Goal: Task Accomplishment & Management: Use online tool/utility

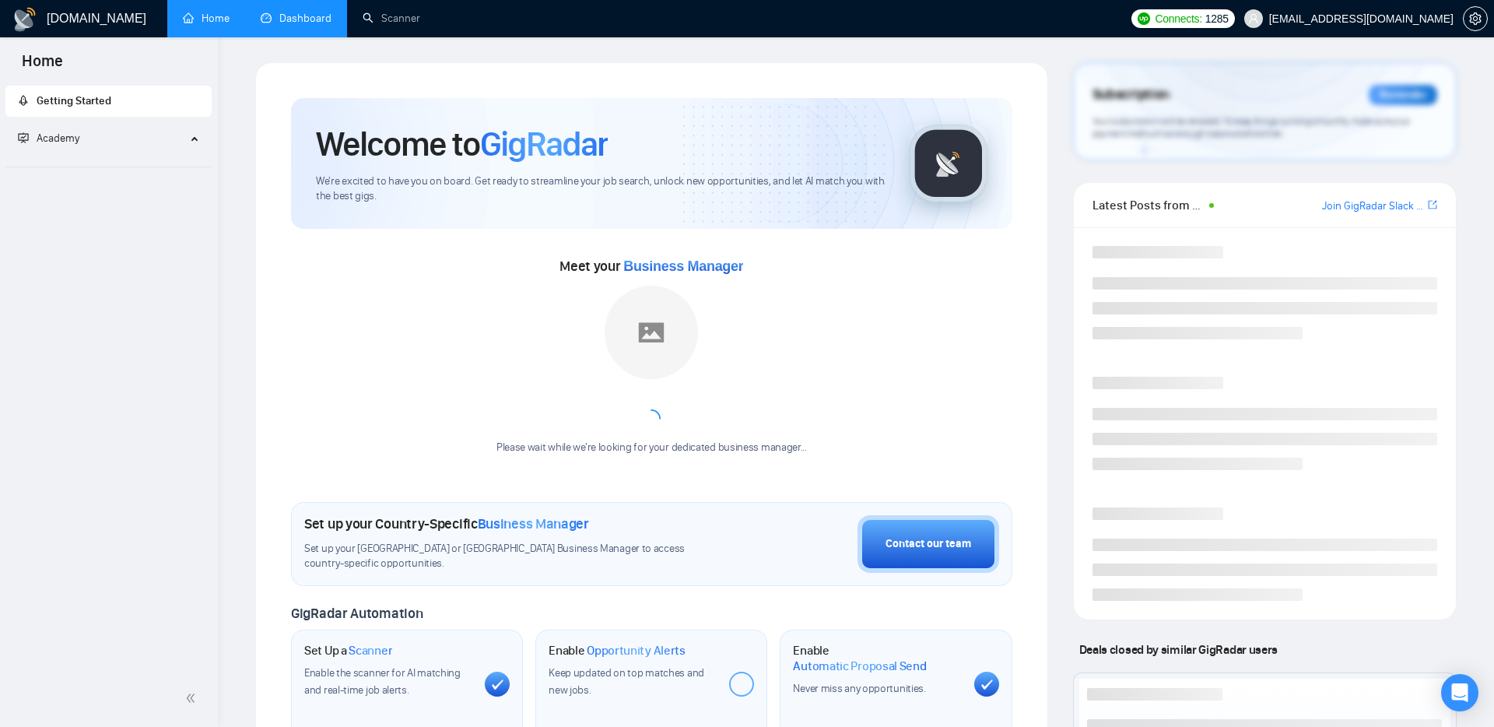
click at [297, 19] on link "Dashboard" at bounding box center [296, 18] width 71 height 13
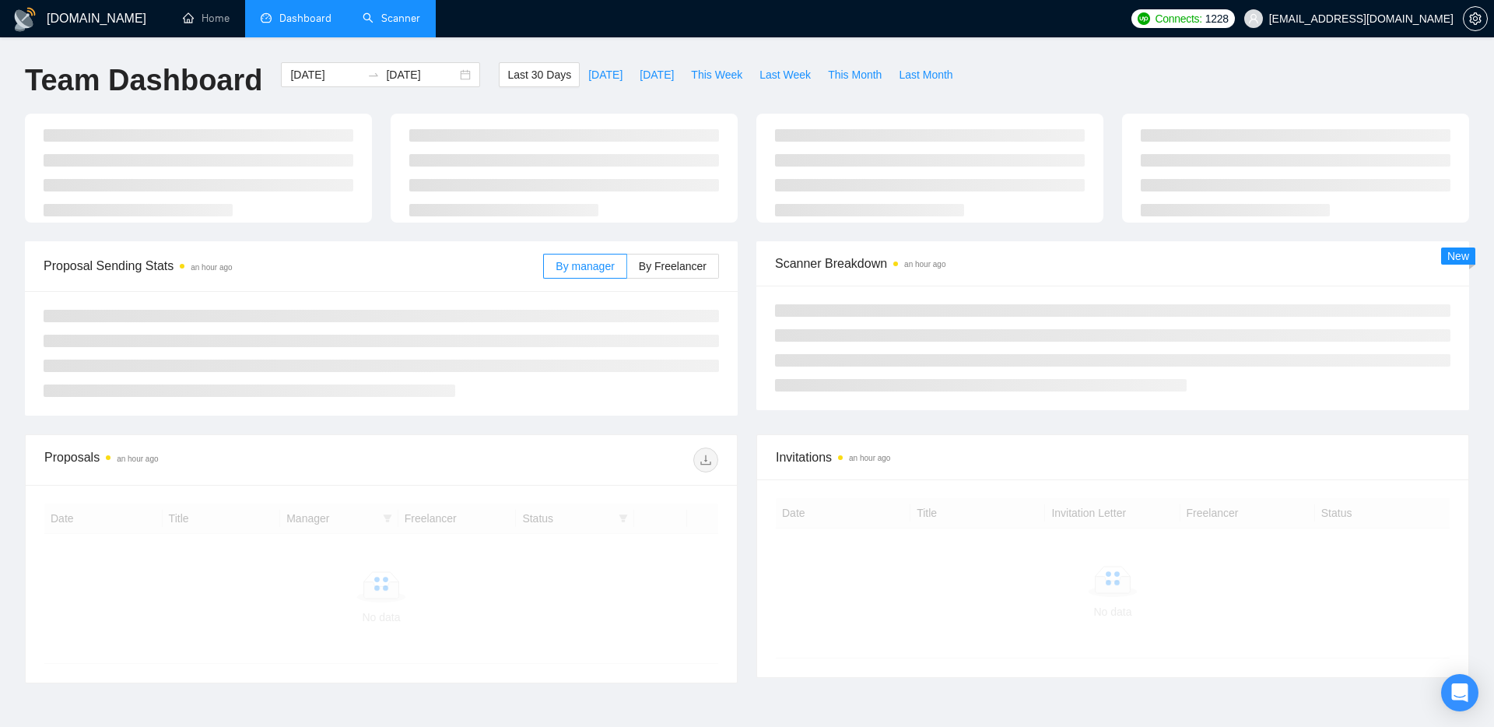
click at [384, 22] on link "Scanner" at bounding box center [392, 18] width 58 height 13
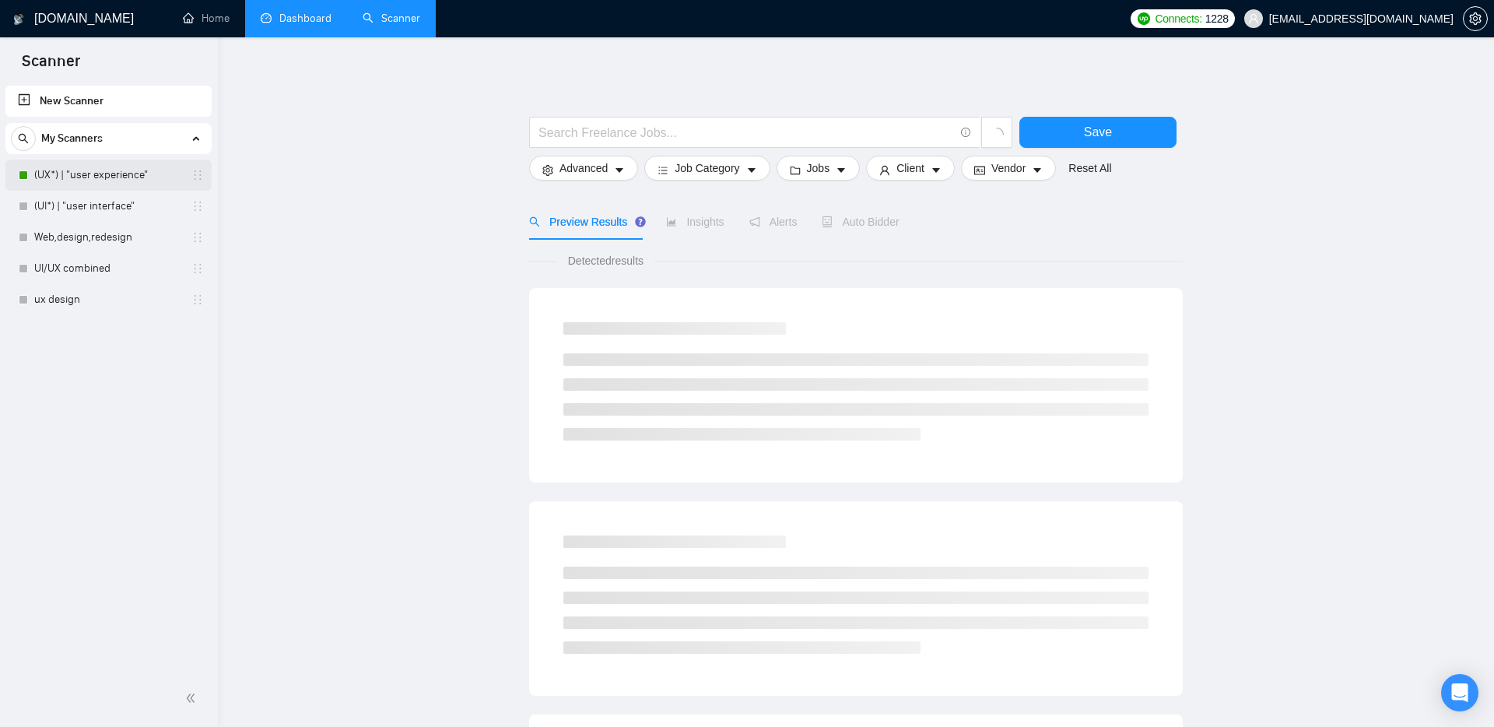
click at [86, 170] on link "(UX*) | "user experience"" at bounding box center [108, 175] width 148 height 31
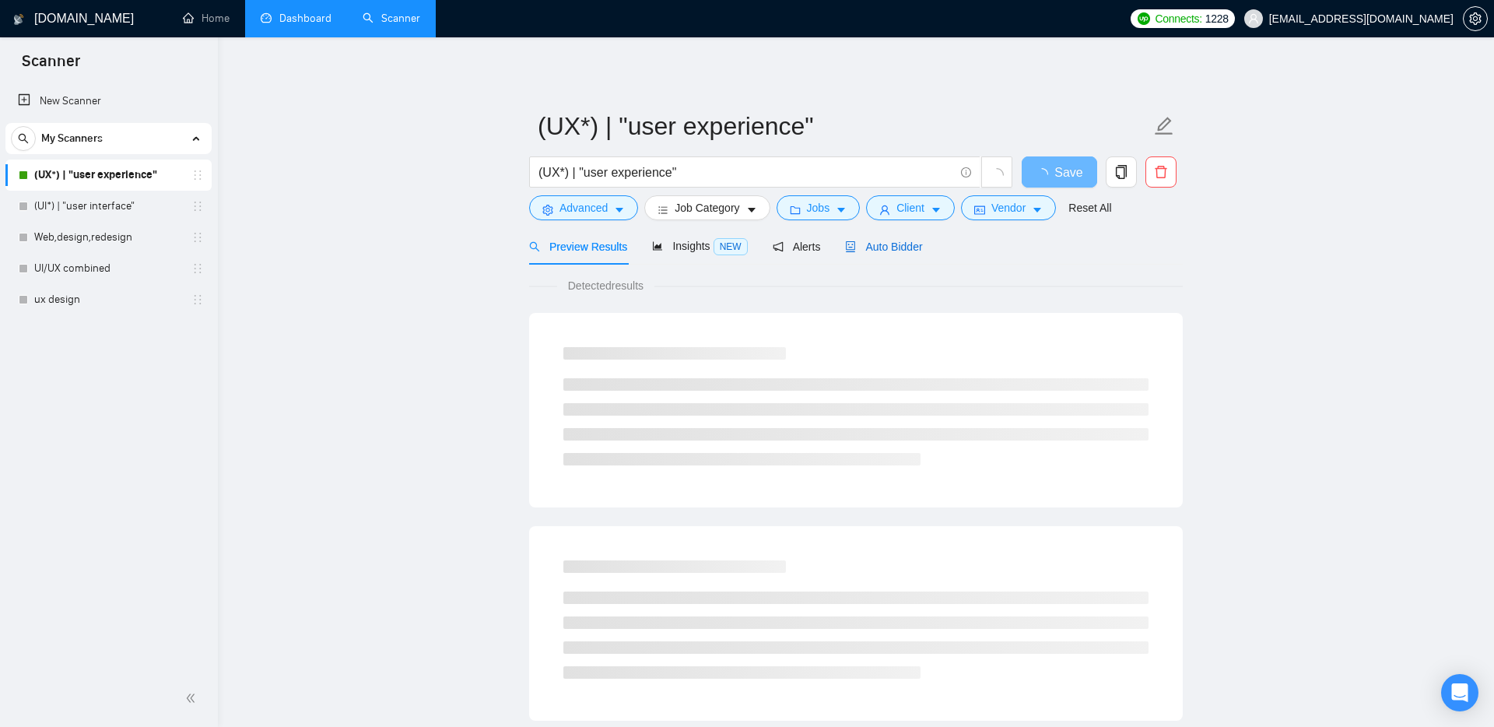
click at [888, 245] on span "Auto Bidder" at bounding box center [883, 246] width 77 height 12
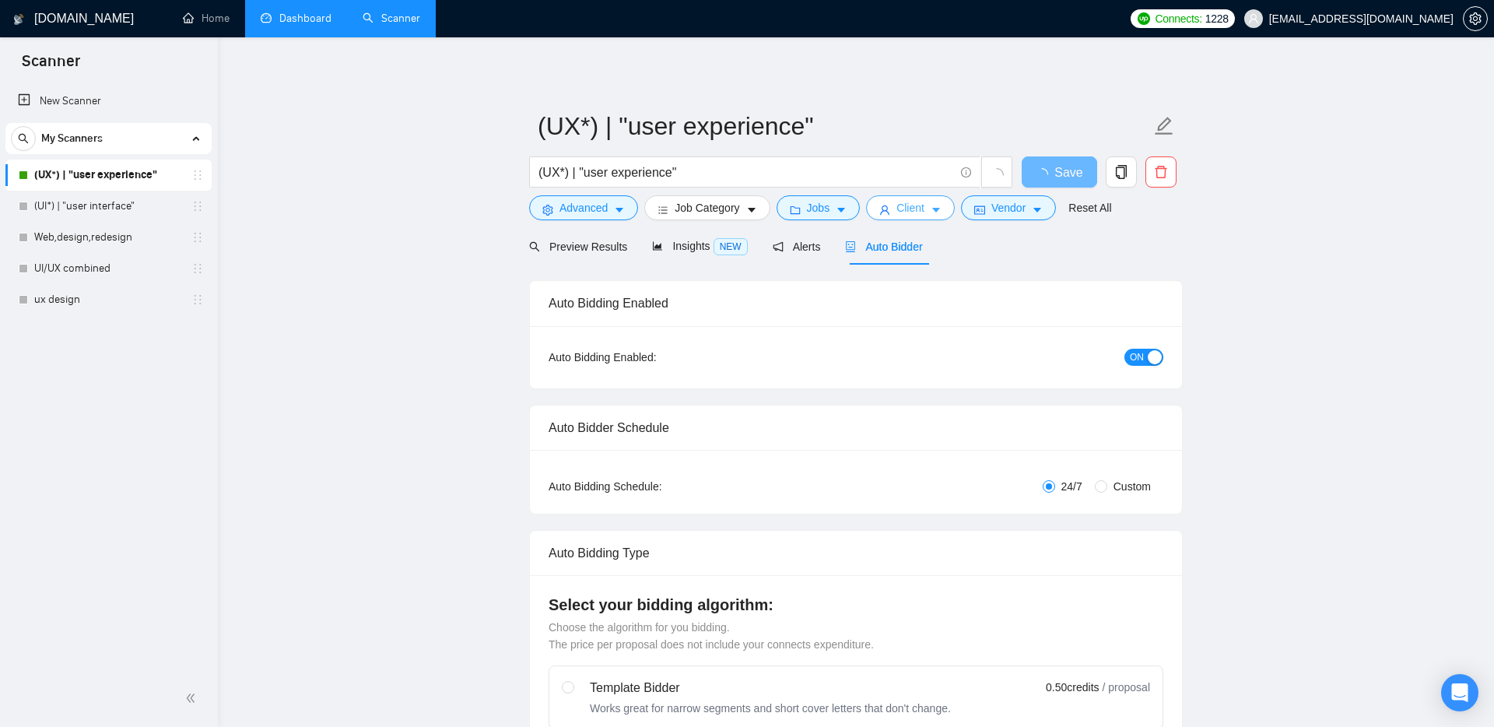
checkbox input "true"
click at [921, 208] on span "Client" at bounding box center [911, 207] width 28 height 17
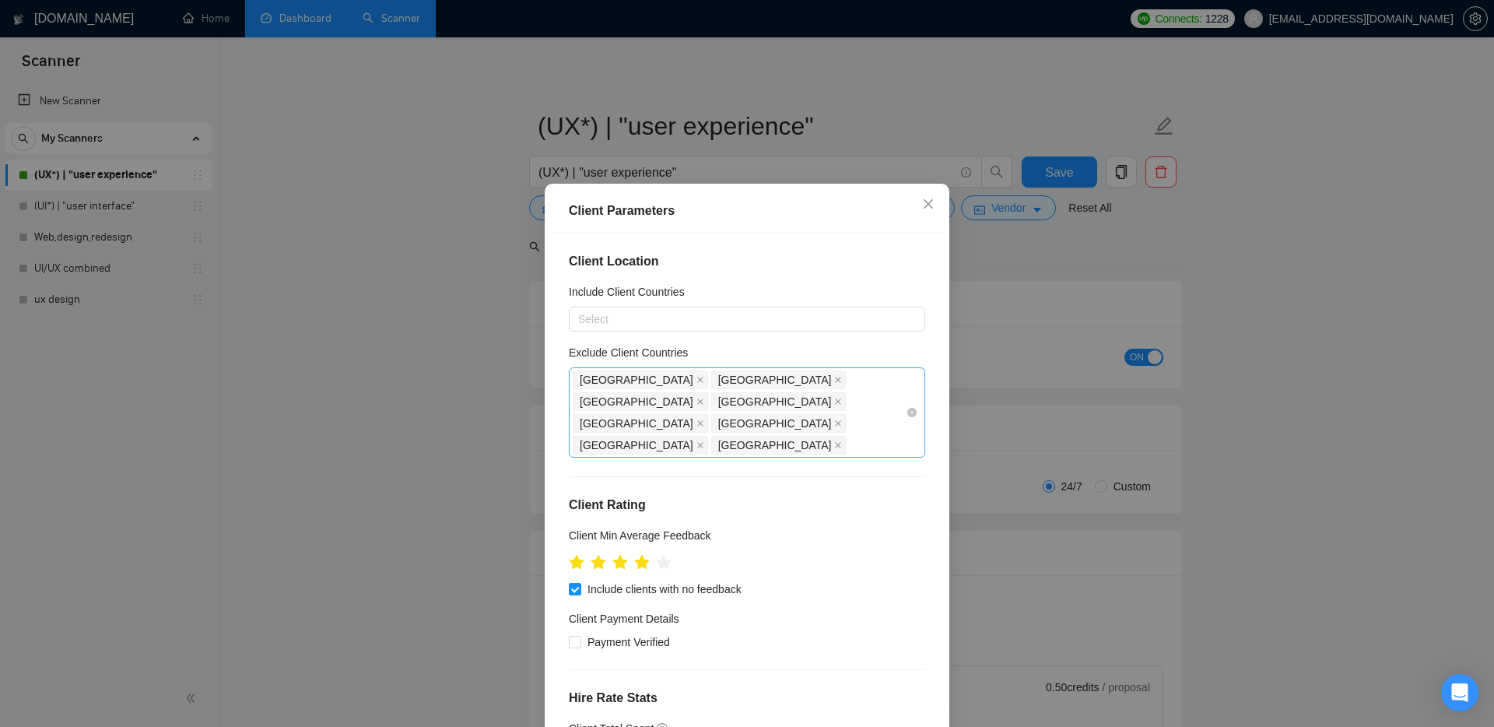
click at [870, 398] on div "Philippines India Pakistan Bangladesh Turkey Albania Turkmenistan Nigeria" at bounding box center [739, 412] width 333 height 87
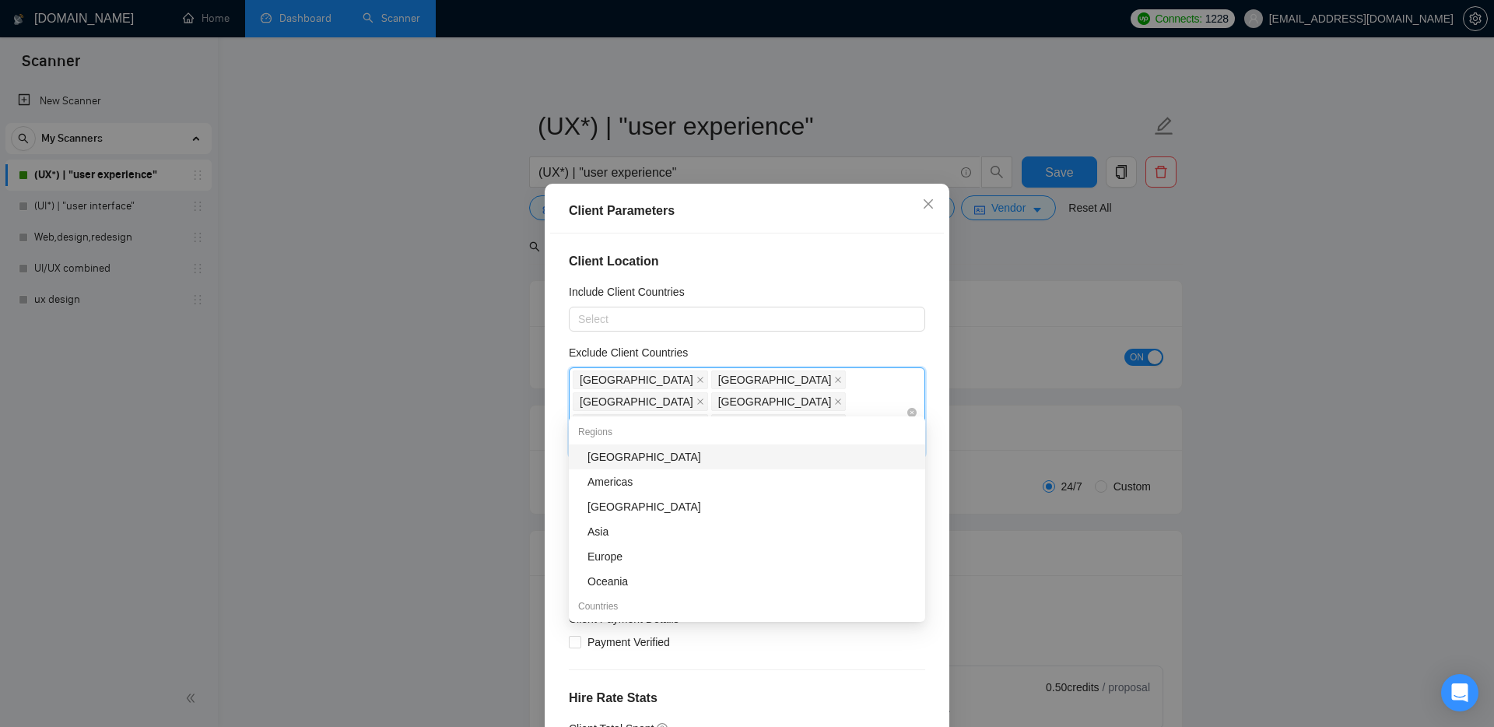
type input "is"
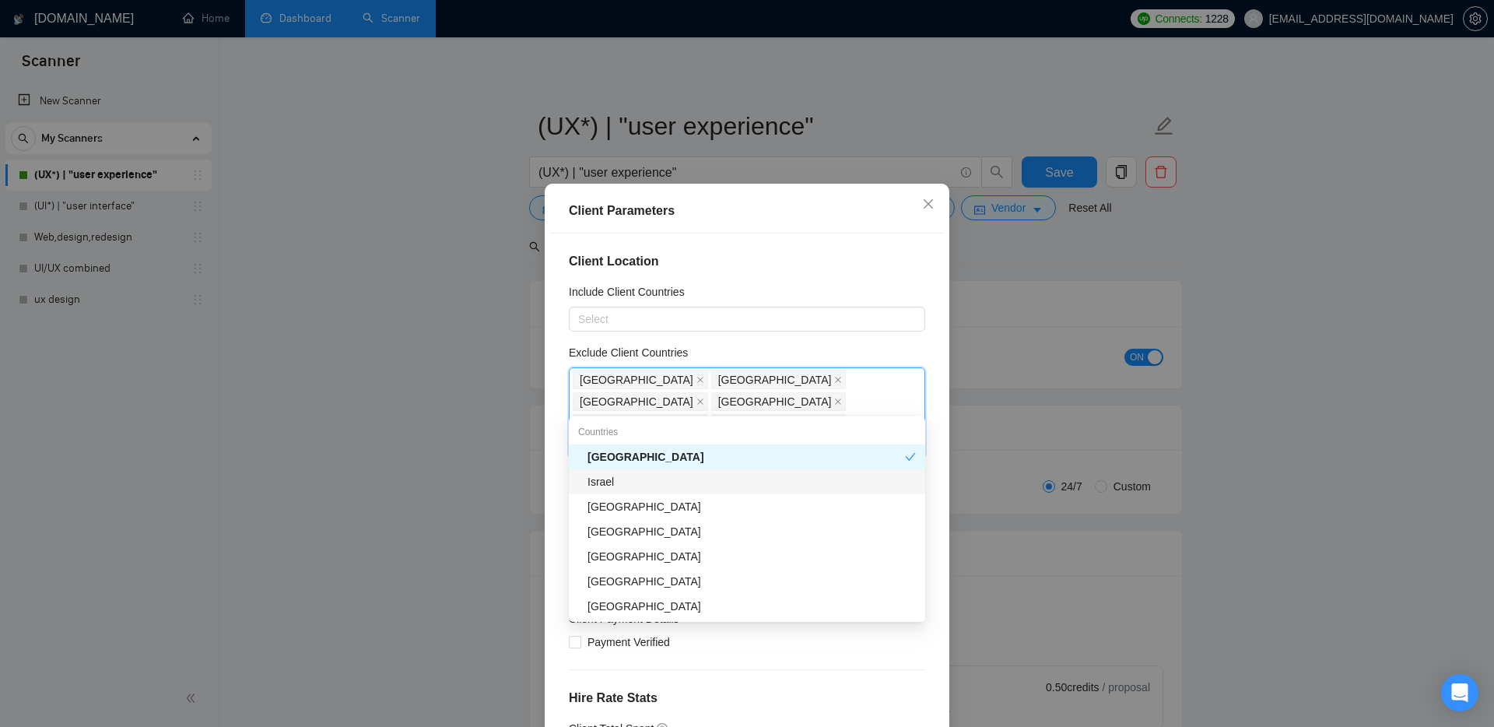
click at [620, 479] on div "Israel" at bounding box center [752, 481] width 328 height 17
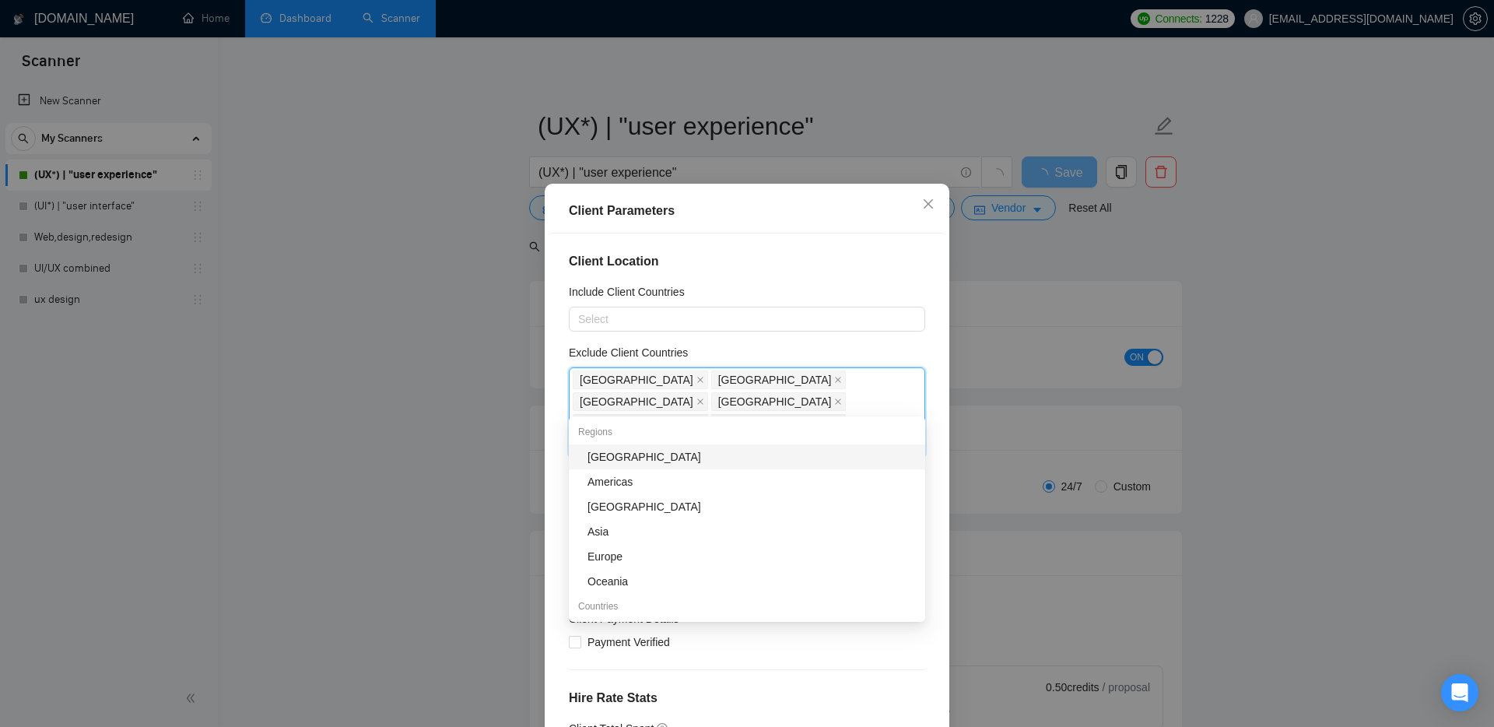
click at [606, 457] on div "[GEOGRAPHIC_DATA]" at bounding box center [752, 456] width 328 height 17
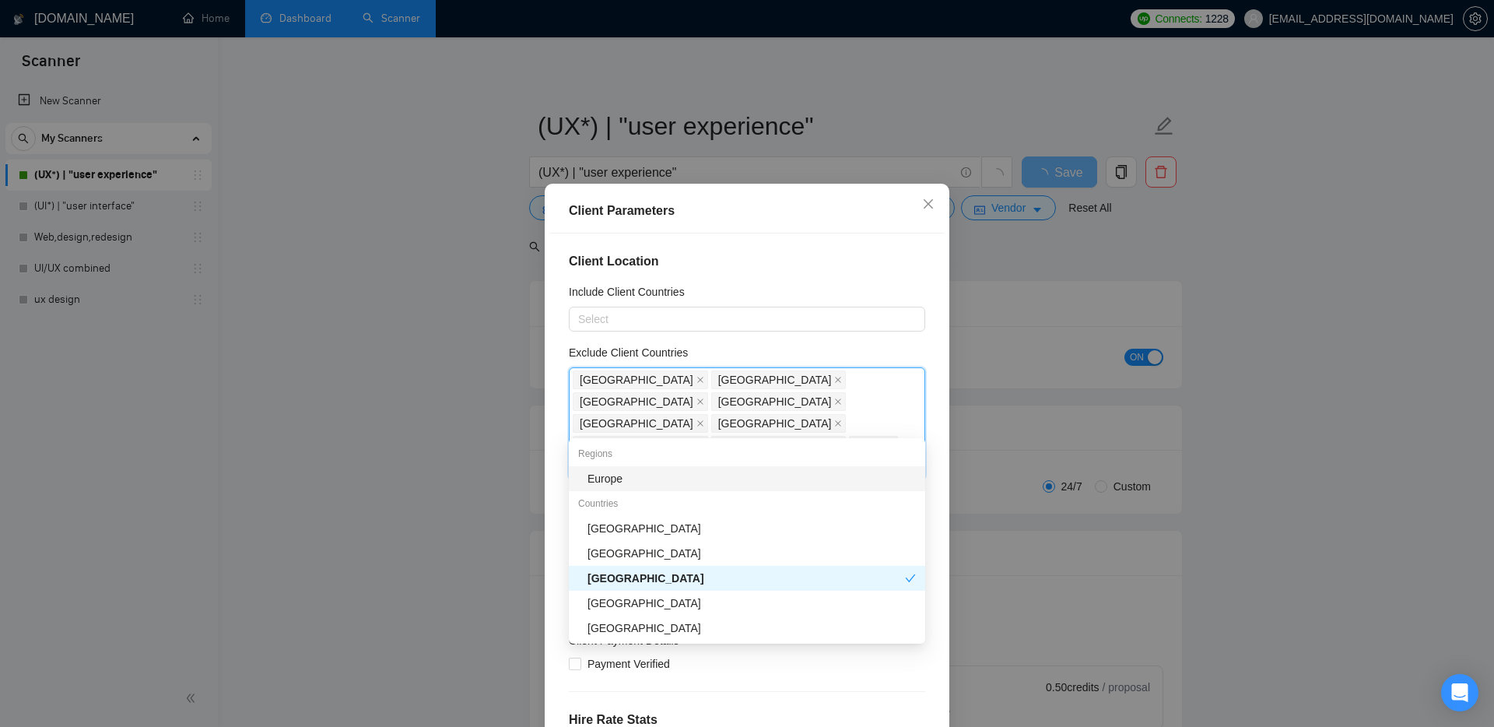
type input "uz"
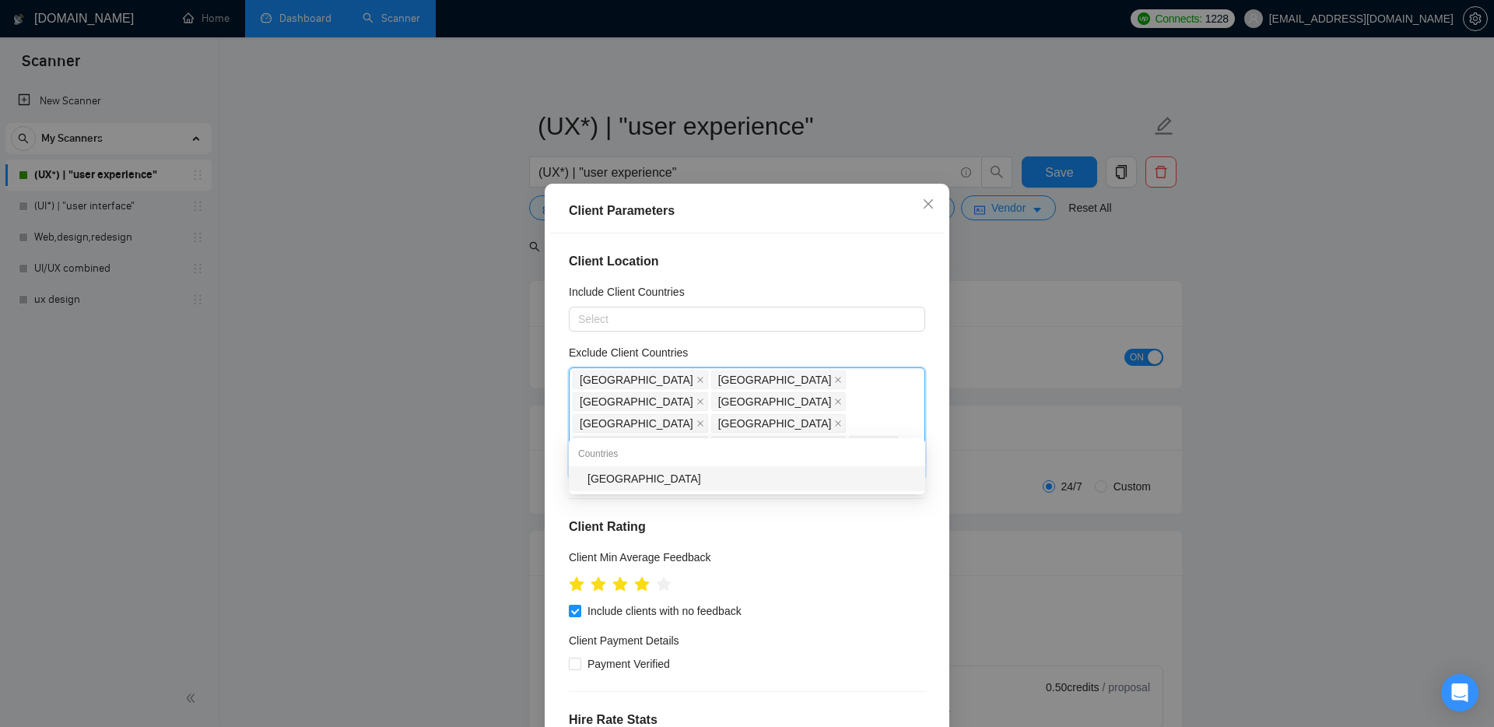
click at [611, 477] on div "[GEOGRAPHIC_DATA]" at bounding box center [752, 478] width 328 height 17
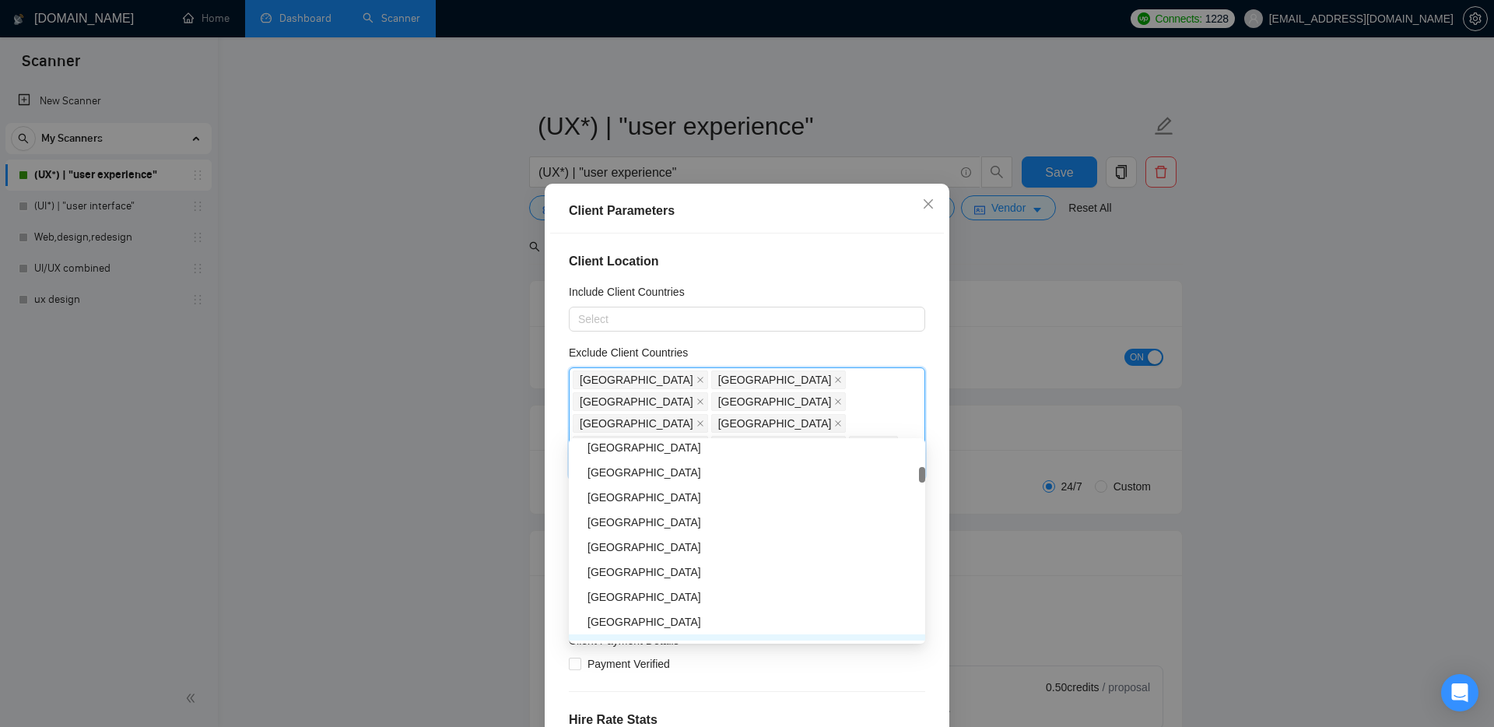
scroll to position [557, 0]
click at [602, 521] on div "[GEOGRAPHIC_DATA]" at bounding box center [752, 519] width 328 height 17
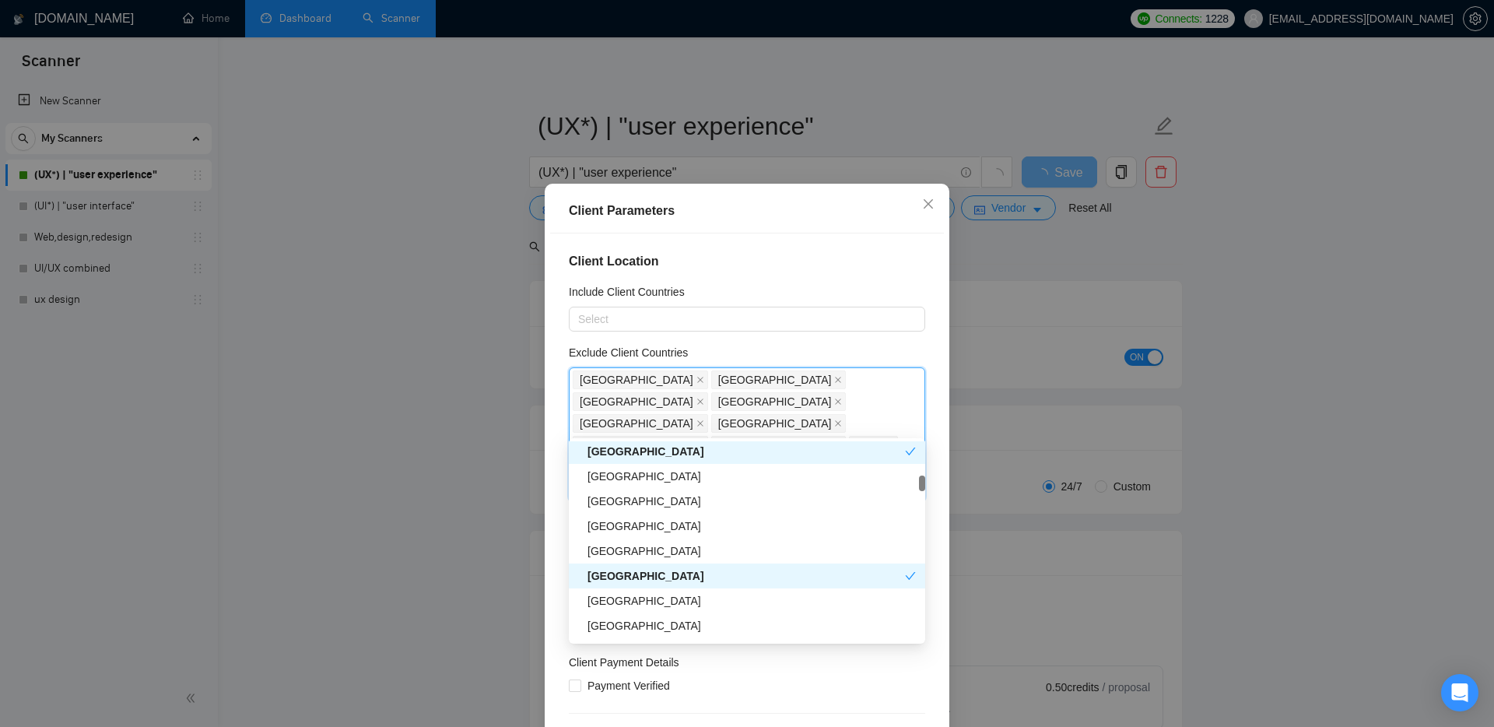
scroll to position [752, 0]
click at [616, 549] on div "[GEOGRAPHIC_DATA]" at bounding box center [752, 548] width 328 height 17
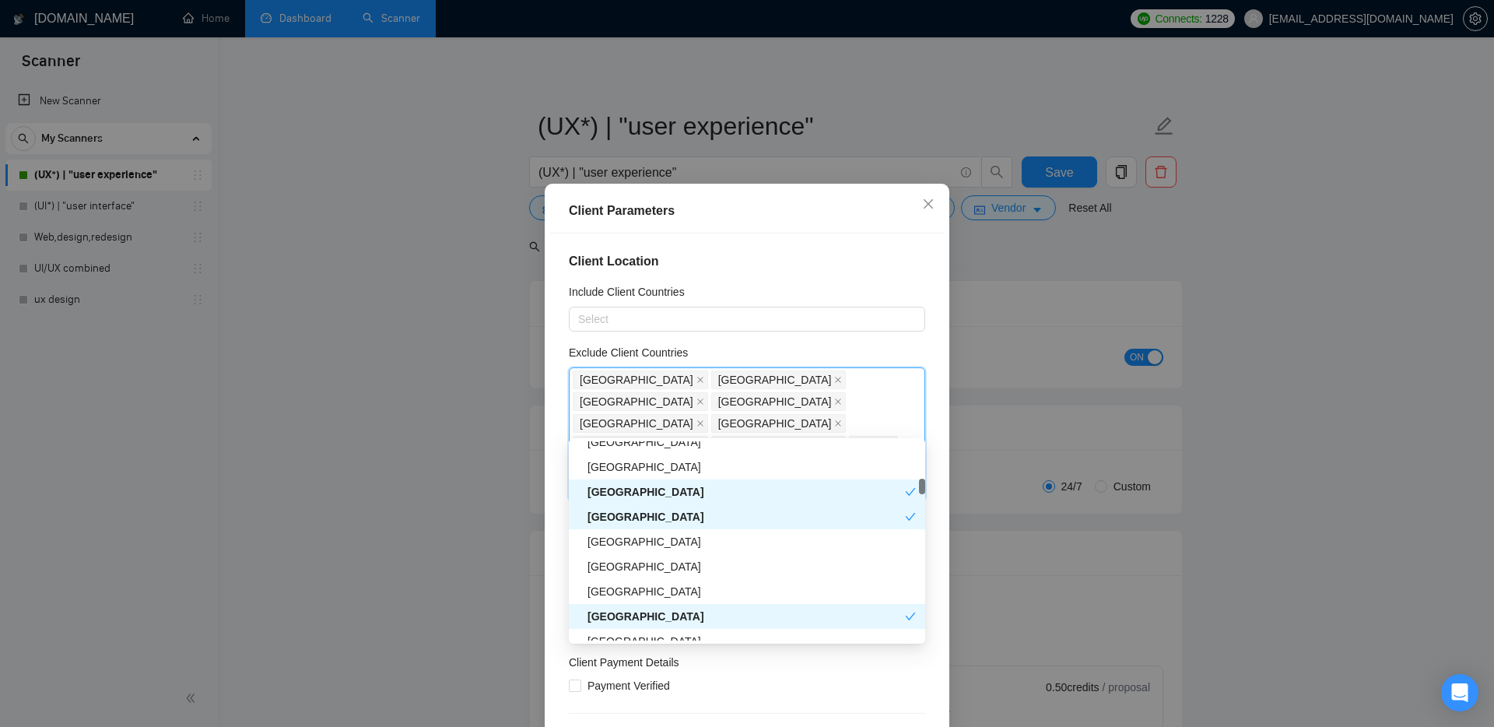
scroll to position [817, 0]
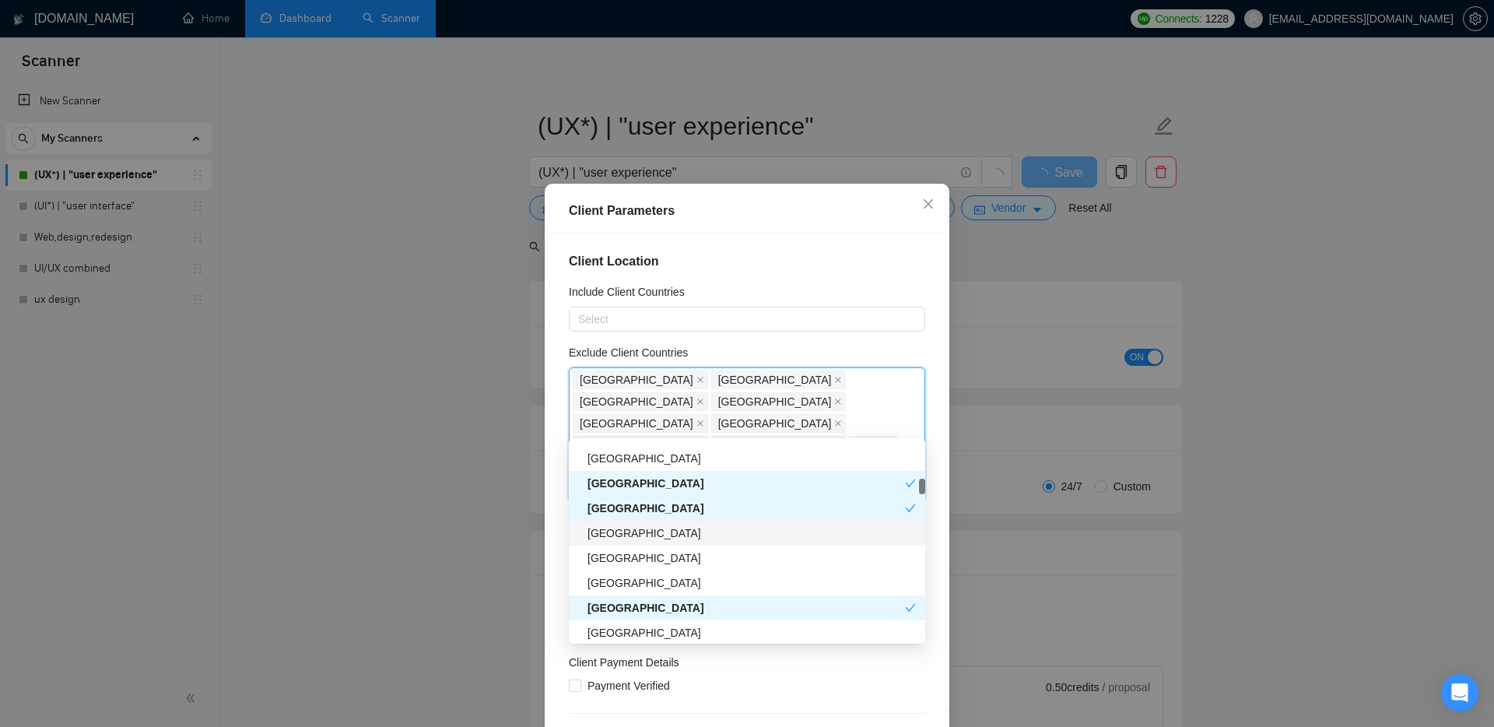
click at [614, 533] on div "[GEOGRAPHIC_DATA]" at bounding box center [752, 533] width 328 height 17
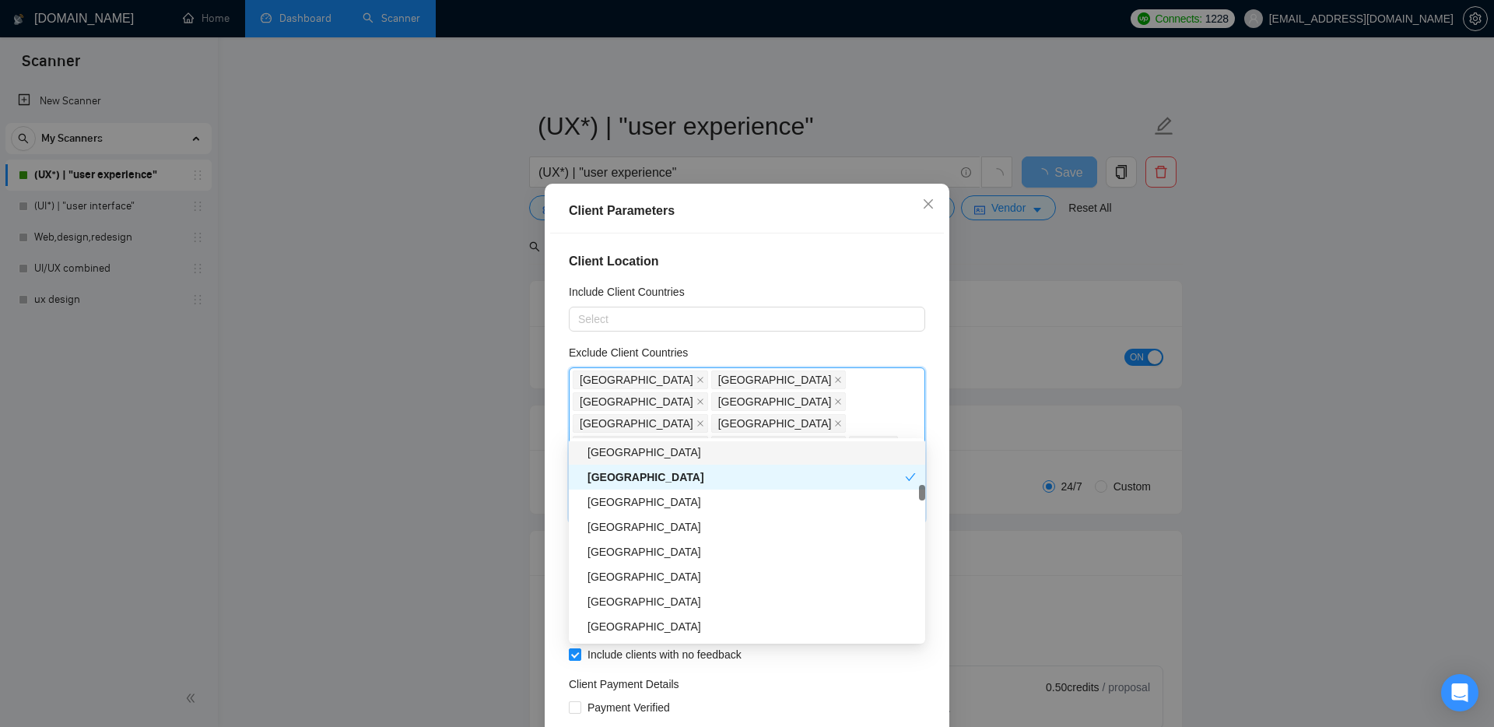
scroll to position [958, 0]
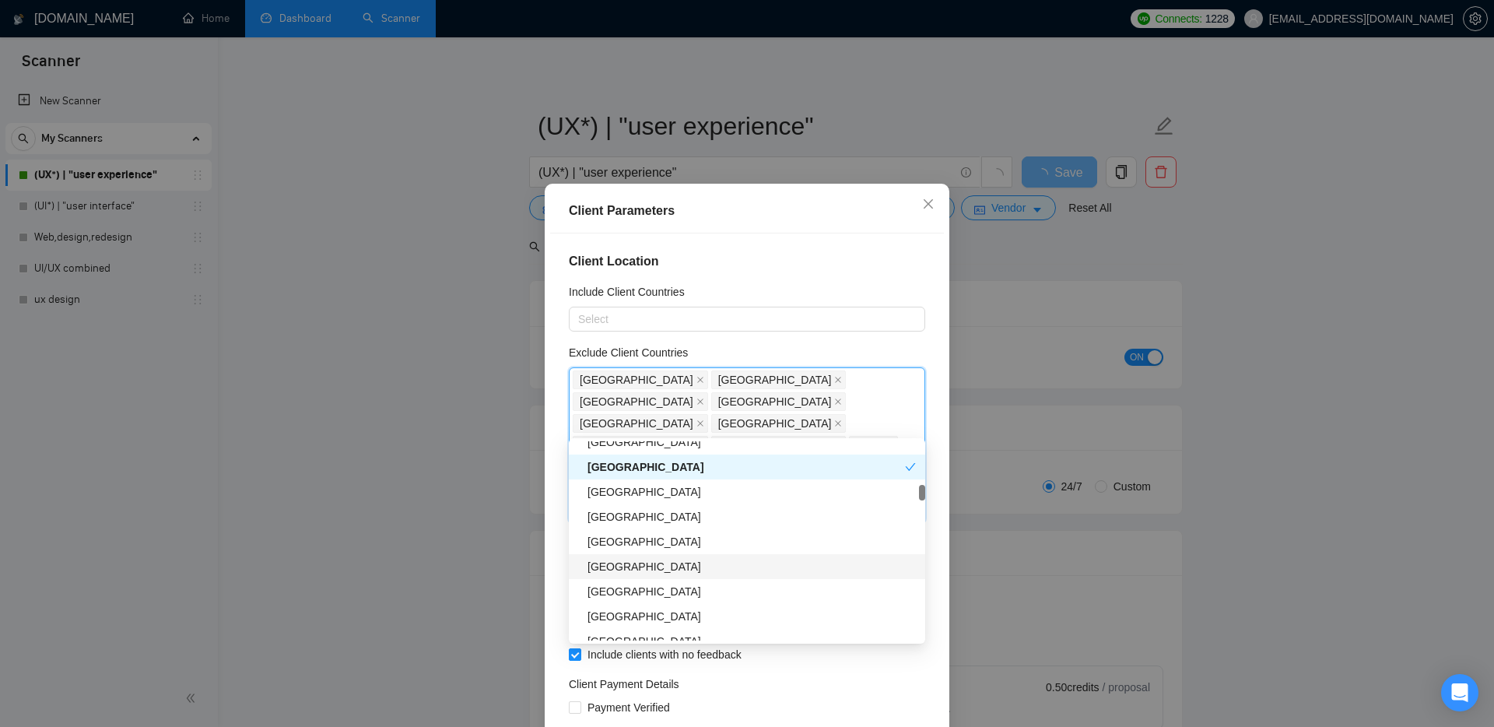
click at [616, 565] on div "[GEOGRAPHIC_DATA]" at bounding box center [752, 566] width 328 height 17
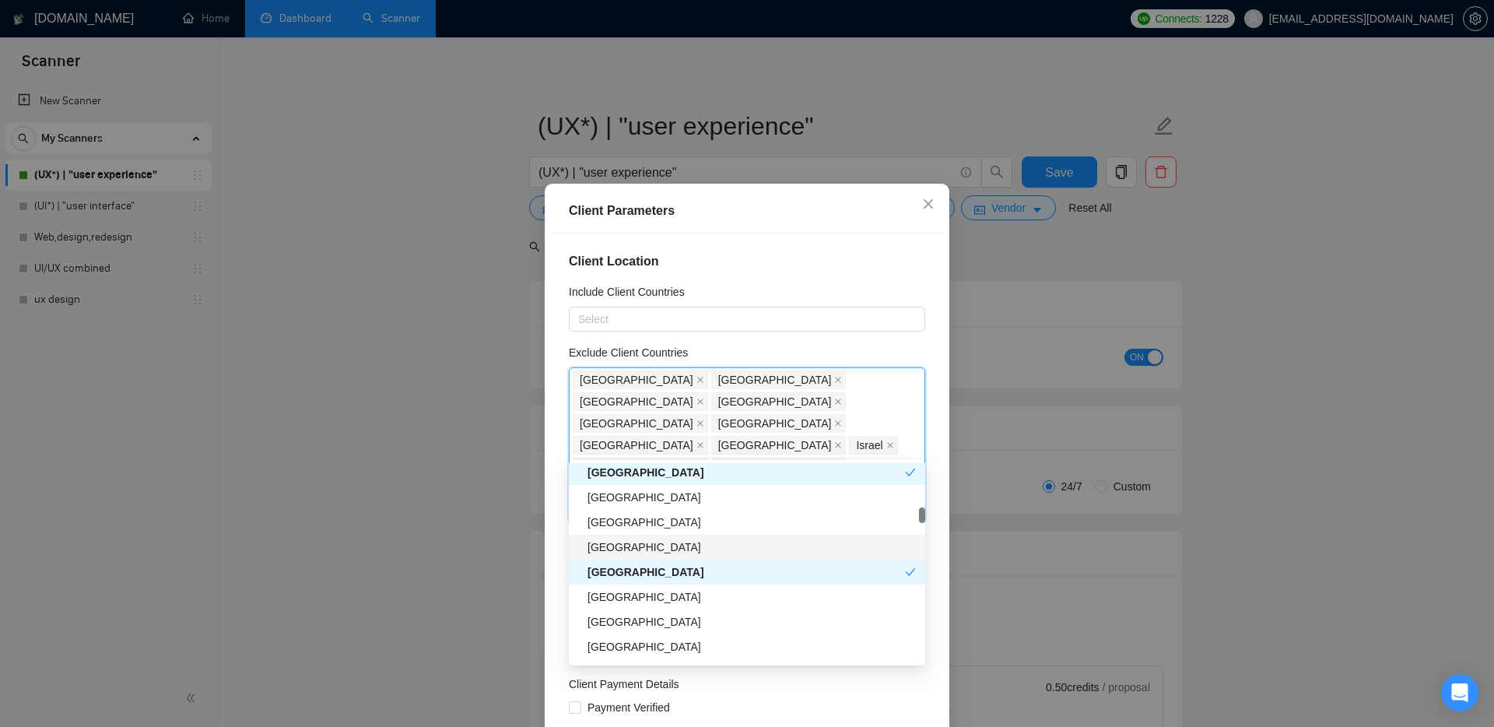
scroll to position [975, 0]
click at [636, 546] on div "[GEOGRAPHIC_DATA]" at bounding box center [752, 546] width 328 height 17
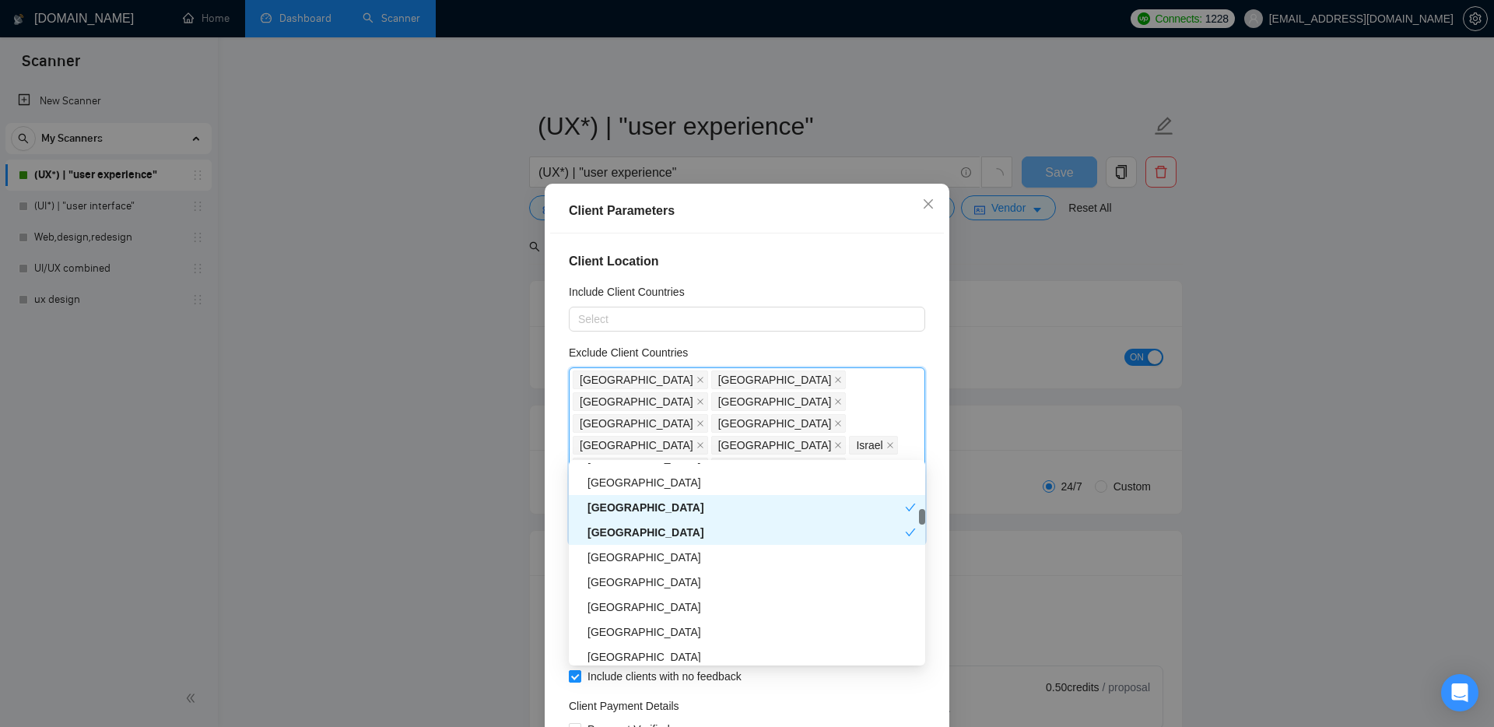
scroll to position [1023, 0]
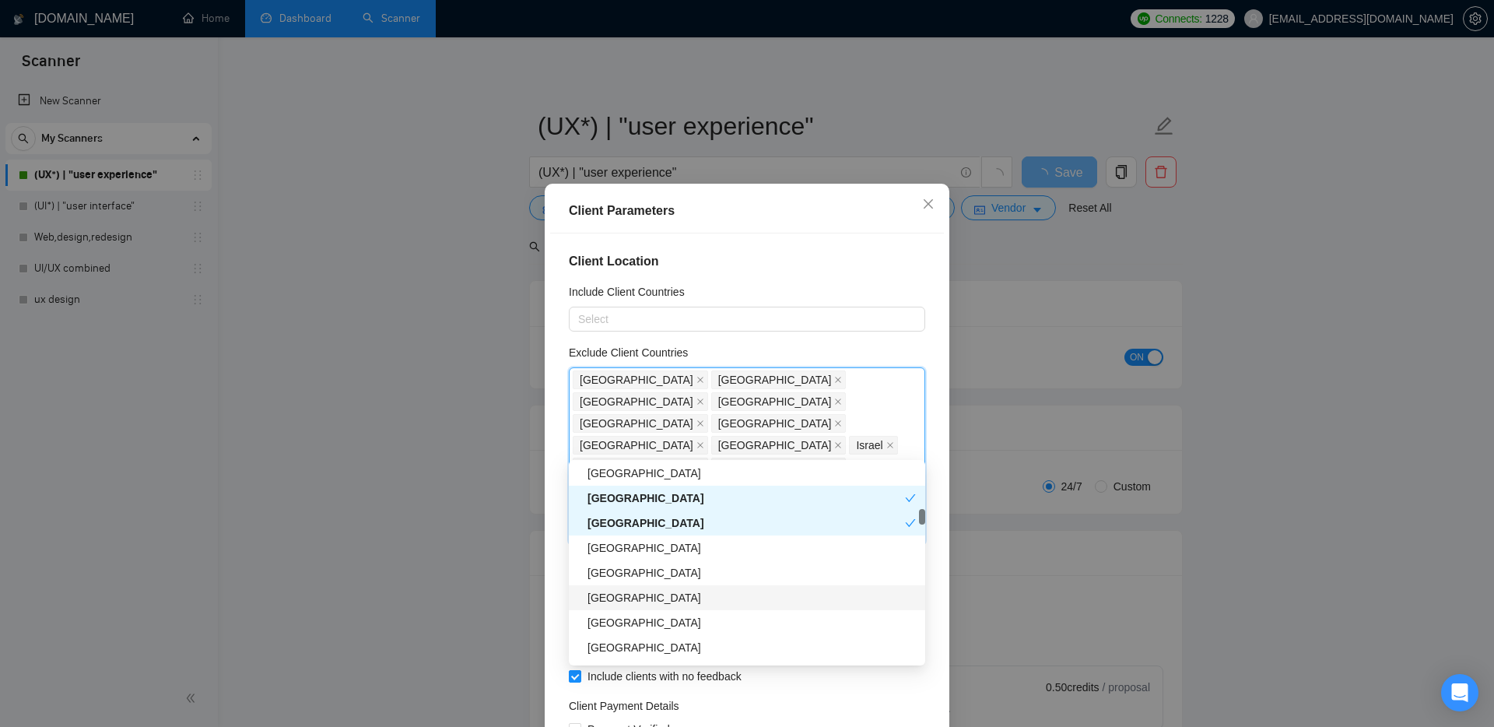
click at [631, 599] on div "[GEOGRAPHIC_DATA]" at bounding box center [752, 597] width 328 height 17
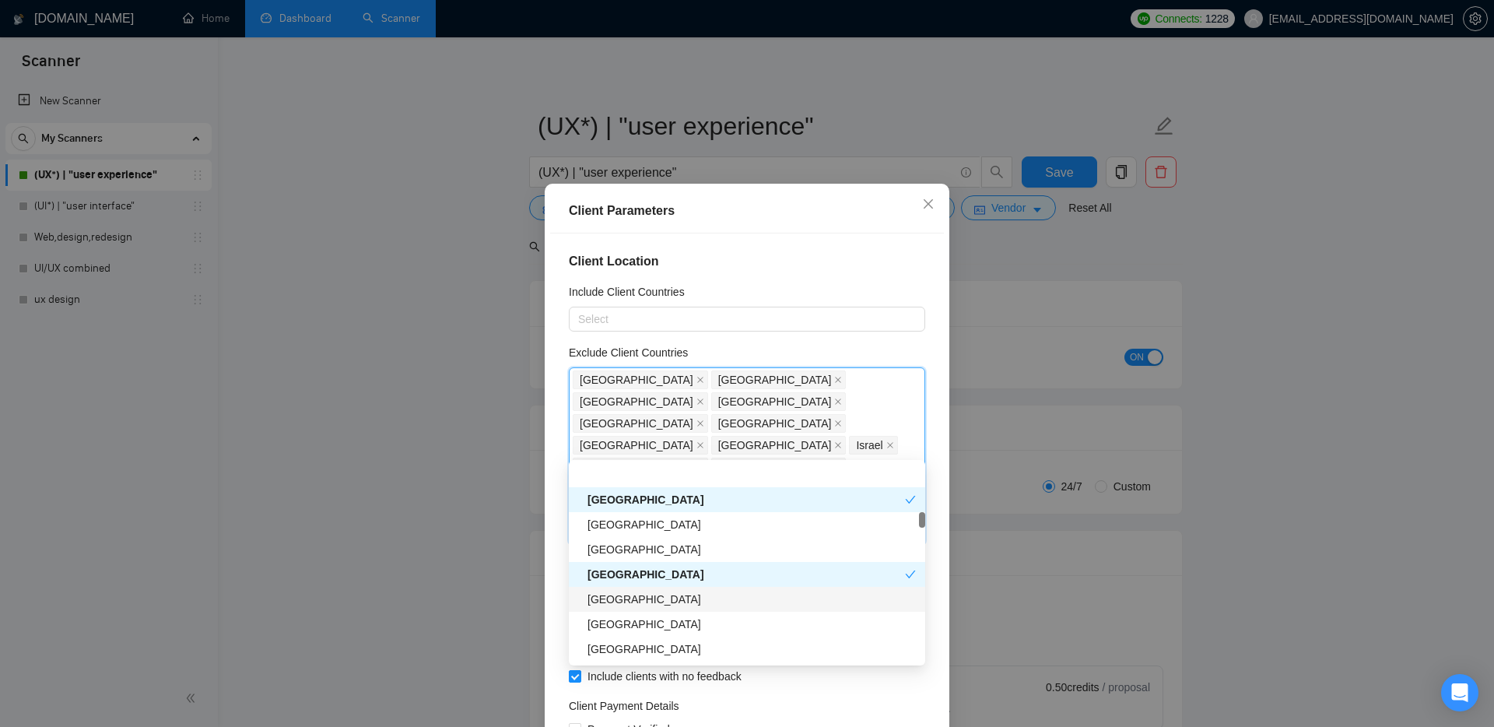
scroll to position [1080, 0]
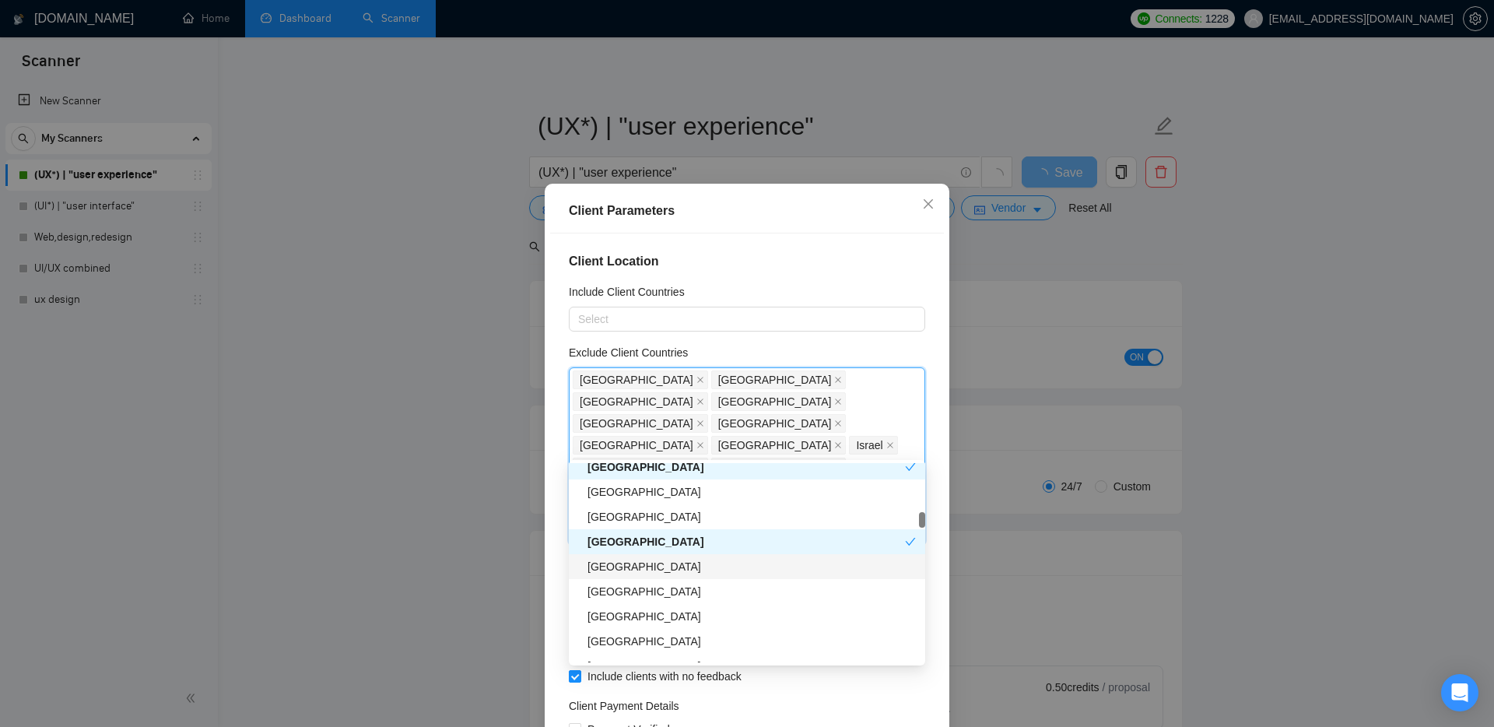
click at [619, 563] on div "[GEOGRAPHIC_DATA]" at bounding box center [752, 566] width 328 height 17
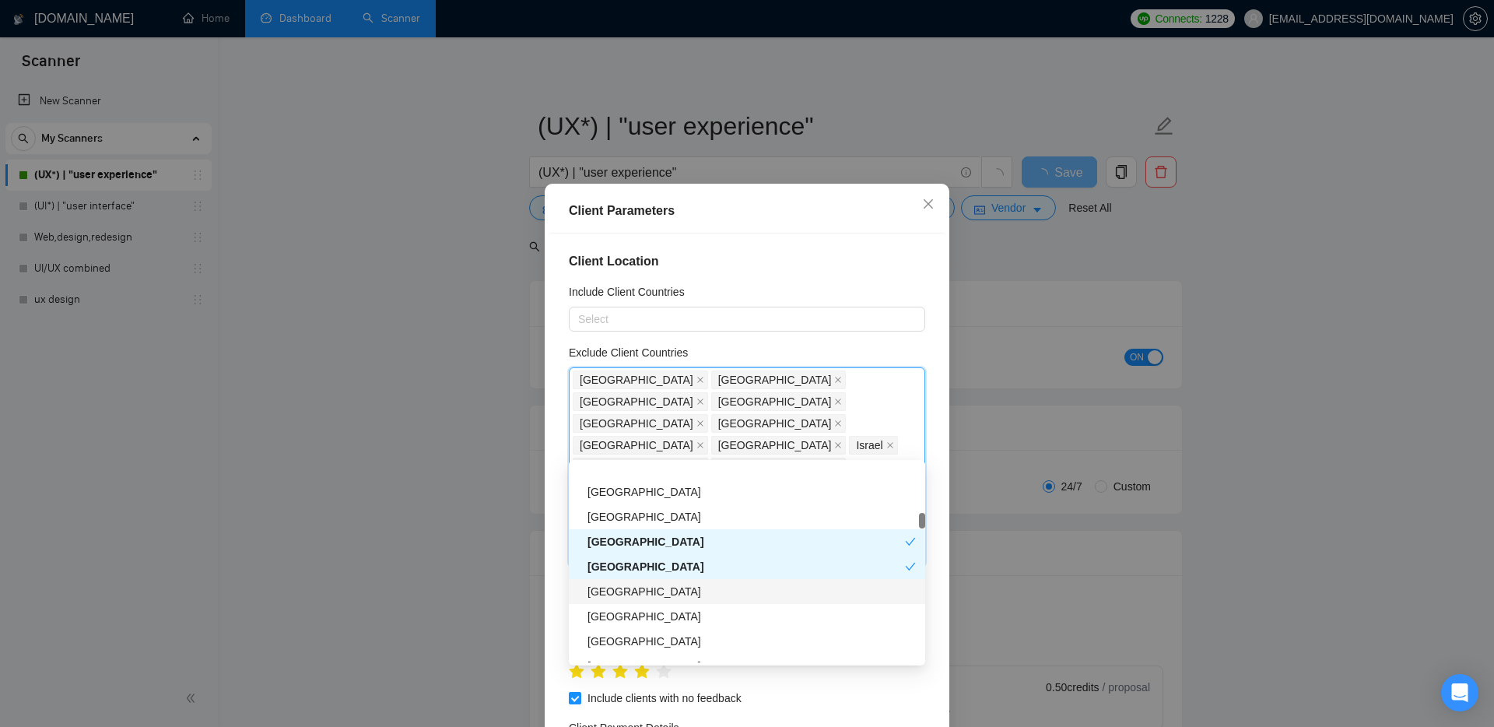
scroll to position [1102, 0]
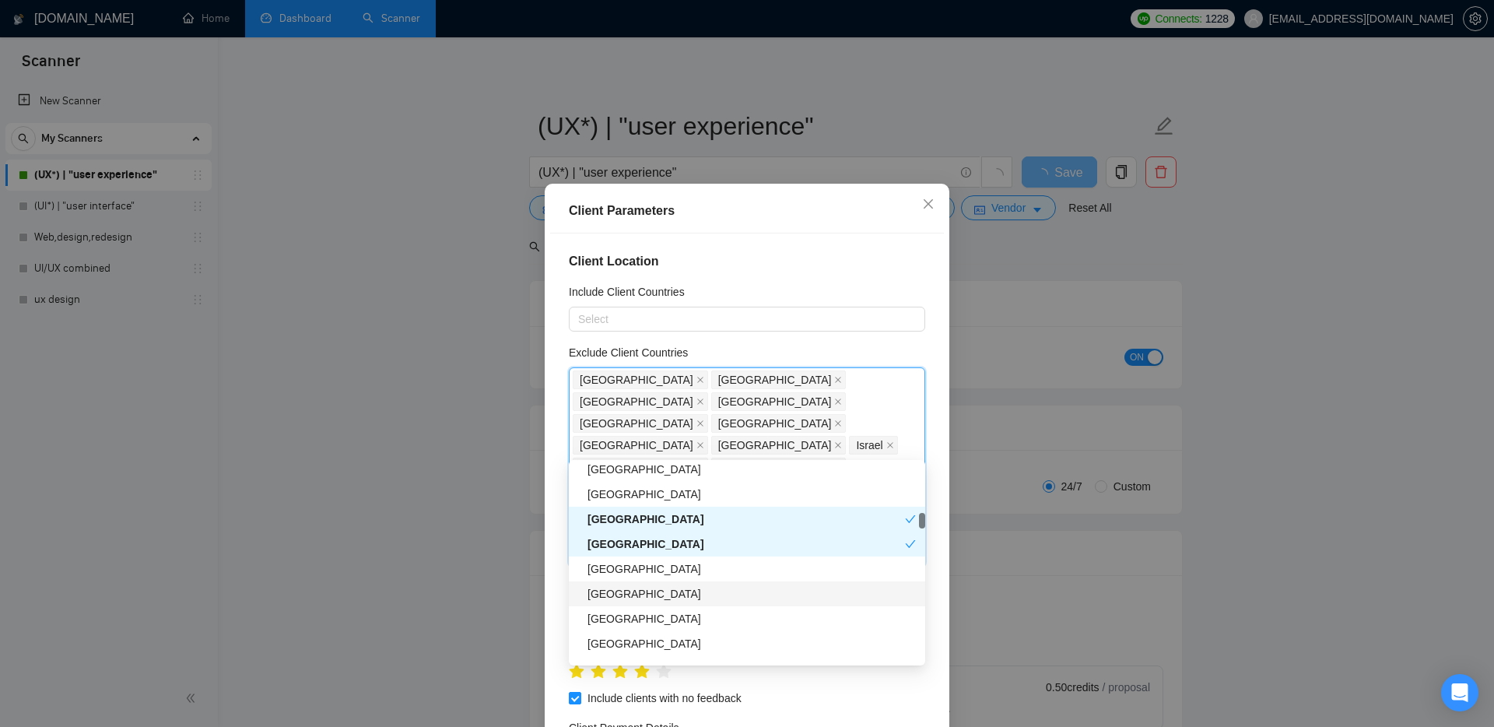
click at [635, 592] on div "[GEOGRAPHIC_DATA]" at bounding box center [752, 593] width 328 height 17
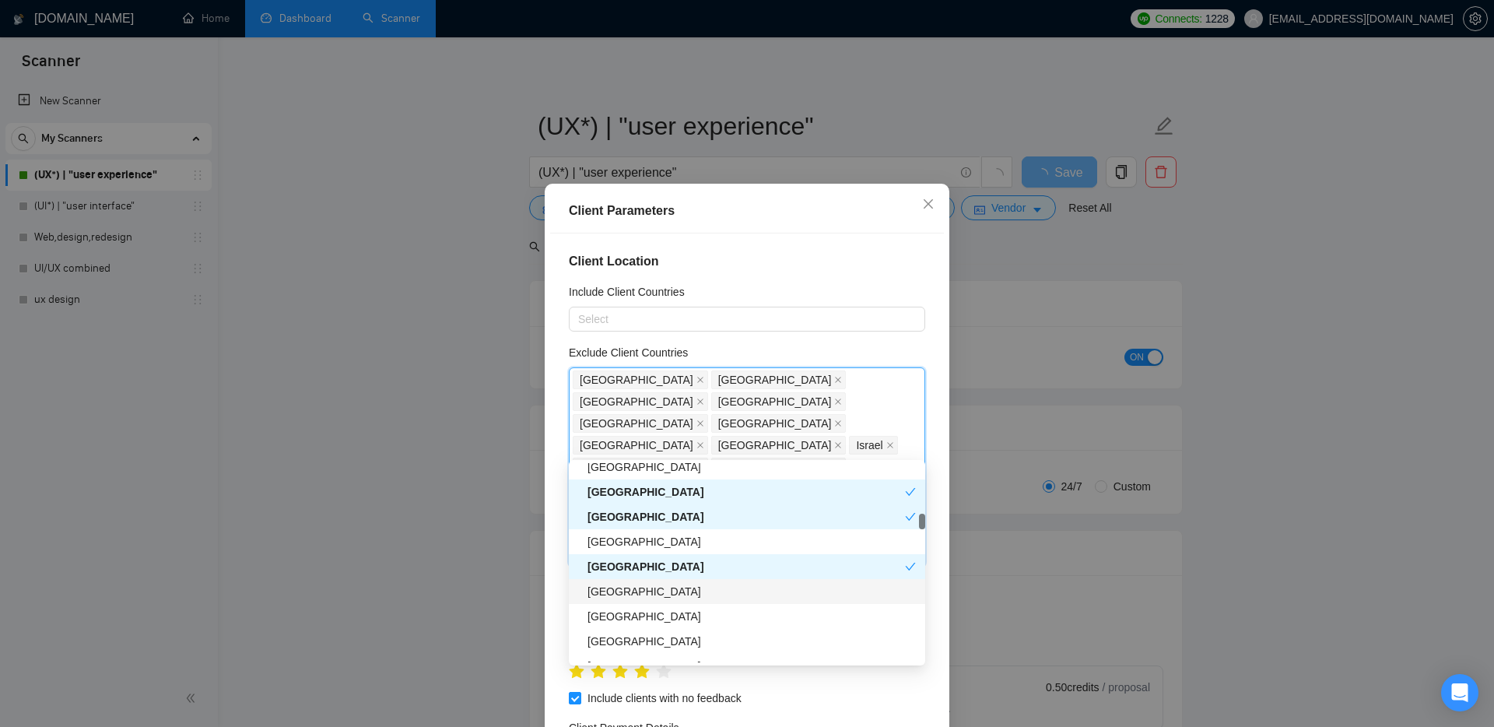
scroll to position [1132, 0]
click at [647, 595] on div "[GEOGRAPHIC_DATA]" at bounding box center [752, 588] width 328 height 17
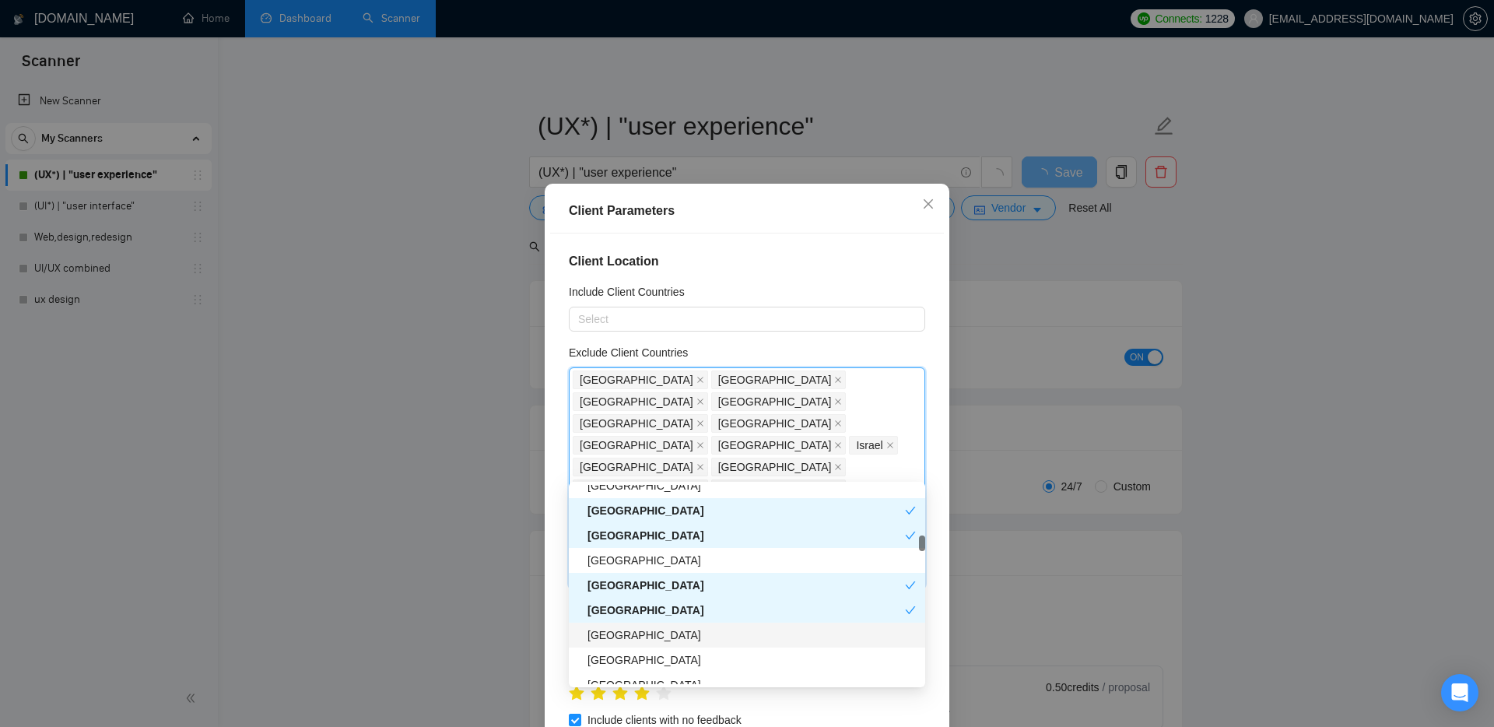
click at [640, 635] on div "[GEOGRAPHIC_DATA]" at bounding box center [752, 635] width 328 height 17
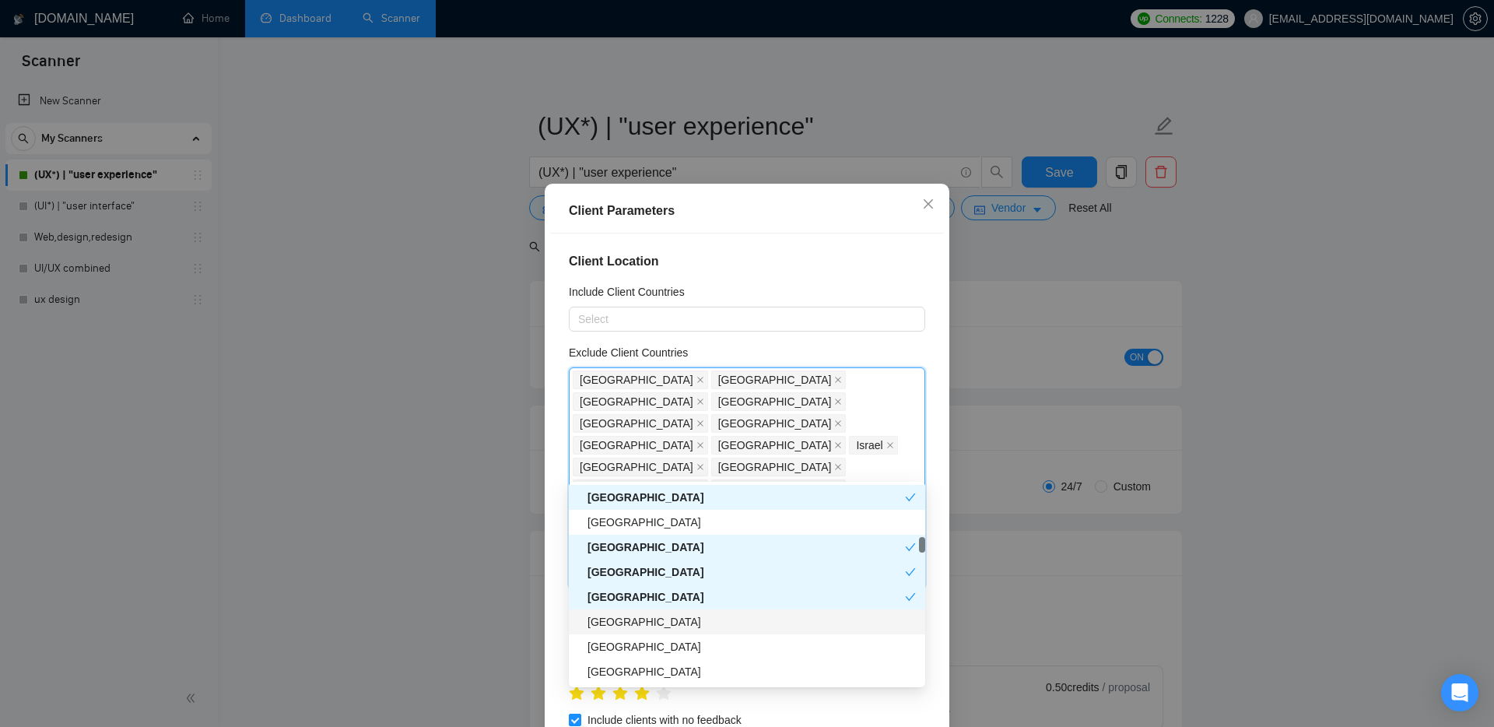
scroll to position [1171, 0]
click at [637, 623] on div "[GEOGRAPHIC_DATA]" at bounding box center [752, 621] width 328 height 17
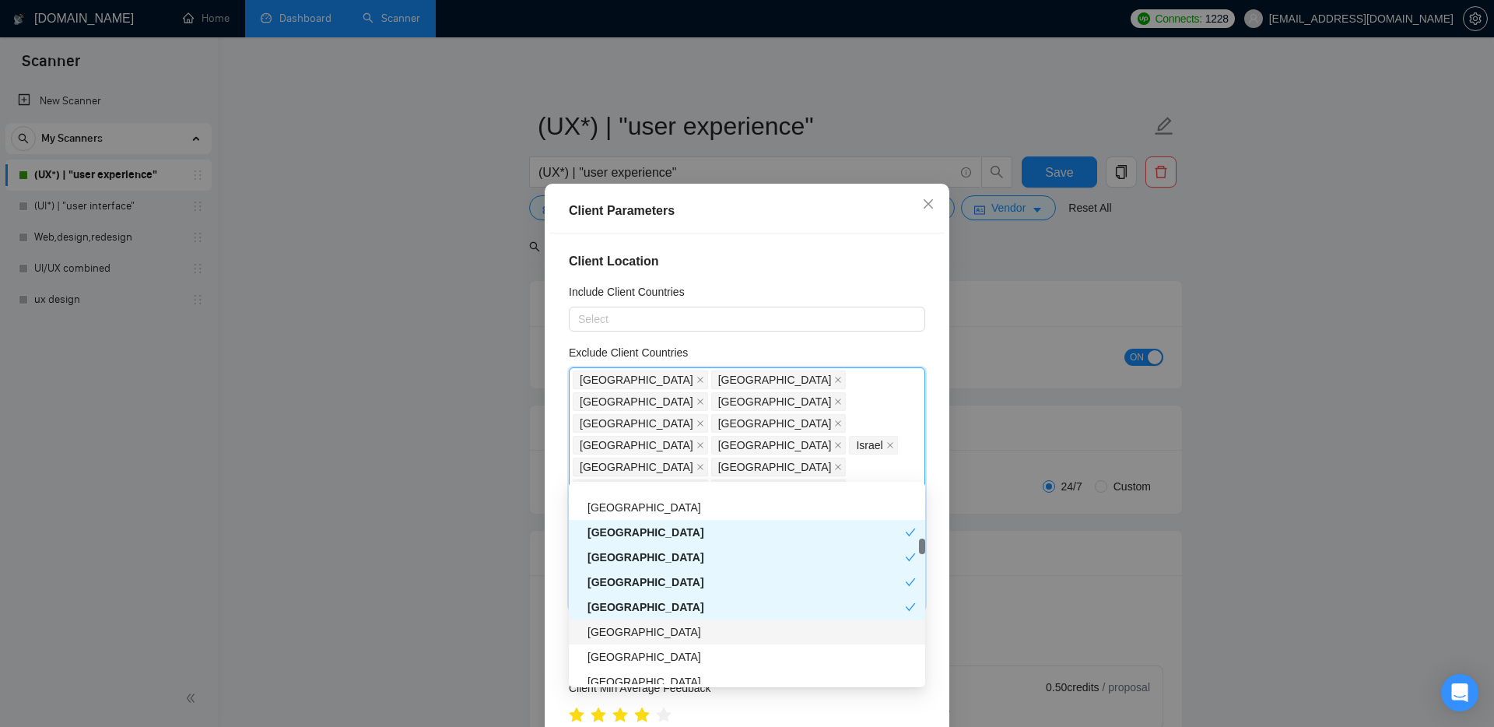
scroll to position [1199, 0]
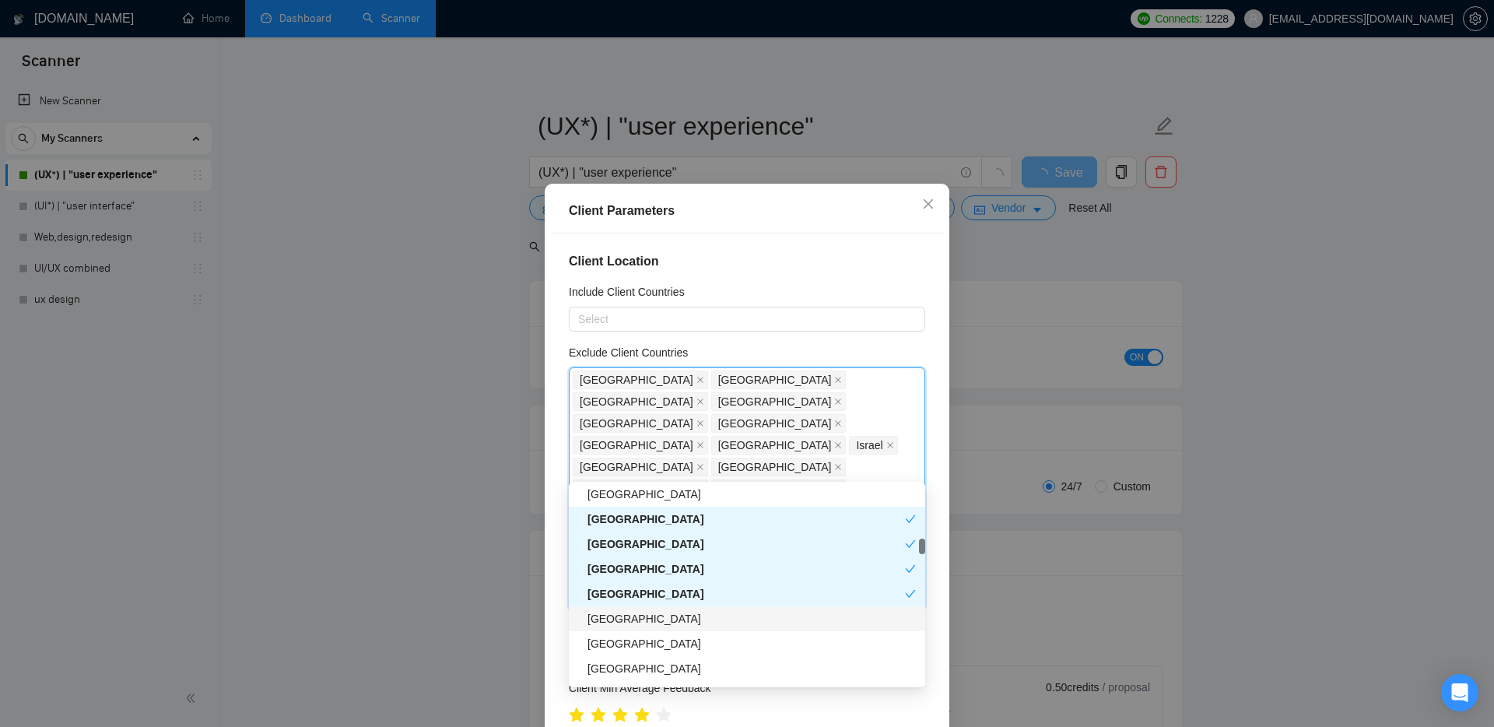
click at [641, 616] on div "[GEOGRAPHIC_DATA]" at bounding box center [752, 618] width 328 height 17
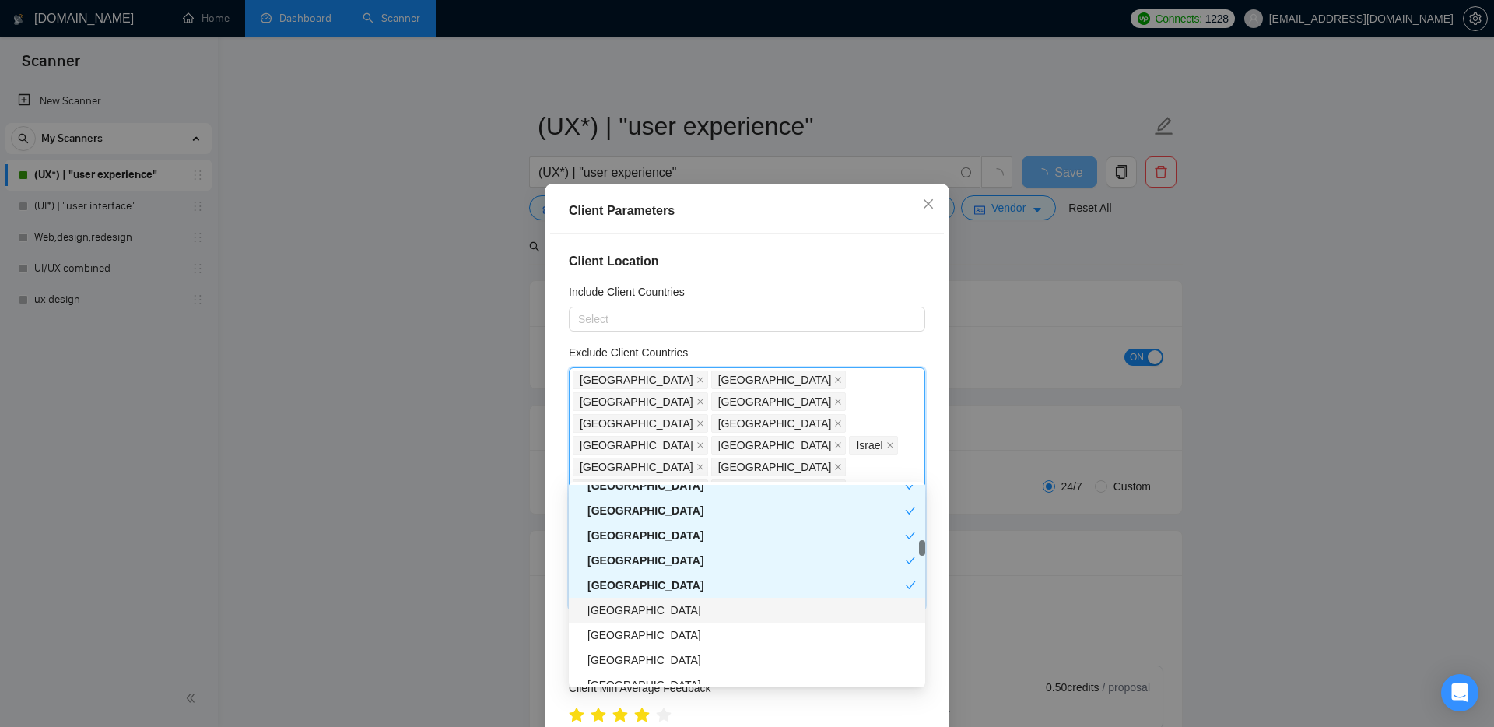
click at [656, 602] on div "[GEOGRAPHIC_DATA]" at bounding box center [752, 610] width 328 height 17
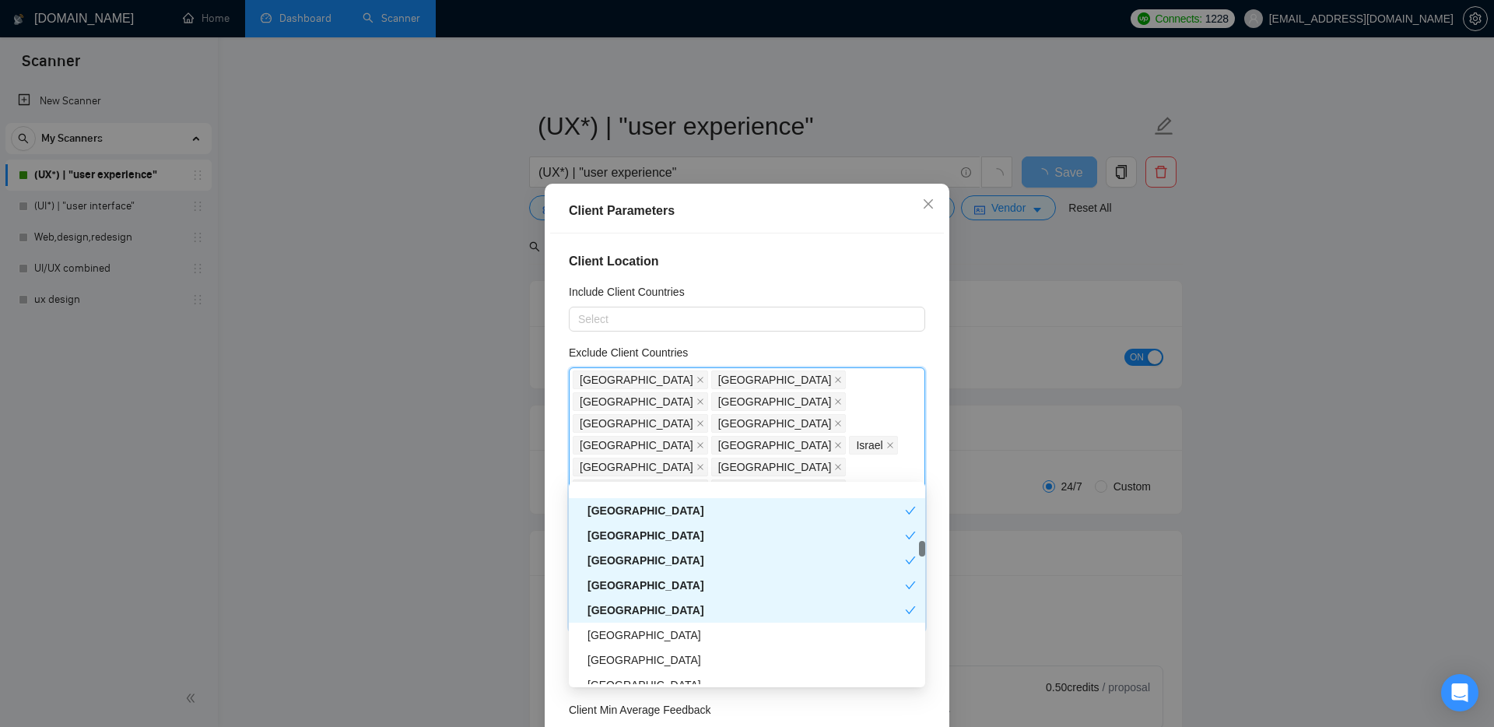
scroll to position [1255, 0]
click at [654, 609] on div "[GEOGRAPHIC_DATA]" at bounding box center [752, 612] width 328 height 17
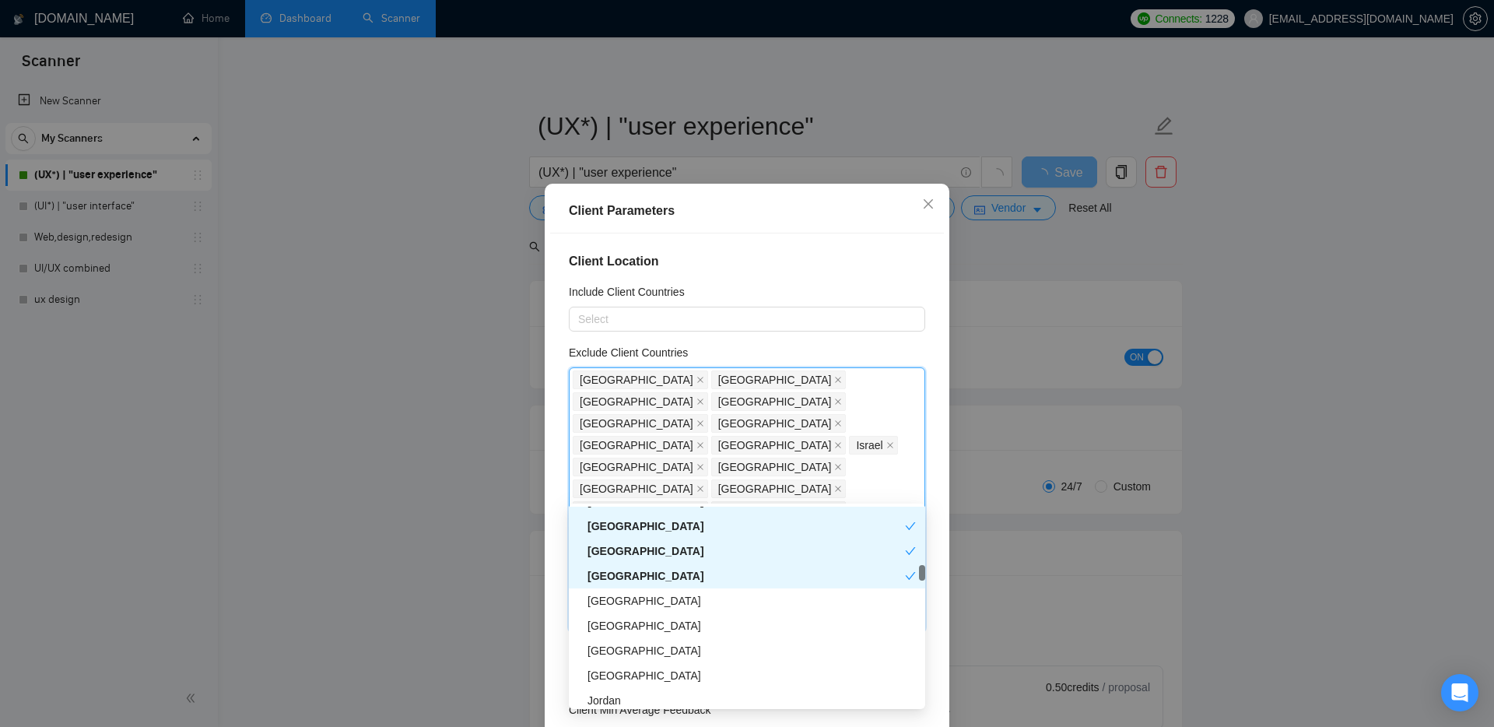
scroll to position [1315, 0]
click at [665, 599] on div "[GEOGRAPHIC_DATA]" at bounding box center [752, 599] width 328 height 17
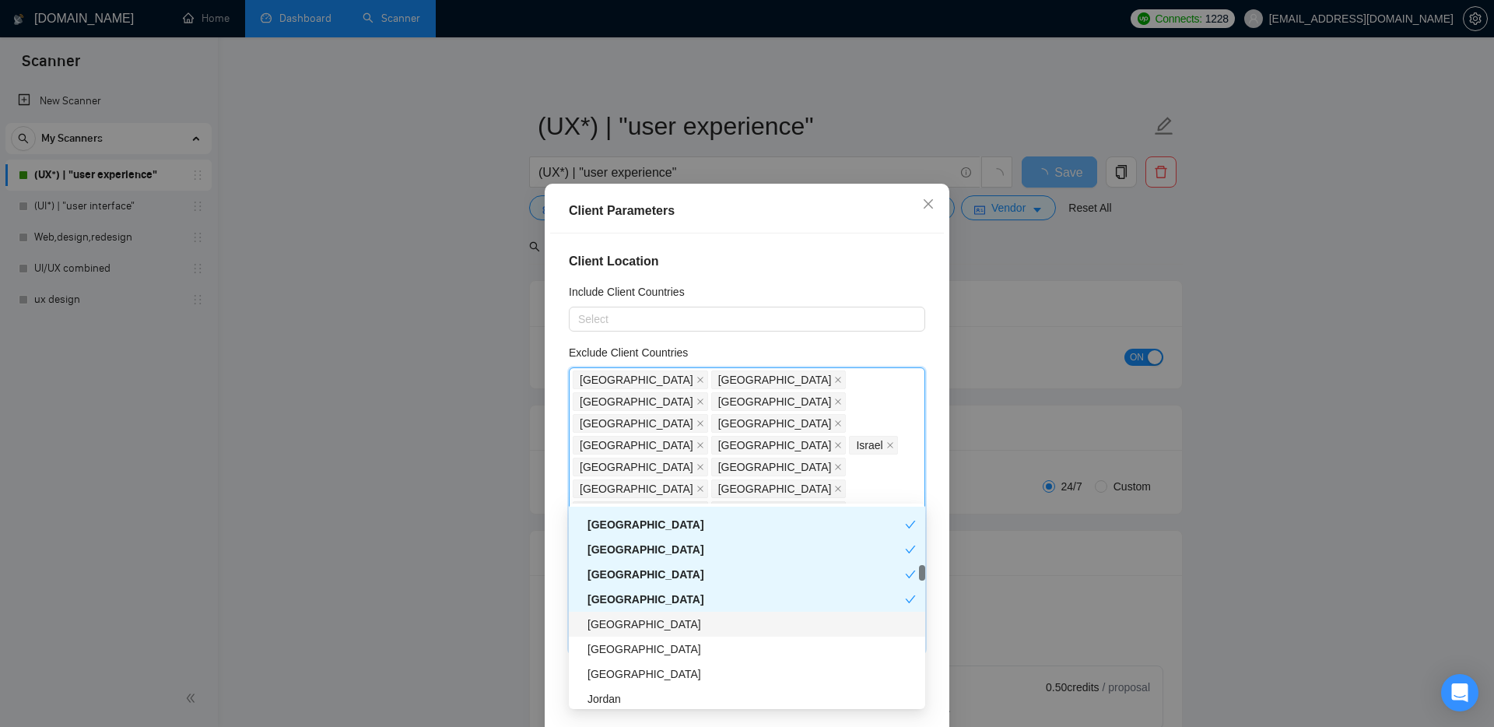
click at [684, 634] on div "[GEOGRAPHIC_DATA]" at bounding box center [747, 624] width 356 height 25
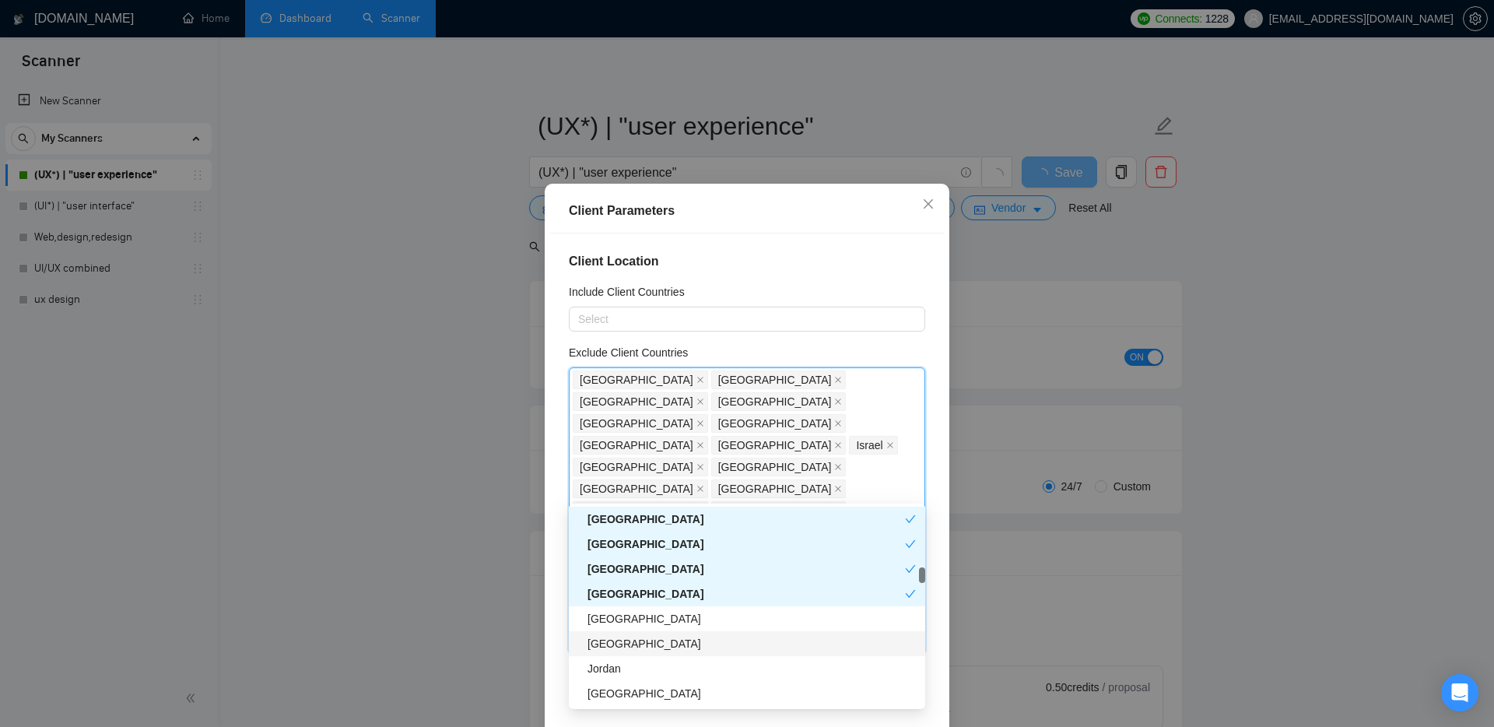
scroll to position [1378, 0]
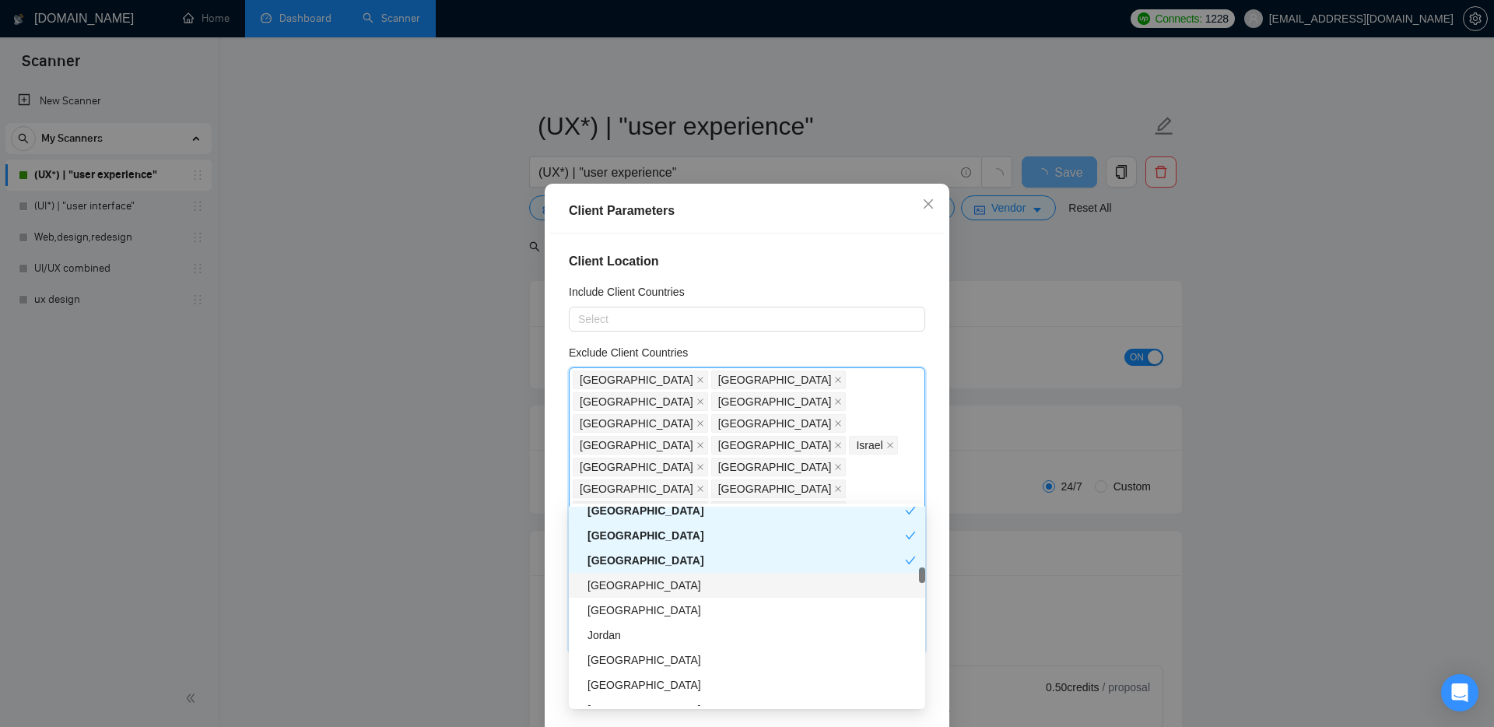
click at [671, 586] on div "[GEOGRAPHIC_DATA]" at bounding box center [752, 585] width 328 height 17
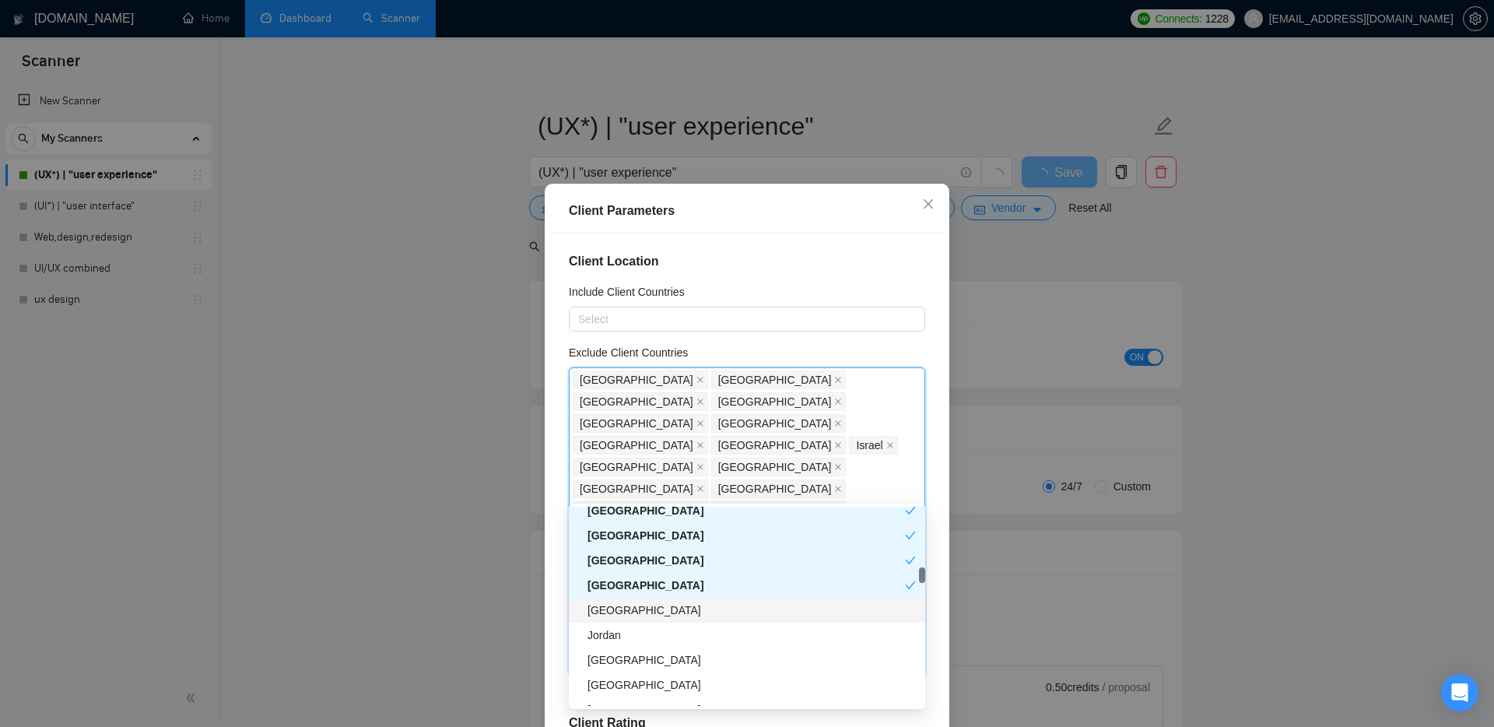
click at [670, 606] on div "[GEOGRAPHIC_DATA]" at bounding box center [752, 610] width 328 height 17
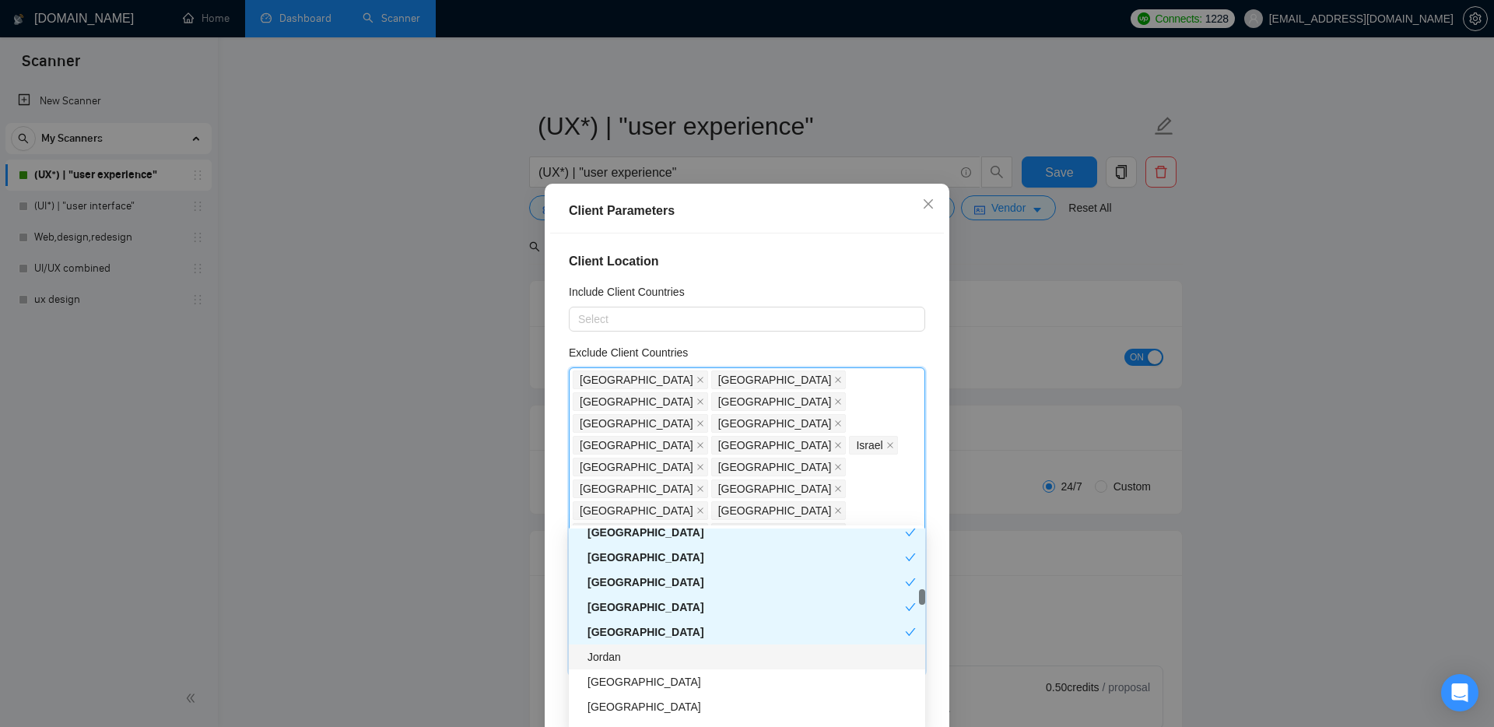
click at [669, 659] on div "Jordan" at bounding box center [752, 656] width 328 height 17
click at [669, 689] on div "[GEOGRAPHIC_DATA]" at bounding box center [752, 681] width 328 height 17
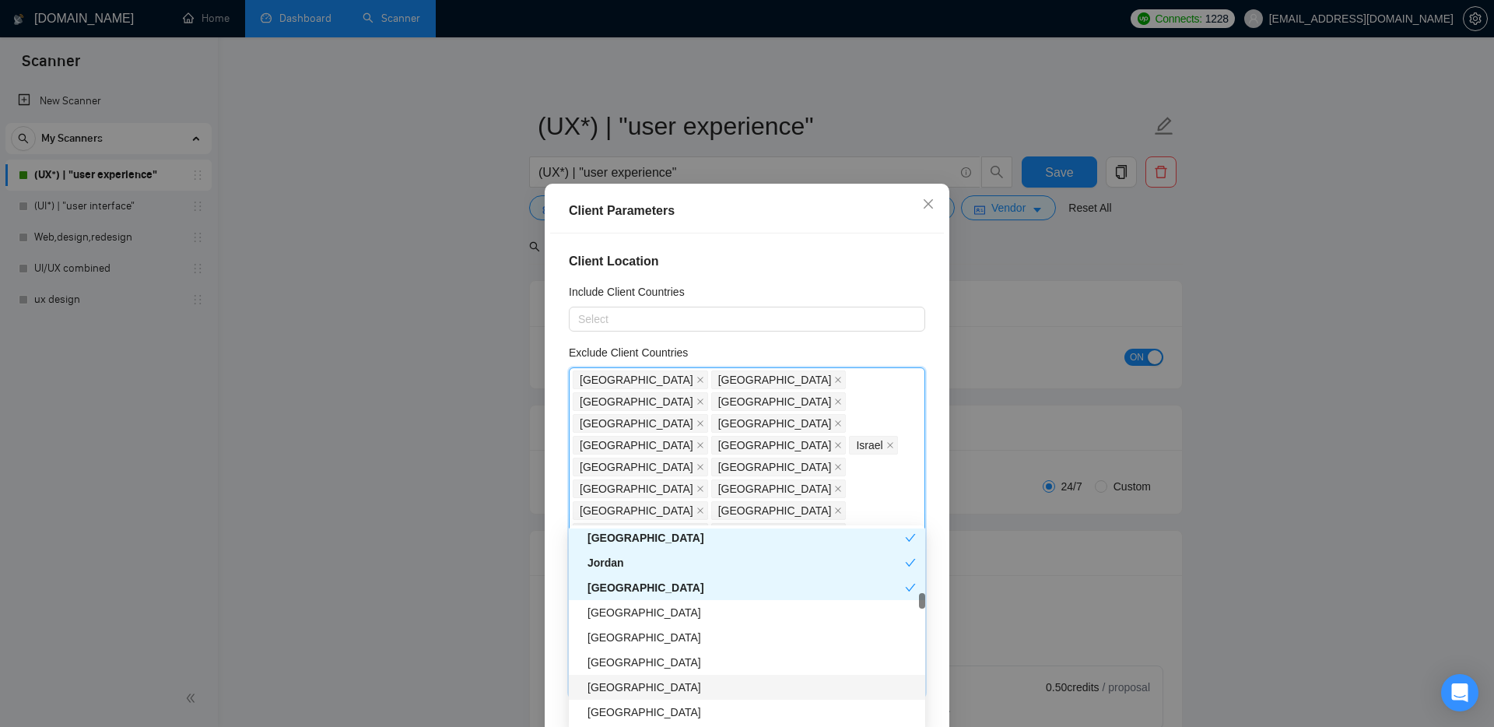
scroll to position [1473, 0]
click at [667, 610] on div "[GEOGRAPHIC_DATA]" at bounding box center [752, 612] width 328 height 17
click at [658, 641] on div "[GEOGRAPHIC_DATA]" at bounding box center [752, 636] width 328 height 17
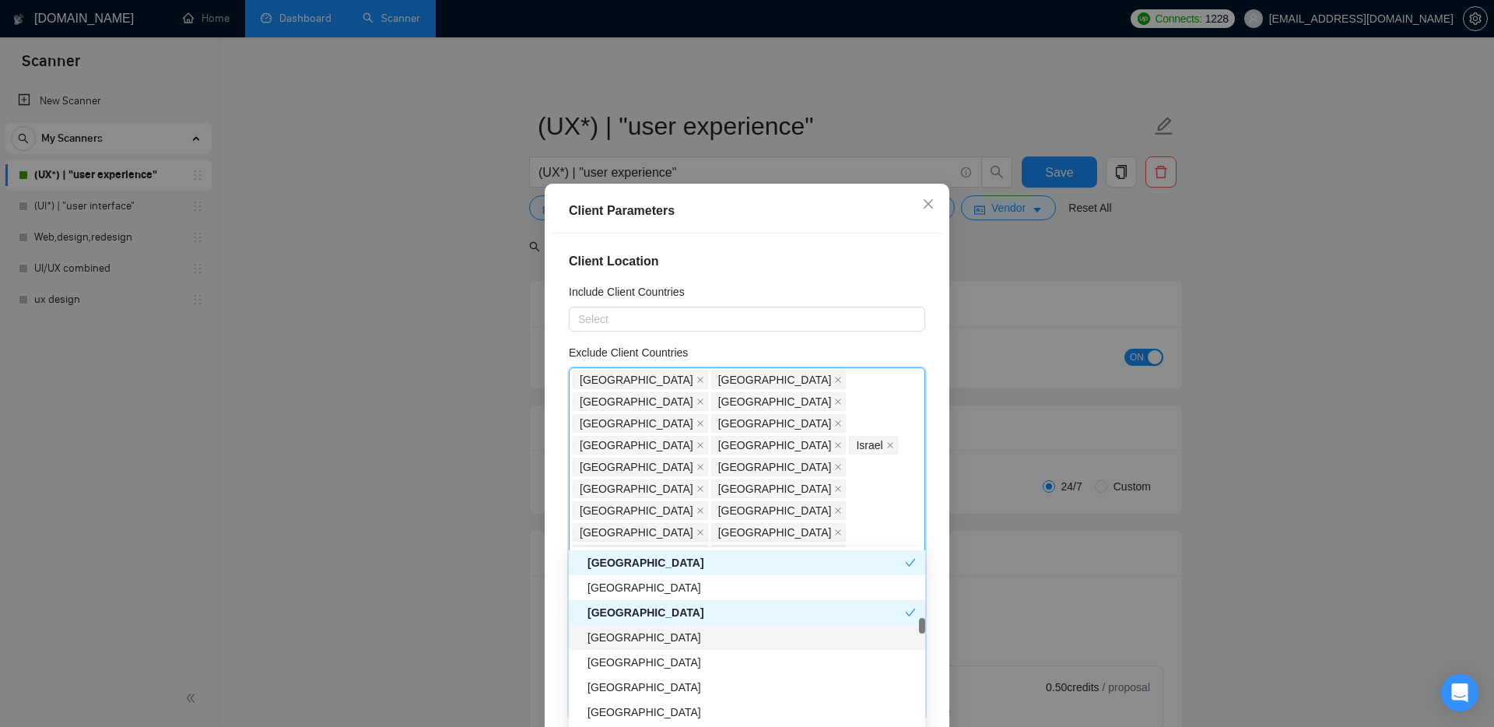
scroll to position [1544, 0]
click at [645, 634] on div "[GEOGRAPHIC_DATA]" at bounding box center [752, 637] width 328 height 17
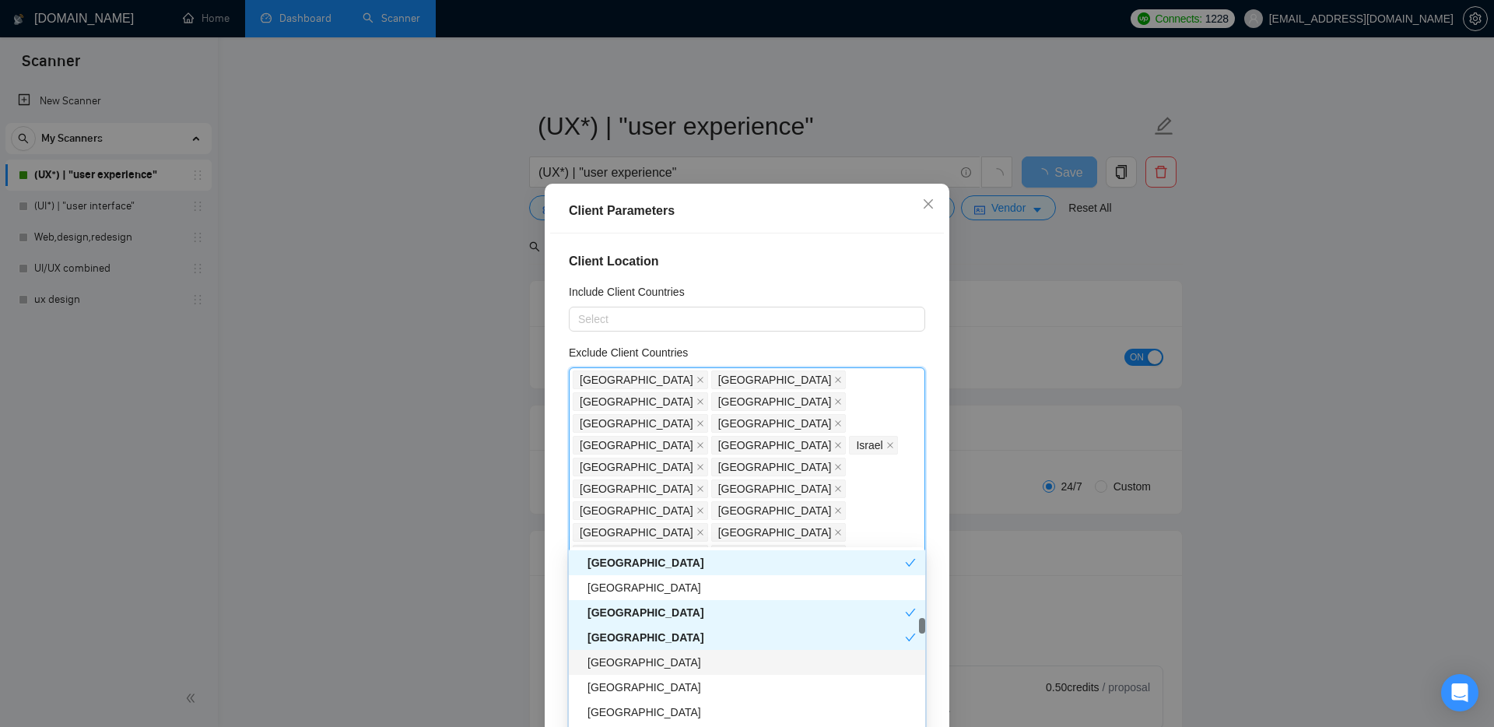
click at [644, 665] on div "[GEOGRAPHIC_DATA]" at bounding box center [752, 662] width 328 height 17
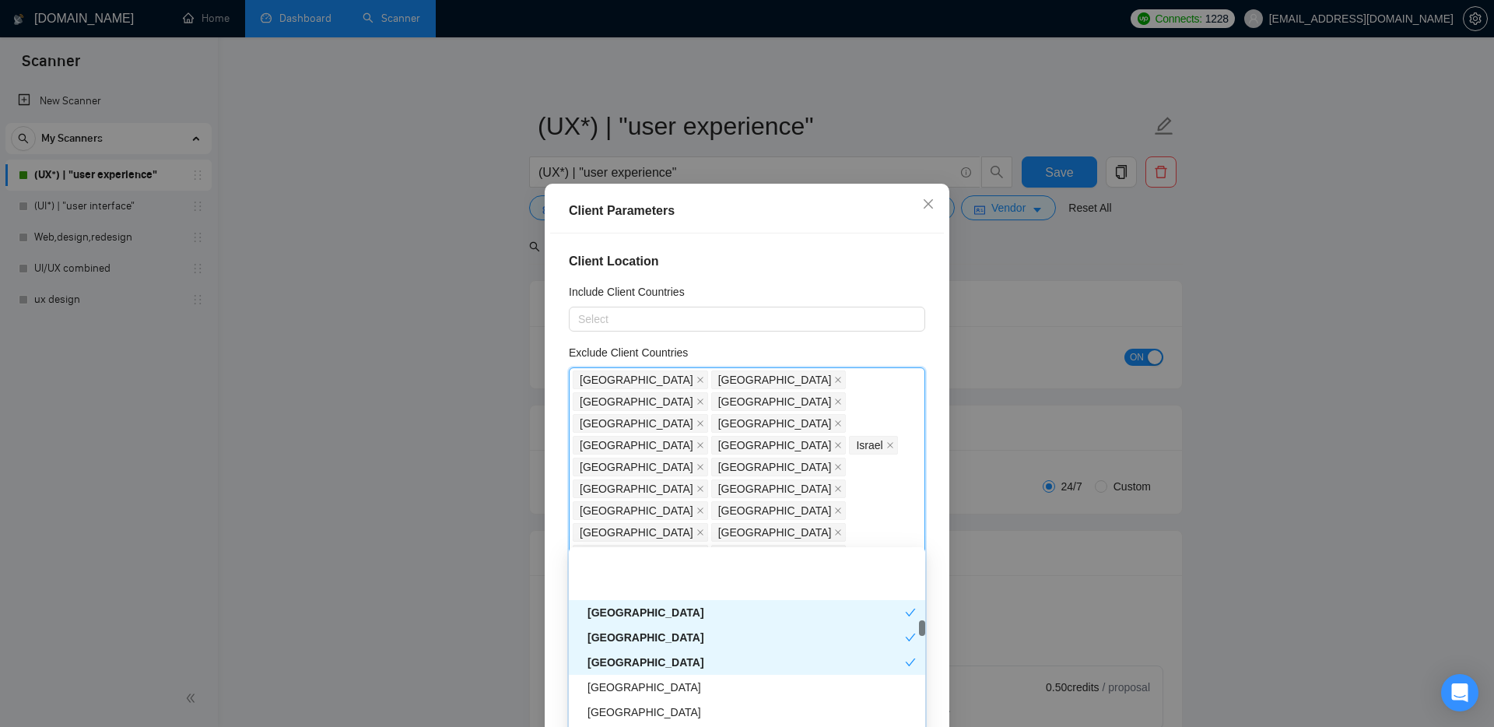
scroll to position [1601, 0]
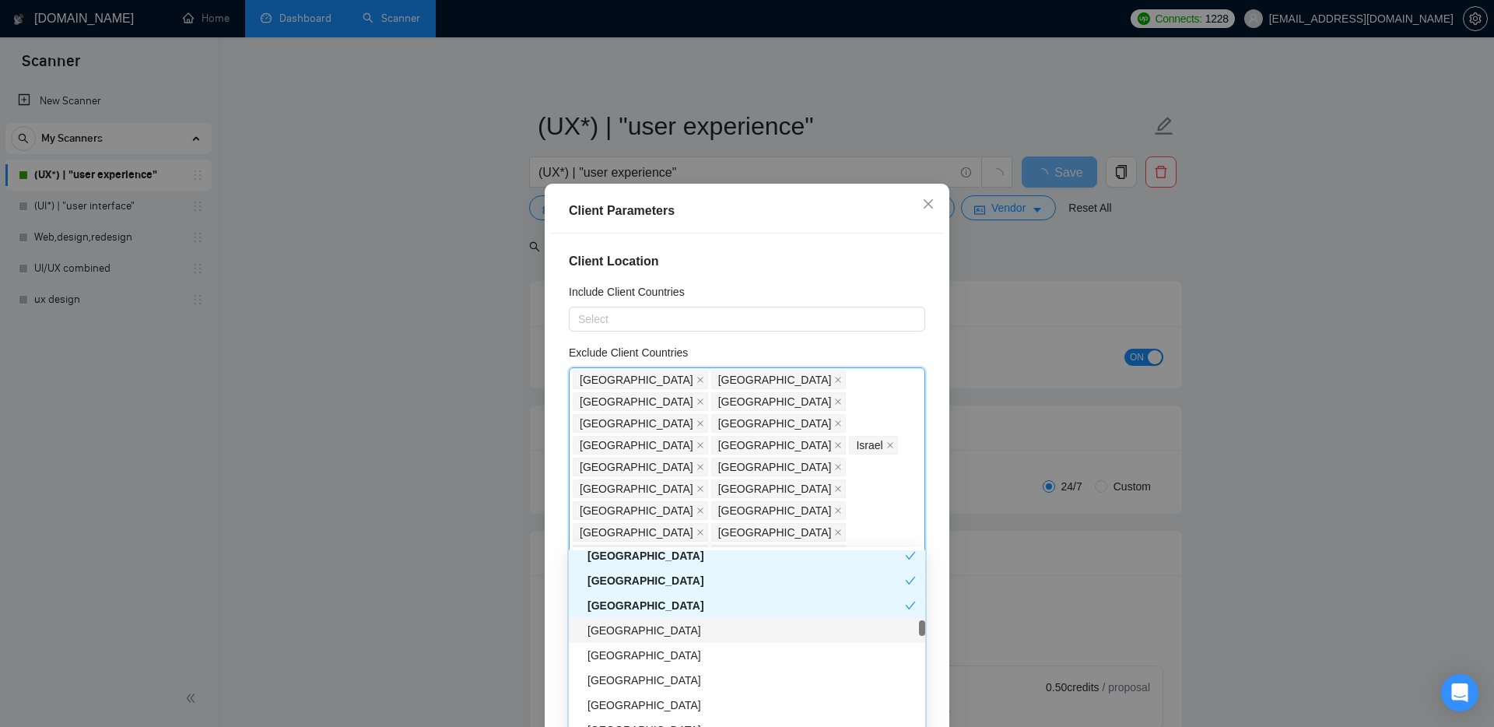
click at [636, 637] on div "[GEOGRAPHIC_DATA]" at bounding box center [752, 630] width 328 height 17
click at [638, 662] on div "Latvia" at bounding box center [752, 655] width 328 height 17
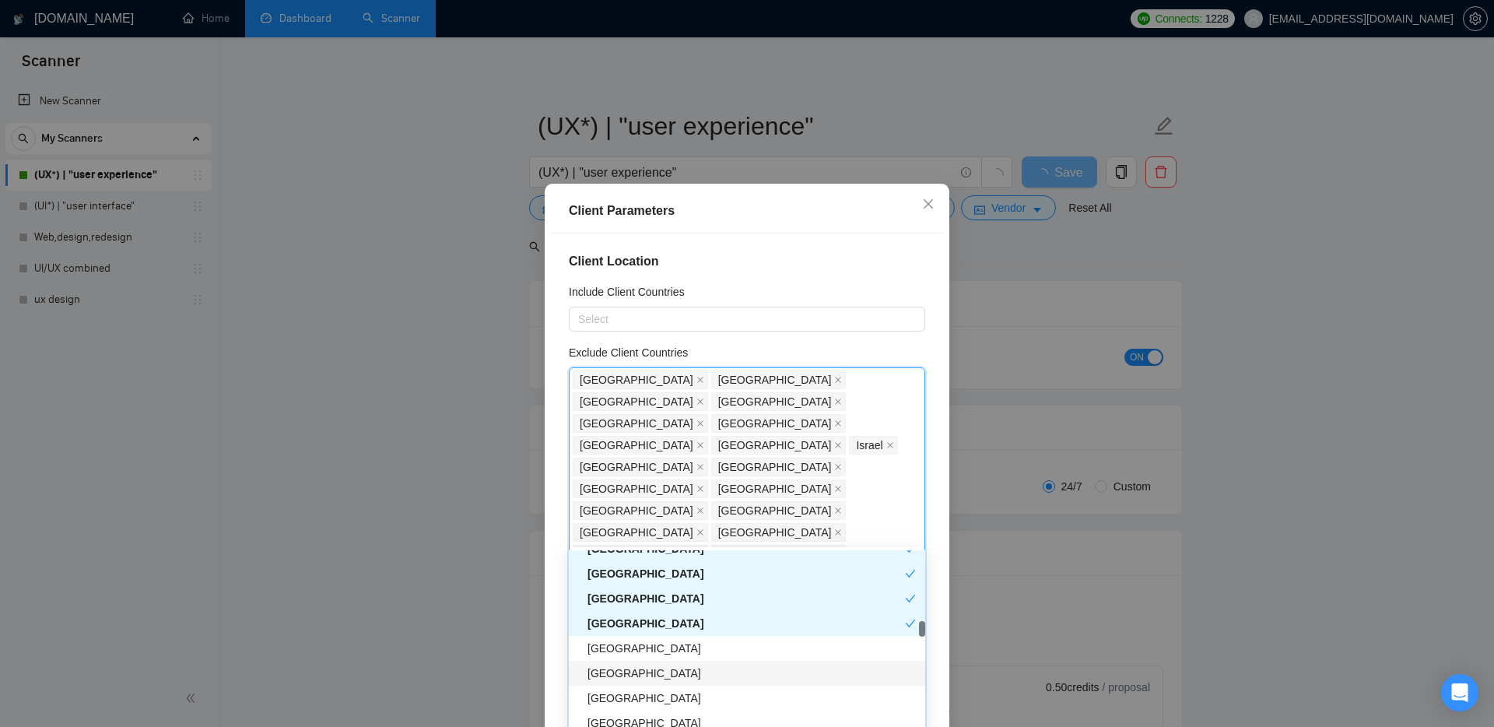
scroll to position [1636, 0]
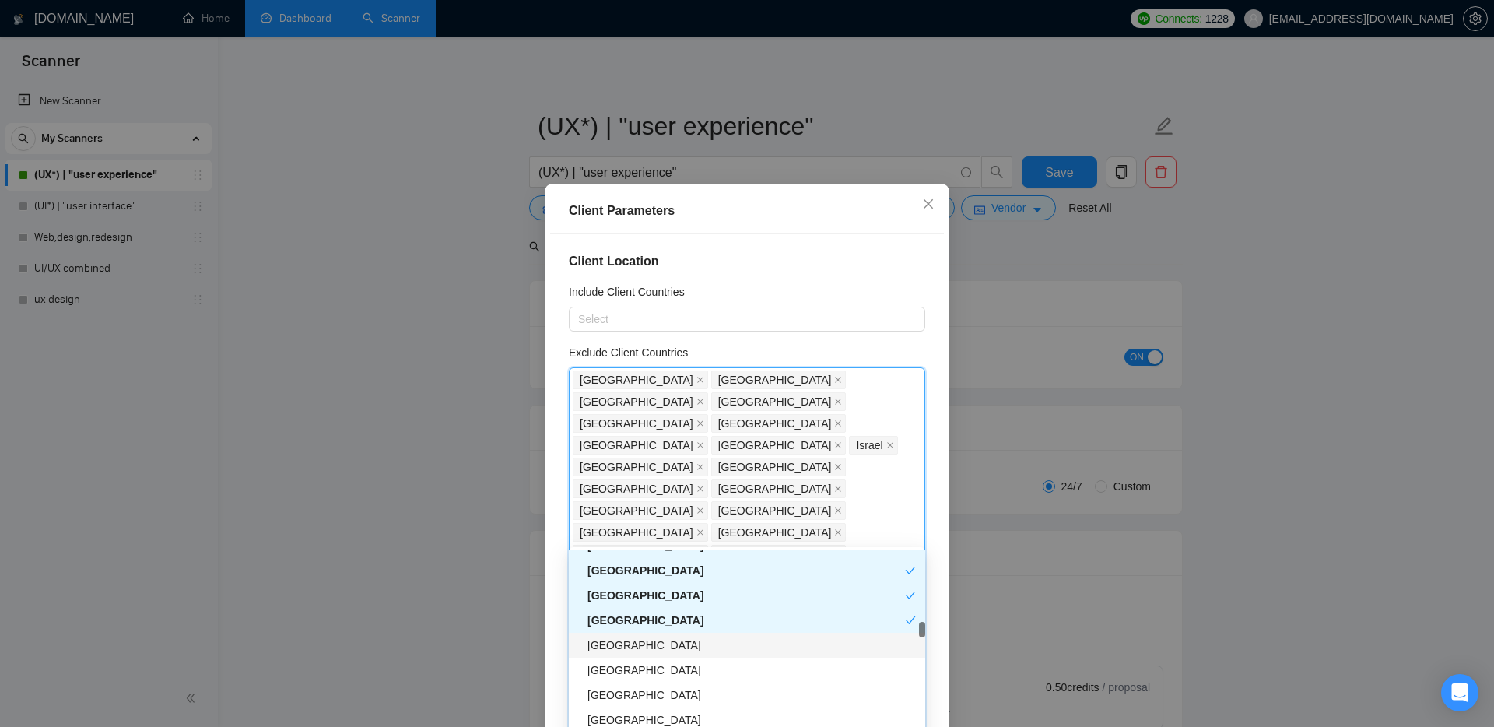
click at [644, 641] on div "Hungary" at bounding box center [752, 645] width 328 height 17
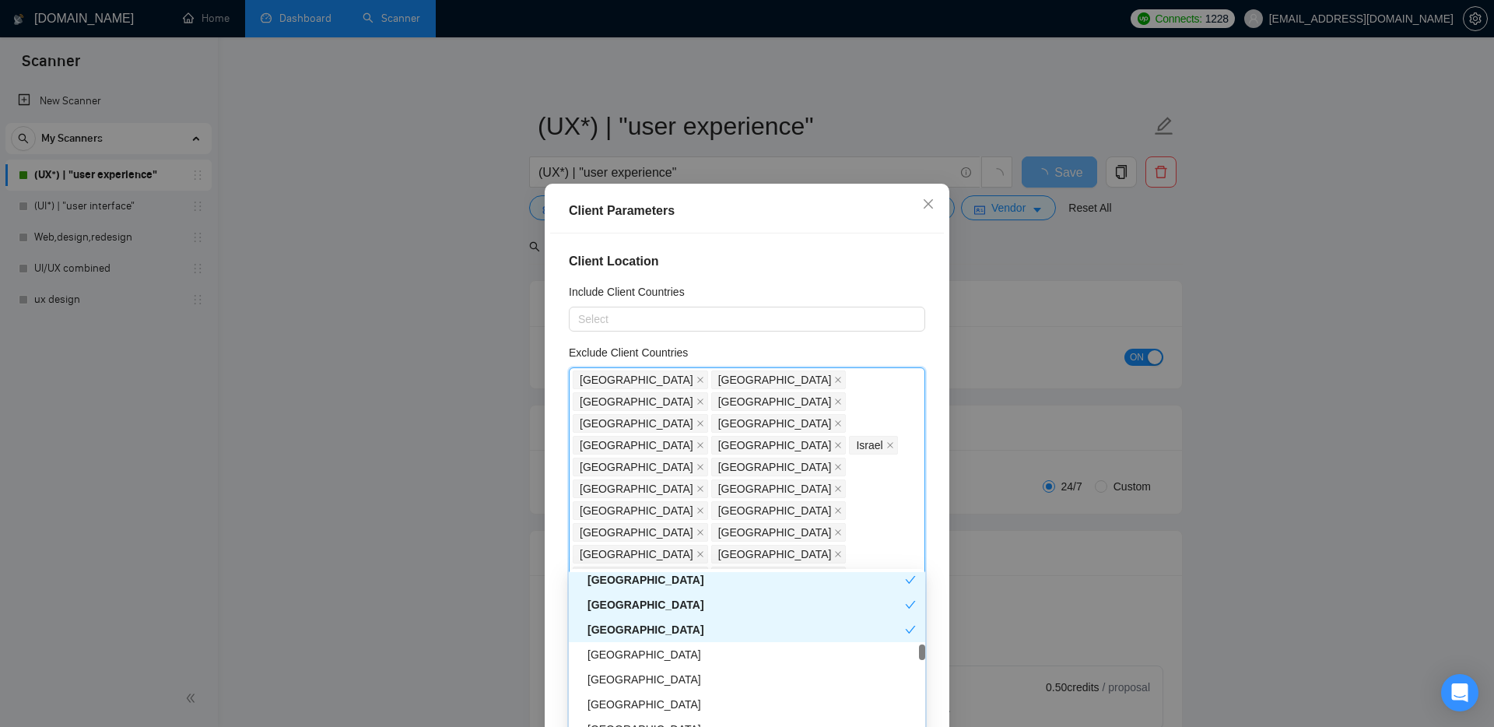
scroll to position [1674, 0]
click at [634, 628] on div "Hungary" at bounding box center [747, 628] width 318 height 17
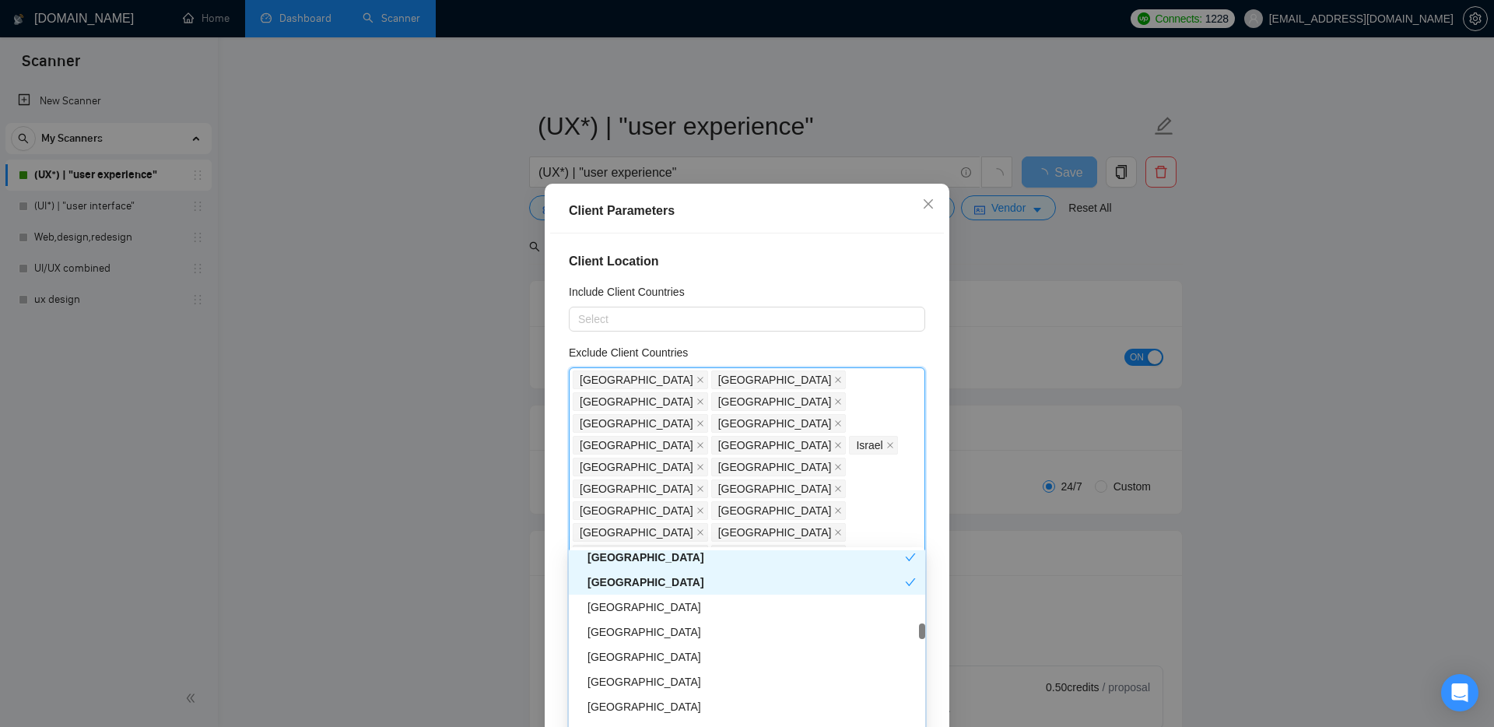
click at [632, 581] on div "Latvia" at bounding box center [747, 582] width 318 height 17
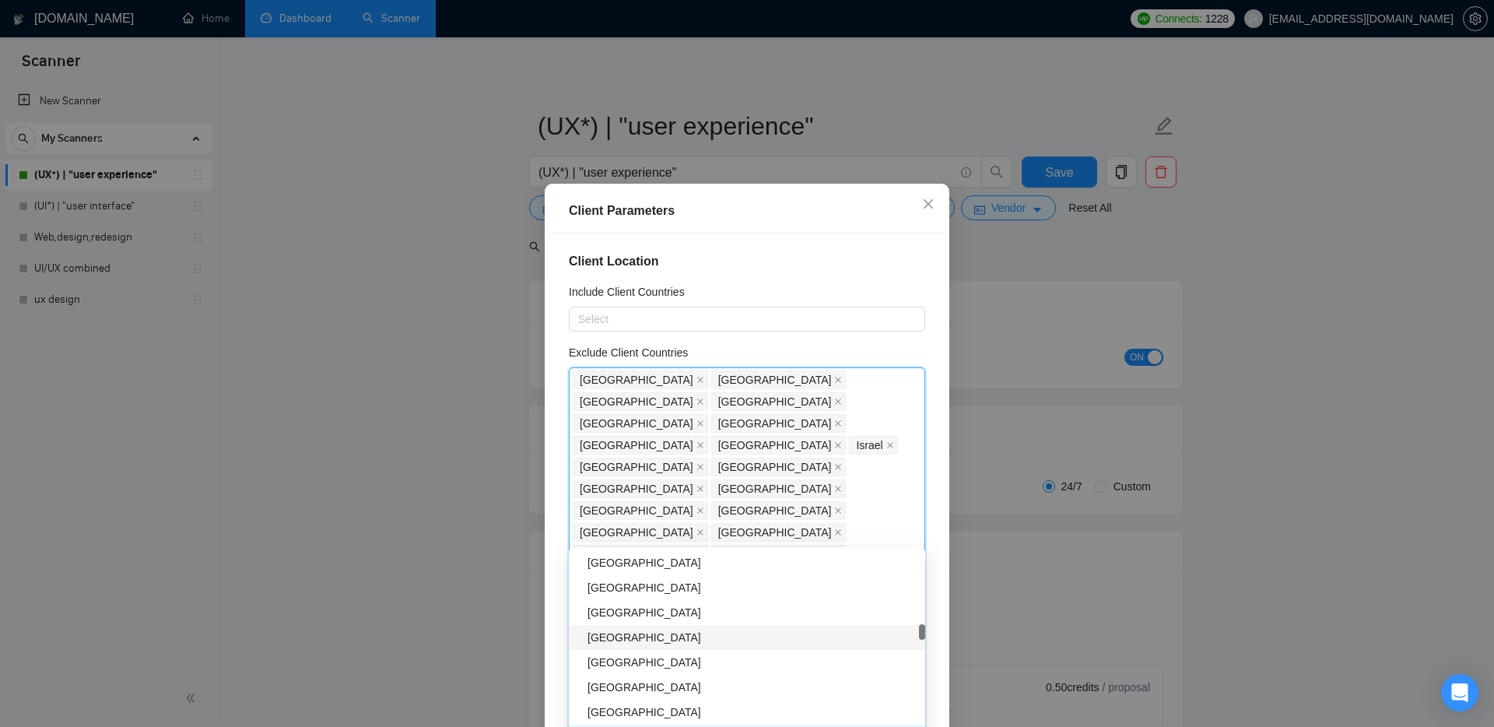
click at [637, 641] on div "[GEOGRAPHIC_DATA]" at bounding box center [752, 637] width 328 height 17
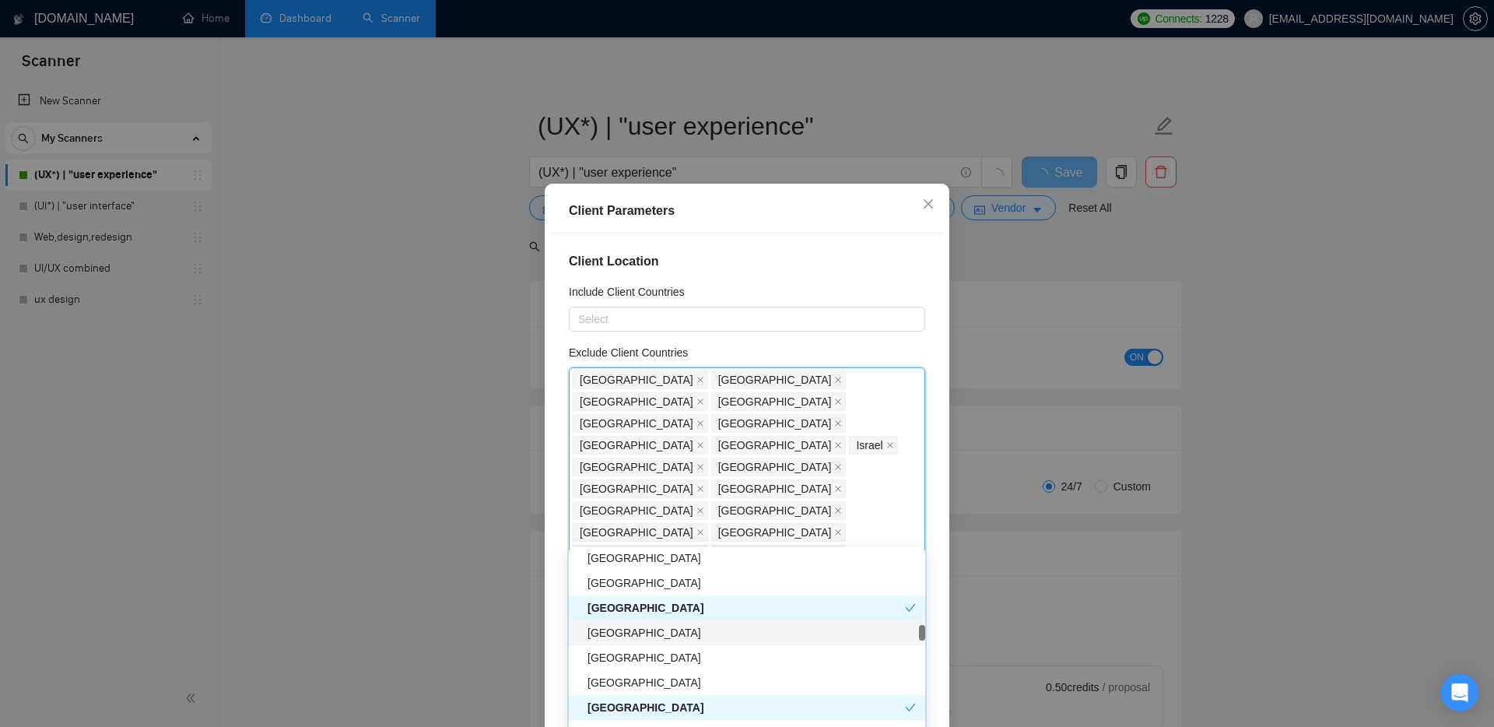
scroll to position [1729, 0]
click at [639, 626] on div "[GEOGRAPHIC_DATA]" at bounding box center [752, 626] width 328 height 17
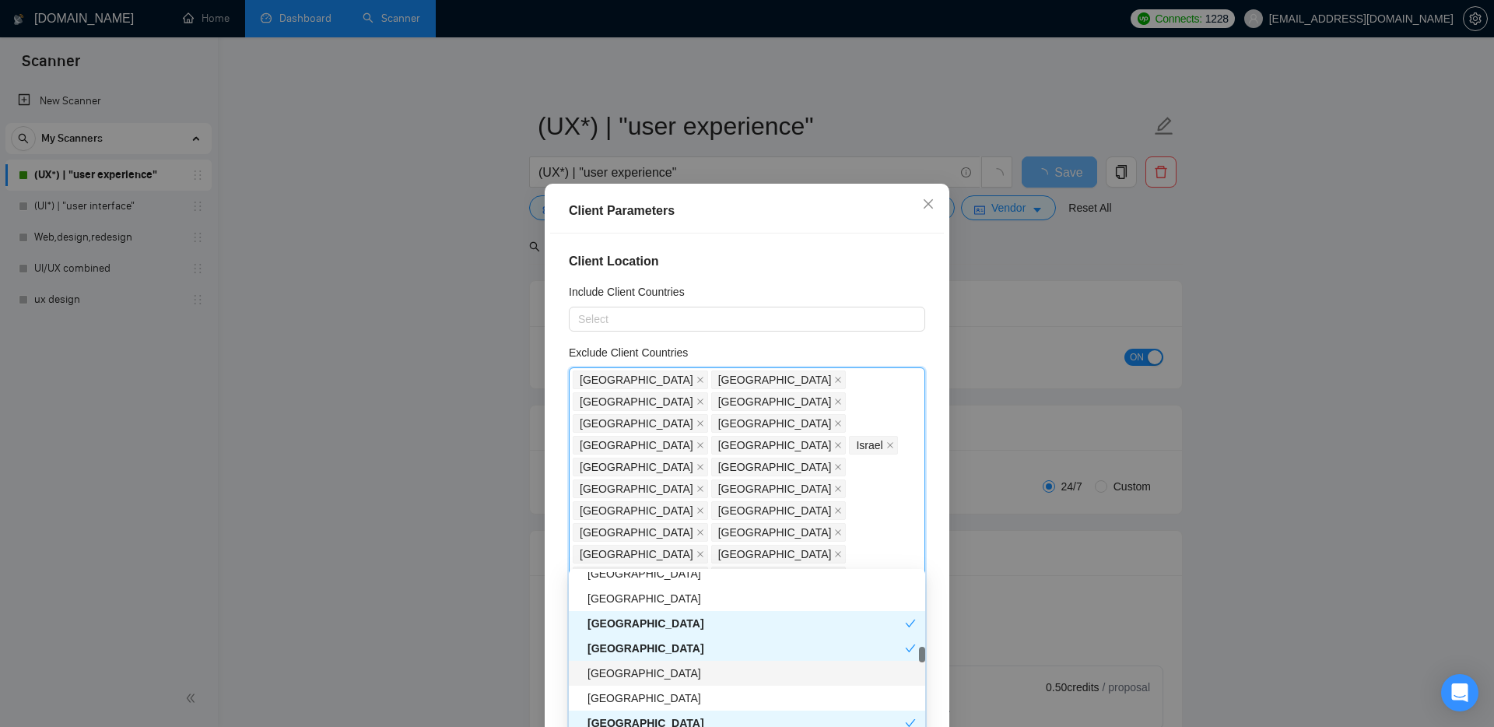
click at [641, 676] on div "[GEOGRAPHIC_DATA]" at bounding box center [752, 673] width 328 height 17
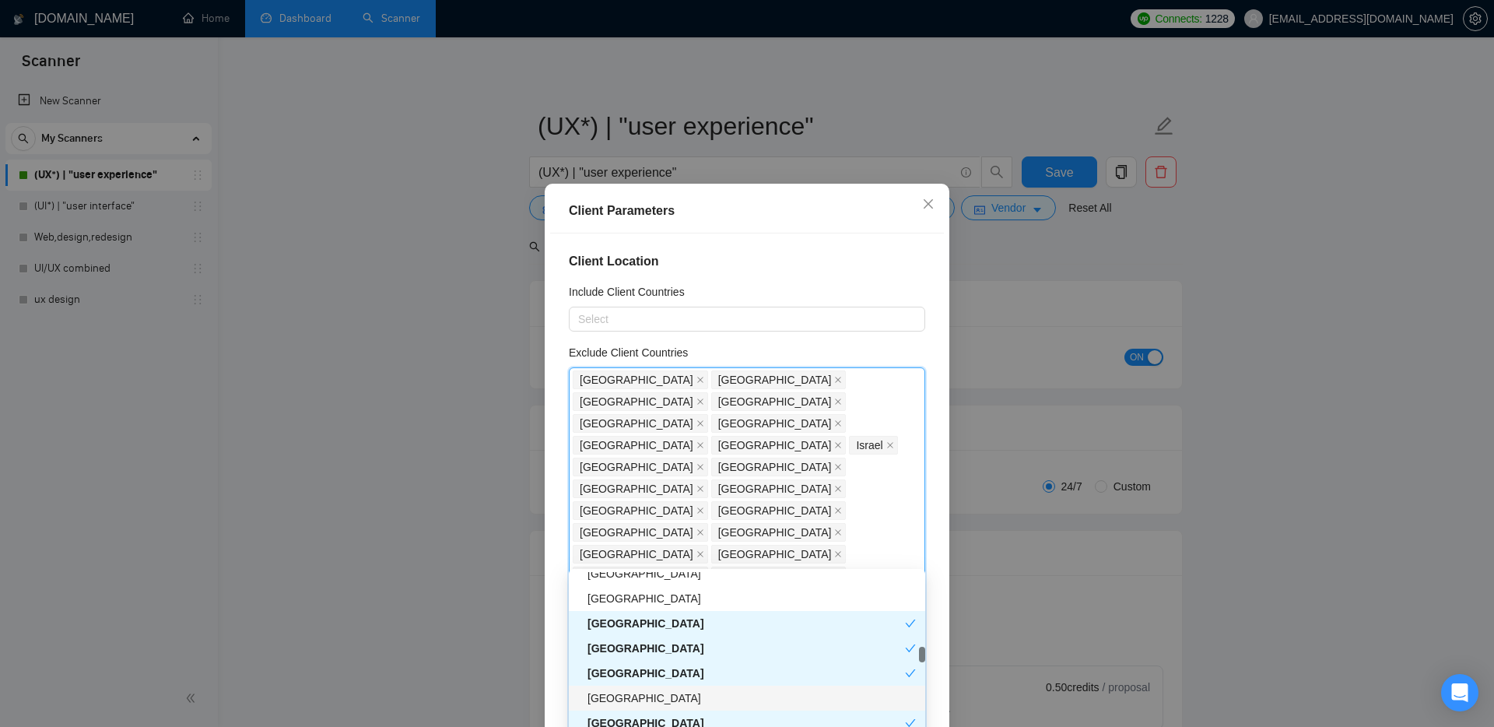
click at [642, 703] on div "[GEOGRAPHIC_DATA]" at bounding box center [752, 698] width 328 height 17
click at [638, 626] on div "[GEOGRAPHIC_DATA]" at bounding box center [747, 623] width 318 height 17
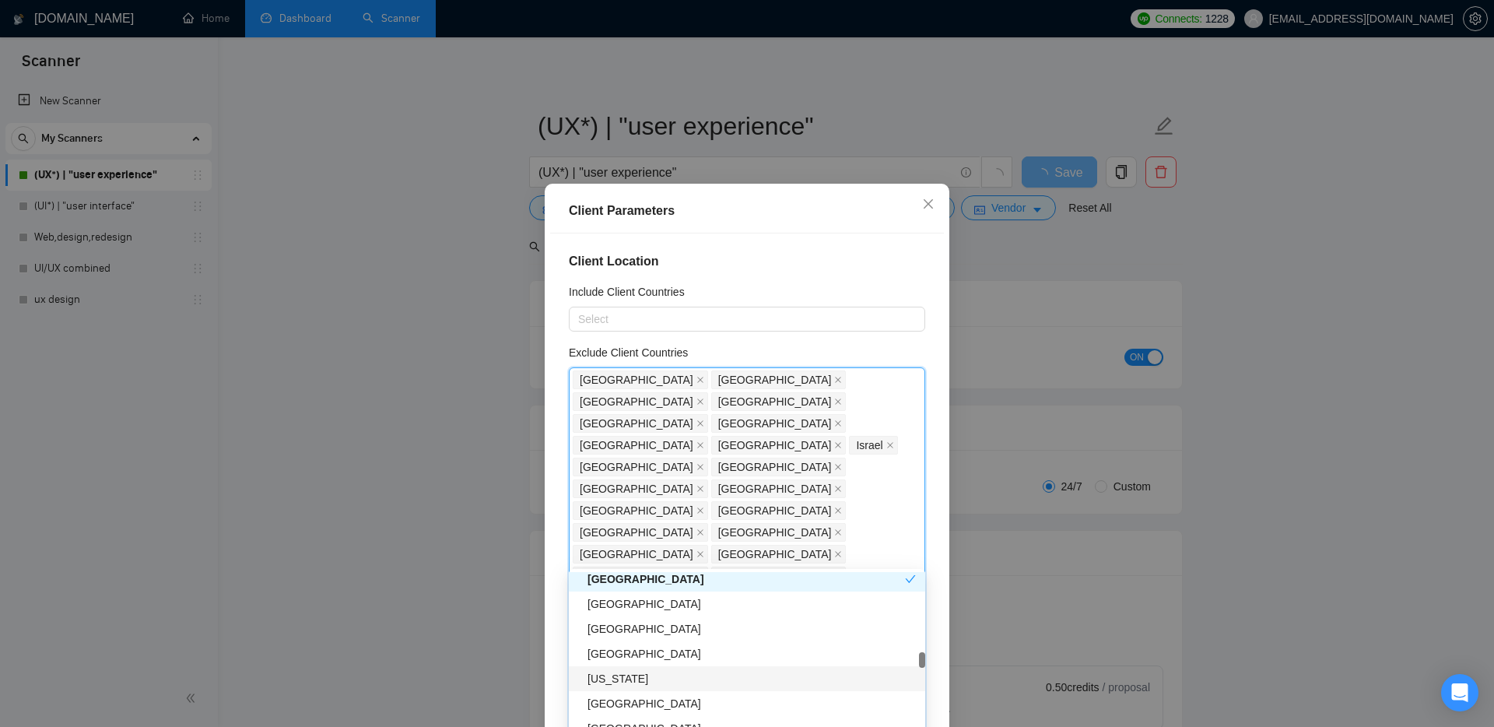
scroll to position [1876, 0]
click at [633, 599] on div "[GEOGRAPHIC_DATA]" at bounding box center [752, 601] width 328 height 17
click at [636, 650] on div "[GEOGRAPHIC_DATA]" at bounding box center [752, 651] width 328 height 17
click at [637, 652] on div "[US_STATE]" at bounding box center [752, 652] width 328 height 17
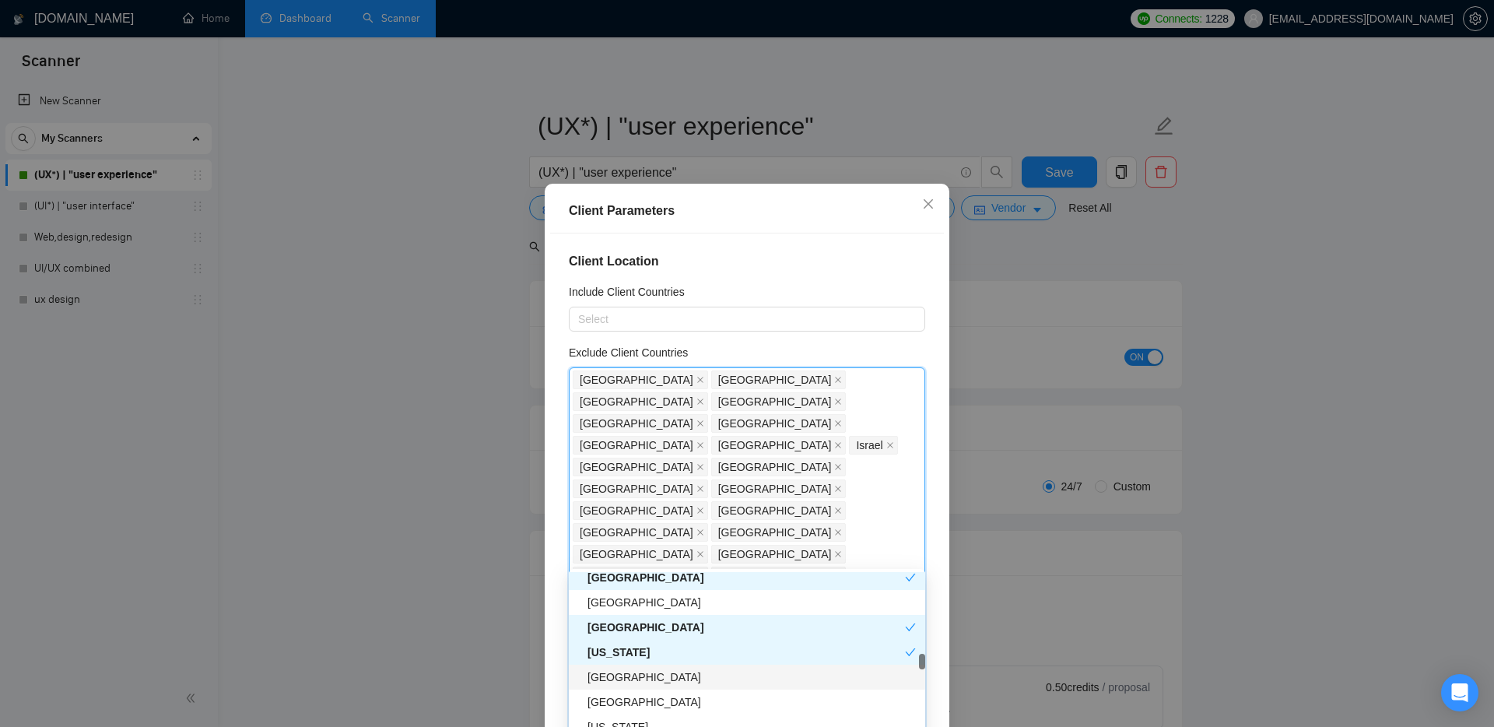
click at [637, 677] on div "[GEOGRAPHIC_DATA]" at bounding box center [752, 677] width 328 height 17
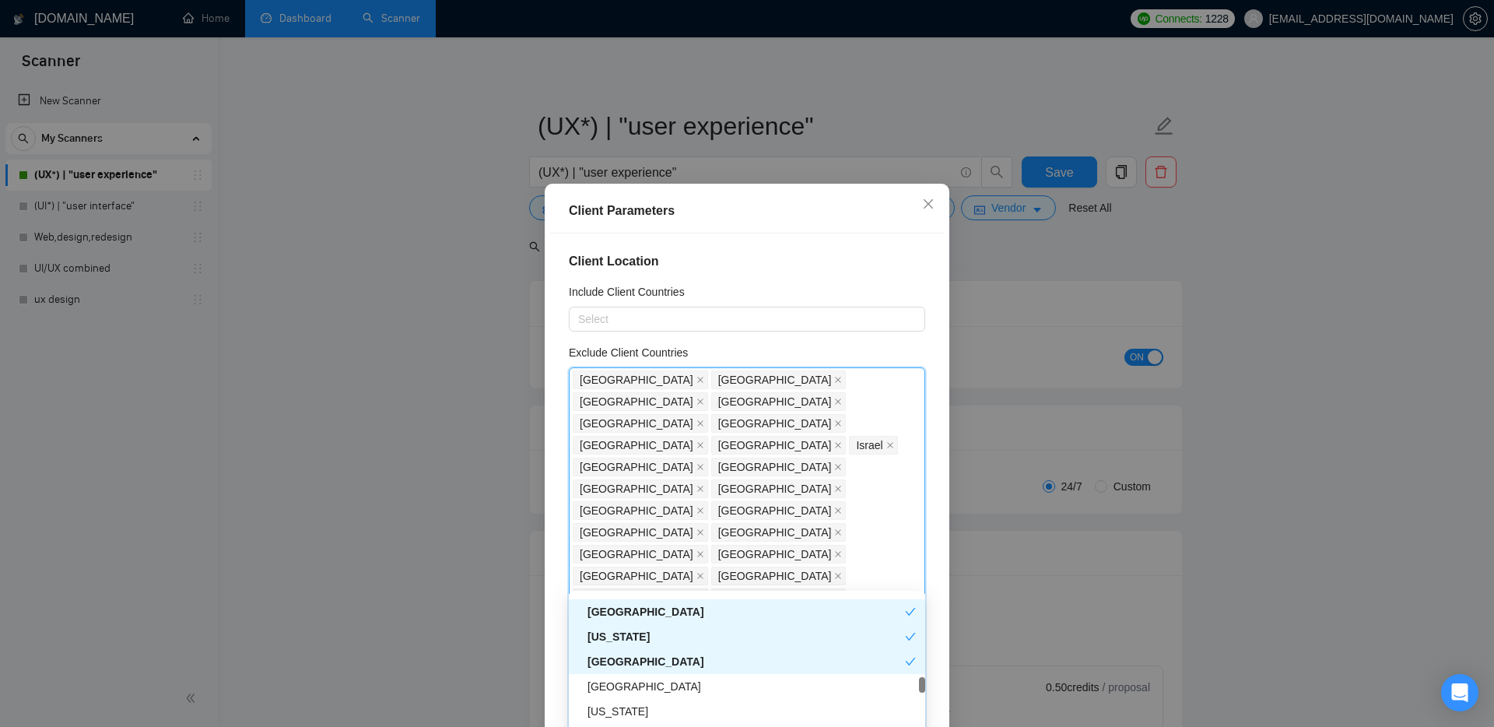
scroll to position [1950, 0]
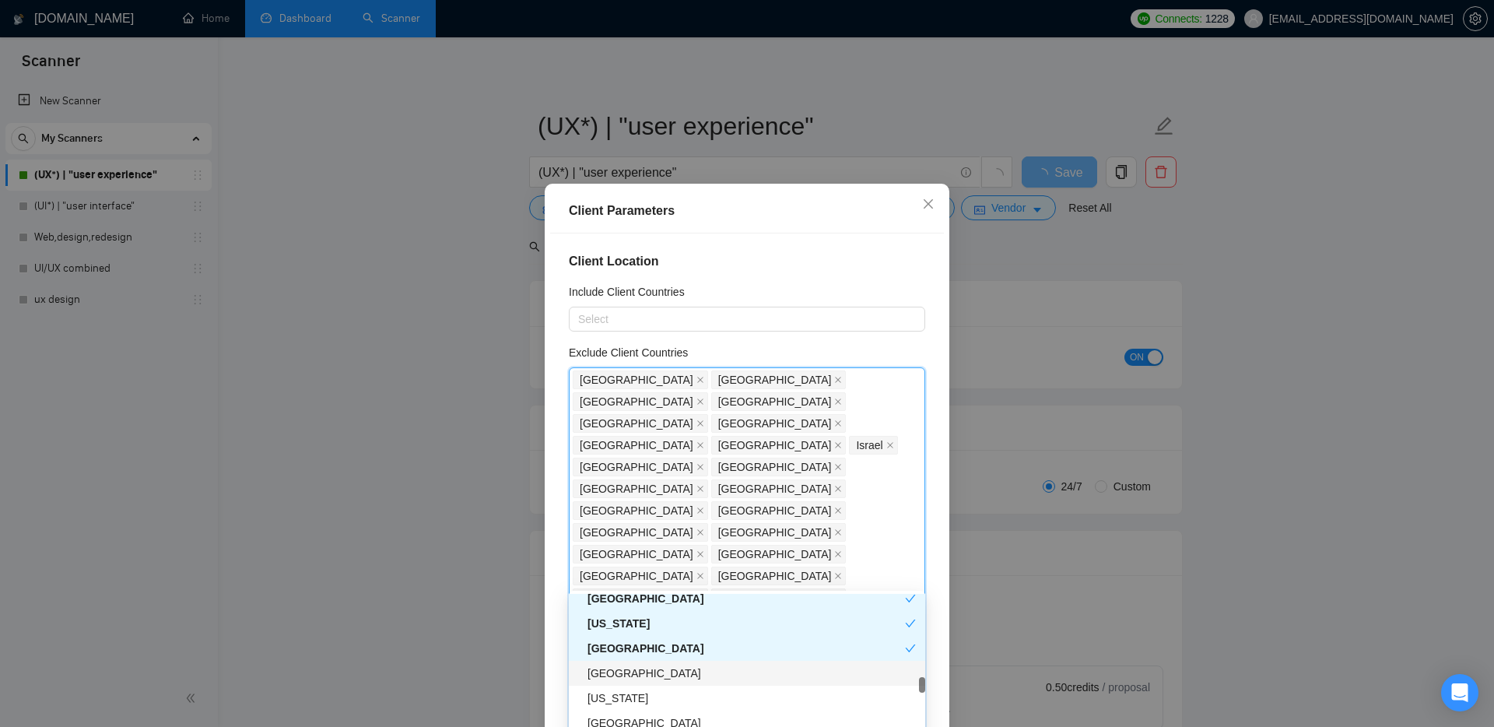
click at [642, 669] on div "[GEOGRAPHIC_DATA]" at bounding box center [752, 673] width 328 height 17
click at [646, 674] on div "[US_STATE]" at bounding box center [752, 666] width 328 height 17
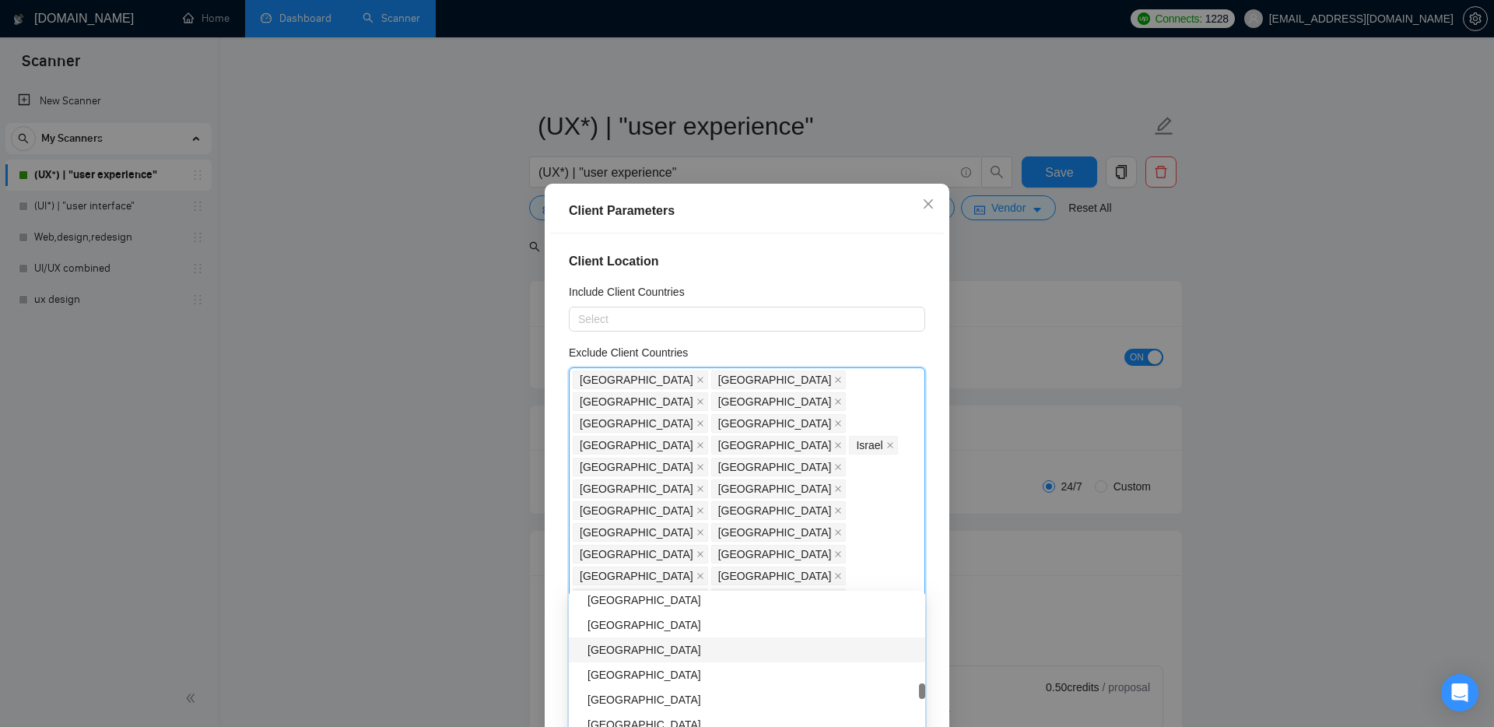
scroll to position [2112, 0]
click at [631, 664] on div "[GEOGRAPHIC_DATA]" at bounding box center [752, 661] width 328 height 17
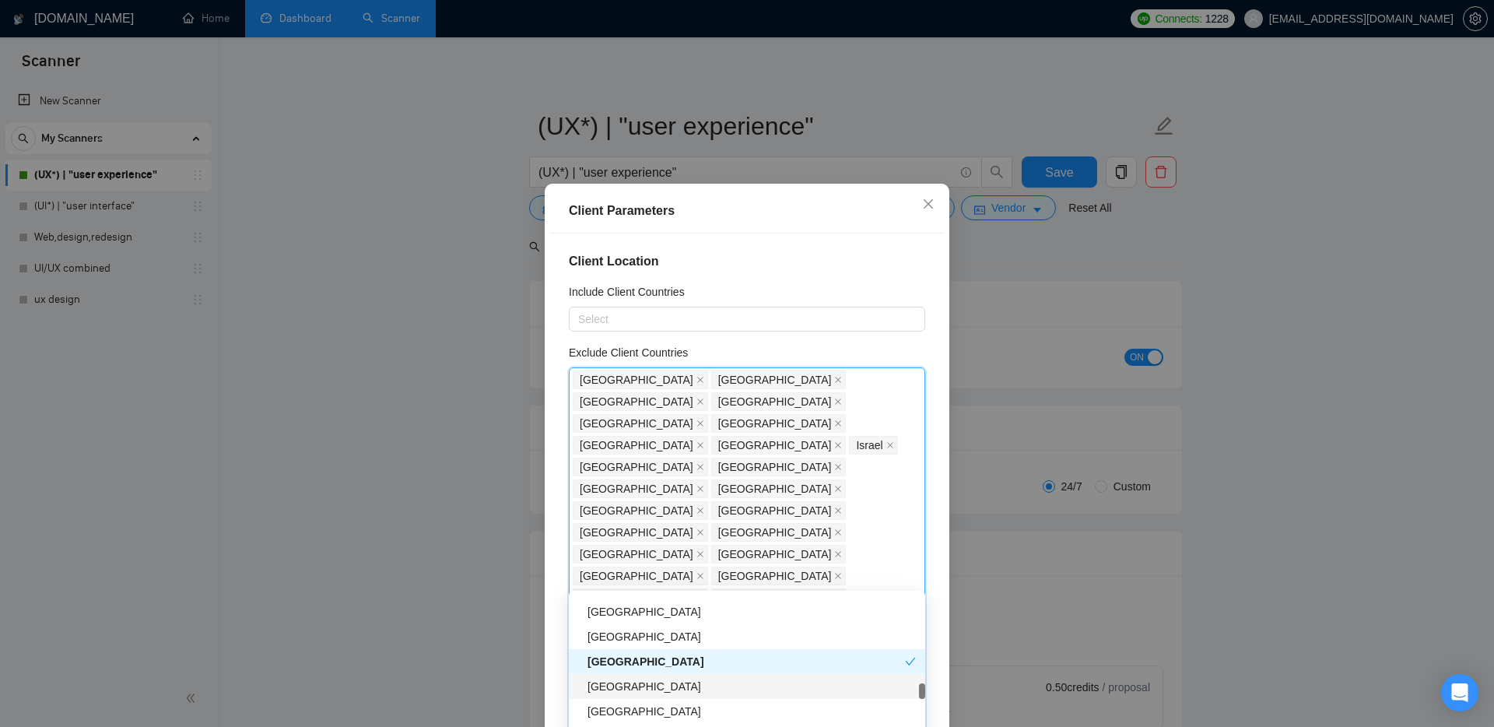
click at [637, 689] on div "[GEOGRAPHIC_DATA]" at bounding box center [752, 686] width 328 height 17
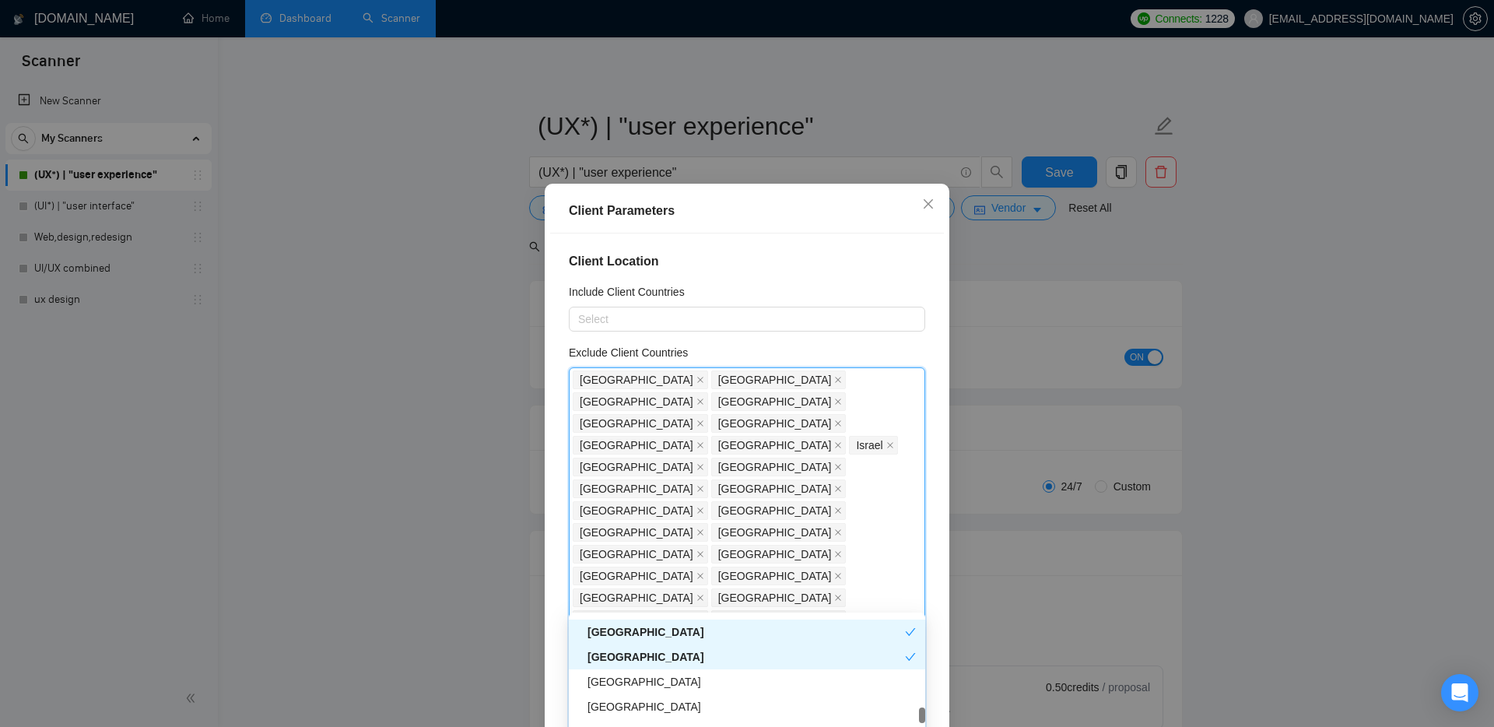
scroll to position [2167, 0]
click at [637, 680] on div "[GEOGRAPHIC_DATA]" at bounding box center [752, 677] width 328 height 17
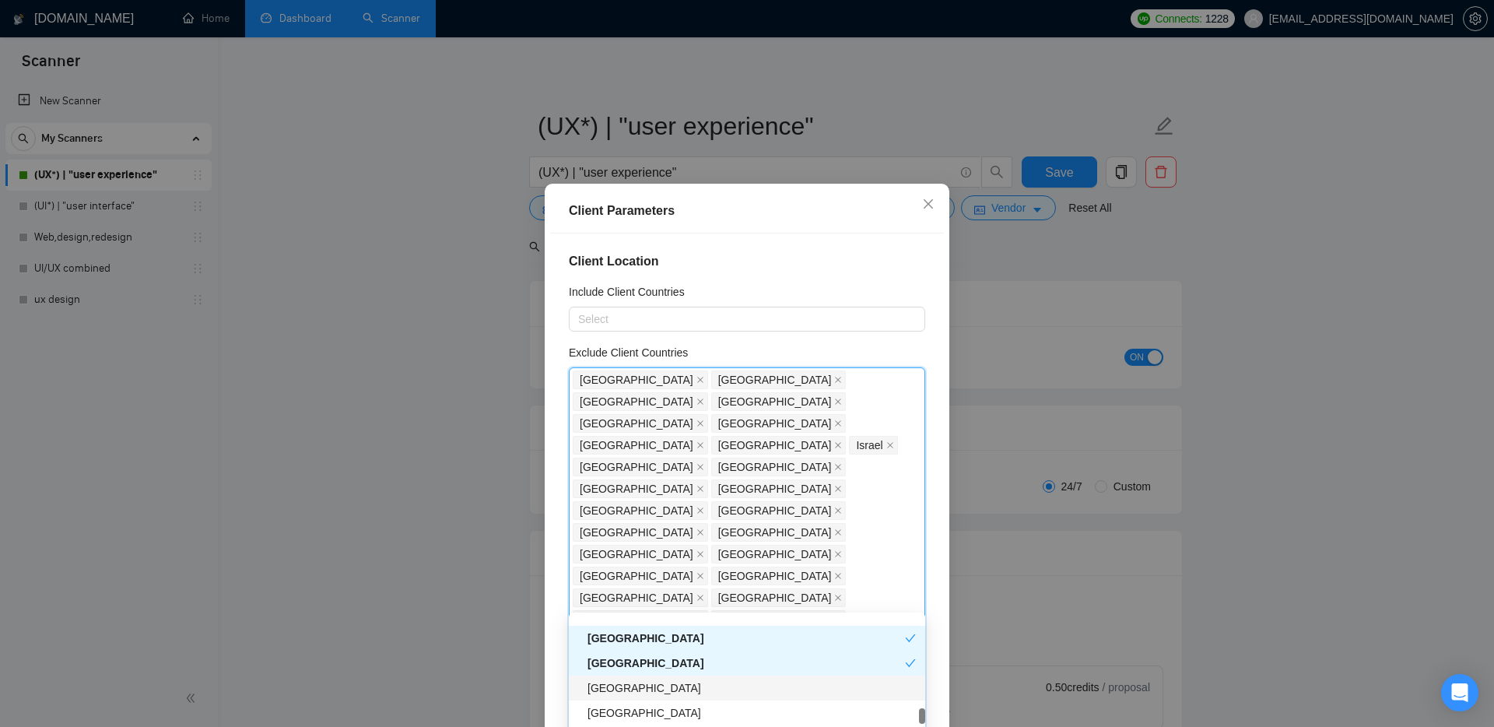
scroll to position [2200, 0]
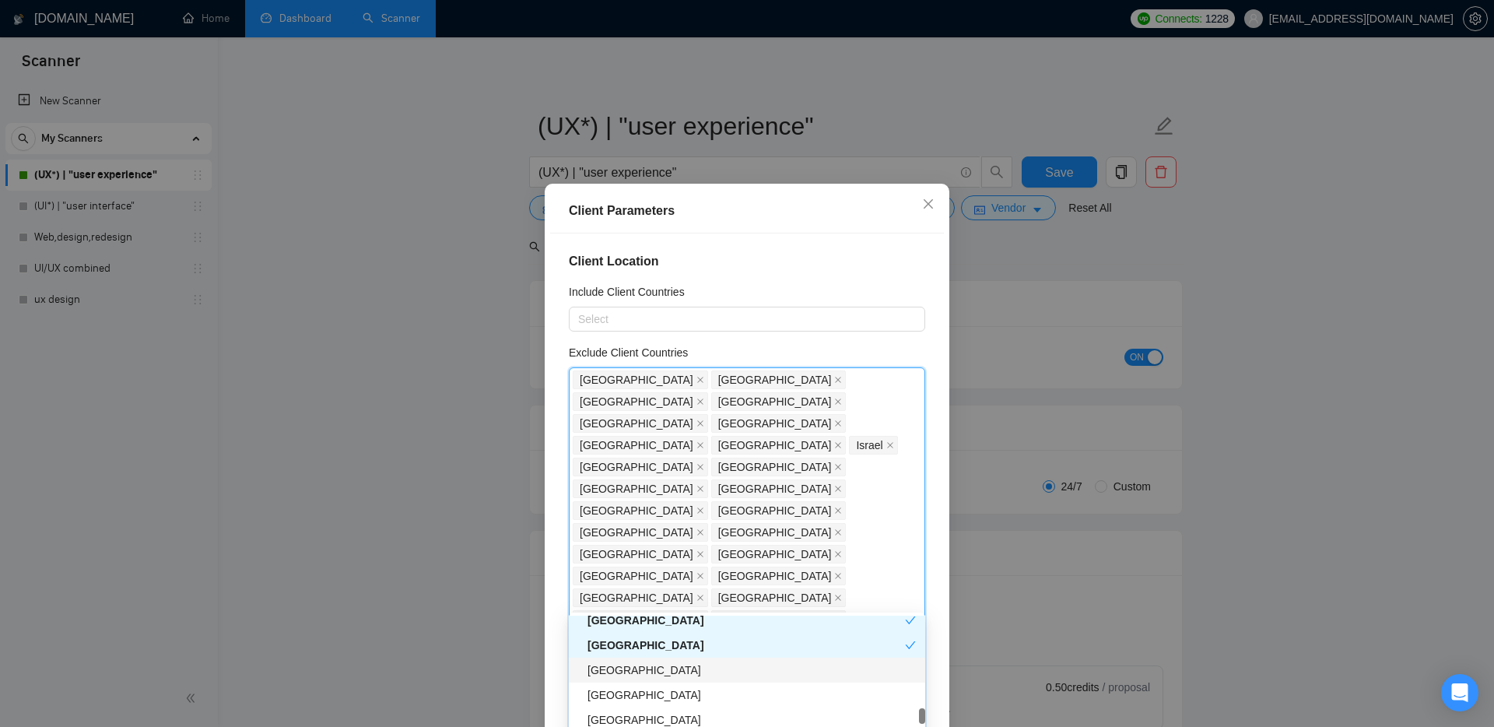
click at [645, 676] on div "[GEOGRAPHIC_DATA]" at bounding box center [752, 670] width 328 height 17
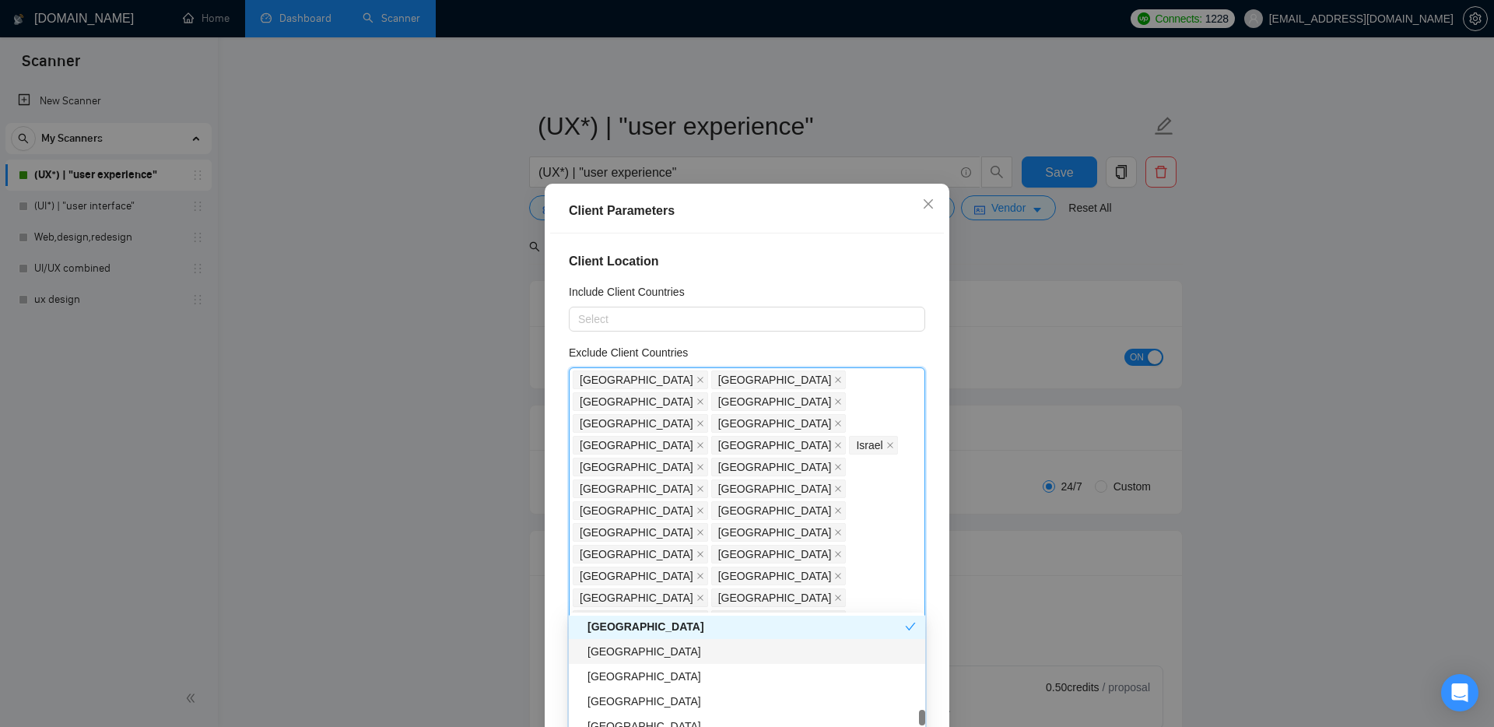
scroll to position [2245, 0]
click at [641, 648] on div "[GEOGRAPHIC_DATA]" at bounding box center [752, 649] width 328 height 17
click at [634, 681] on div "[GEOGRAPHIC_DATA]" at bounding box center [752, 677] width 328 height 17
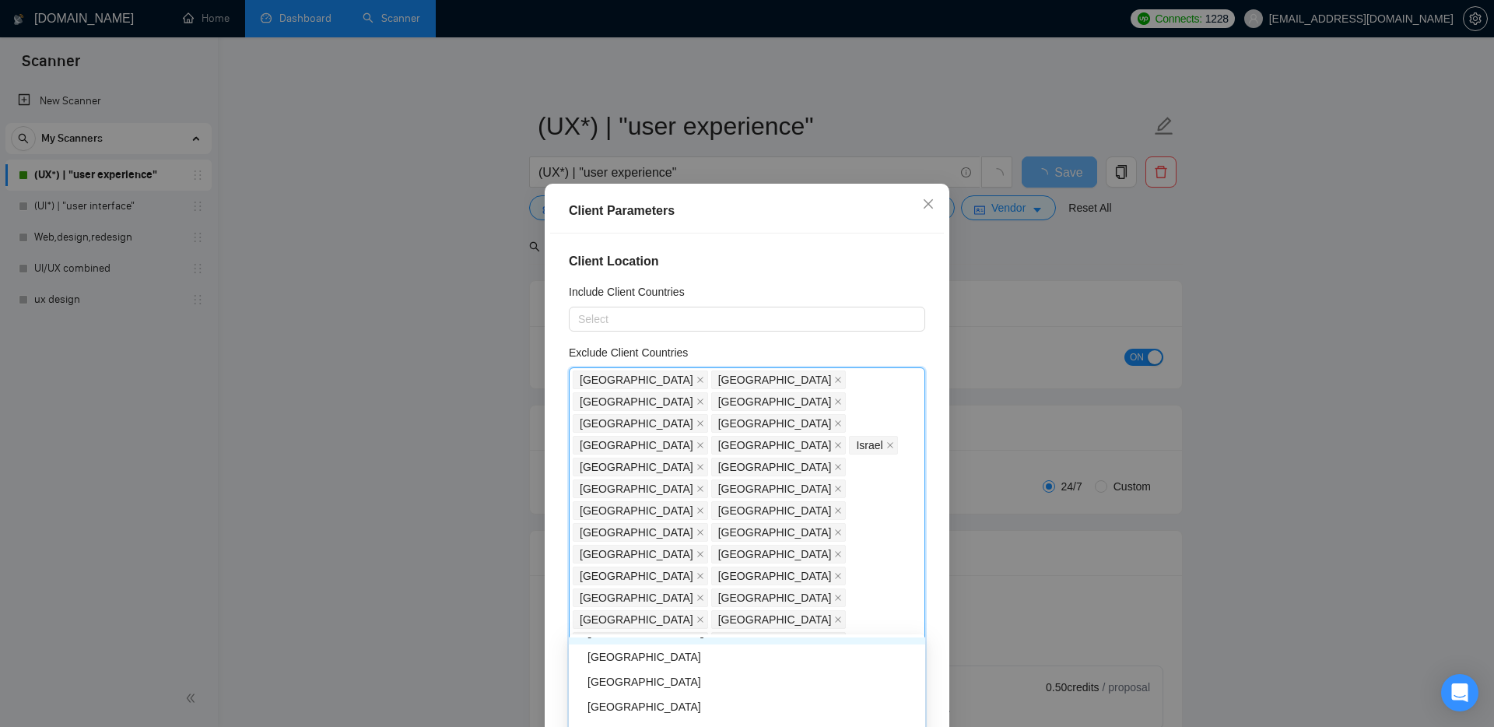
scroll to position [2409, 0]
click at [634, 682] on div "[GEOGRAPHIC_DATA]" at bounding box center [752, 681] width 328 height 17
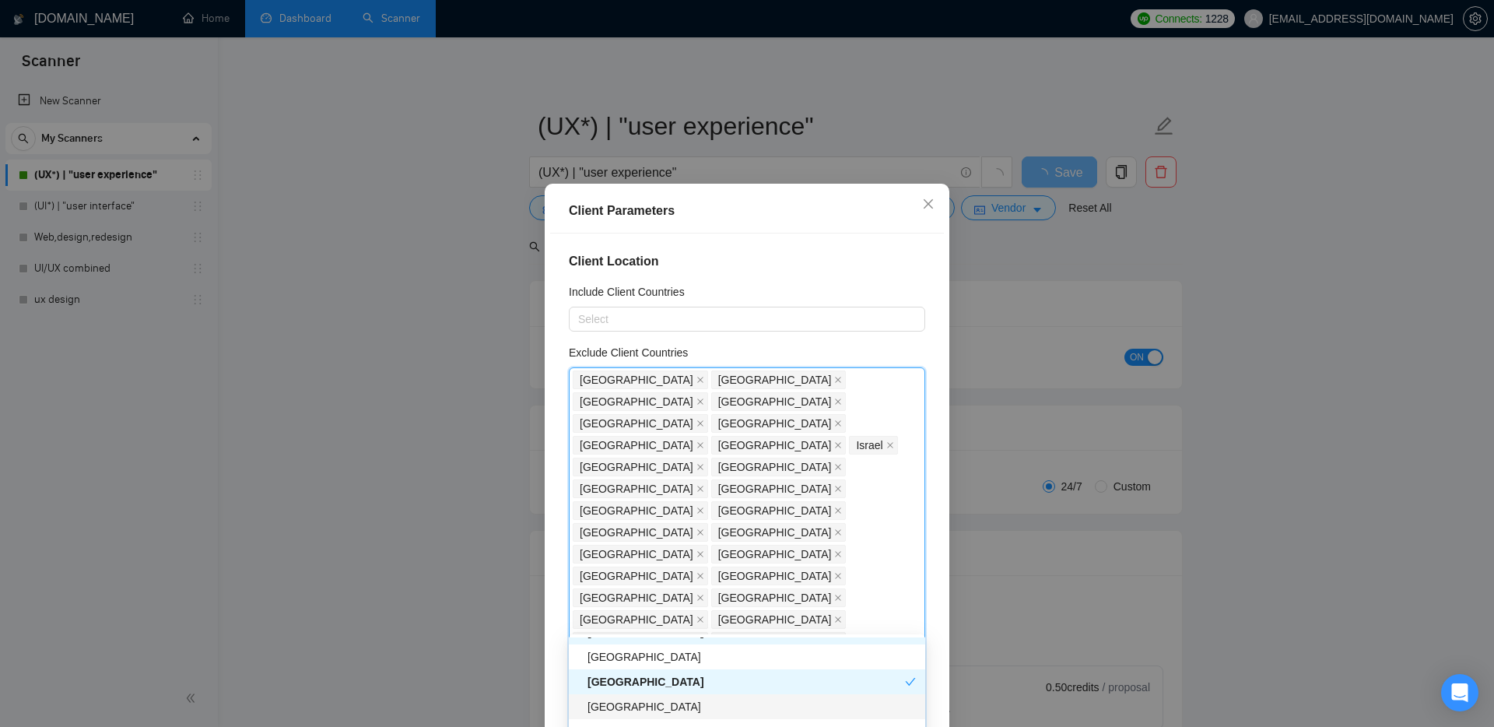
click at [633, 707] on div "[GEOGRAPHIC_DATA]" at bounding box center [752, 706] width 328 height 17
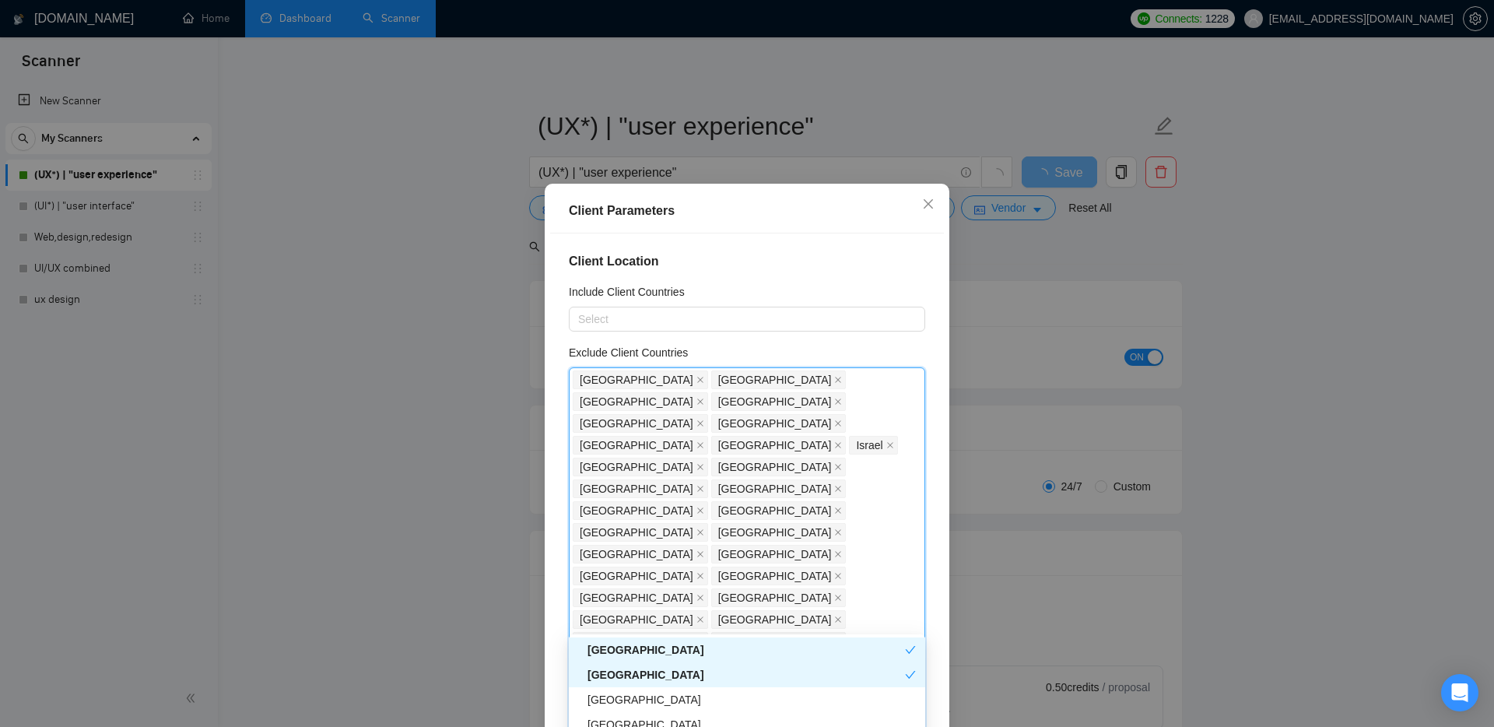
scroll to position [2460, 0]
click at [620, 678] on div "[GEOGRAPHIC_DATA]" at bounding box center [752, 680] width 328 height 17
click at [620, 704] on div "[GEOGRAPHIC_DATA]" at bounding box center [747, 695] width 356 height 25
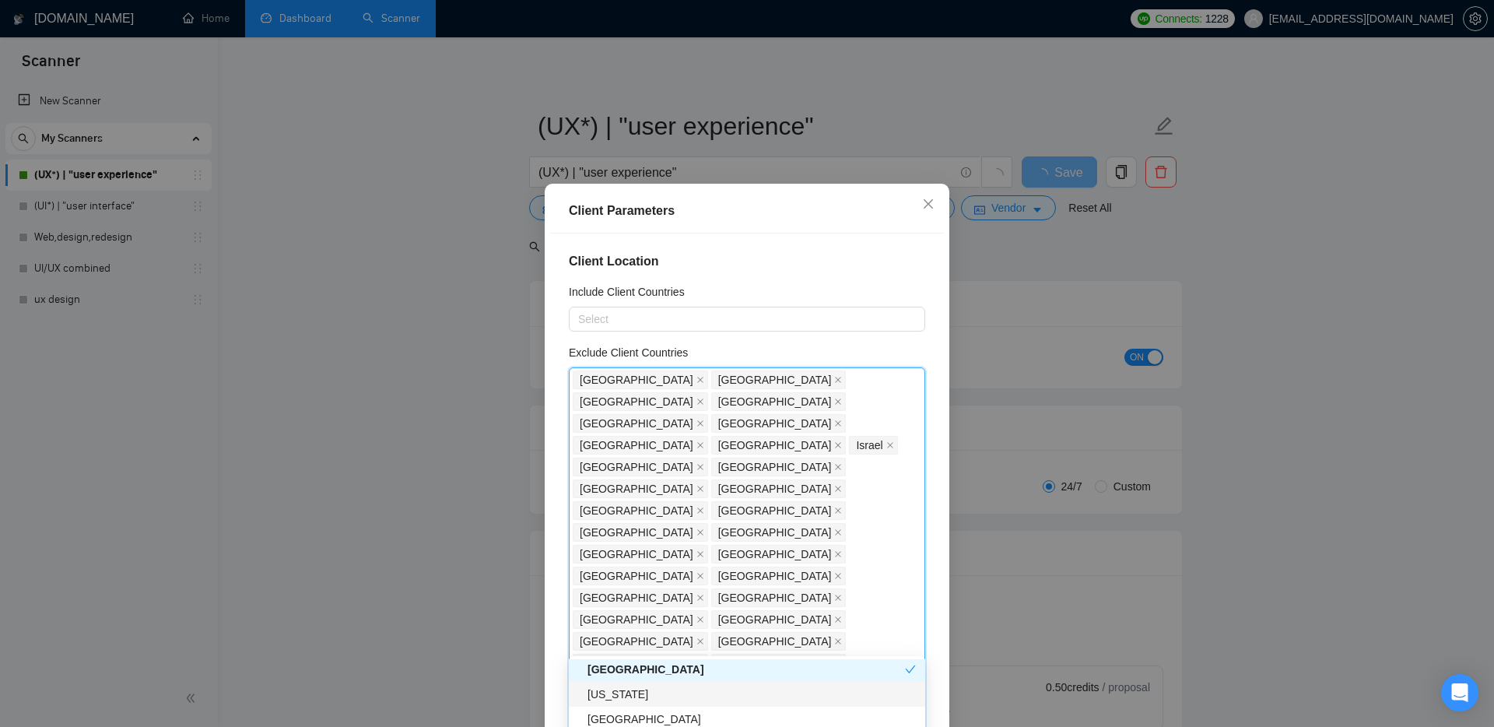
drag, startPoint x: 629, startPoint y: 694, endPoint x: 634, endPoint y: 701, distance: 8.4
click at [629, 693] on div "[US_STATE]" at bounding box center [752, 694] width 328 height 17
click at [639, 700] on div "[GEOGRAPHIC_DATA]" at bounding box center [752, 695] width 328 height 17
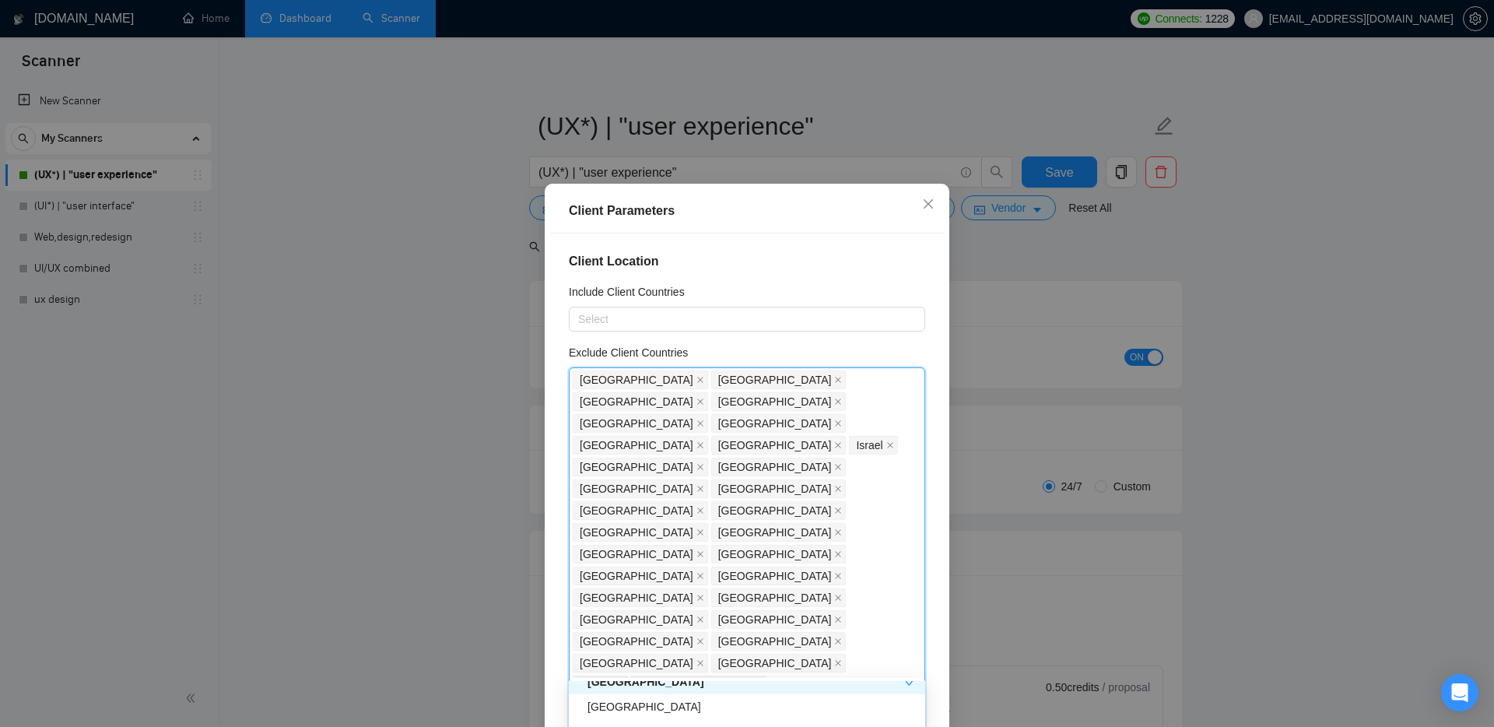
scroll to position [2580, 0]
click at [613, 704] on div "[GEOGRAPHIC_DATA]" at bounding box center [752, 703] width 328 height 17
click at [619, 702] on div "[GEOGRAPHIC_DATA]" at bounding box center [752, 702] width 328 height 17
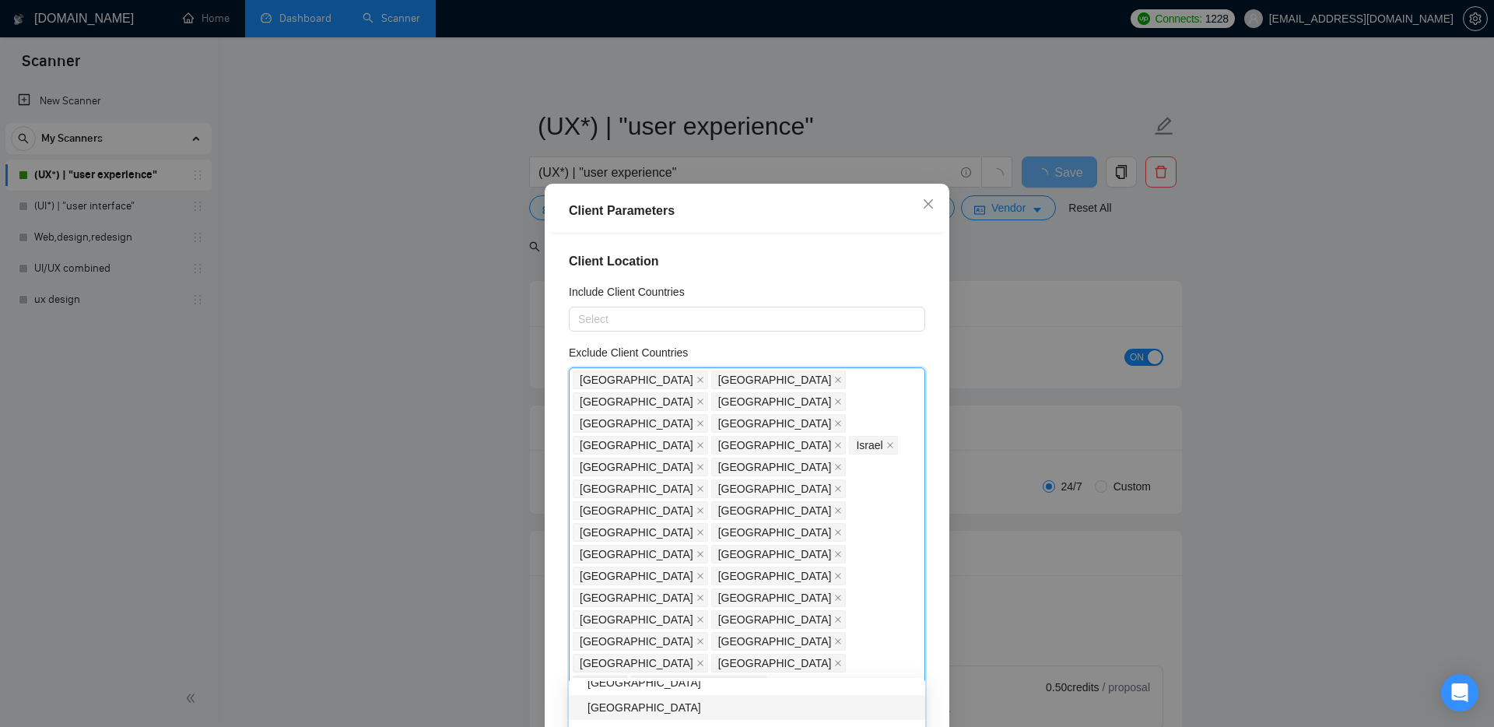
click at [613, 707] on div "[GEOGRAPHIC_DATA]" at bounding box center [752, 707] width 328 height 17
click at [619, 706] on div "[GEOGRAPHIC_DATA]" at bounding box center [752, 705] width 328 height 17
click at [563, 531] on div "Client Location Include Client Countries Select Exclude Client Countries Philip…" at bounding box center [747, 487] width 394 height 509
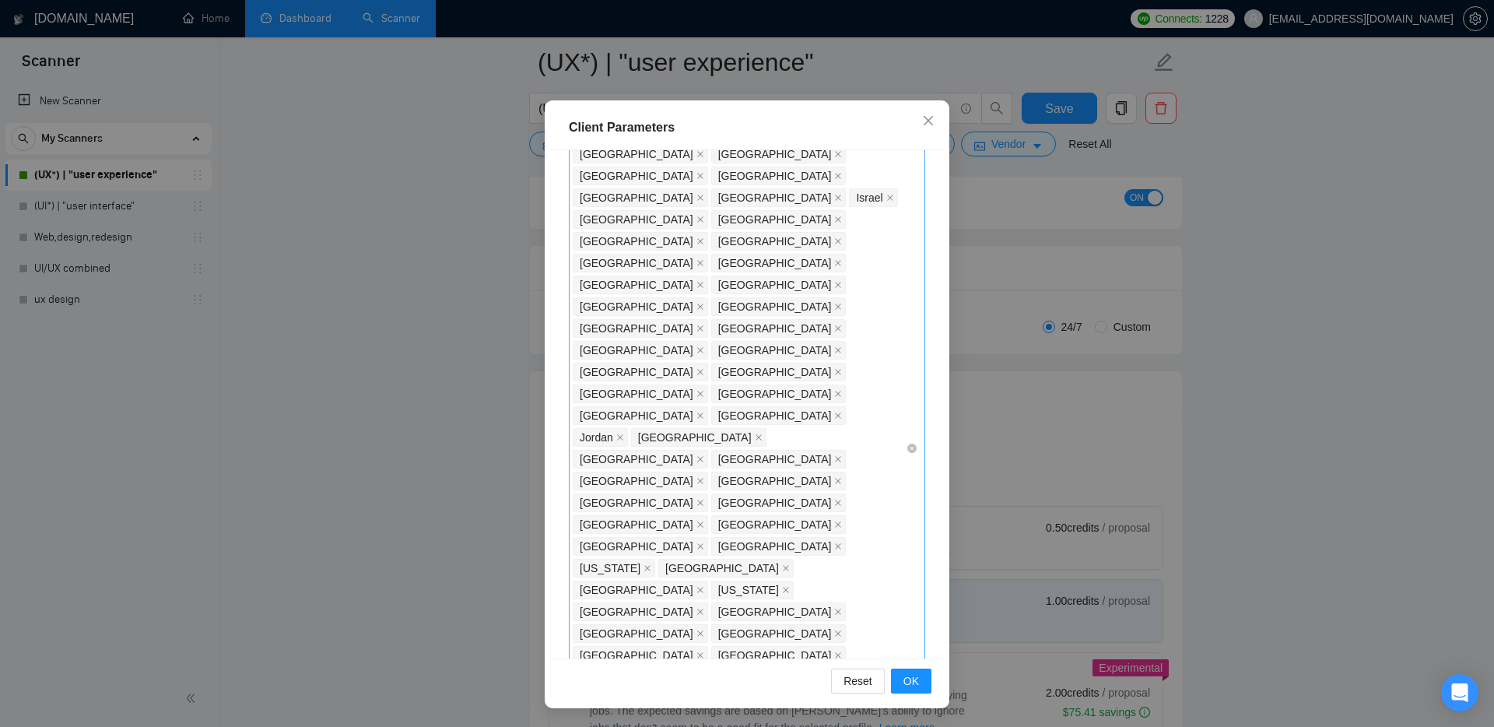
scroll to position [186, 0]
click at [914, 687] on span "OK" at bounding box center [912, 680] width 16 height 17
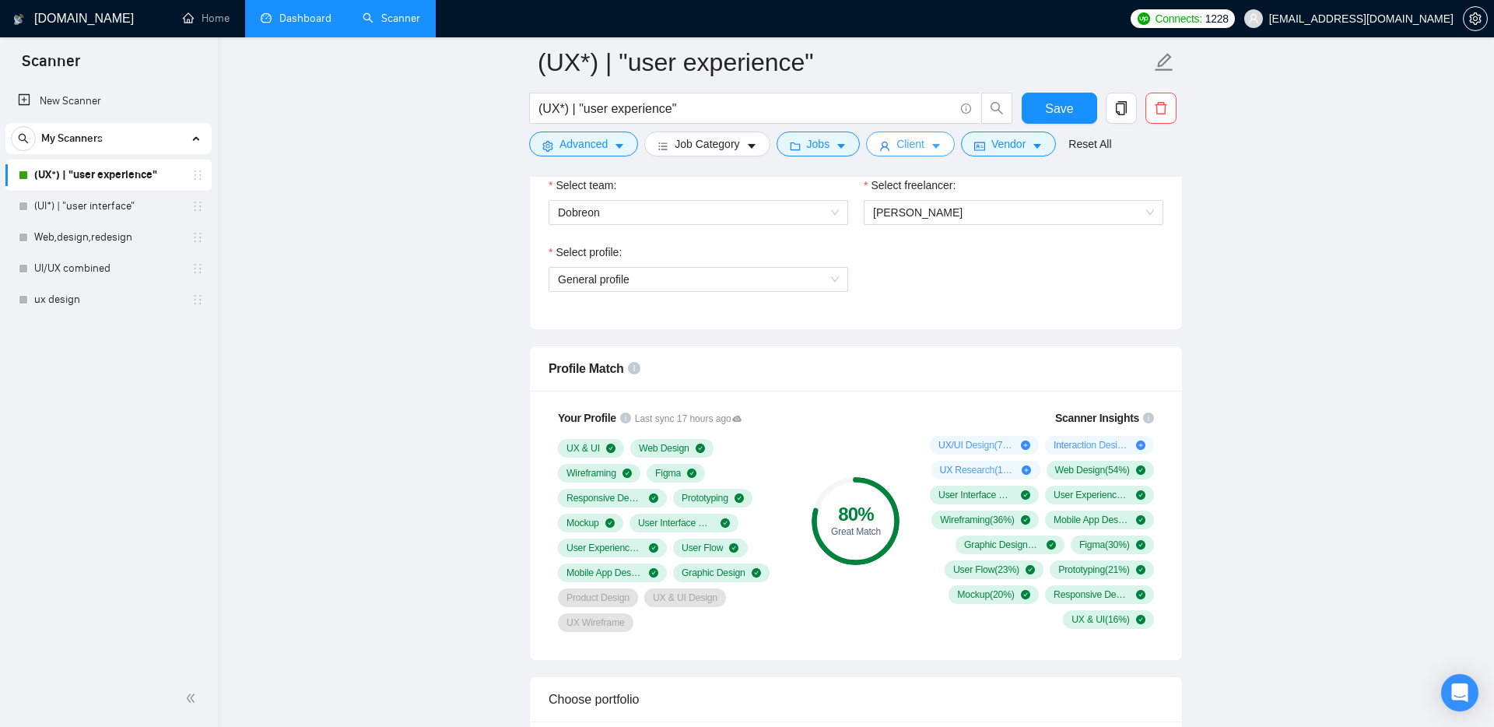
scroll to position [848, 0]
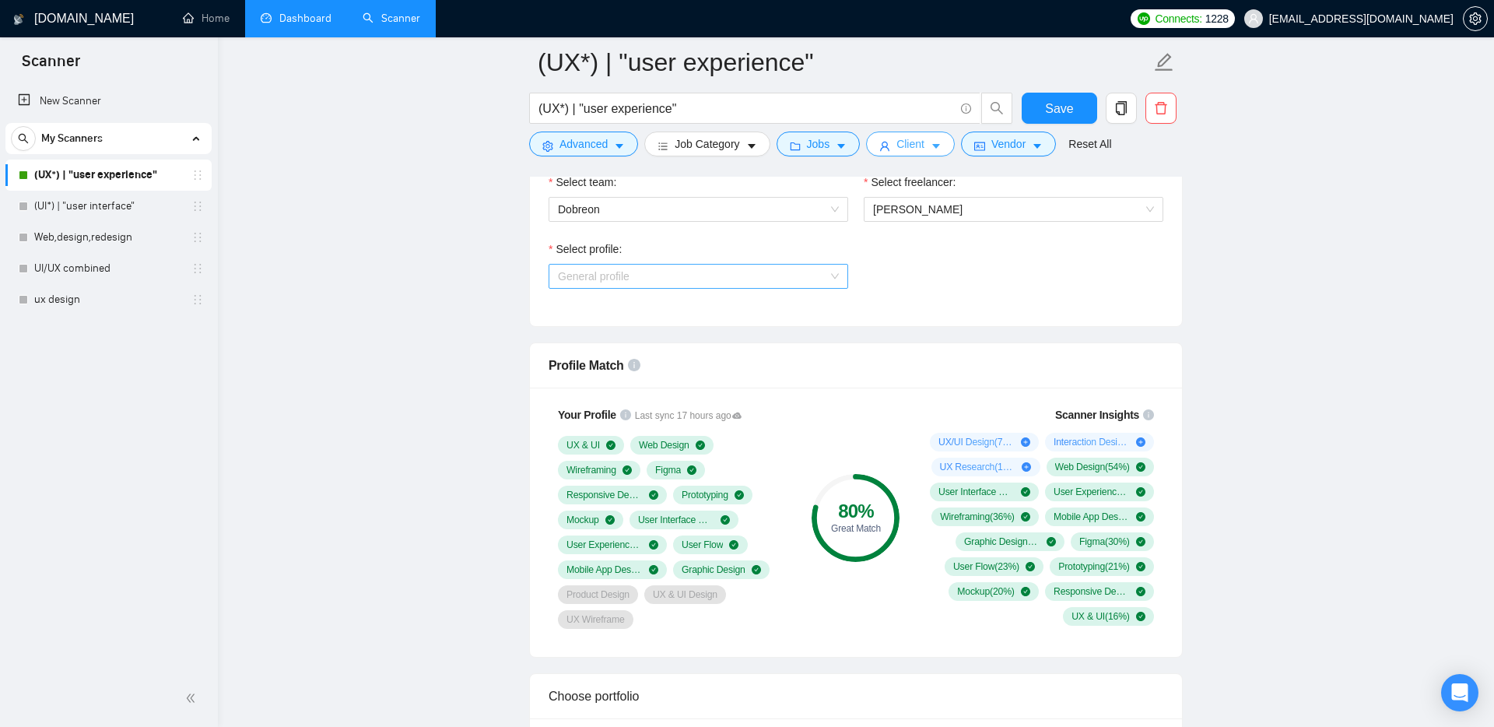
click at [711, 269] on span "General profile" at bounding box center [698, 276] width 281 height 23
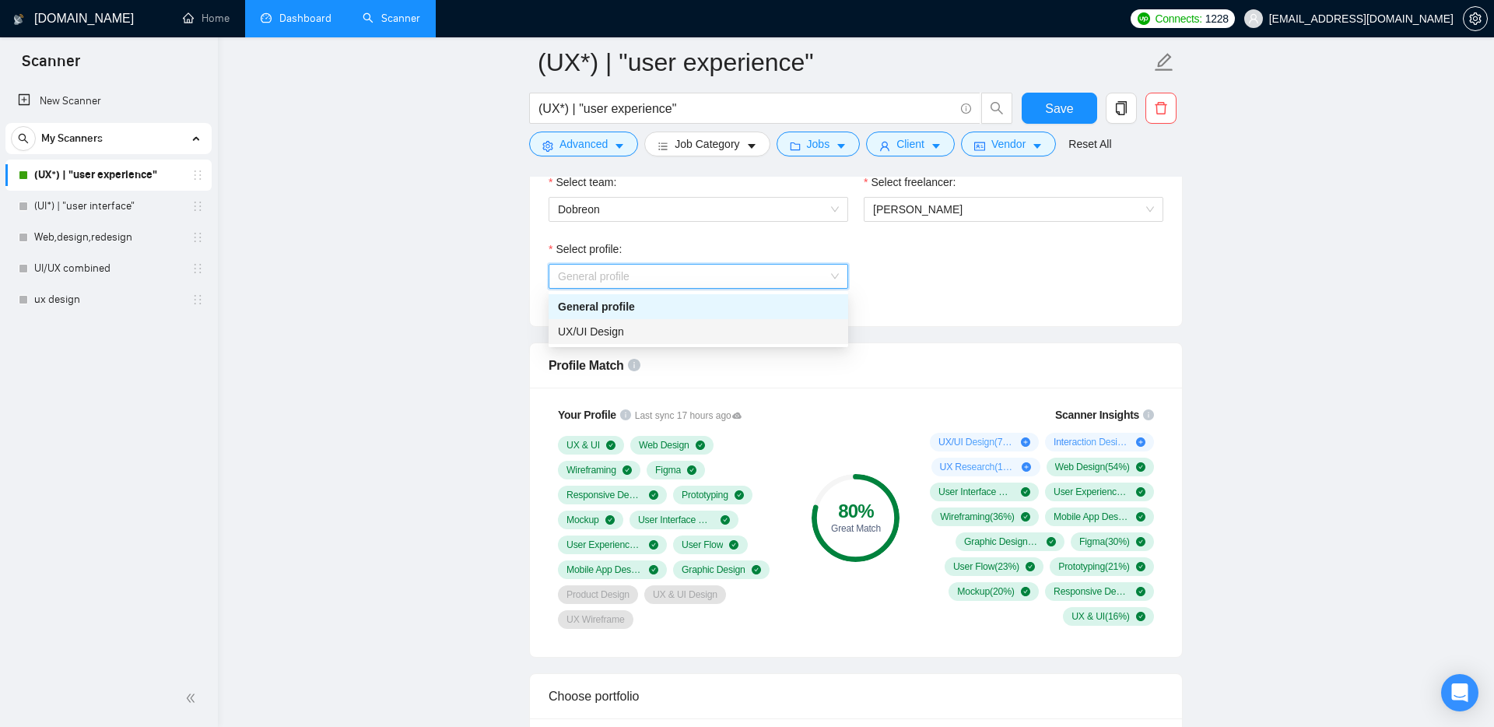
click at [669, 328] on div "UX/UI Design" at bounding box center [698, 331] width 281 height 17
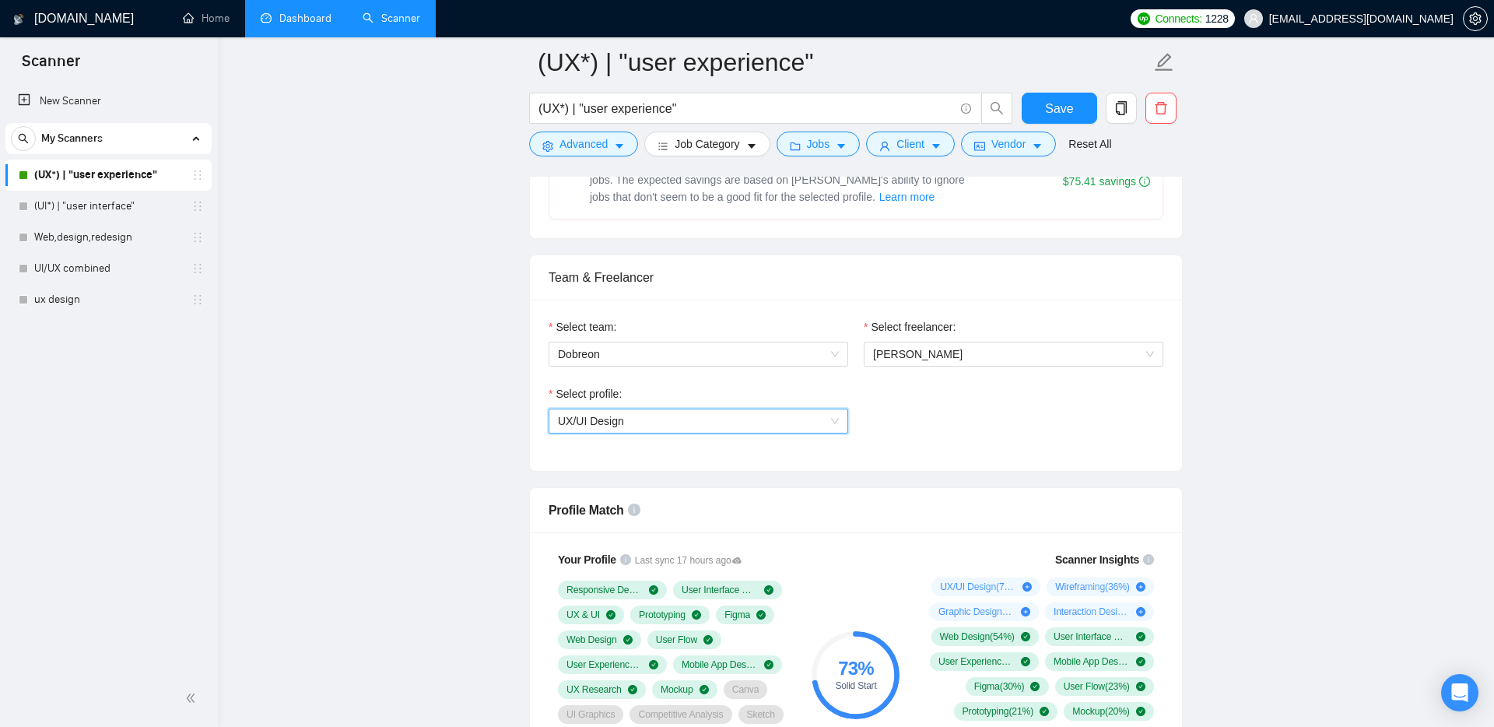
scroll to position [700, 0]
click at [655, 421] on span "UX/UI Design" at bounding box center [698, 423] width 281 height 23
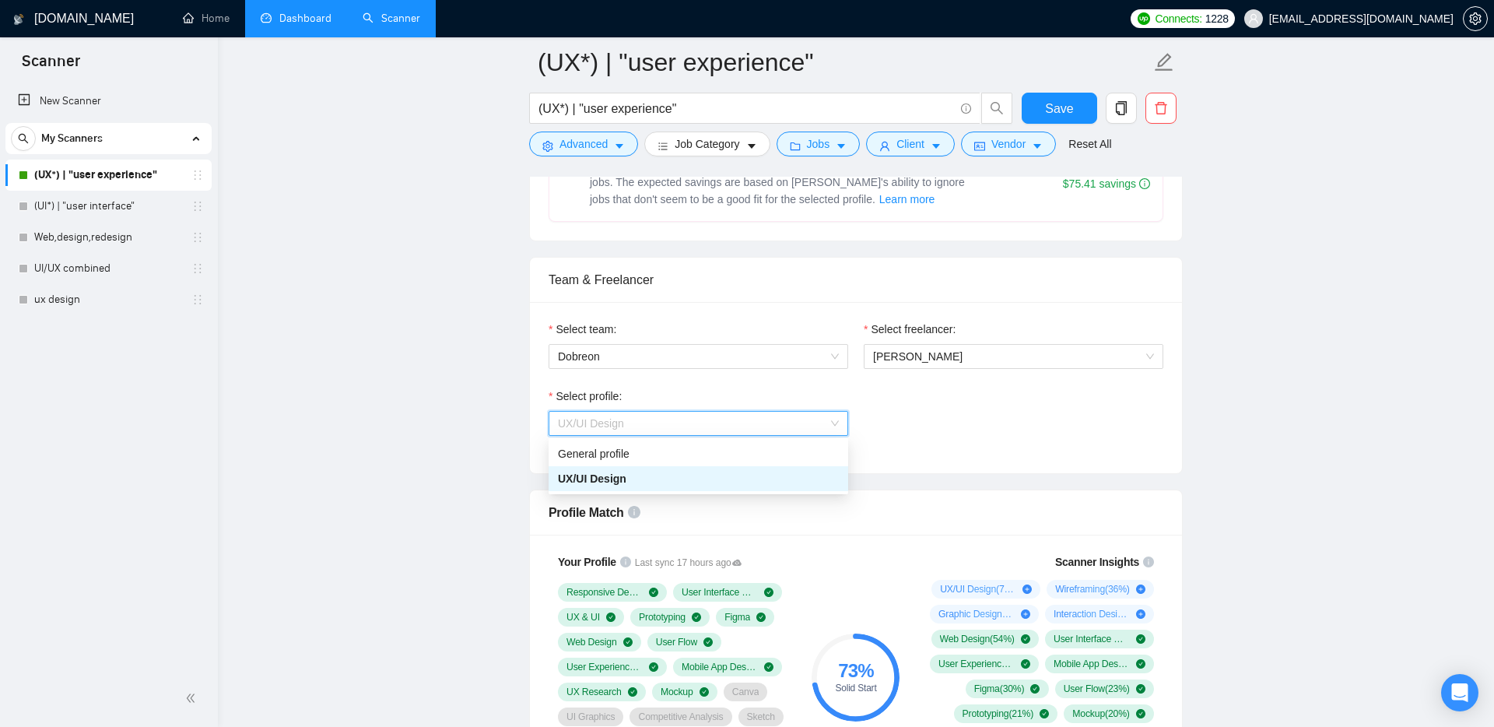
click at [637, 457] on div "General profile" at bounding box center [698, 453] width 281 height 17
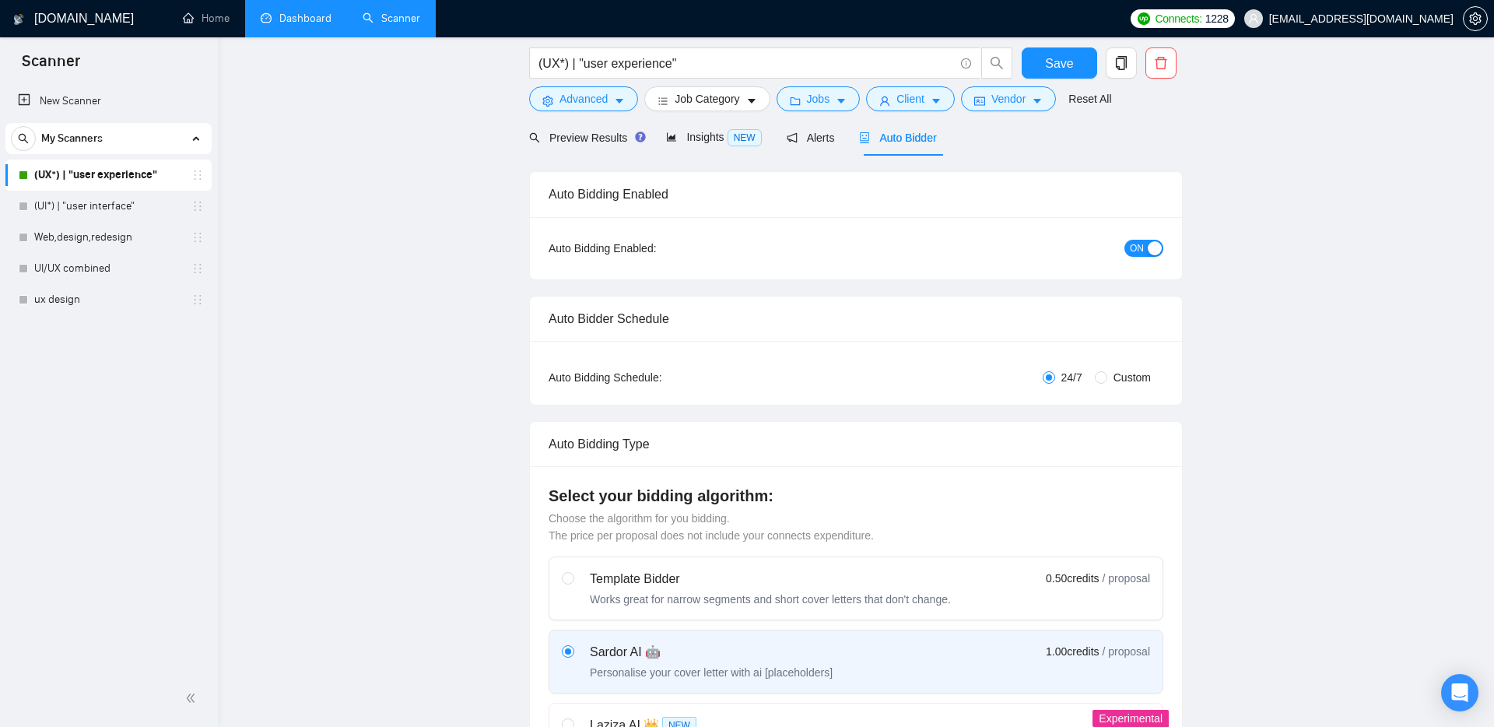
scroll to position [0, 0]
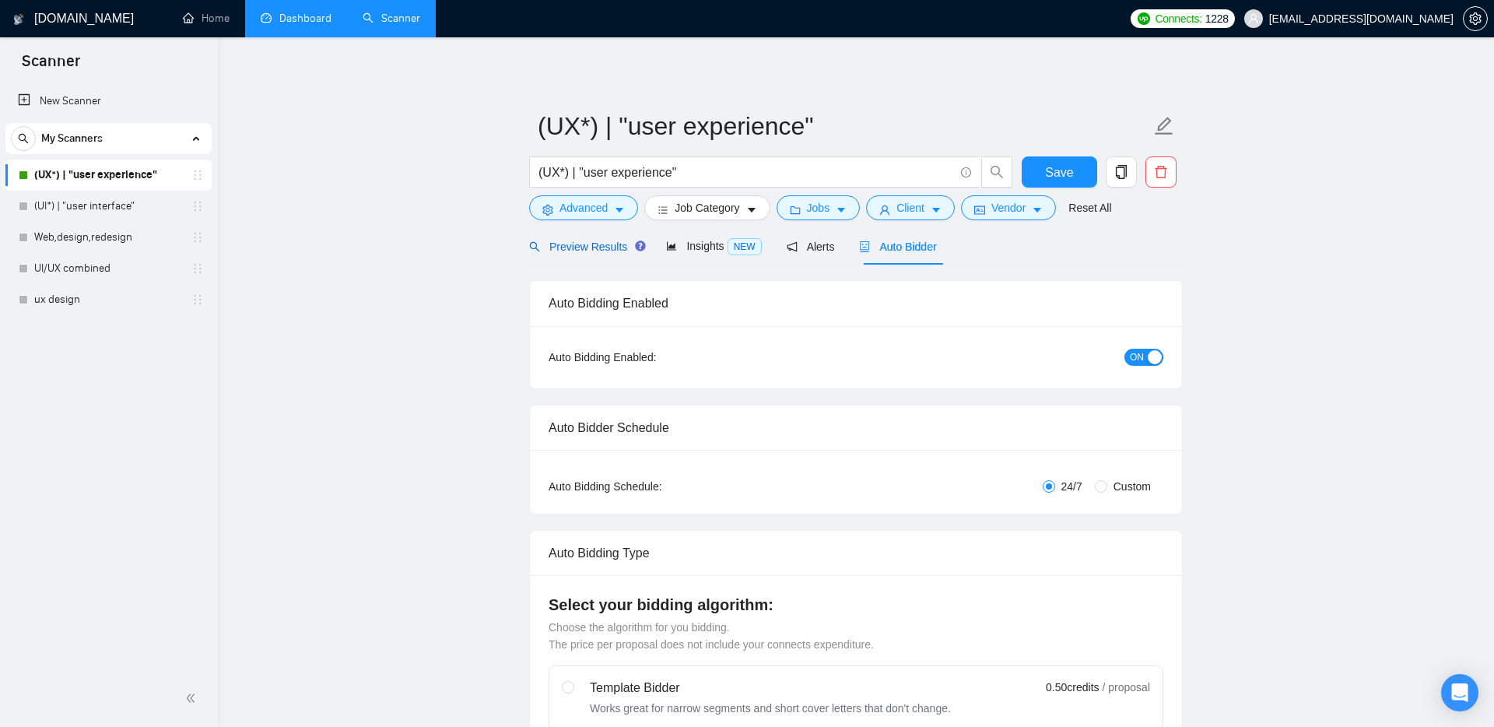
click at [589, 252] on span "Preview Results" at bounding box center [585, 246] width 112 height 12
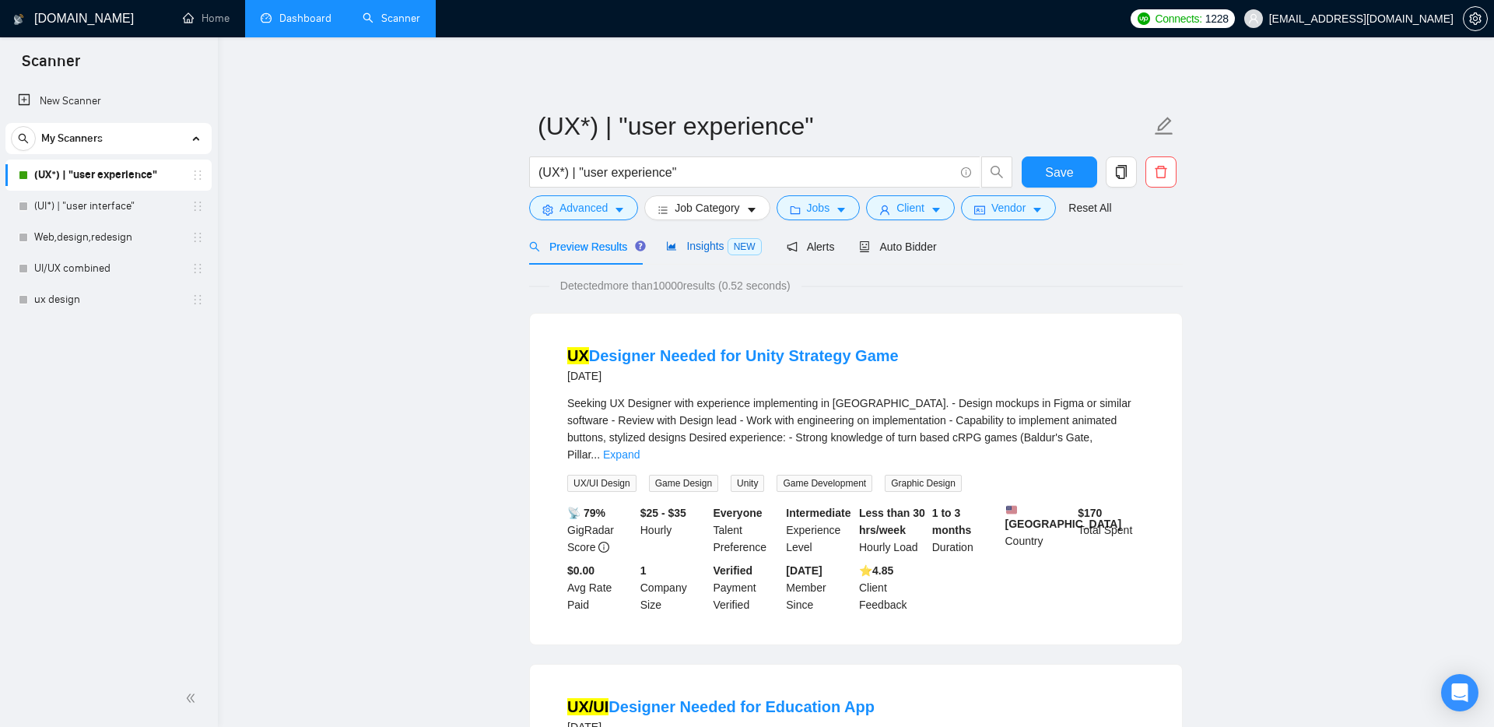
click at [714, 253] on div "Insights NEW" at bounding box center [713, 246] width 95 height 18
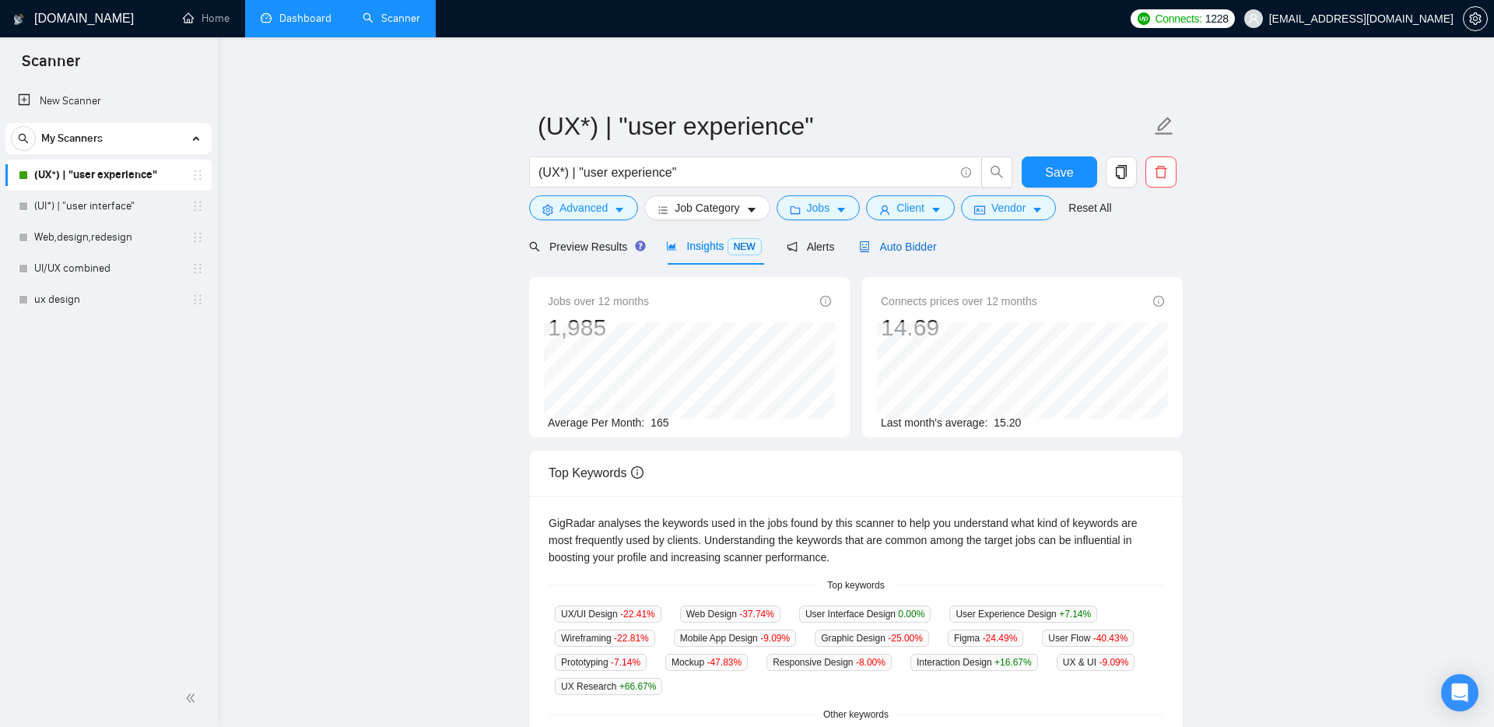
click at [915, 249] on span "Auto Bidder" at bounding box center [897, 246] width 77 height 12
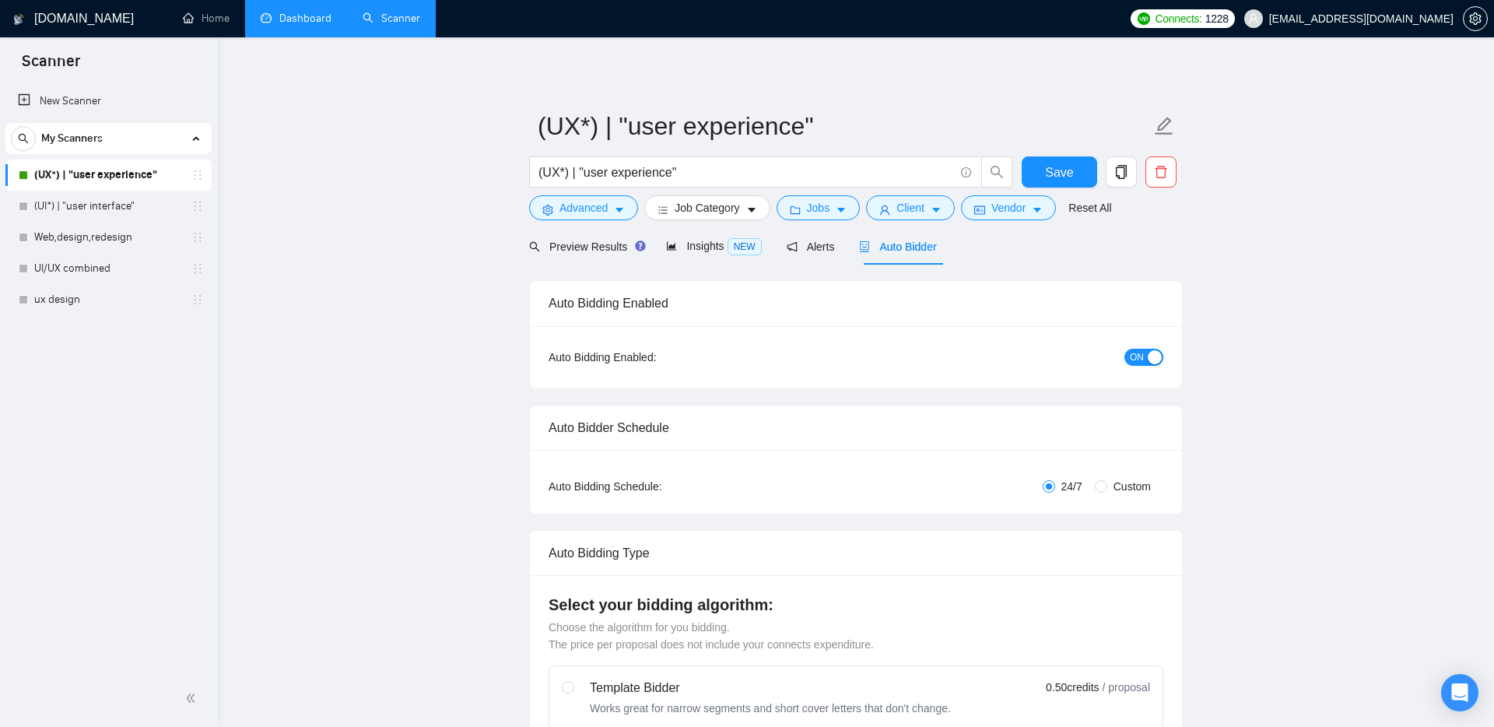
checkbox input "true"
click at [936, 204] on button "Client" at bounding box center [910, 207] width 89 height 25
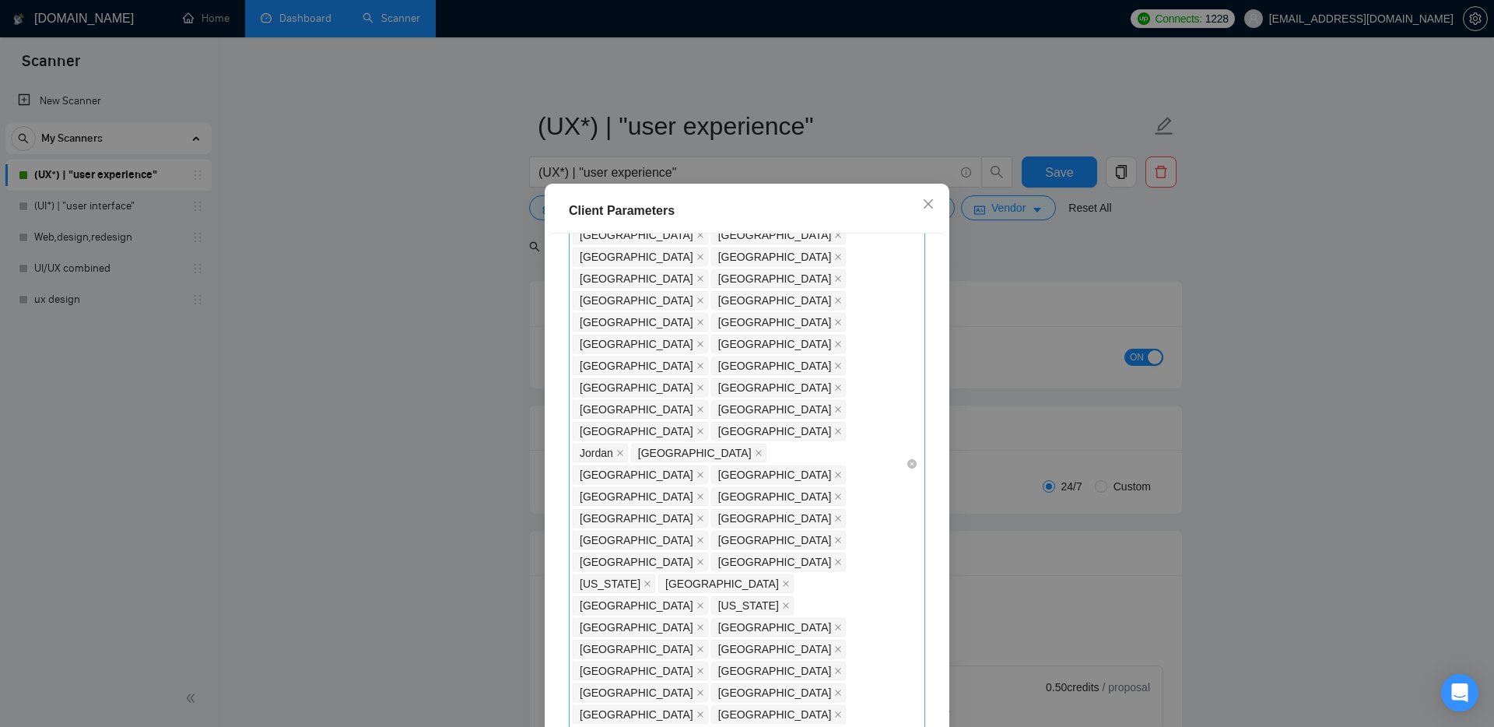
scroll to position [246, 0]
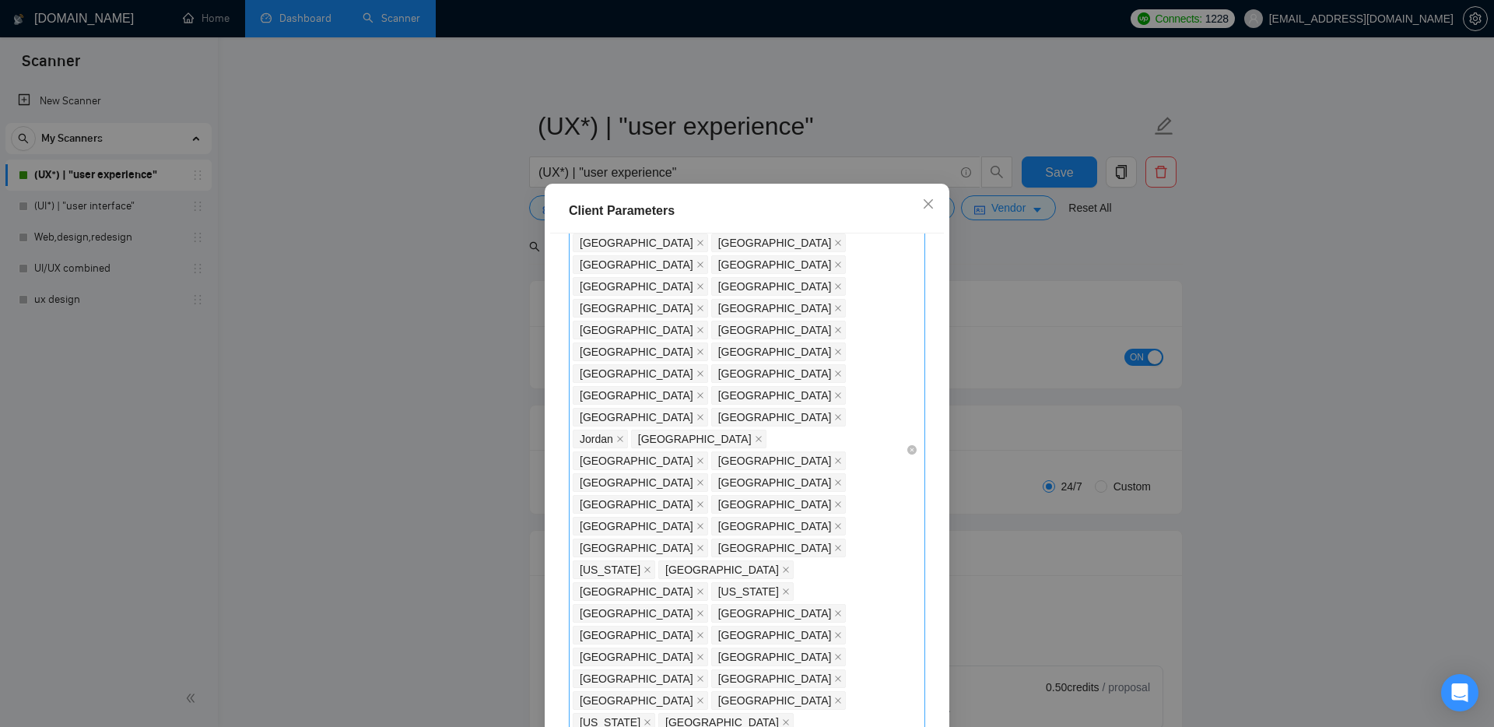
click at [647, 439] on div "Philippines India Pakistan Bangladesh Turkey Albania Turkmenistan Nigeria Israe…" at bounding box center [739, 450] width 333 height 654
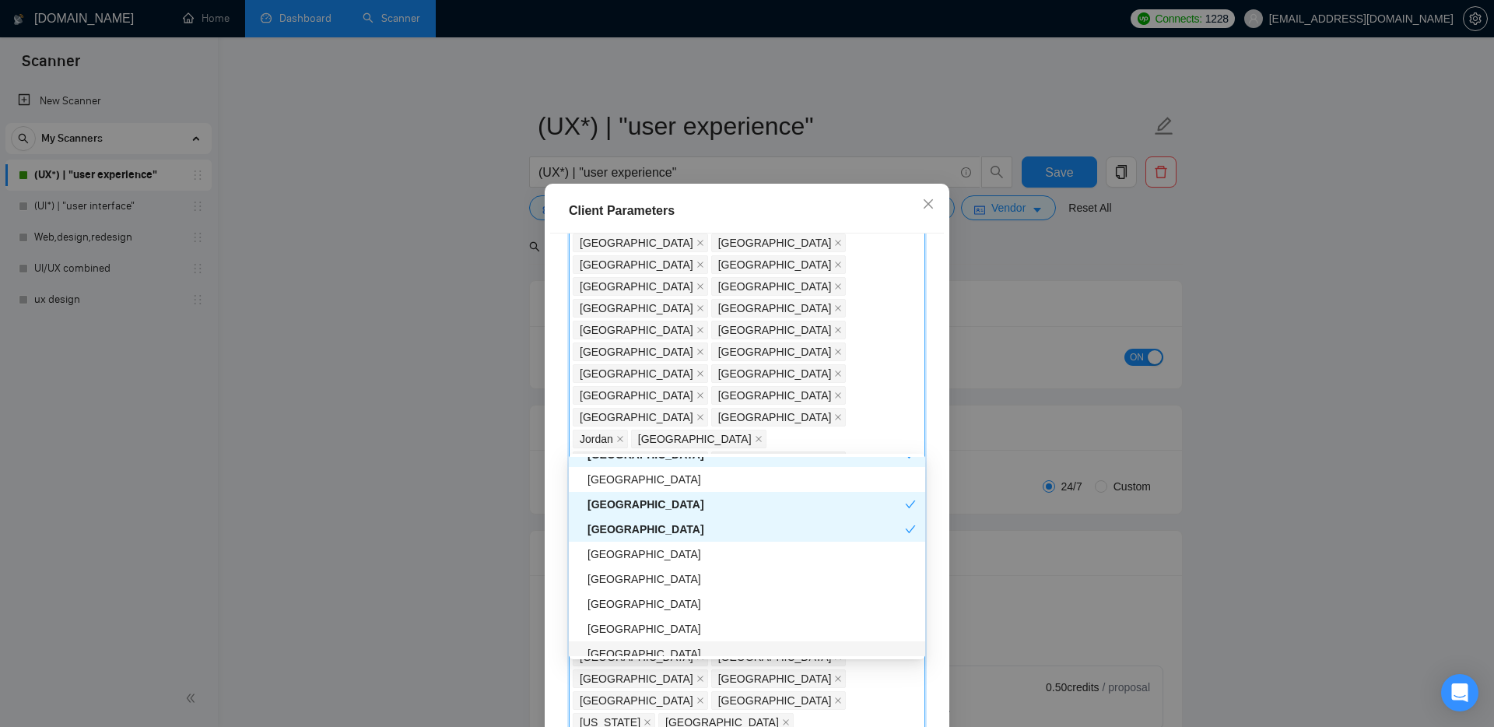
scroll to position [2629, 0]
click at [623, 555] on div "[GEOGRAPHIC_DATA]" at bounding box center [752, 554] width 328 height 17
click at [627, 585] on div "[GEOGRAPHIC_DATA]" at bounding box center [752, 579] width 328 height 17
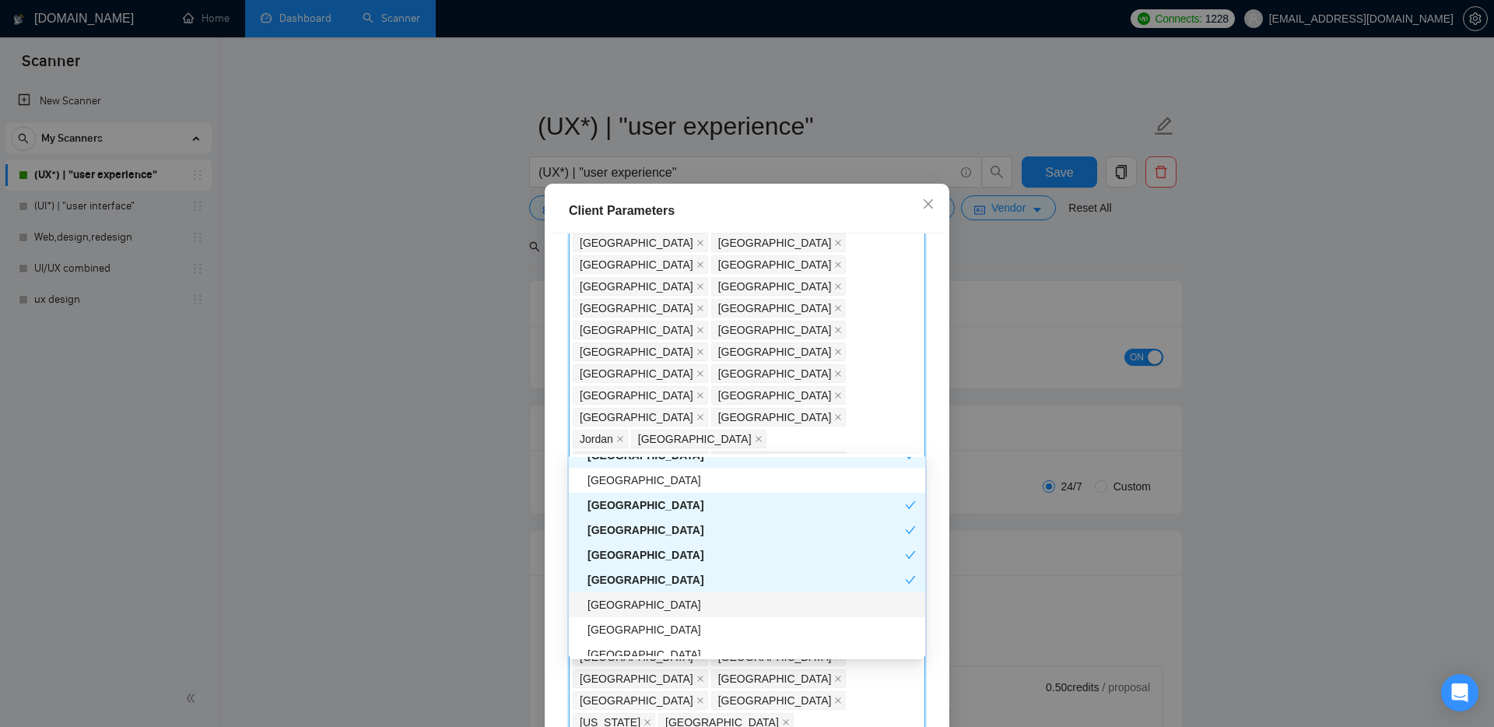
click at [627, 609] on div "[GEOGRAPHIC_DATA]" at bounding box center [752, 604] width 328 height 17
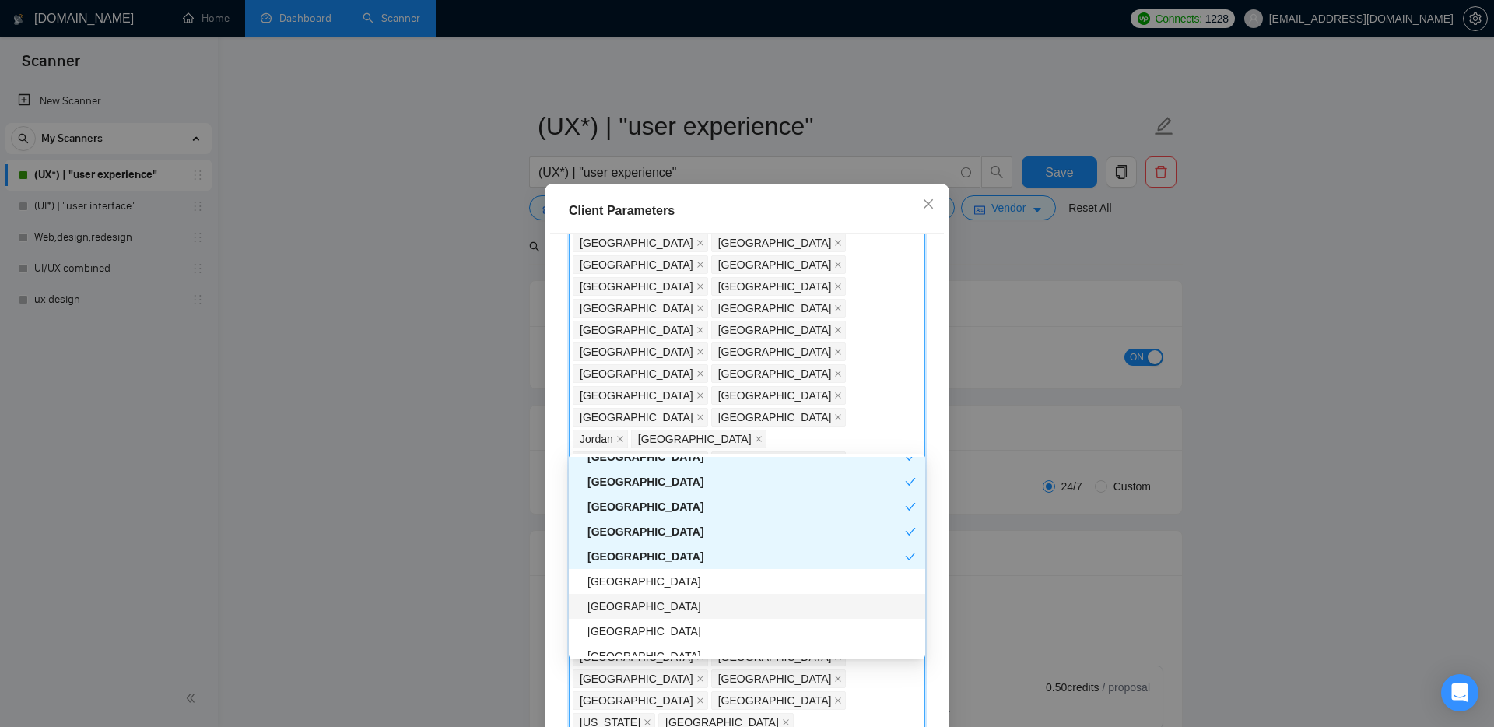
scroll to position [2677, 0]
click at [617, 583] on div "[GEOGRAPHIC_DATA]" at bounding box center [752, 581] width 328 height 17
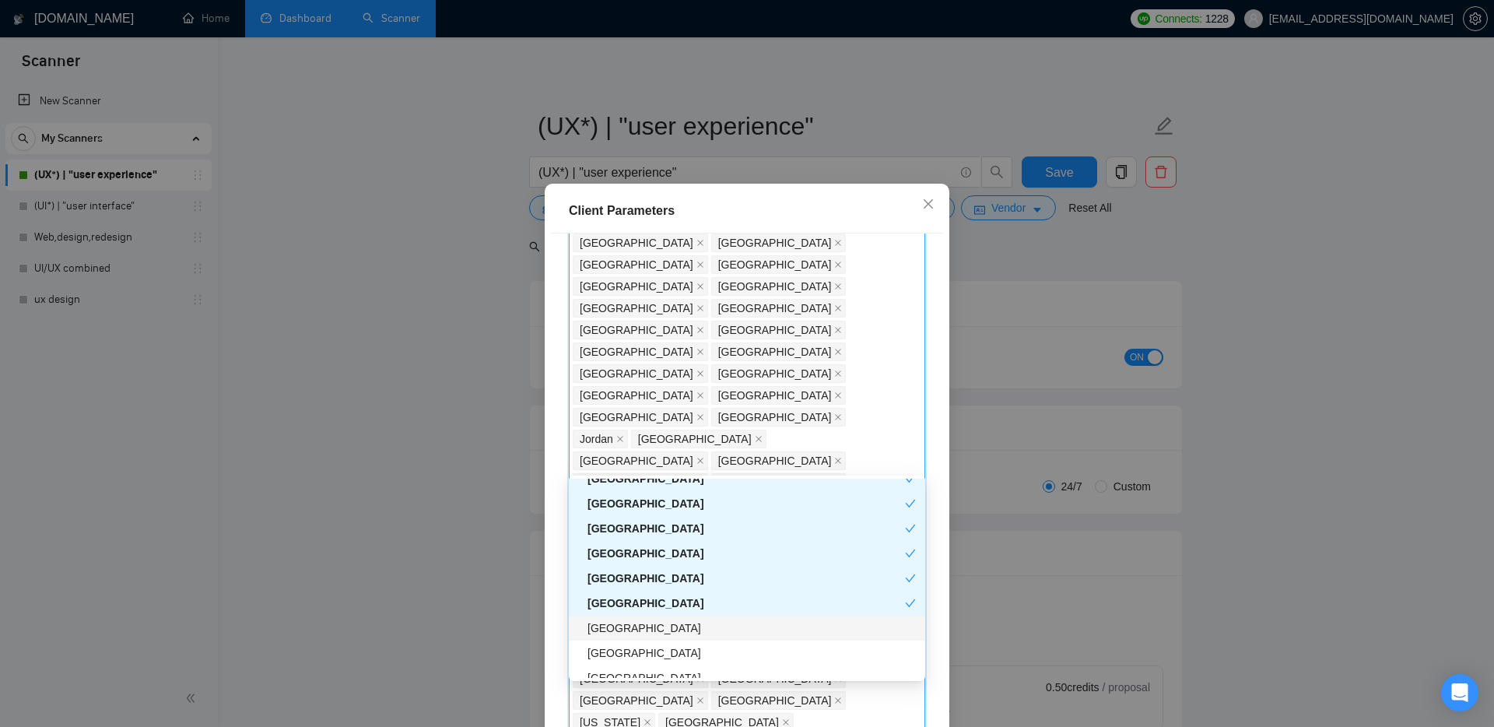
click at [624, 630] on div "[GEOGRAPHIC_DATA]" at bounding box center [752, 628] width 328 height 17
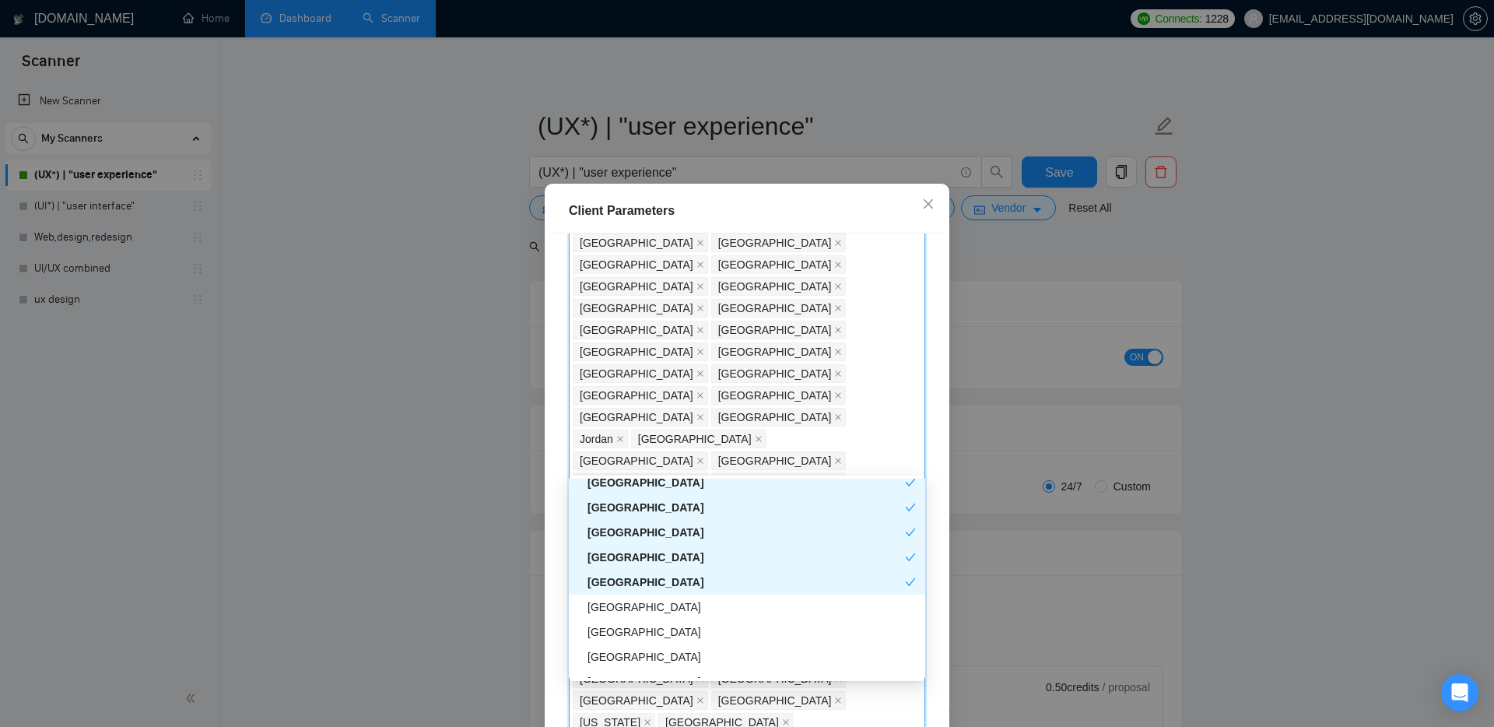
scroll to position [2733, 0]
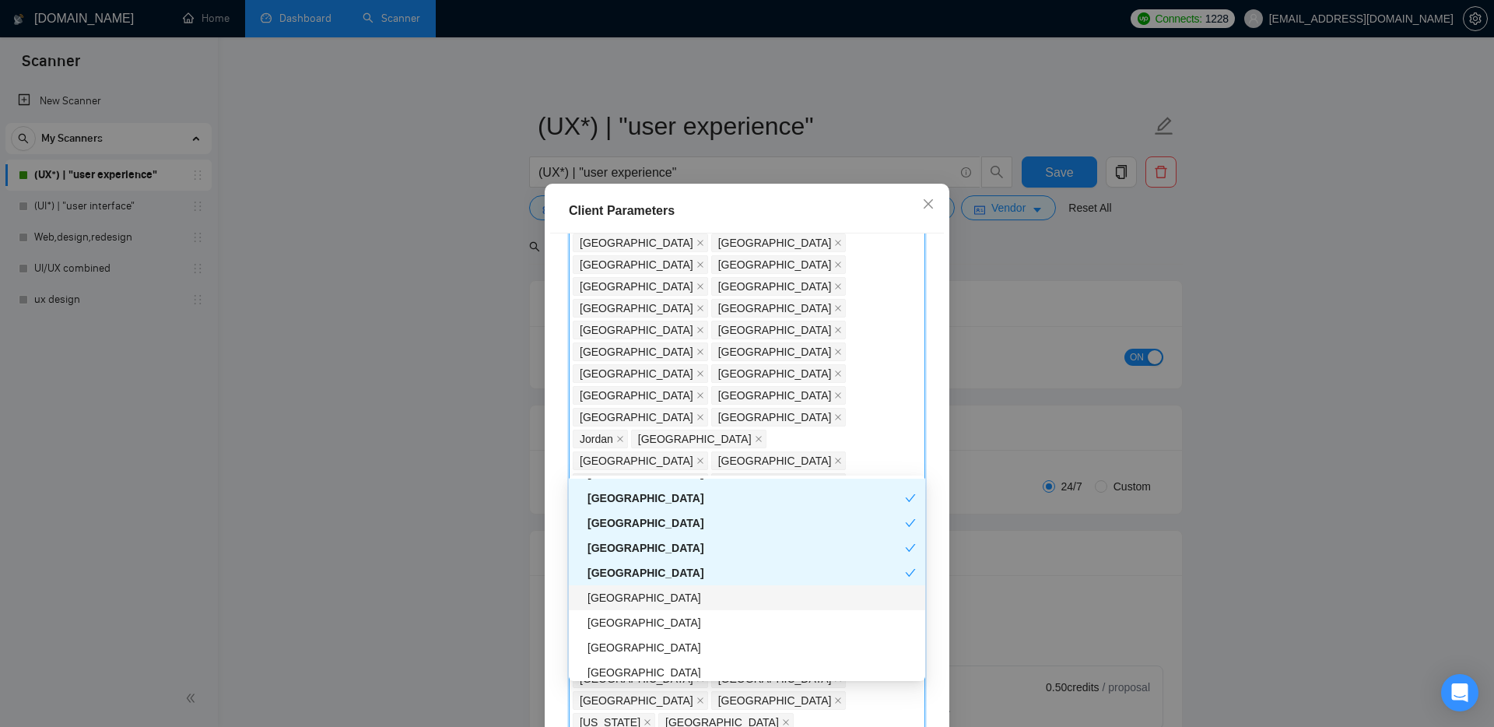
click at [621, 592] on div "[GEOGRAPHIC_DATA]" at bounding box center [752, 597] width 328 height 17
click at [625, 620] on div "[GEOGRAPHIC_DATA]" at bounding box center [752, 622] width 328 height 17
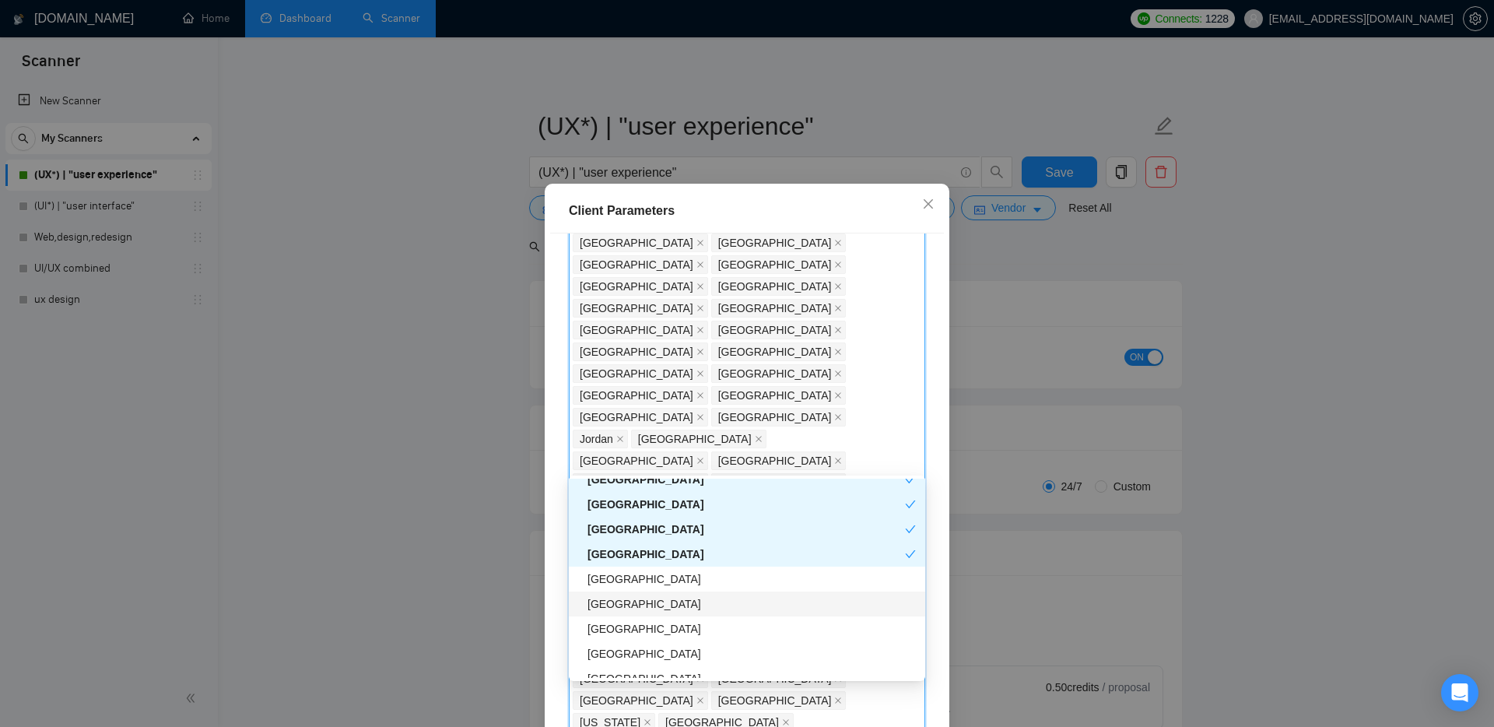
click at [619, 604] on div "[GEOGRAPHIC_DATA]" at bounding box center [752, 603] width 328 height 17
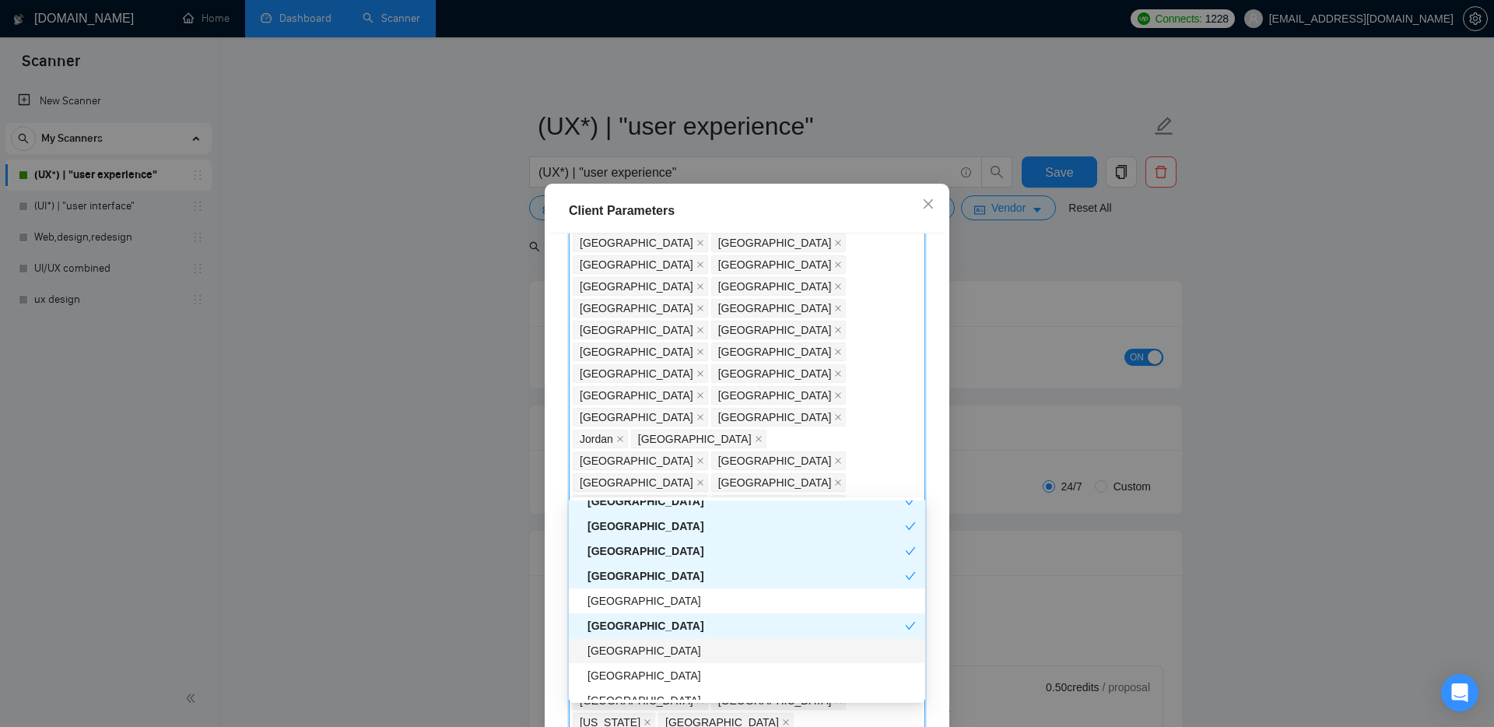
click at [604, 651] on div "[GEOGRAPHIC_DATA]" at bounding box center [752, 650] width 328 height 17
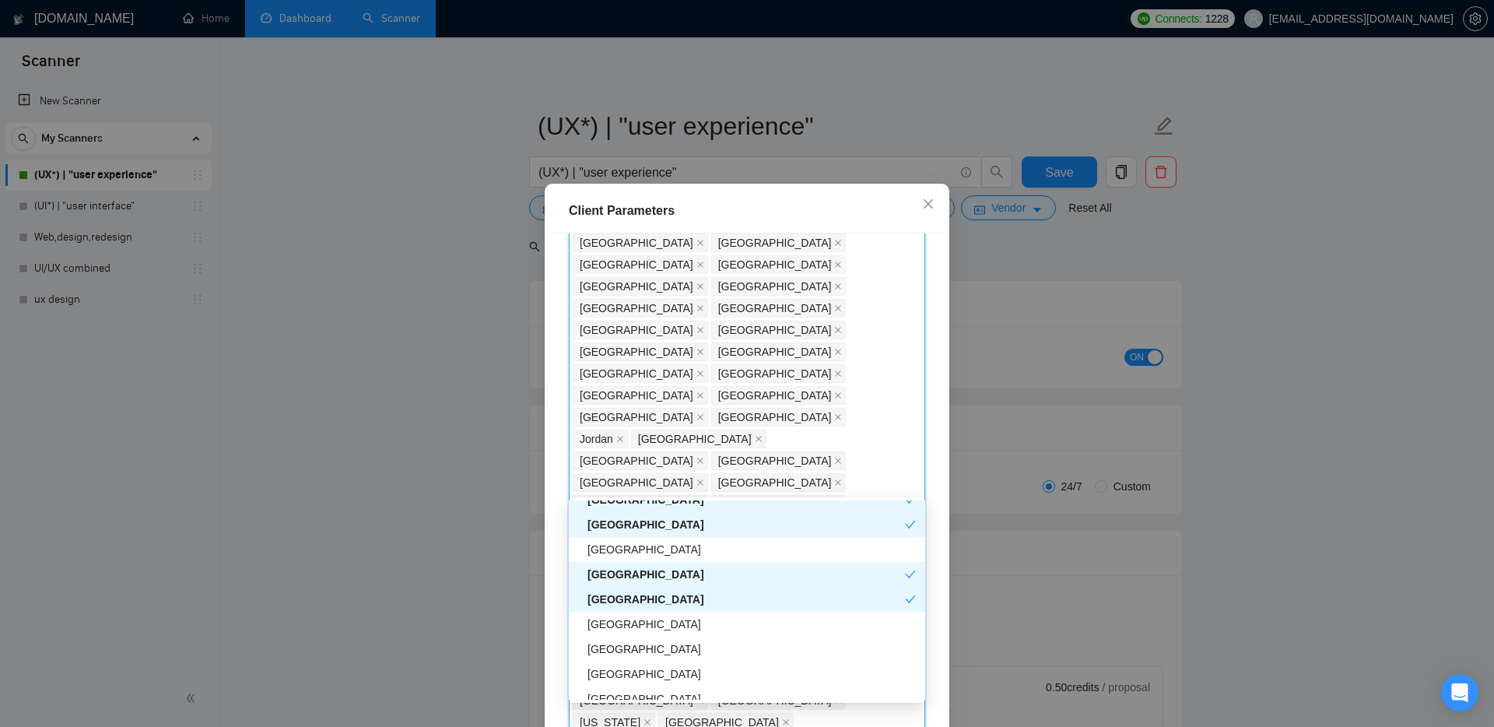
scroll to position [2861, 0]
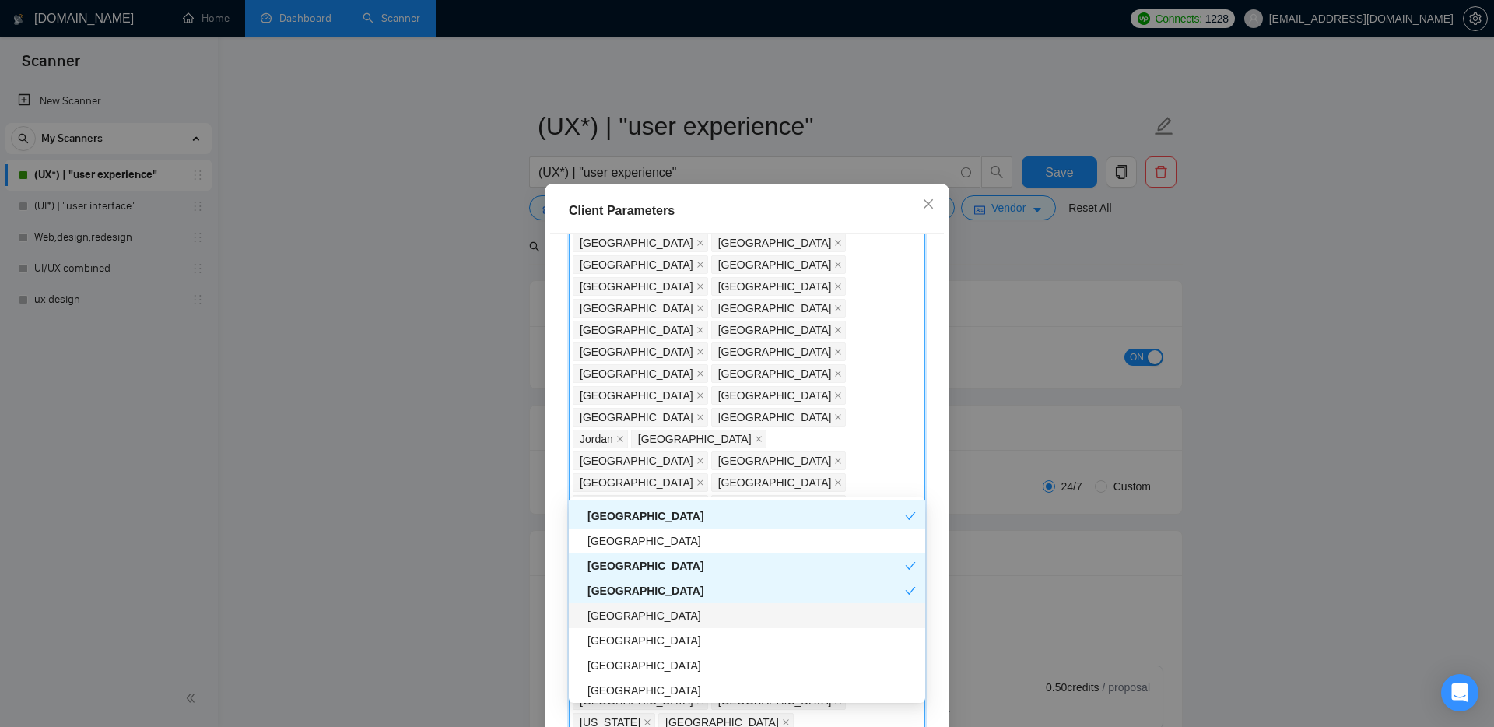
click at [612, 612] on div "[GEOGRAPHIC_DATA]" at bounding box center [752, 615] width 328 height 17
click at [622, 647] on div "[GEOGRAPHIC_DATA]" at bounding box center [752, 640] width 328 height 17
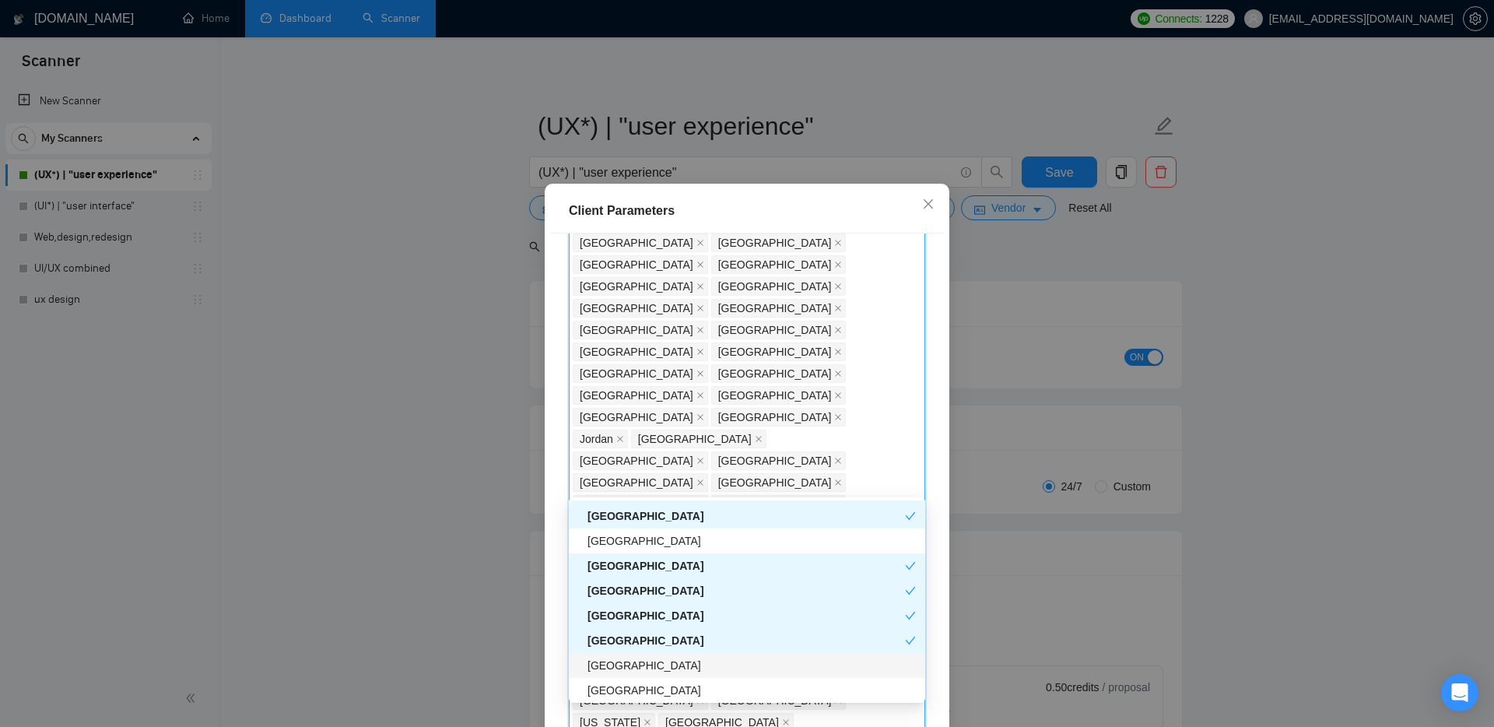
click at [623, 673] on div "[GEOGRAPHIC_DATA]" at bounding box center [752, 665] width 328 height 17
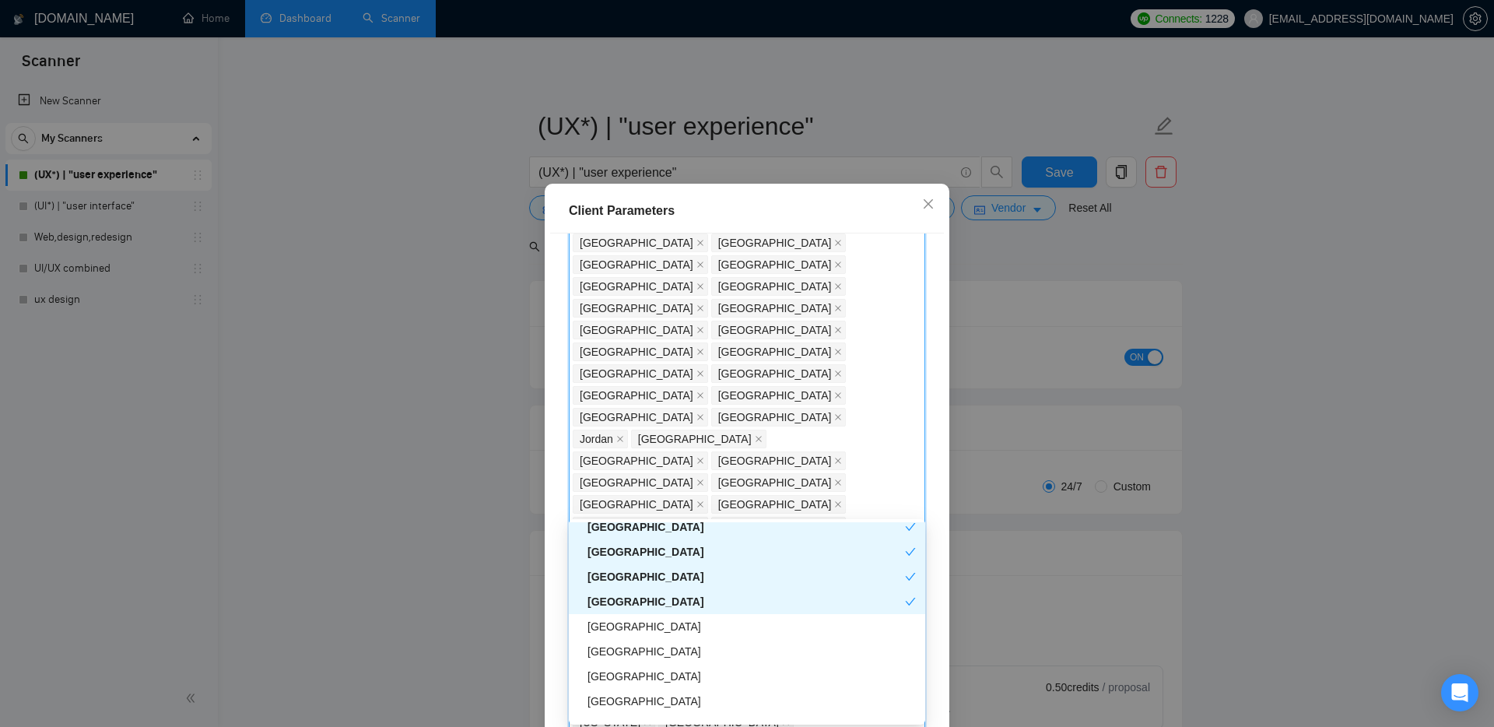
scroll to position [2948, 0]
click at [622, 622] on div "[GEOGRAPHIC_DATA]" at bounding box center [752, 624] width 328 height 17
click at [620, 655] on div "[GEOGRAPHIC_DATA]" at bounding box center [752, 649] width 328 height 17
click at [626, 626] on div "[GEOGRAPHIC_DATA]" at bounding box center [752, 629] width 328 height 17
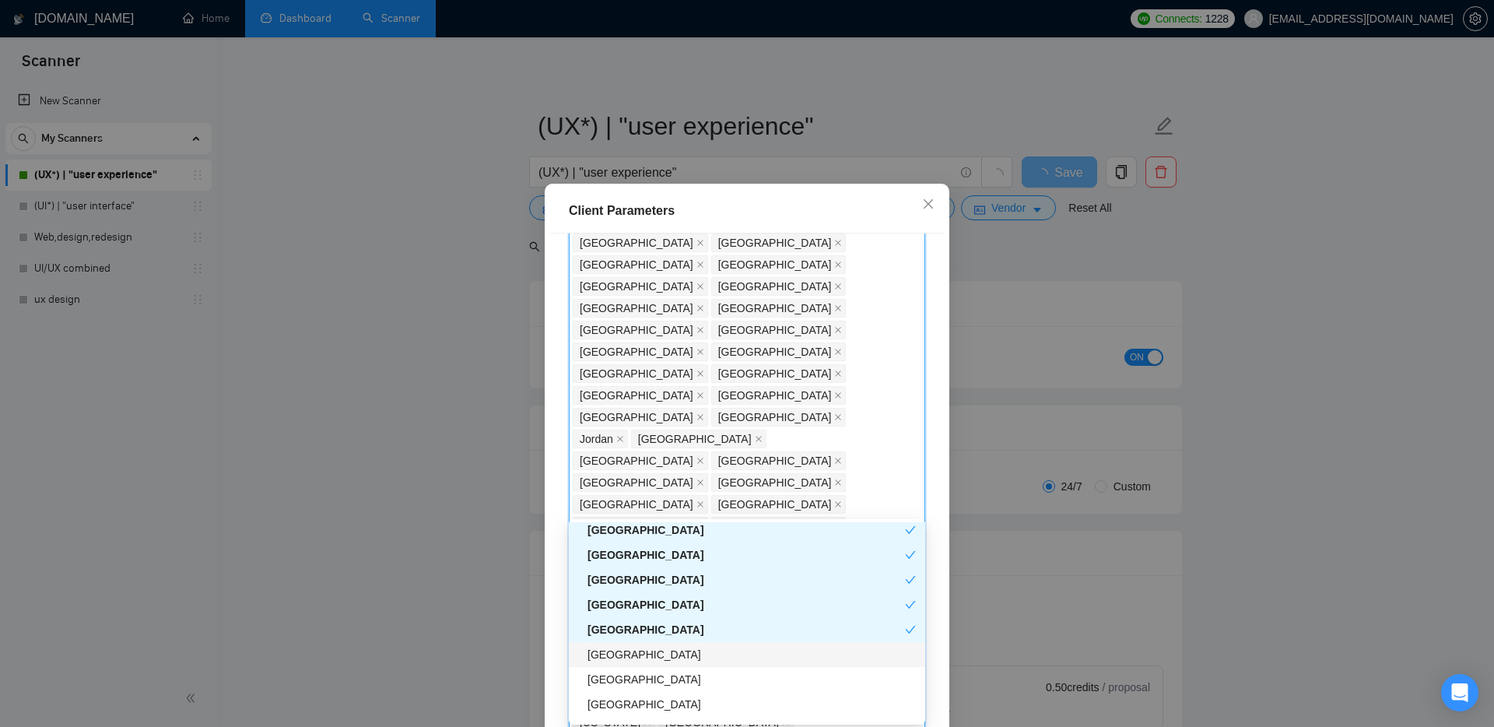
click at [627, 652] on div "[GEOGRAPHIC_DATA]" at bounding box center [752, 654] width 328 height 17
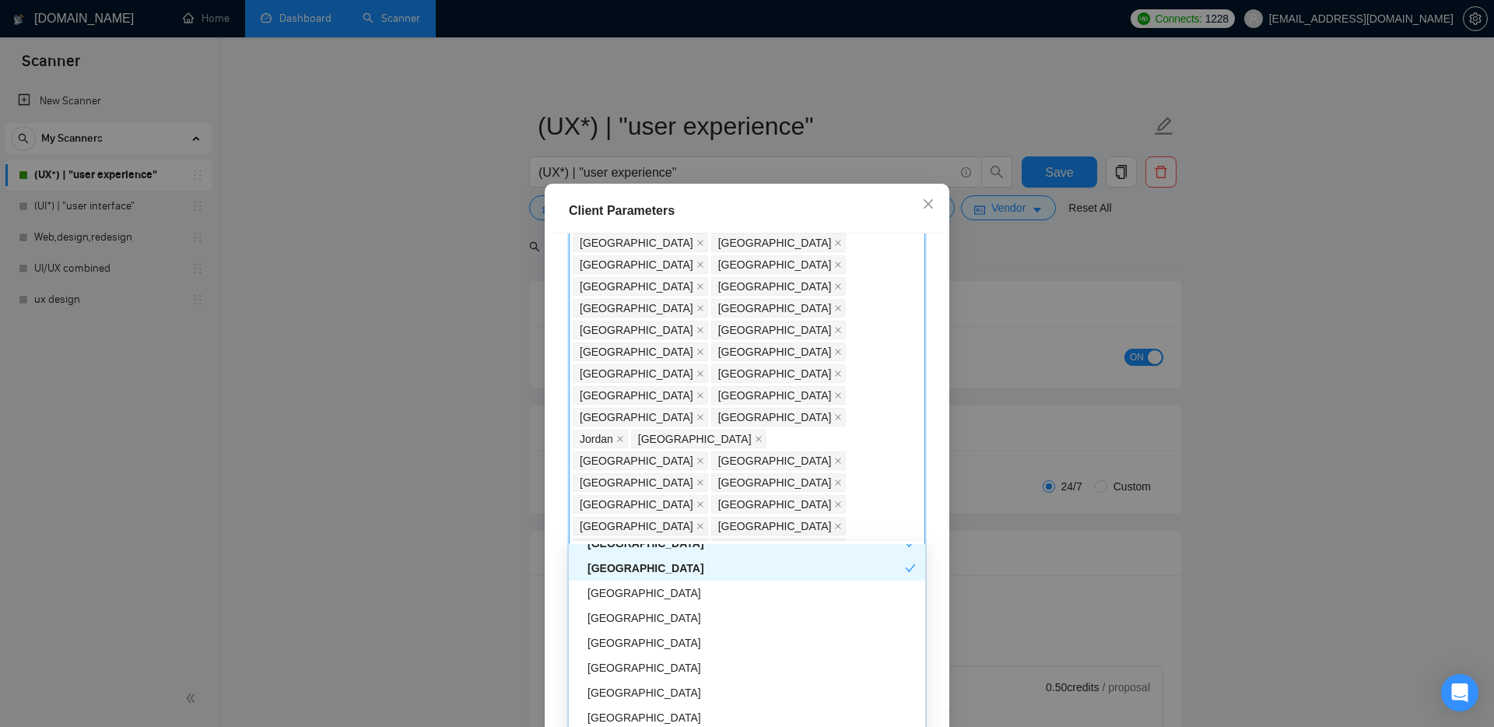
scroll to position [3104, 0]
click at [620, 590] on div "[GEOGRAPHIC_DATA]" at bounding box center [752, 590] width 328 height 17
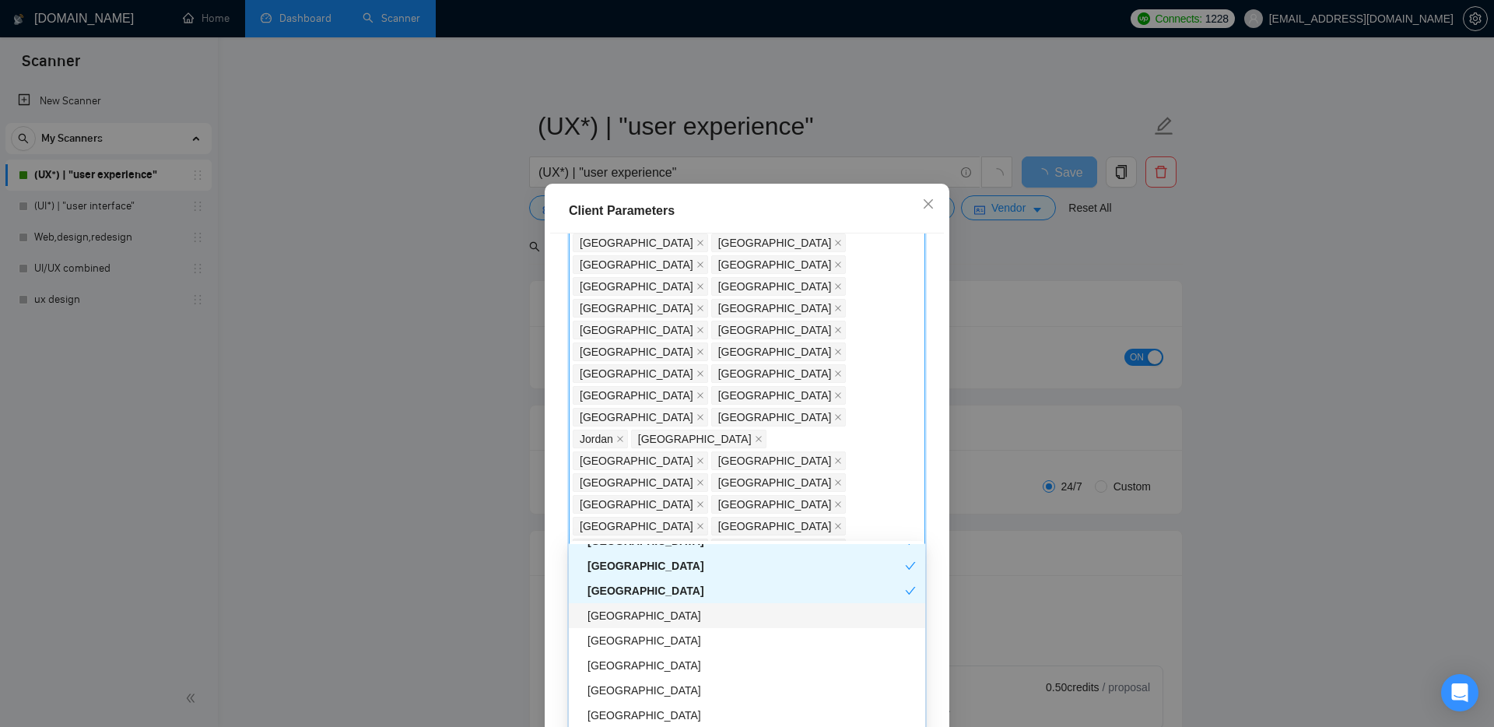
click at [618, 620] on div "[GEOGRAPHIC_DATA]" at bounding box center [752, 615] width 328 height 17
click at [618, 644] on div "[GEOGRAPHIC_DATA]" at bounding box center [752, 640] width 328 height 17
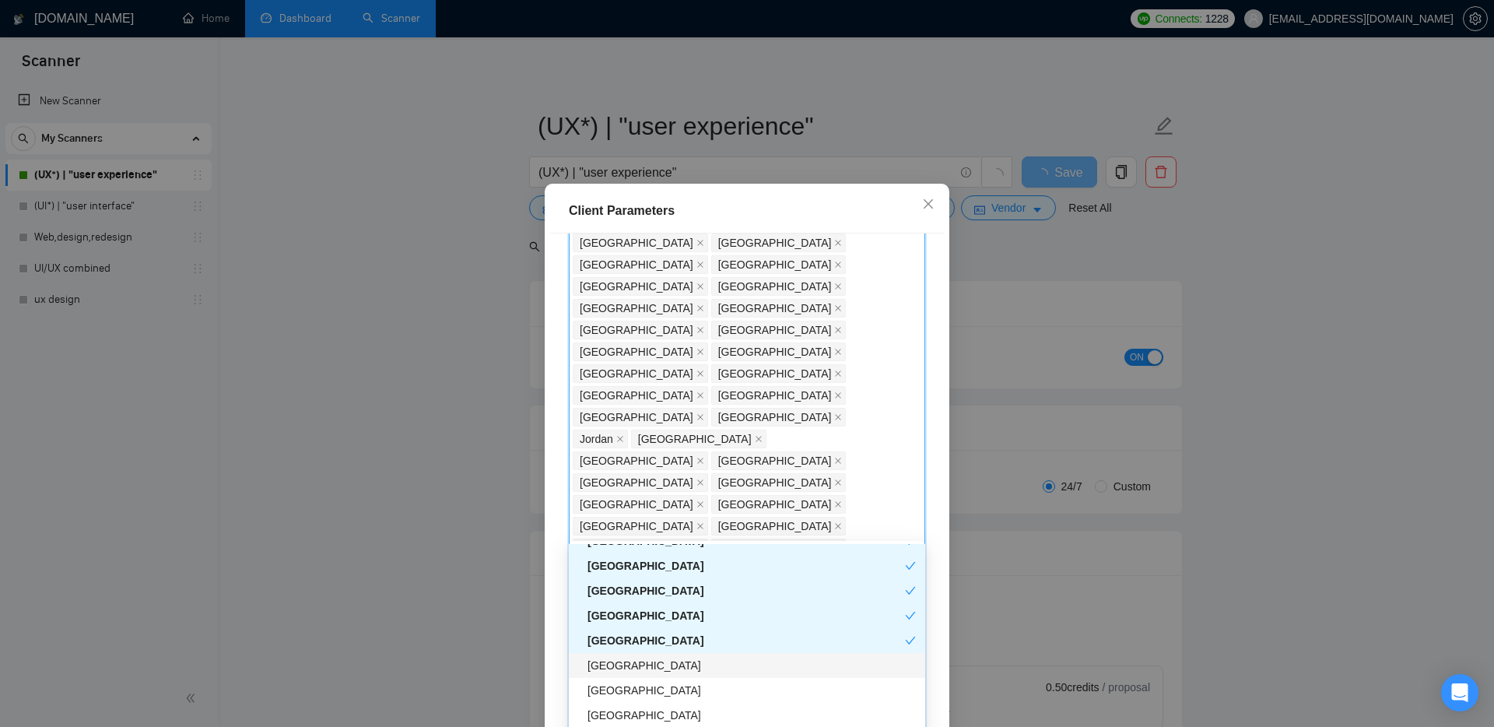
click at [620, 676] on div "[GEOGRAPHIC_DATA]" at bounding box center [747, 665] width 356 height 25
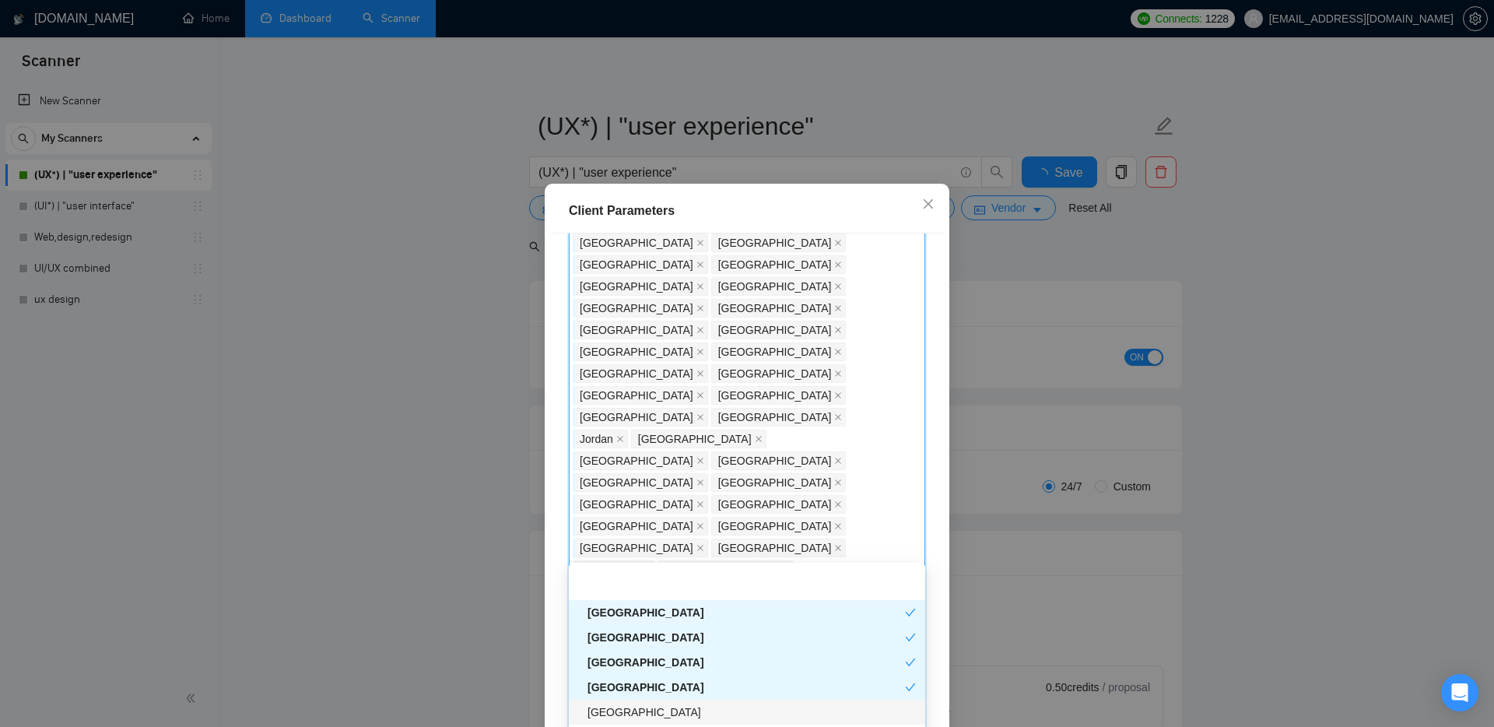
scroll to position [3172, 0]
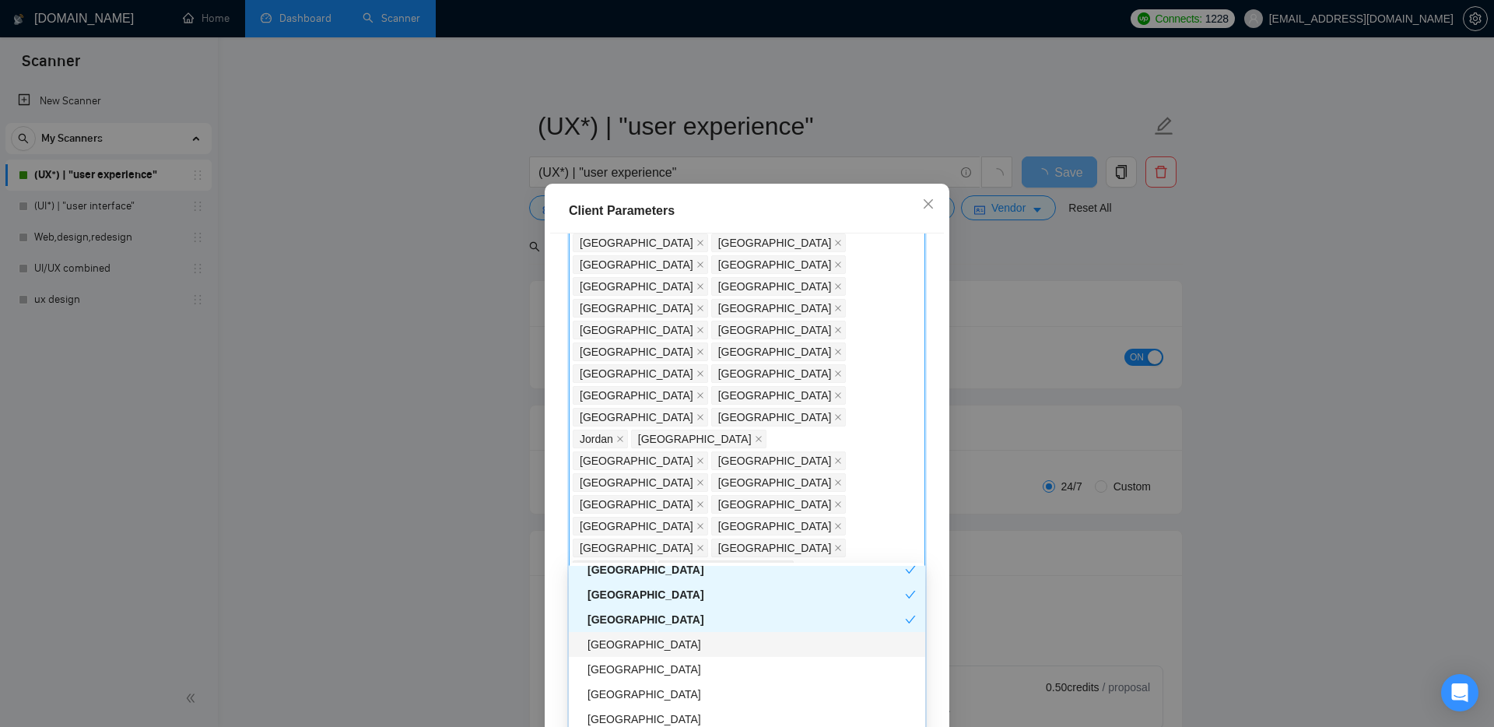
click at [627, 654] on div "[GEOGRAPHIC_DATA]" at bounding box center [747, 644] width 356 height 25
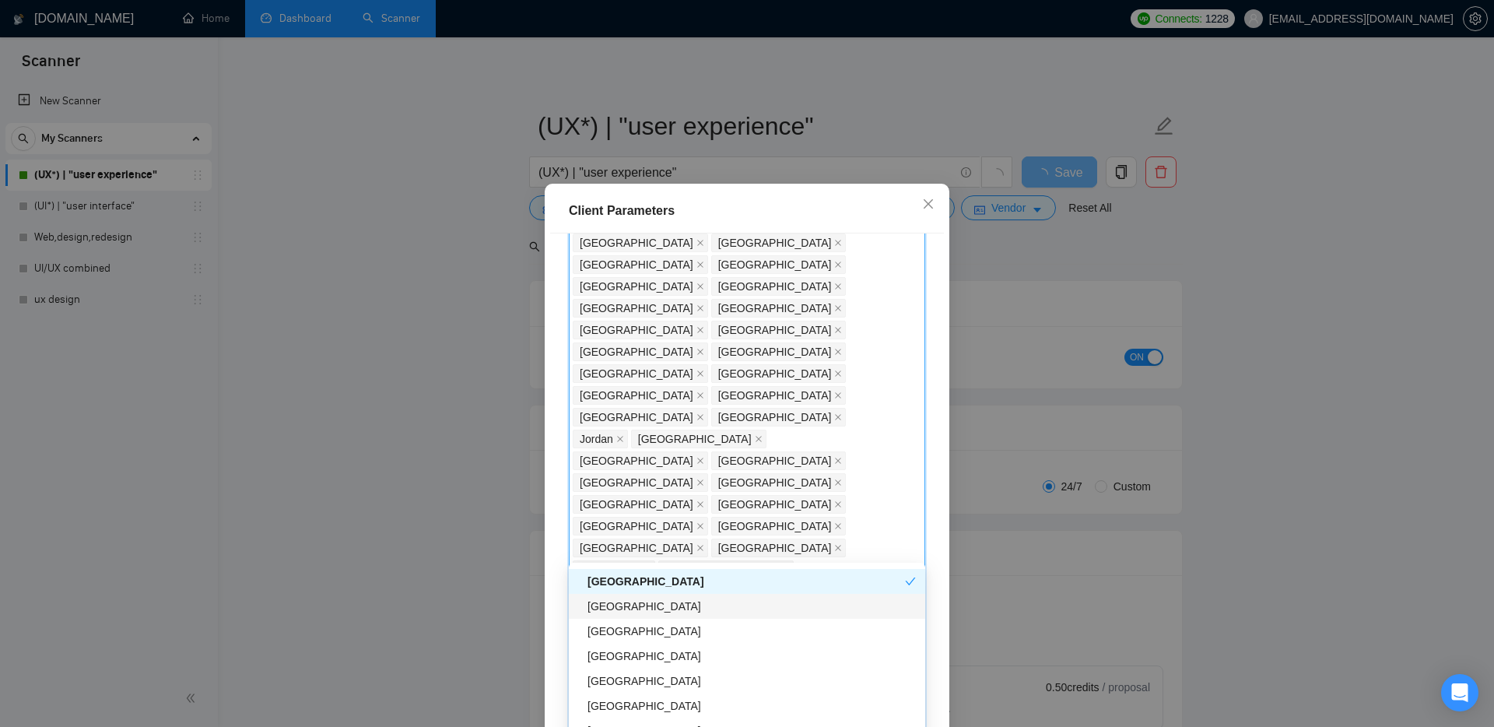
scroll to position [3239, 0]
click at [620, 622] on div "[GEOGRAPHIC_DATA]" at bounding box center [752, 626] width 328 height 17
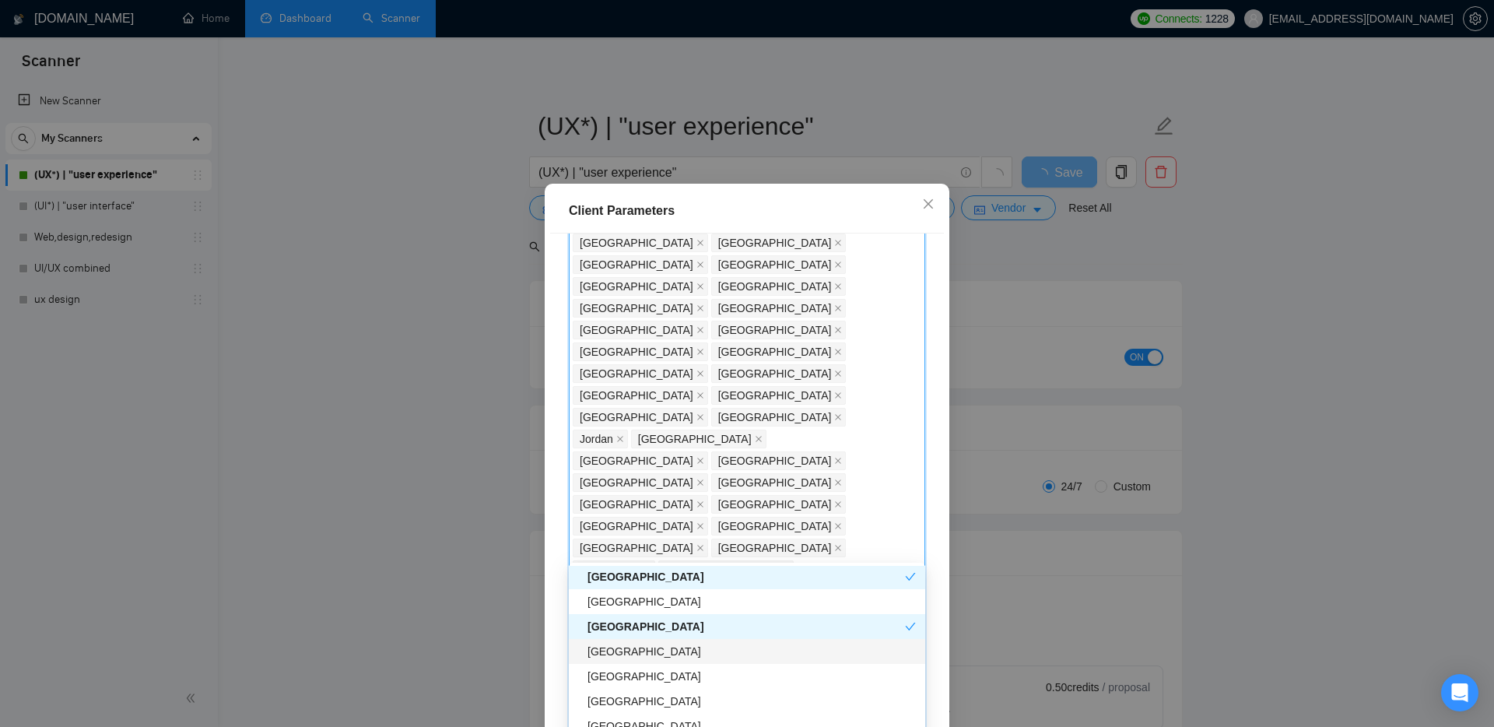
click at [627, 662] on div "[GEOGRAPHIC_DATA]" at bounding box center [747, 651] width 356 height 25
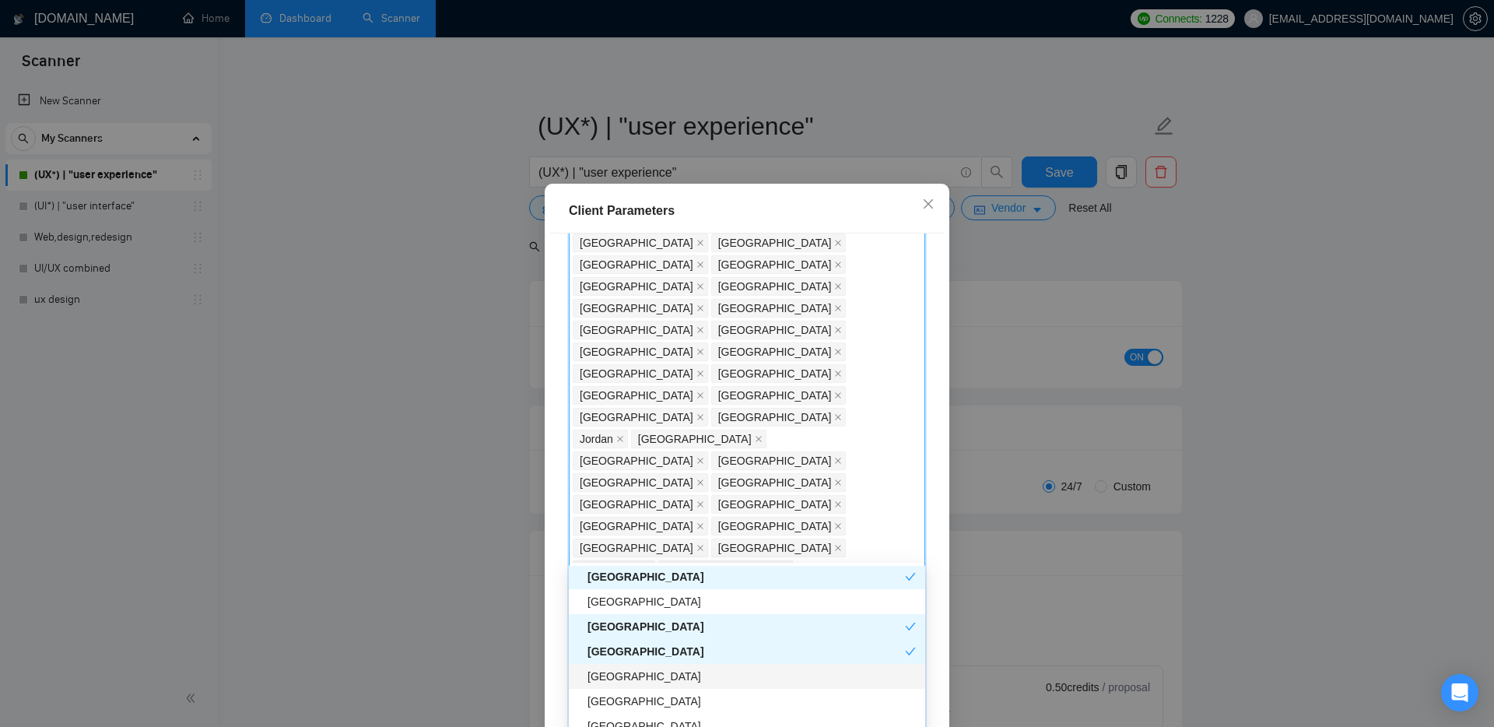
scroll to position [3263, 0]
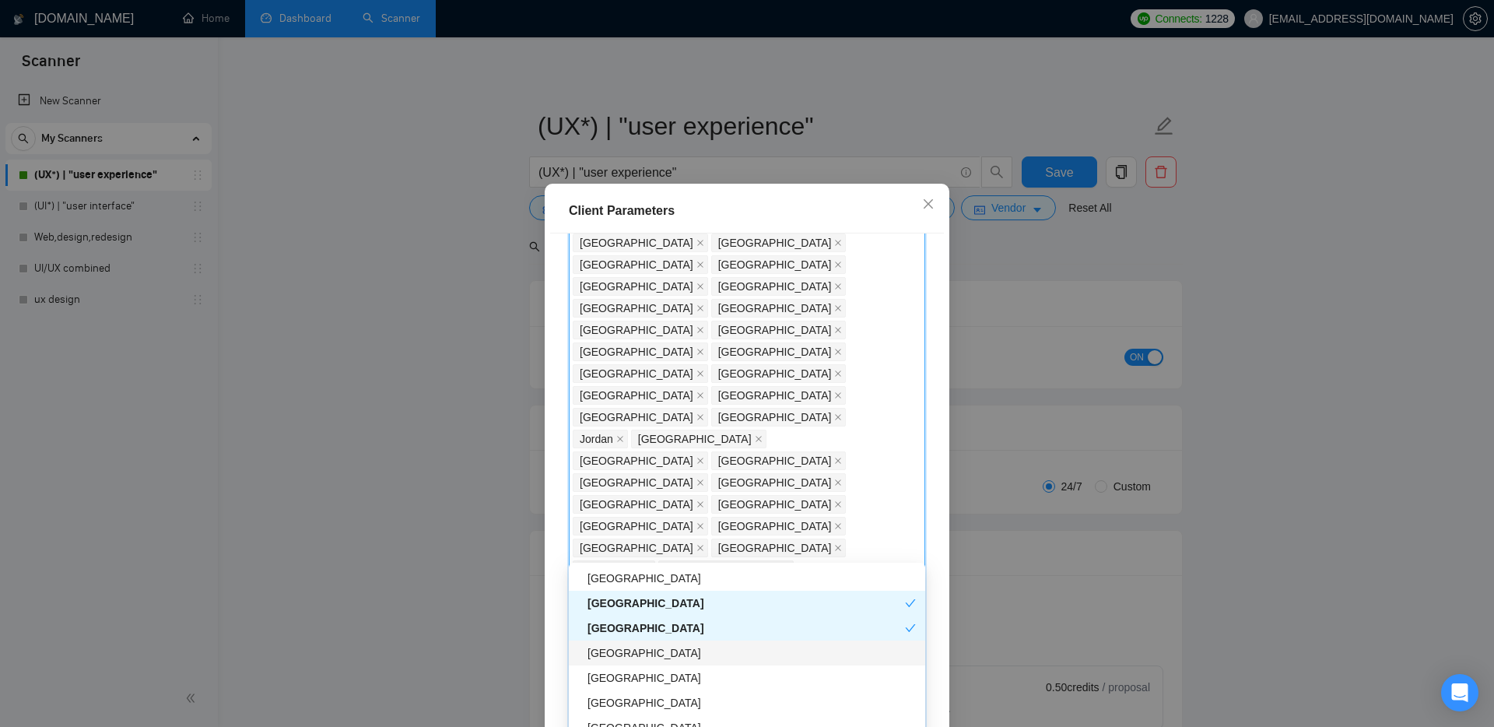
click at [631, 651] on div "[GEOGRAPHIC_DATA]" at bounding box center [752, 652] width 328 height 17
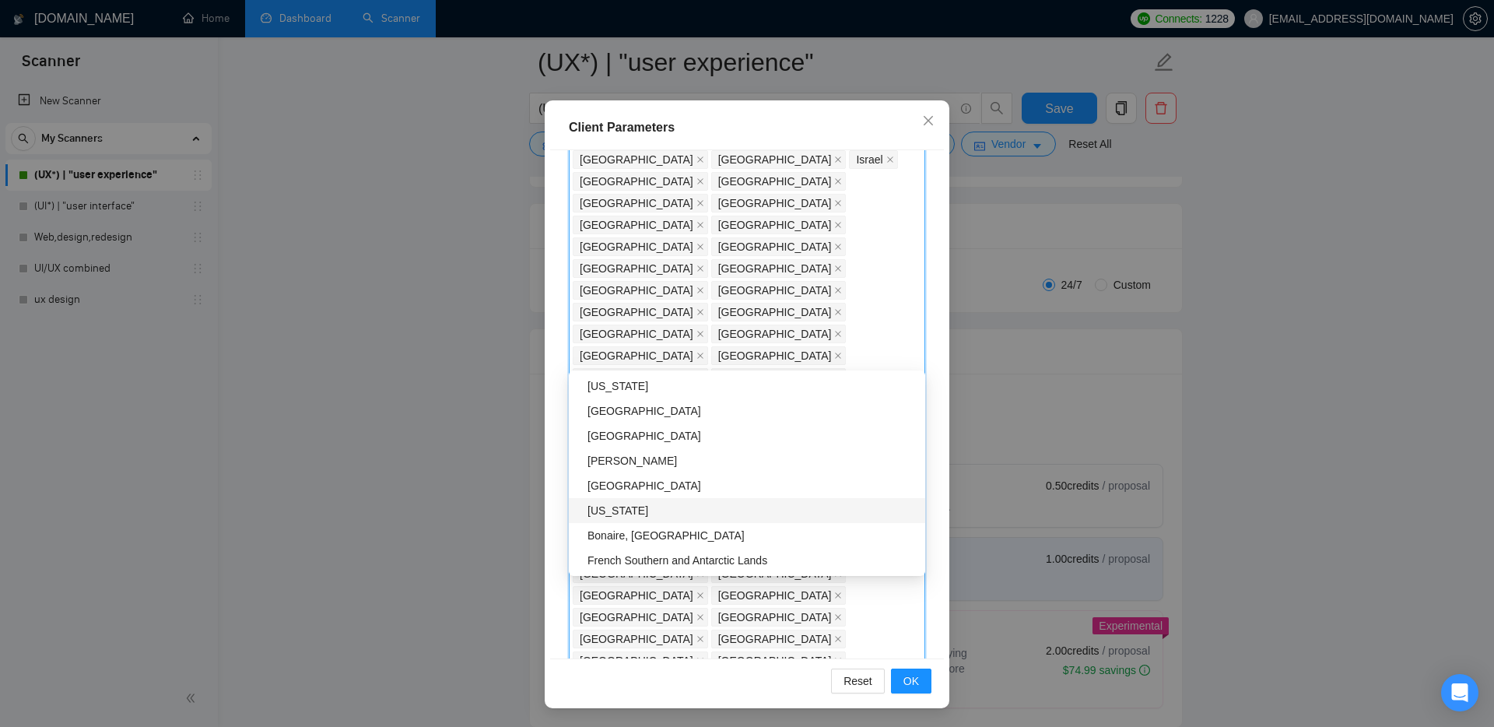
scroll to position [195, 0]
click at [614, 504] on div "[US_STATE]" at bounding box center [752, 510] width 328 height 17
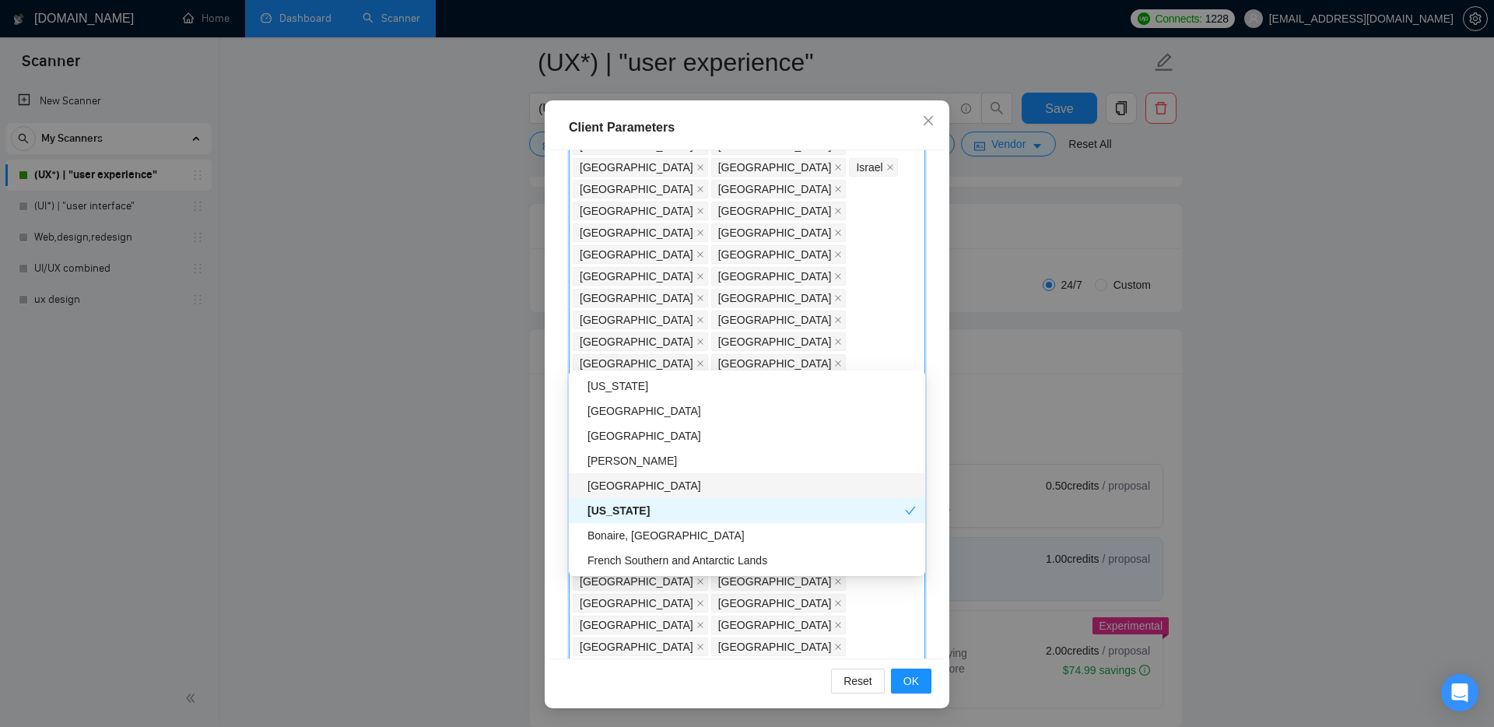
click at [613, 482] on div "[GEOGRAPHIC_DATA]" at bounding box center [752, 485] width 328 height 17
click at [614, 460] on div "[PERSON_NAME]" at bounding box center [752, 460] width 328 height 17
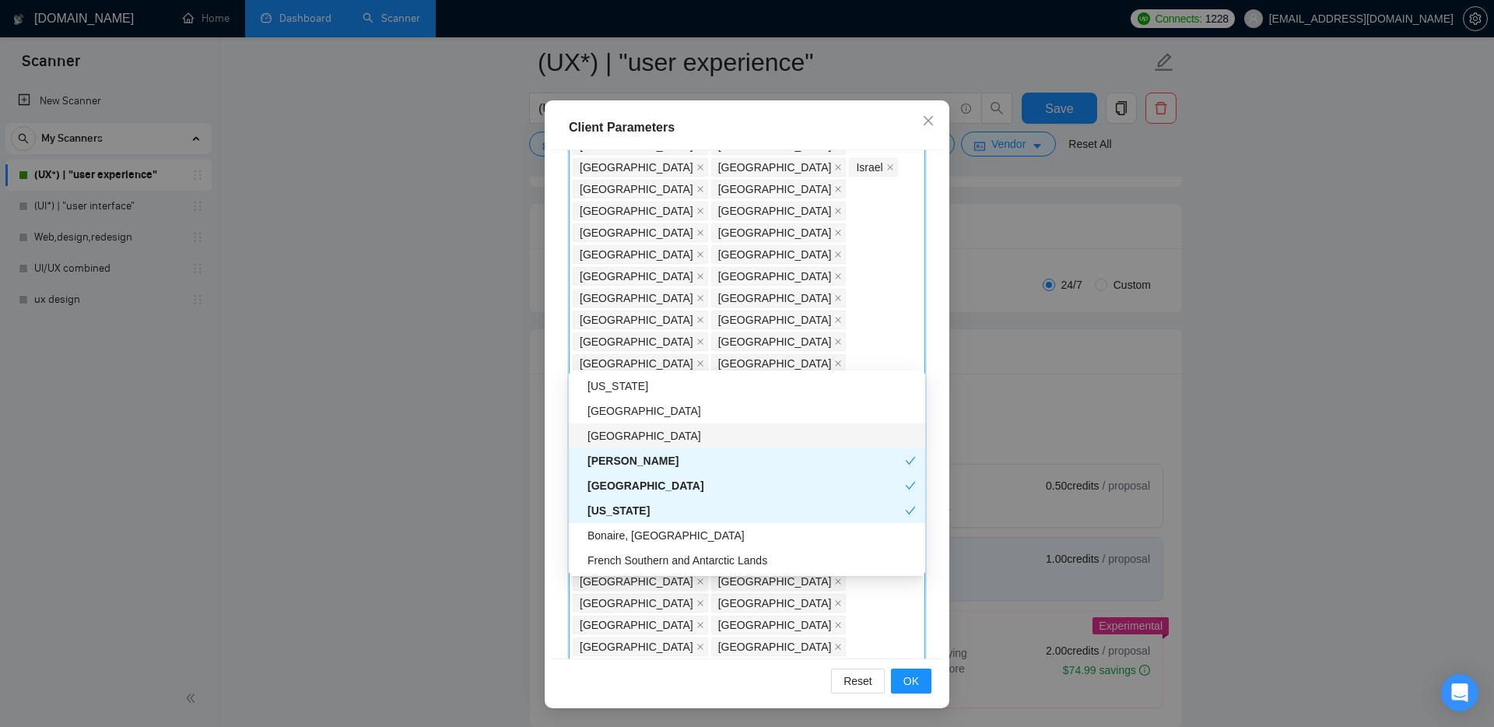
scroll to position [4946, 0]
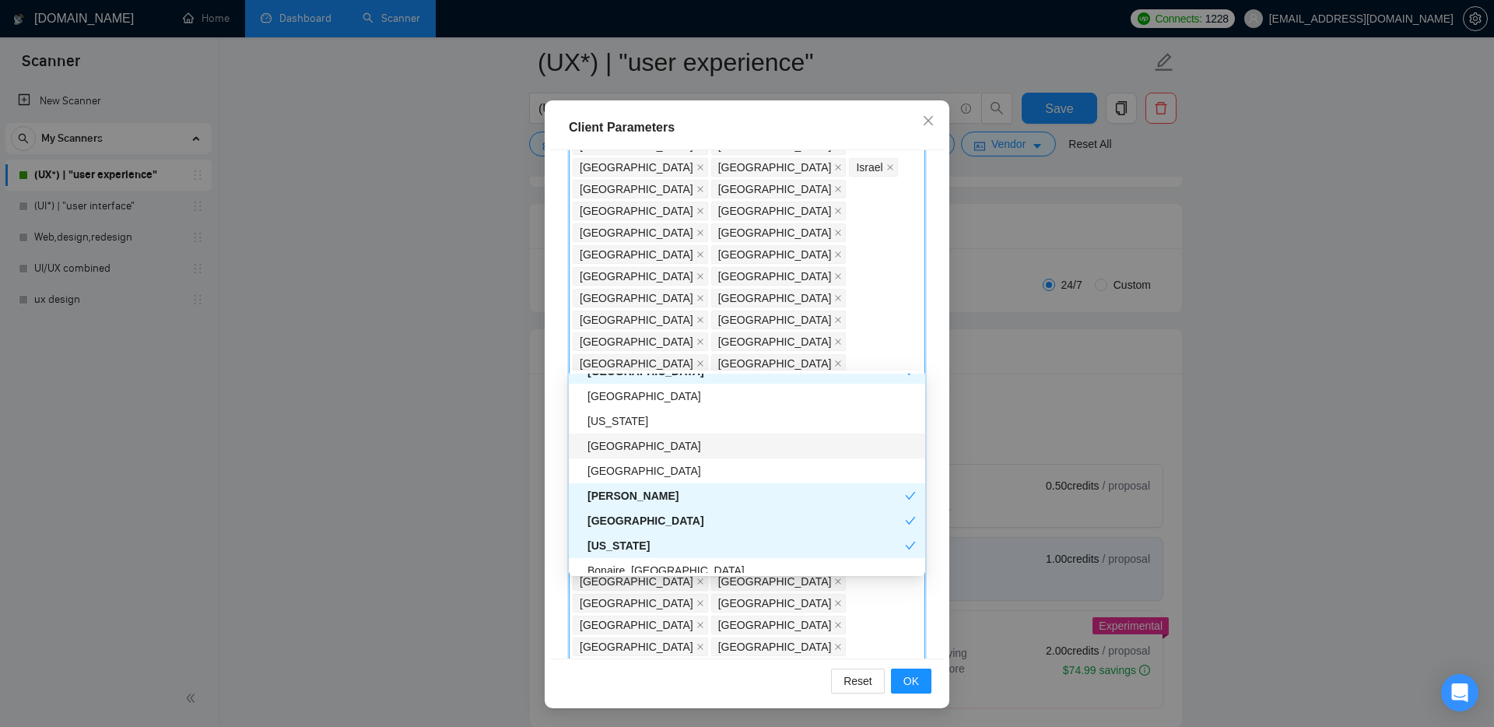
click at [620, 443] on div "[GEOGRAPHIC_DATA]" at bounding box center [752, 445] width 328 height 17
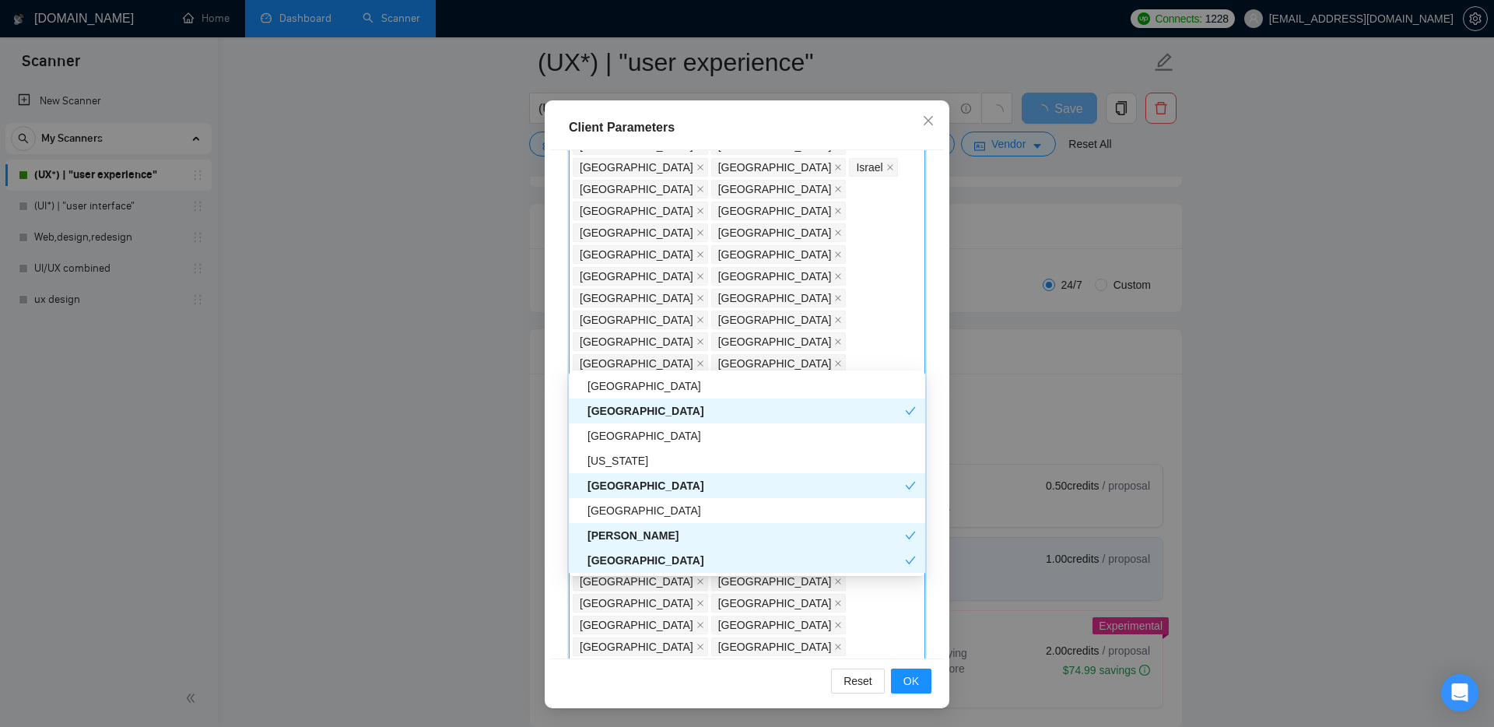
scroll to position [4903, 0]
click at [617, 437] on div "[GEOGRAPHIC_DATA]" at bounding box center [752, 439] width 328 height 17
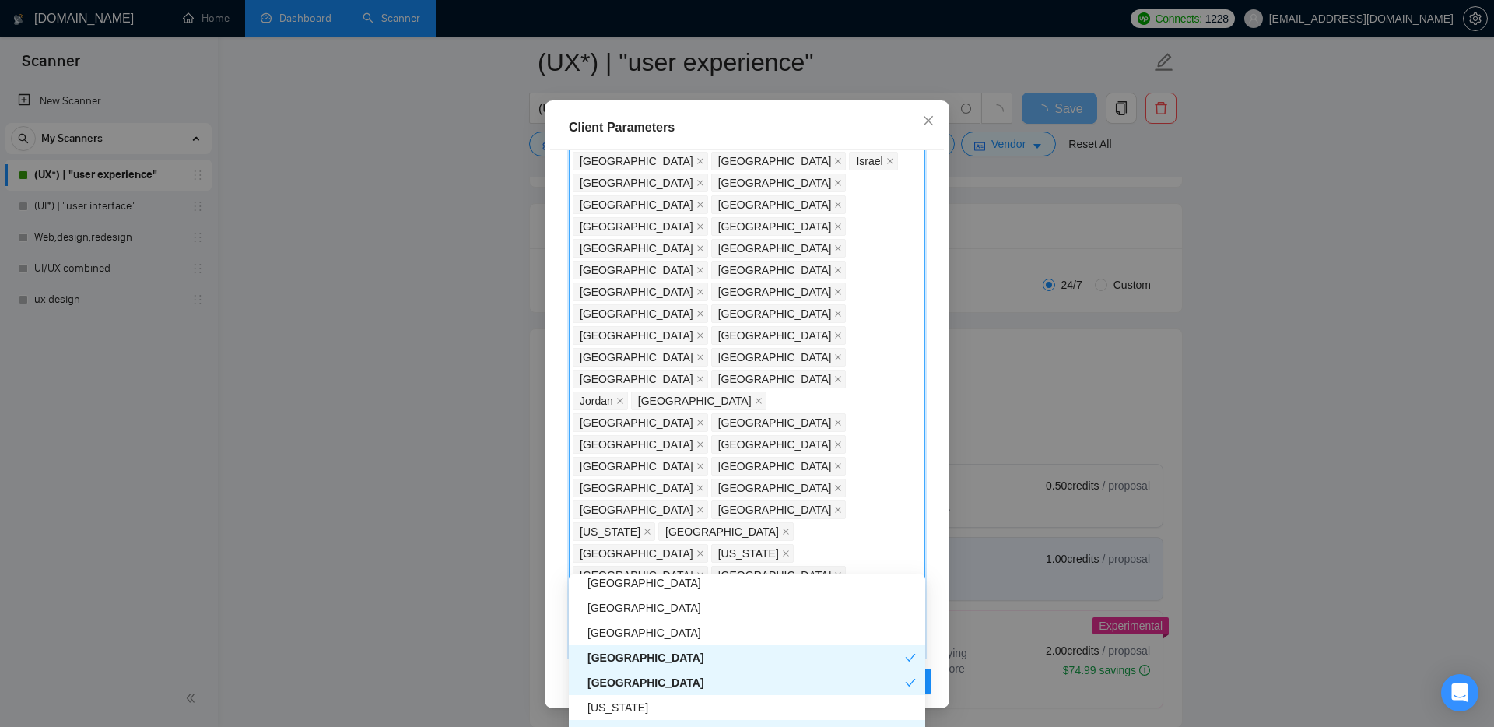
scroll to position [4850, 0]
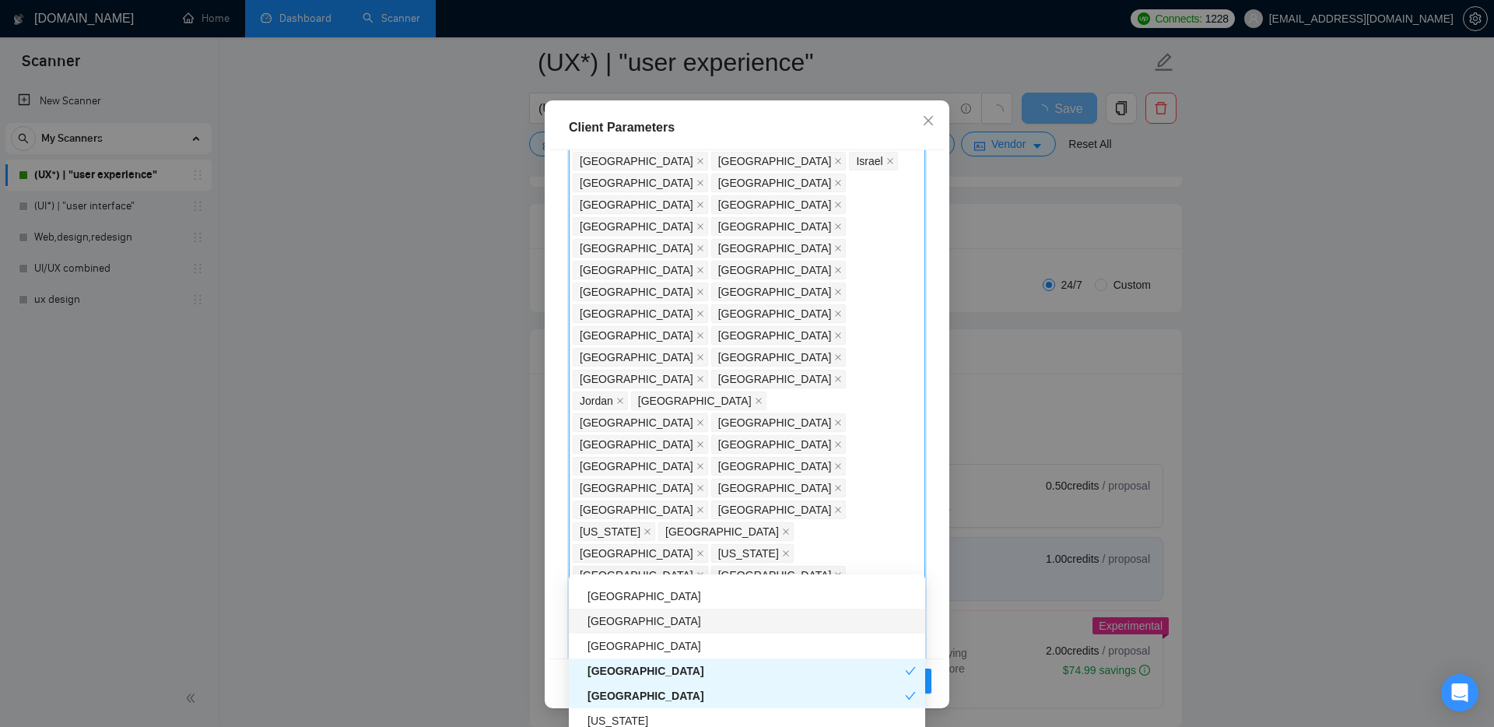
click at [614, 616] on div "[GEOGRAPHIC_DATA]" at bounding box center [752, 621] width 328 height 17
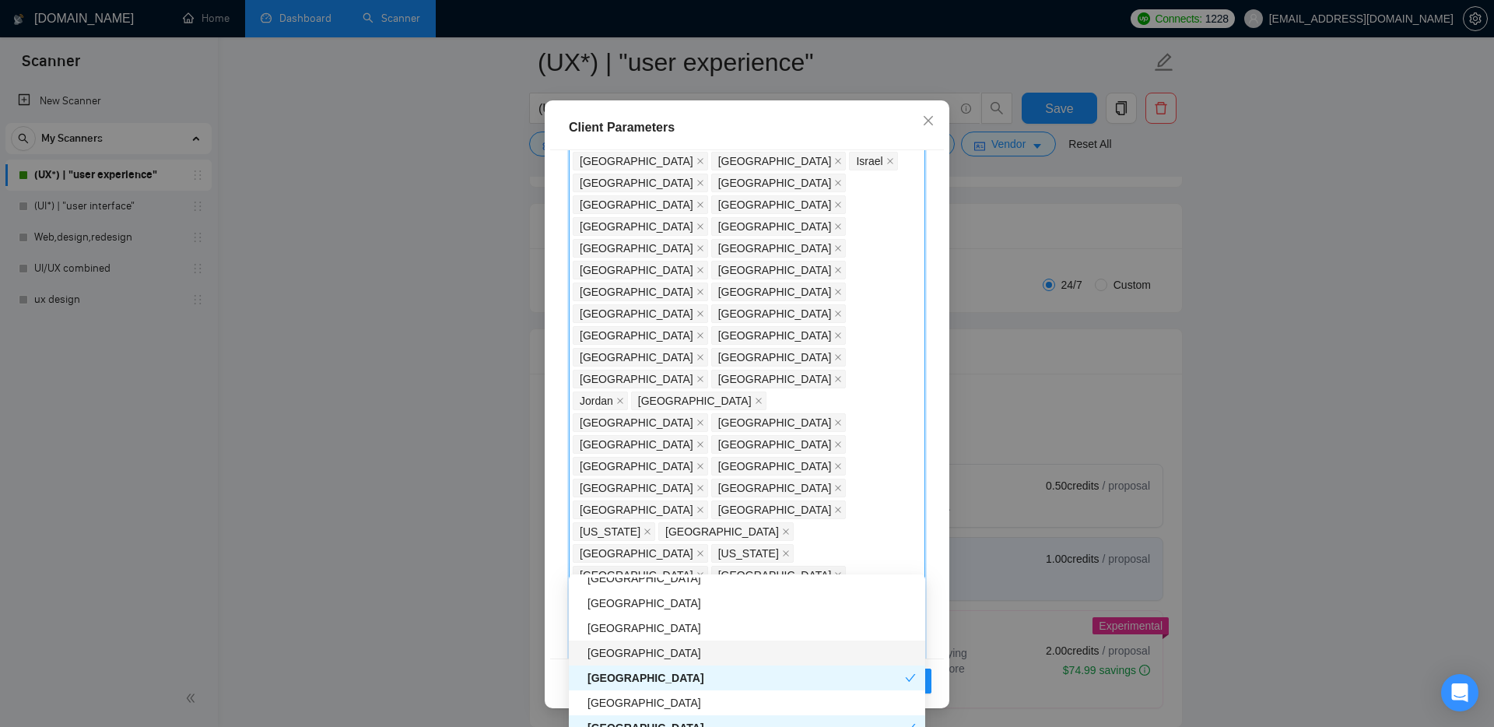
scroll to position [4792, 0]
click at [624, 628] on div "[GEOGRAPHIC_DATA]" at bounding box center [752, 629] width 328 height 17
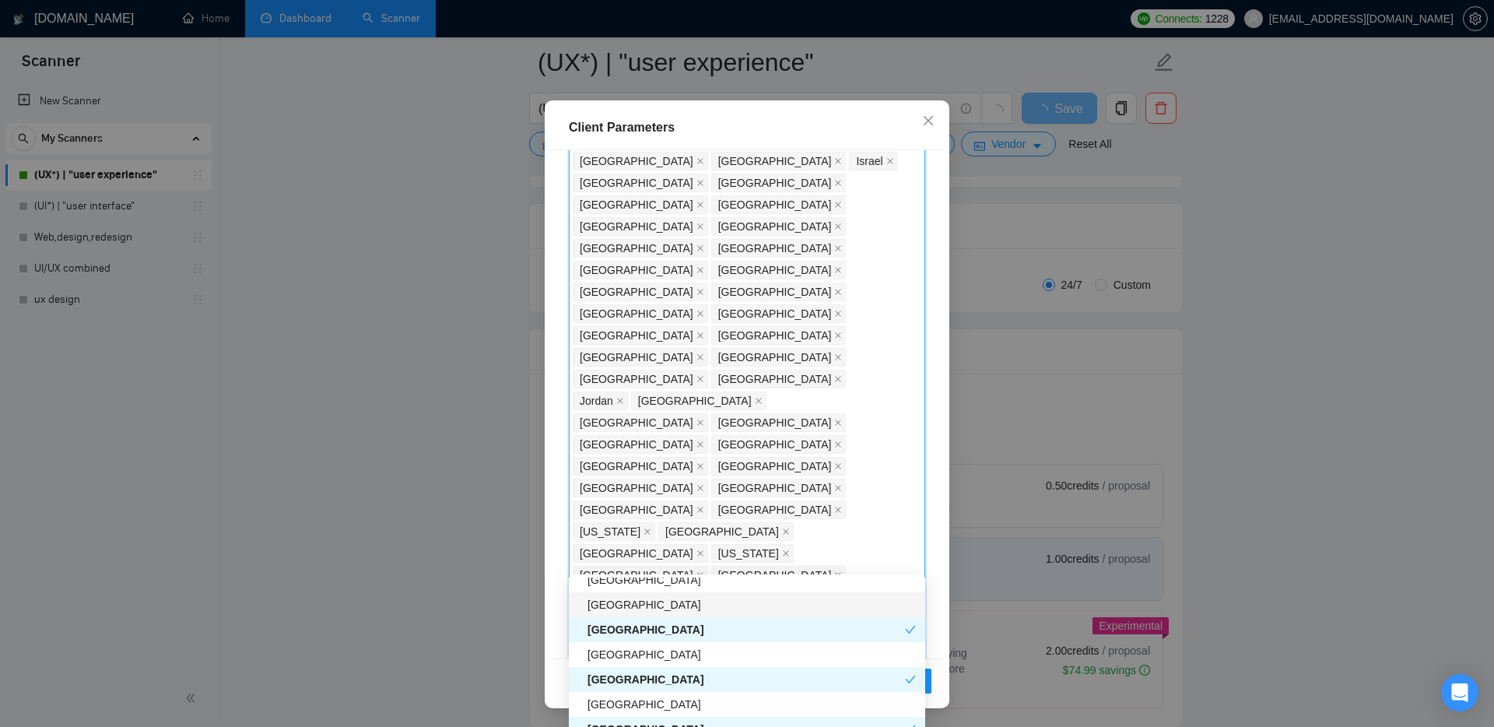
click at [620, 606] on div "[GEOGRAPHIC_DATA]" at bounding box center [752, 604] width 328 height 17
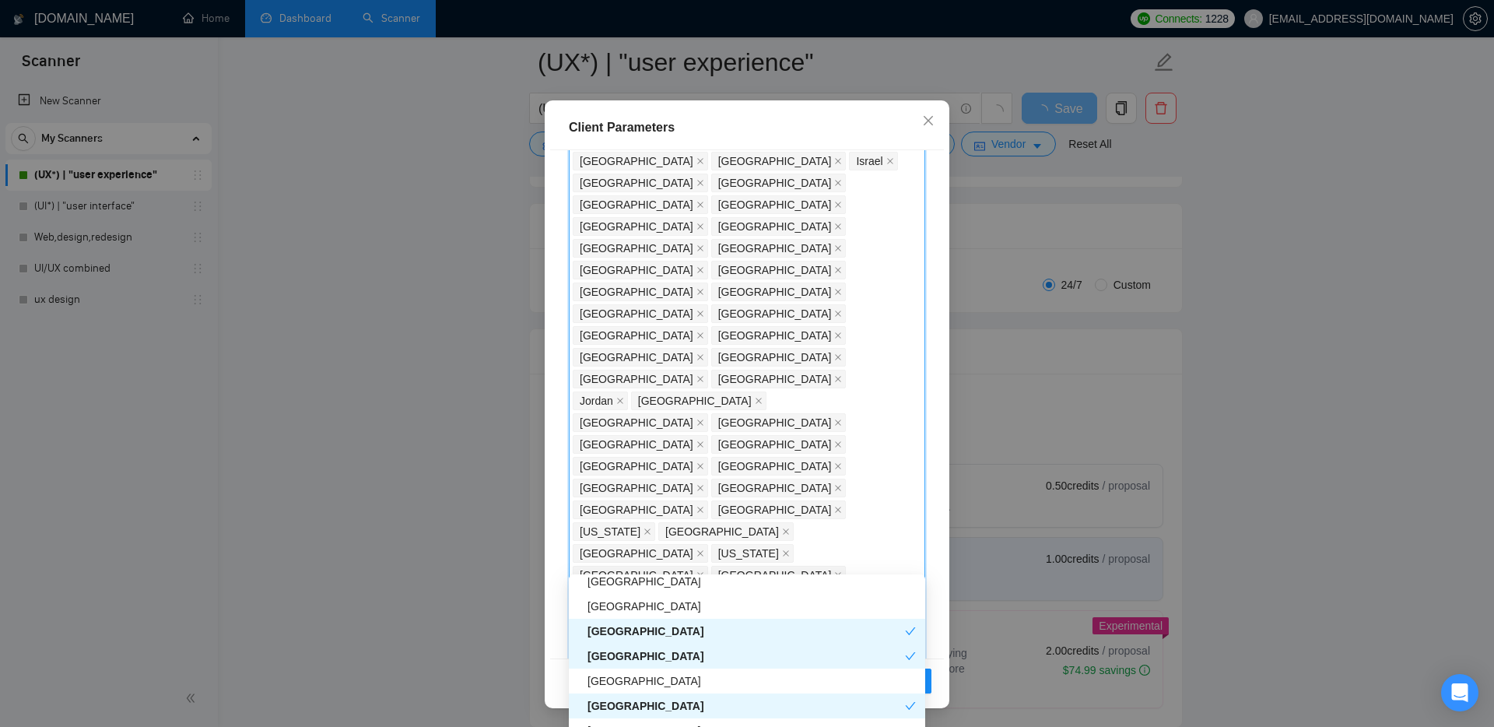
scroll to position [4762, 0]
click at [626, 606] on div "[GEOGRAPHIC_DATA]" at bounding box center [752, 609] width 328 height 17
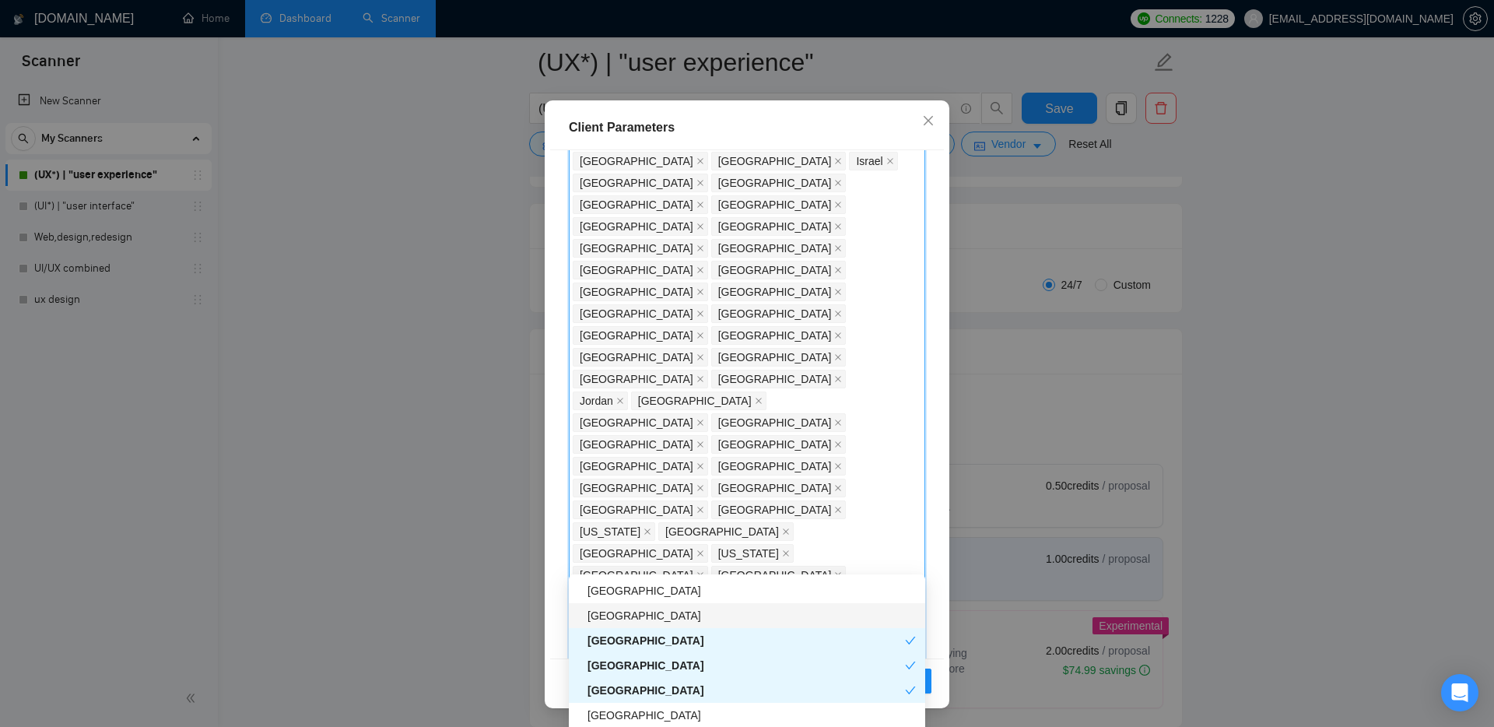
click at [637, 622] on div "[GEOGRAPHIC_DATA]" at bounding box center [752, 615] width 328 height 17
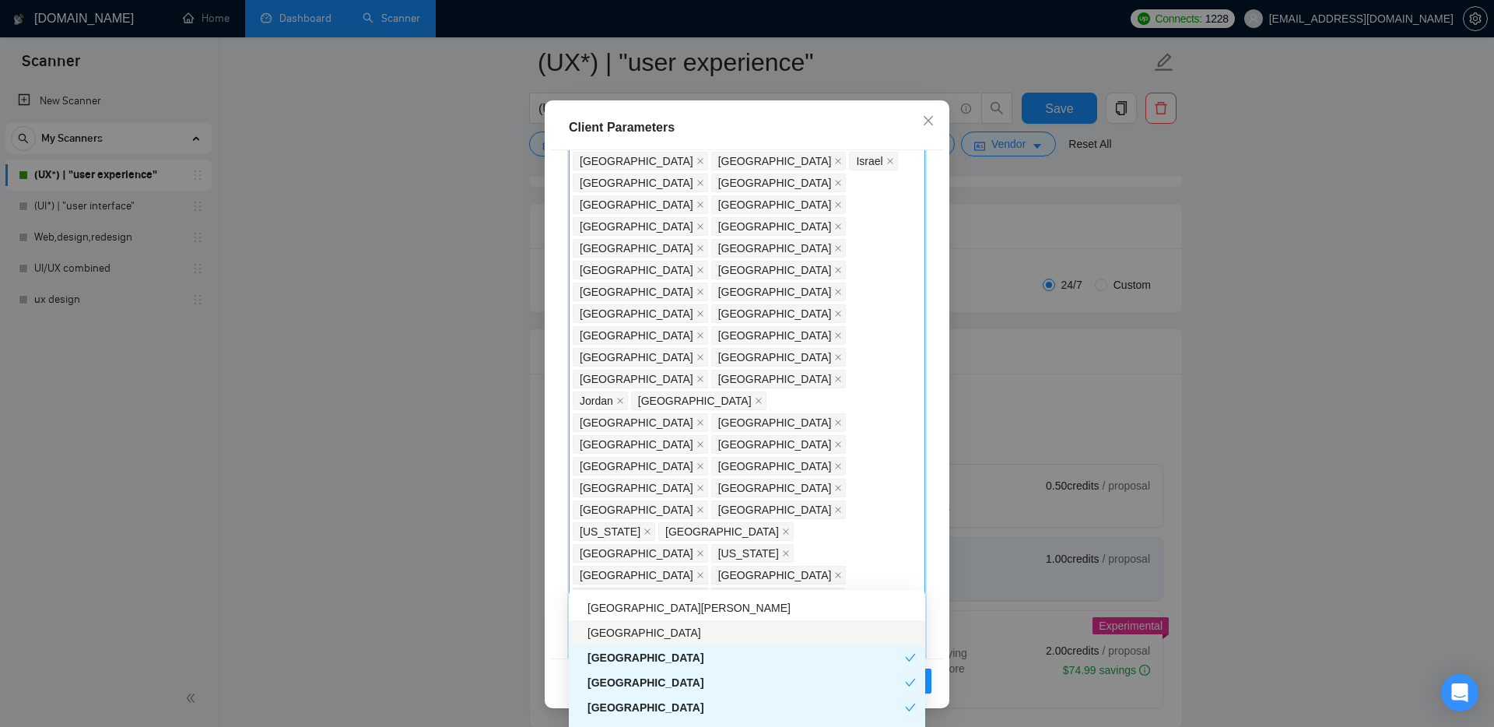
scroll to position [4704, 0]
click at [626, 634] on div "[GEOGRAPHIC_DATA]" at bounding box center [752, 633] width 328 height 17
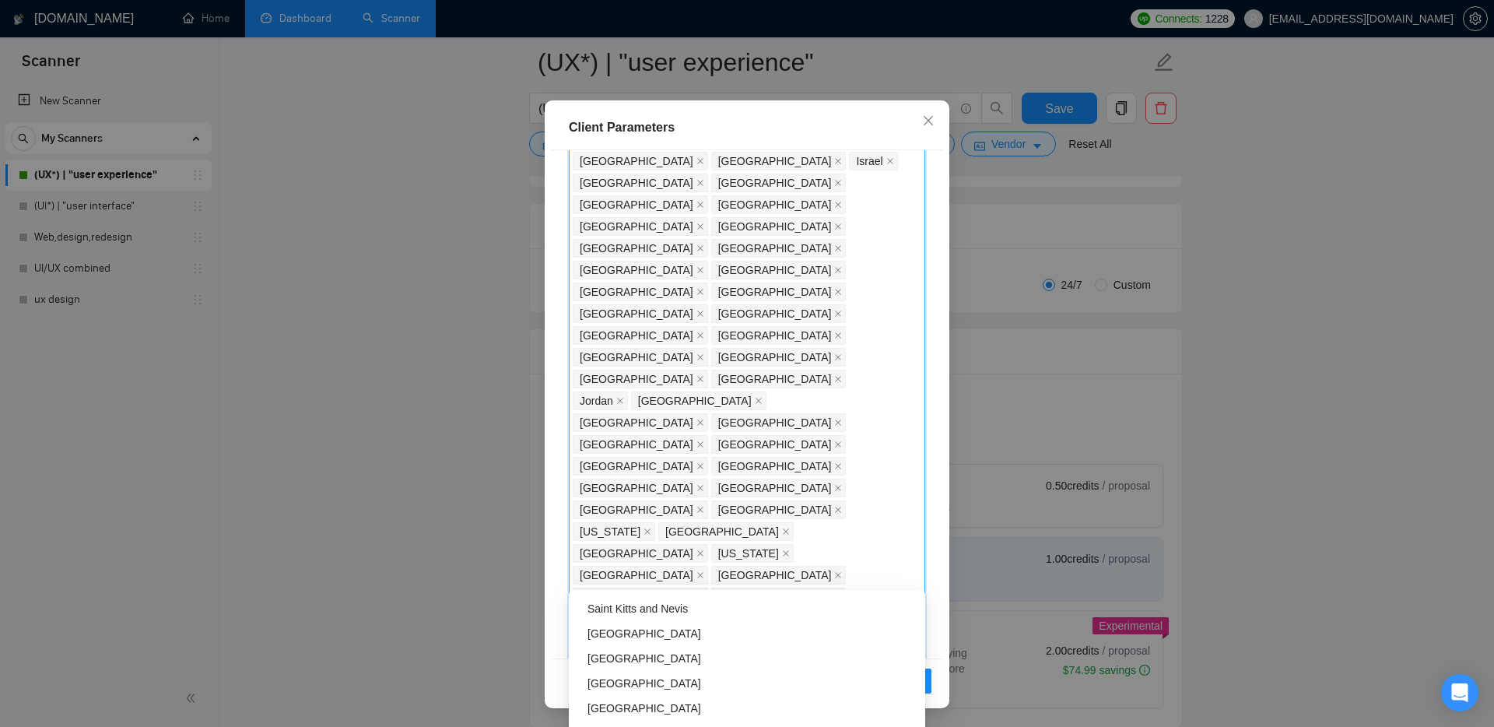
scroll to position [4429, 0]
click at [625, 663] on div "[GEOGRAPHIC_DATA]" at bounding box center [752, 659] width 328 height 17
click at [621, 644] on div "[GEOGRAPHIC_DATA]" at bounding box center [752, 645] width 328 height 17
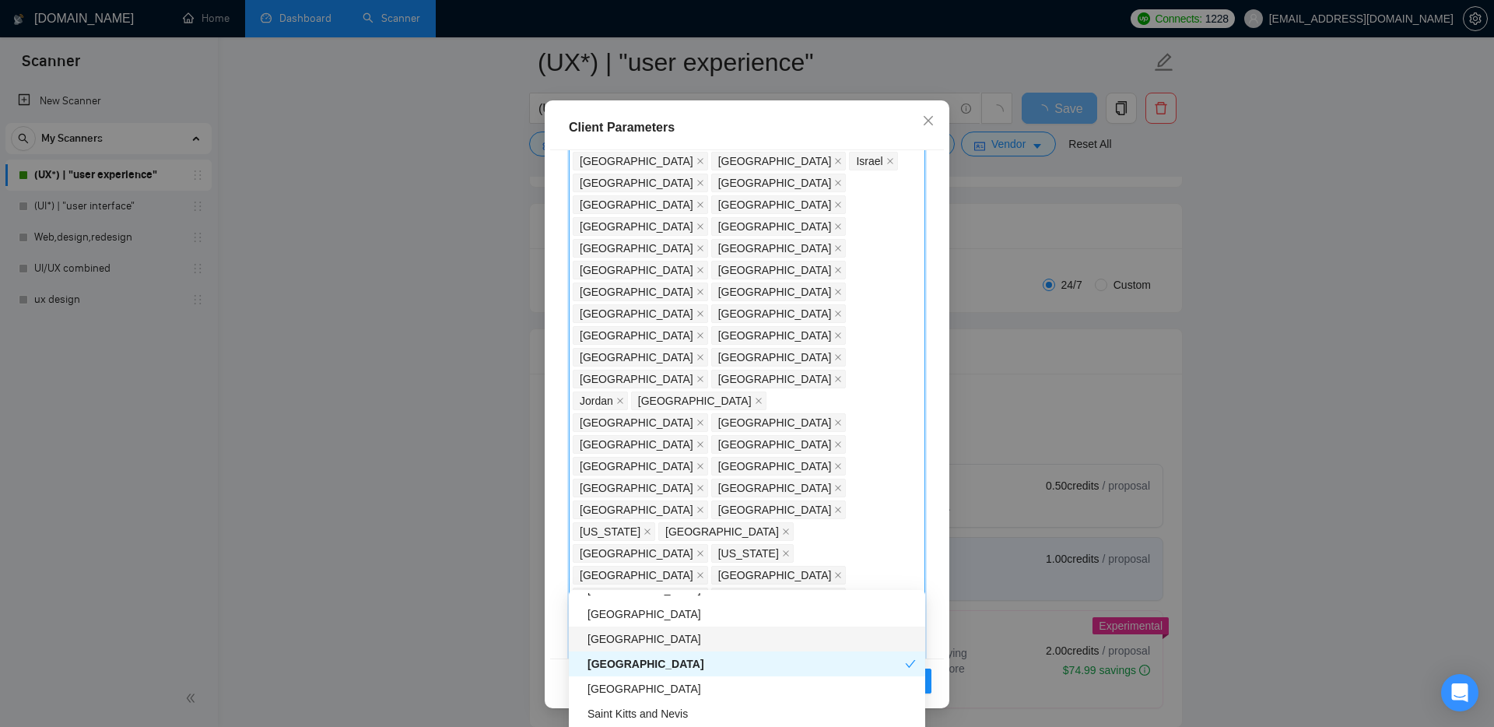
click at [619, 640] on div "[GEOGRAPHIC_DATA]" at bounding box center [752, 638] width 328 height 17
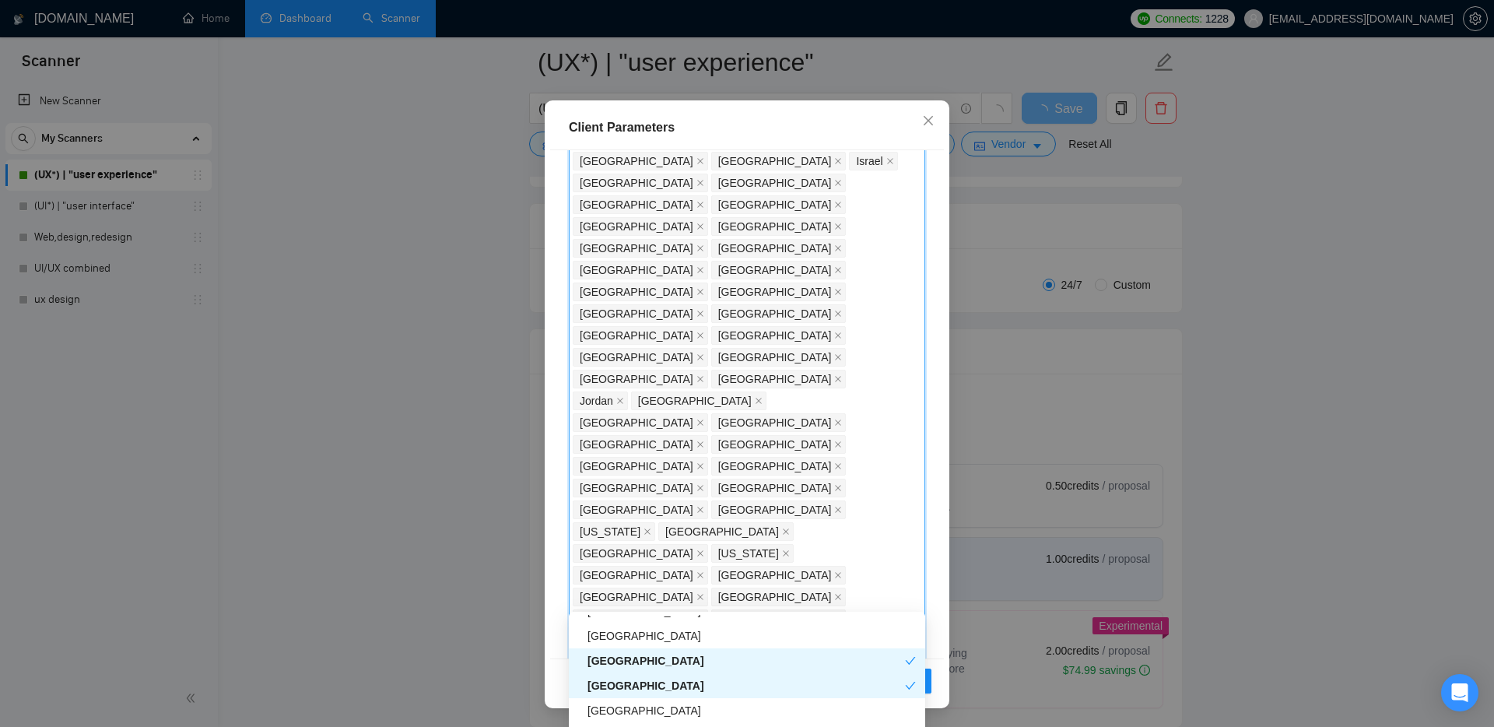
scroll to position [4299, 0]
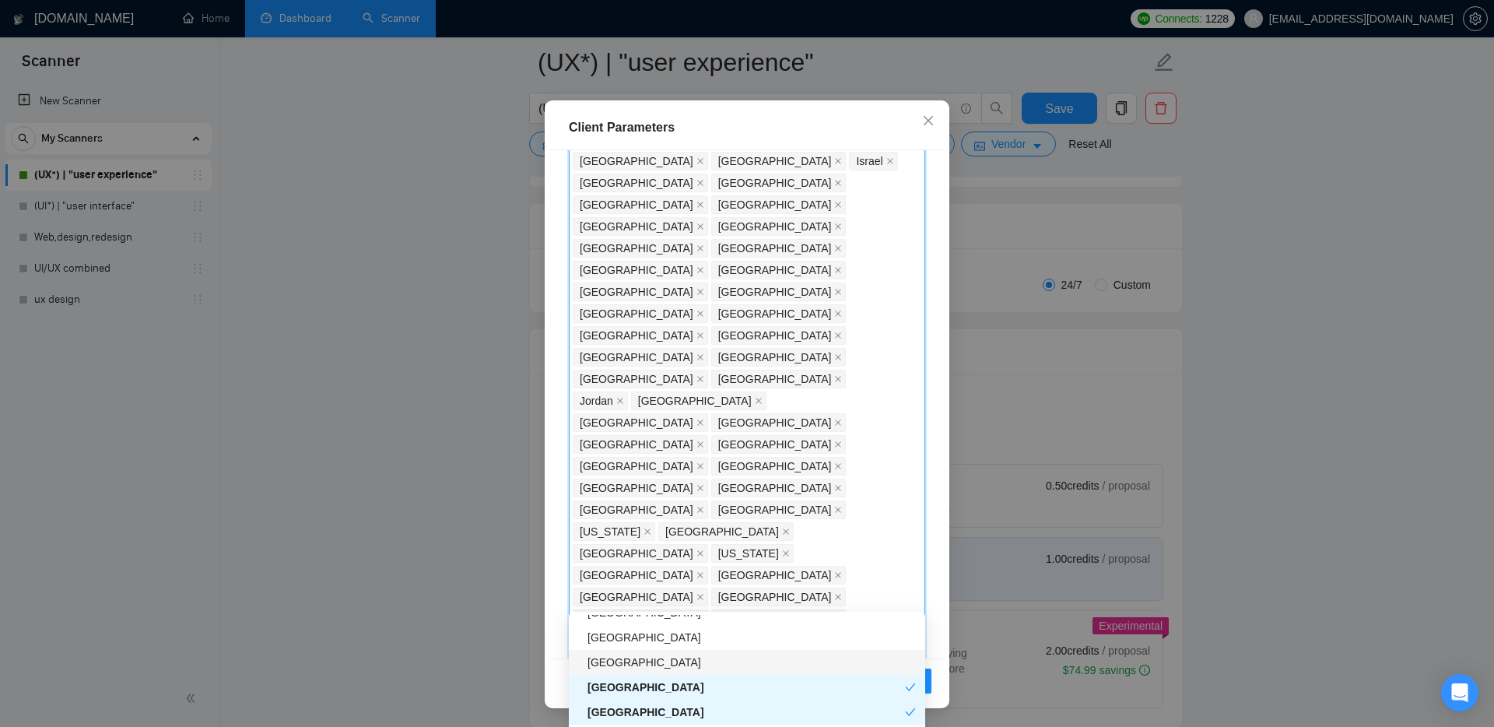
click at [602, 661] on div "[GEOGRAPHIC_DATA]" at bounding box center [752, 662] width 328 height 17
click at [602, 644] on div "[GEOGRAPHIC_DATA]" at bounding box center [752, 637] width 328 height 17
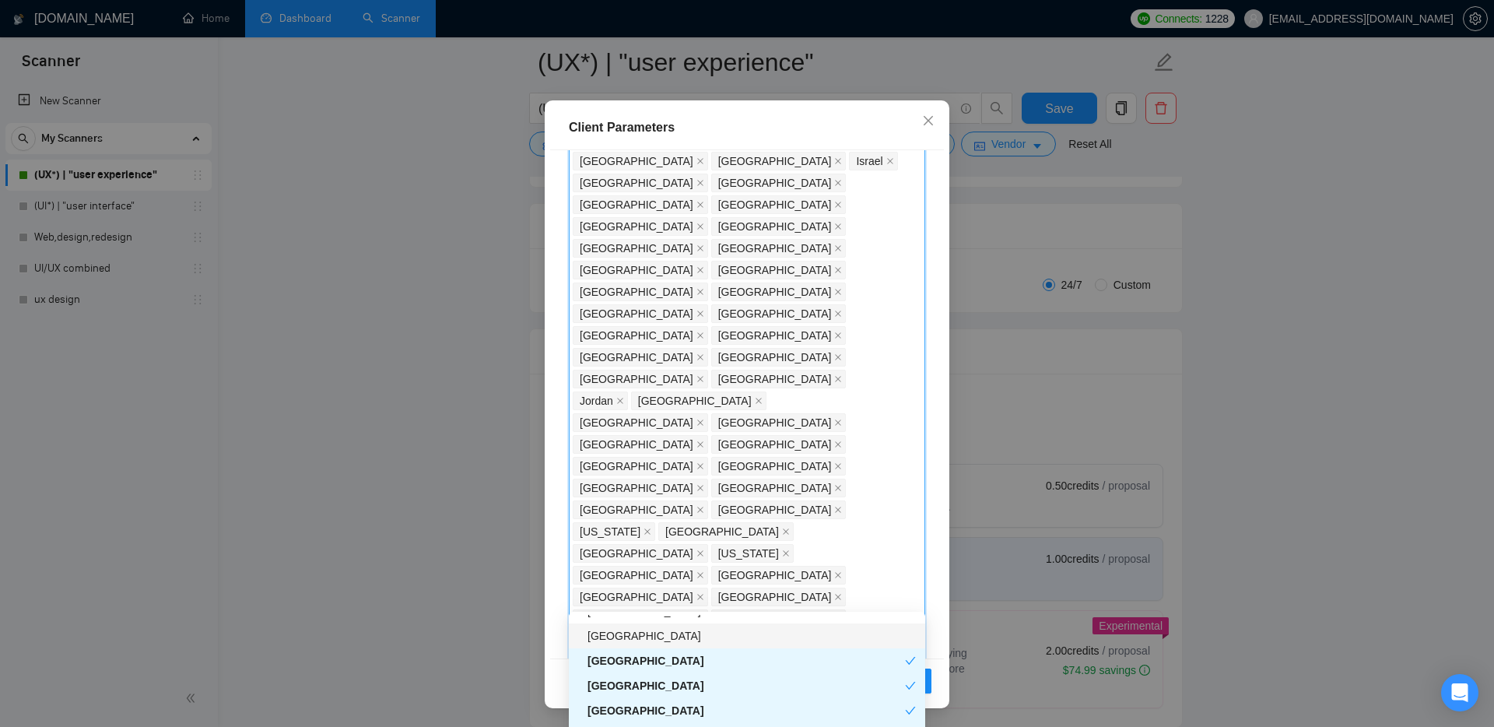
click at [606, 641] on div "[GEOGRAPHIC_DATA]" at bounding box center [752, 635] width 328 height 17
click at [616, 651] on div "[GEOGRAPHIC_DATA]" at bounding box center [752, 651] width 328 height 17
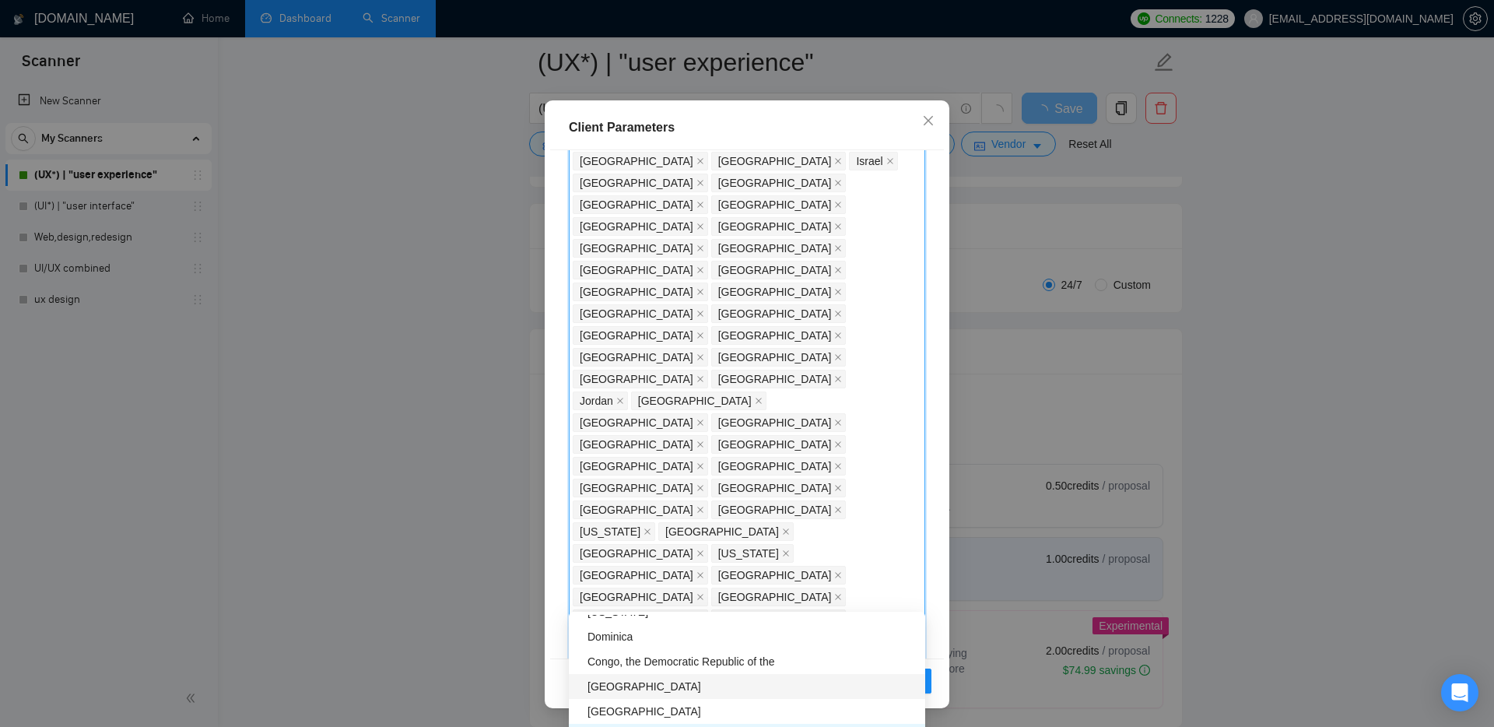
scroll to position [4135, 0]
click at [626, 653] on div "Dominica" at bounding box center [752, 651] width 328 height 17
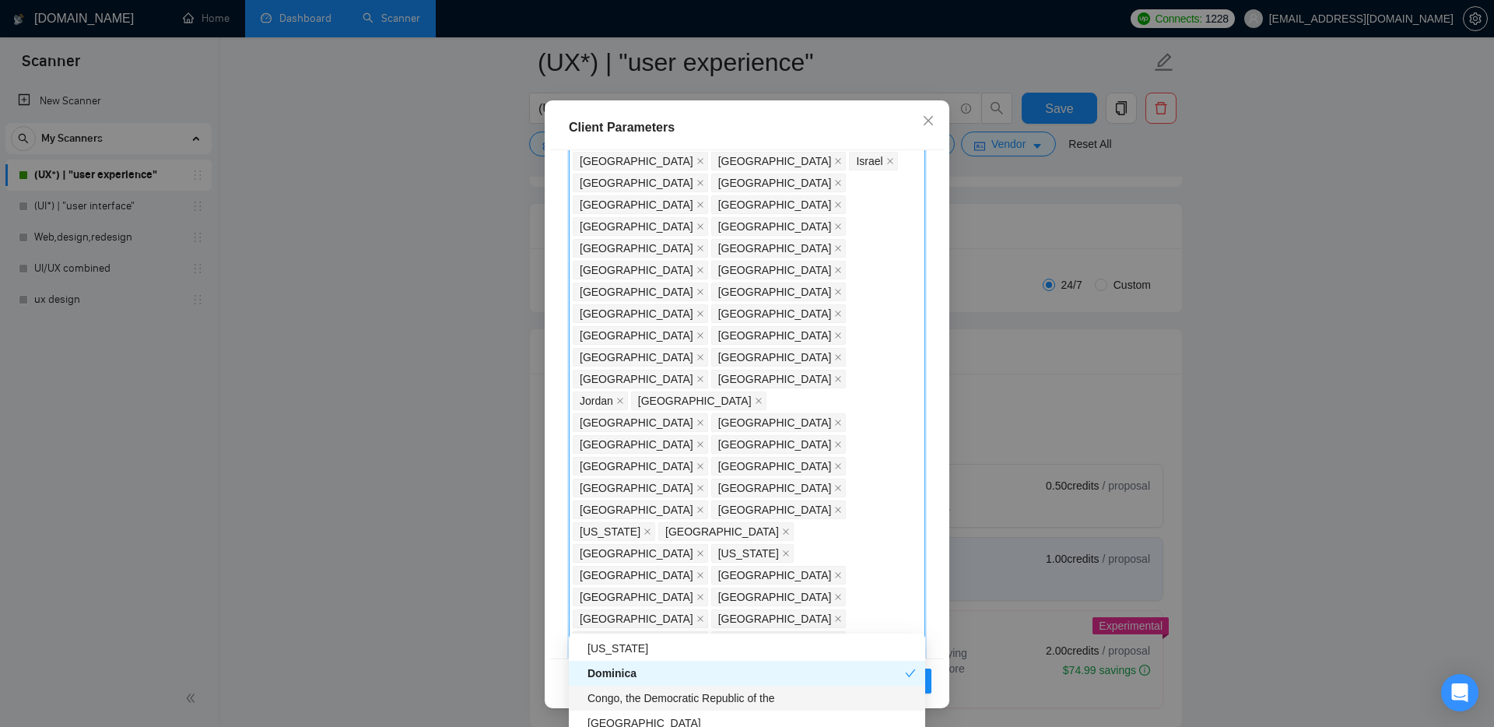
click at [627, 690] on div "Congo, the Democratic Republic of the" at bounding box center [752, 698] width 328 height 17
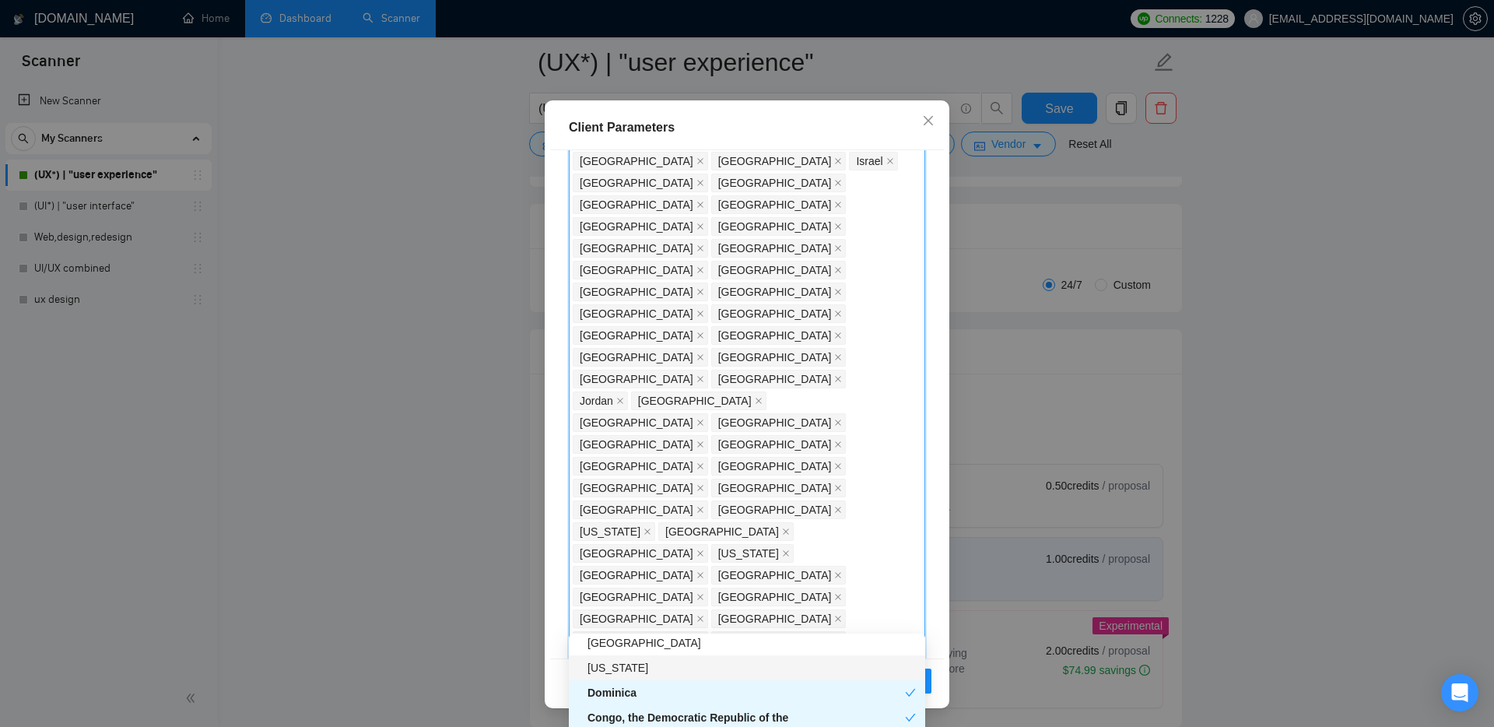
click at [611, 666] on div "[US_STATE]" at bounding box center [752, 667] width 328 height 17
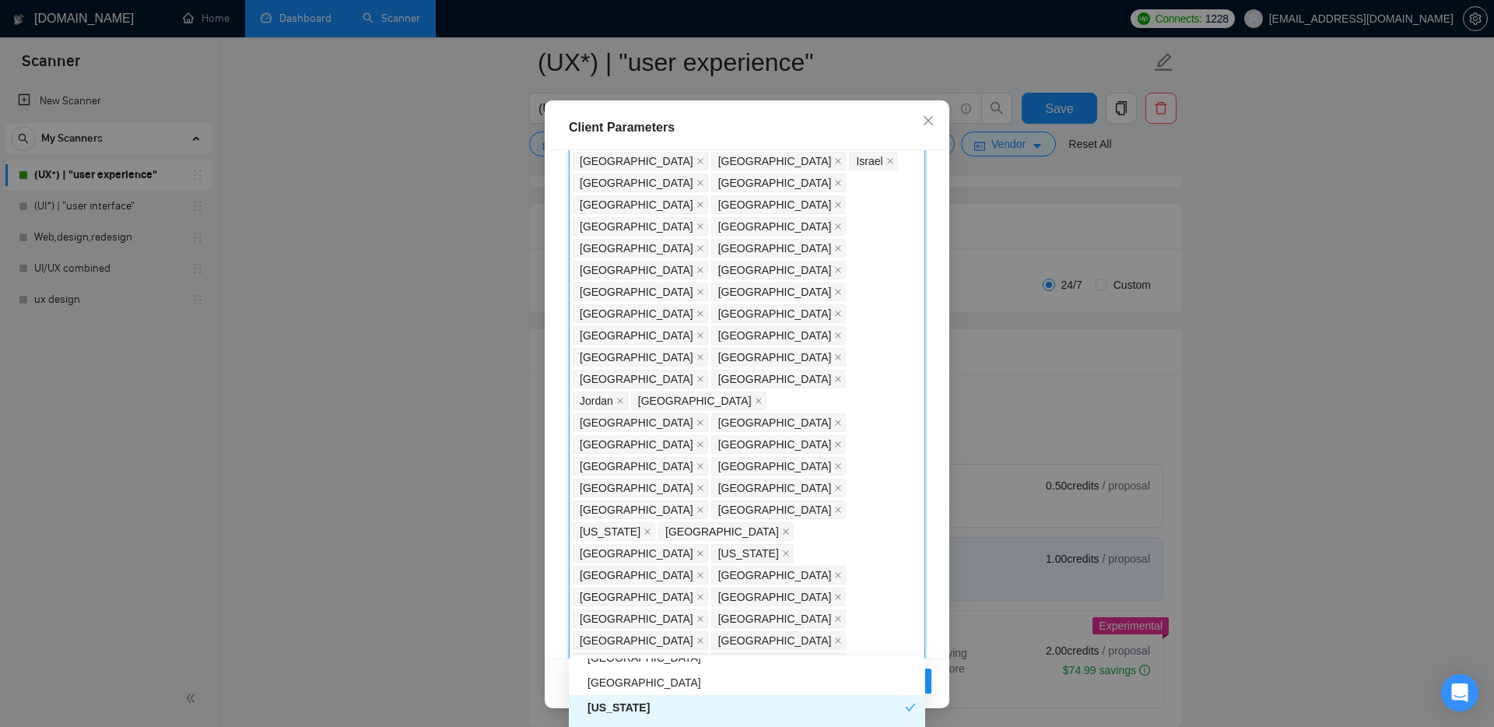
scroll to position [4096, 0]
click at [613, 682] on div "[GEOGRAPHIC_DATA]" at bounding box center [752, 684] width 328 height 17
click at [618, 681] on div "[GEOGRAPHIC_DATA]" at bounding box center [752, 678] width 328 height 17
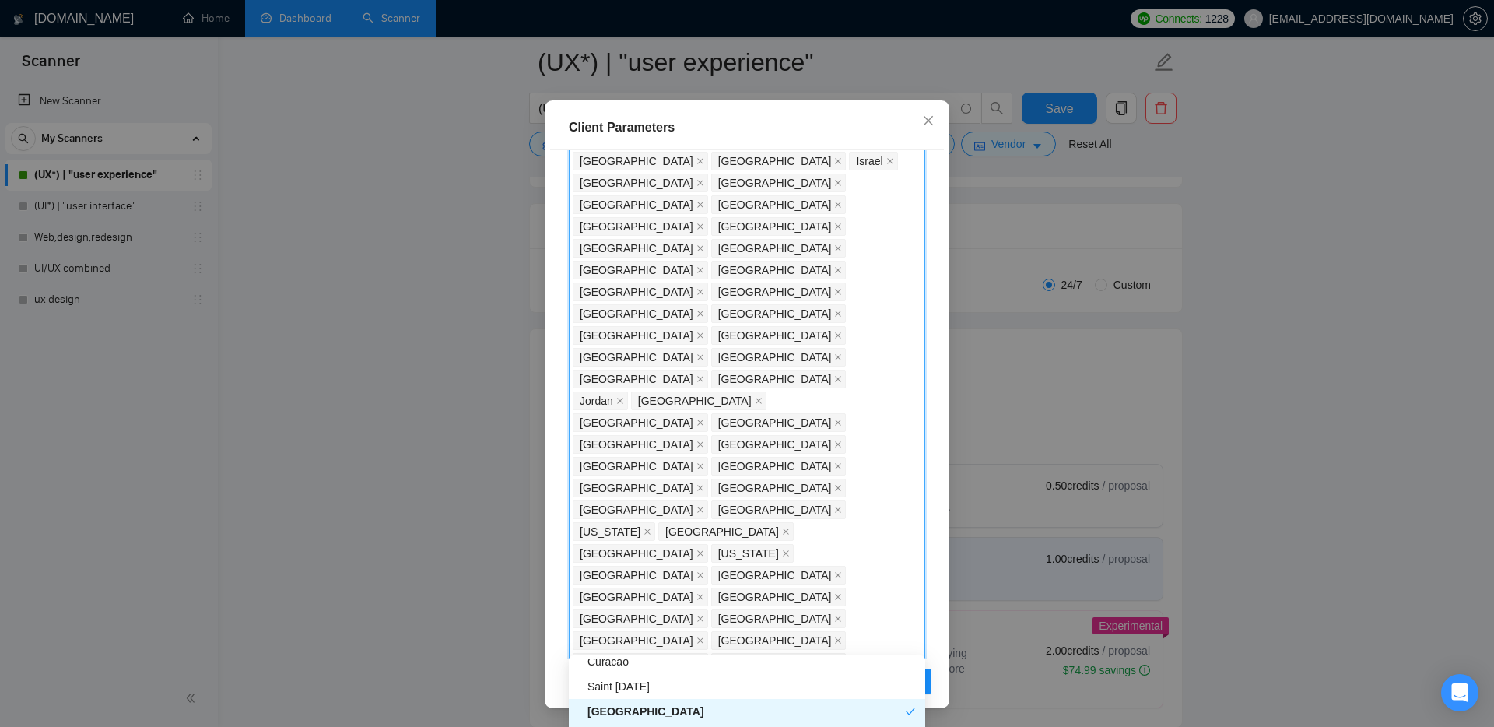
click at [618, 681] on div "Saint Lucia" at bounding box center [752, 686] width 328 height 17
click at [618, 681] on div "Curacao" at bounding box center [752, 683] width 328 height 17
click at [618, 701] on div "Saint Lucia" at bounding box center [747, 708] width 318 height 17
click at [620, 707] on div "Madagascar" at bounding box center [752, 709] width 328 height 17
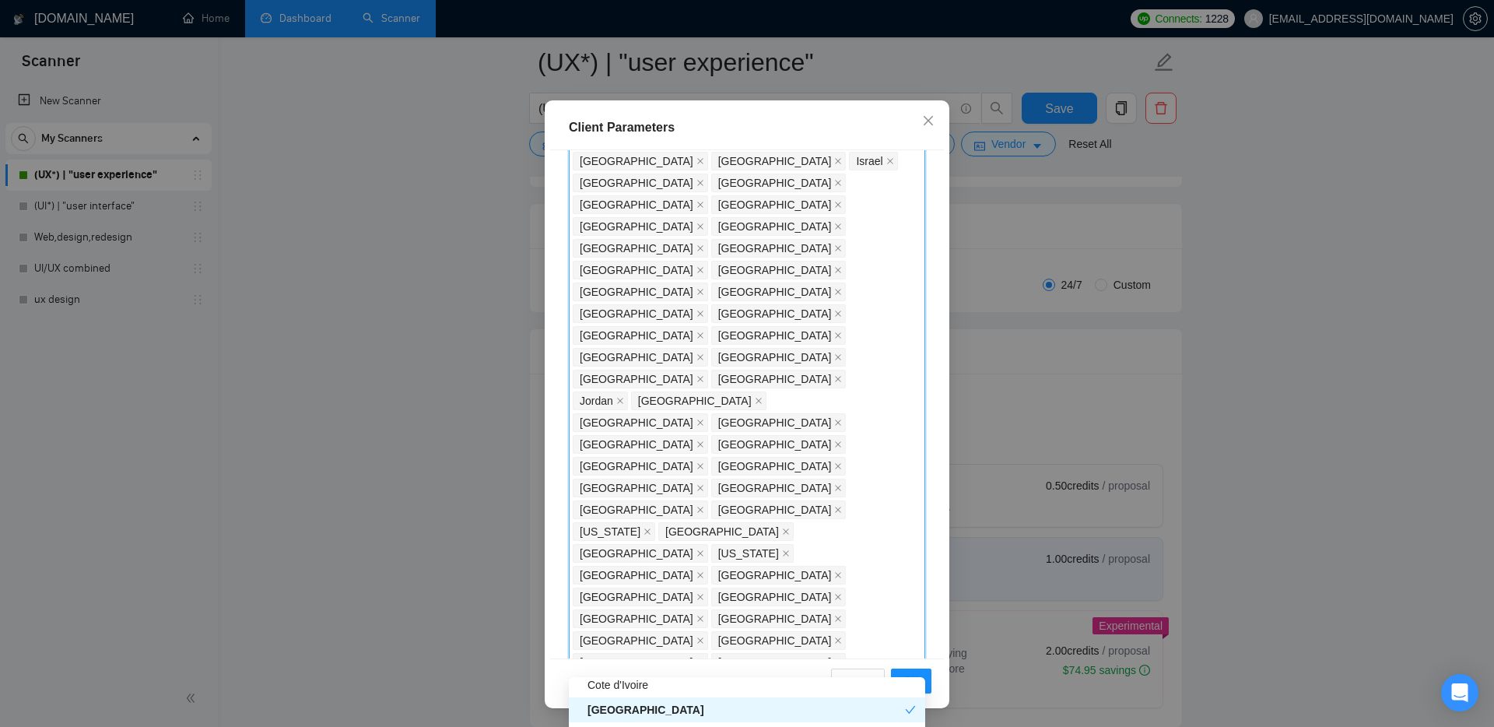
click at [620, 707] on div "Madagascar" at bounding box center [747, 709] width 318 height 17
click at [625, 700] on div "[GEOGRAPHIC_DATA]" at bounding box center [752, 699] width 328 height 17
click at [616, 698] on div "[GEOGRAPHIC_DATA]" at bounding box center [752, 697] width 328 height 17
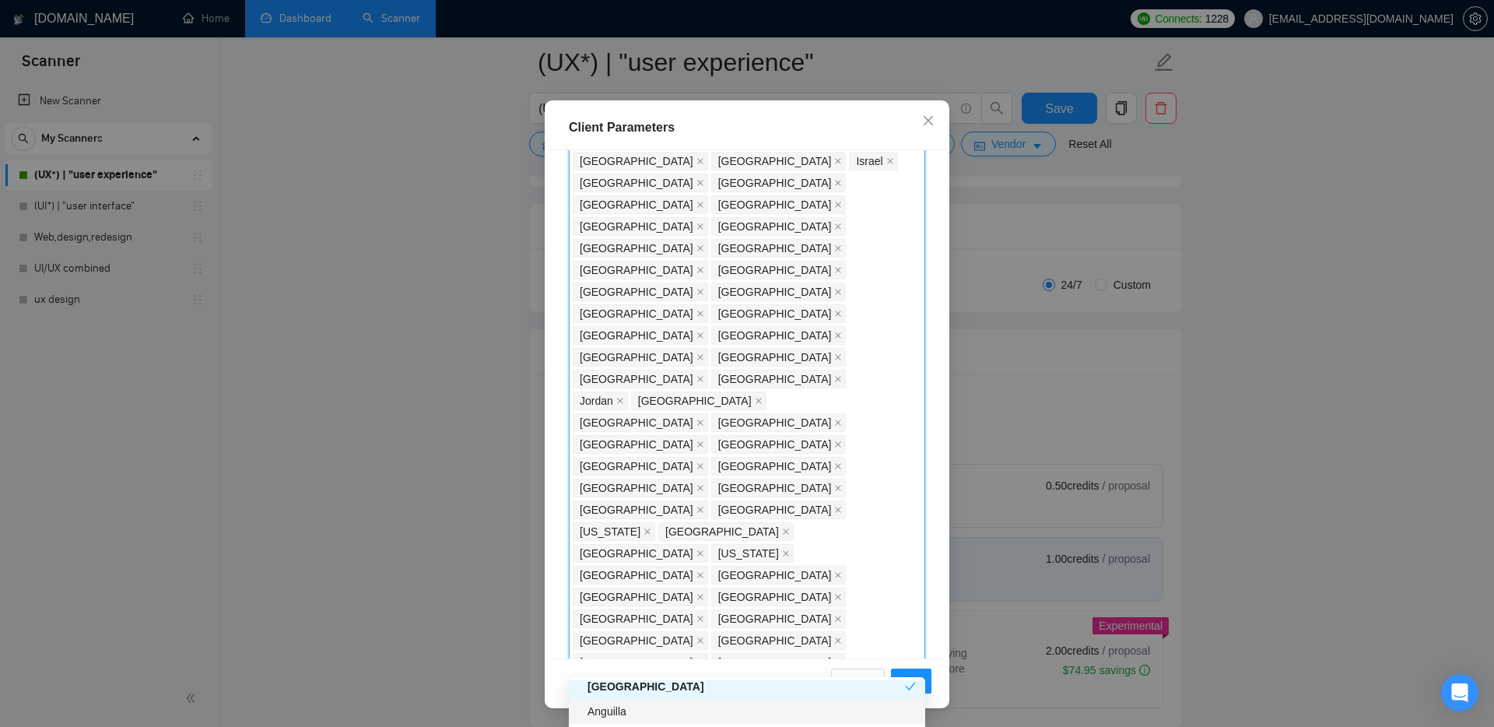
click at [618, 705] on div "Anguilla" at bounding box center [752, 711] width 328 height 17
click at [618, 712] on div "[GEOGRAPHIC_DATA]" at bounding box center [752, 714] width 328 height 17
click at [615, 711] on div "[GEOGRAPHIC_DATA]" at bounding box center [752, 711] width 328 height 17
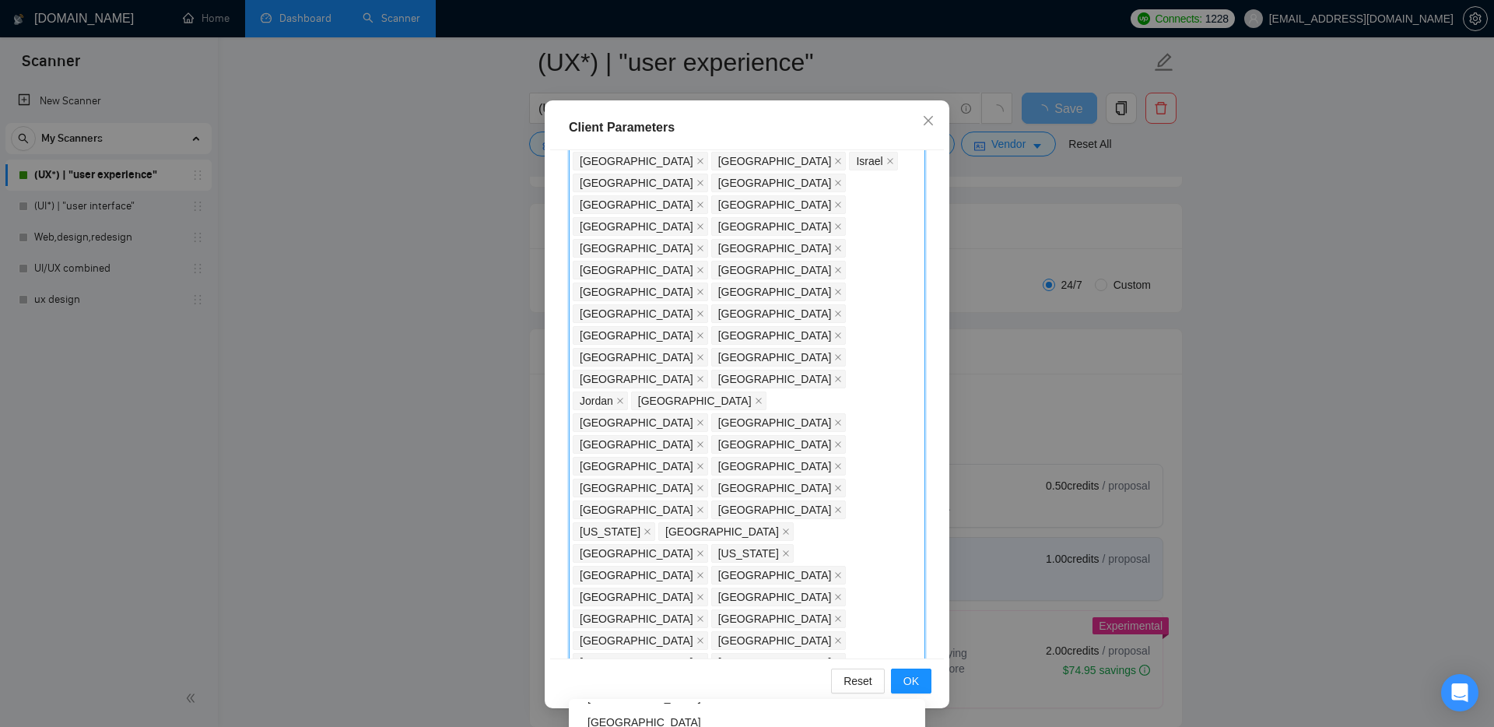
scroll to position [3386, 0]
click at [615, 711] on div "[GEOGRAPHIC_DATA]" at bounding box center [752, 715] width 328 height 17
click at [916, 682] on span "OK" at bounding box center [912, 680] width 16 height 17
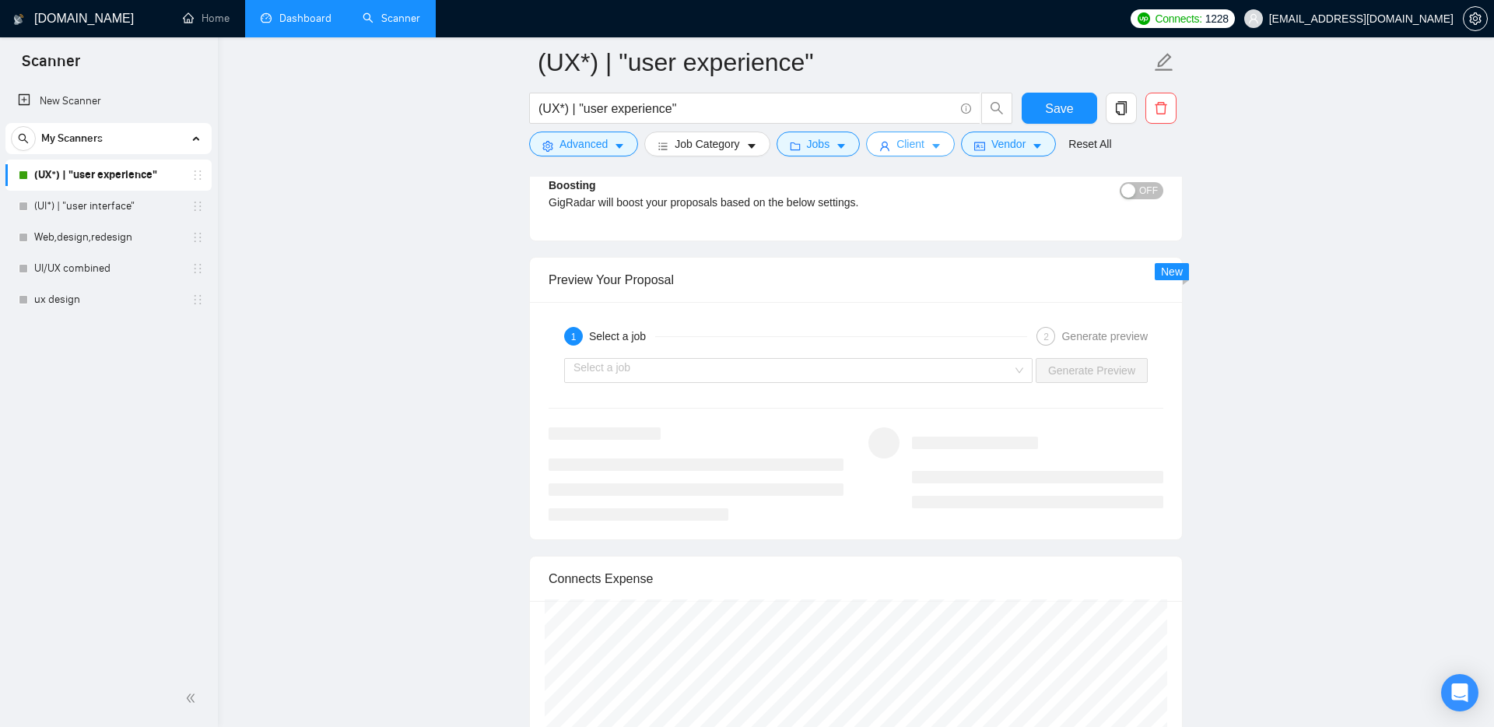
scroll to position [2807, 0]
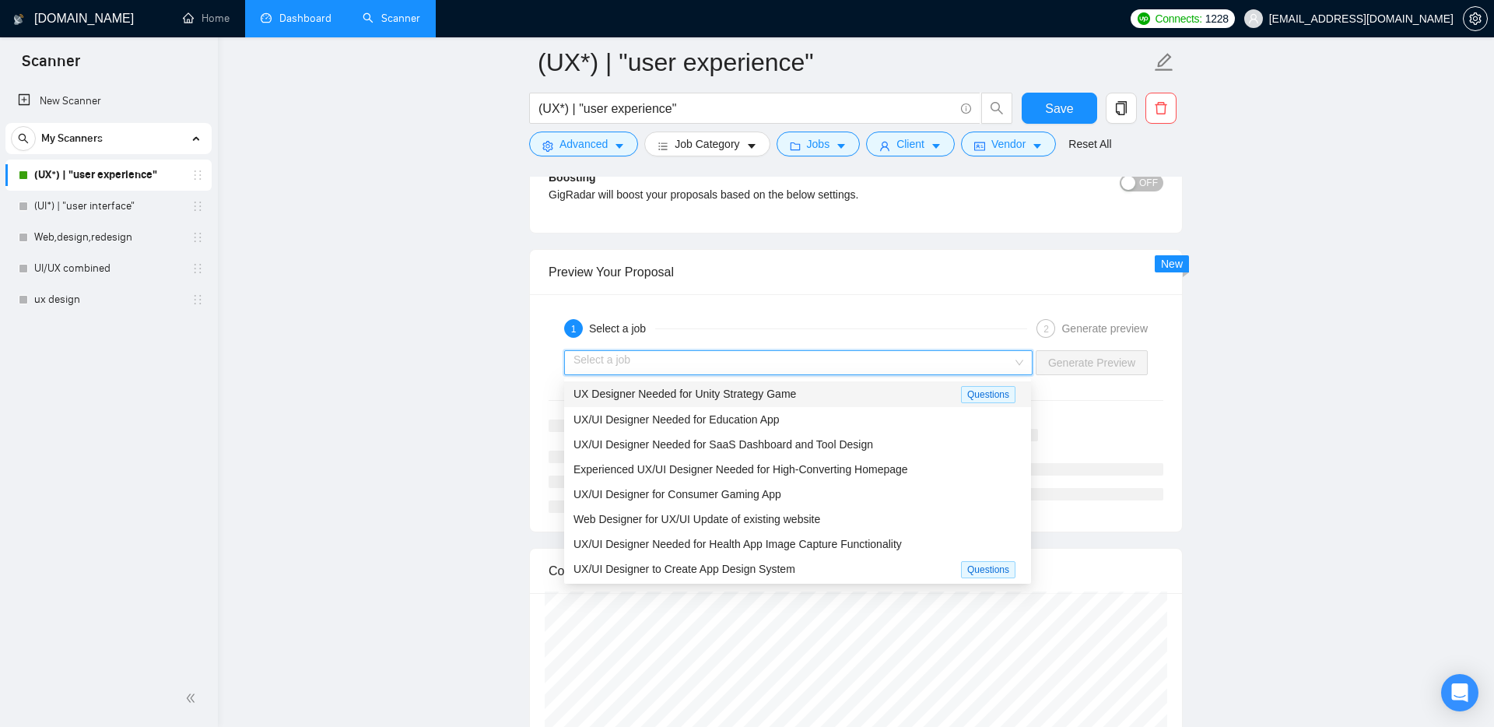
click at [637, 368] on input "search" at bounding box center [793, 362] width 439 height 23
click at [624, 362] on input "search" at bounding box center [793, 362] width 439 height 23
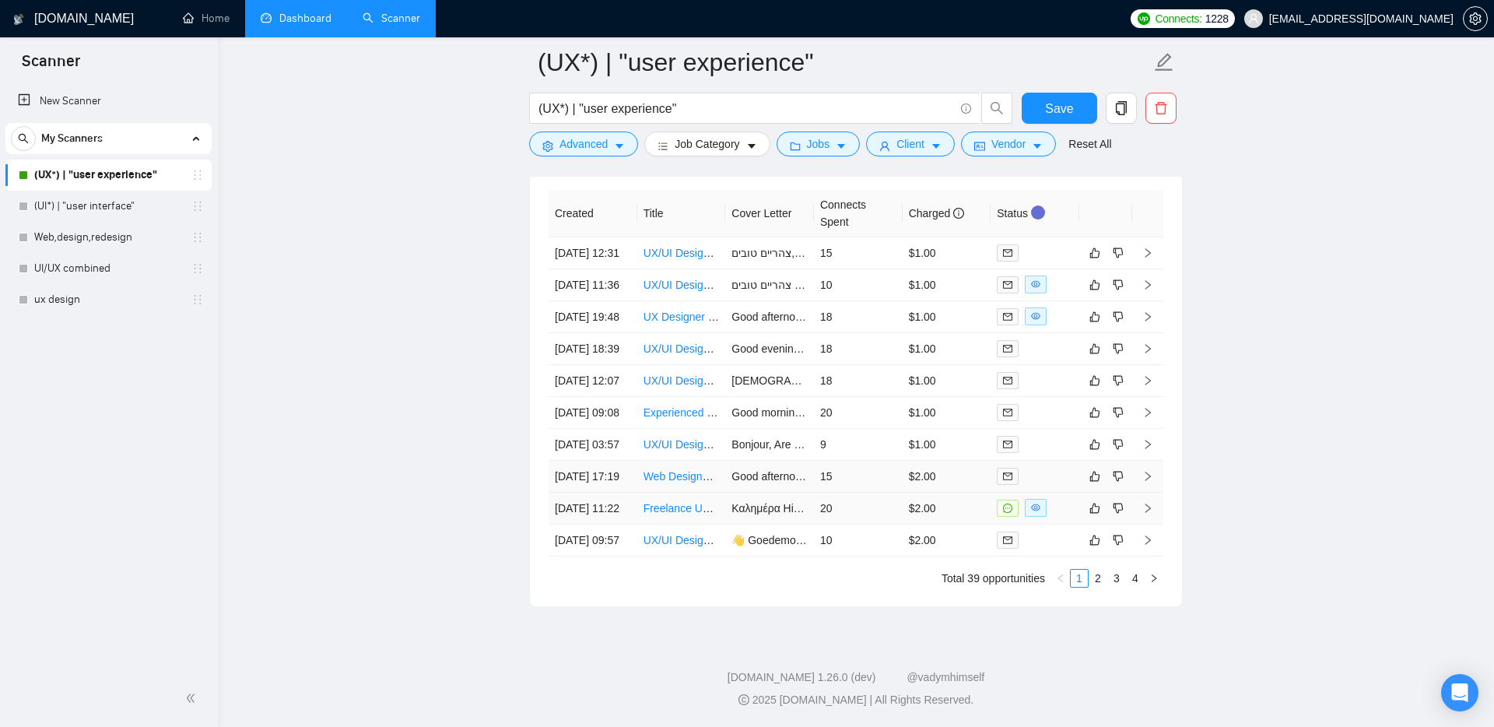
scroll to position [4101, 0]
click at [1101, 587] on link "2" at bounding box center [1098, 578] width 17 height 17
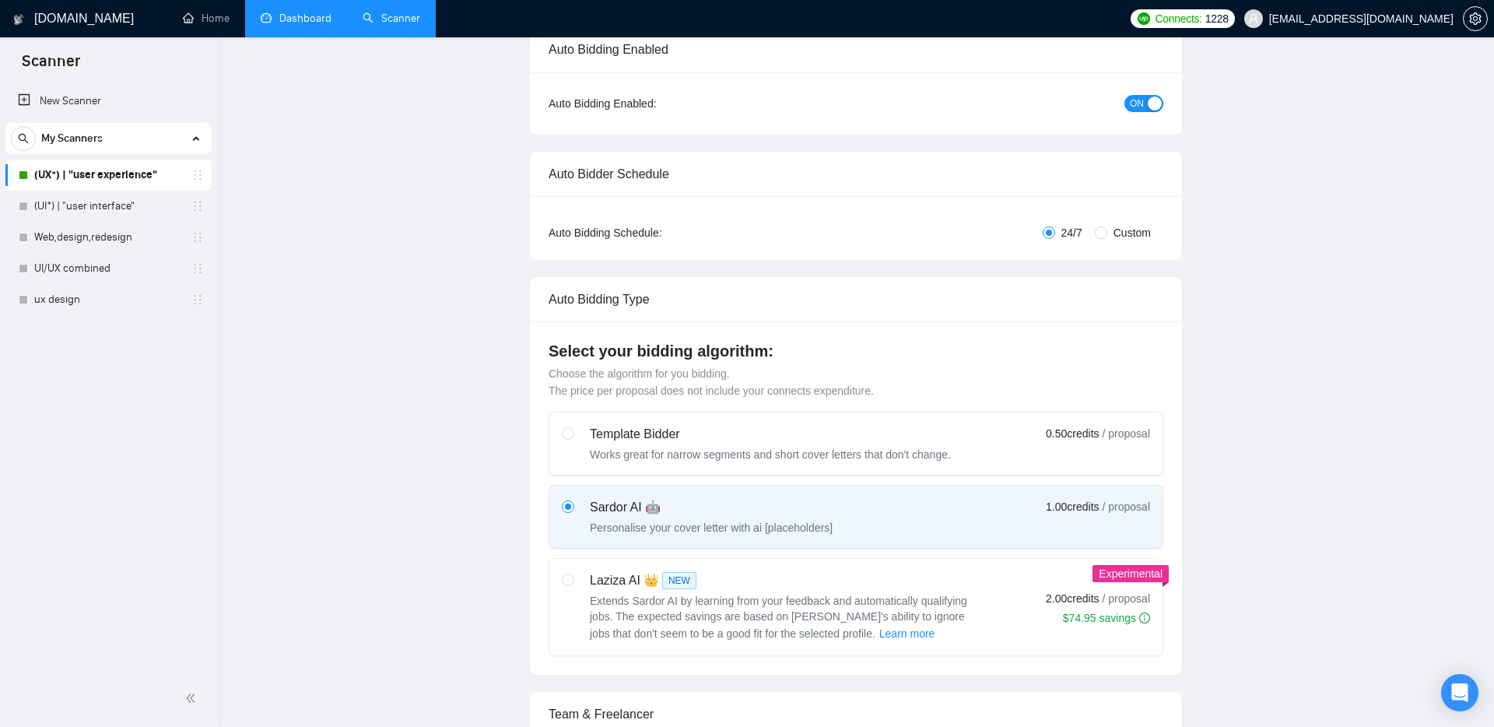
scroll to position [0, 0]
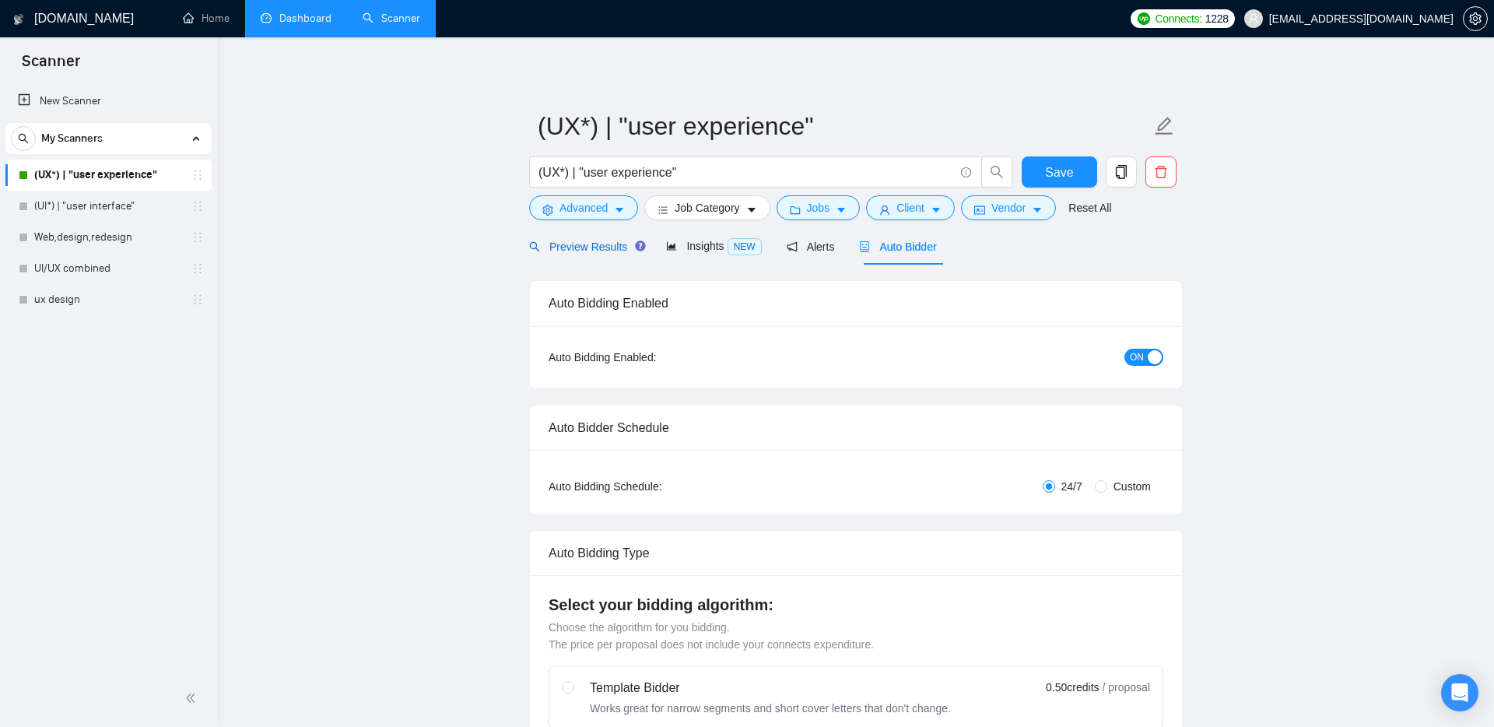
click at [581, 253] on div "Preview Results" at bounding box center [585, 246] width 112 height 17
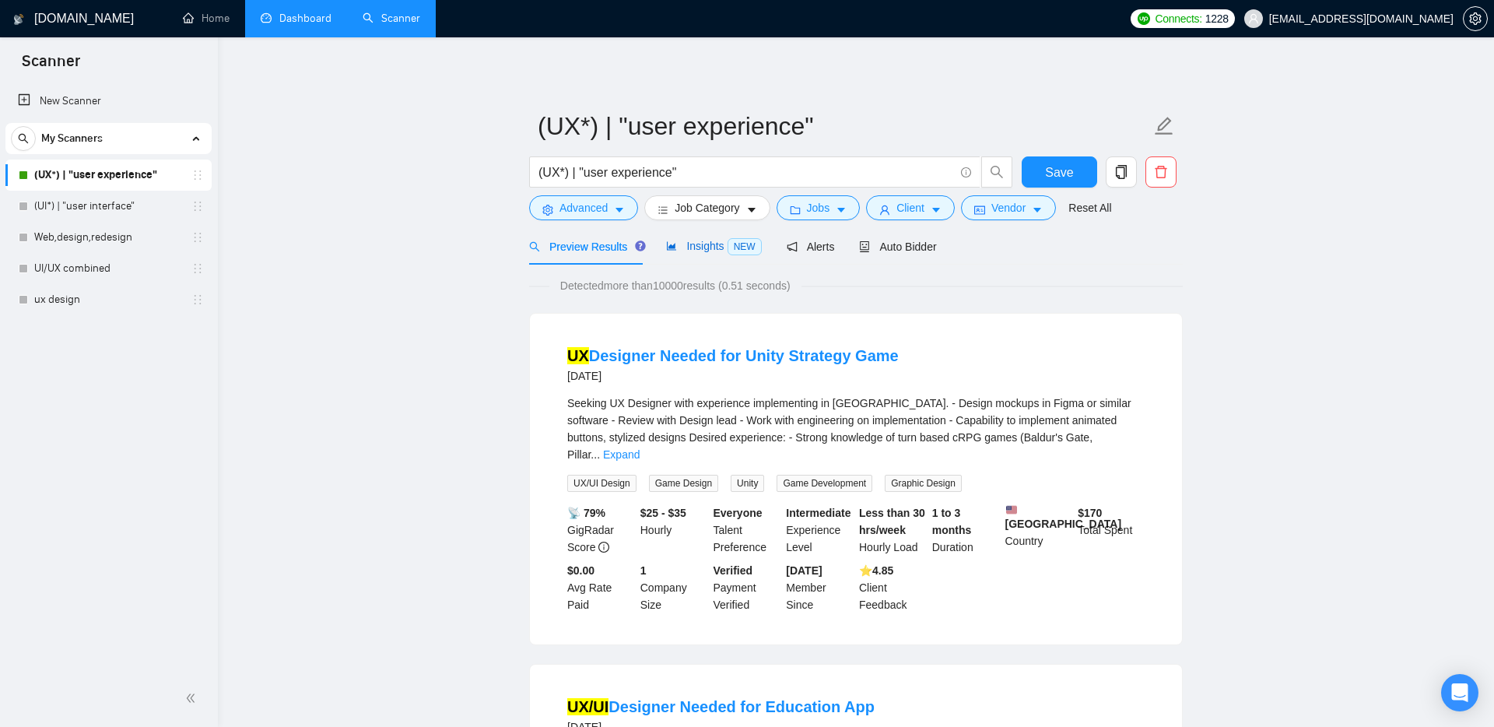
click at [684, 253] on div "Insights NEW" at bounding box center [713, 246] width 95 height 18
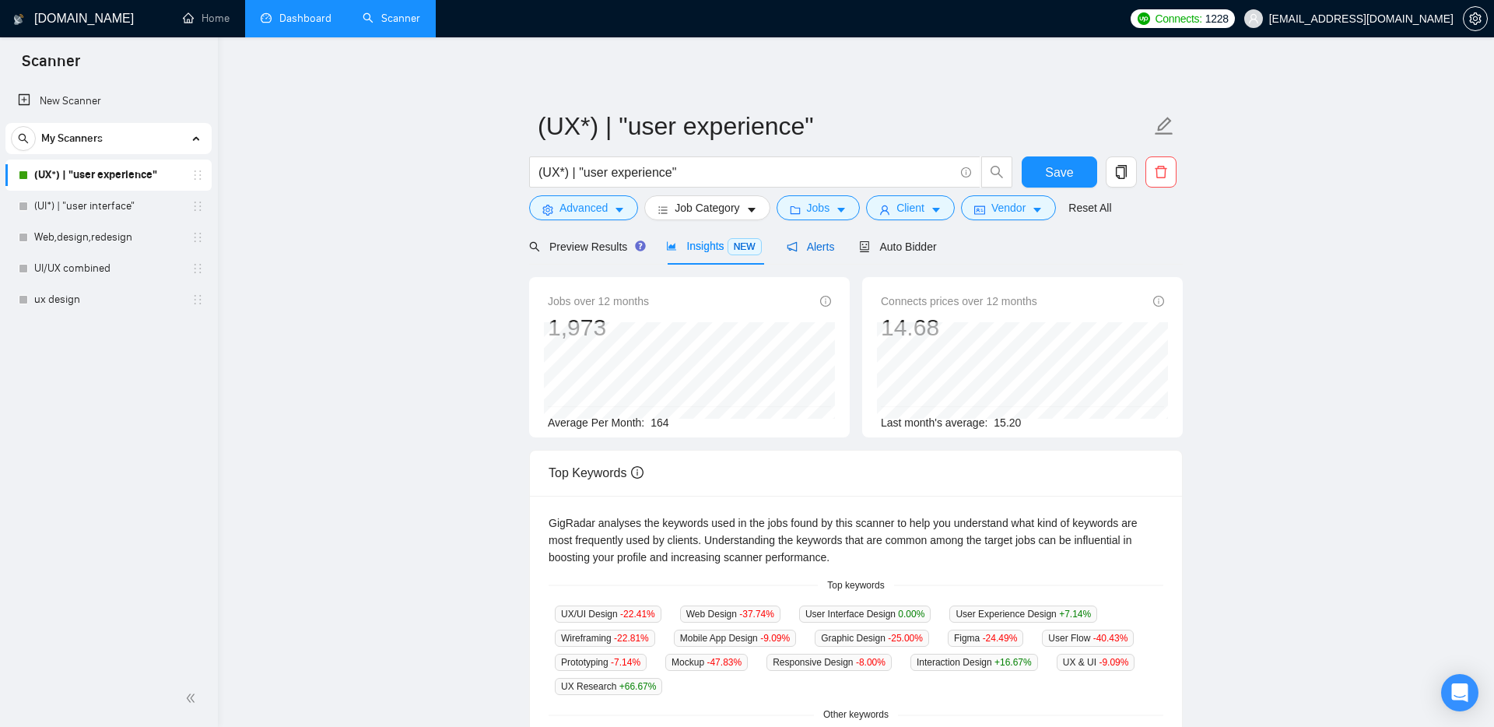
click at [808, 255] on div "Alerts" at bounding box center [811, 246] width 48 height 17
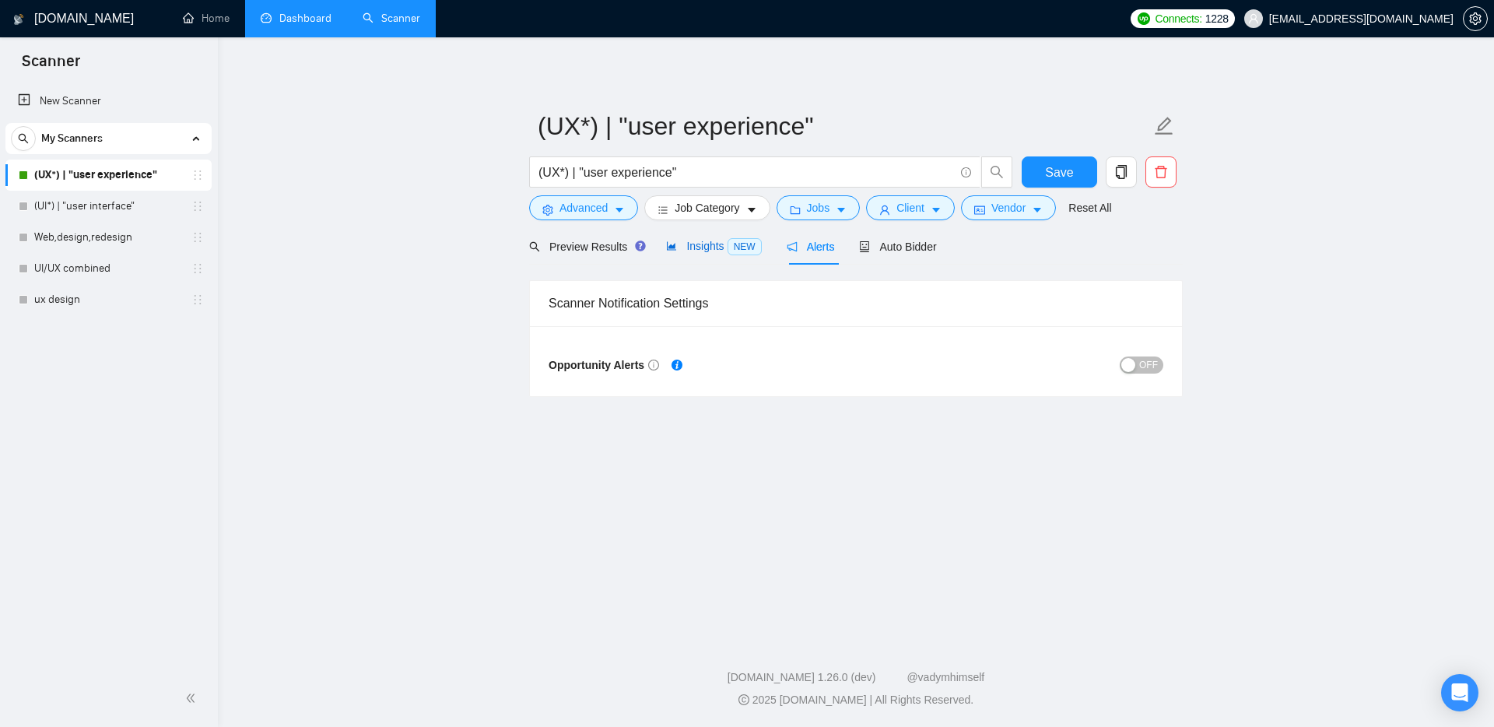
click at [691, 246] on span "Insights NEW" at bounding box center [713, 246] width 95 height 12
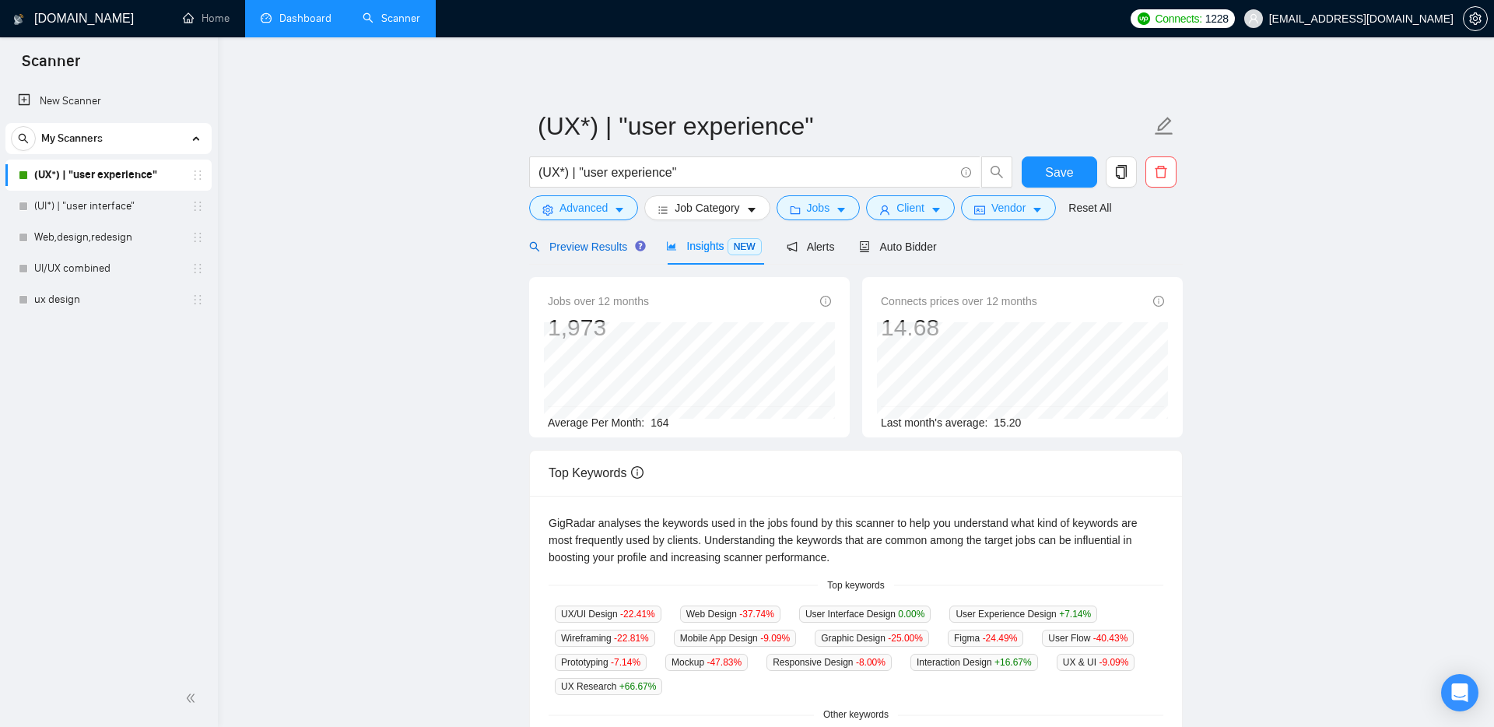
click at [593, 251] on span "Preview Results" at bounding box center [585, 246] width 112 height 12
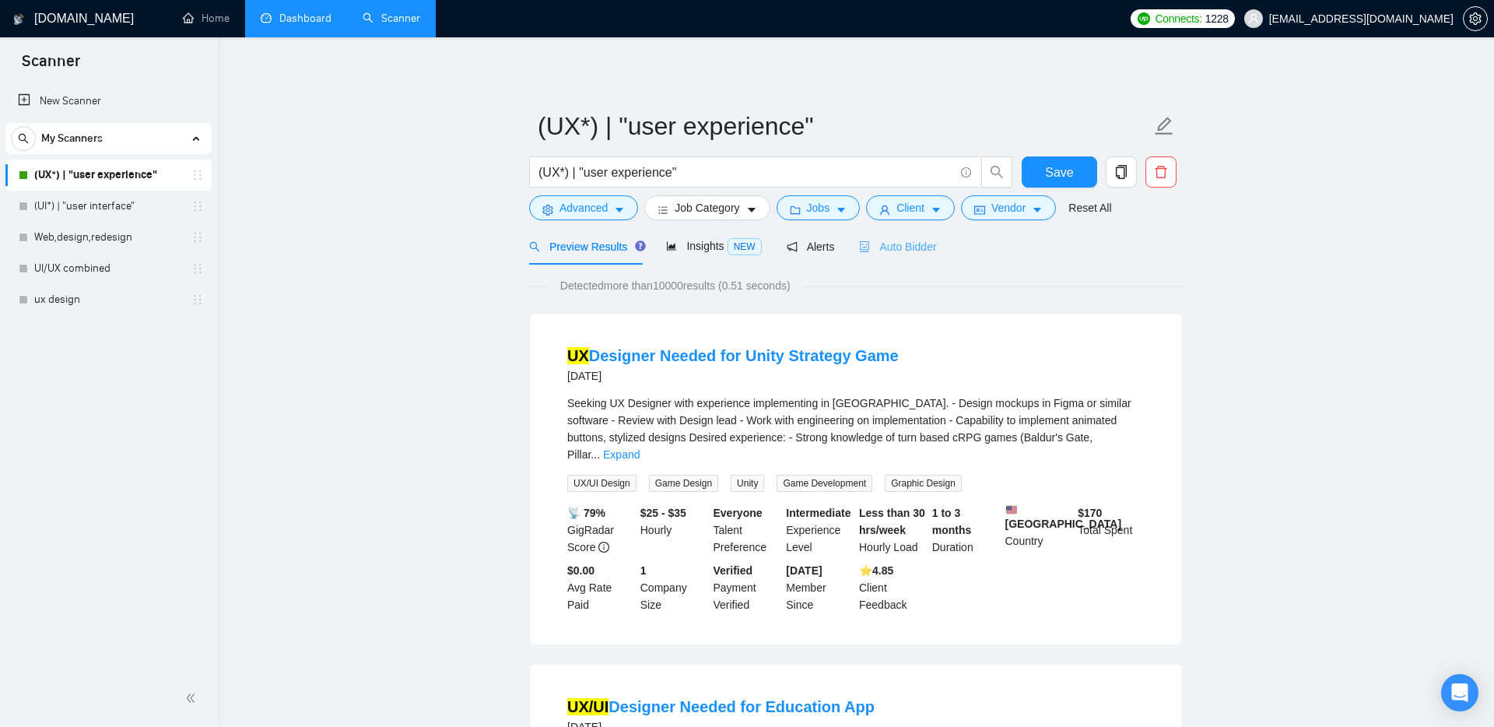
click at [916, 258] on div "Auto Bidder" at bounding box center [897, 246] width 77 height 37
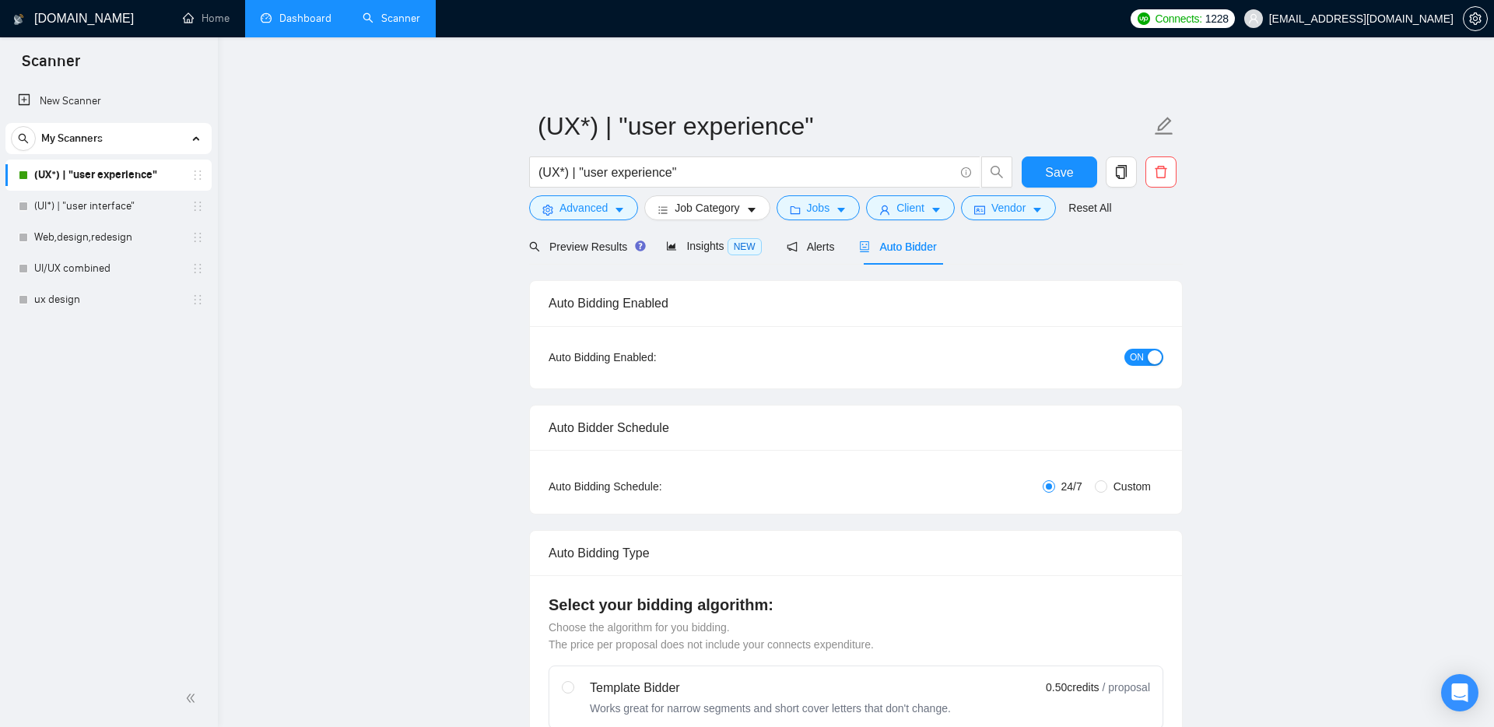
checkbox input "true"
click at [813, 251] on span "Alerts" at bounding box center [811, 246] width 48 height 12
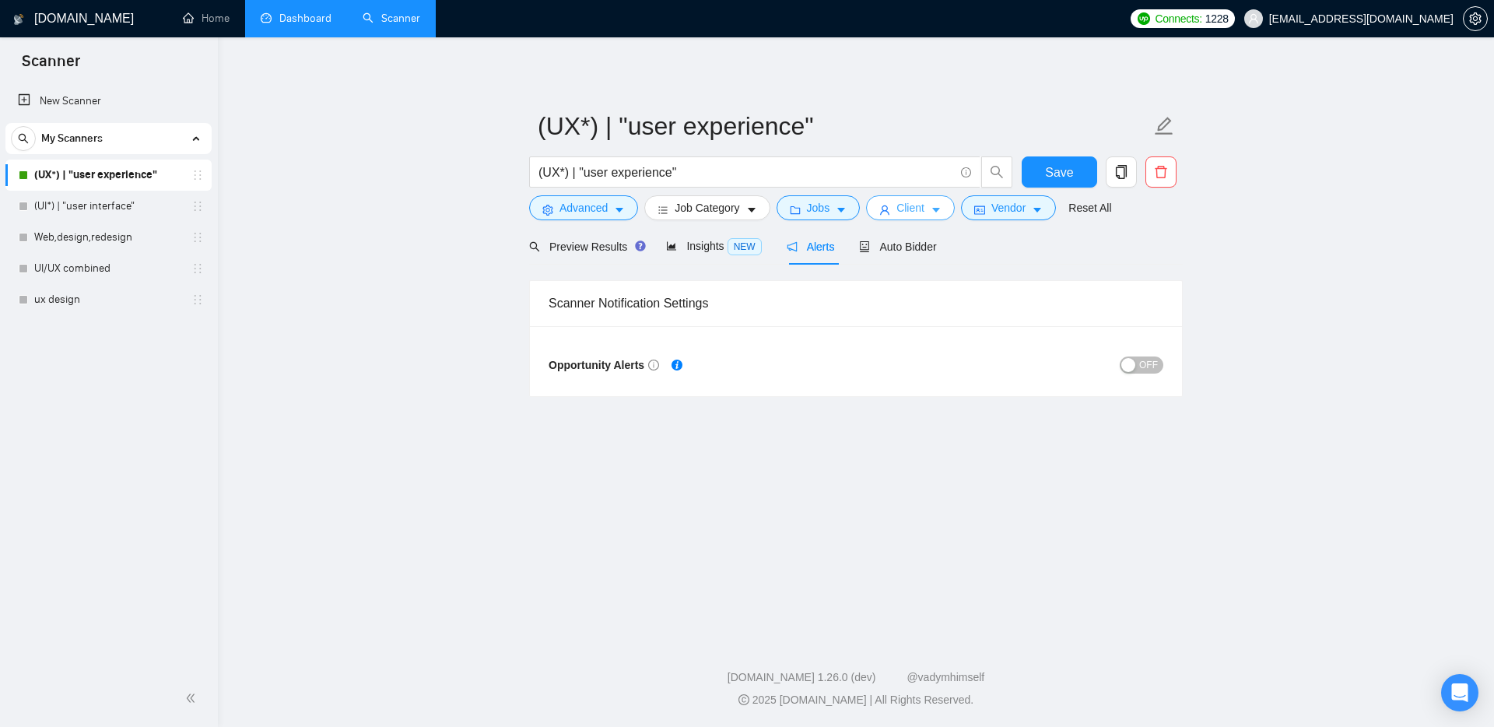
click at [939, 207] on icon "caret-down" at bounding box center [936, 210] width 11 height 11
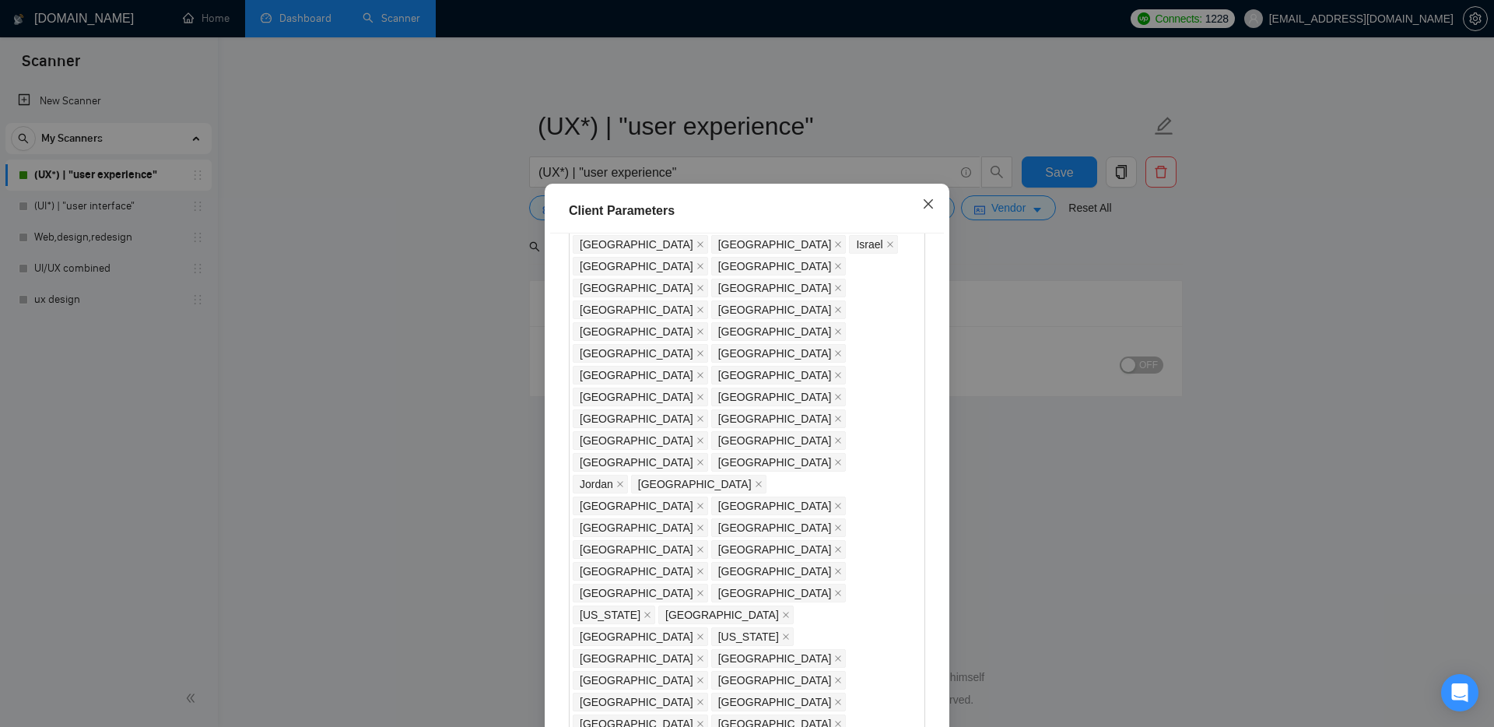
click at [931, 205] on icon "close" at bounding box center [928, 204] width 12 height 12
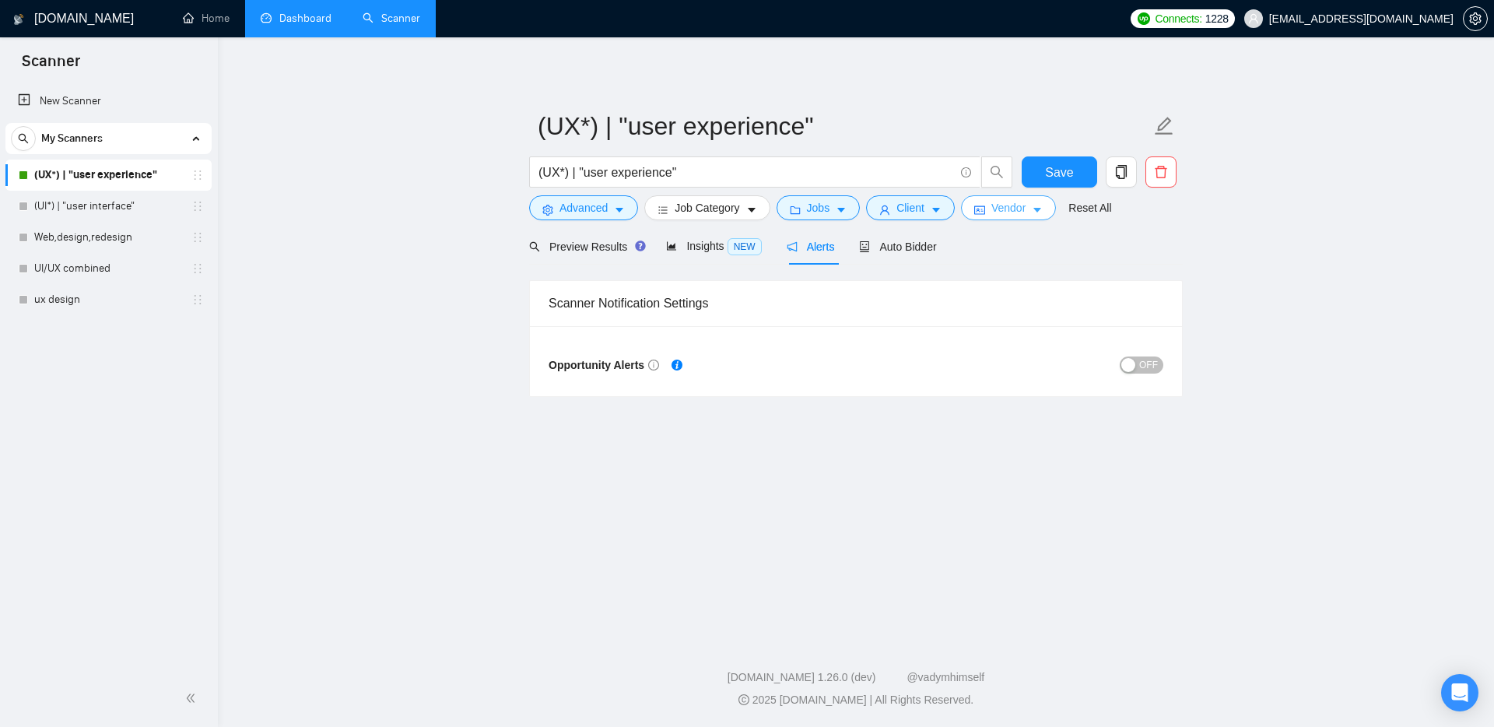
click at [1020, 206] on span "Vendor" at bounding box center [1009, 207] width 34 height 17
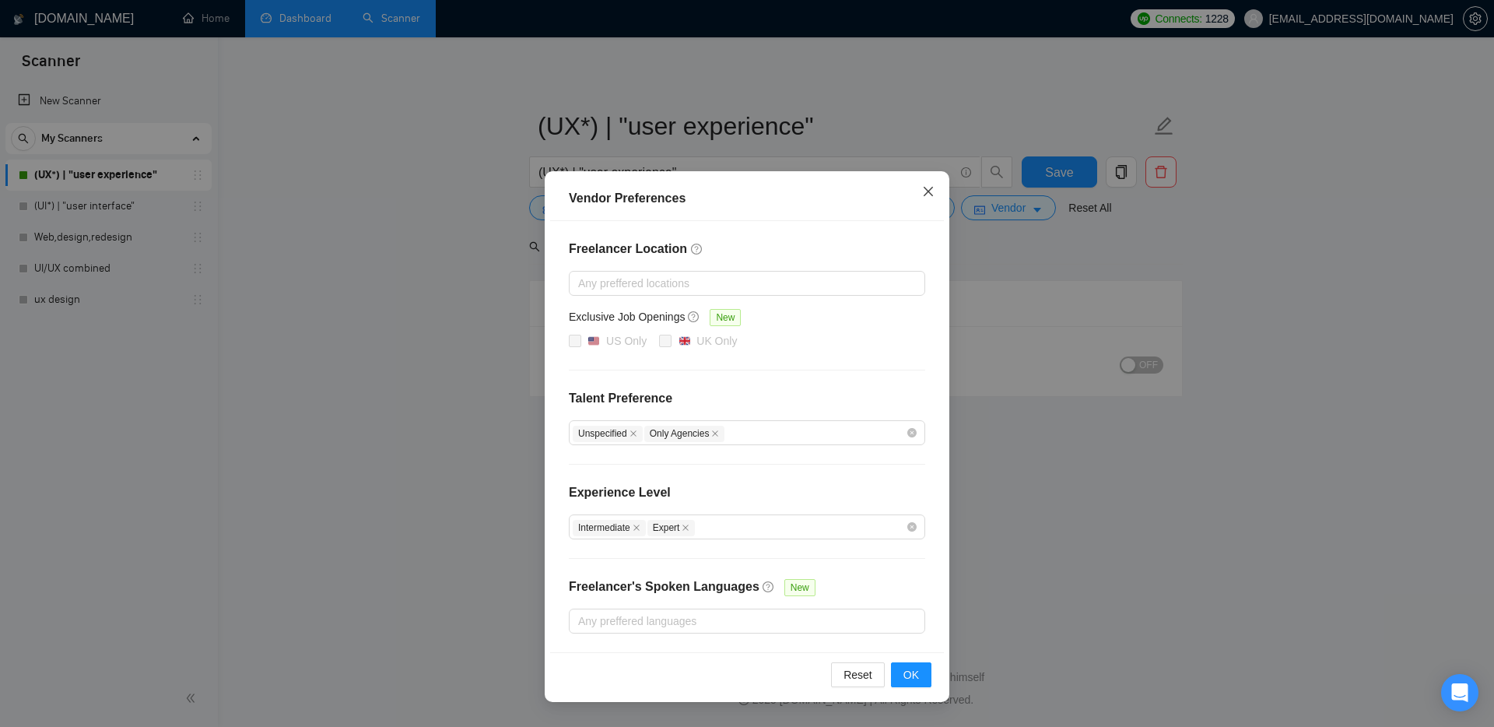
click at [924, 194] on icon "close" at bounding box center [928, 191] width 12 height 12
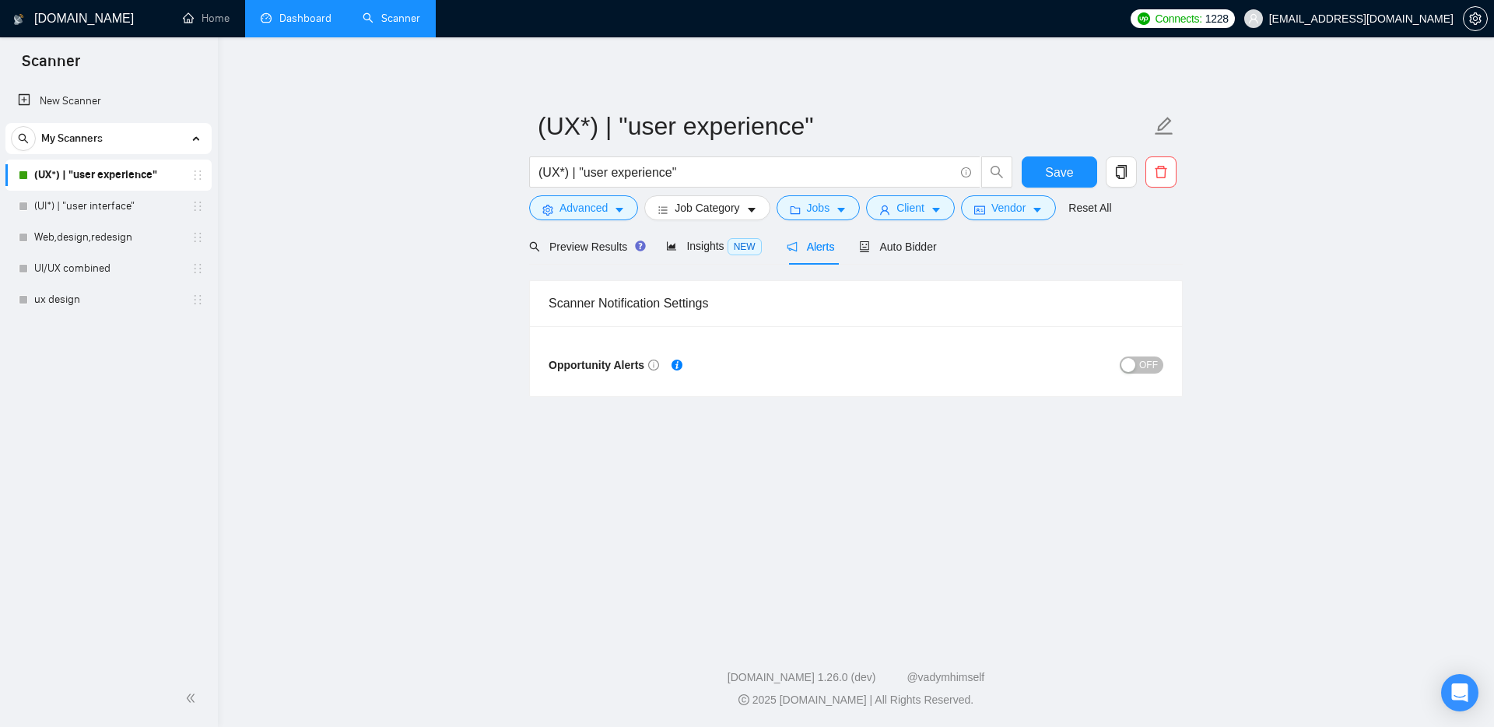
click at [102, 189] on link "(UX*) | "user experience"" at bounding box center [108, 175] width 148 height 31
click at [109, 191] on link "(UI*) | "user interface"" at bounding box center [108, 206] width 148 height 31
click at [1059, 164] on span "Save" at bounding box center [1059, 172] width 28 height 19
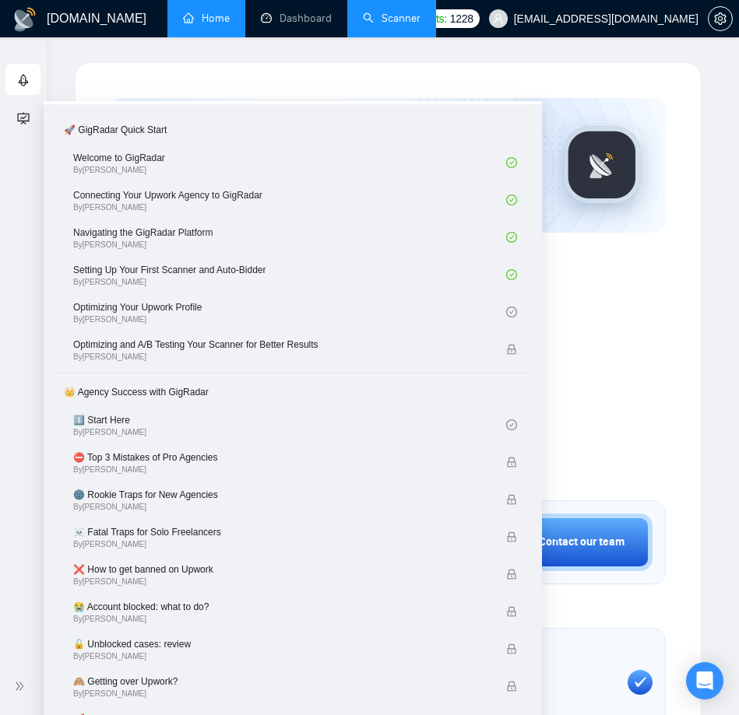
click at [381, 25] on link "Scanner" at bounding box center [392, 18] width 58 height 13
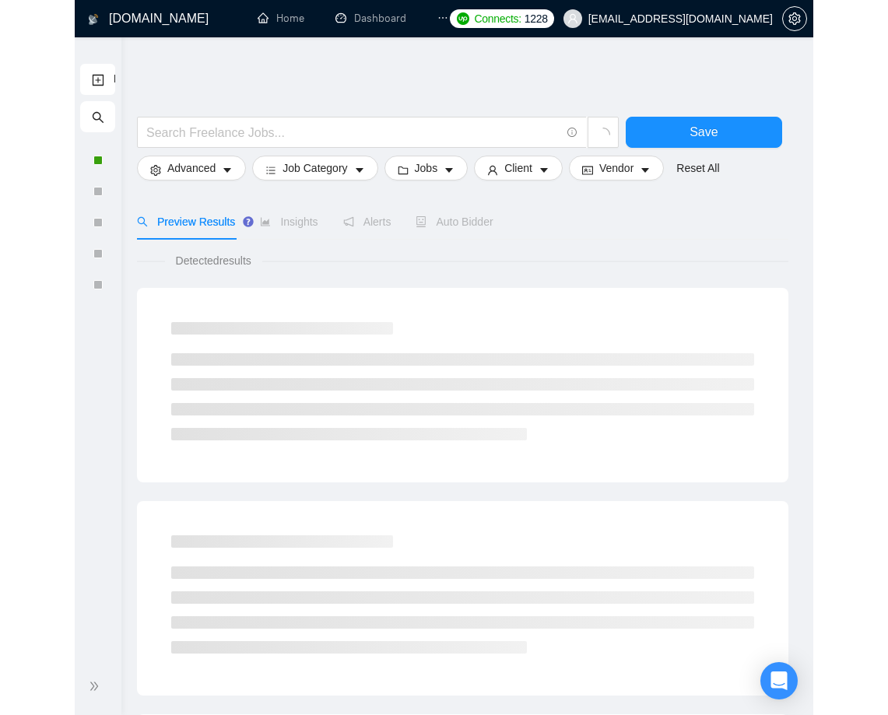
scroll to position [13, 0]
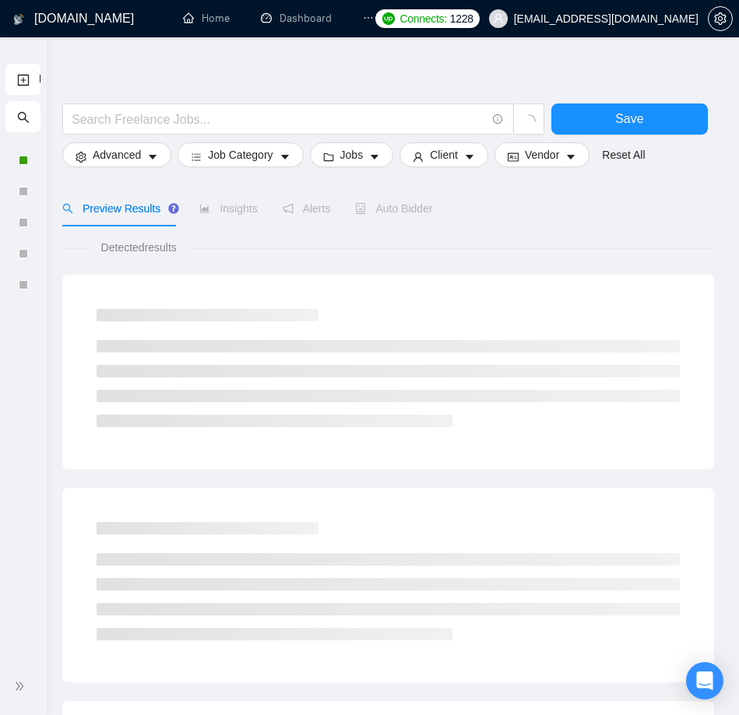
click at [385, 218] on div "Auto Bidder" at bounding box center [393, 209] width 77 height 36
click at [19, 156] on div at bounding box center [23, 160] width 9 height 9
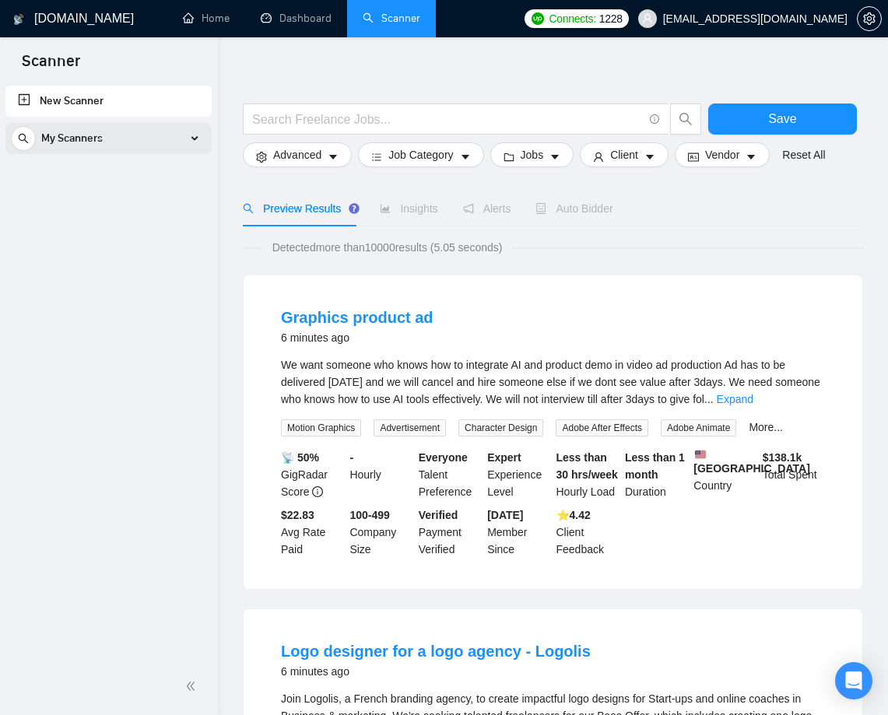
click at [192, 144] on div "My Scanners" at bounding box center [108, 138] width 195 height 31
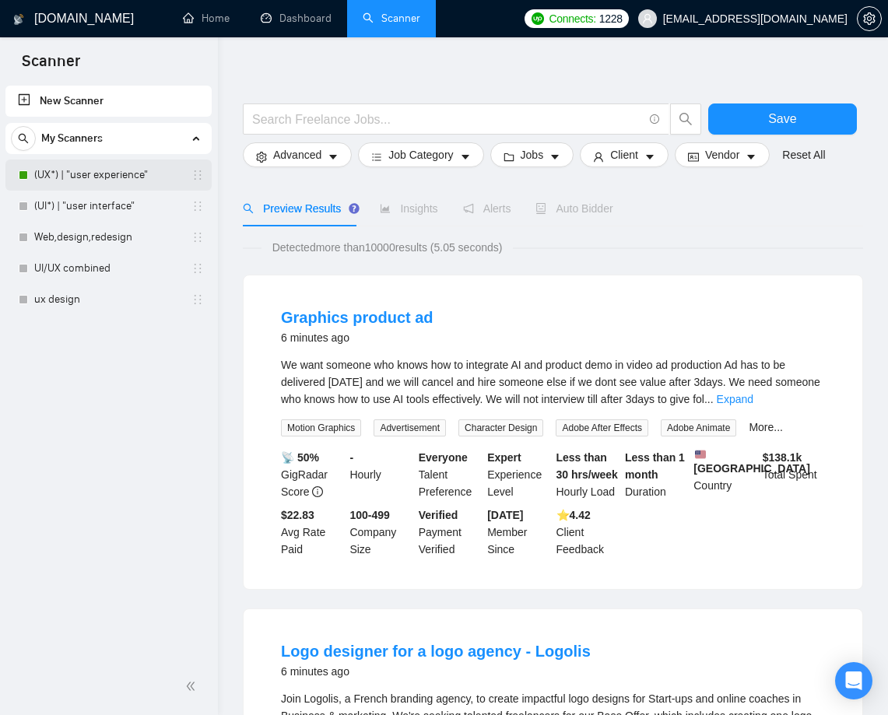
click at [95, 176] on link "(UX*) | "user experience"" at bounding box center [108, 175] width 148 height 31
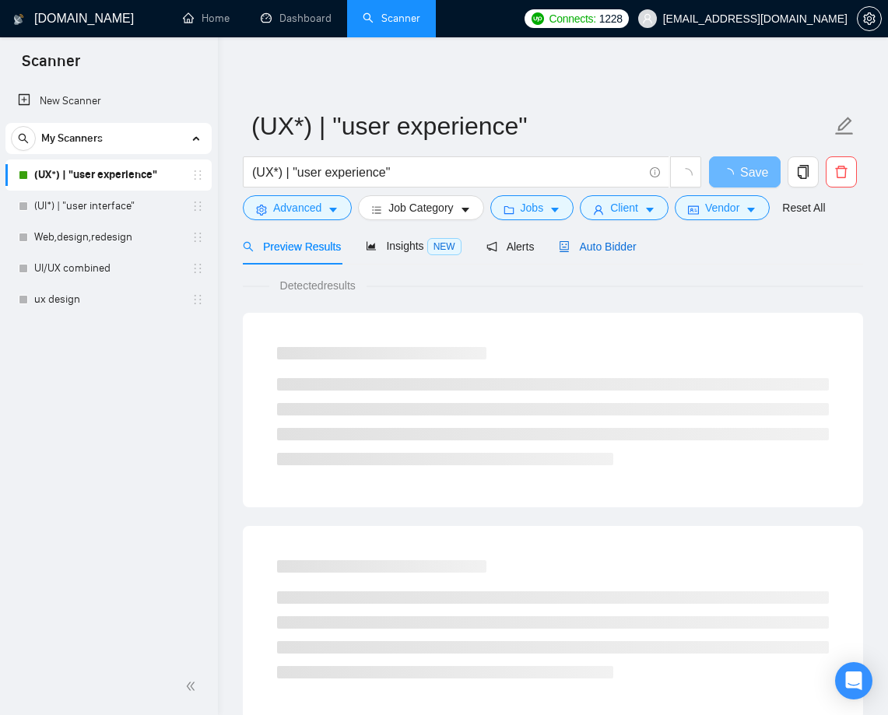
click at [602, 250] on span "Auto Bidder" at bounding box center [597, 246] width 77 height 12
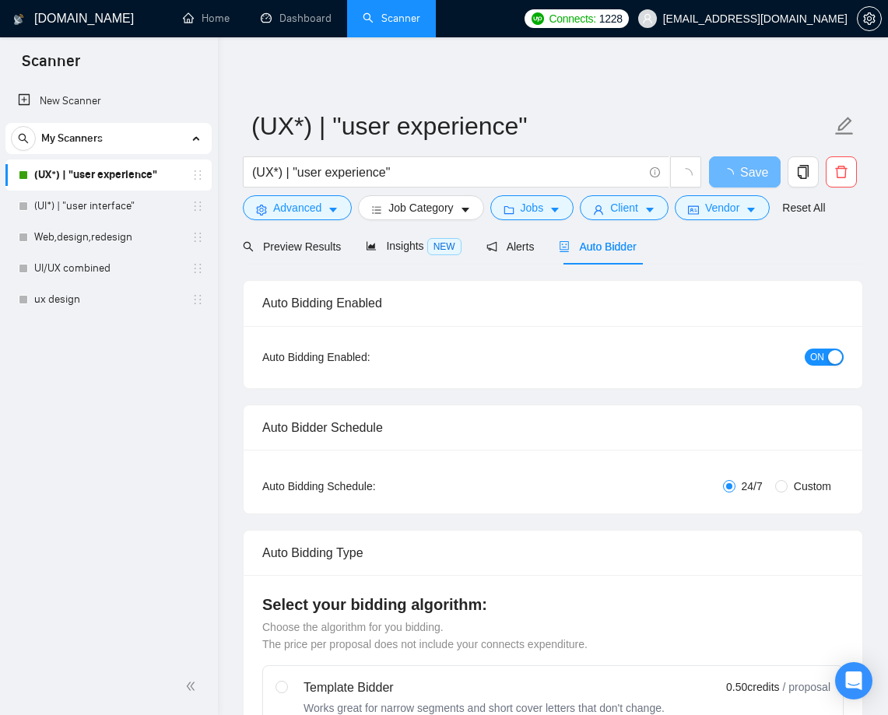
checkbox input "true"
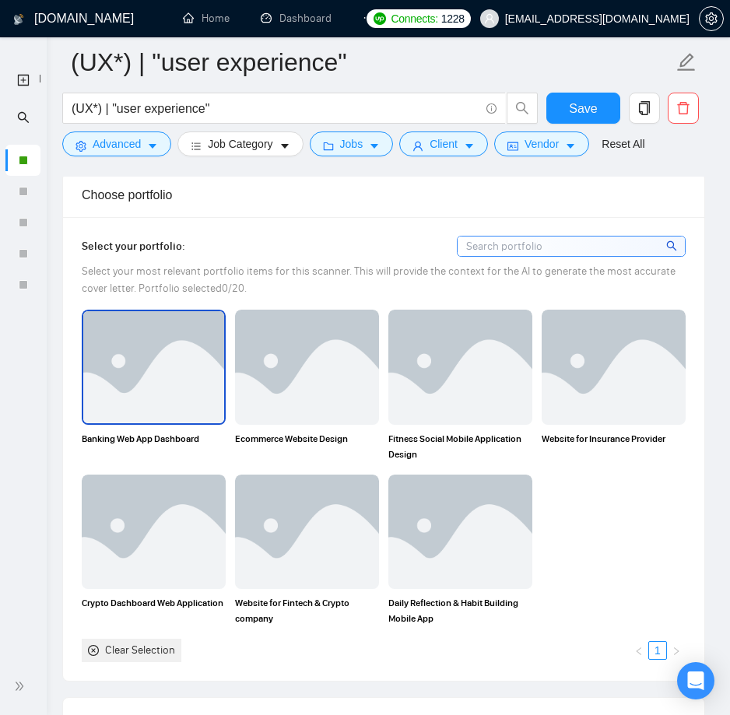
scroll to position [1343, 0]
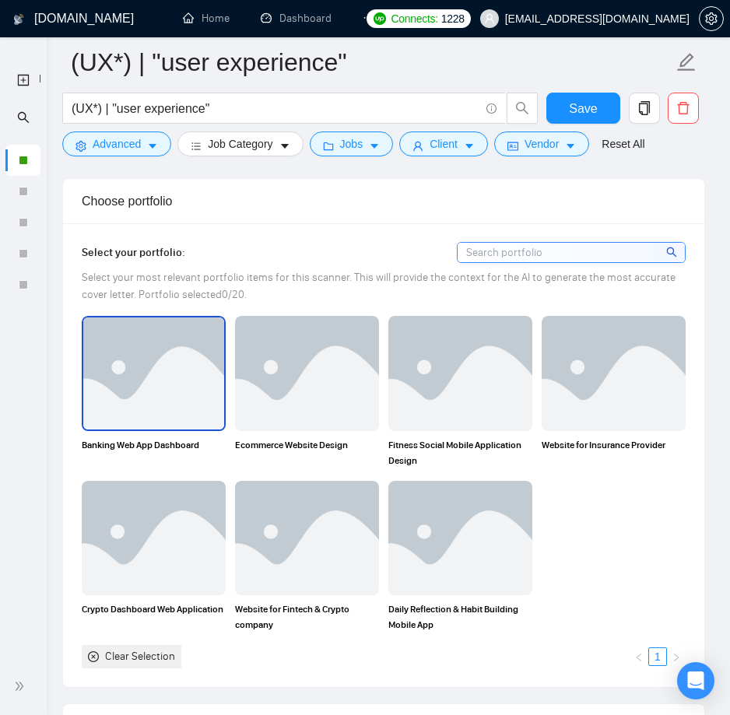
click at [175, 363] on img at bounding box center [153, 373] width 141 height 111
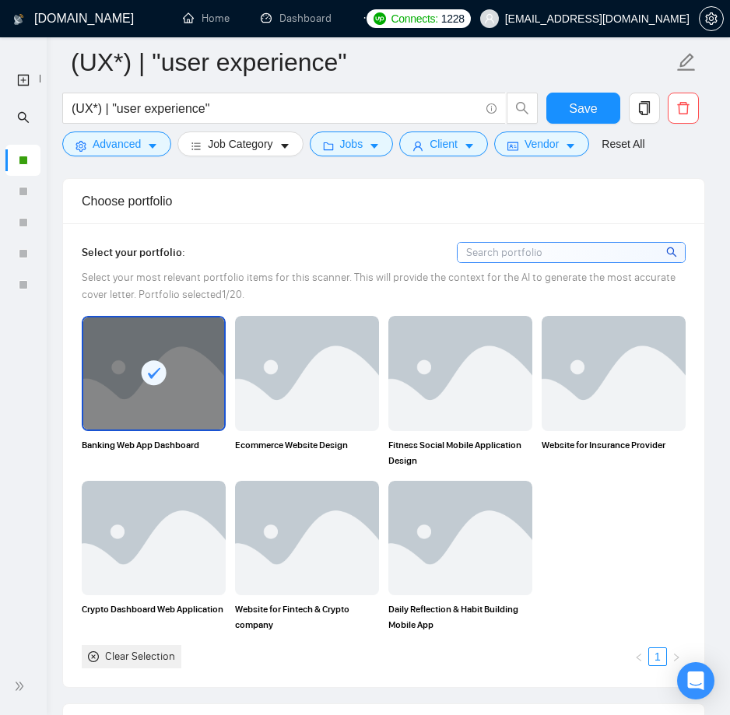
click at [300, 381] on img at bounding box center [307, 373] width 144 height 114
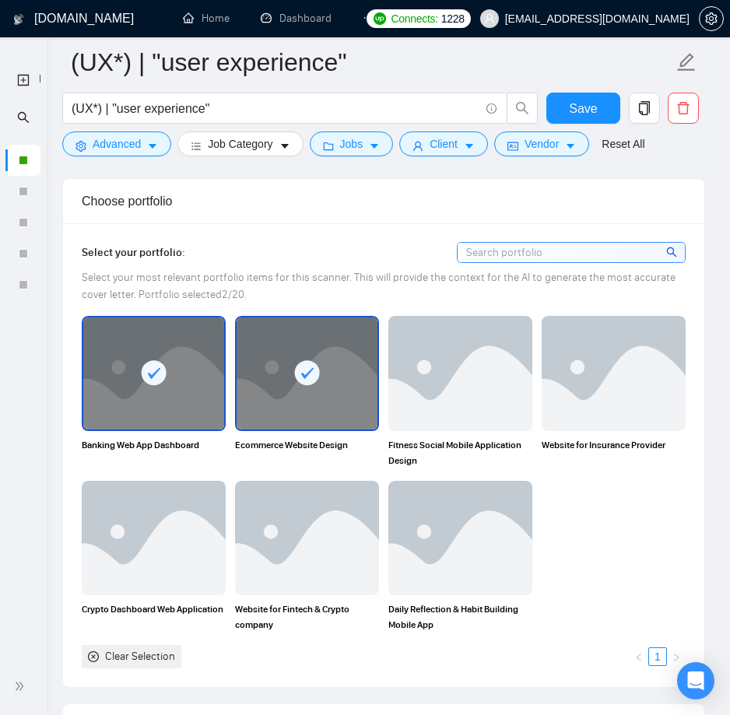
click at [448, 381] on img at bounding box center [460, 373] width 144 height 114
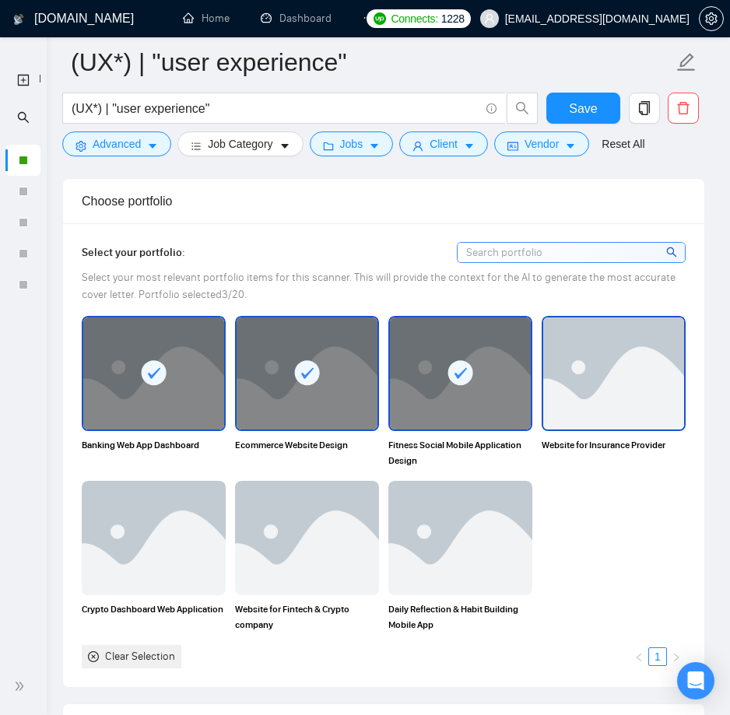
click at [603, 374] on img at bounding box center [613, 373] width 141 height 111
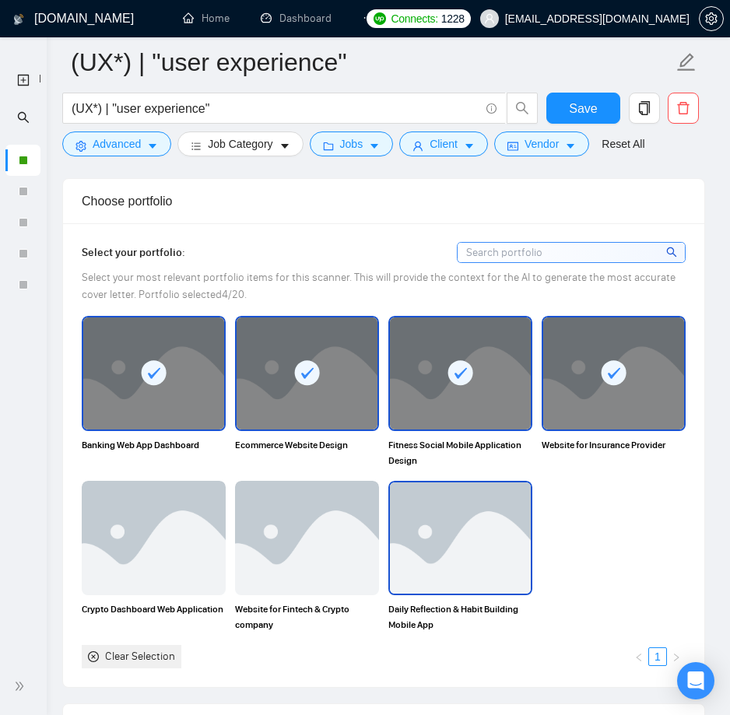
click at [437, 555] on img at bounding box center [460, 538] width 141 height 111
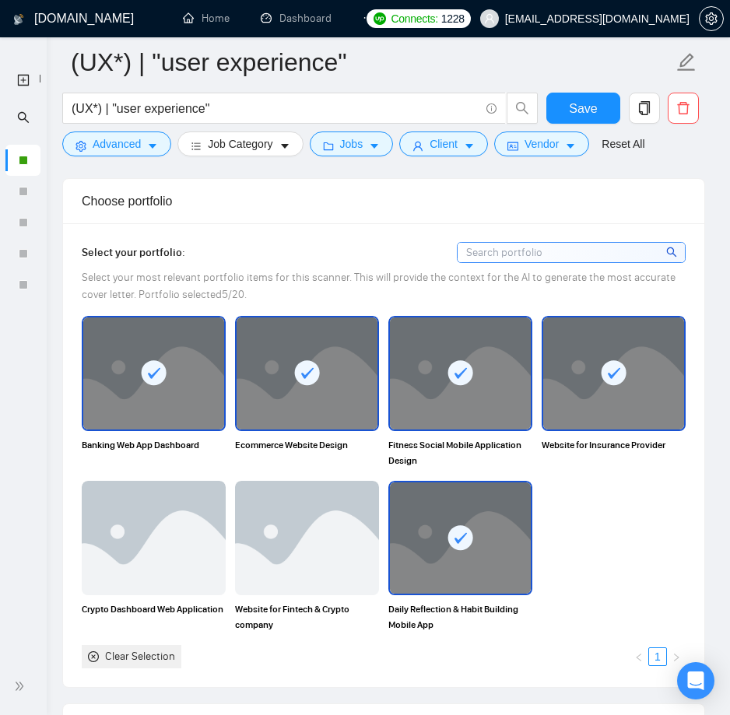
click at [433, 555] on div at bounding box center [460, 538] width 141 height 111
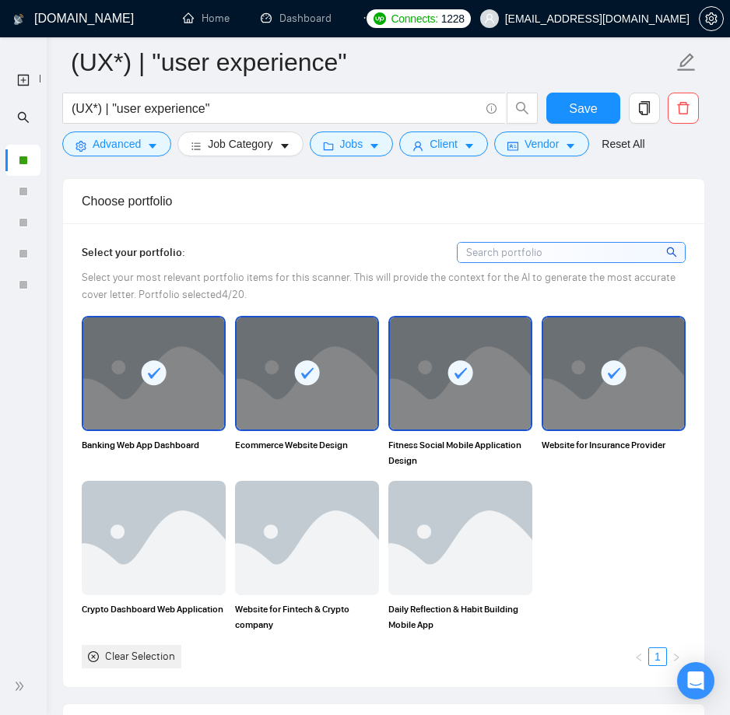
click at [464, 415] on div at bounding box center [460, 373] width 141 height 111
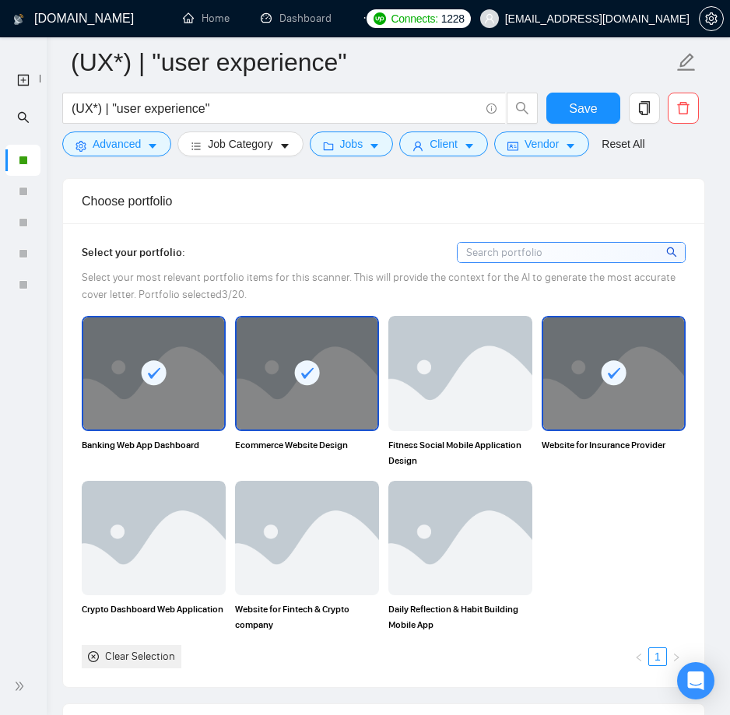
click at [646, 398] on div at bounding box center [613, 373] width 141 height 111
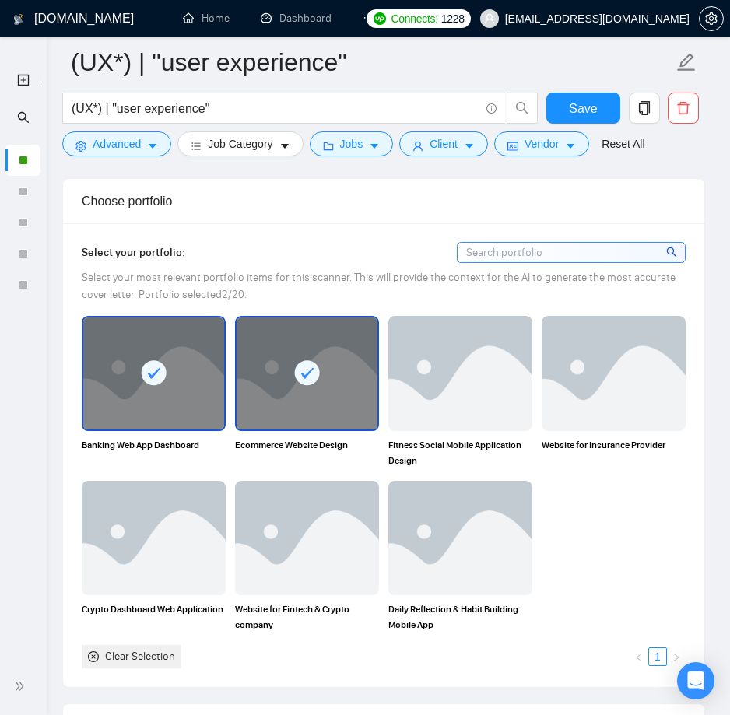
click at [340, 404] on div at bounding box center [307, 373] width 141 height 111
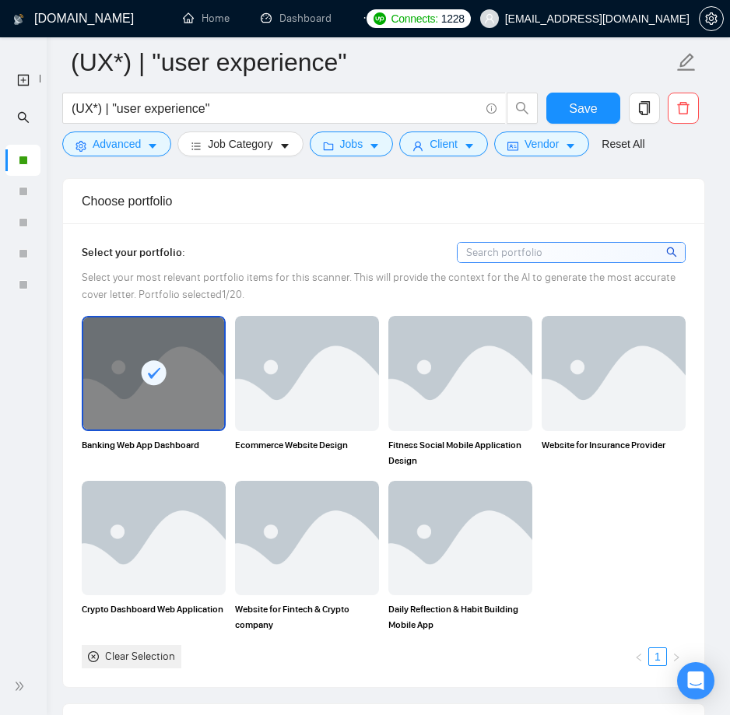
click at [108, 418] on div at bounding box center [153, 373] width 141 height 111
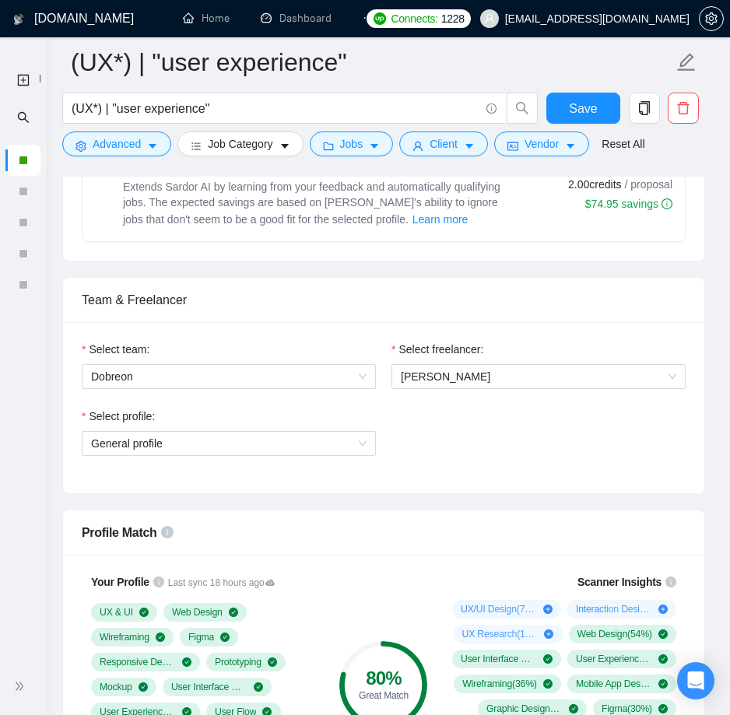
scroll to position [648, 0]
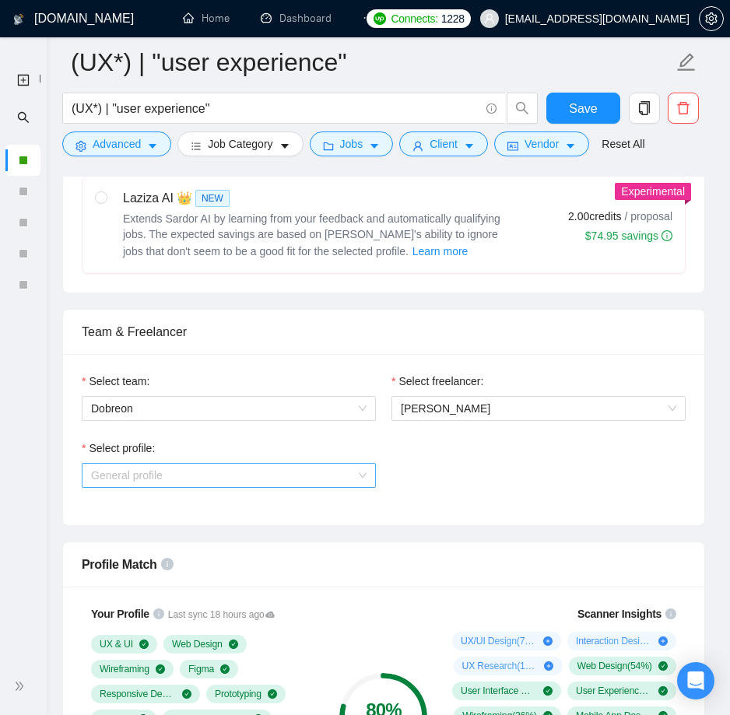
click at [272, 472] on span "General profile" at bounding box center [229, 475] width 276 height 23
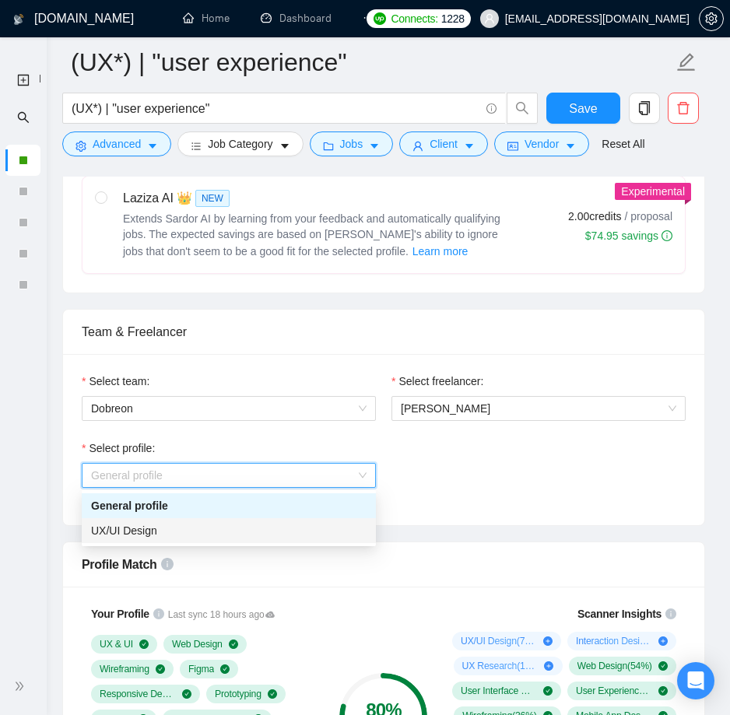
click at [205, 527] on div "UX/UI Design" at bounding box center [229, 530] width 276 height 17
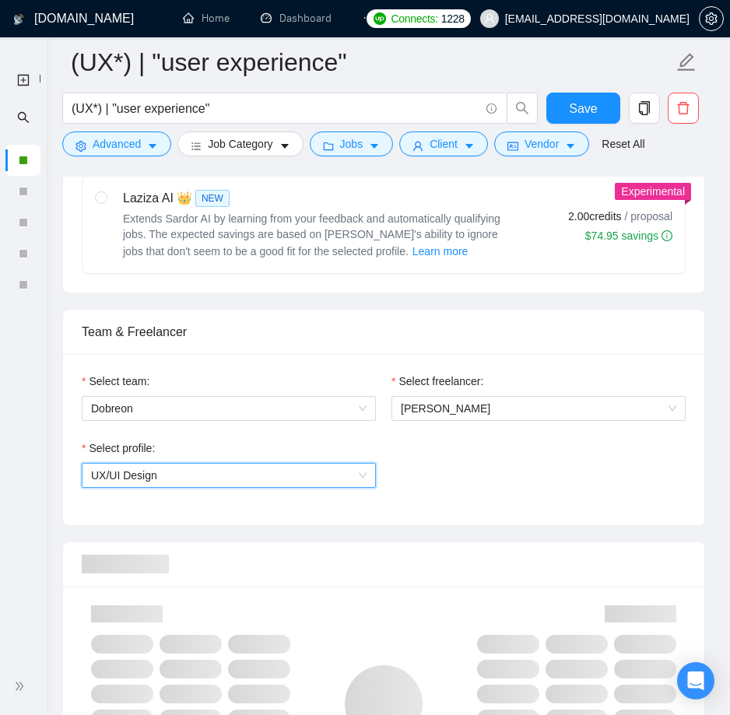
click at [423, 519] on div "Select team: Dobreon Select freelancer: [PERSON_NAME] Select profile: 104457847…" at bounding box center [383, 439] width 641 height 171
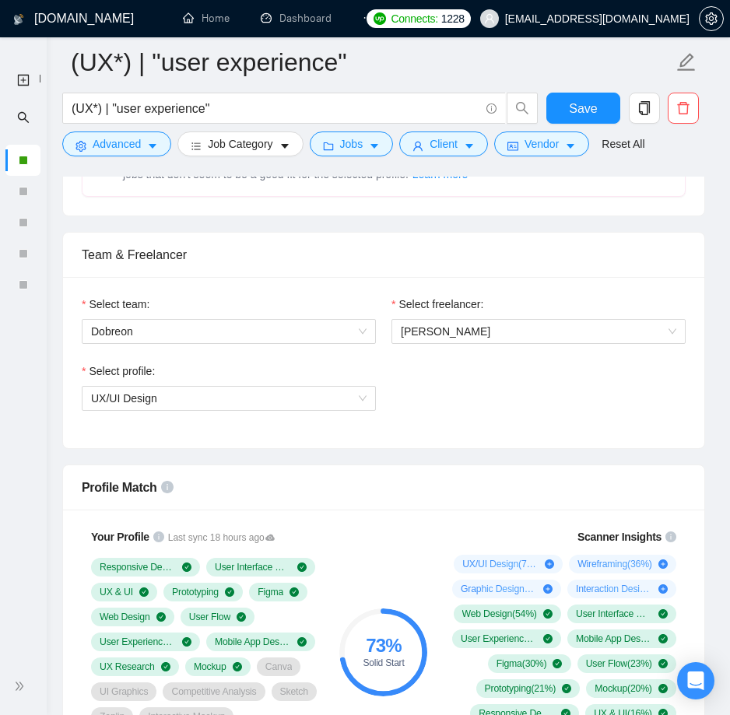
scroll to position [724, 0]
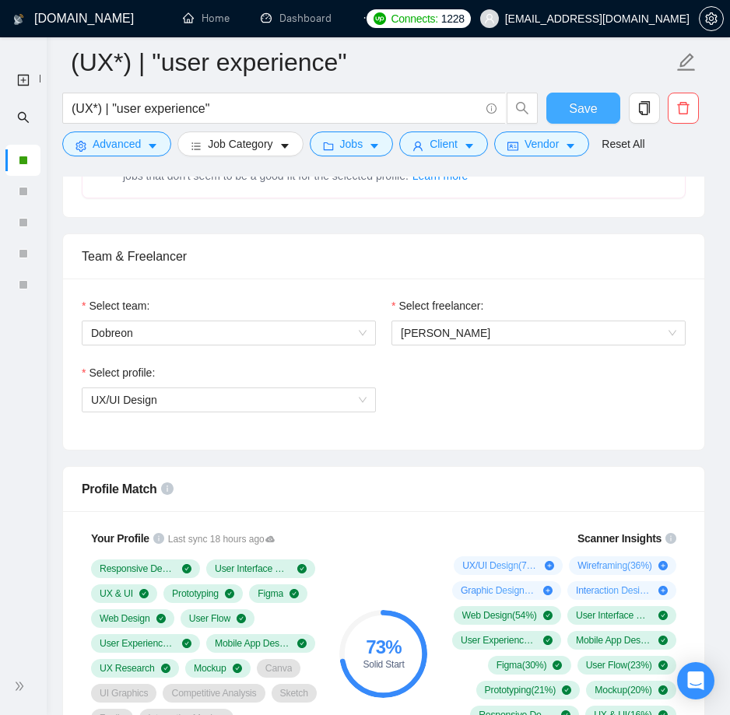
click at [578, 108] on span "Save" at bounding box center [583, 108] width 28 height 19
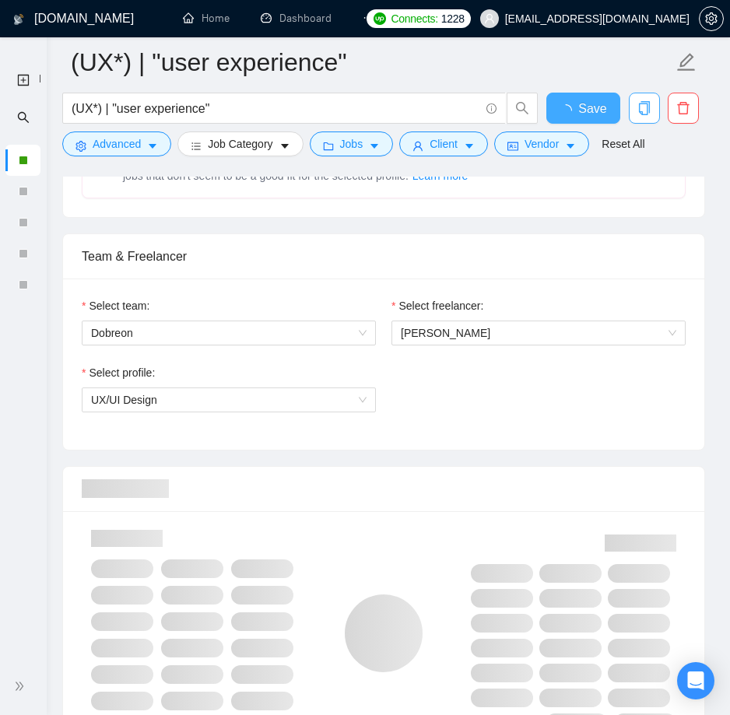
checkbox input "true"
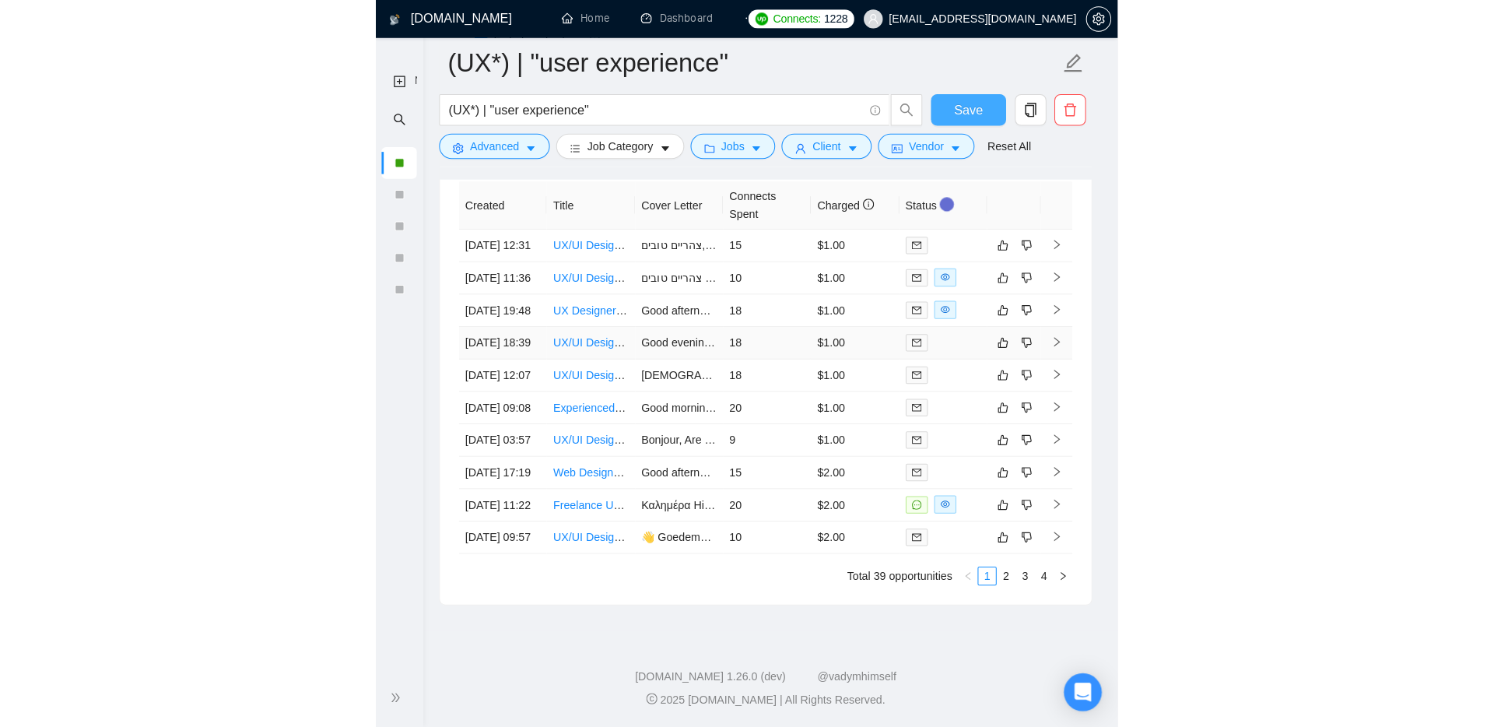
scroll to position [4105, 0]
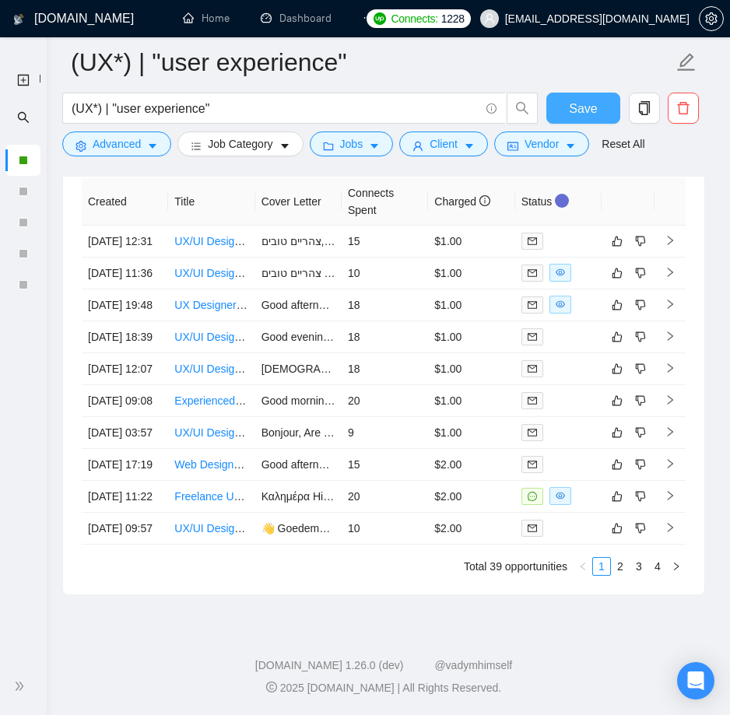
click at [594, 104] on span "Save" at bounding box center [583, 108] width 28 height 19
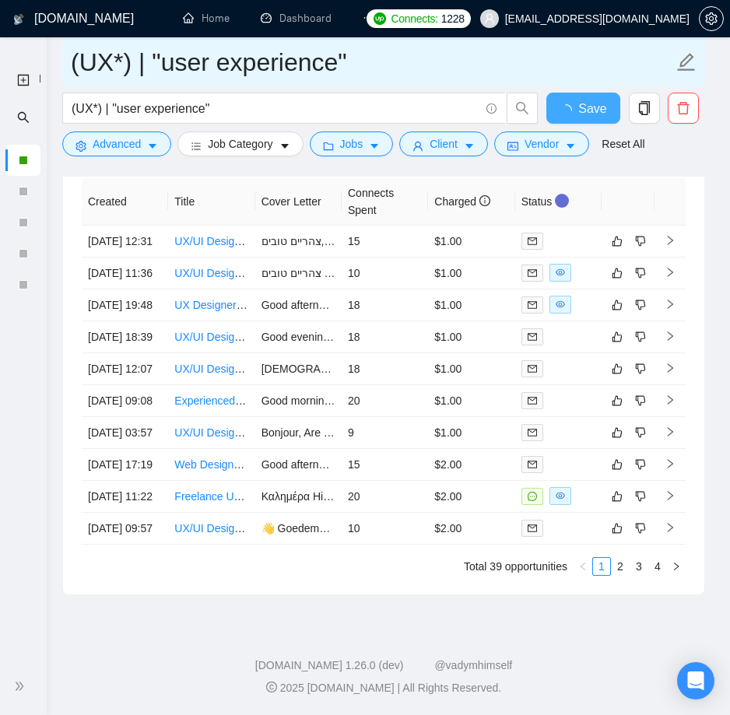
checkbox input "true"
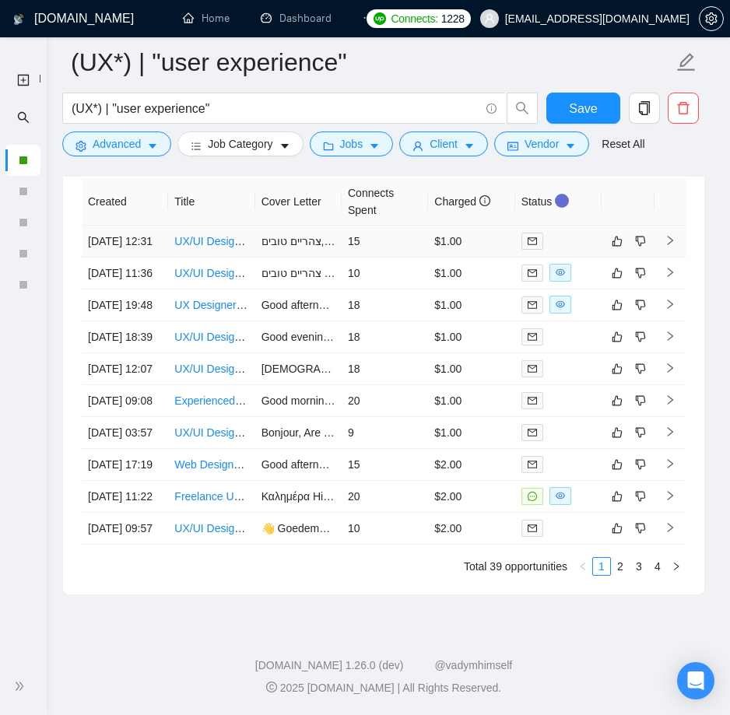
click at [209, 235] on link "UX/UI Designer needed for innovative Mobile App" at bounding box center [294, 241] width 240 height 12
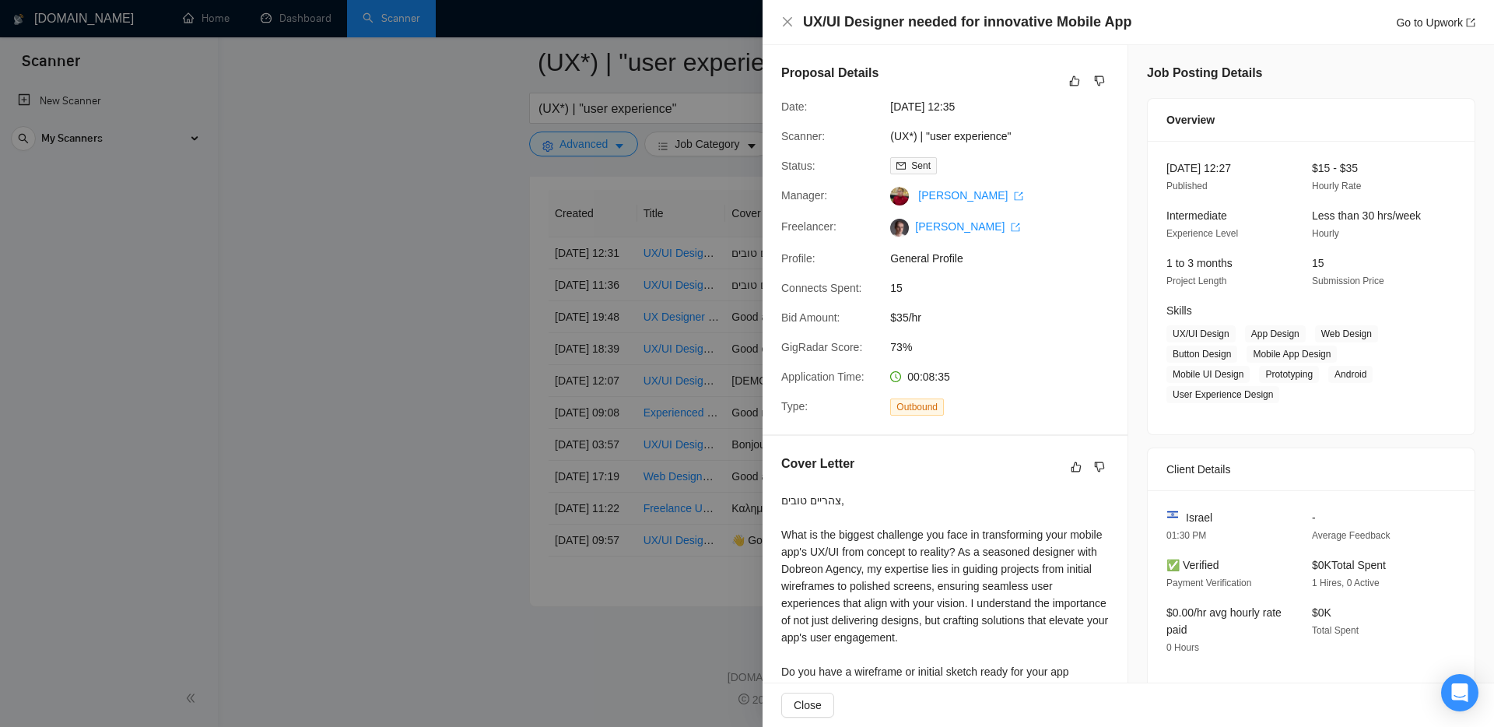
click at [381, 191] on div at bounding box center [747, 363] width 1494 height 727
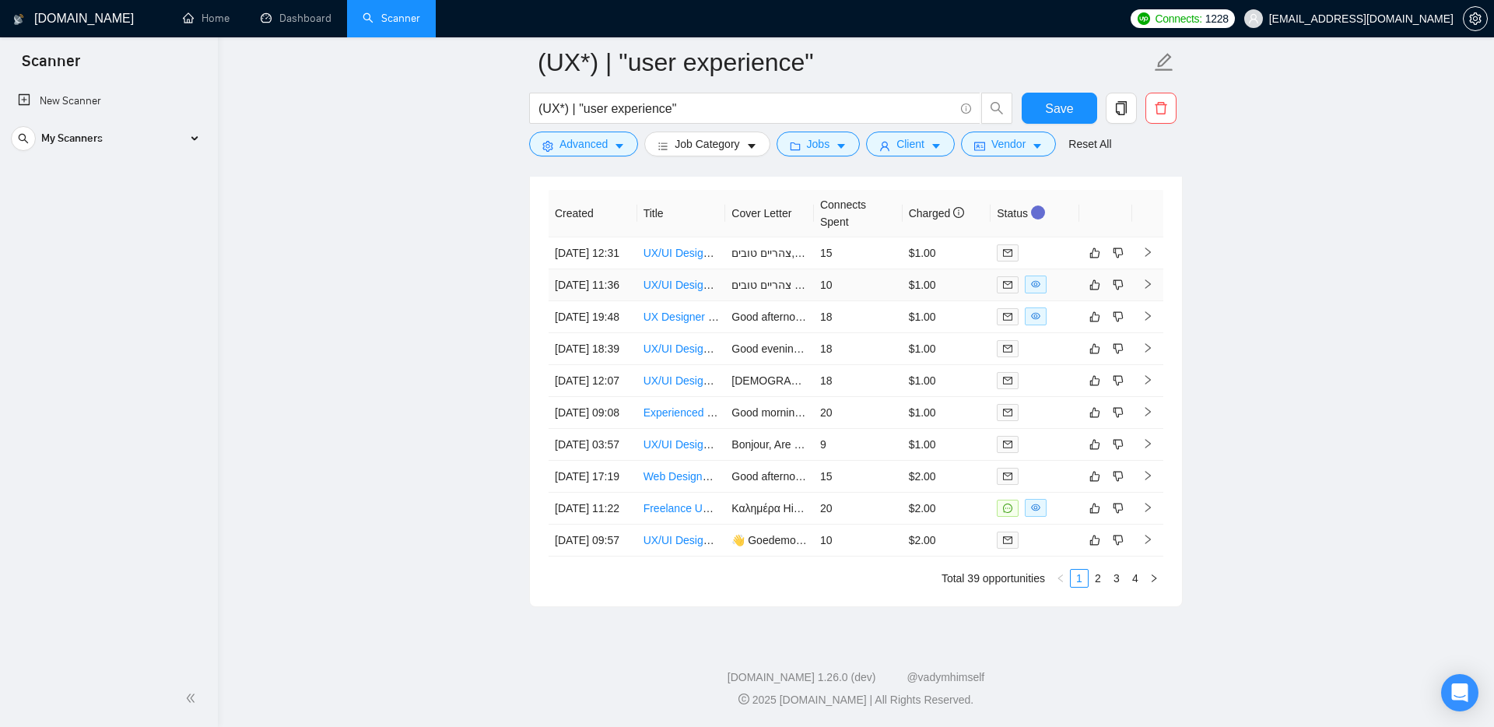
click at [693, 279] on link "UX/UI Designer Needed for Mobile App Mockups in [GEOGRAPHIC_DATA]" at bounding box center [826, 285] width 364 height 12
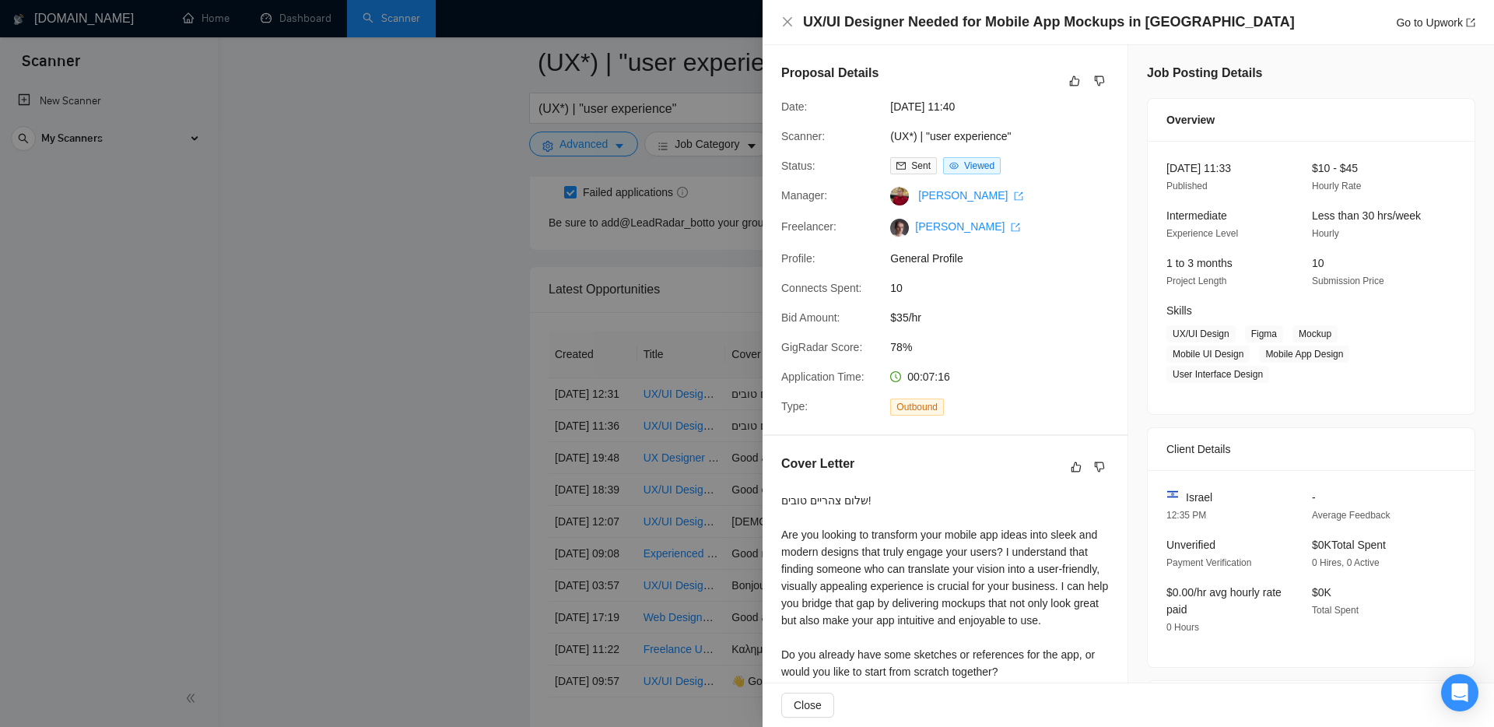
scroll to position [3888, 0]
click at [398, 403] on div at bounding box center [747, 363] width 1494 height 727
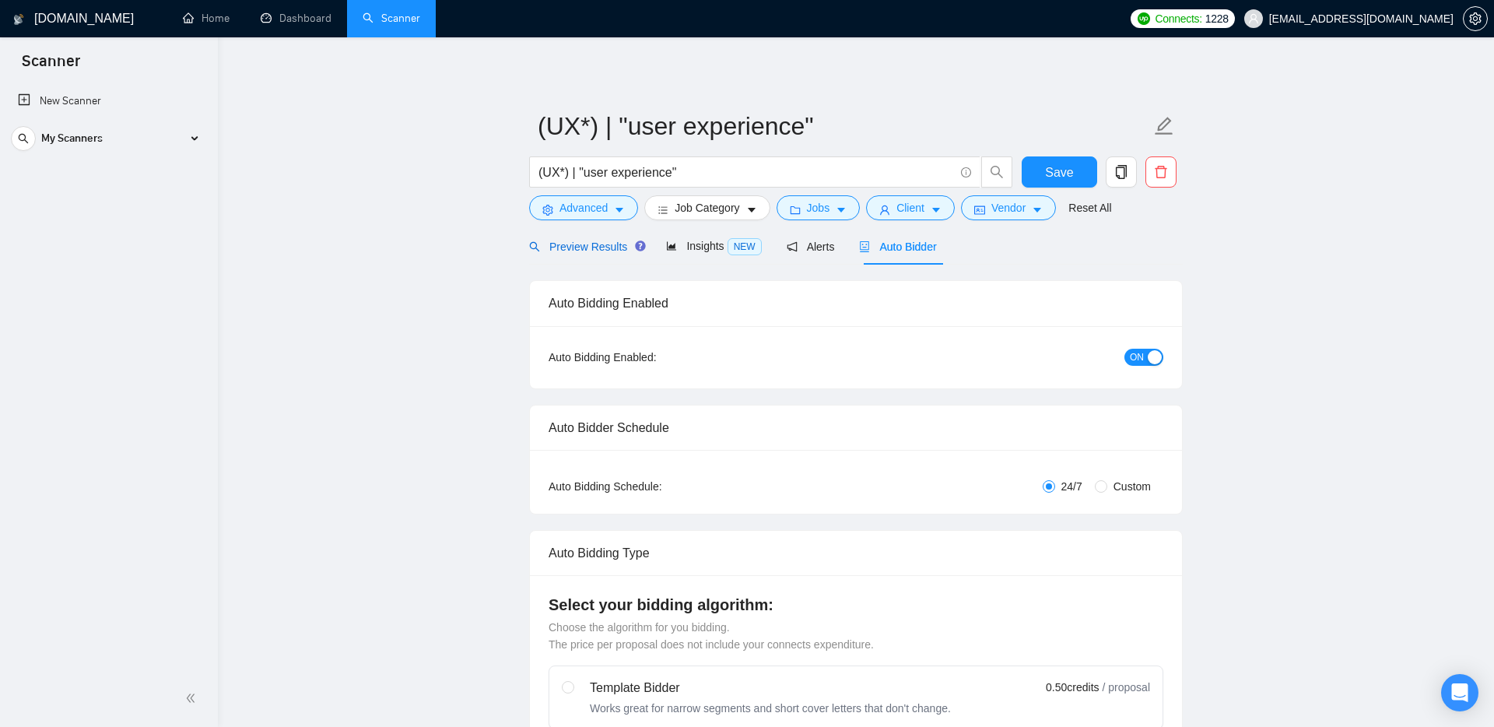
click at [612, 249] on span "Preview Results" at bounding box center [585, 246] width 112 height 12
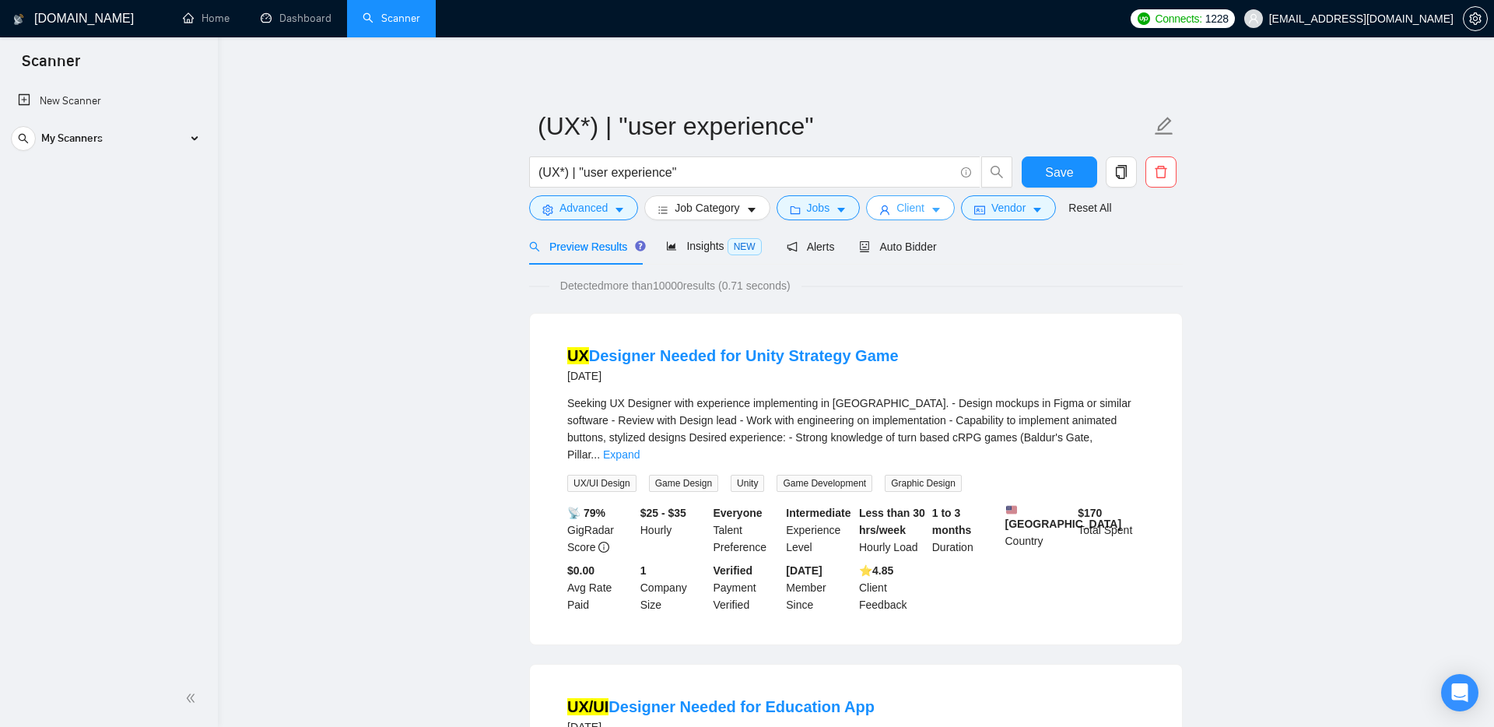
click at [738, 206] on span "Client" at bounding box center [911, 207] width 28 height 17
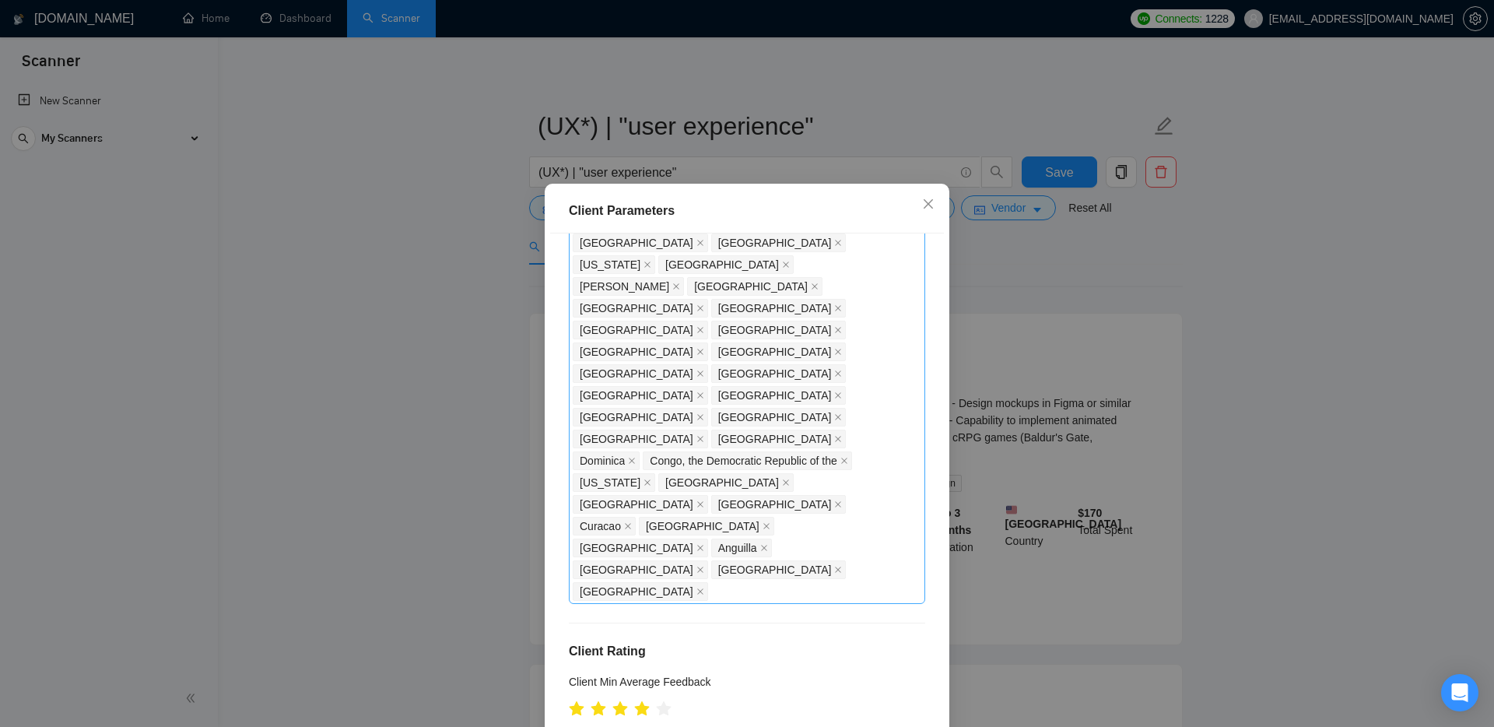
scroll to position [1051, 0]
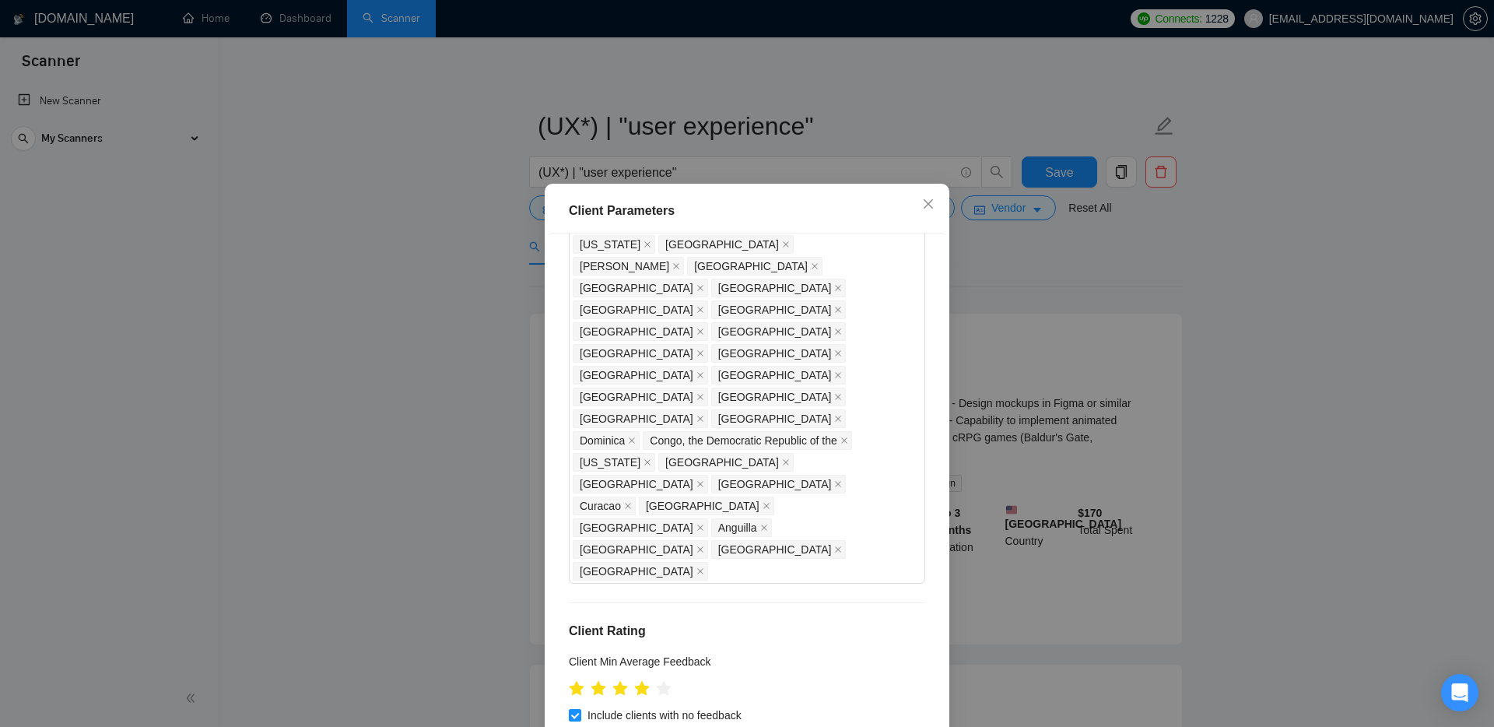
click at [738, 198] on icon "close" at bounding box center [928, 204] width 12 height 12
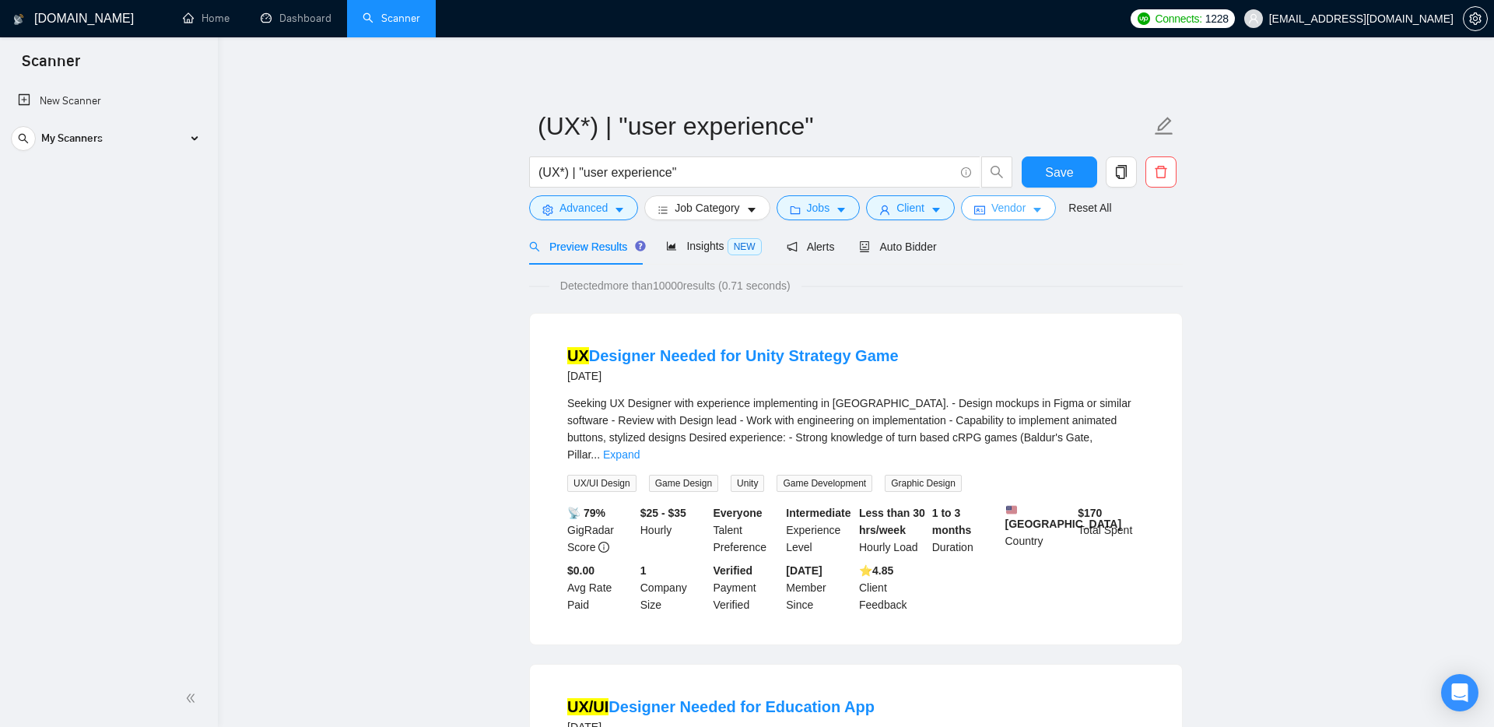
click at [738, 202] on span "Vendor" at bounding box center [1009, 207] width 34 height 17
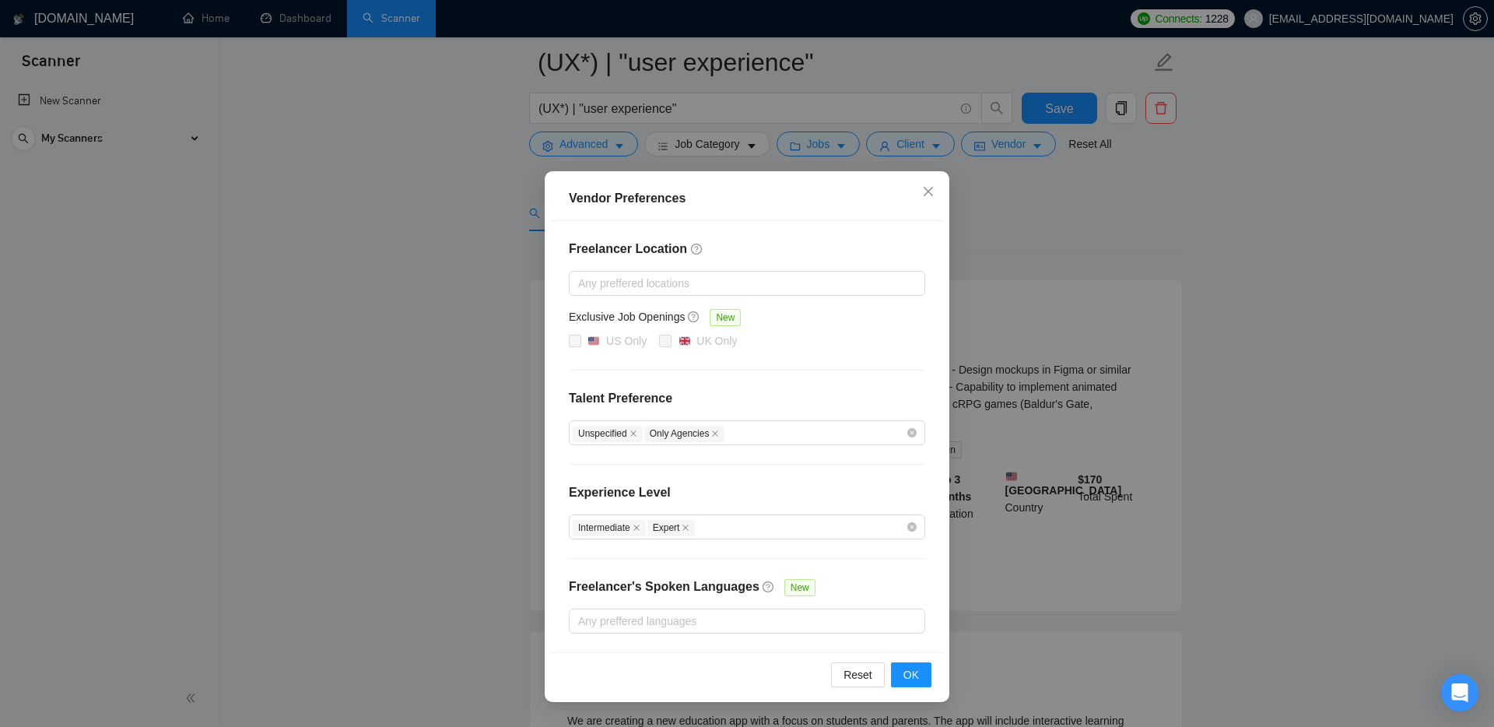
scroll to position [93, 0]
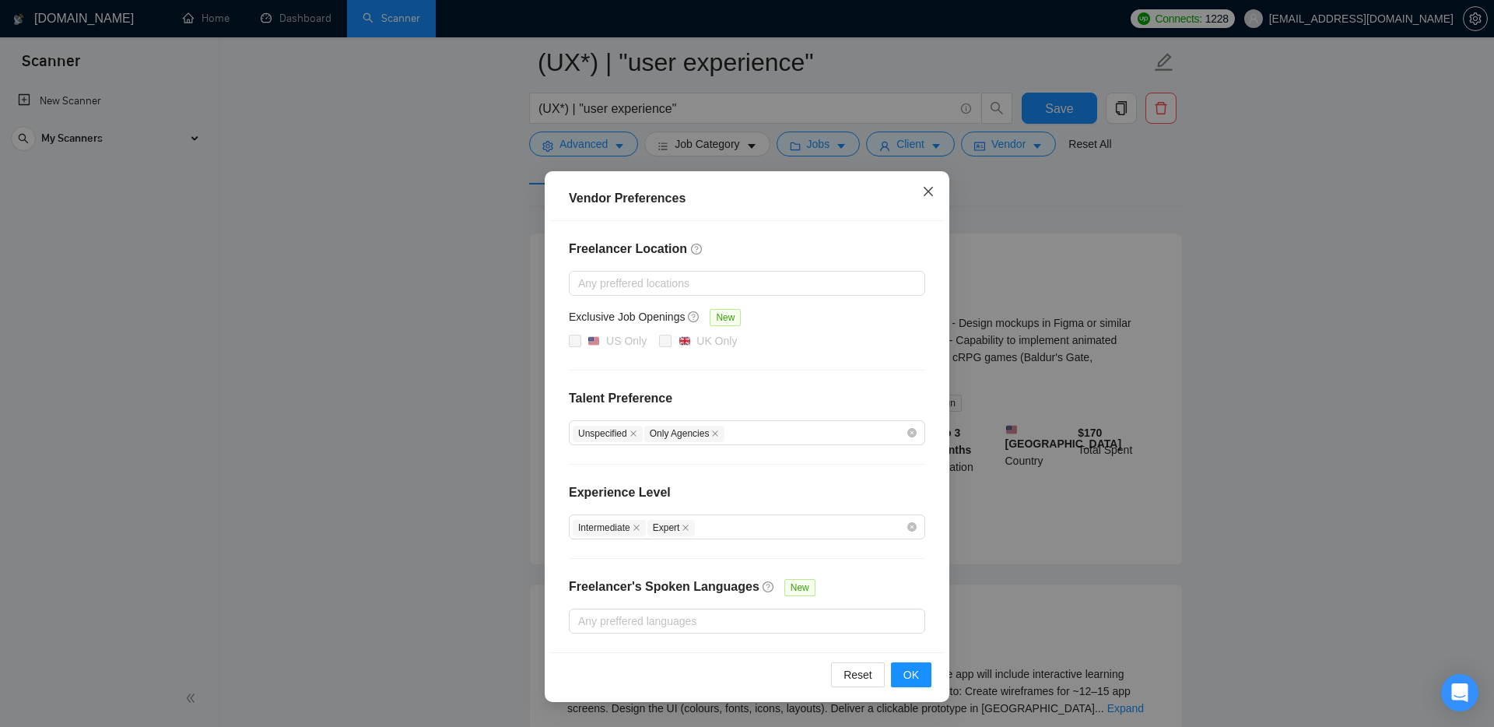
click at [738, 188] on icon "close" at bounding box center [928, 191] width 12 height 12
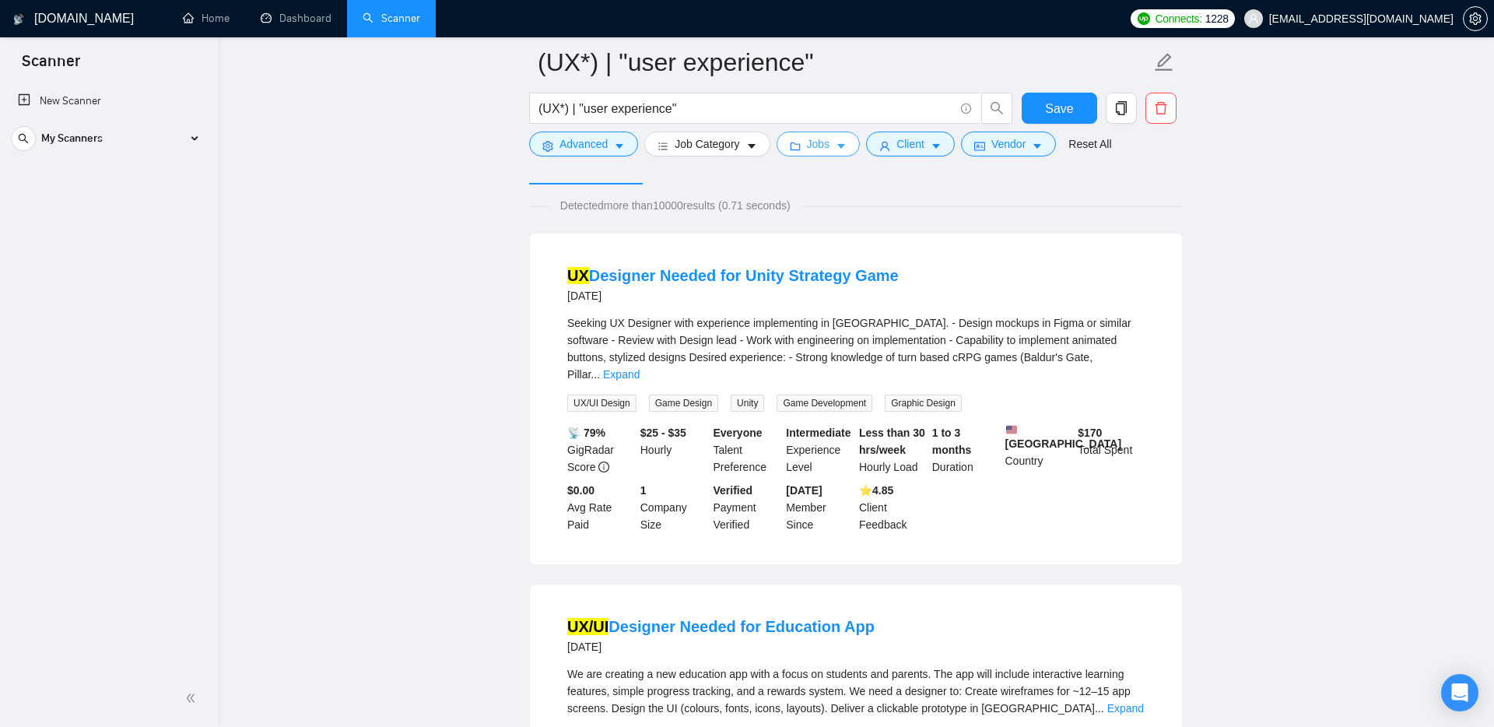
click at [738, 142] on span "Jobs" at bounding box center [818, 143] width 23 height 17
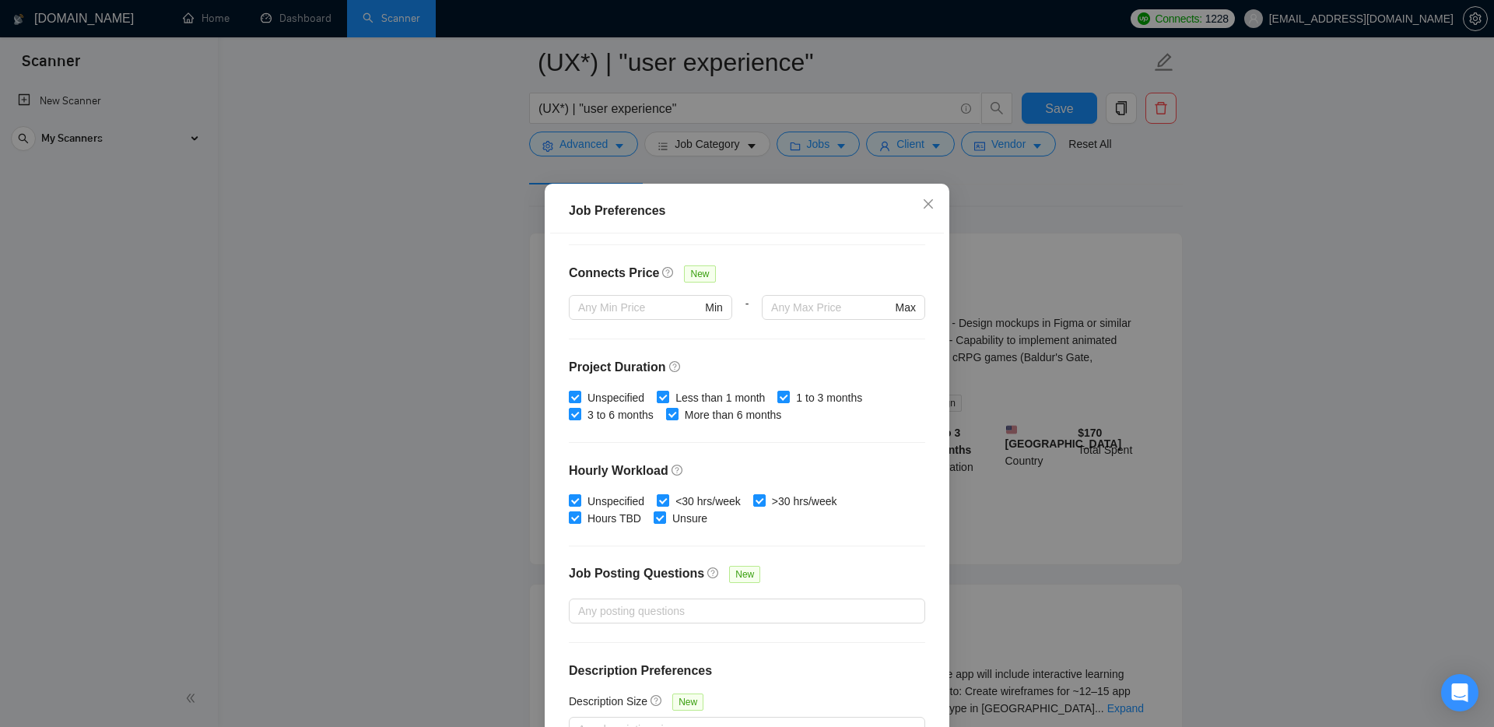
scroll to position [355, 0]
click at [738, 209] on icon "close" at bounding box center [928, 204] width 12 height 12
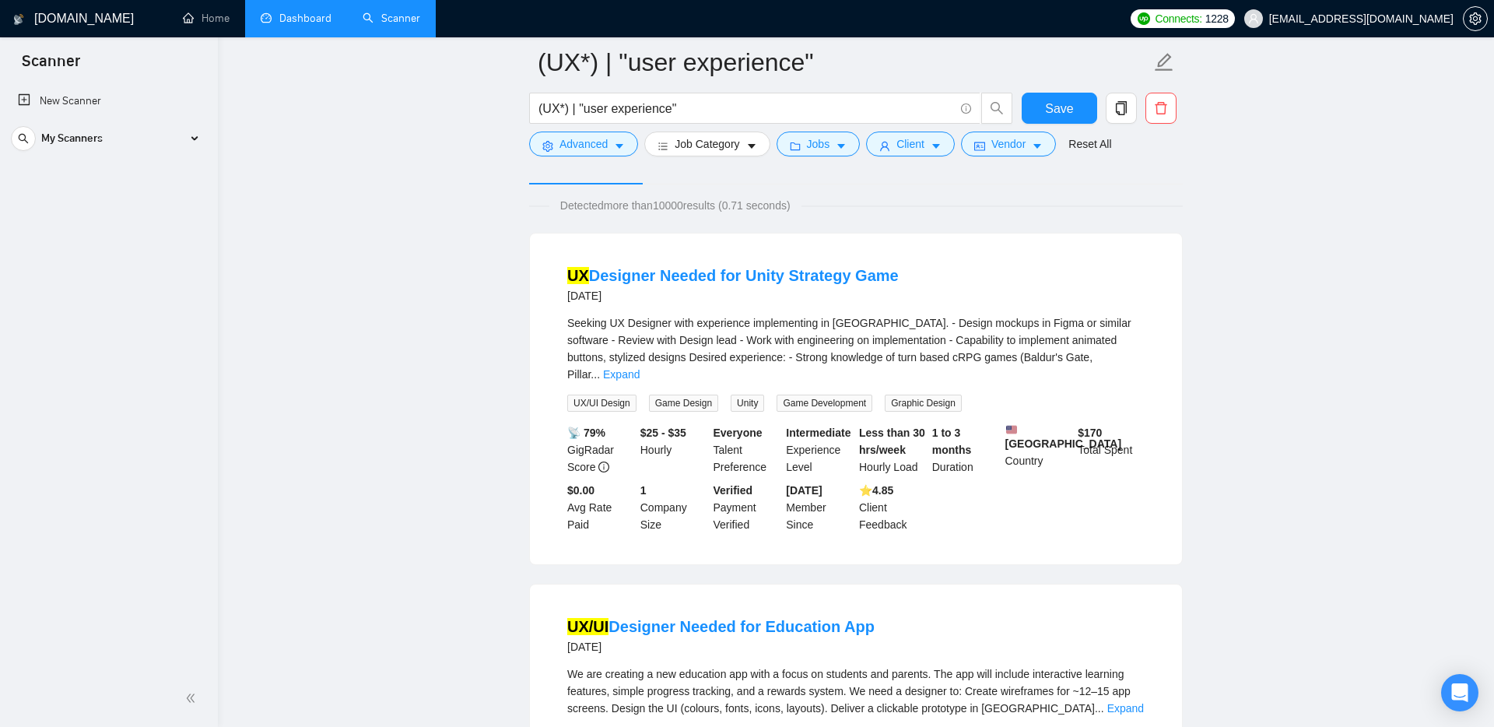
click at [278, 16] on link "Dashboard" at bounding box center [296, 18] width 71 height 13
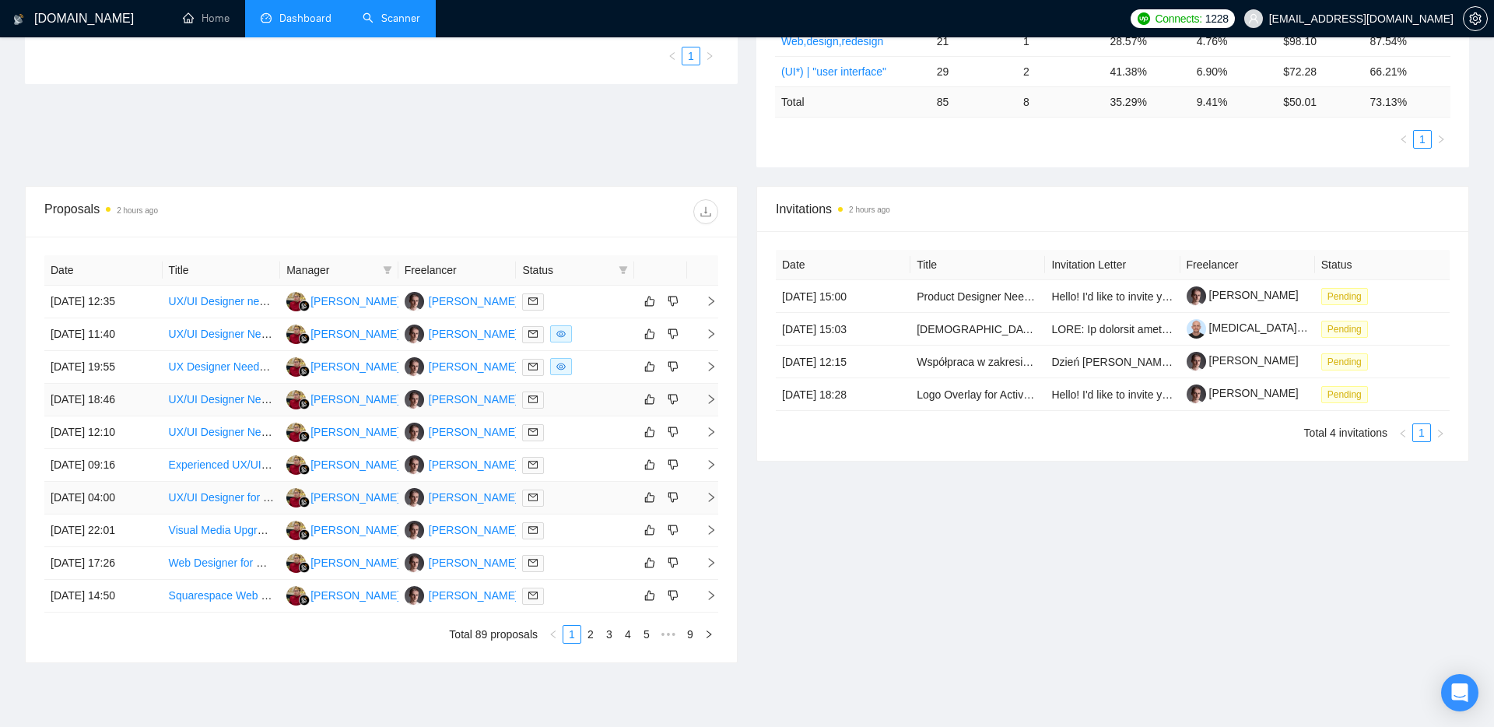
scroll to position [405, 0]
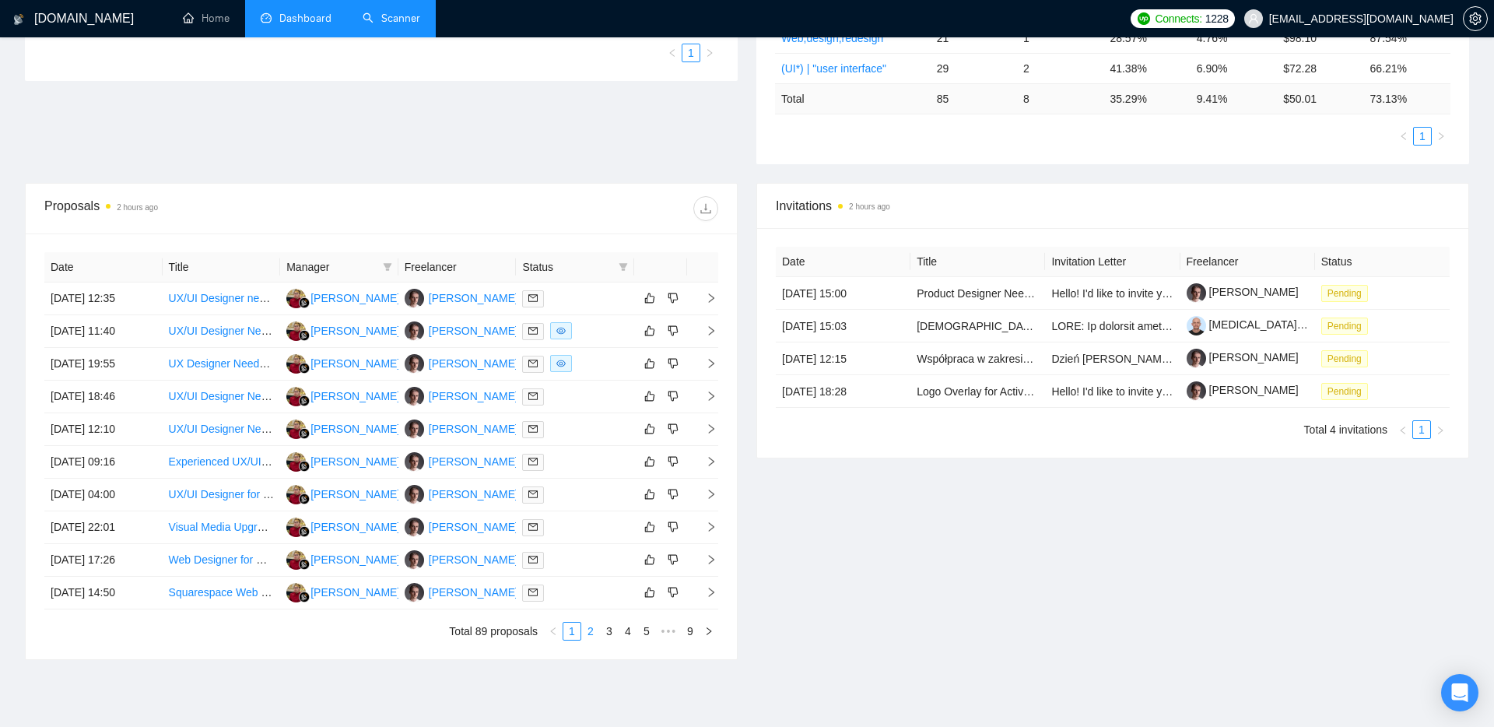
click at [592, 634] on link "2" at bounding box center [590, 631] width 17 height 17
click at [622, 268] on icon "filter" at bounding box center [624, 267] width 9 height 8
click at [562, 298] on span "Chat" at bounding box center [575, 296] width 30 height 12
checkbox input "true"
click at [603, 356] on span "OK" at bounding box center [611, 352] width 16 height 17
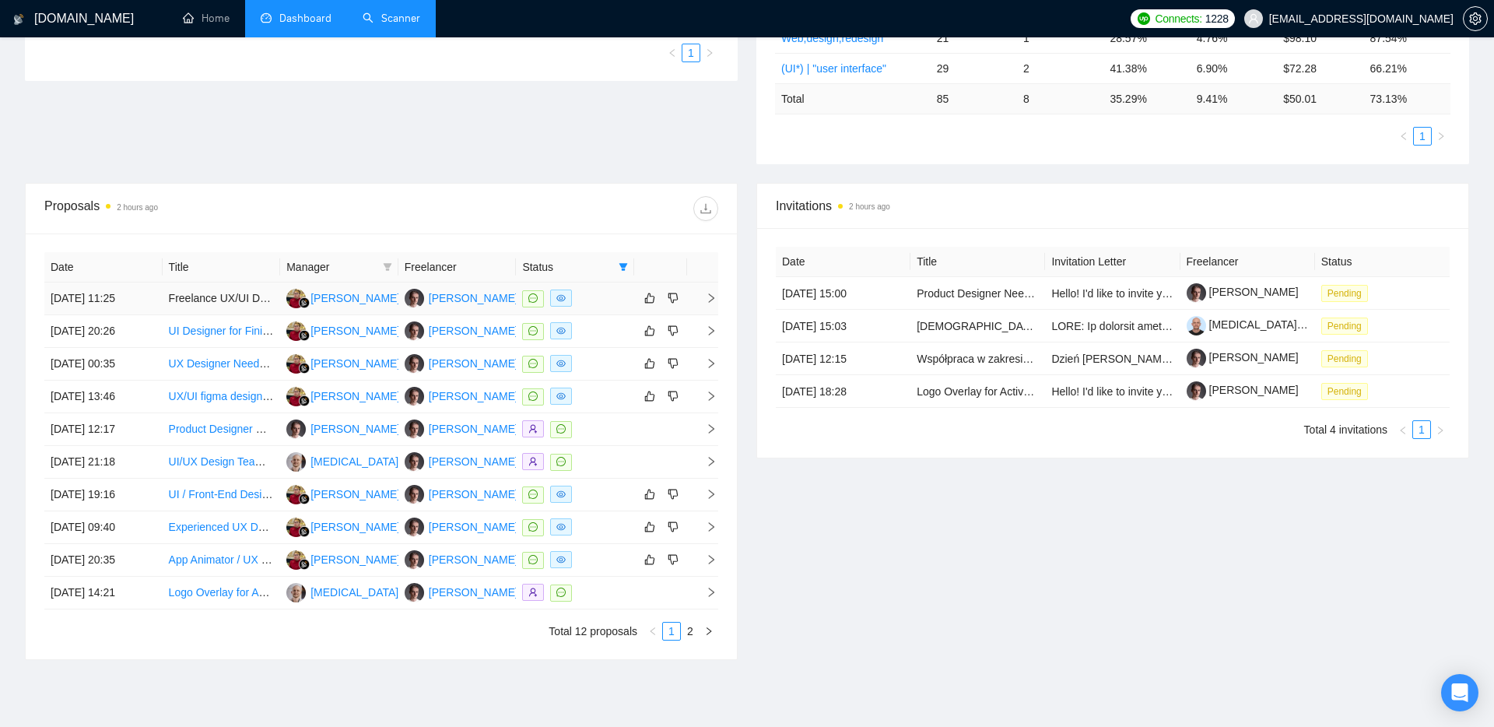
click at [712, 297] on icon "right" at bounding box center [711, 298] width 11 height 11
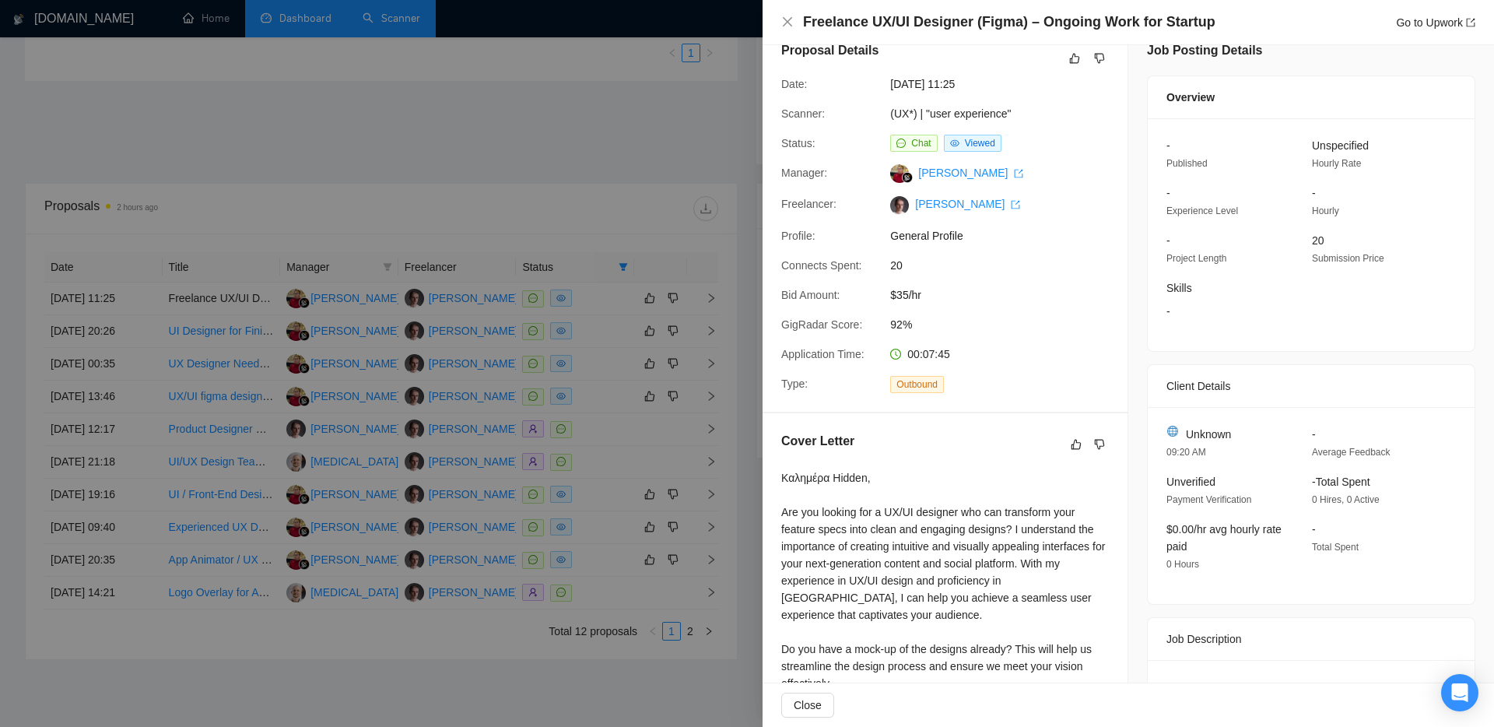
scroll to position [7, 0]
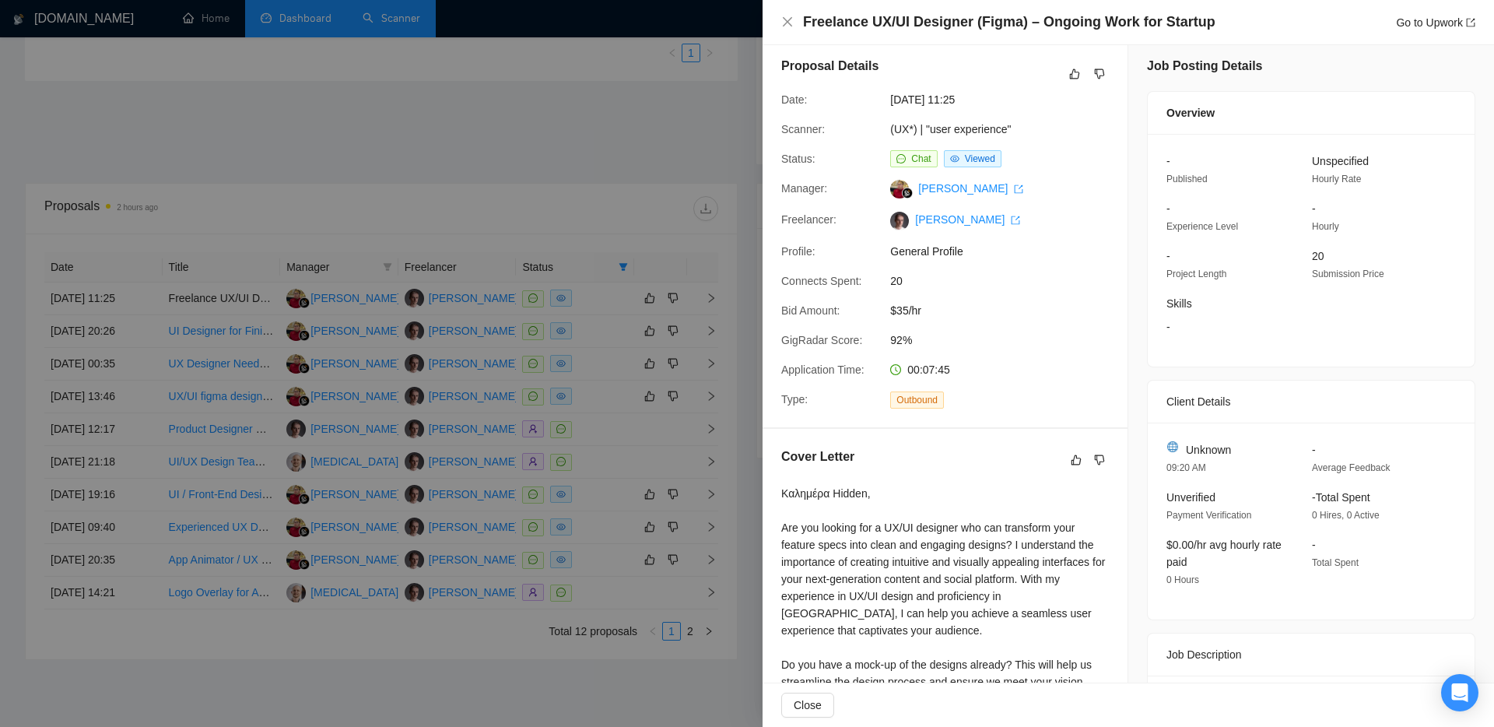
click at [561, 214] on div at bounding box center [747, 363] width 1494 height 727
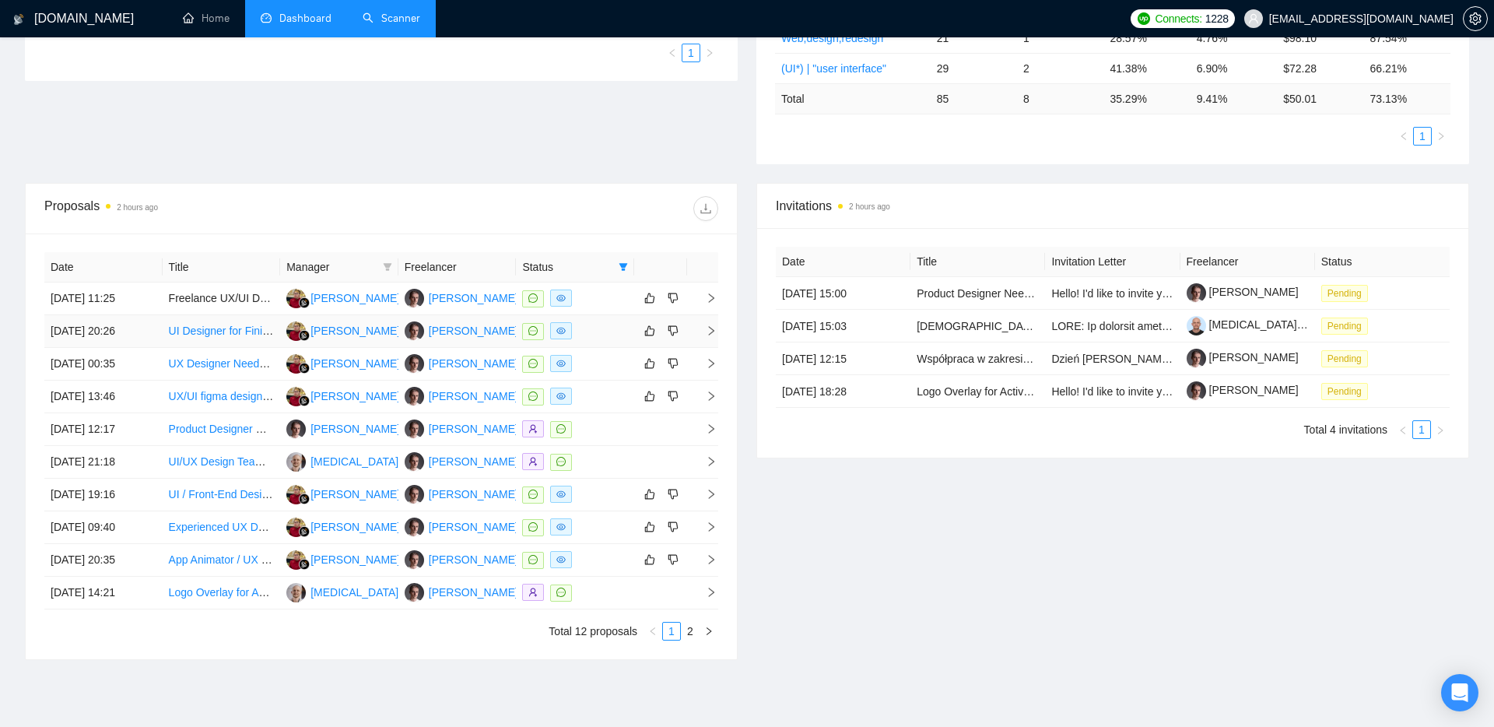
click at [716, 332] on icon "right" at bounding box center [711, 330] width 11 height 11
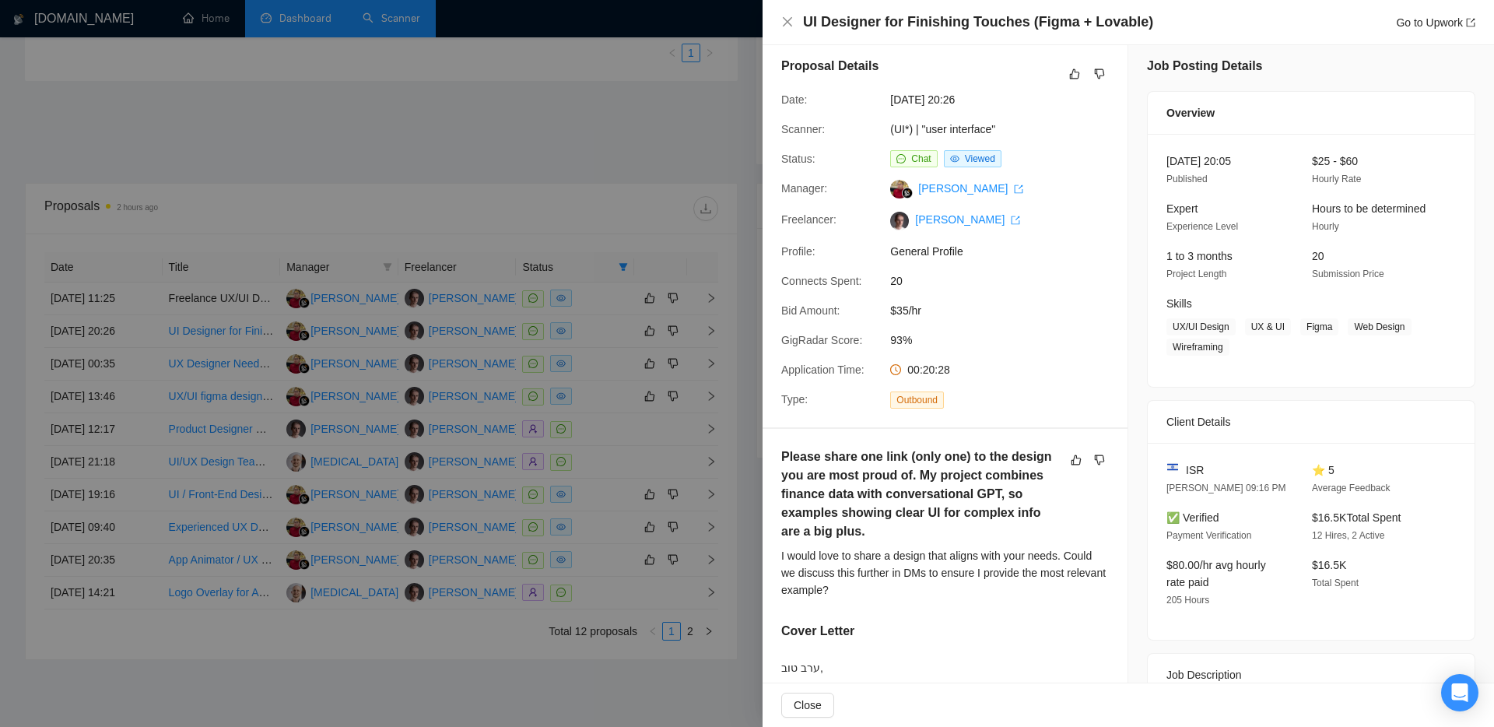
click at [732, 315] on div at bounding box center [747, 363] width 1494 height 727
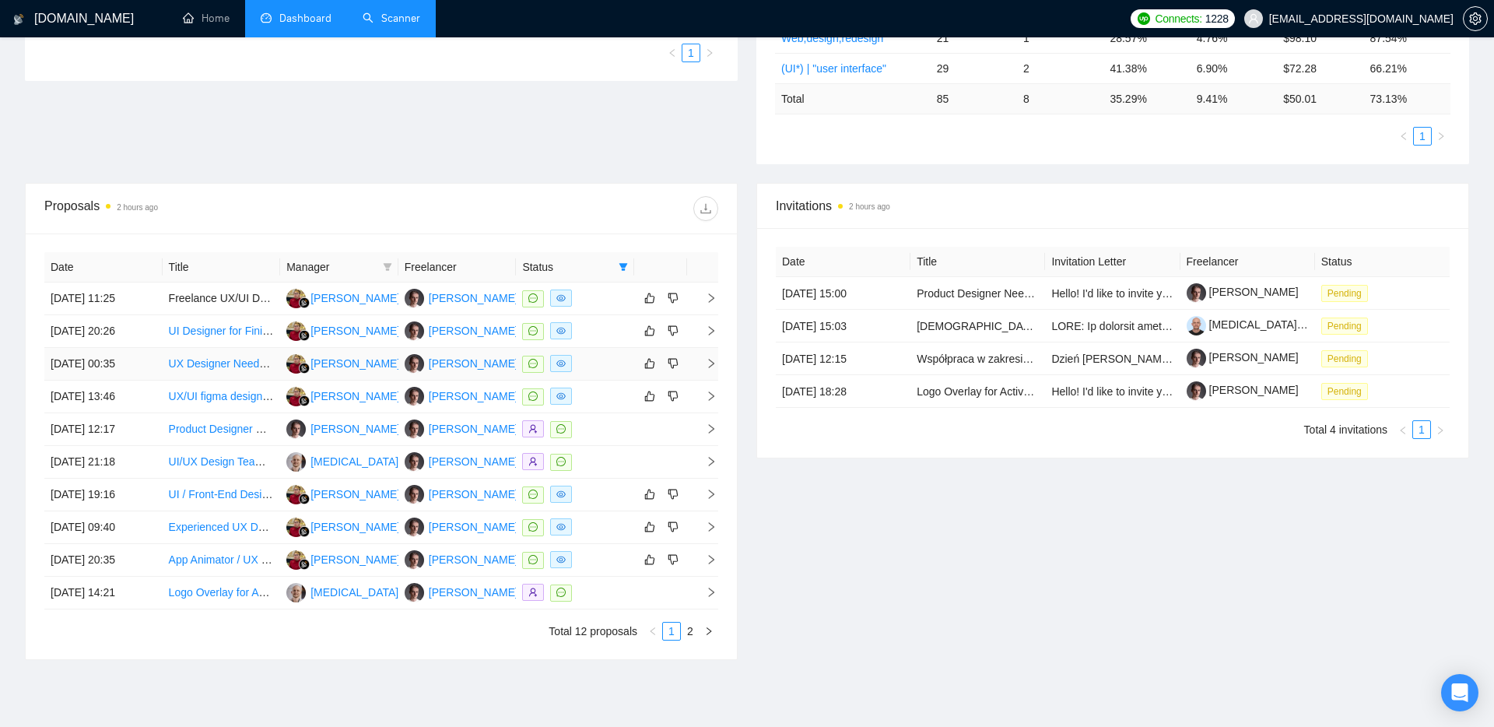
click at [711, 363] on icon "right" at bounding box center [711, 363] width 11 height 11
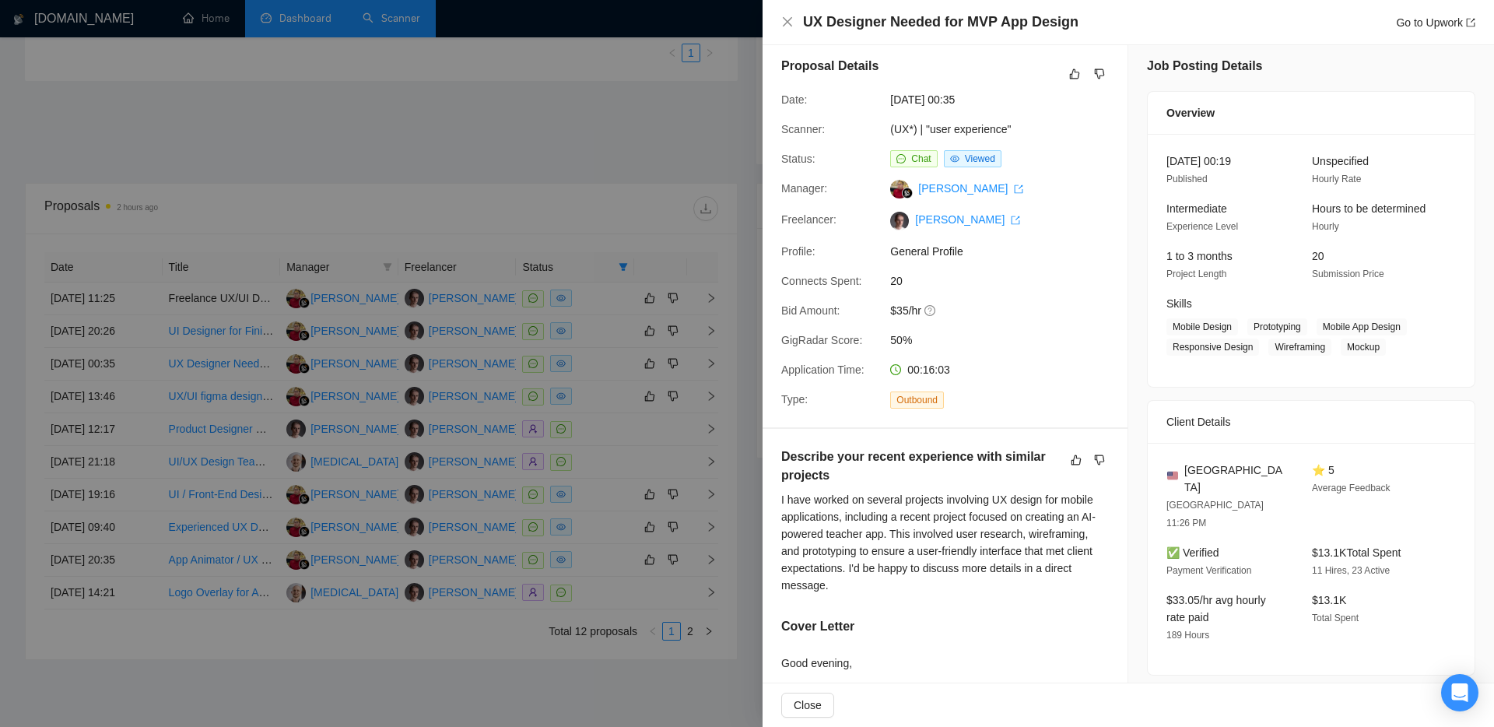
click at [738, 389] on div at bounding box center [747, 363] width 1494 height 727
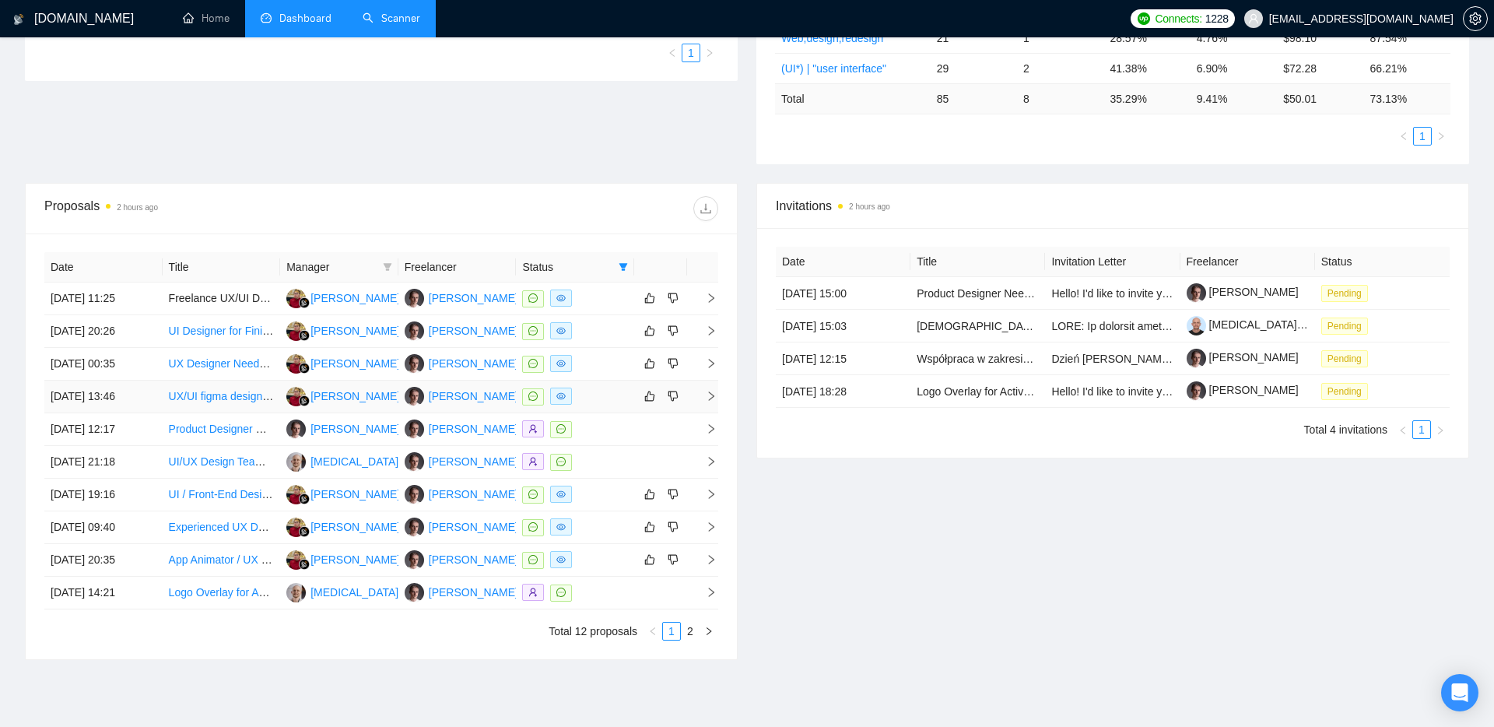
click at [708, 395] on icon "right" at bounding box center [711, 396] width 11 height 11
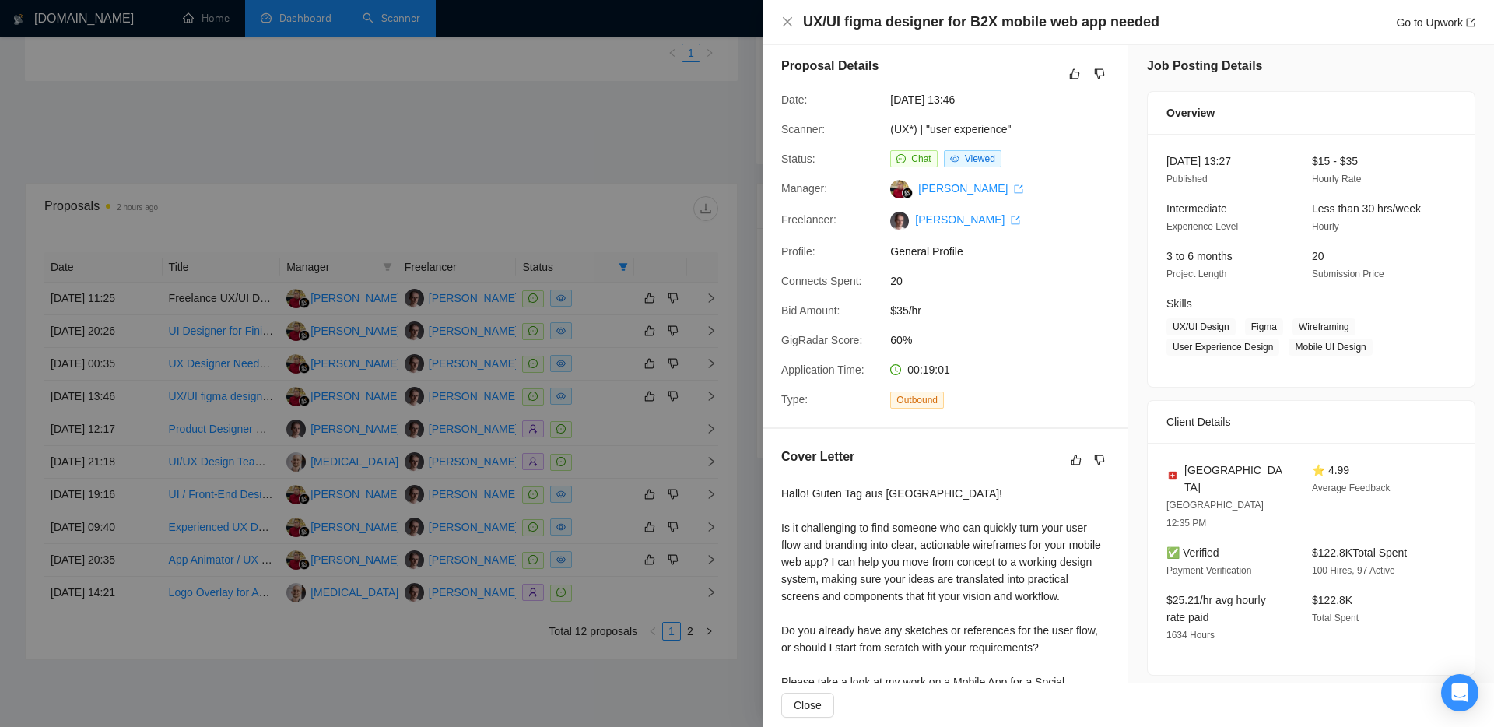
click at [736, 409] on div at bounding box center [747, 363] width 1494 height 727
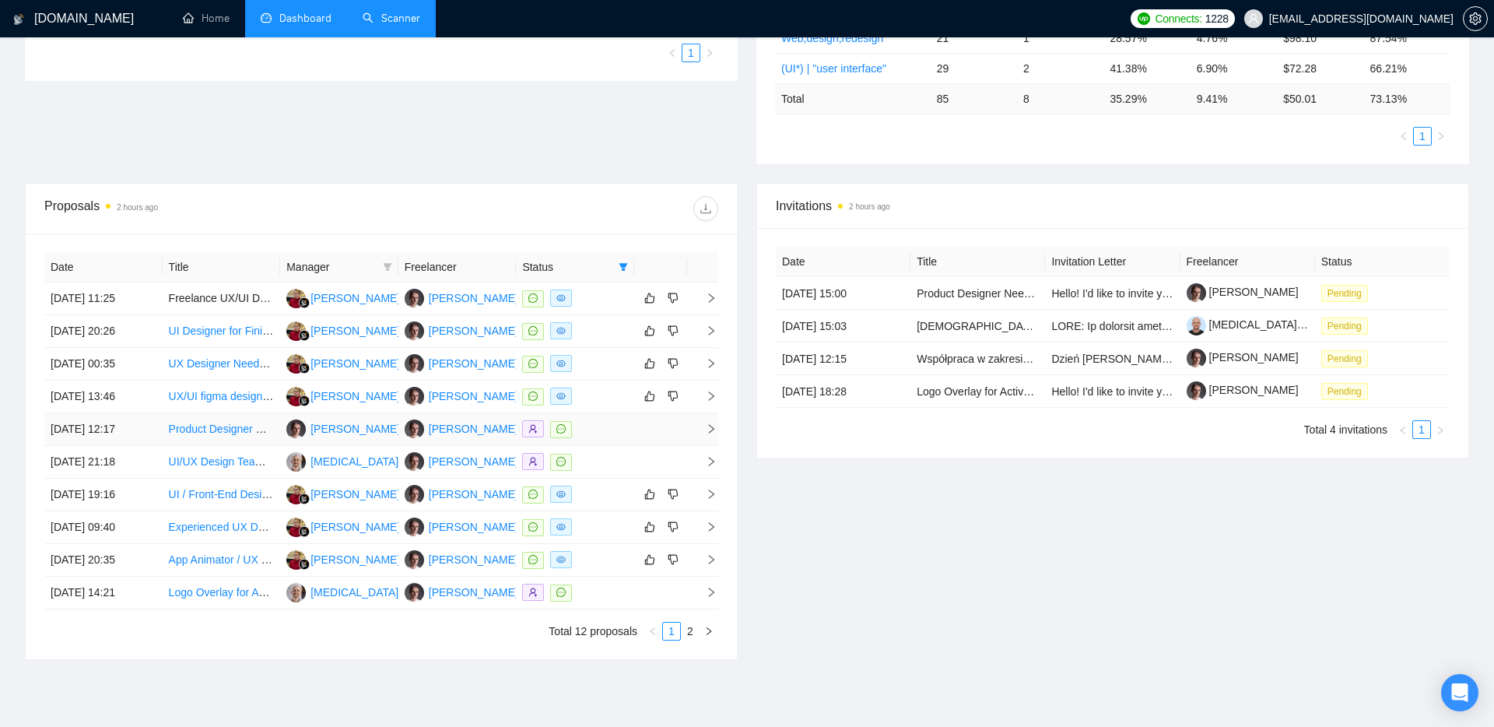
click at [711, 431] on icon "right" at bounding box center [711, 428] width 11 height 11
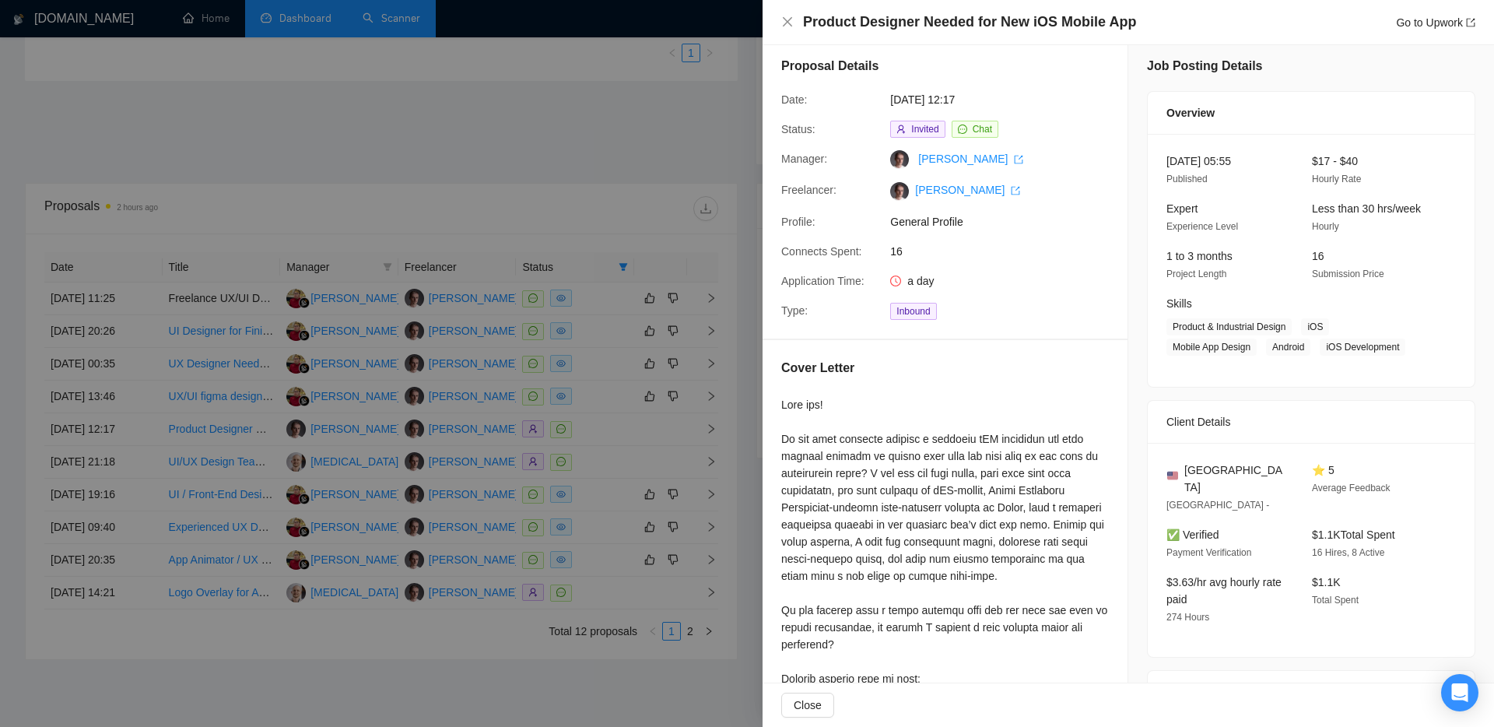
click at [738, 405] on div at bounding box center [747, 363] width 1494 height 727
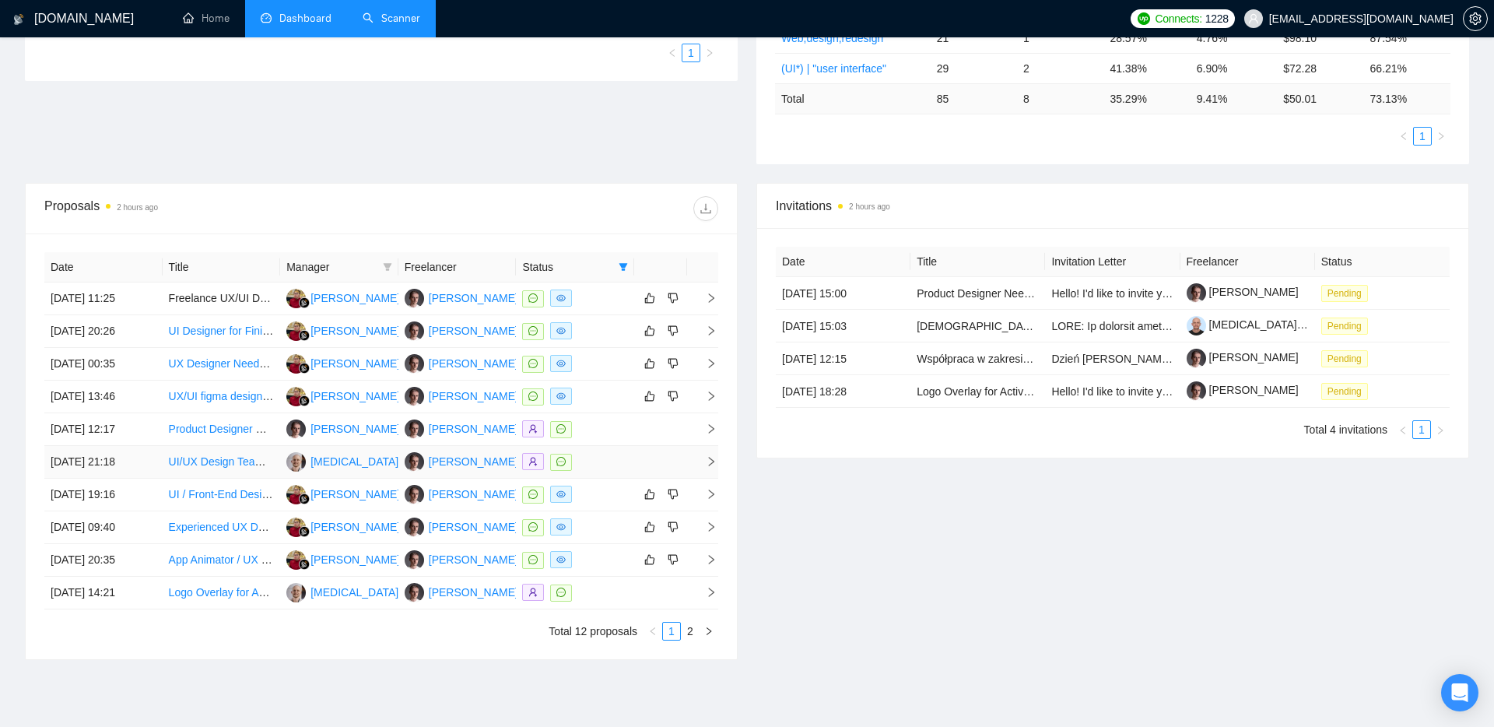
click at [708, 462] on icon "right" at bounding box center [711, 461] width 11 height 11
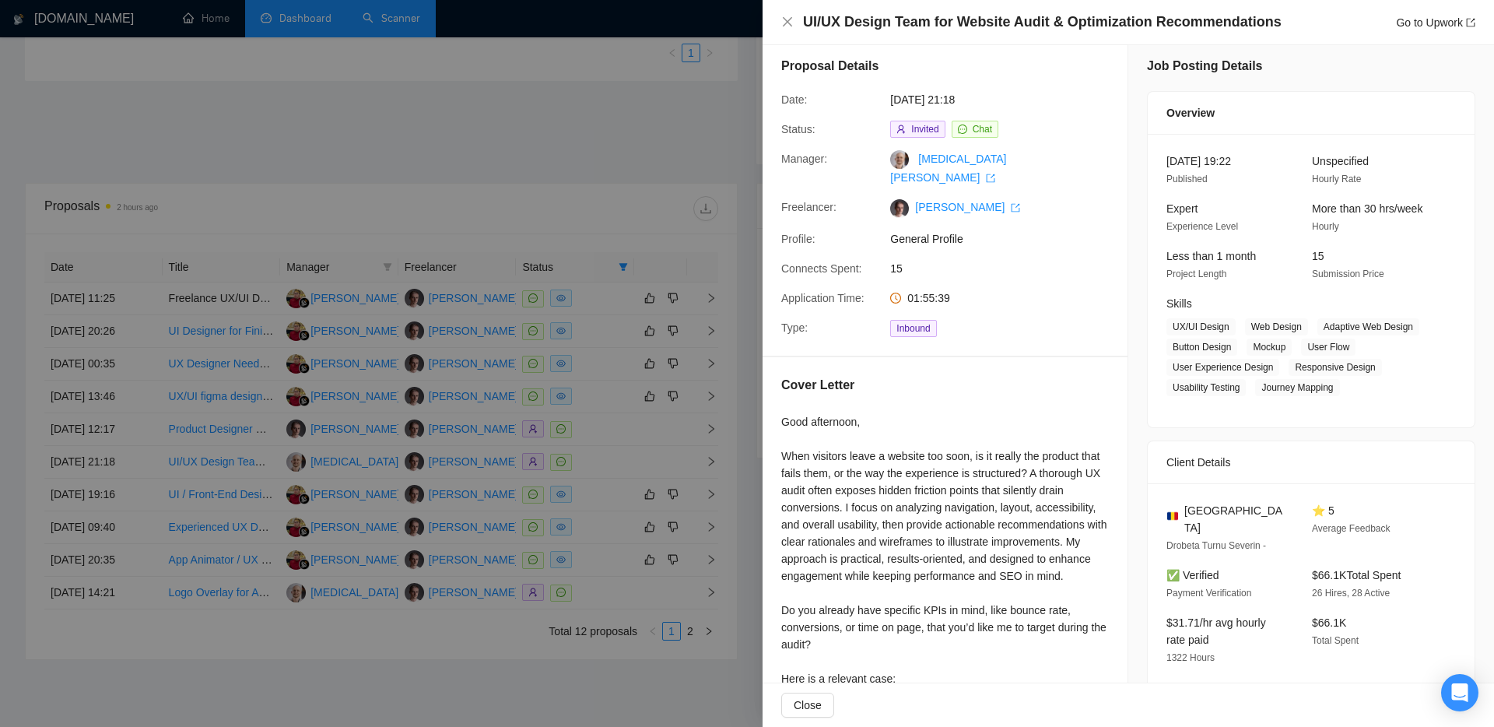
click at [738, 441] on div at bounding box center [747, 363] width 1494 height 727
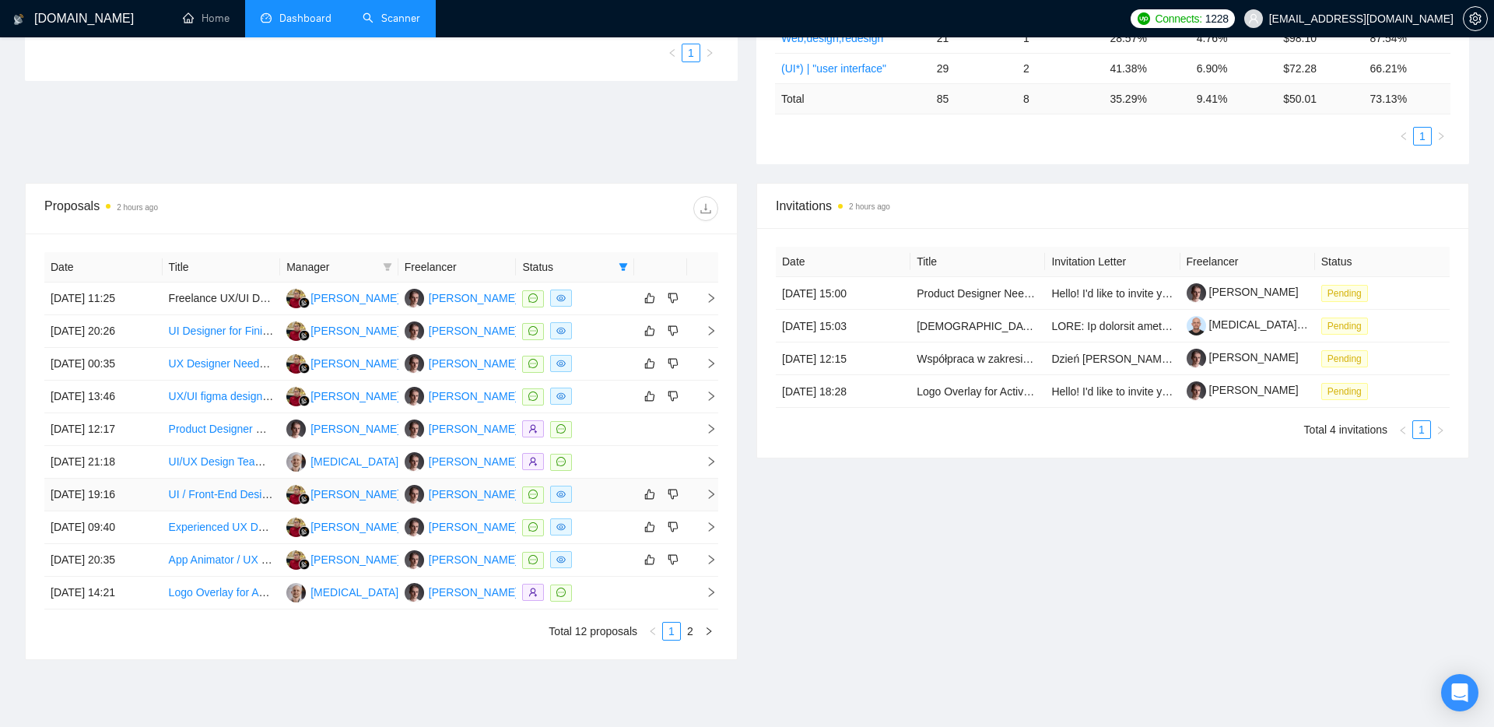
click at [713, 490] on icon "right" at bounding box center [711, 494] width 11 height 11
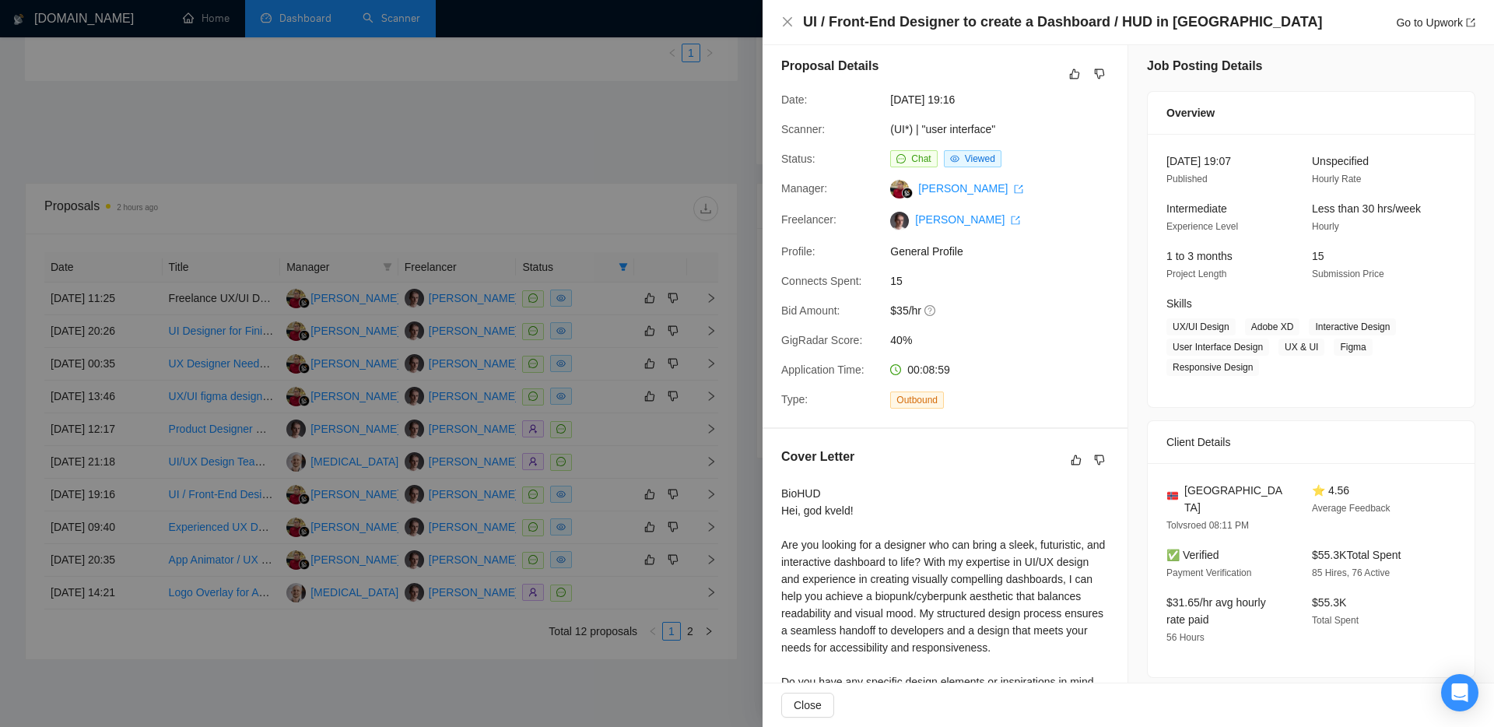
click at [738, 451] on div at bounding box center [747, 363] width 1494 height 727
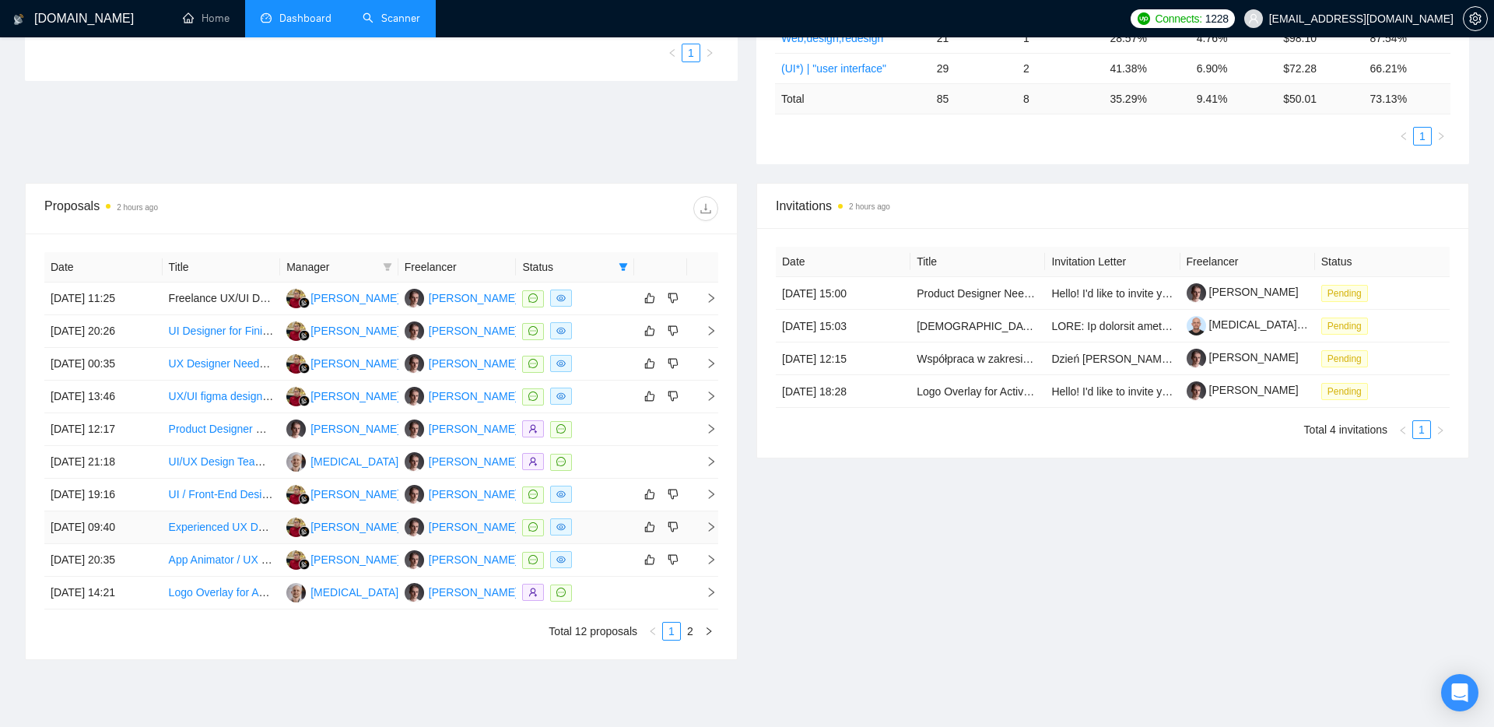
click at [707, 527] on icon "right" at bounding box center [711, 526] width 11 height 11
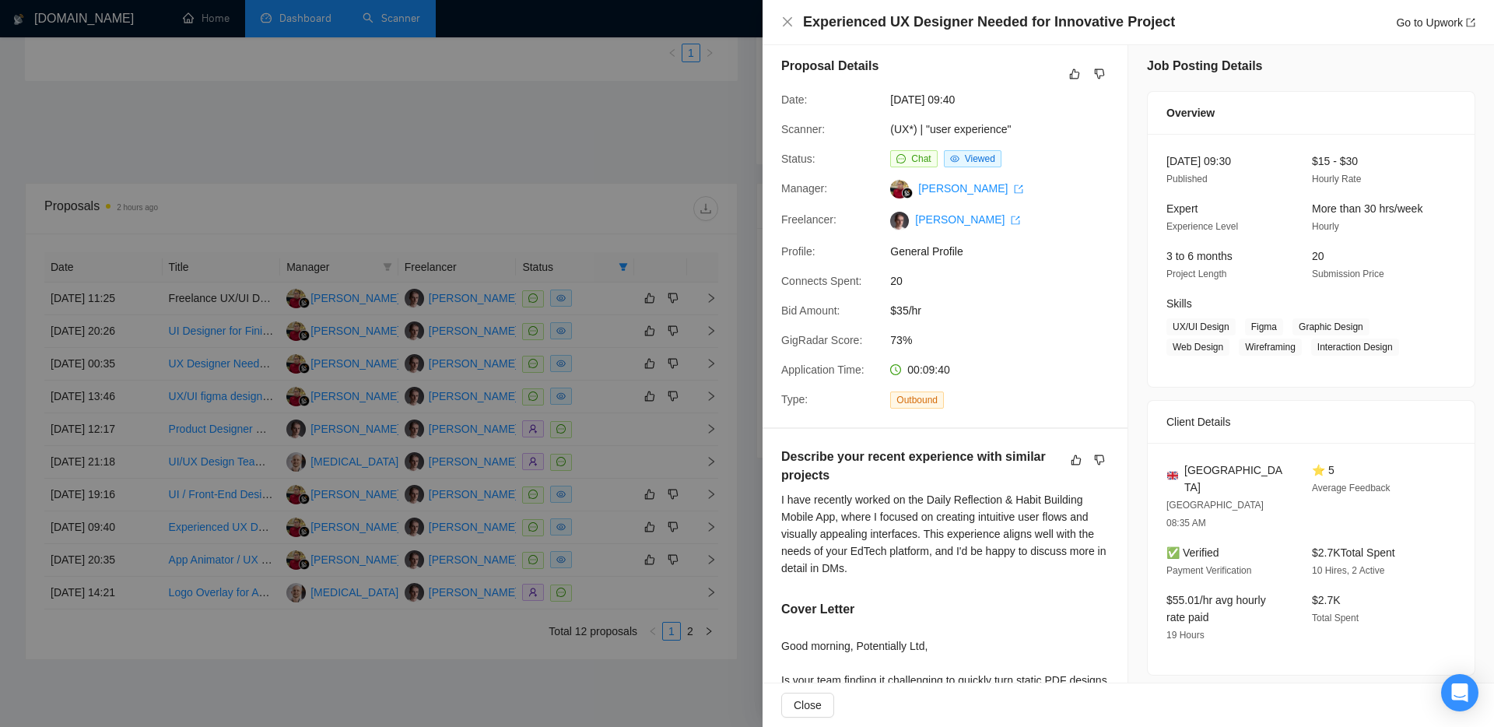
click at [738, 507] on div at bounding box center [747, 363] width 1494 height 727
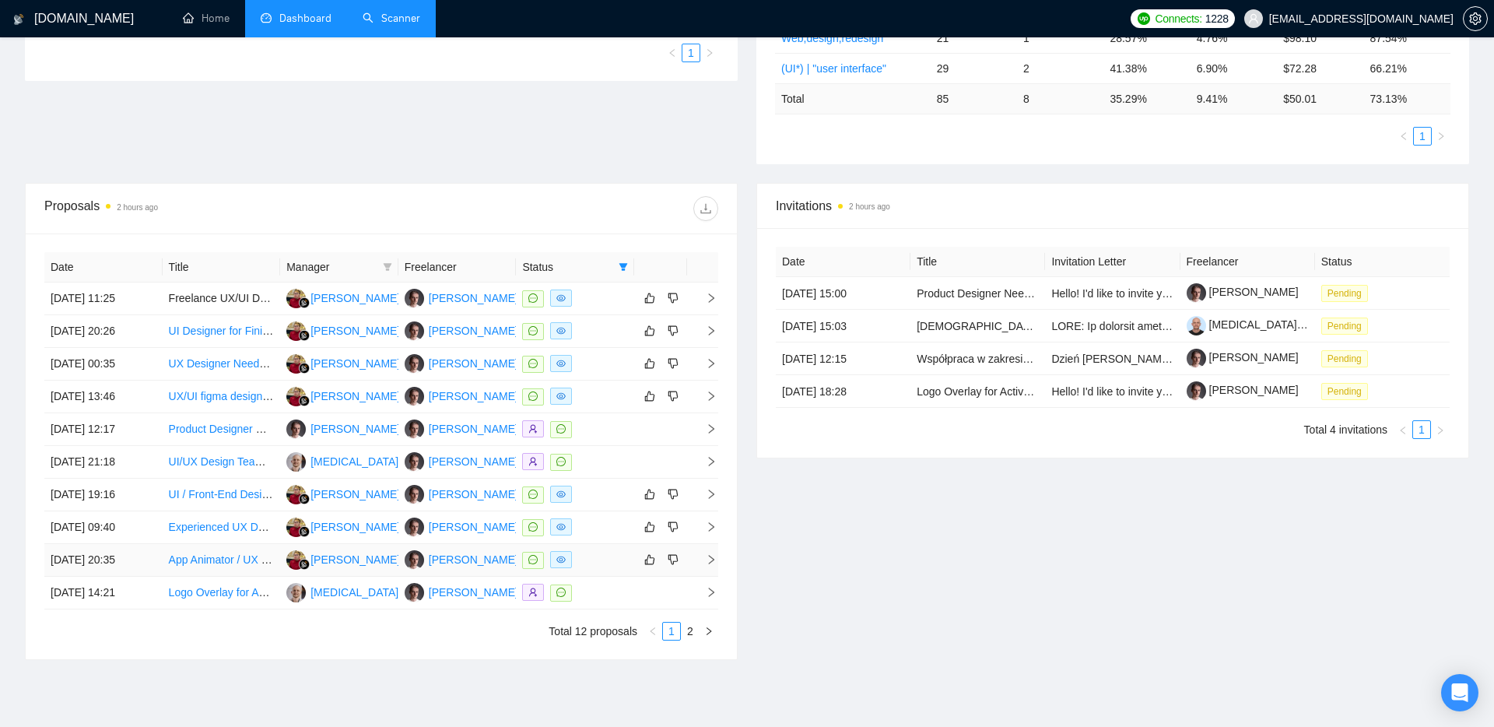
click at [713, 559] on icon "right" at bounding box center [711, 559] width 5 height 9
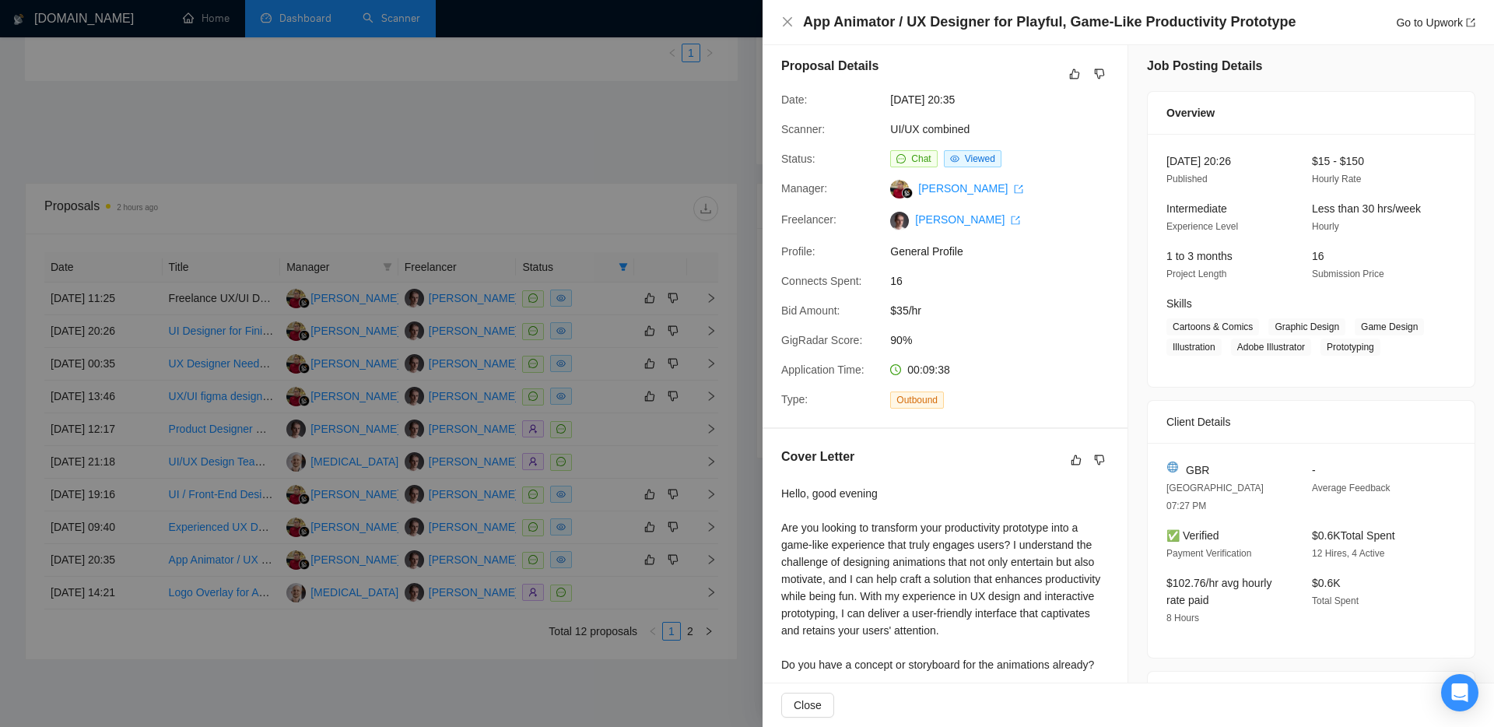
click at [738, 530] on div at bounding box center [747, 363] width 1494 height 727
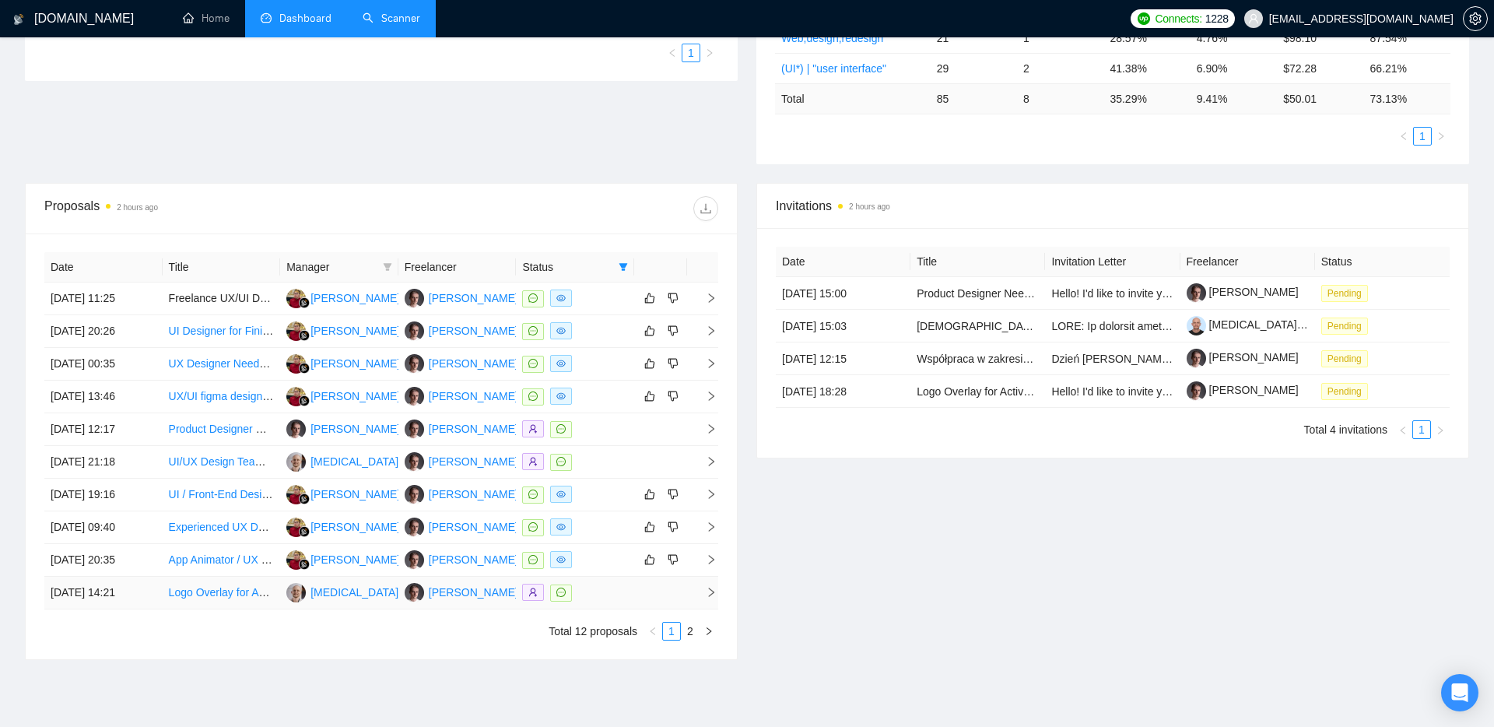
click at [713, 587] on icon "right" at bounding box center [711, 592] width 11 height 11
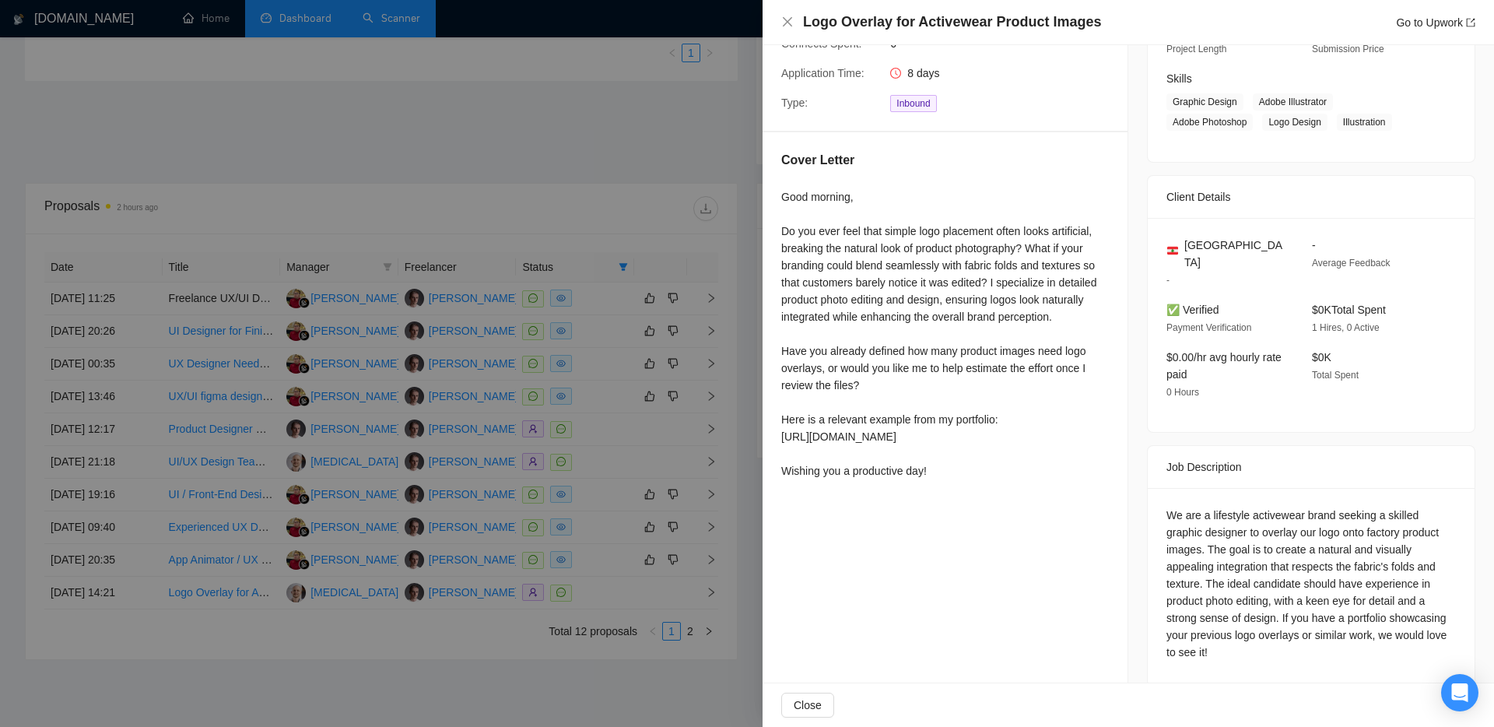
scroll to position [233, 0]
click at [659, 685] on div at bounding box center [747, 363] width 1494 height 727
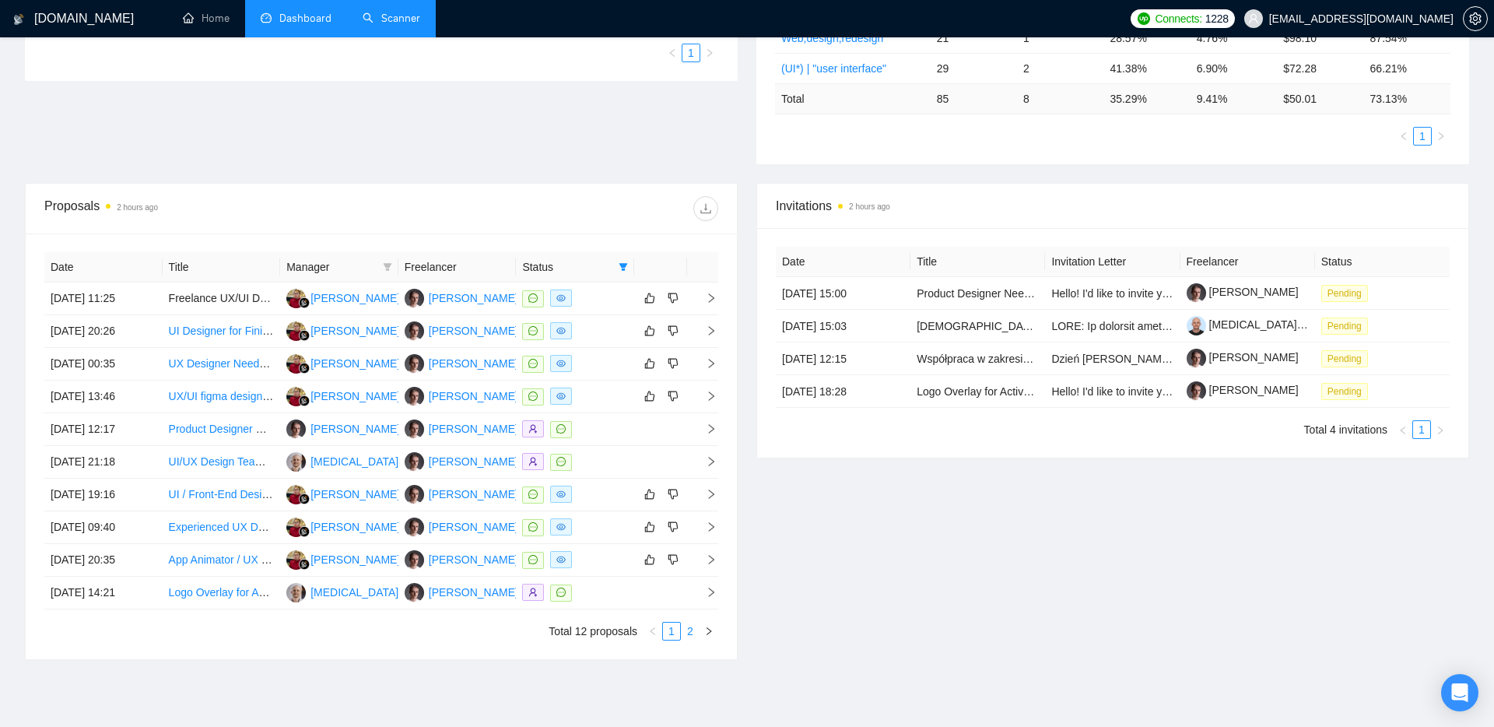
click at [694, 634] on link "2" at bounding box center [690, 631] width 17 height 17
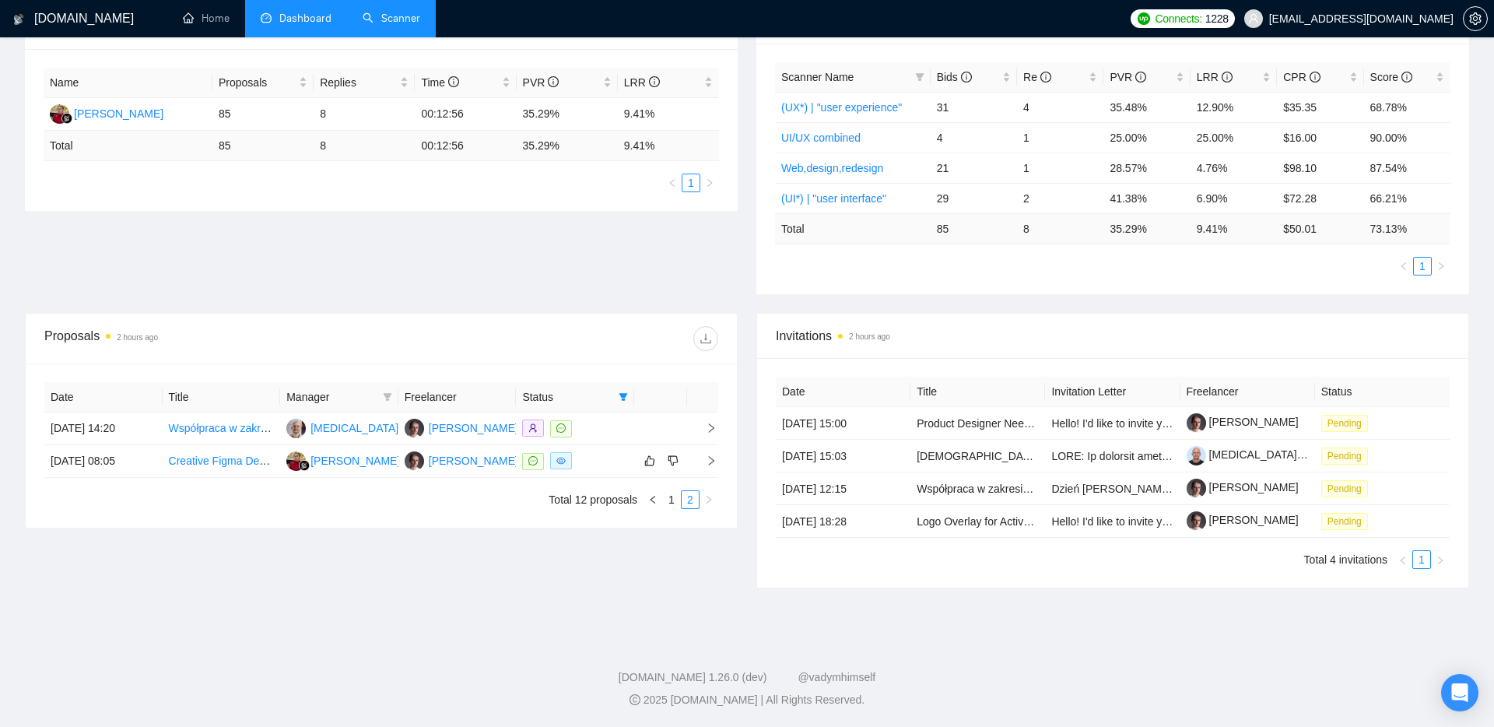
scroll to position [275, 0]
click at [715, 430] on icon "right" at bounding box center [711, 428] width 11 height 11
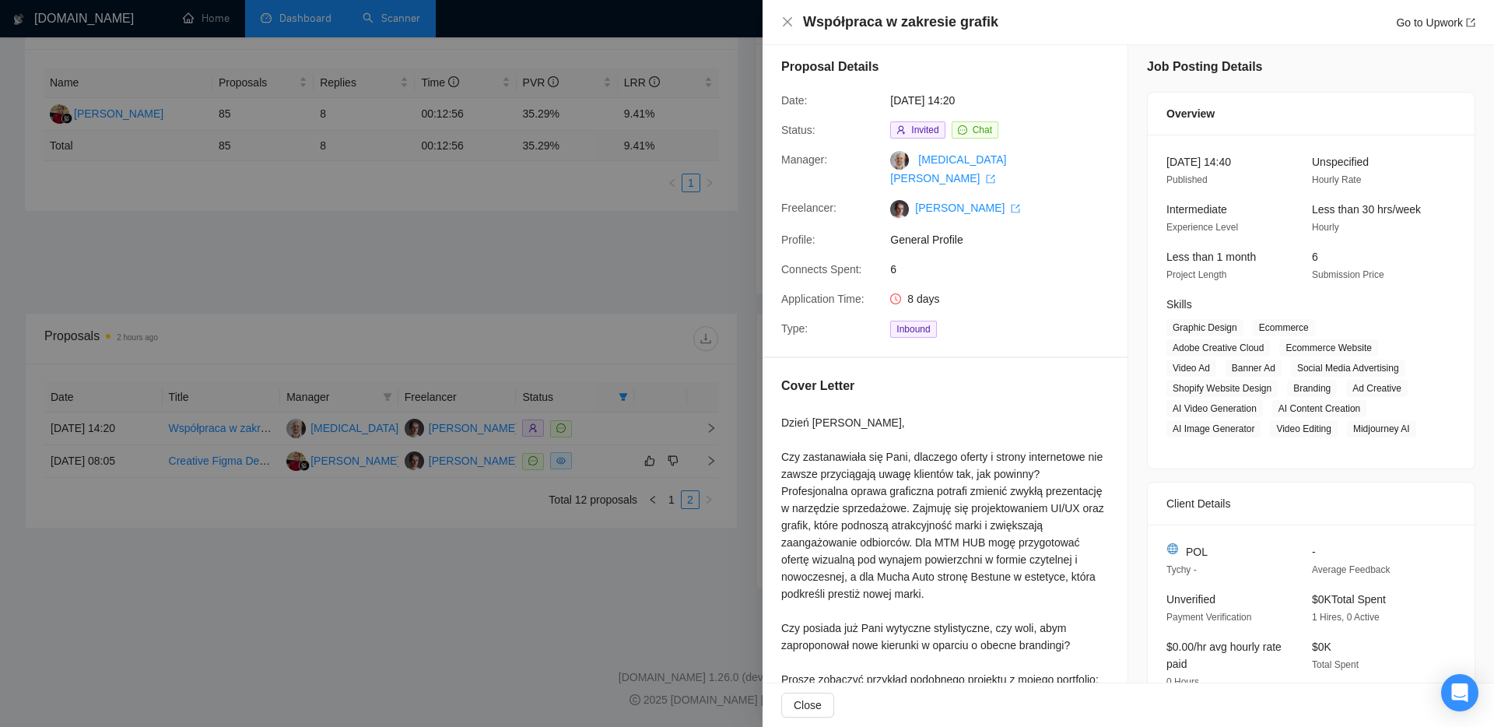
scroll to position [0, 0]
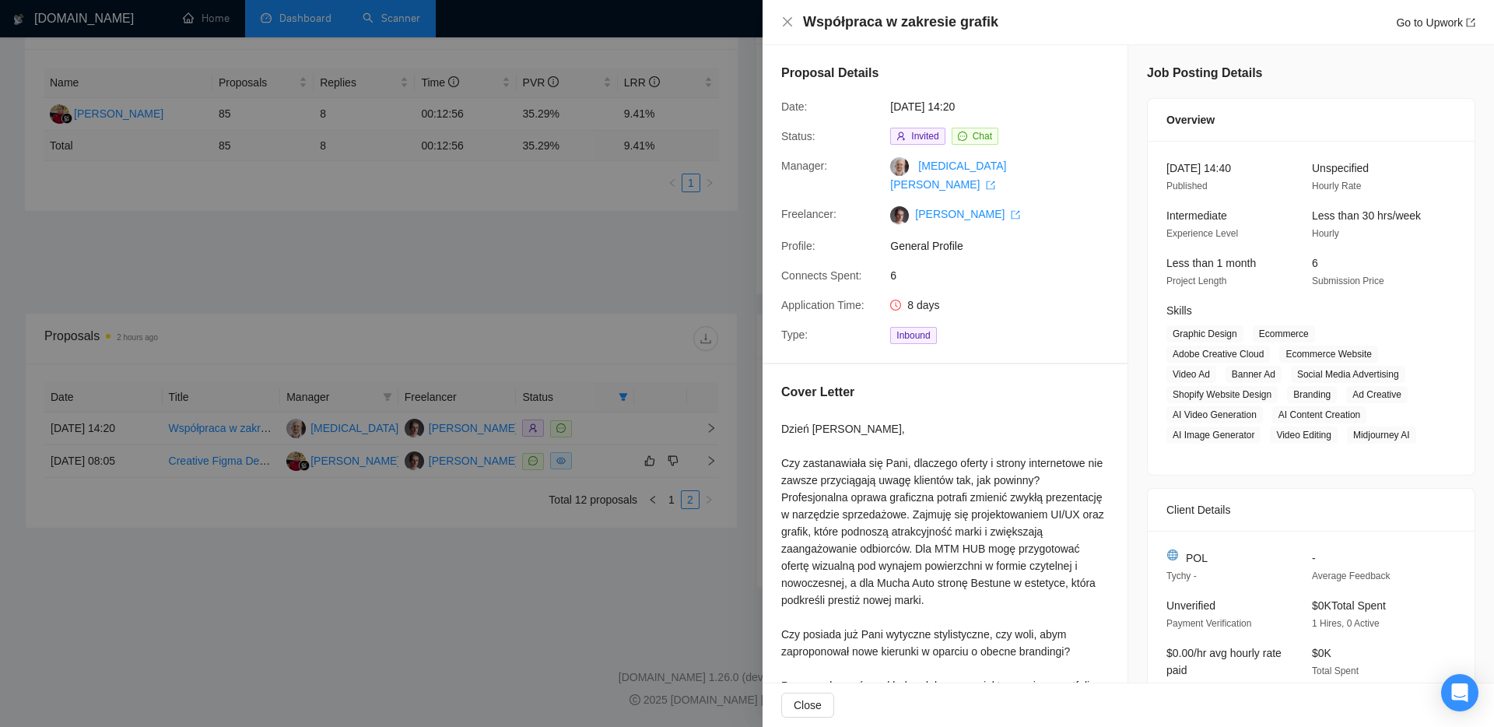
click at [660, 540] on div at bounding box center [747, 363] width 1494 height 727
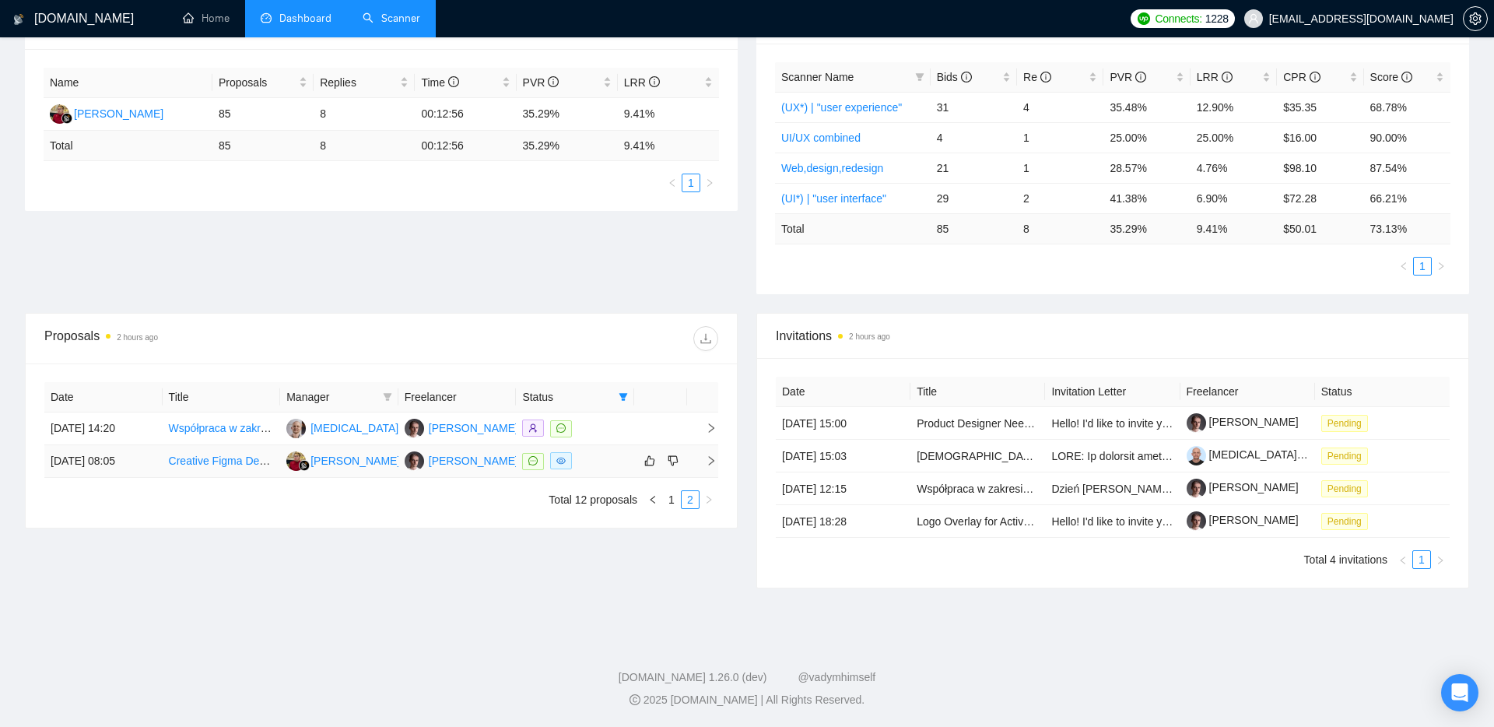
click at [713, 462] on icon "right" at bounding box center [711, 460] width 11 height 11
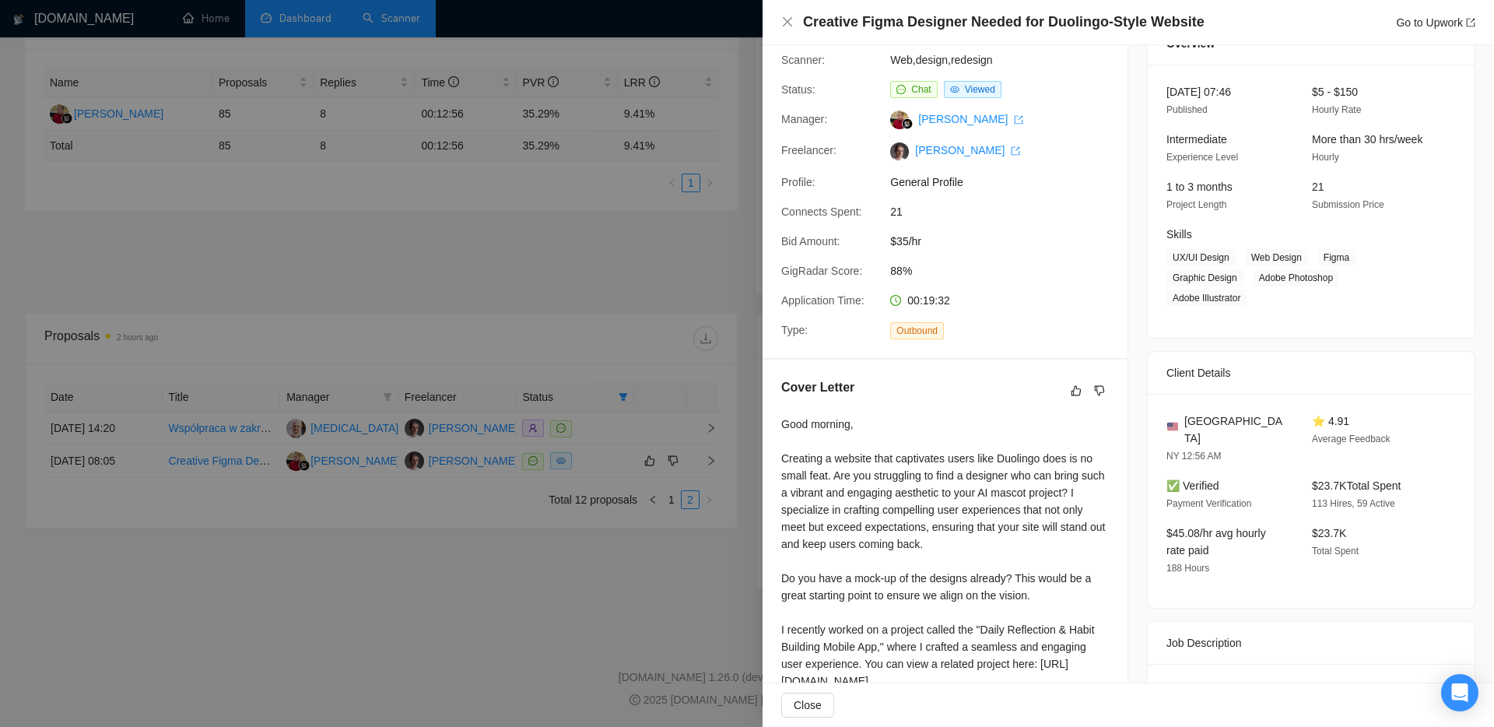
scroll to position [65, 0]
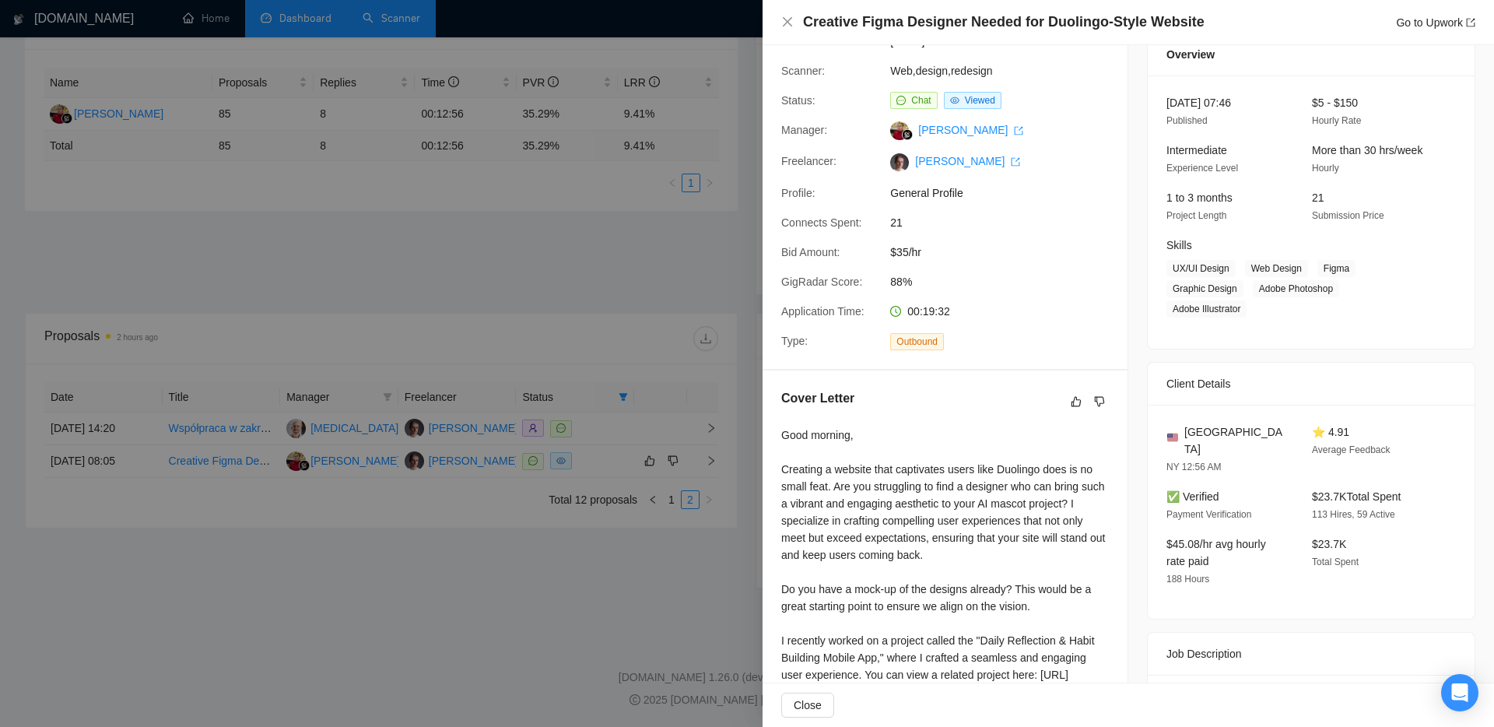
click at [679, 578] on div at bounding box center [747, 363] width 1494 height 727
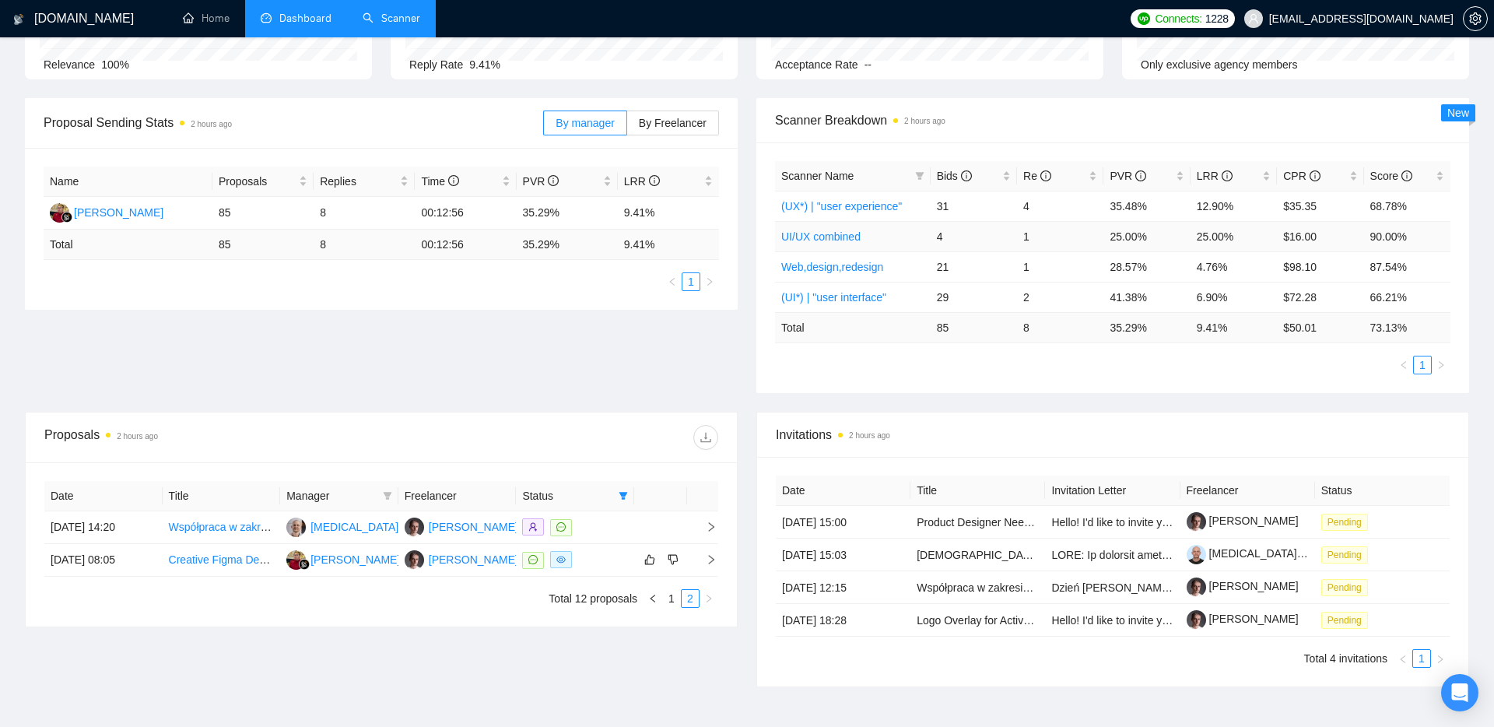
scroll to position [0, 0]
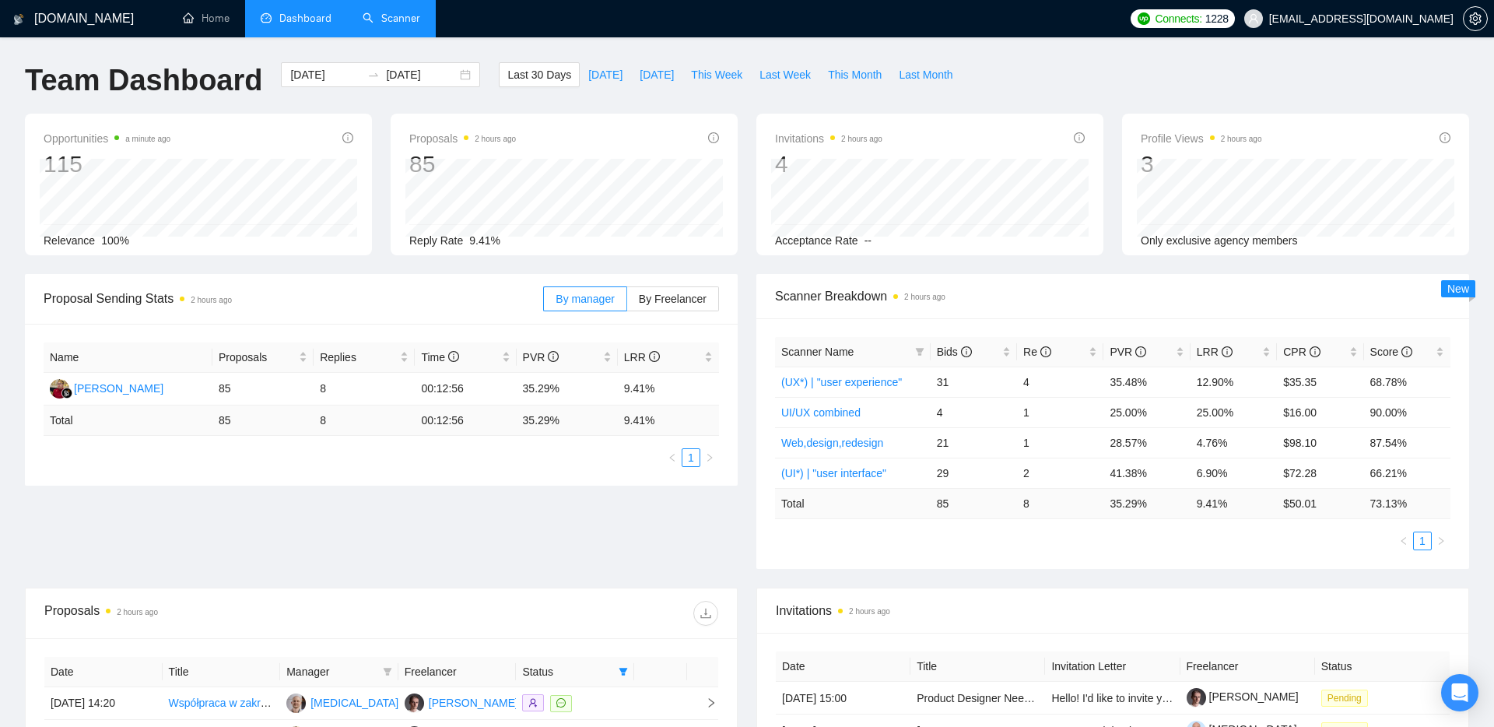
click at [404, 19] on link "Scanner" at bounding box center [392, 18] width 58 height 13
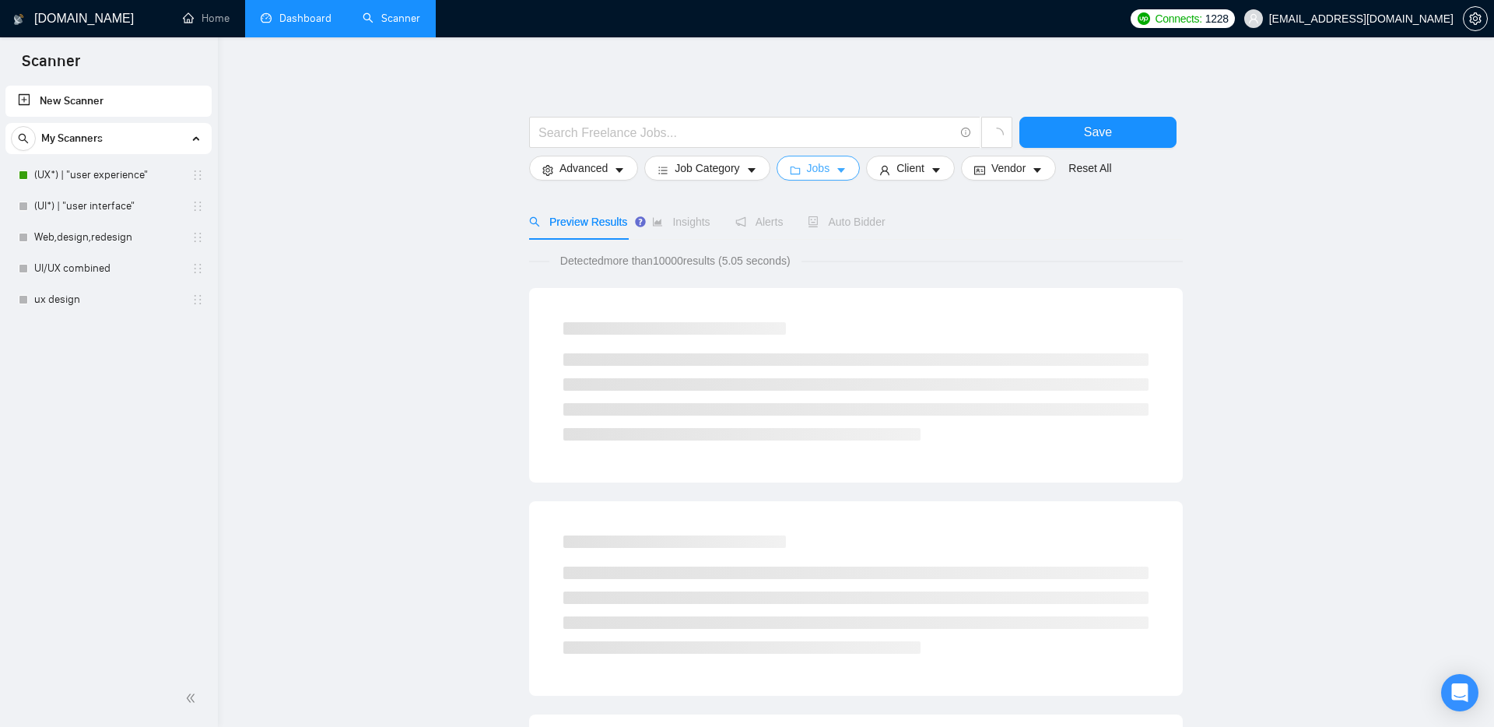
click at [738, 163] on button "Jobs" at bounding box center [819, 168] width 84 height 25
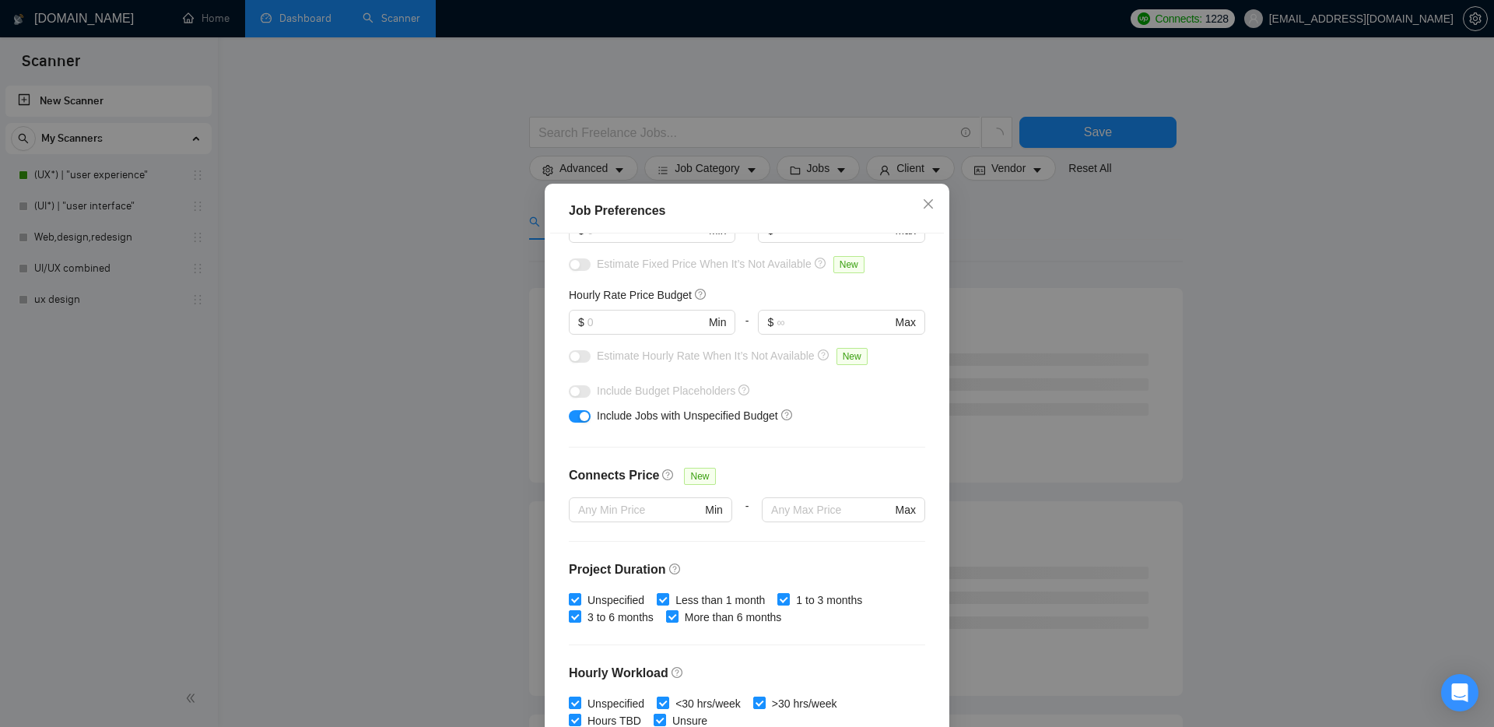
scroll to position [152, 0]
click at [738, 506] on input "text" at bounding box center [831, 507] width 120 height 17
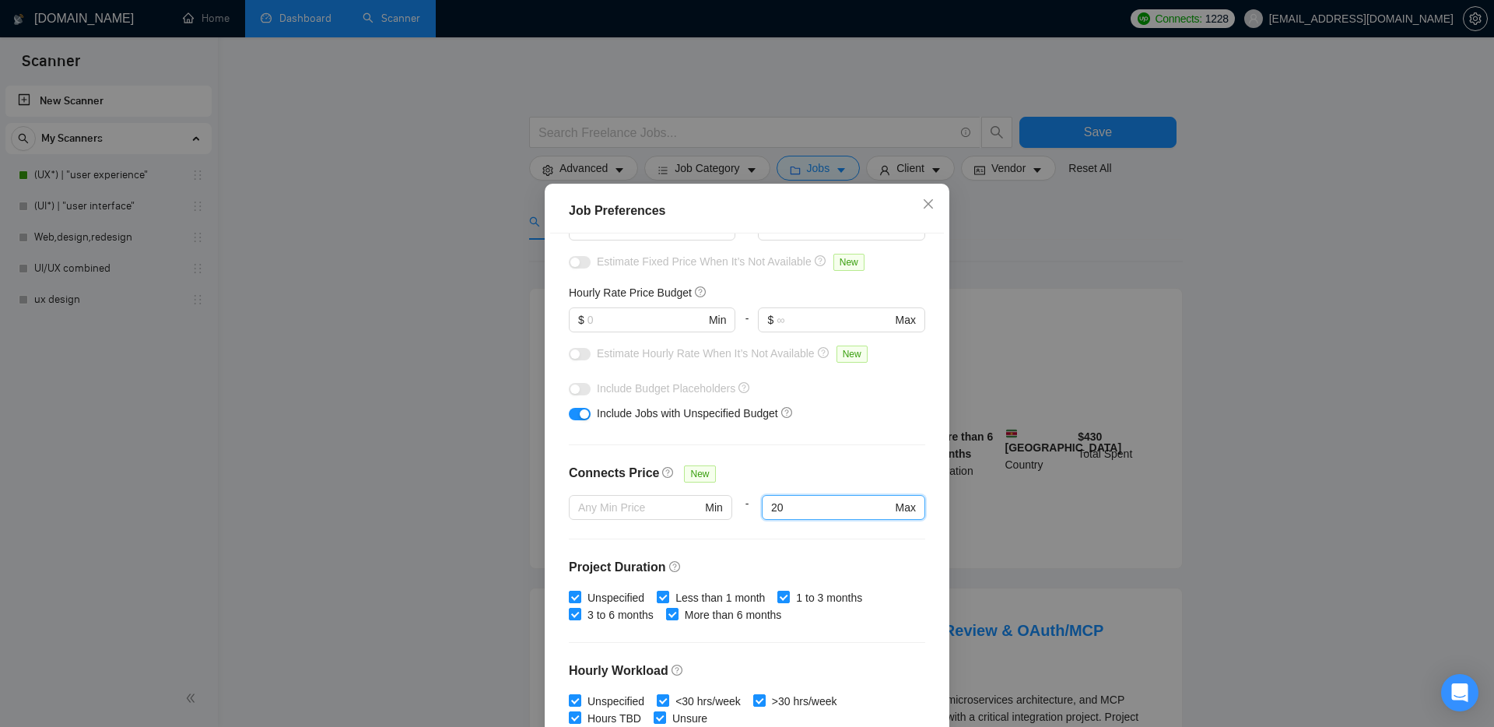
type input "20"
click at [738, 462] on div "Budget Project Type All Fixed Price Hourly Rate Fixed Price Budget $ Min - $ Ma…" at bounding box center [747, 487] width 394 height 509
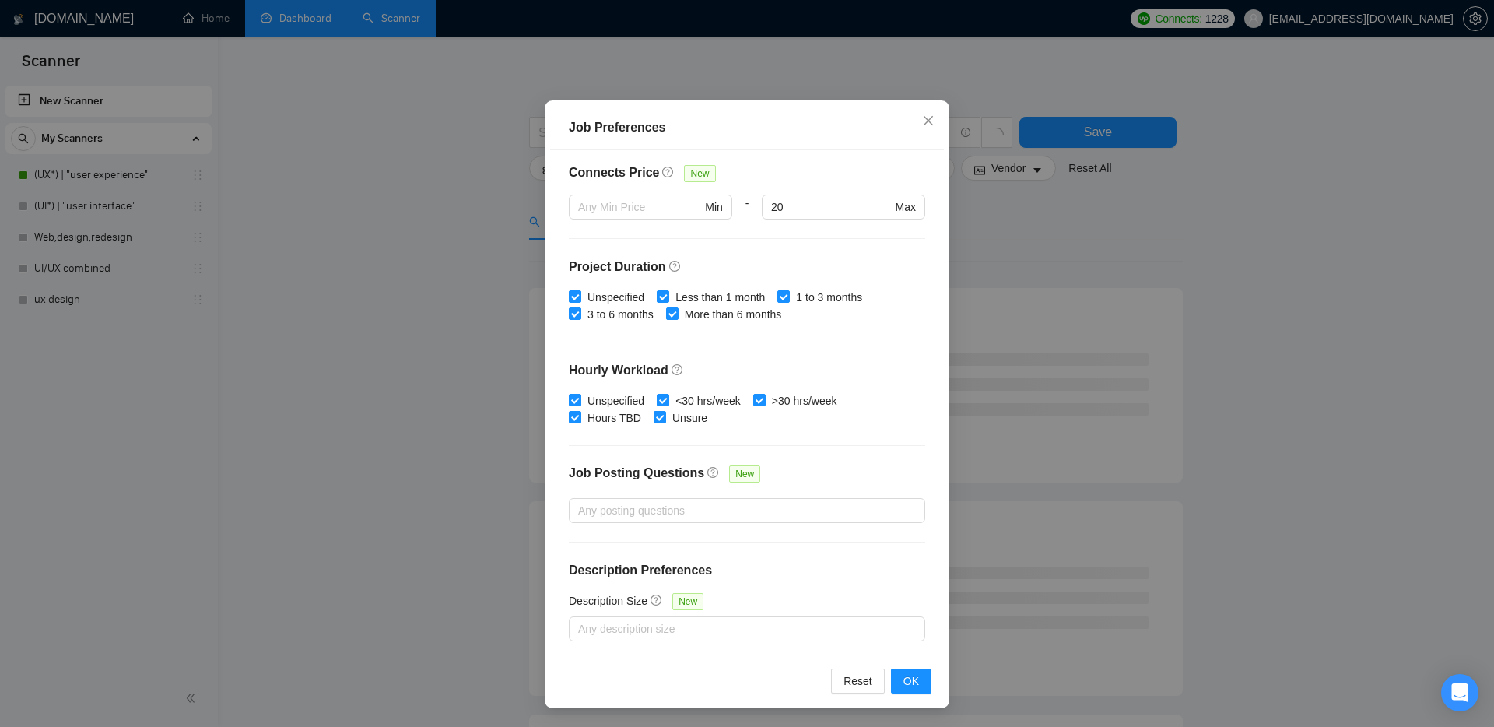
scroll to position [30, 0]
click at [738, 678] on span "OK" at bounding box center [912, 680] width 16 height 17
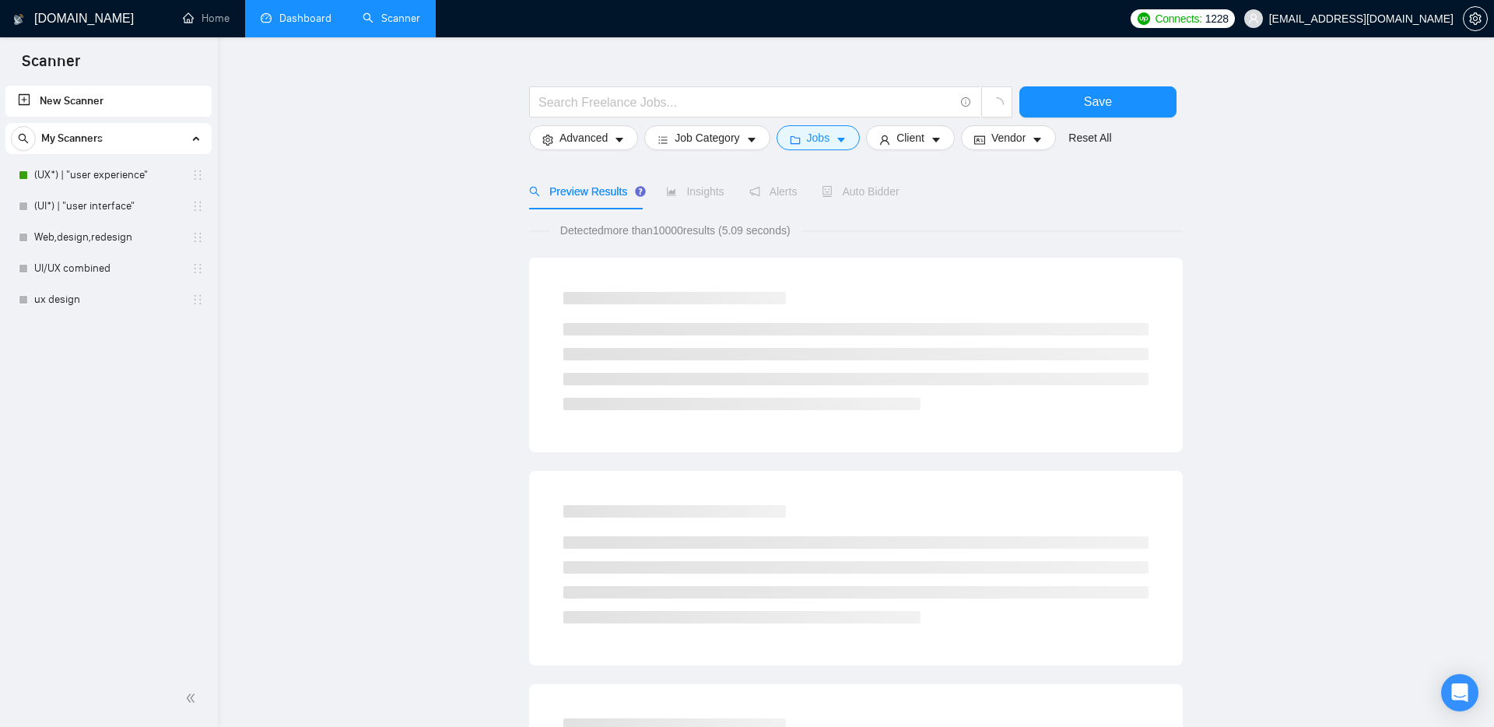
scroll to position [0, 0]
click at [121, 164] on link "(UX*) | "user experience"" at bounding box center [108, 175] width 148 height 31
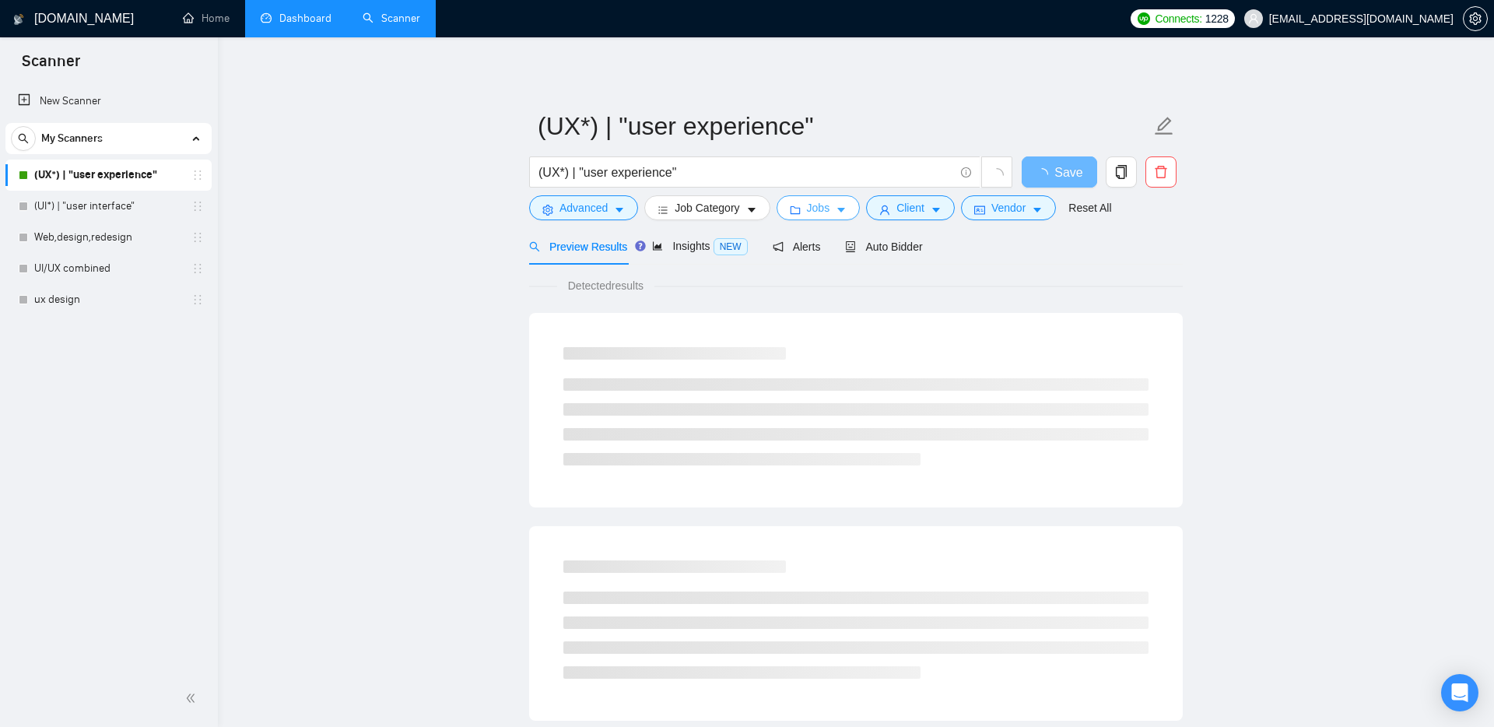
click at [738, 206] on button "Jobs" at bounding box center [819, 207] width 84 height 25
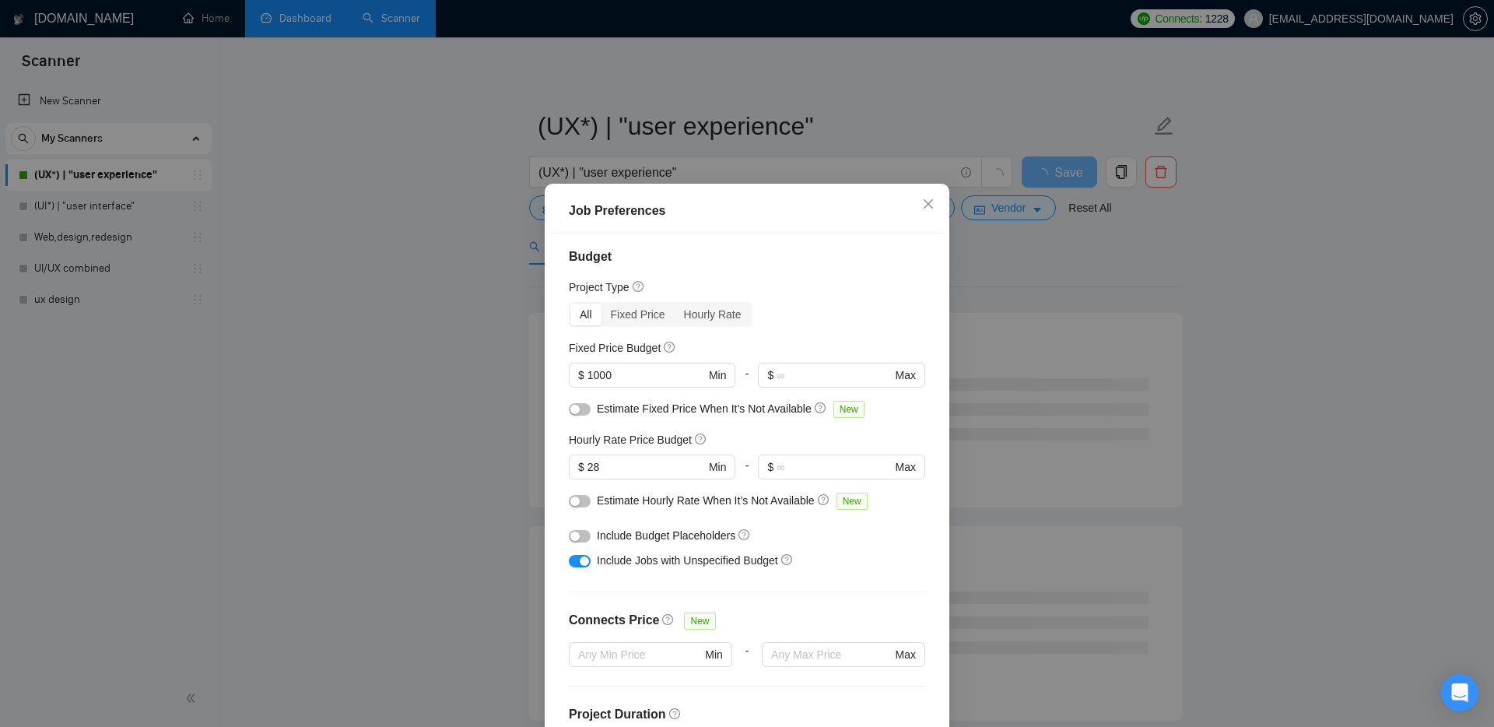
scroll to position [10, 0]
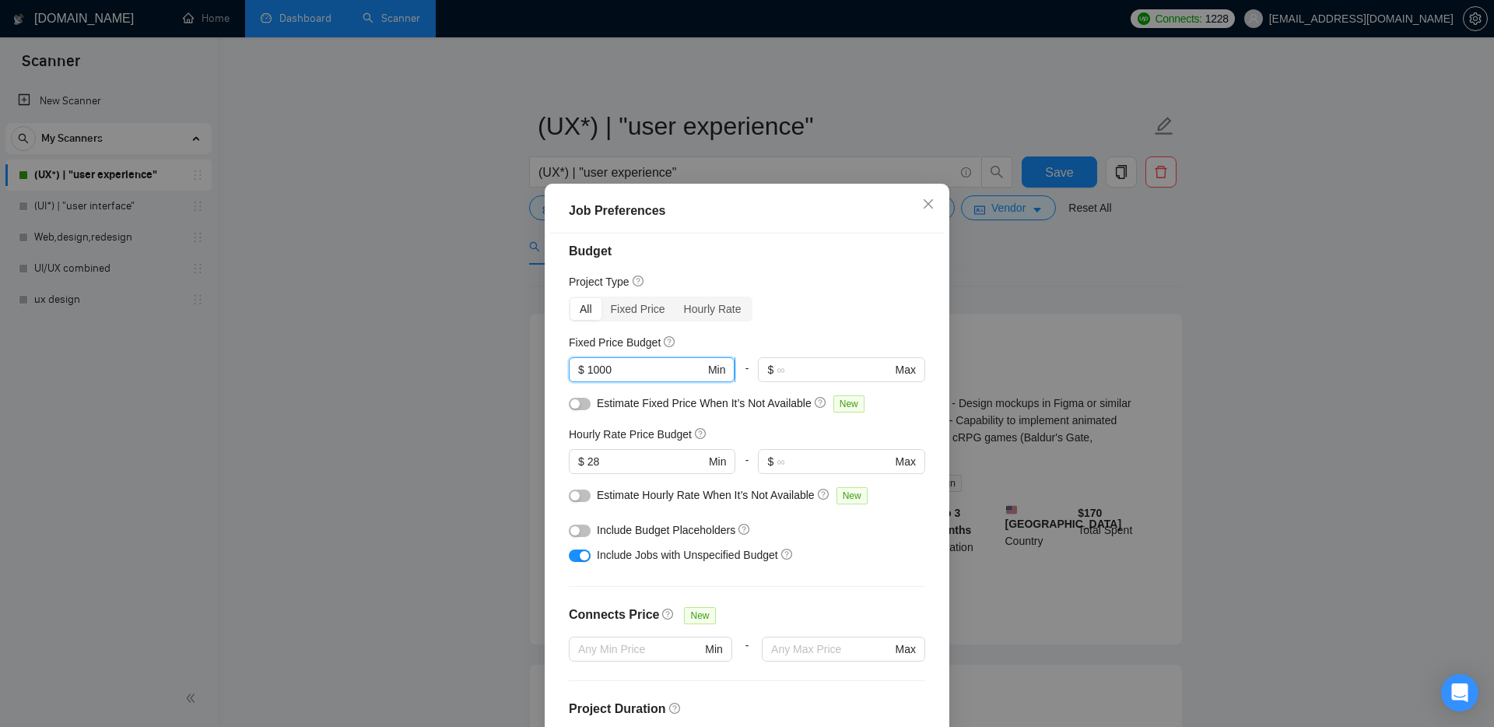
drag, startPoint x: 634, startPoint y: 370, endPoint x: 571, endPoint y: 370, distance: 63.8
click at [570, 370] on span "$ 1000 Min" at bounding box center [652, 369] width 166 height 25
type input "1600"
click at [698, 335] on div "Fixed Price Budget" at bounding box center [747, 342] width 356 height 17
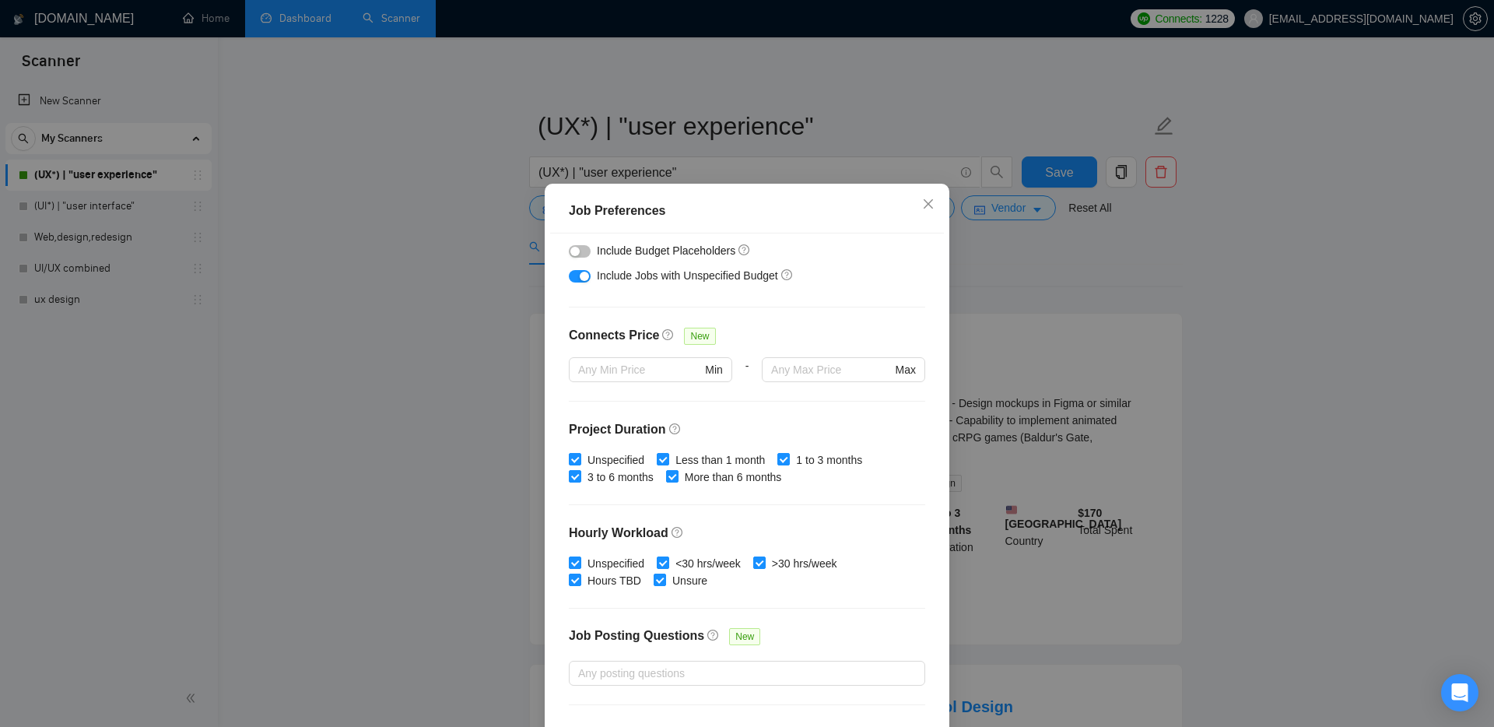
scroll to position [296, 0]
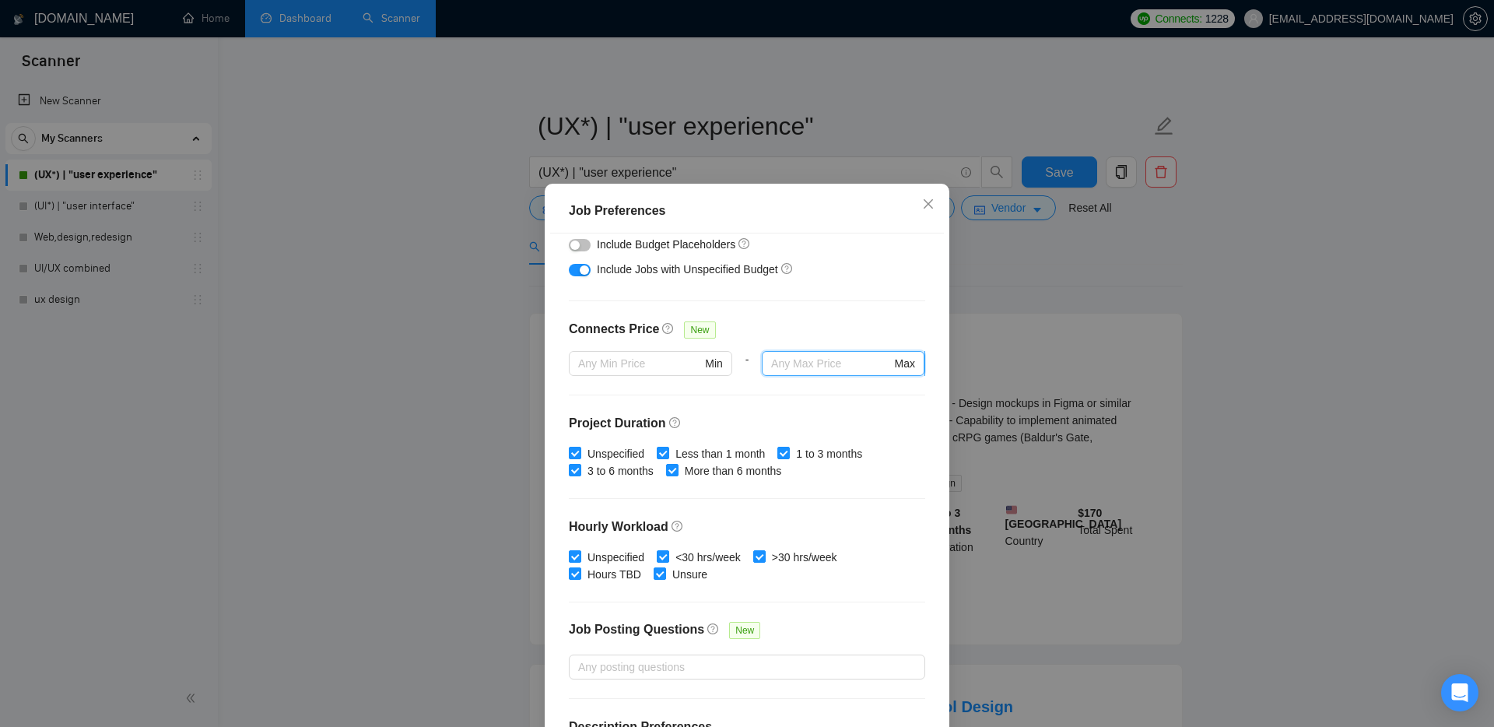
click at [738, 361] on input "text" at bounding box center [831, 363] width 120 height 17
type input "20"
click at [738, 396] on div "Budget Project Type All Fixed Price Hourly Rate Fixed Price Budget $ 1600 Min -…" at bounding box center [747, 487] width 394 height 509
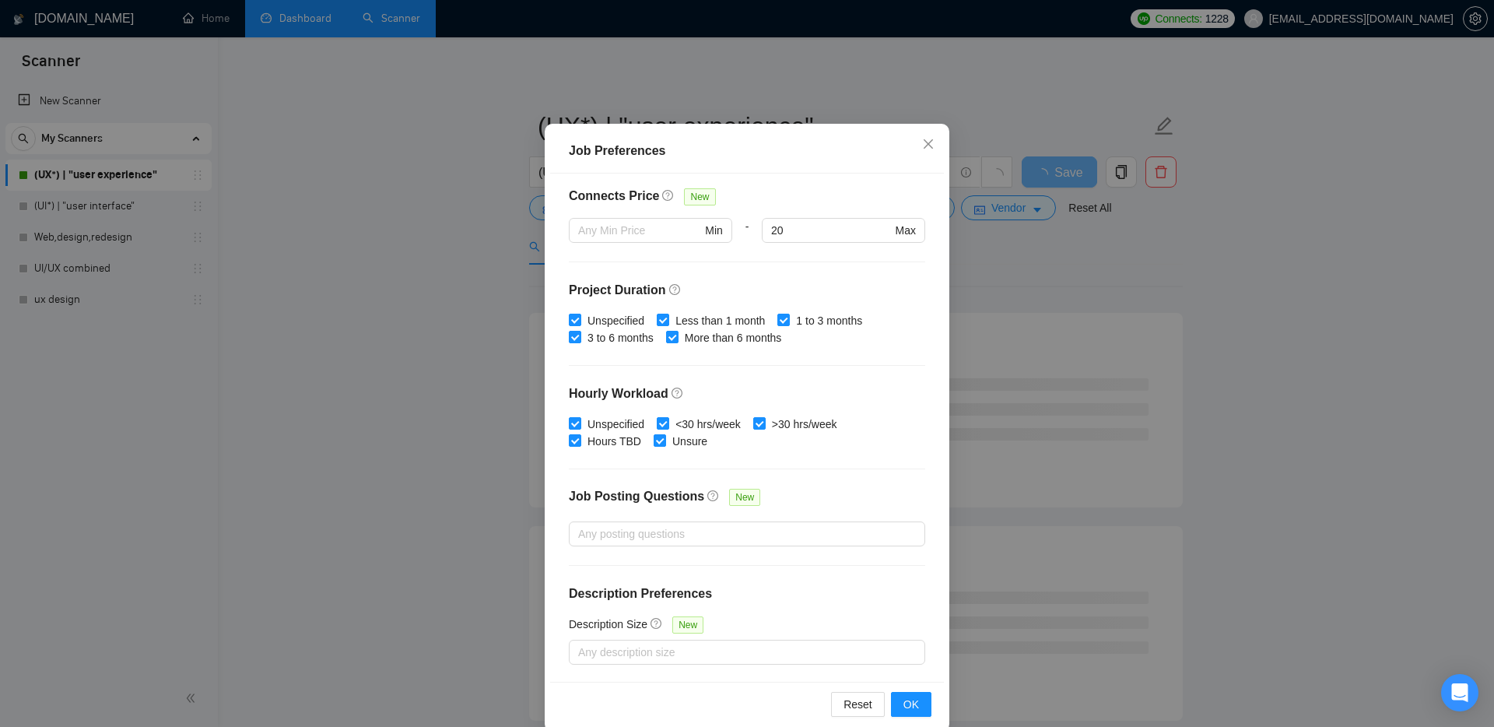
scroll to position [78, 0]
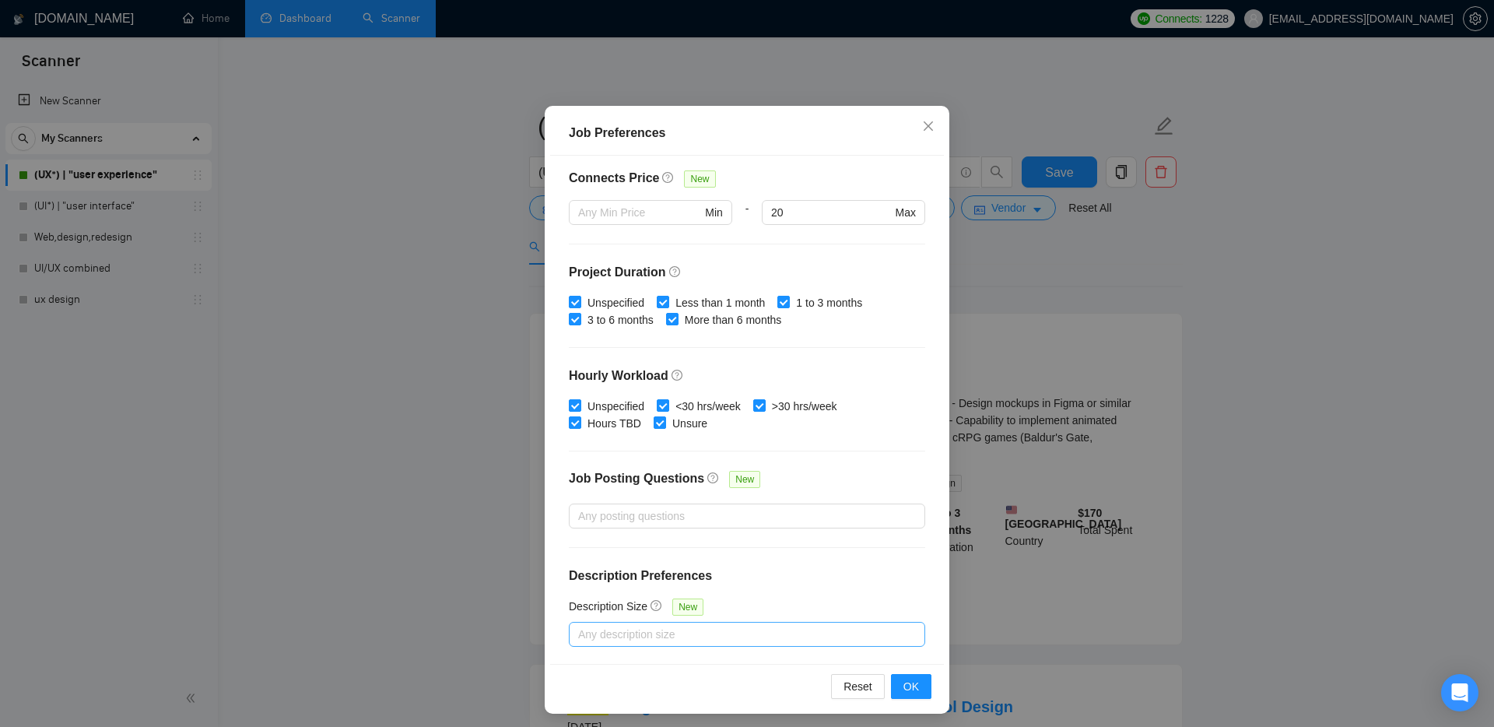
click at [729, 634] on div at bounding box center [739, 634] width 333 height 19
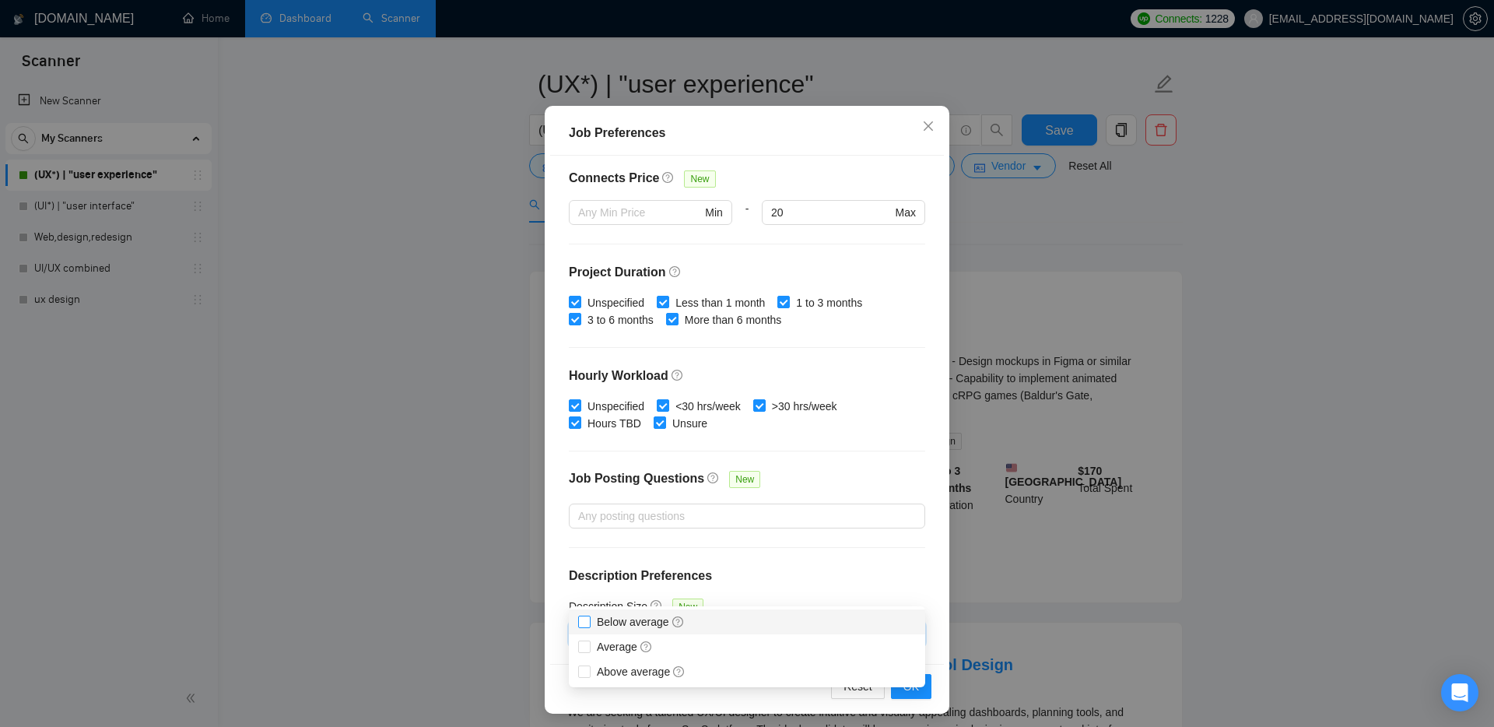
scroll to position [46, 0]
click at [715, 551] on div "Budget Project Type All Fixed Price Hourly Rate Fixed Price Budget $ 1600 Min -…" at bounding box center [747, 410] width 394 height 509
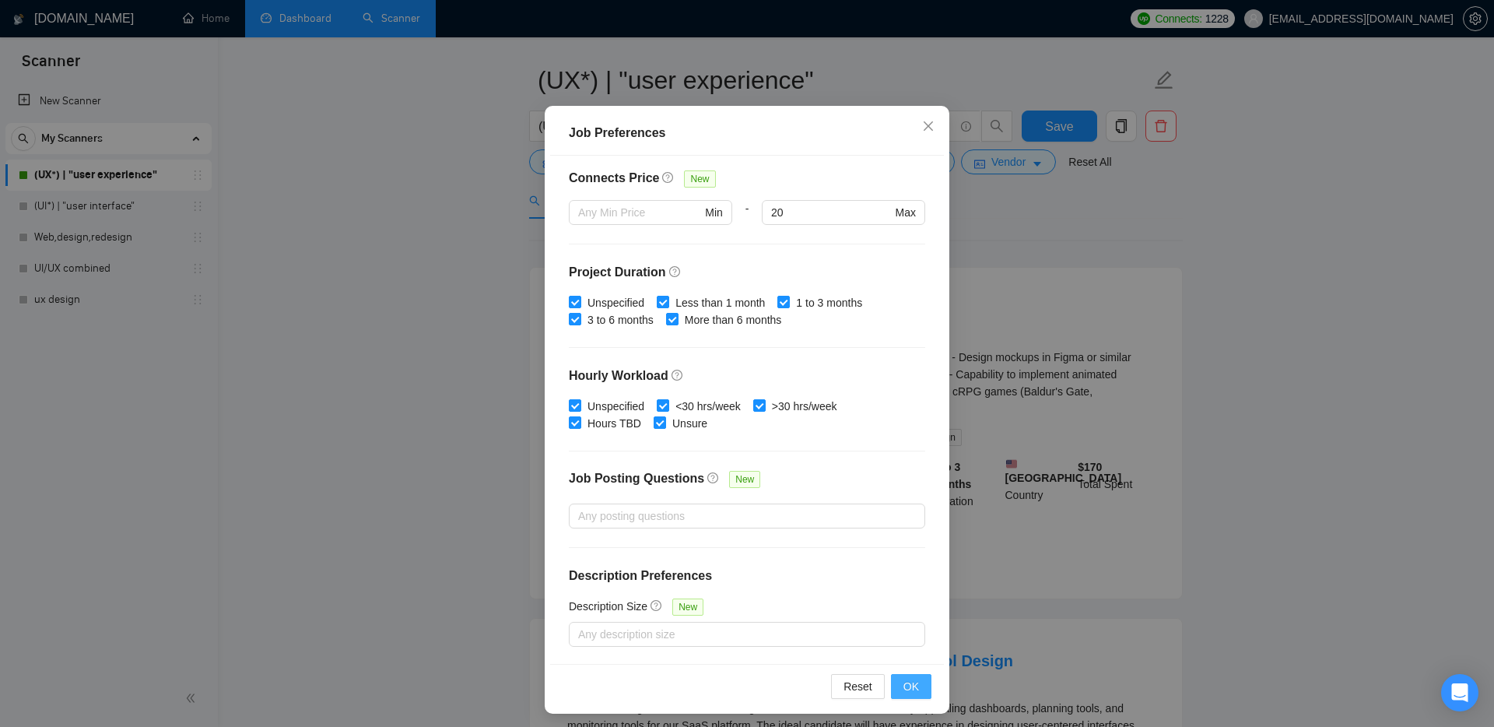
click at [738, 689] on span "OK" at bounding box center [912, 686] width 16 height 17
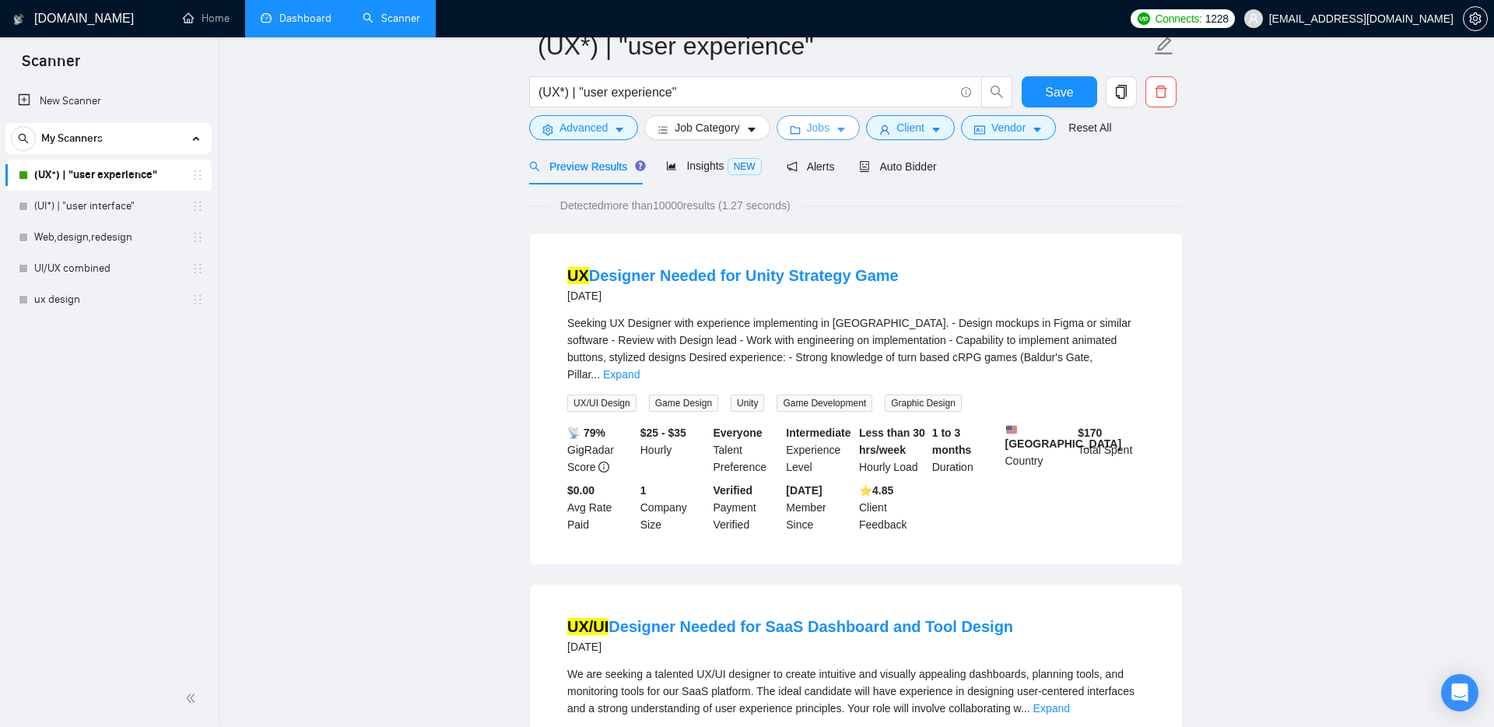
scroll to position [0, 0]
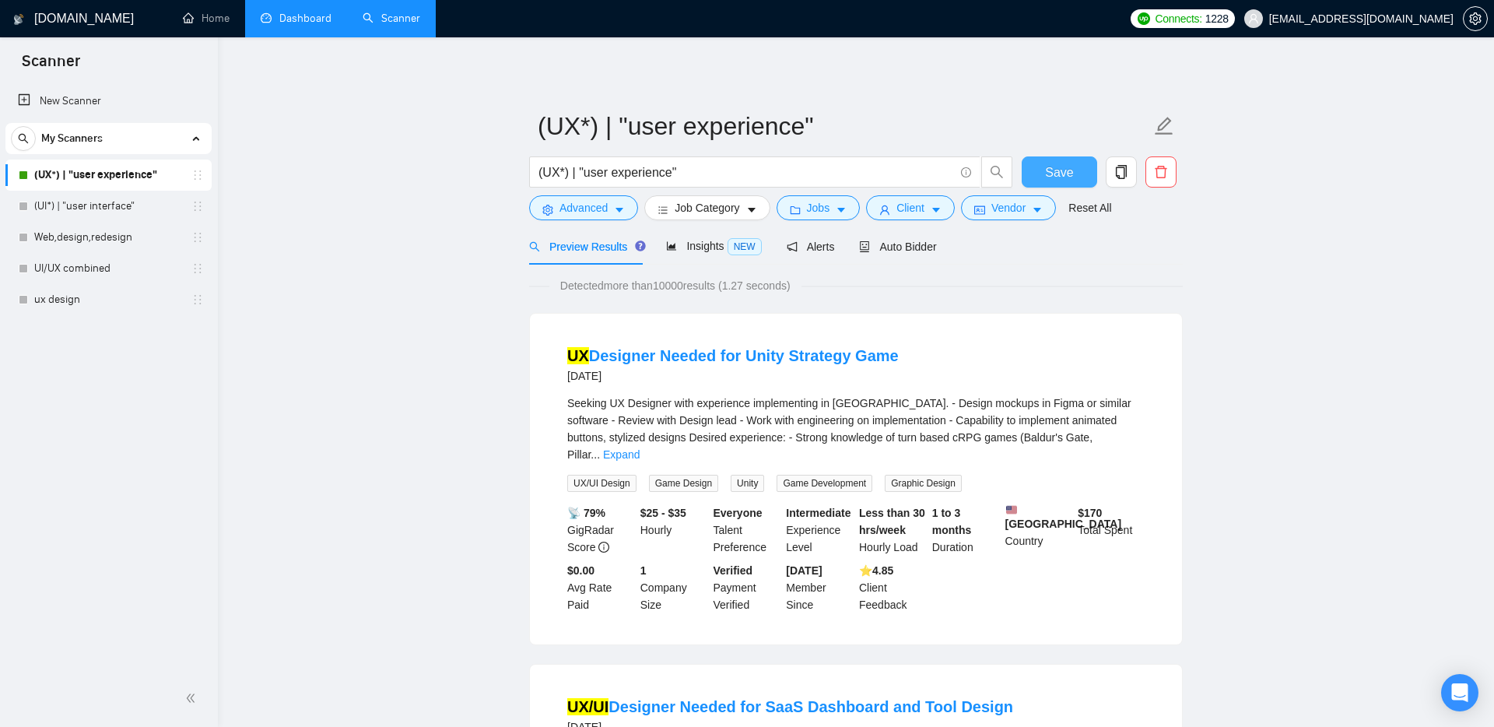
click at [738, 174] on button "Save" at bounding box center [1059, 171] width 75 height 31
click at [585, 210] on span "Advanced" at bounding box center [584, 207] width 48 height 17
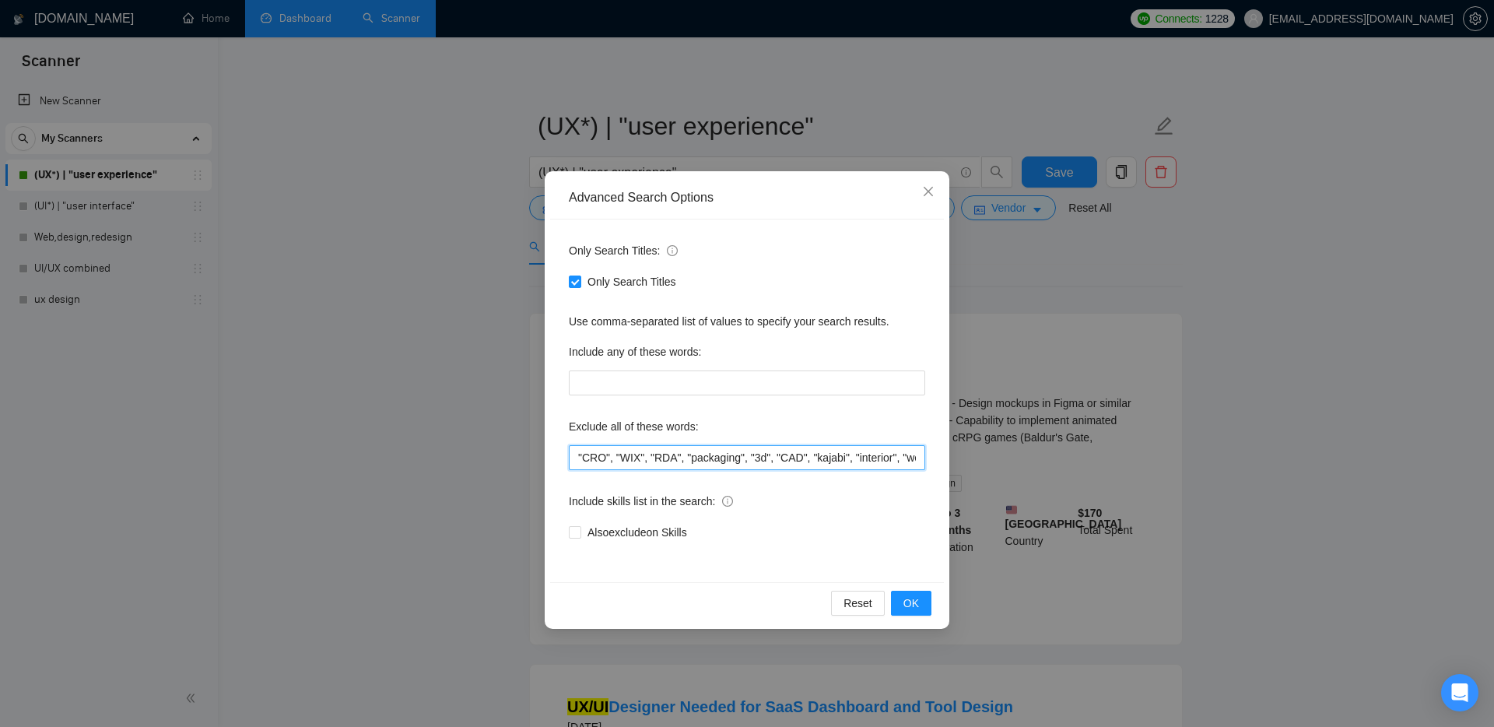
click at [575, 455] on input ""CRO", "WIX", "RDA", "packaging", "3d", "CAD", "kajabi", "interior", "webflow",…" at bounding box center [747, 457] width 356 height 25
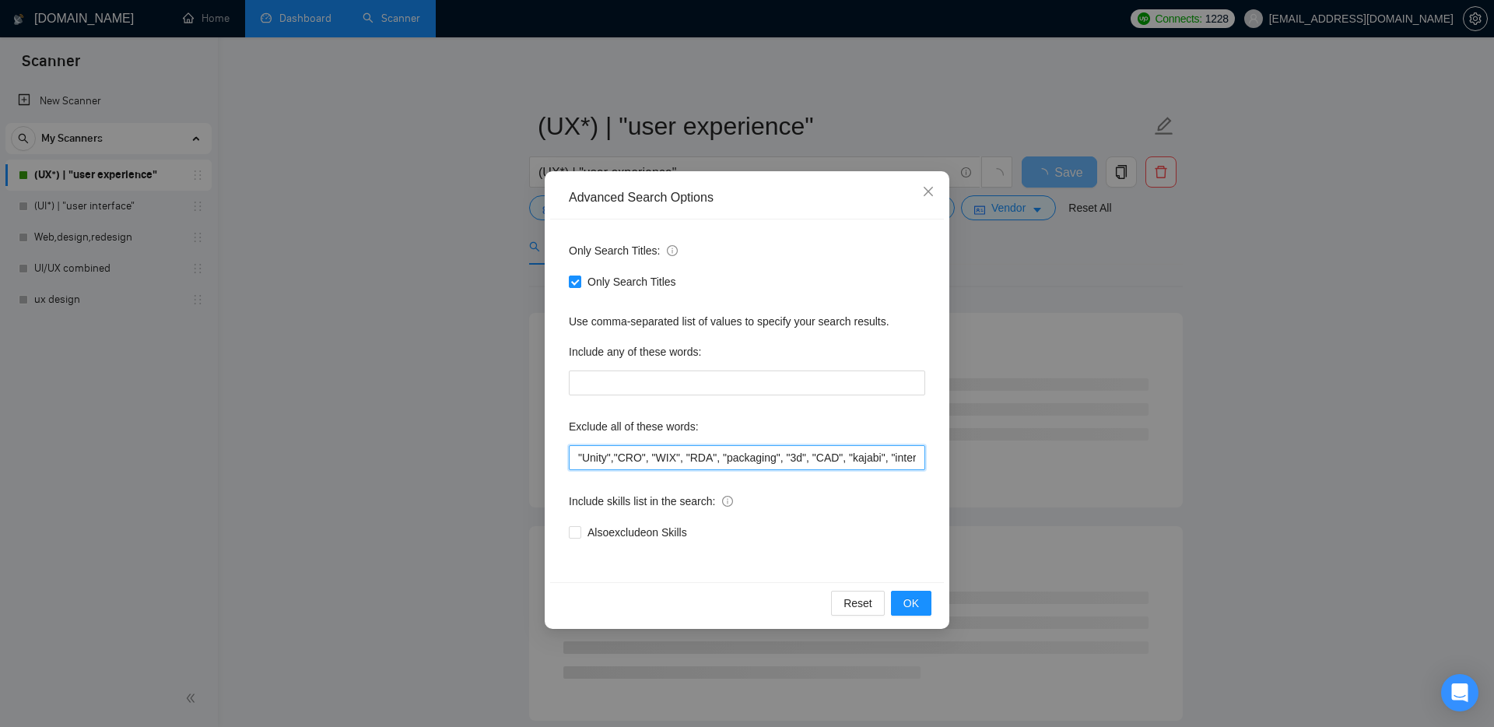
click at [615, 457] on input ""Unity","CRO", "WIX", "RDA", "packaging", "3d", "CAD", "kajabi", "interior", "w…" at bounding box center [747, 457] width 356 height 25
type input ""Unity", "CRO", "WIX", "RDA", "packaging", "3d", "CAD", "kajabi", "interior", "…"
click at [738, 600] on span "OK" at bounding box center [912, 603] width 16 height 17
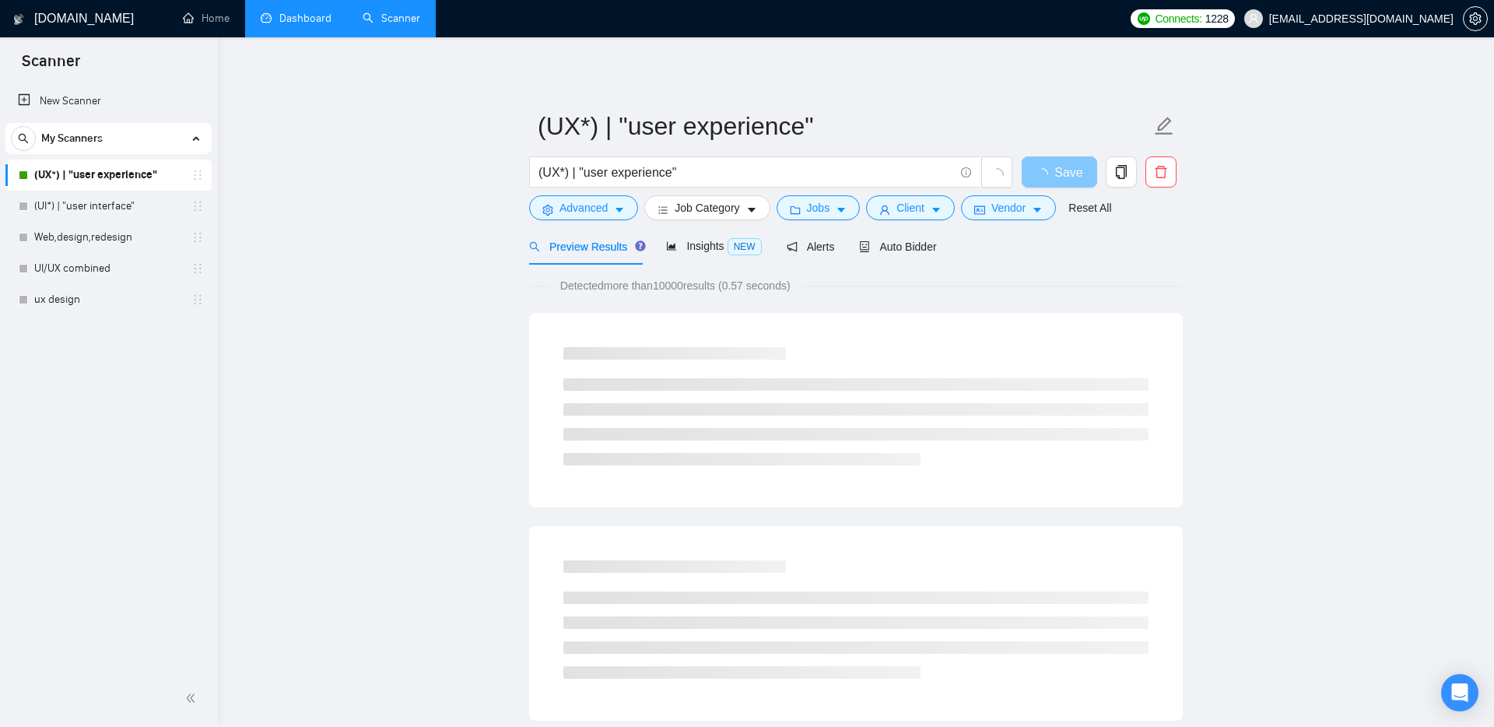
click at [738, 170] on span "Save" at bounding box center [1069, 172] width 28 height 19
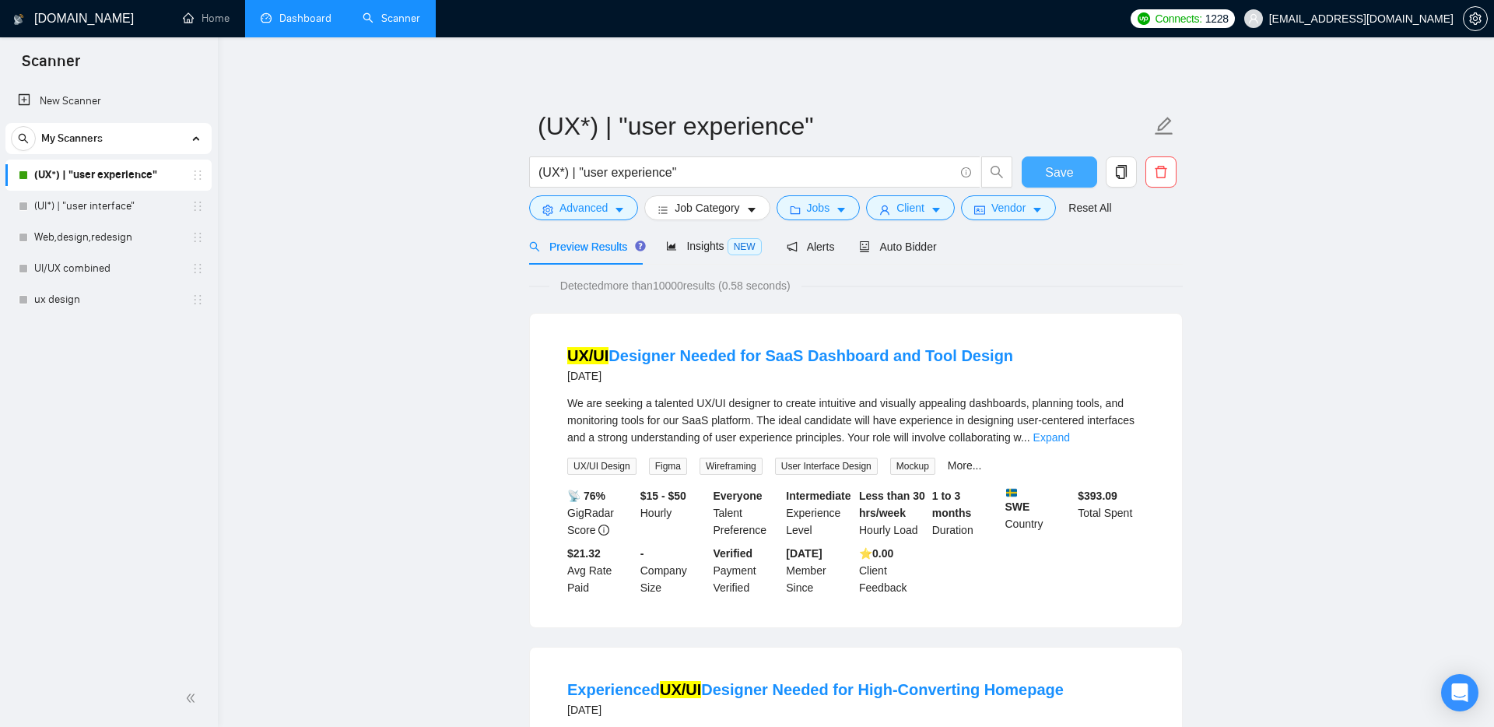
click at [738, 170] on span "Save" at bounding box center [1059, 172] width 28 height 19
click at [200, 21] on link "Home" at bounding box center [206, 18] width 47 height 13
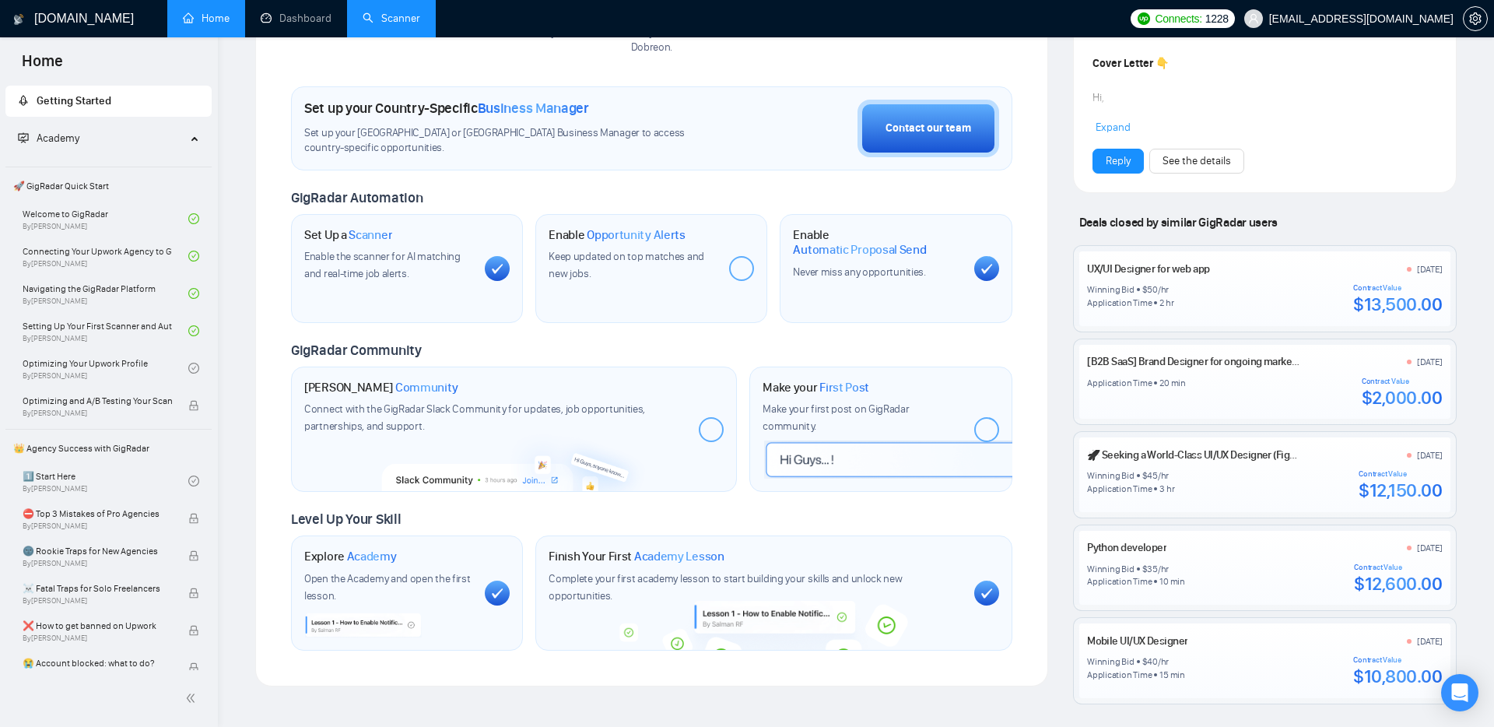
scroll to position [497, 0]
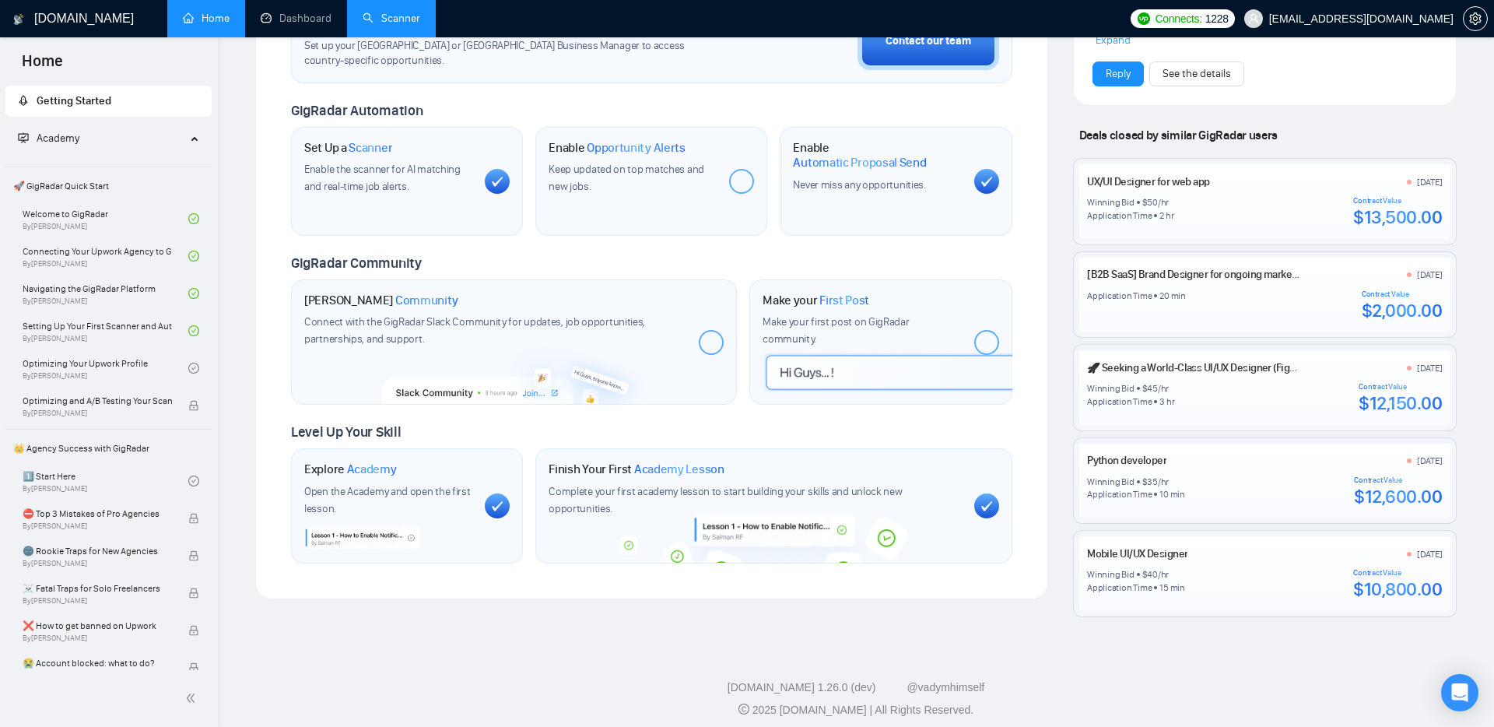
click at [395, 12] on link "Scanner" at bounding box center [392, 18] width 58 height 13
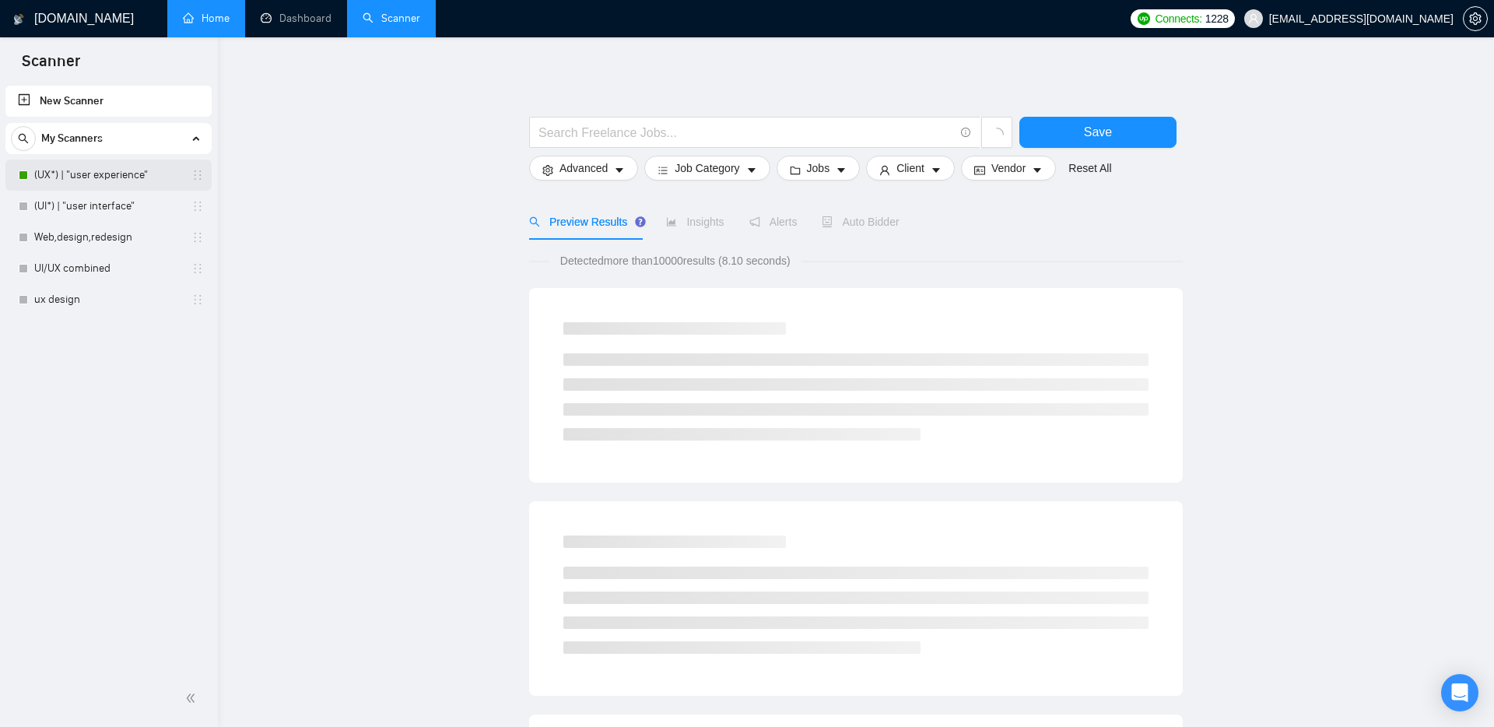
click at [133, 172] on link "(UX*) | "user experience"" at bounding box center [108, 175] width 148 height 31
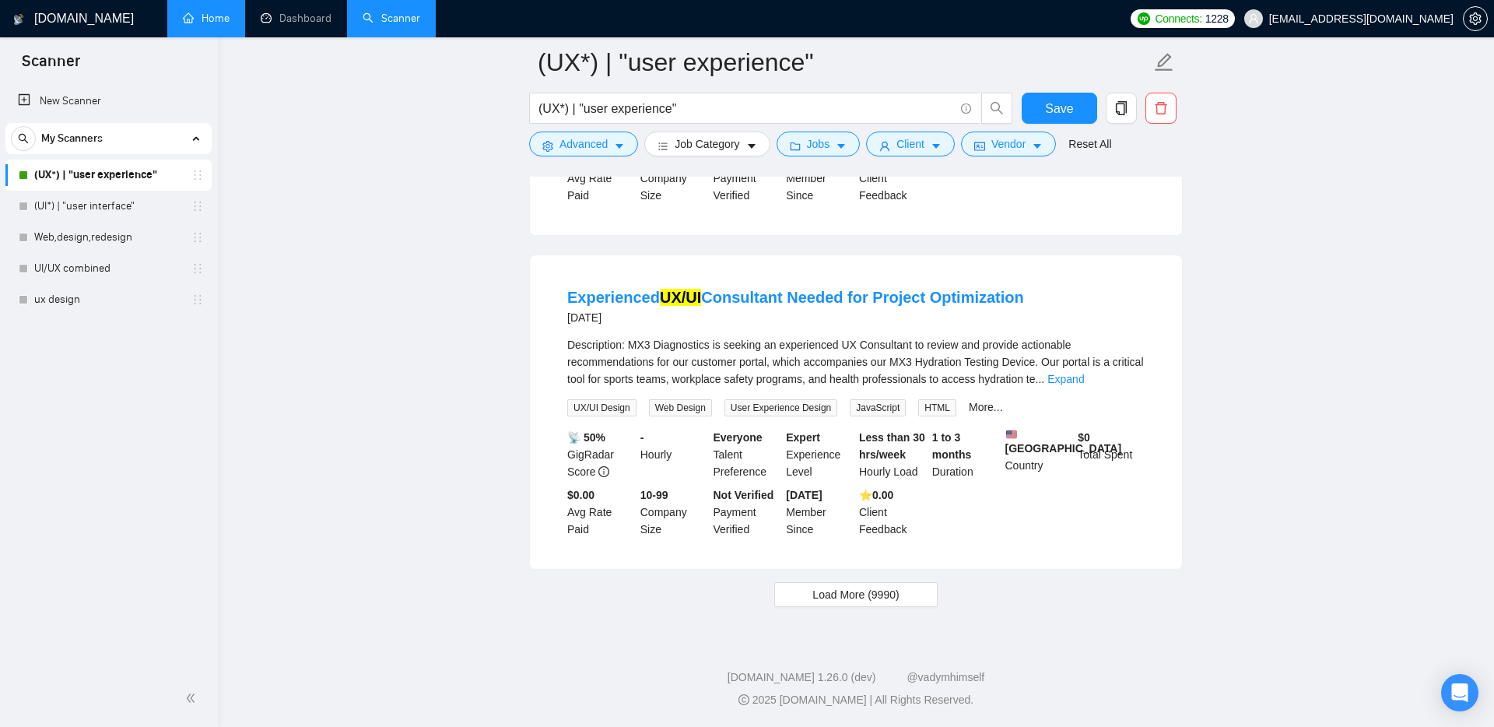
scroll to position [3132, 0]
click at [738, 599] on button "Load More (9990)" at bounding box center [855, 594] width 163 height 25
click at [93, 202] on link "(UI*) | "user interface"" at bounding box center [108, 206] width 148 height 31
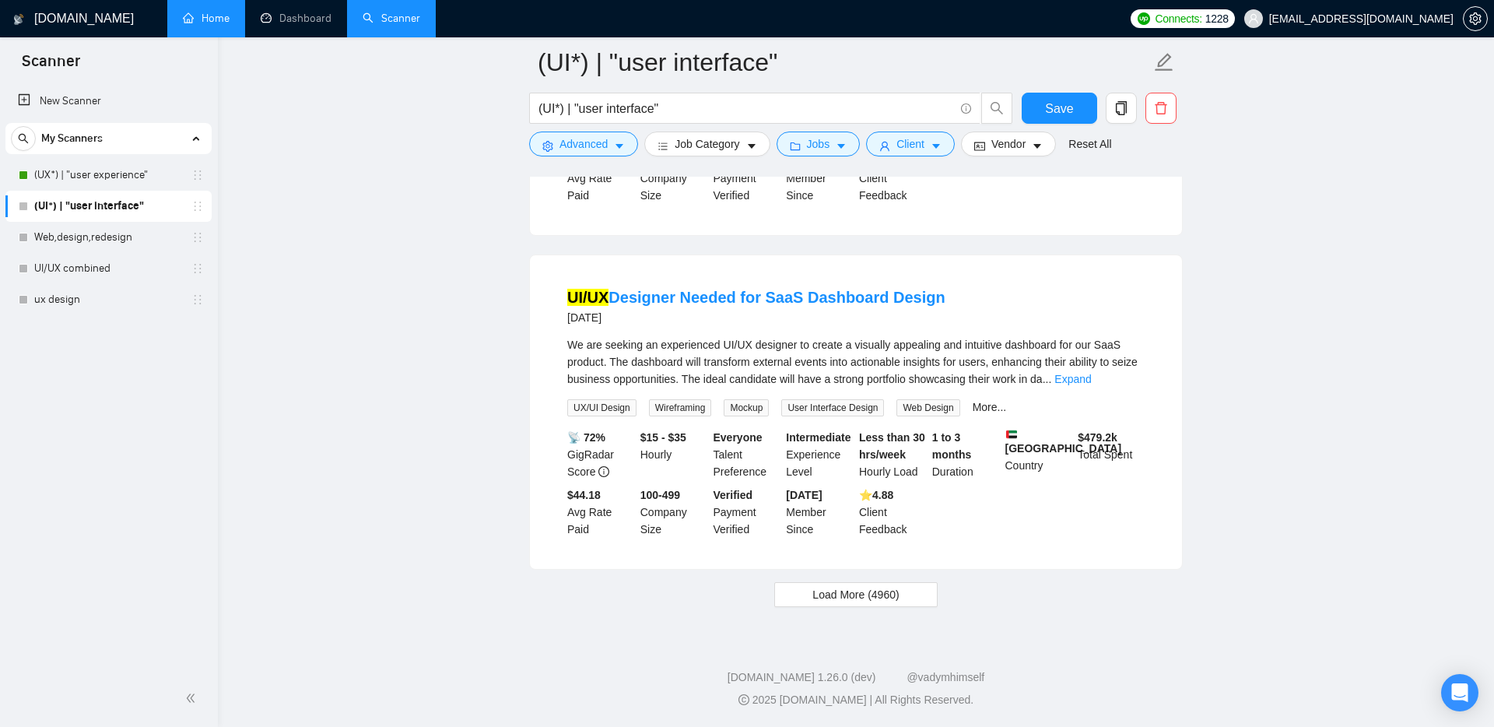
scroll to position [3139, 0]
click at [103, 184] on link "(UX*) | "user experience"" at bounding box center [108, 175] width 148 height 31
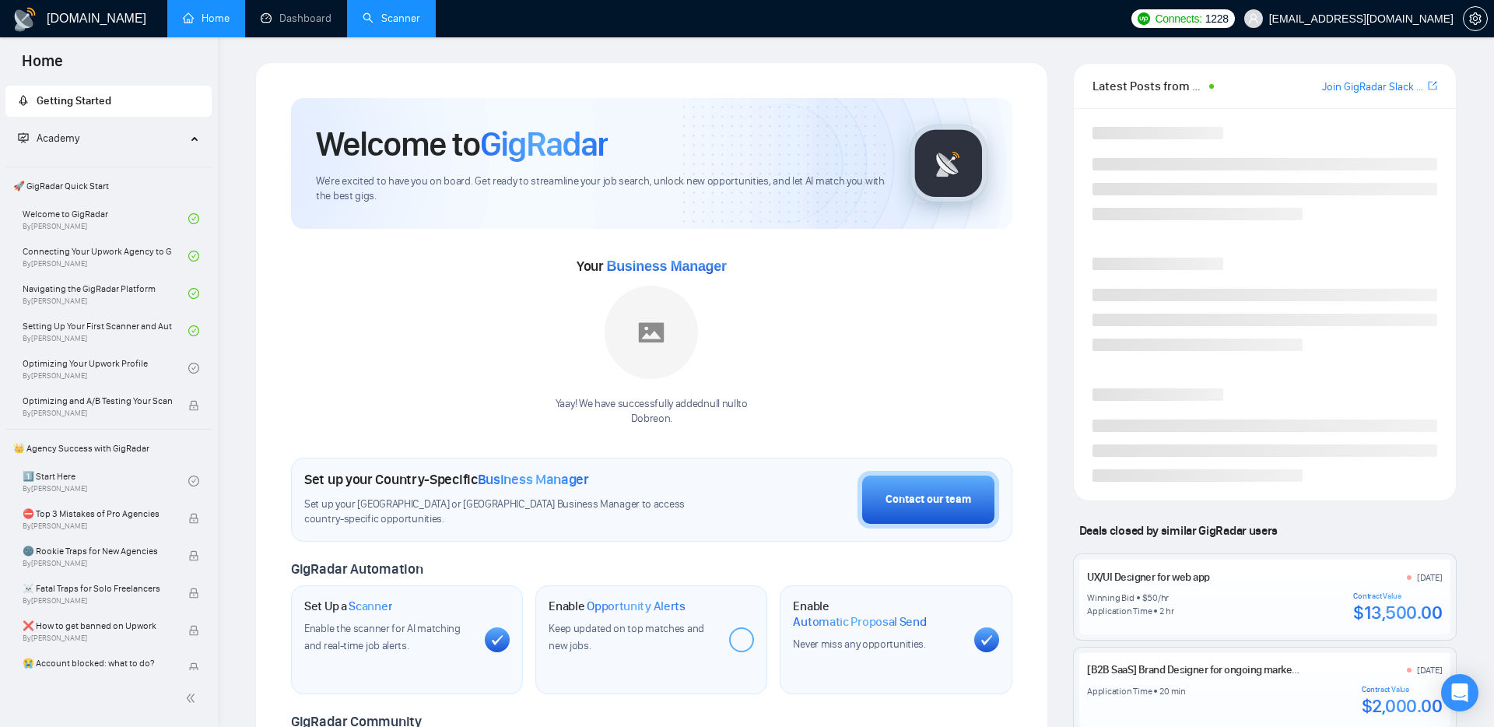
click at [396, 23] on link "Scanner" at bounding box center [392, 18] width 58 height 13
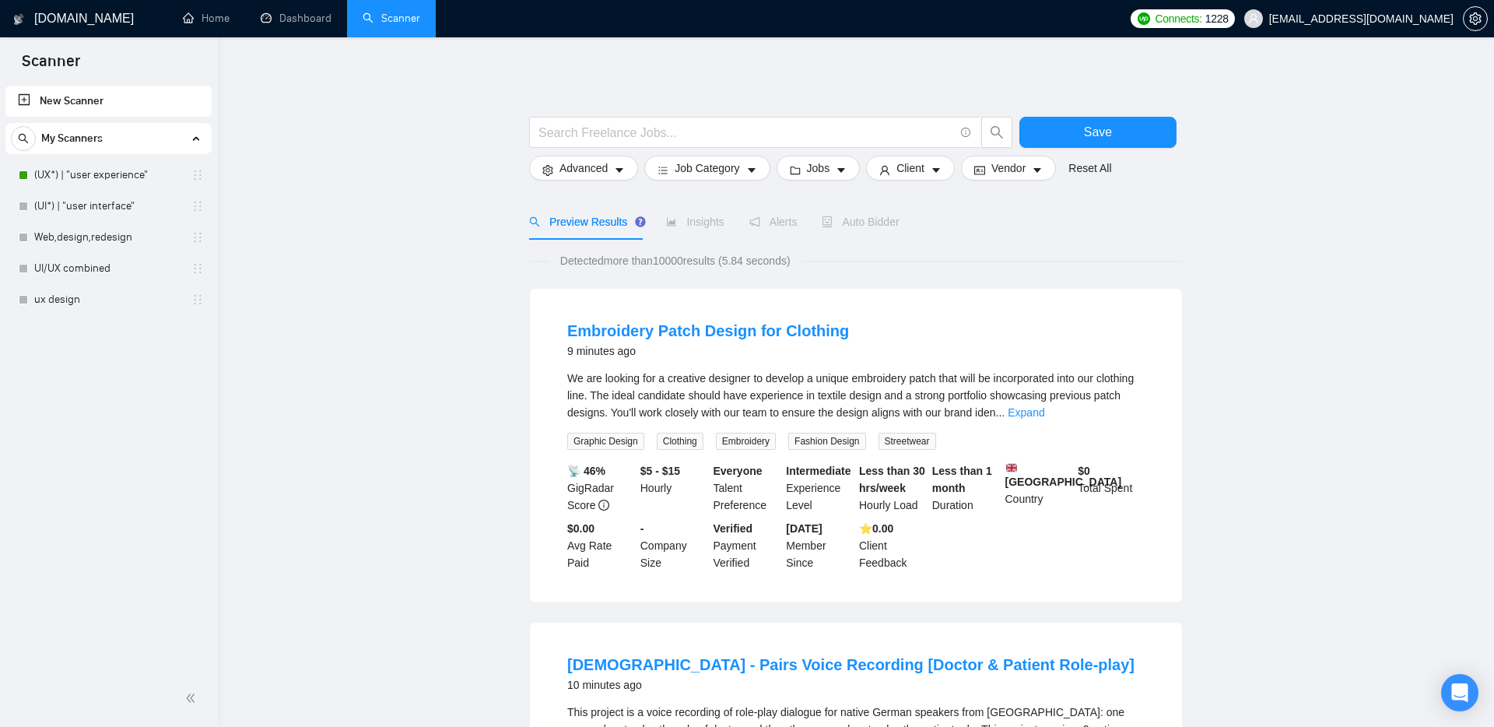
click at [871, 217] on span "Auto Bidder" at bounding box center [860, 222] width 77 height 12
click at [89, 157] on div "My Scanners (UX*) | "user experience" (UI*) | "user interface" Web,design,redes…" at bounding box center [108, 219] width 206 height 192
click at [100, 181] on link "(UX*) | "user experience"" at bounding box center [108, 175] width 148 height 31
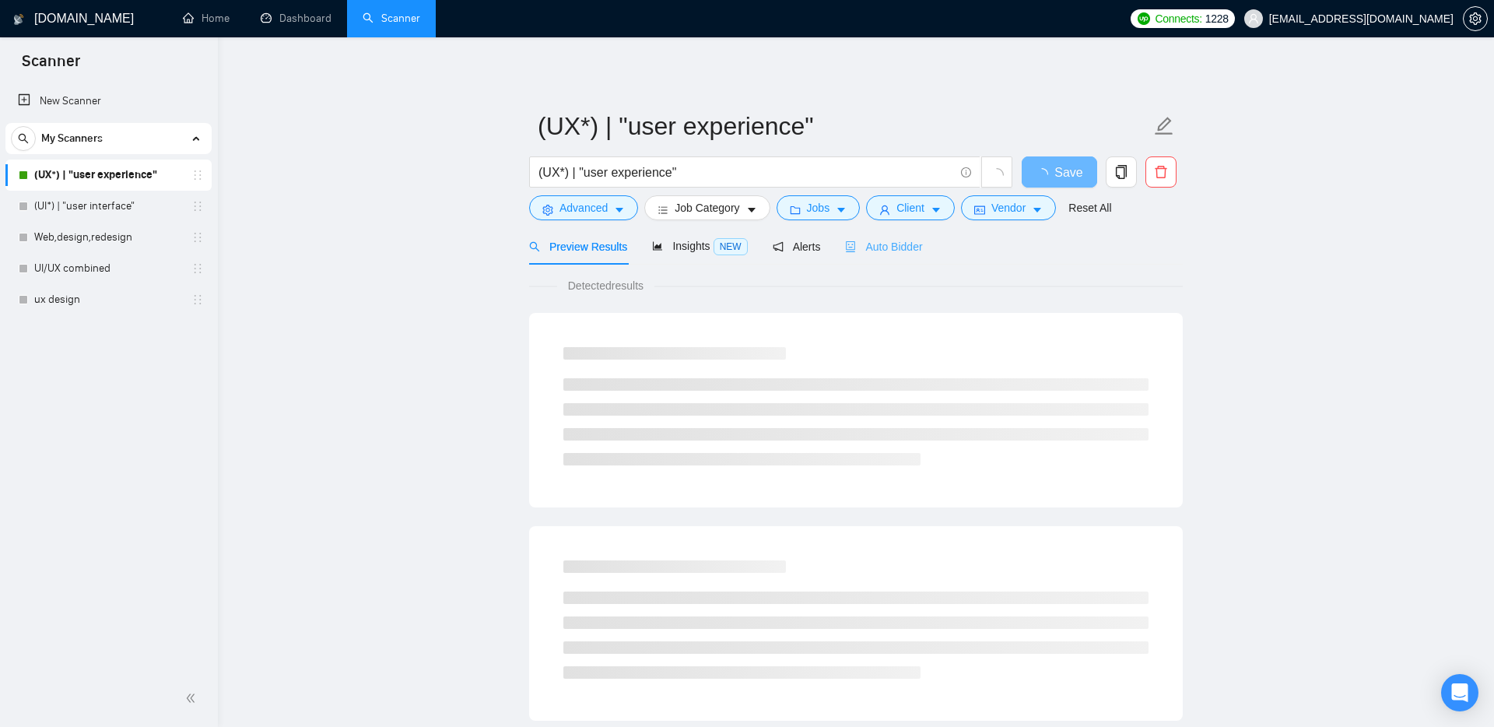
click at [878, 236] on div "Auto Bidder" at bounding box center [883, 246] width 77 height 37
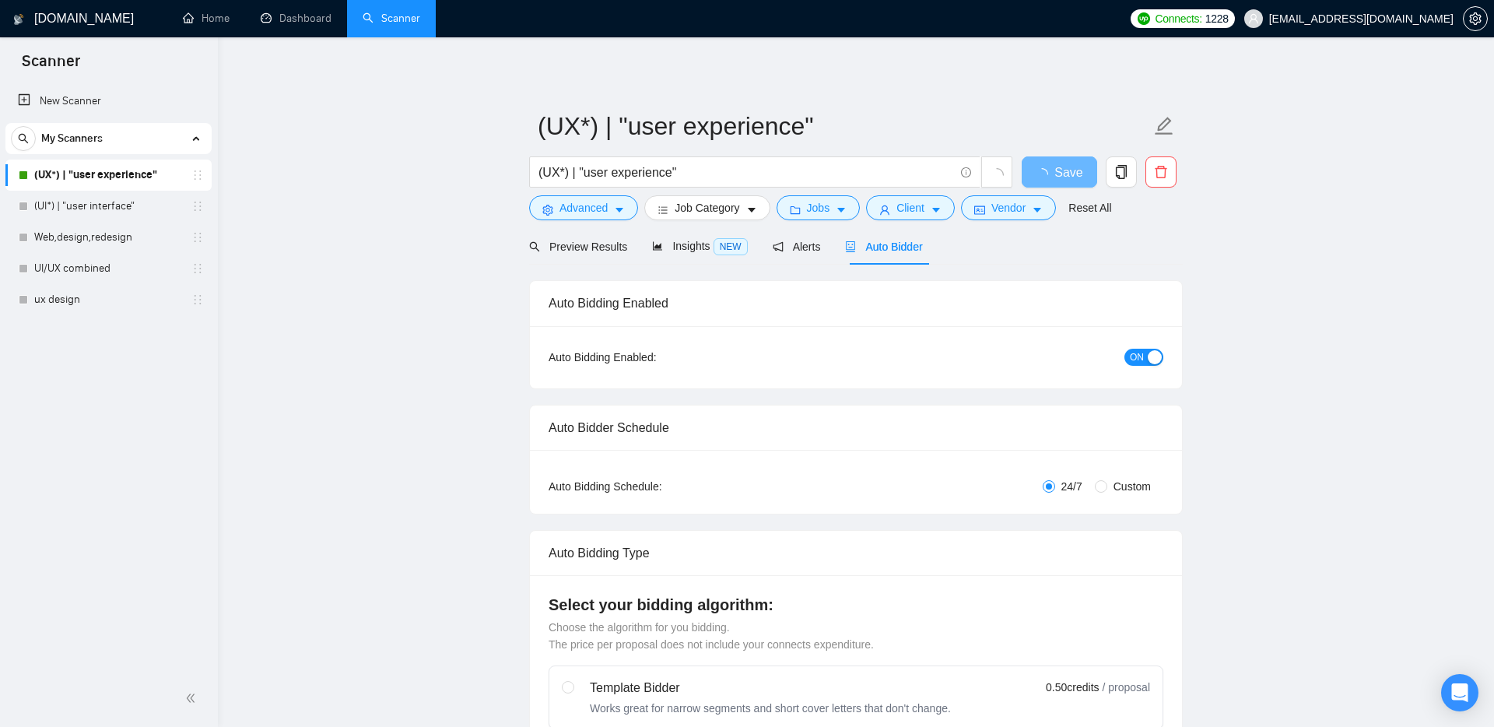
checkbox input "true"
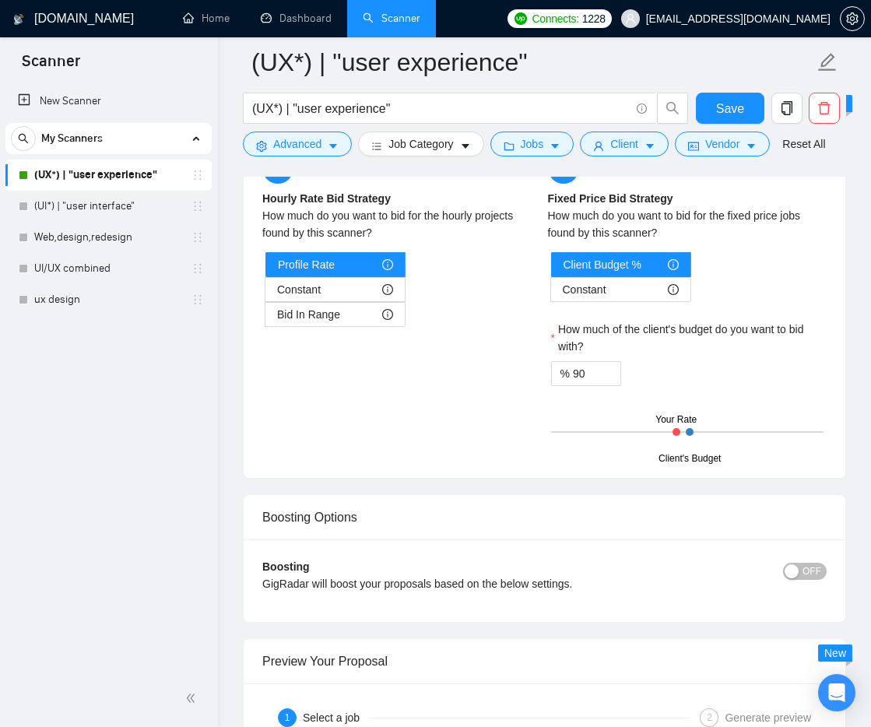
scroll to position [2567, 0]
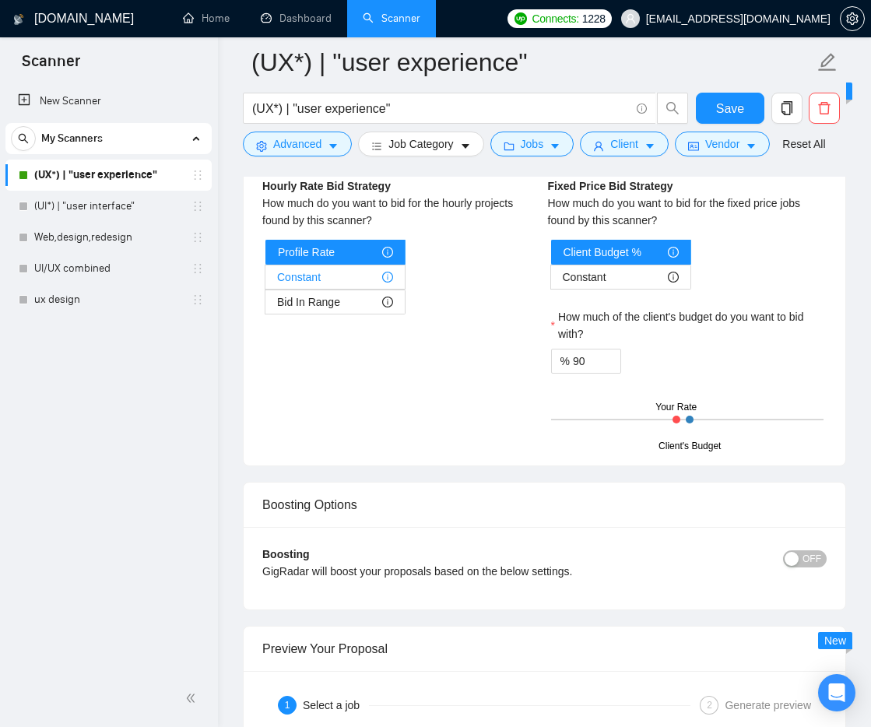
click at [307, 289] on span "Constant" at bounding box center [299, 276] width 44 height 23
click at [265, 281] on input "Constant" at bounding box center [265, 281] width 0 height 0
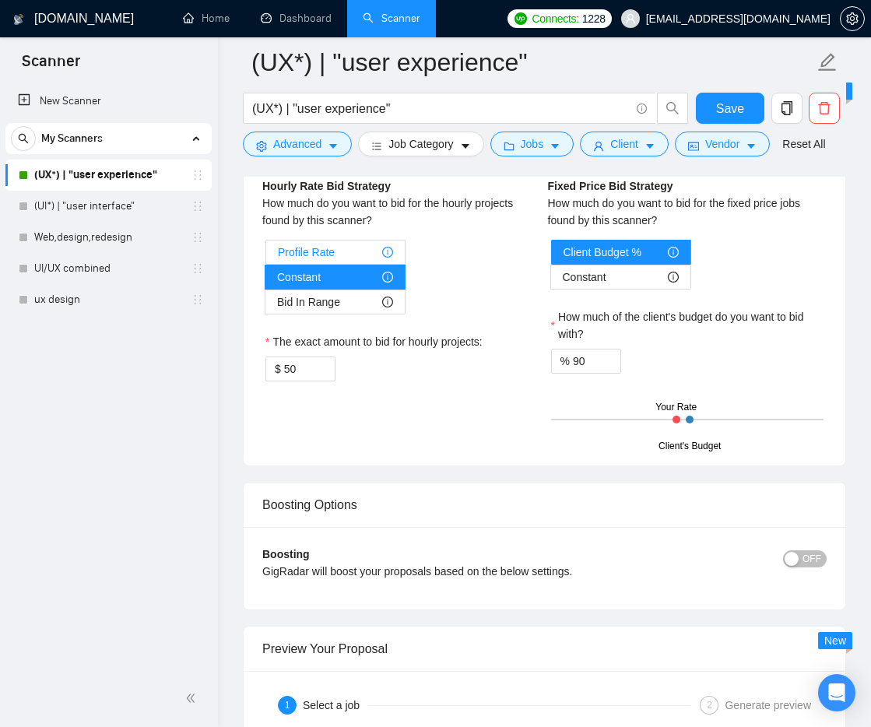
click at [325, 264] on span "Profile Rate" at bounding box center [306, 251] width 57 height 23
click at [266, 256] on input "Profile Rate" at bounding box center [266, 256] width 0 height 0
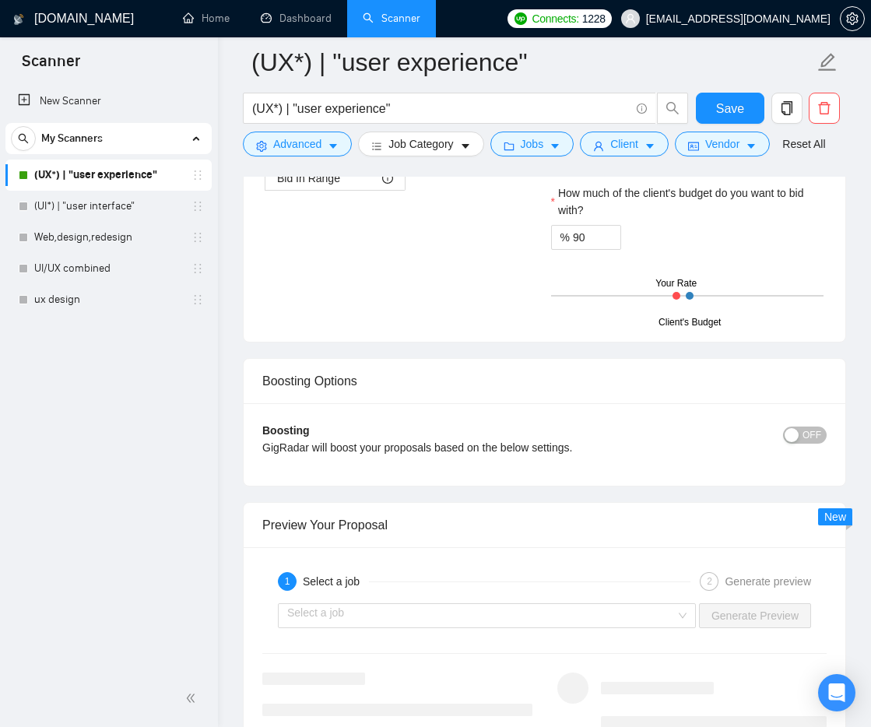
scroll to position [2713, 0]
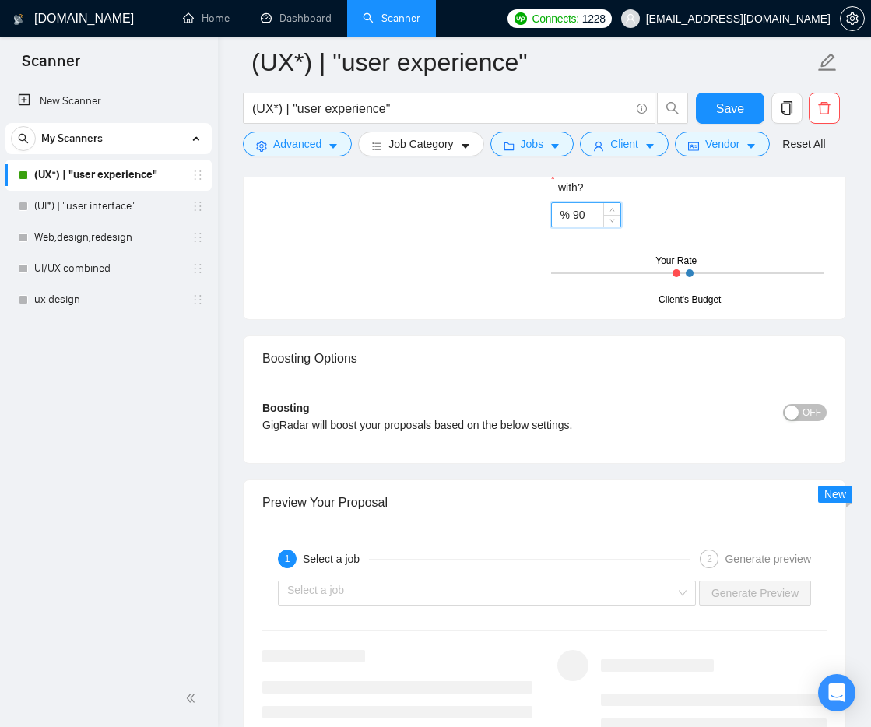
drag, startPoint x: 596, startPoint y: 263, endPoint x: 571, endPoint y: 263, distance: 24.9
click at [571, 227] on div "% 90" at bounding box center [586, 214] width 70 height 25
click at [609, 223] on icon "down" at bounding box center [611, 219] width 5 height 5
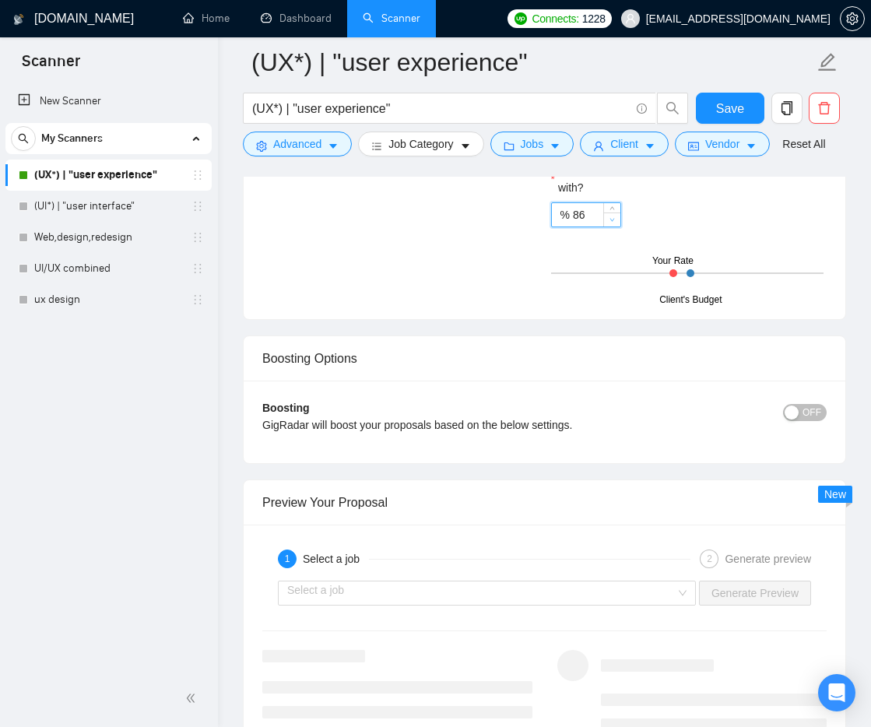
click at [609, 223] on icon "down" at bounding box center [611, 219] width 5 height 5
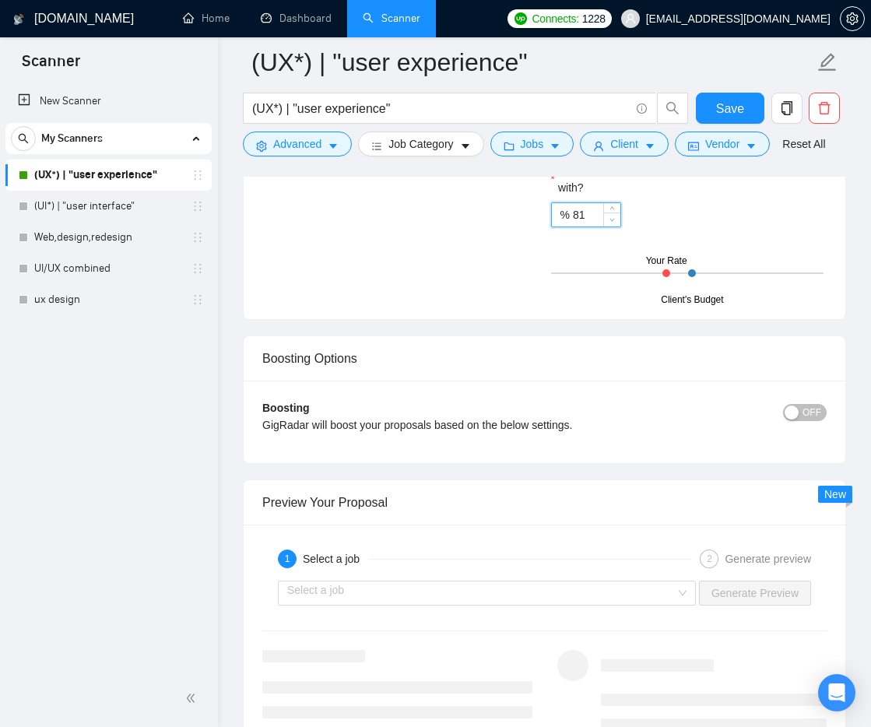
click at [609, 223] on icon "down" at bounding box center [611, 219] width 5 height 5
click at [483, 300] on div "Hourly Rate Hourly Rate Bid Strategy How much do you want to bid for the hourly…" at bounding box center [544, 147] width 571 height 307
click at [612, 223] on icon "down" at bounding box center [611, 219] width 5 height 5
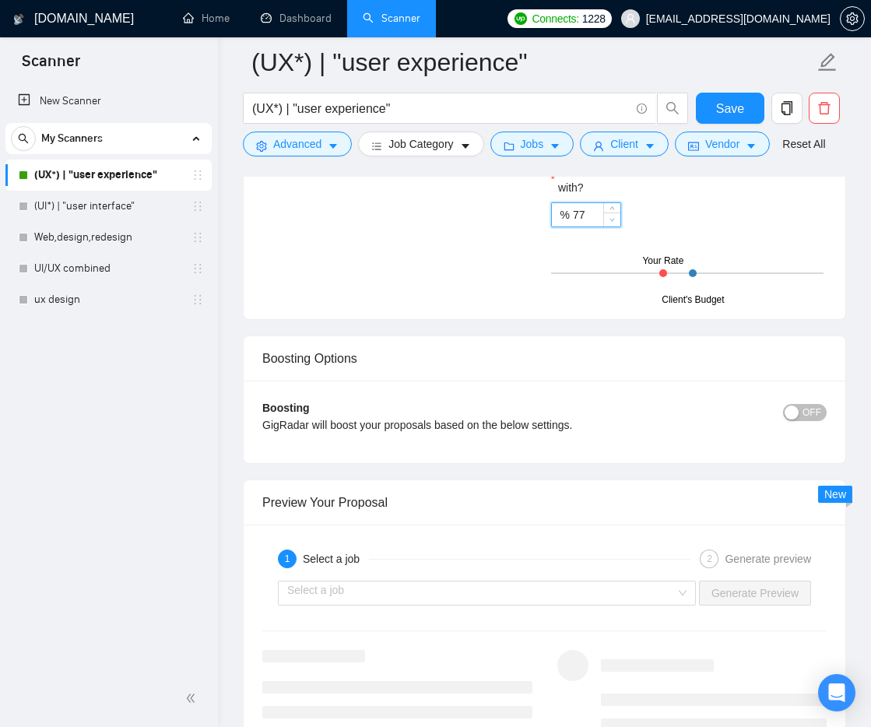
click at [612, 223] on icon "down" at bounding box center [611, 219] width 5 height 5
click at [612, 213] on icon "up" at bounding box center [611, 210] width 5 height 5
click at [613, 213] on icon "up" at bounding box center [611, 210] width 5 height 5
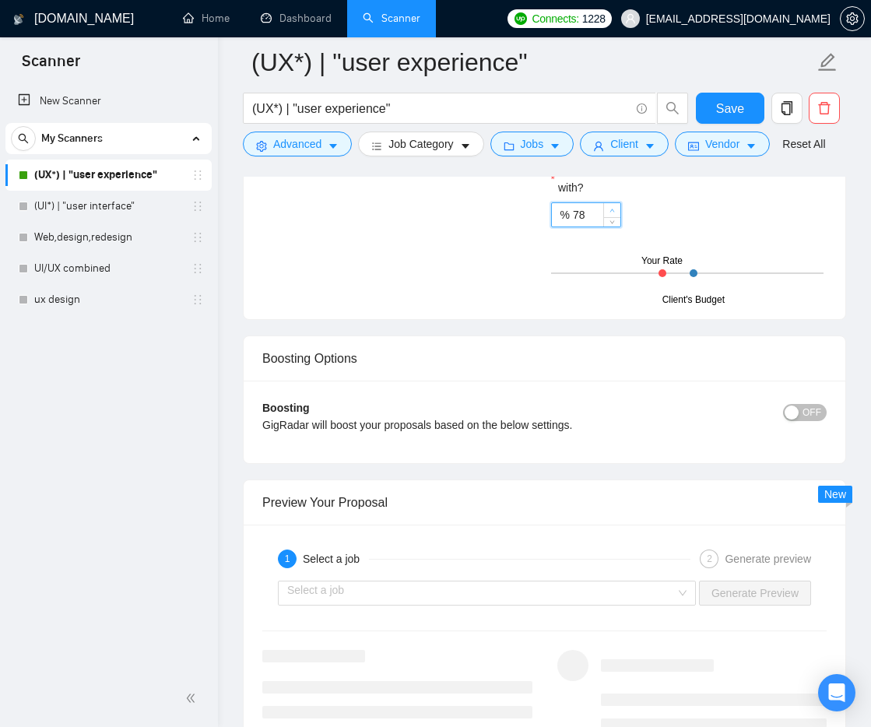
click at [613, 213] on icon "up" at bounding box center [611, 210] width 5 height 5
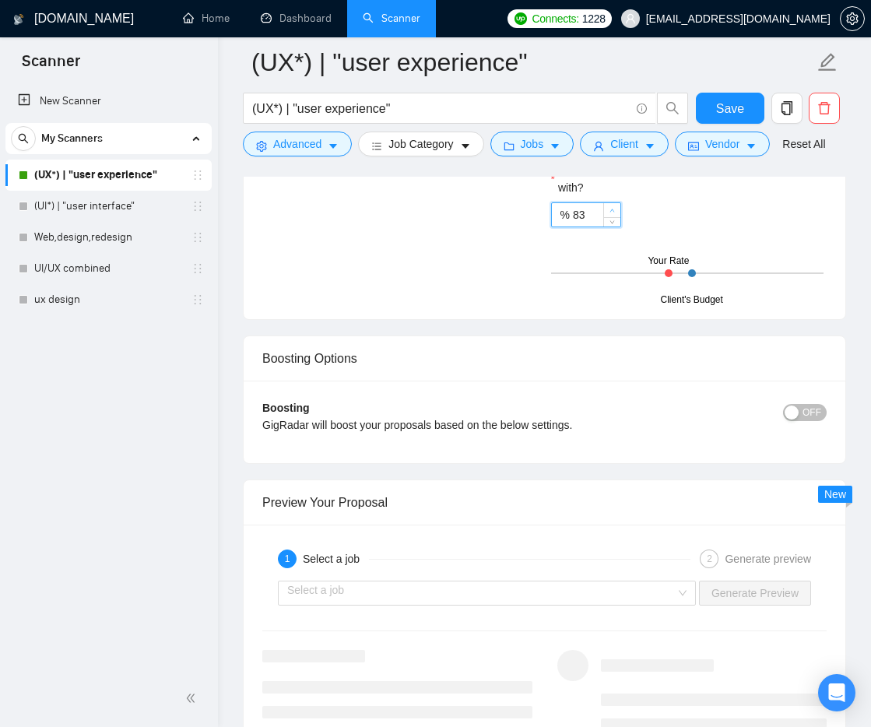
click at [613, 213] on icon "up" at bounding box center [611, 210] width 5 height 5
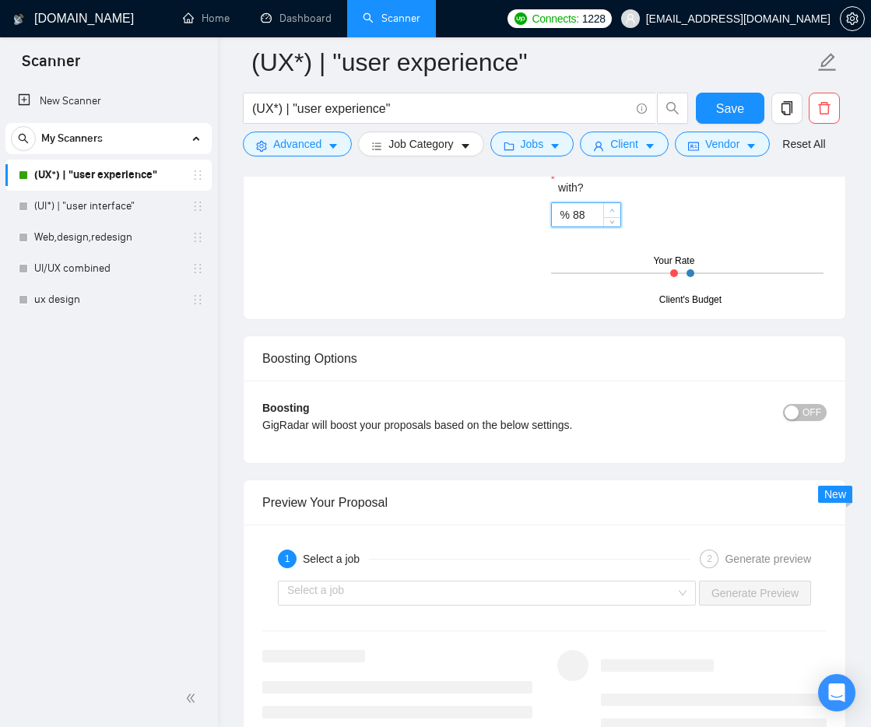
click at [613, 213] on icon "up" at bounding box center [611, 210] width 5 height 5
type input "90"
click at [613, 213] on icon "up" at bounding box center [611, 210] width 5 height 5
click at [500, 300] on div "Hourly Rate Hourly Rate Bid Strategy How much do you want to bid for the hourly…" at bounding box center [544, 147] width 571 height 307
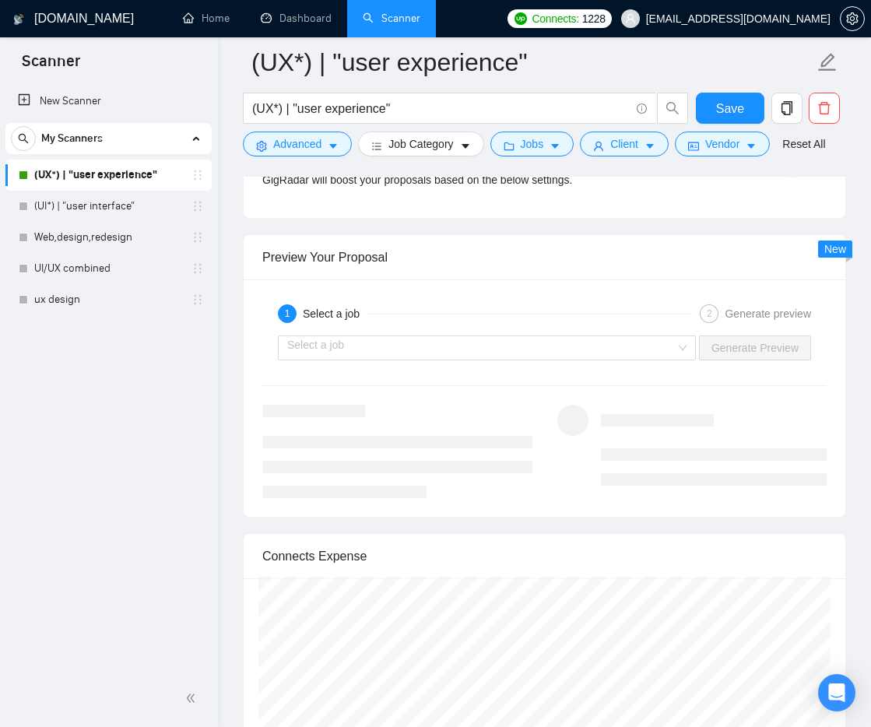
scroll to position [2960, 0]
click at [809, 174] on span "OFF" at bounding box center [811, 165] width 19 height 17
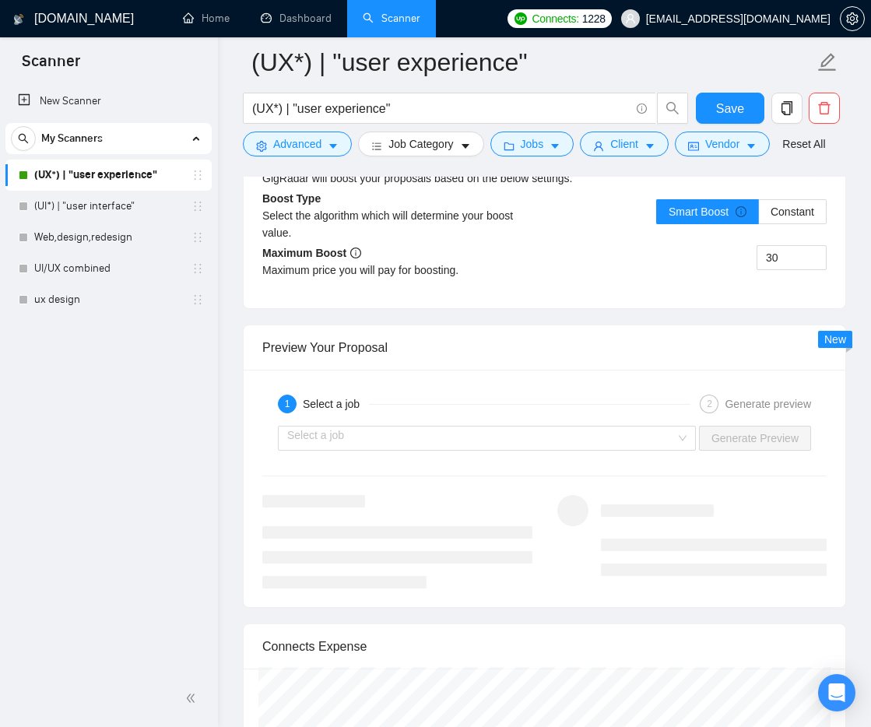
click at [811, 173] on div "button" at bounding box center [818, 166] width 14 height 14
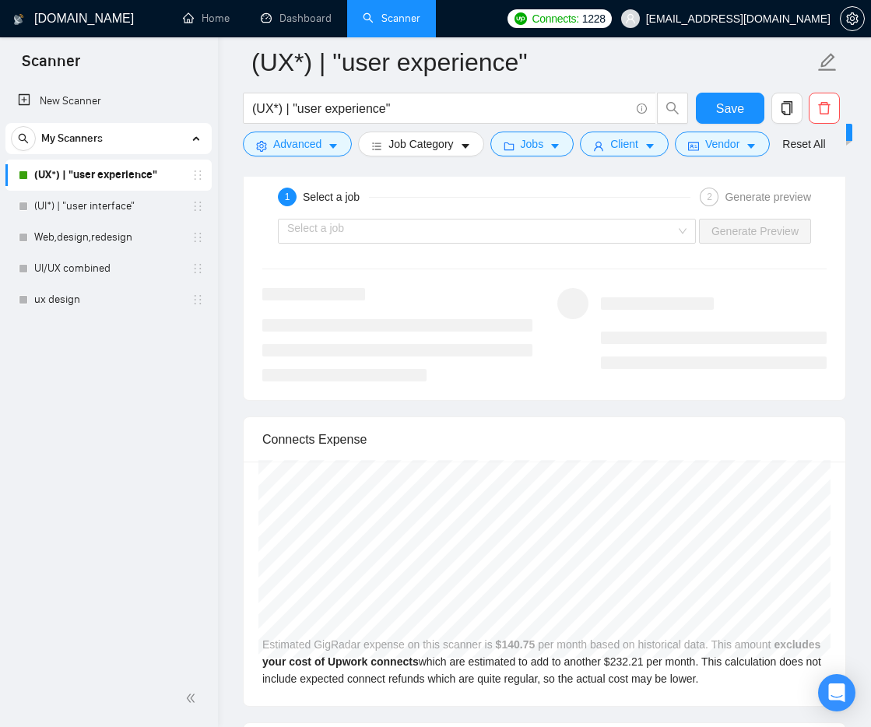
scroll to position [3070, 0]
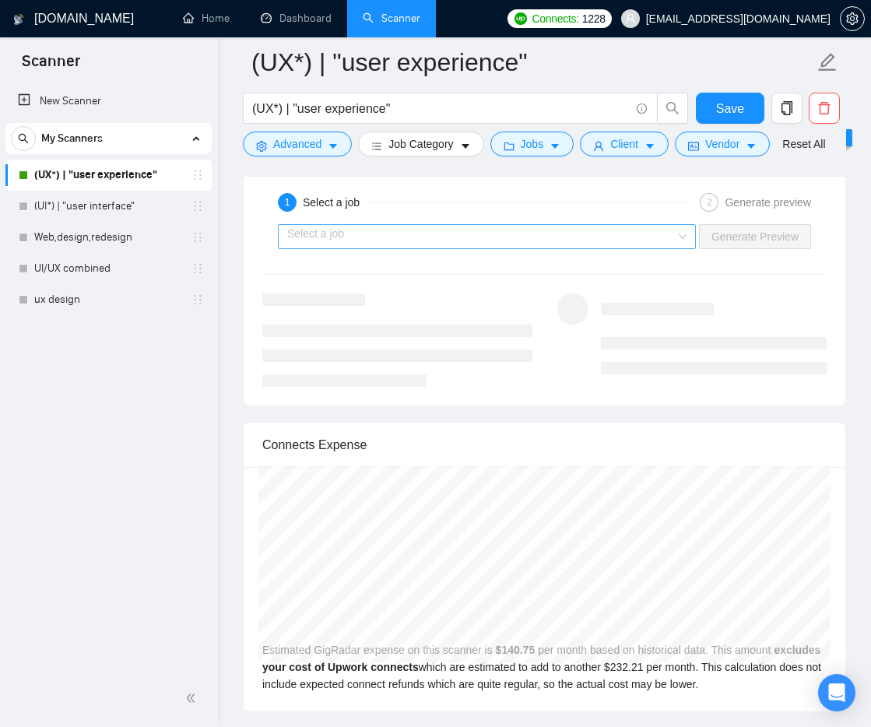
click at [472, 248] on input "search" at bounding box center [481, 236] width 388 height 23
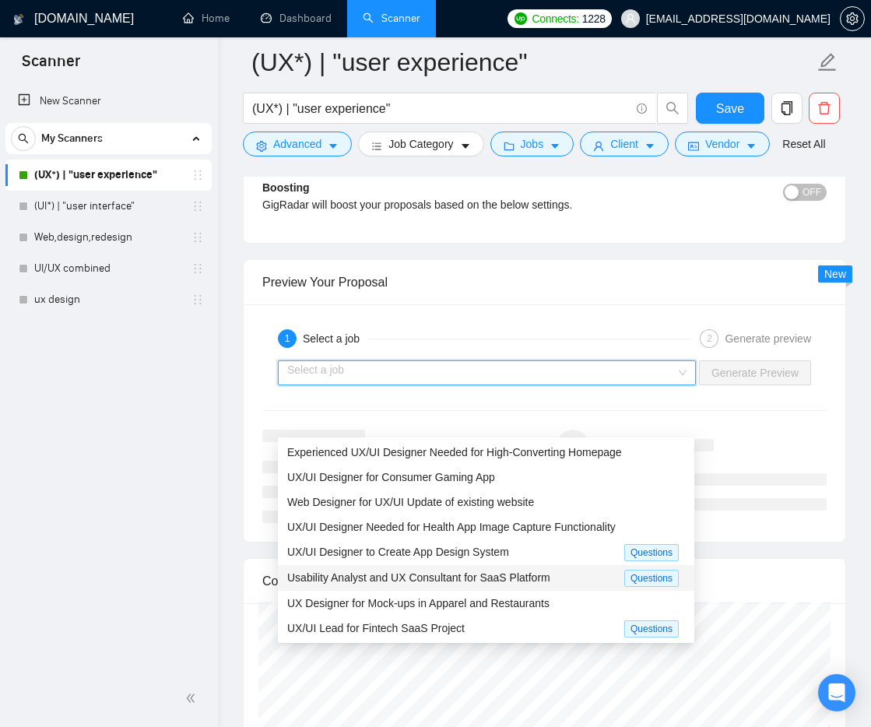
scroll to position [0, 0]
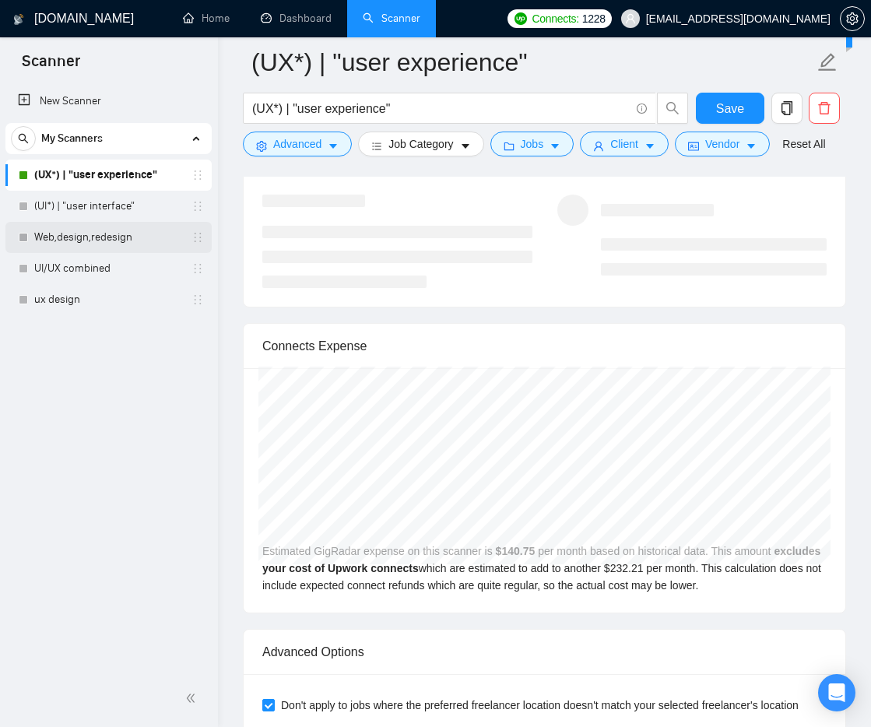
scroll to position [3150, 0]
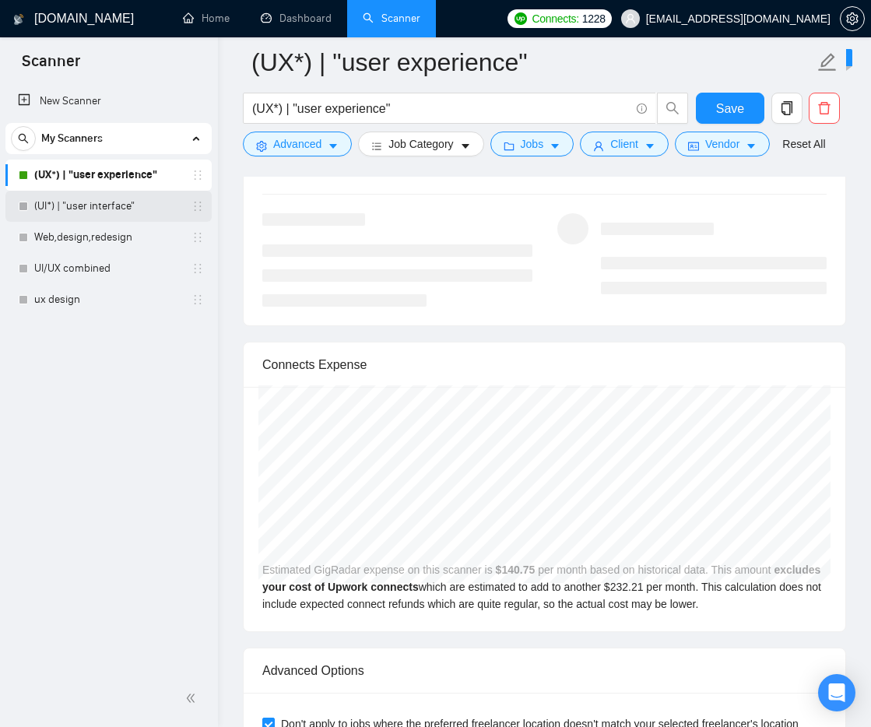
click at [101, 215] on link "(UI*) | "user interface"" at bounding box center [108, 206] width 148 height 31
click at [728, 104] on span "Save" at bounding box center [730, 108] width 28 height 19
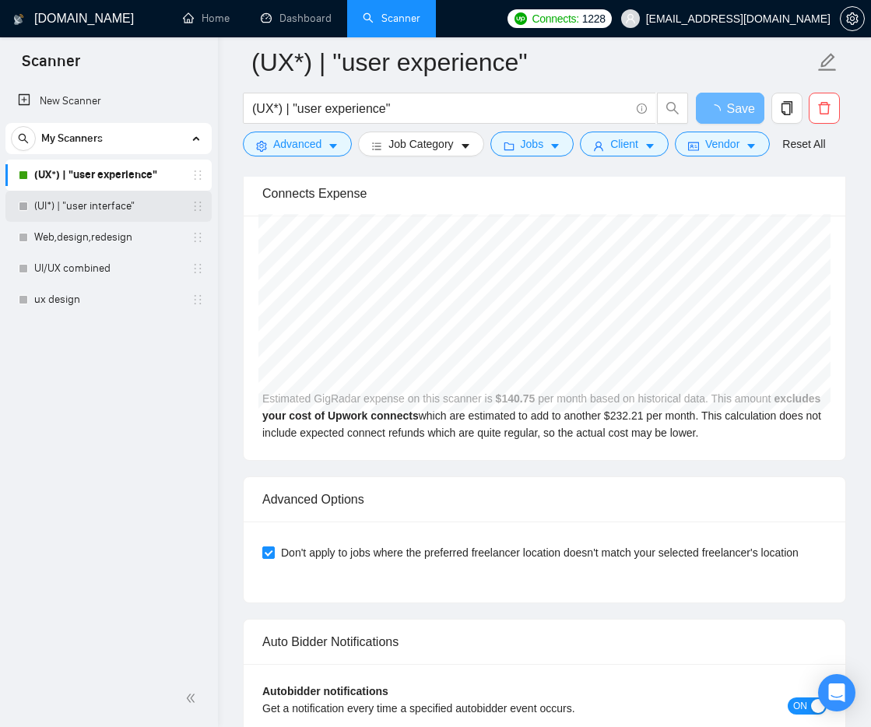
click at [109, 206] on link "(UI*) | "user interface"" at bounding box center [108, 206] width 148 height 31
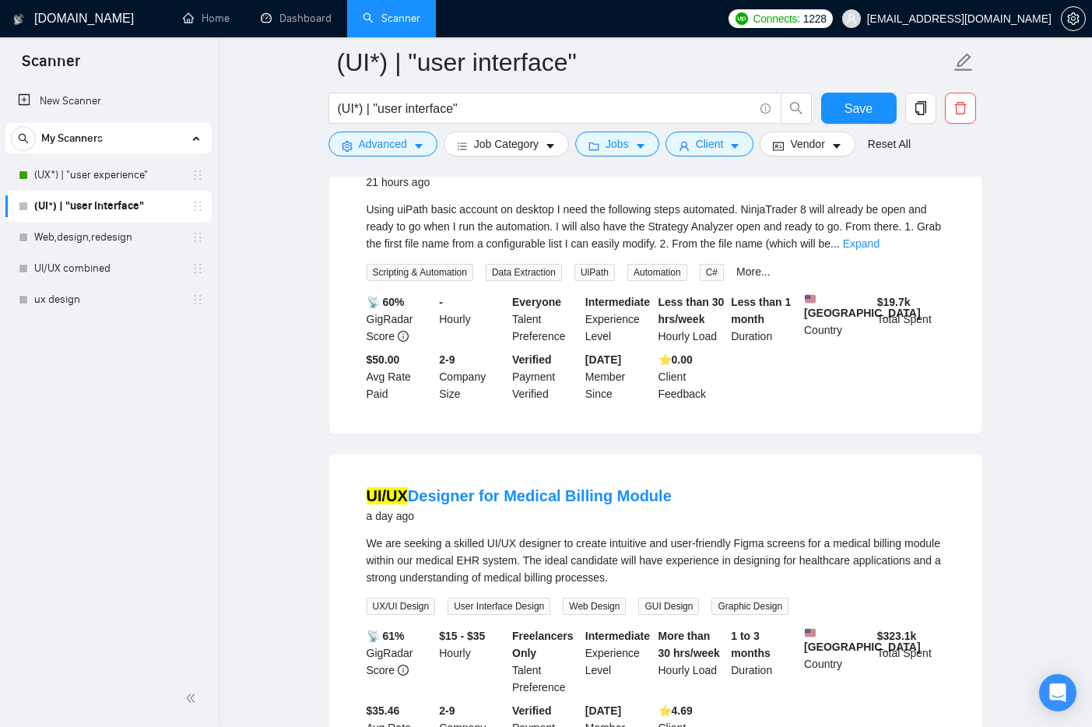
scroll to position [554, 0]
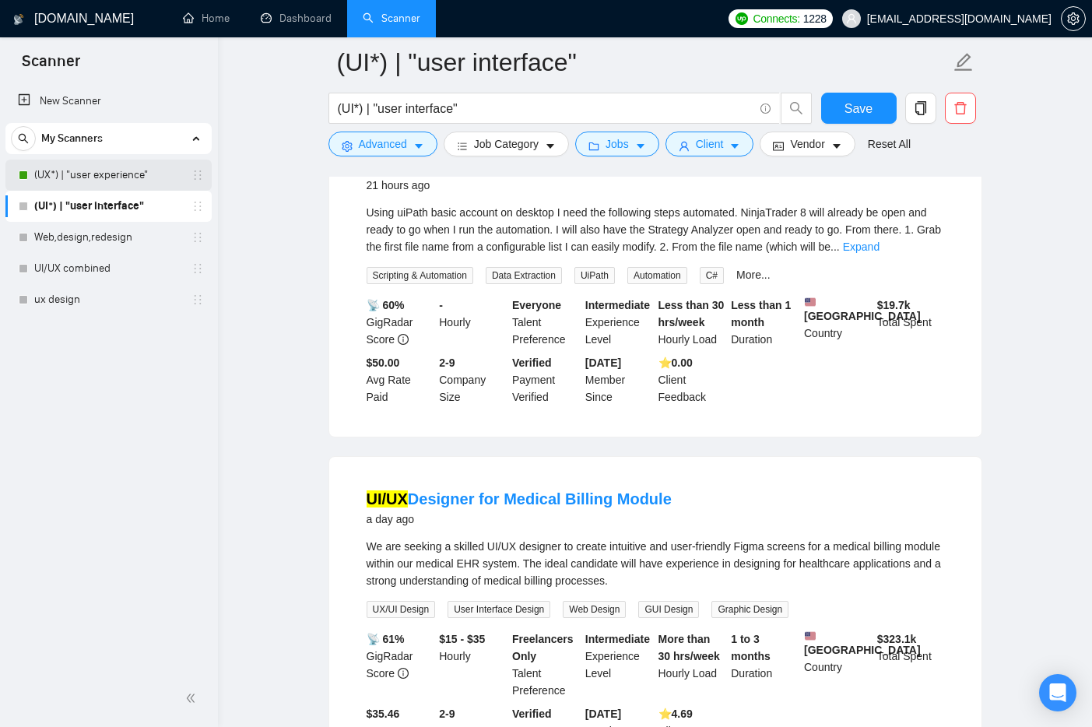
click at [121, 172] on link "(UX*) | "user experience"" at bounding box center [108, 175] width 148 height 31
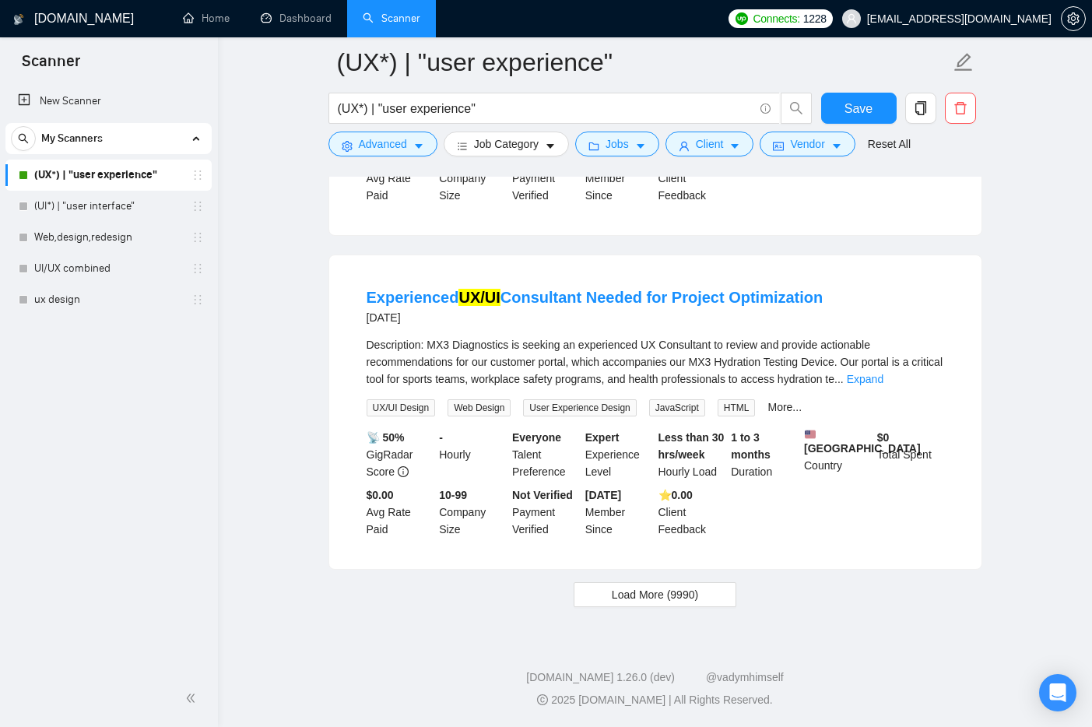
scroll to position [3132, 0]
click at [630, 598] on span "Load More (9990)" at bounding box center [655, 594] width 86 height 17
click at [107, 207] on link "(UI*) | "user interface"" at bounding box center [108, 206] width 148 height 31
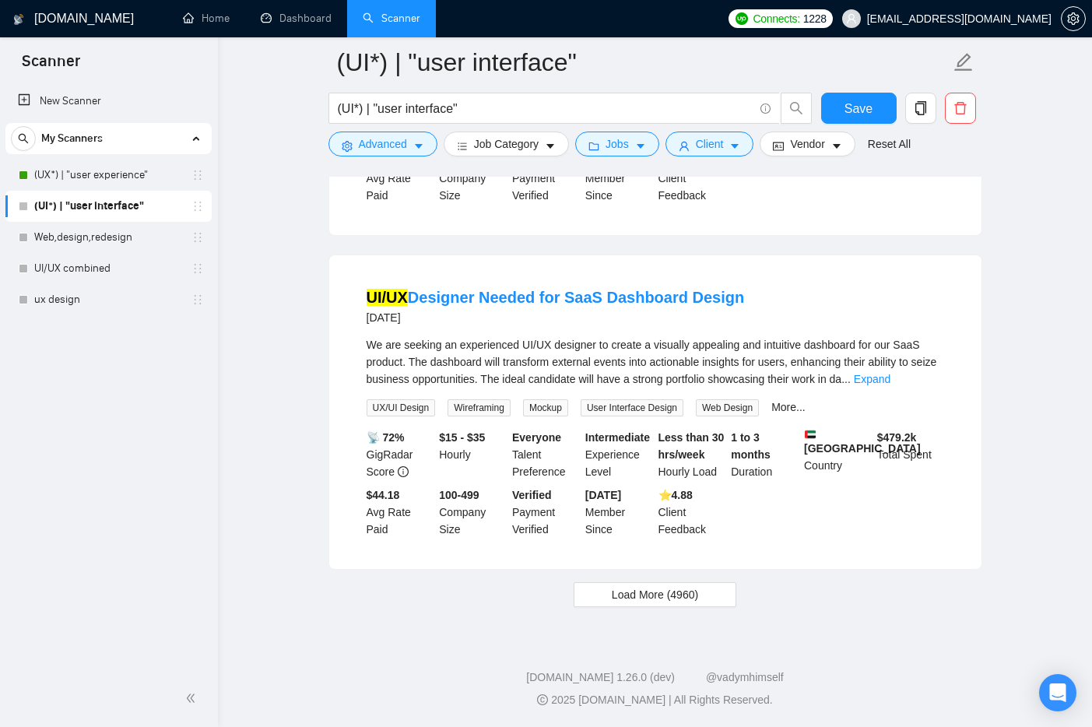
scroll to position [3165, 0]
click at [633, 589] on span "Load More (4960)" at bounding box center [655, 594] width 86 height 17
click at [639, 585] on button "Loading..." at bounding box center [655, 594] width 135 height 25
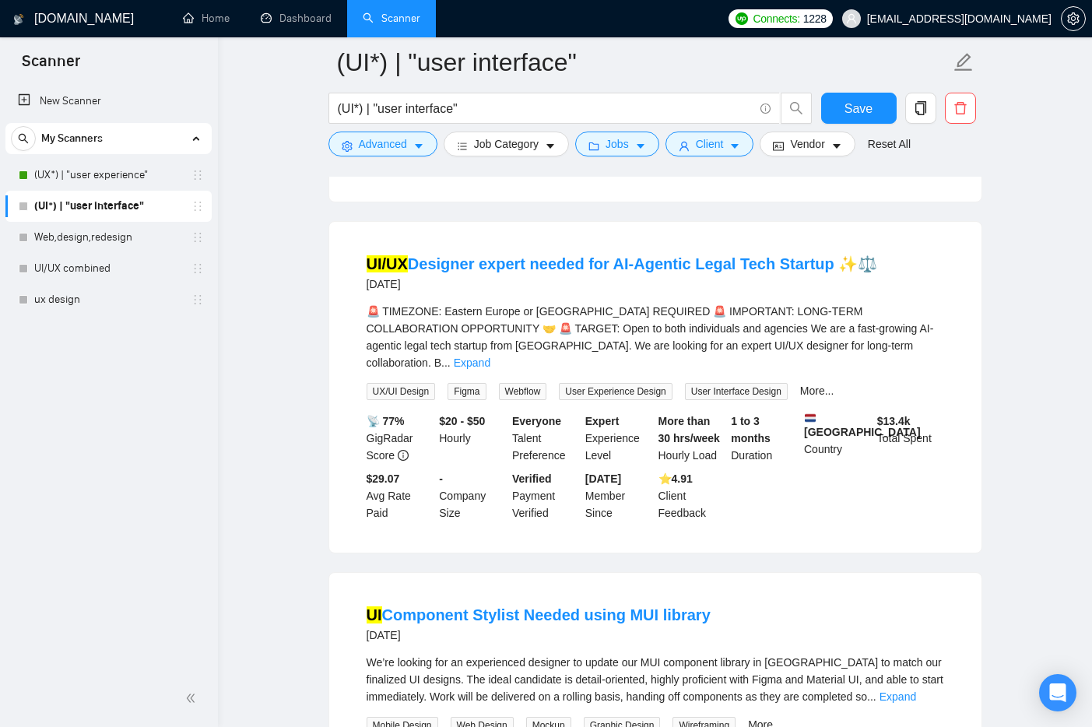
scroll to position [4499, 0]
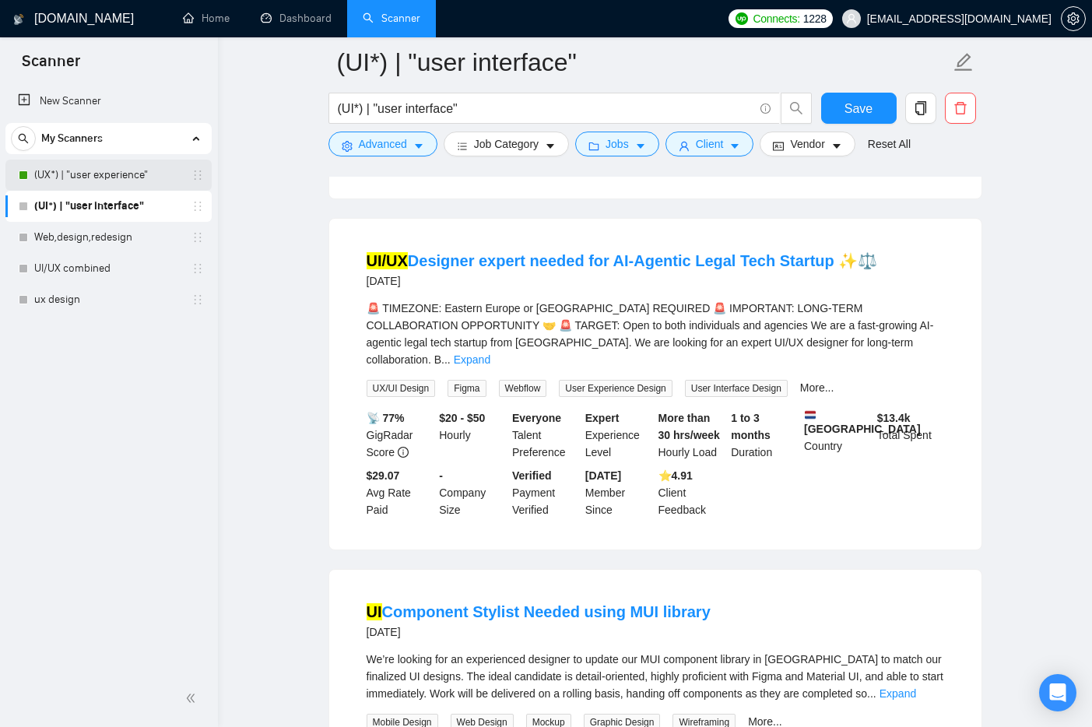
click at [95, 168] on link "(UX*) | "user experience"" at bounding box center [108, 175] width 148 height 31
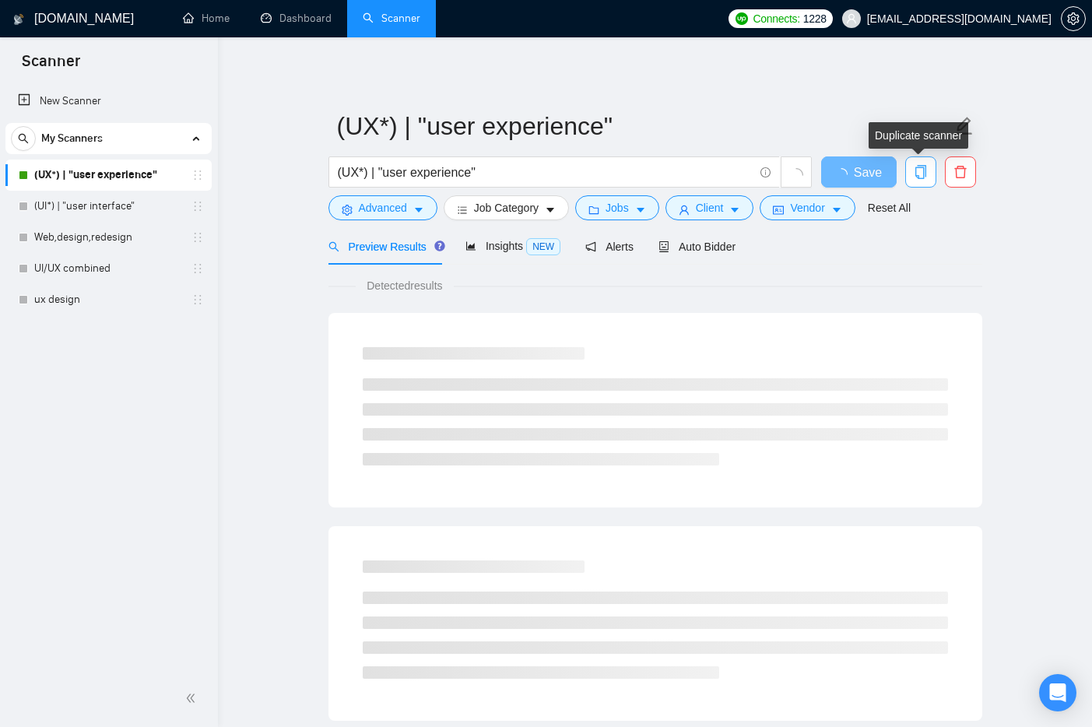
click at [921, 176] on icon "copy" at bounding box center [921, 172] width 14 height 14
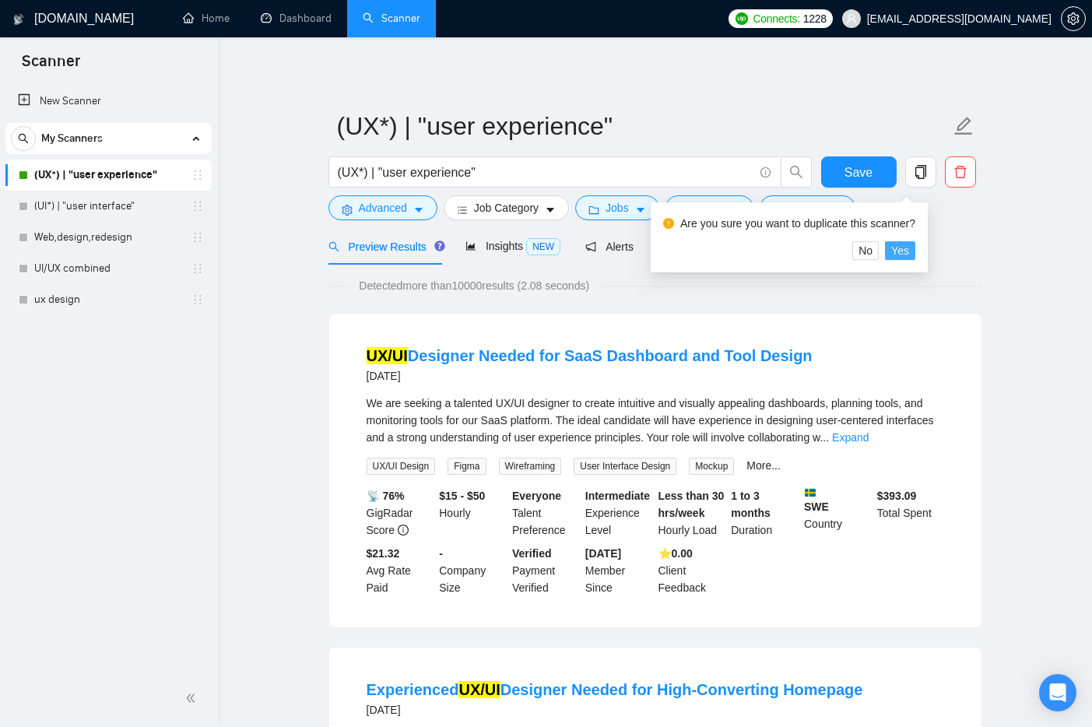
click at [903, 251] on span "Yes" at bounding box center [900, 250] width 18 height 17
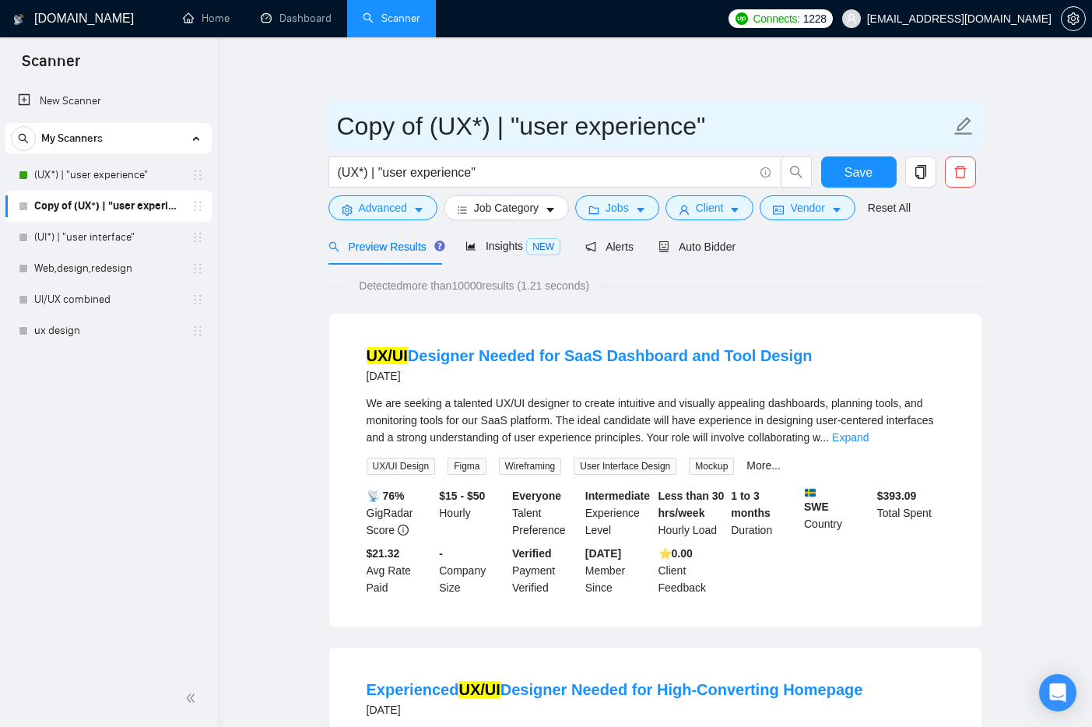
click at [477, 123] on input "Copy of (UX*) | "user experience"" at bounding box center [643, 126] width 613 height 39
drag, startPoint x: 429, startPoint y: 125, endPoint x: 318, endPoint y: 125, distance: 111.3
type input "(UI/UX*) | "user experience""
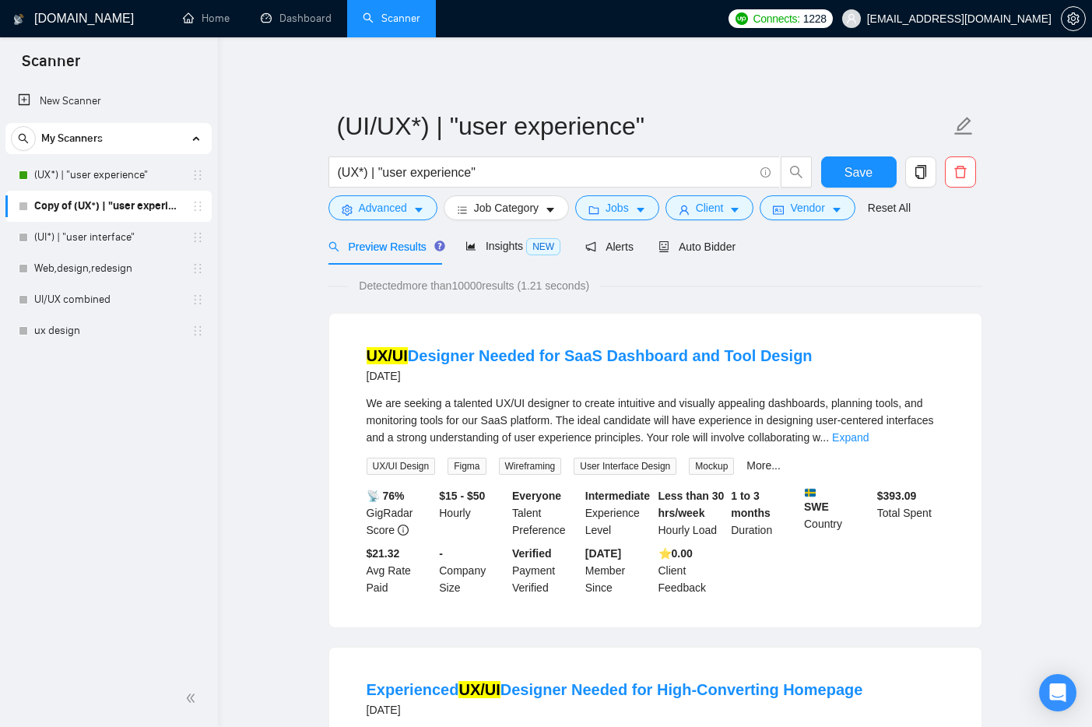
click at [350, 173] on input "(UX*) | "user experience"" at bounding box center [546, 172] width 416 height 19
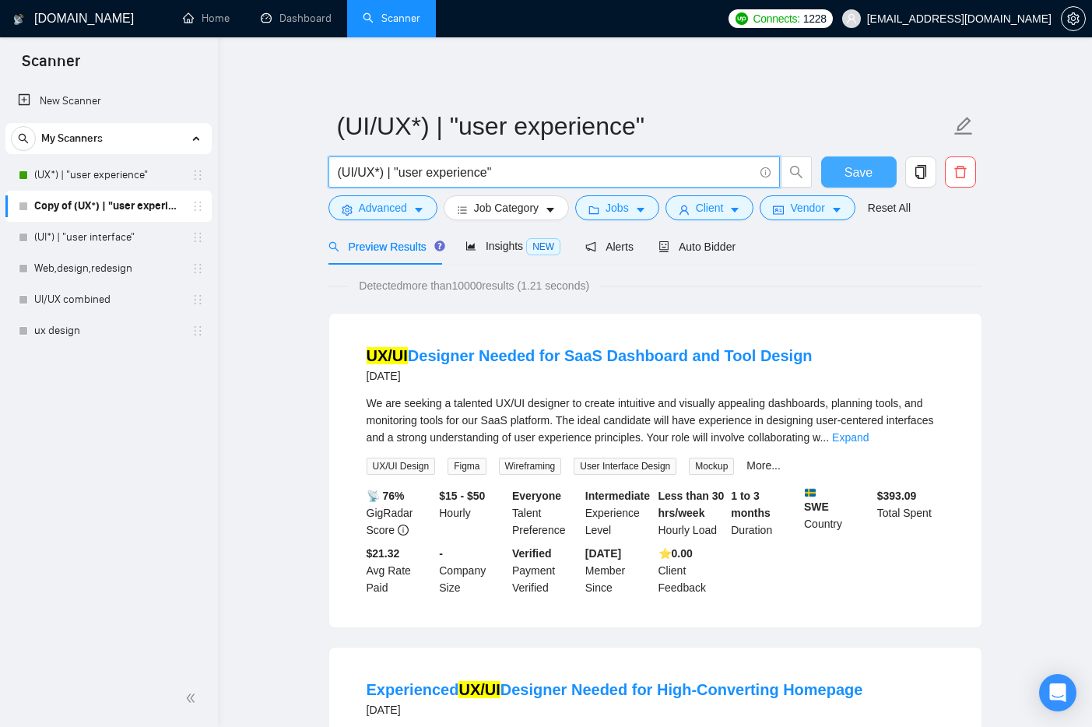
type input "(UI/UX*) | "user experience""
click at [841, 164] on button "Save" at bounding box center [858, 171] width 75 height 31
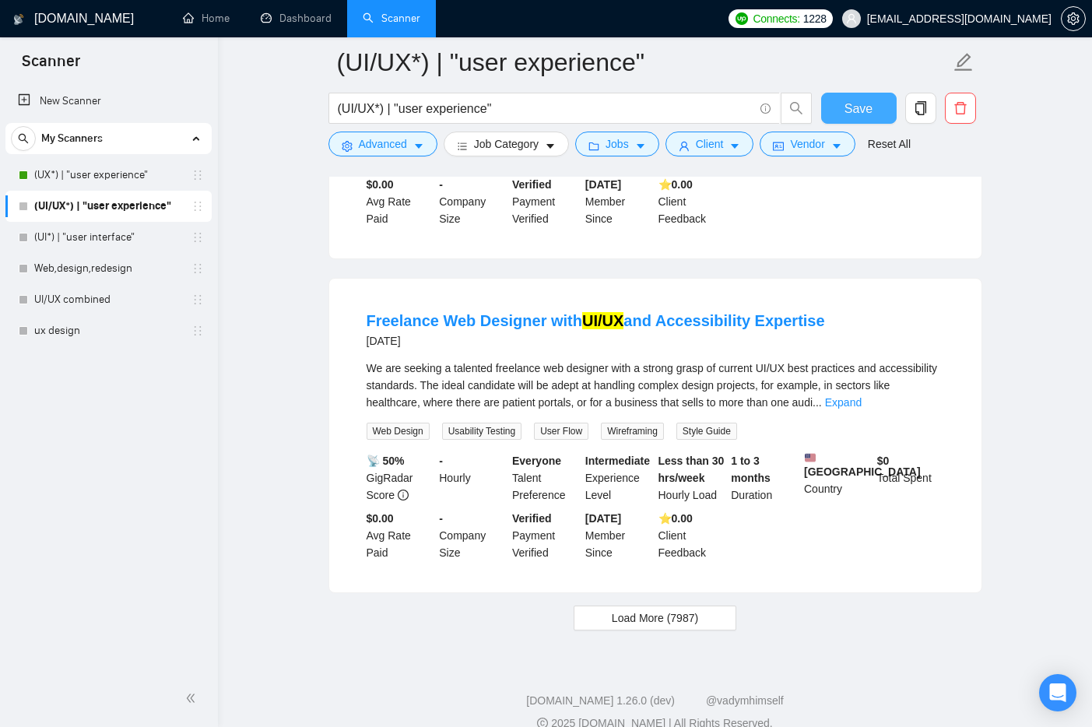
scroll to position [3091, 0]
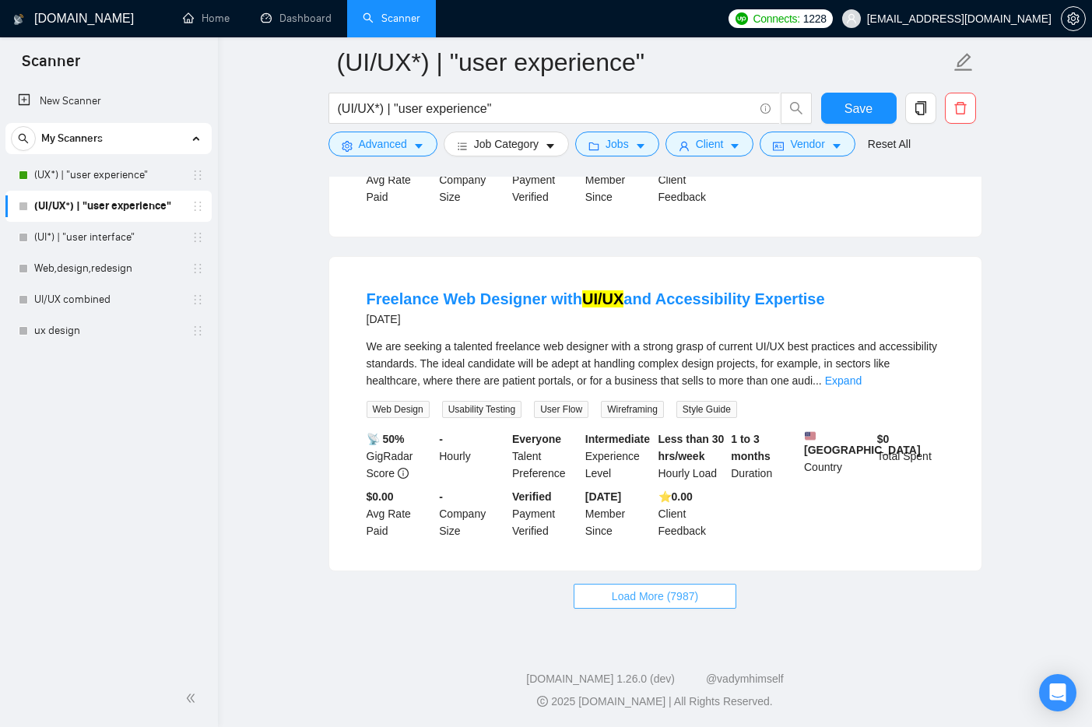
click at [683, 606] on button "Load More (7987)" at bounding box center [655, 596] width 163 height 25
click at [676, 601] on span "Loading..." at bounding box center [655, 596] width 59 height 17
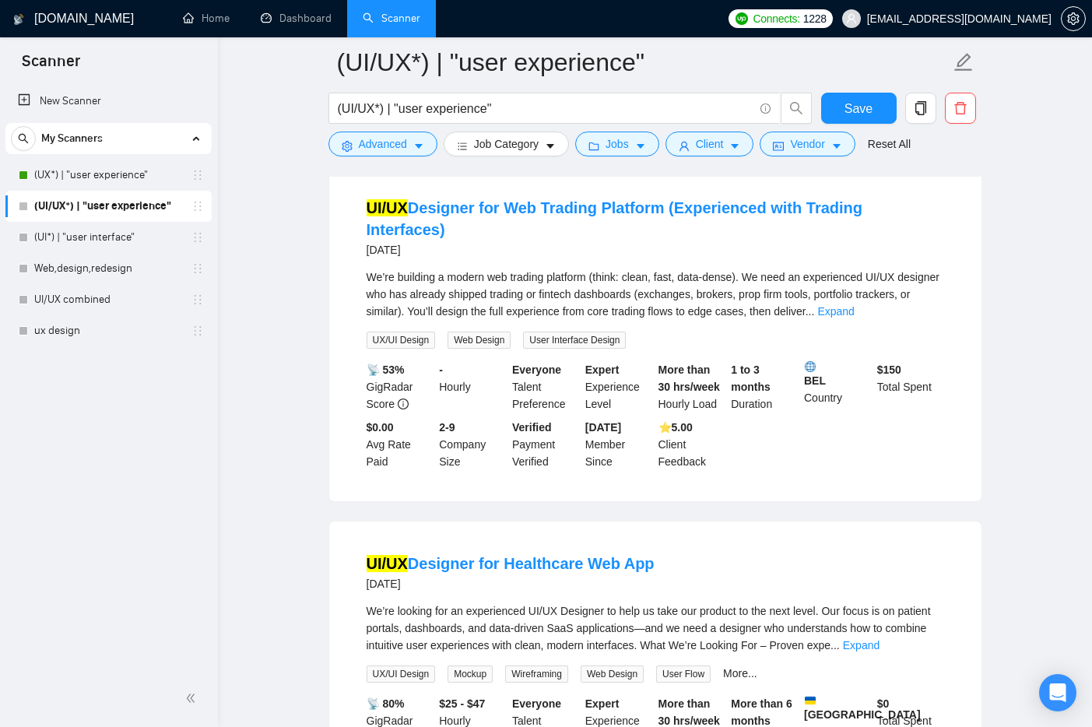
scroll to position [3853, 0]
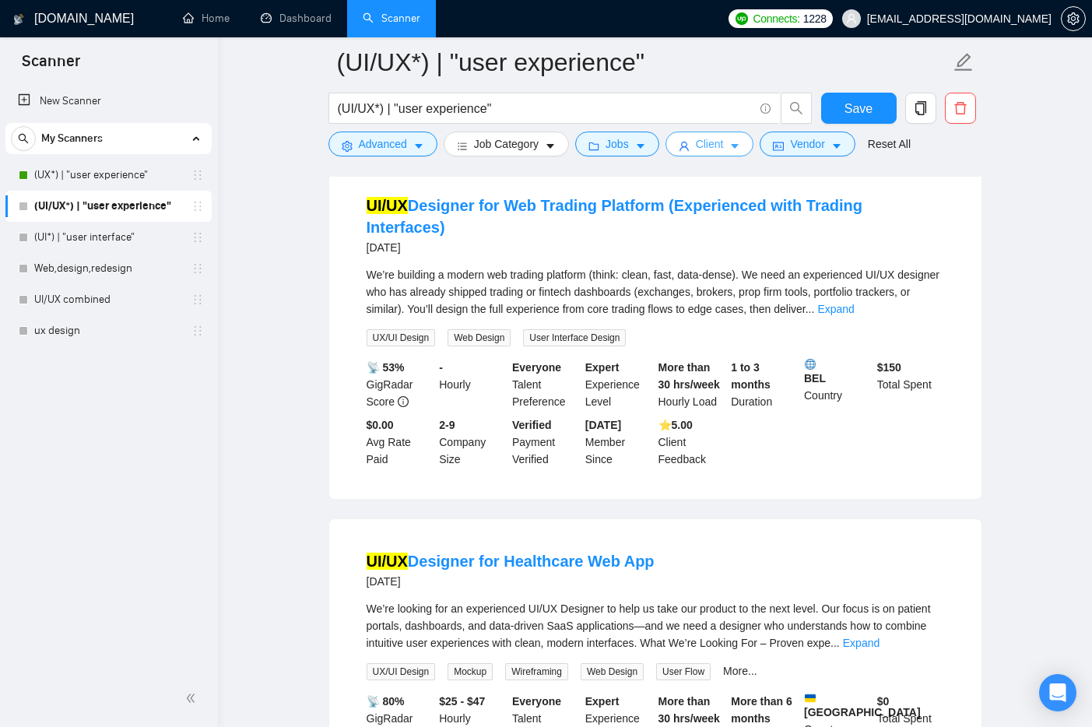
click at [705, 140] on span "Client" at bounding box center [710, 143] width 28 height 17
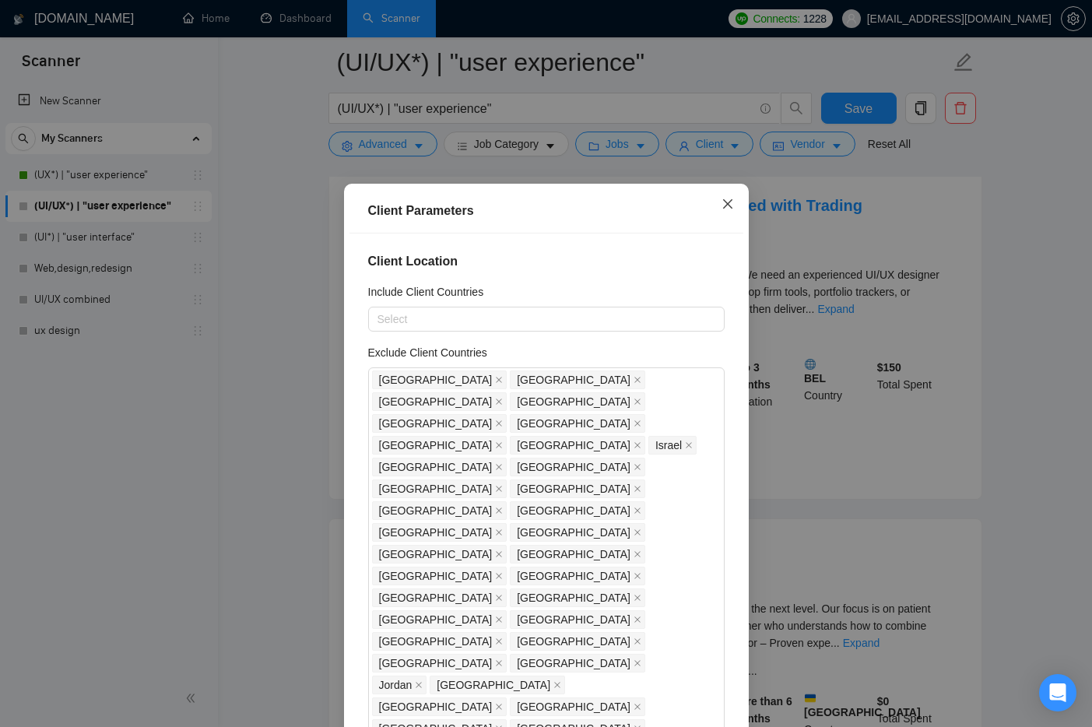
click at [728, 196] on span "Close" at bounding box center [728, 205] width 42 height 42
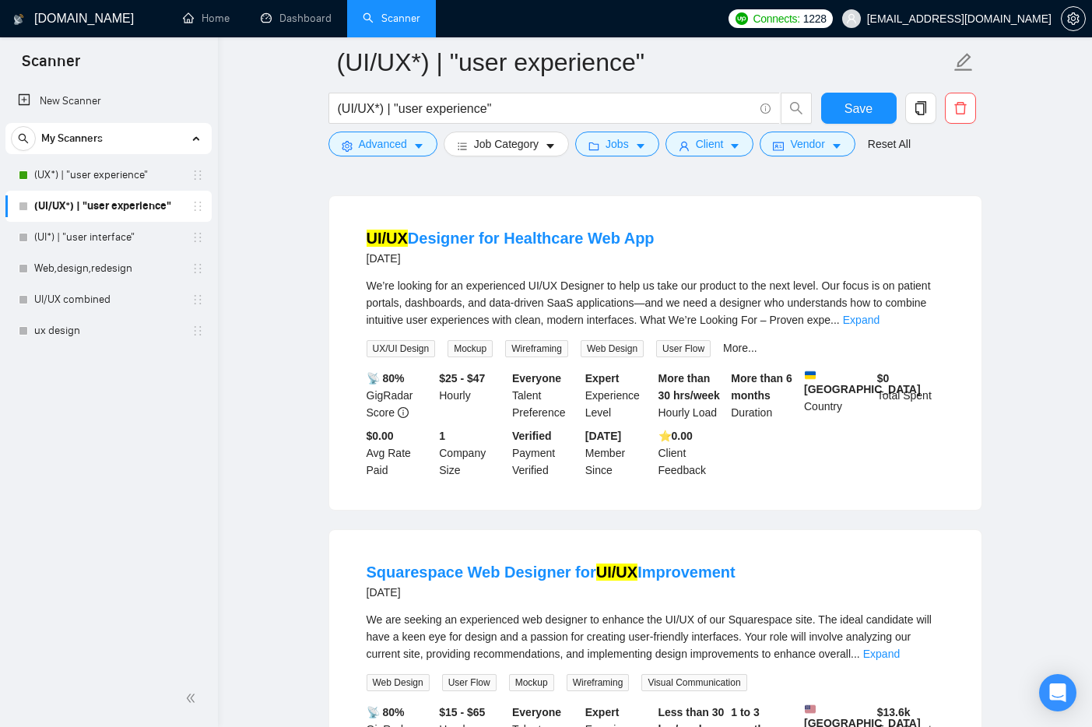
scroll to position [4181, 0]
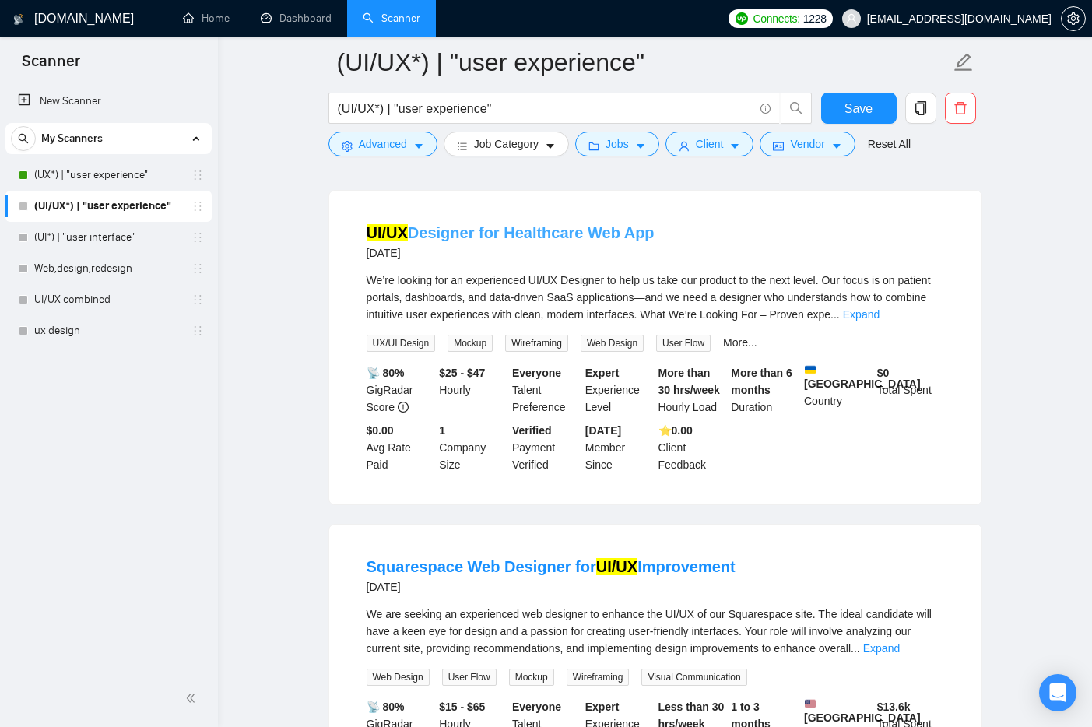
click at [479, 224] on link "UI/UX Designer for Healthcare Web App" at bounding box center [511, 232] width 288 height 17
click at [629, 146] on span "Jobs" at bounding box center [617, 143] width 23 height 17
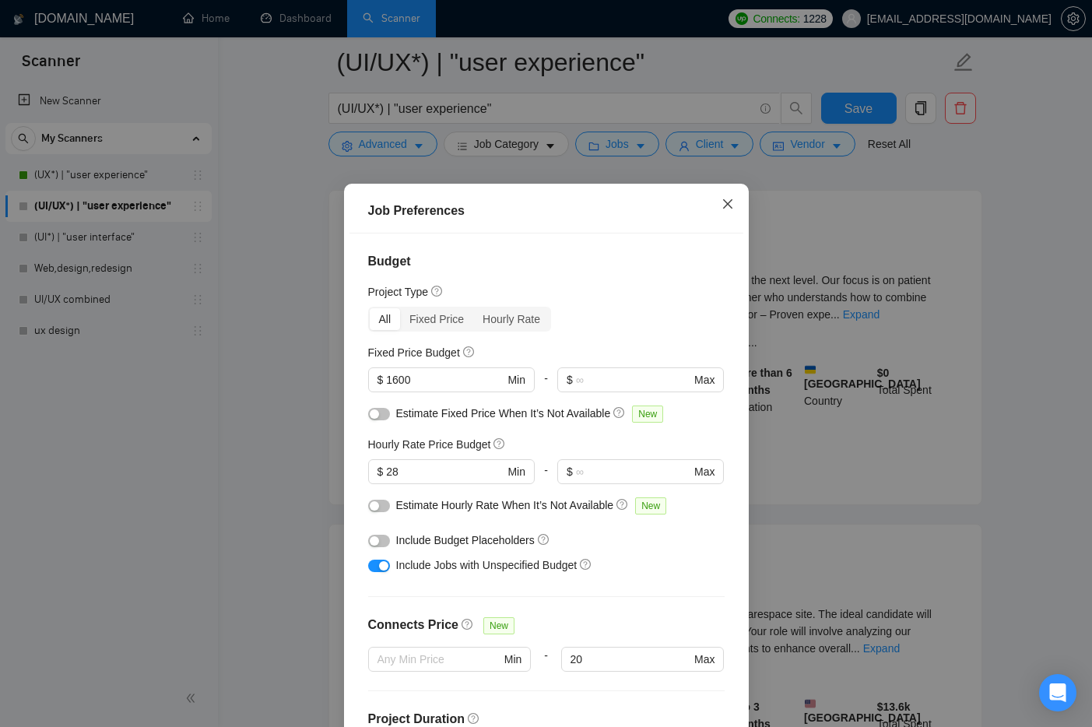
click at [735, 197] on span "Close" at bounding box center [728, 205] width 42 height 42
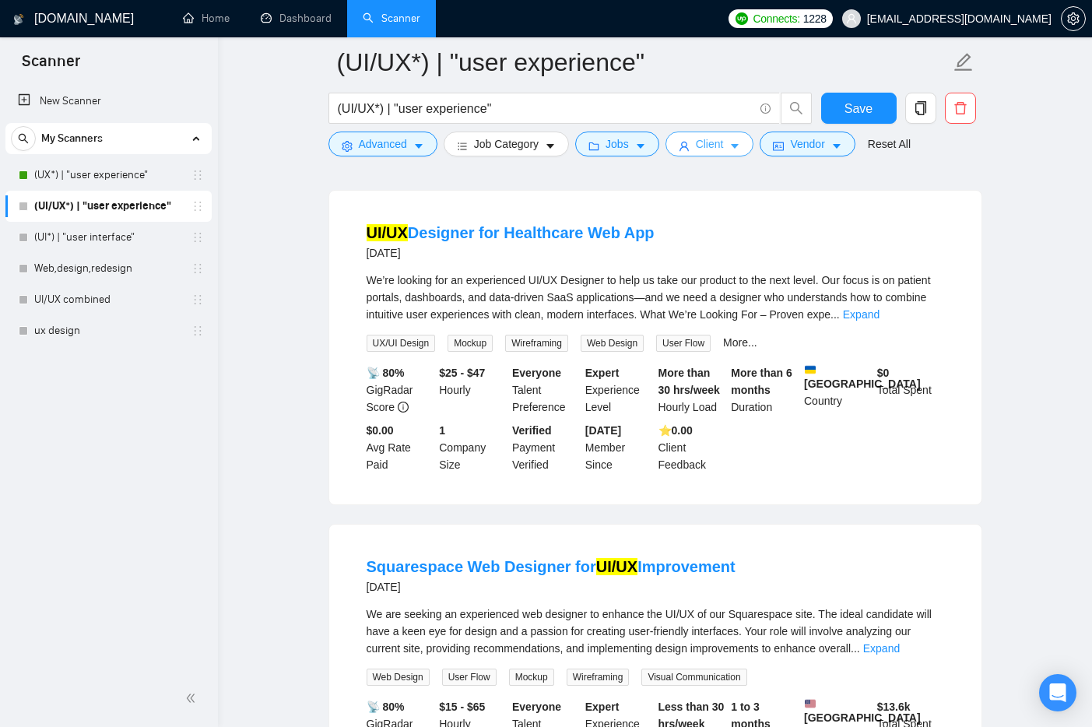
click at [722, 140] on span "Client" at bounding box center [710, 143] width 28 height 17
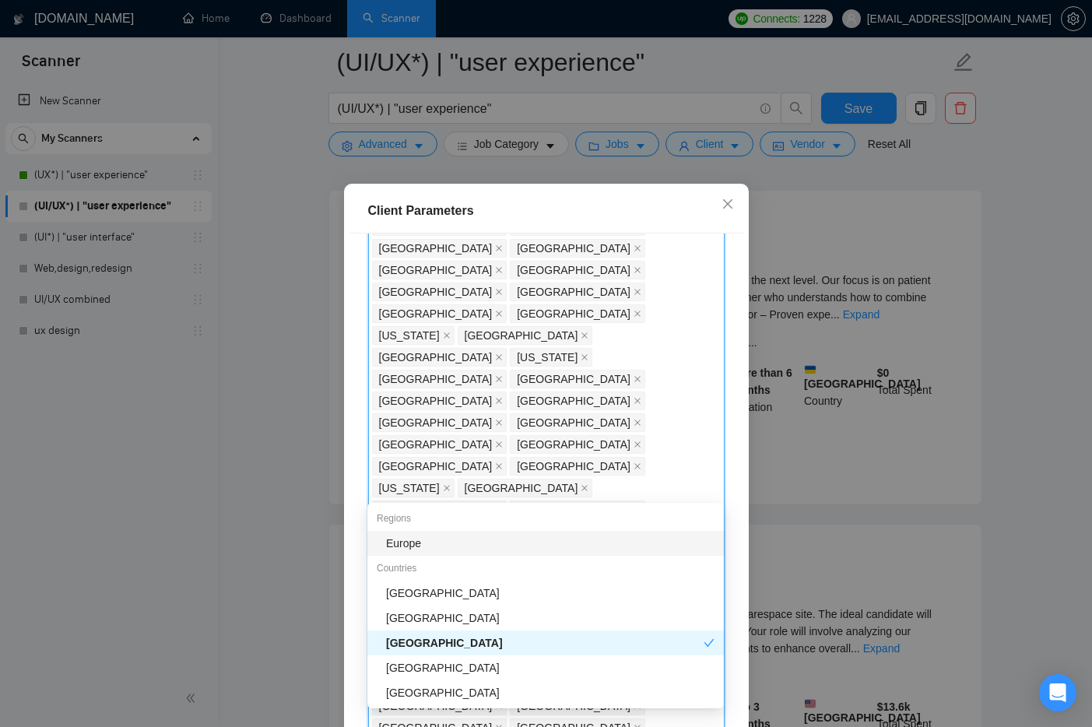
type input "uk"
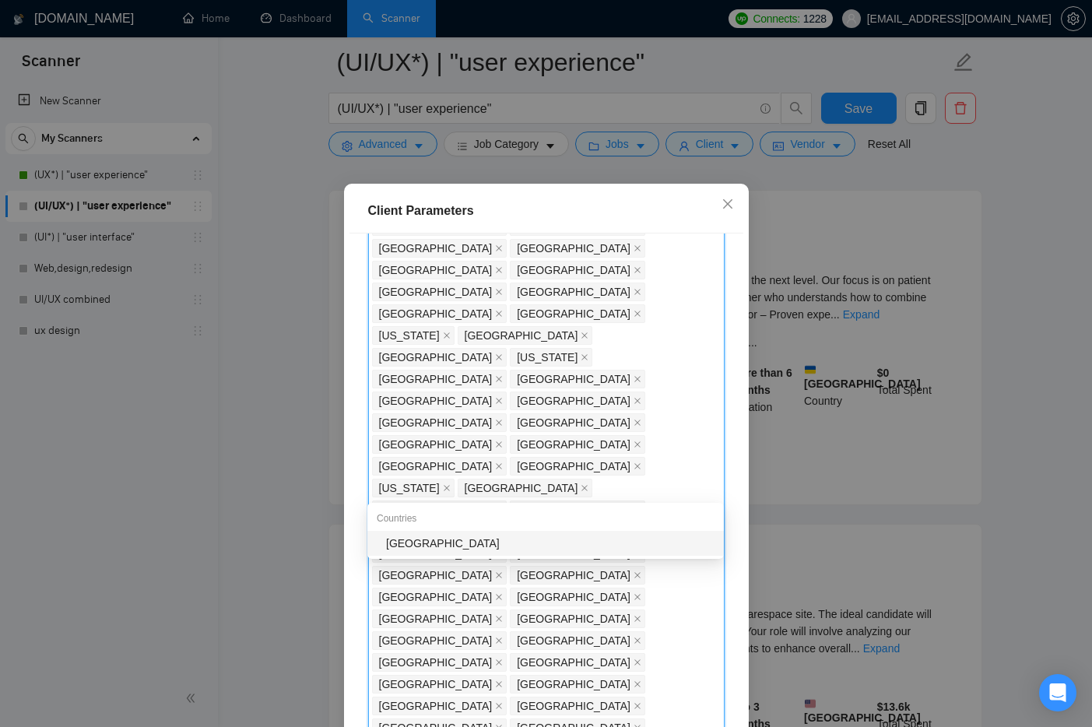
click at [584, 543] on div "[GEOGRAPHIC_DATA]" at bounding box center [550, 543] width 328 height 17
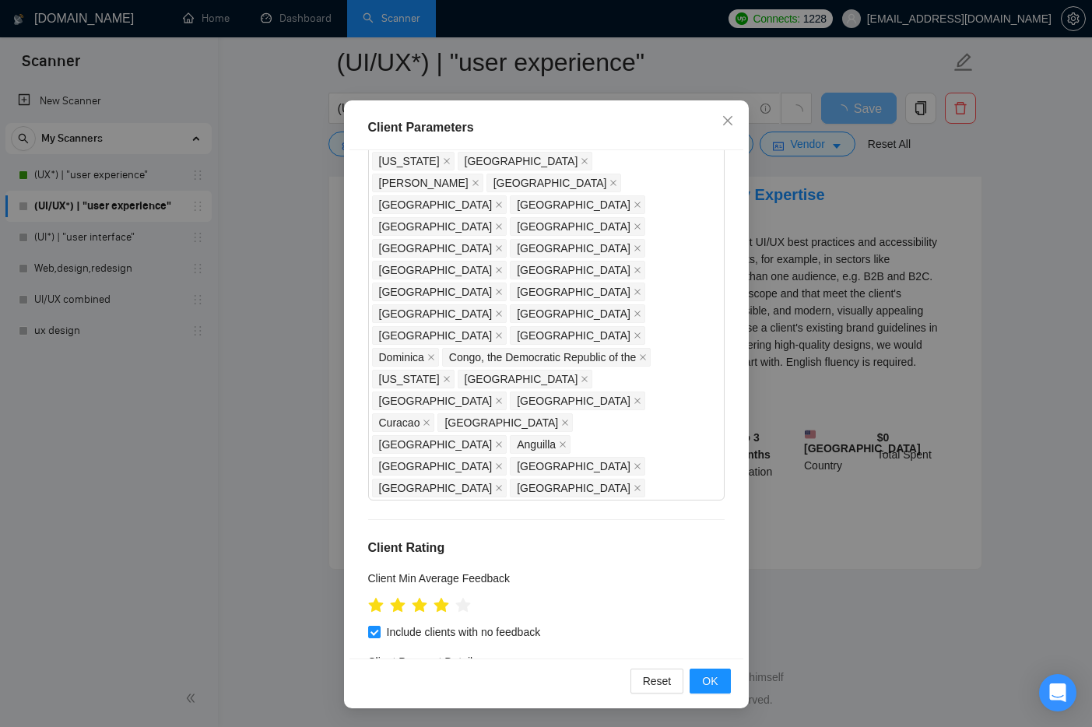
scroll to position [3091, 0]
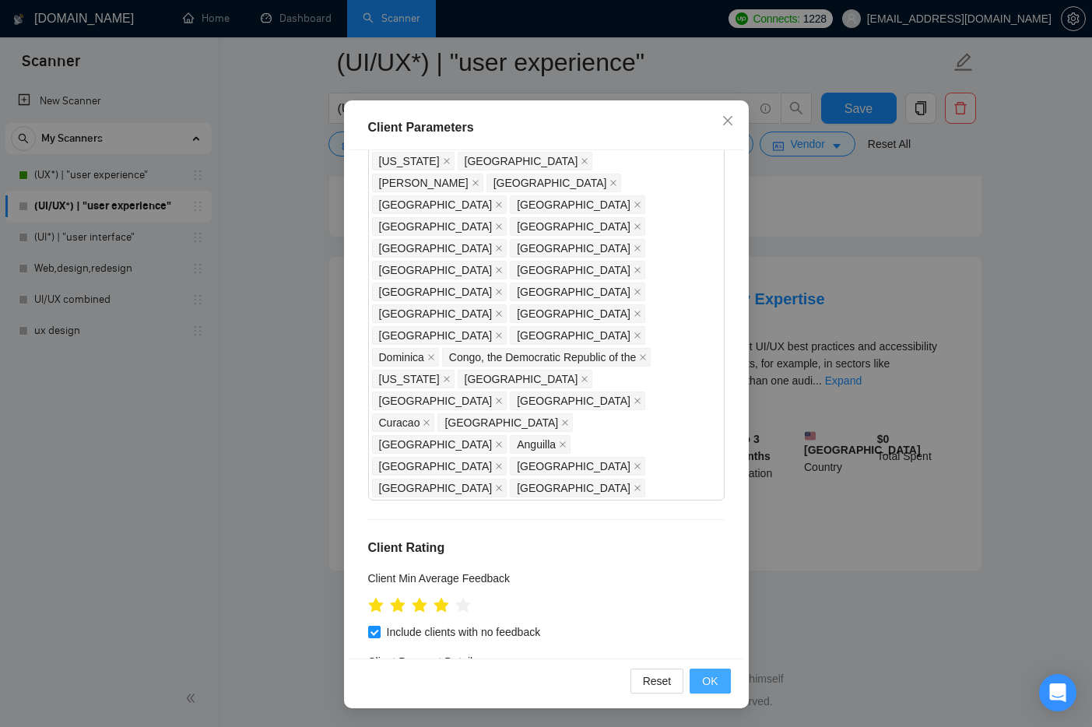
click at [711, 677] on span "OK" at bounding box center [710, 680] width 16 height 17
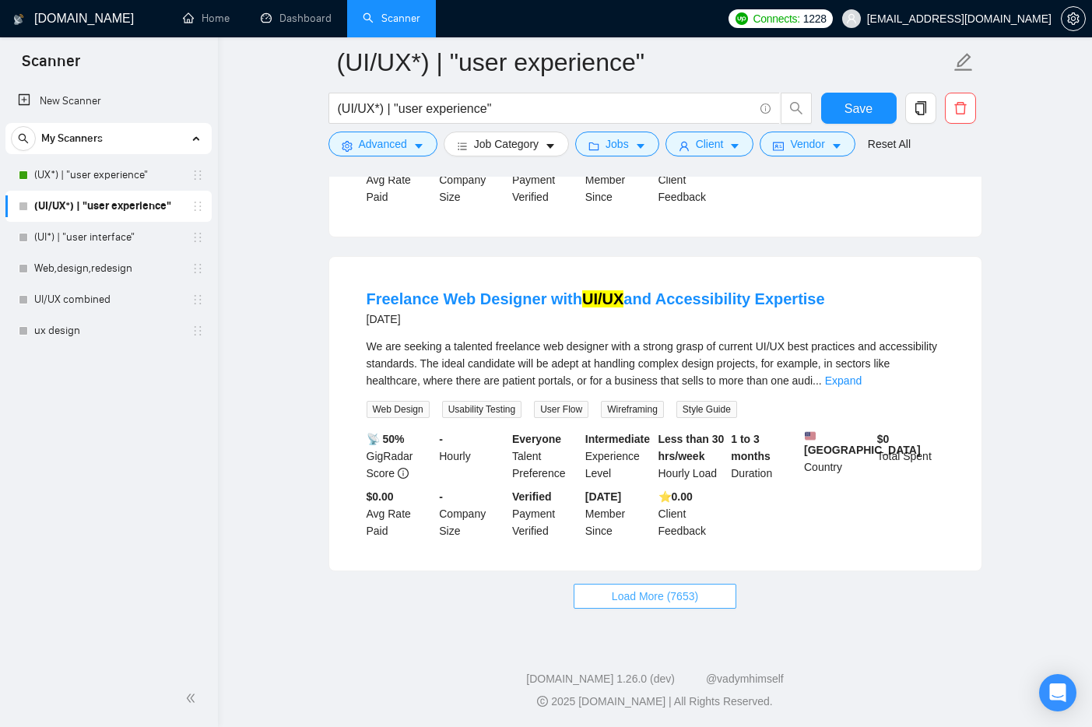
click at [644, 589] on span "Load More (7653)" at bounding box center [655, 596] width 86 height 17
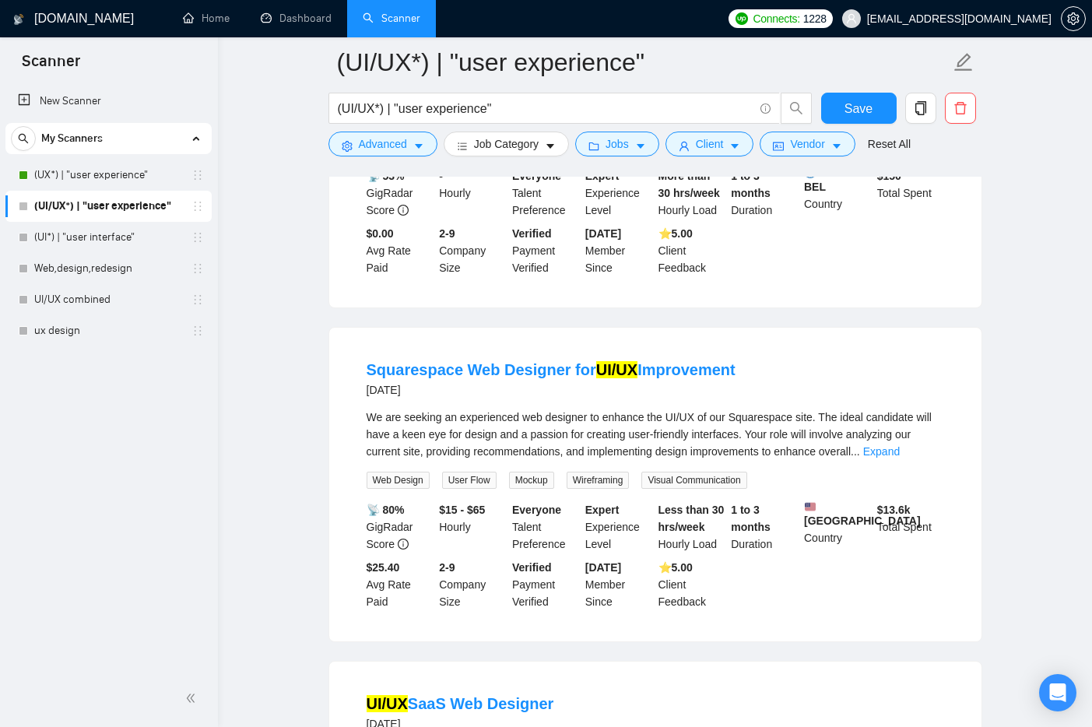
scroll to position [4043, 0]
drag, startPoint x: 360, startPoint y: 360, endPoint x: 459, endPoint y: 365, distance: 99.0
click at [459, 365] on li "Squarespace Web Designer for UI/UX Improvement 3 days ago We are seeking an exp…" at bounding box center [655, 485] width 615 height 276
copy link "Squarespace"
click at [370, 145] on span "Advanced" at bounding box center [383, 143] width 48 height 17
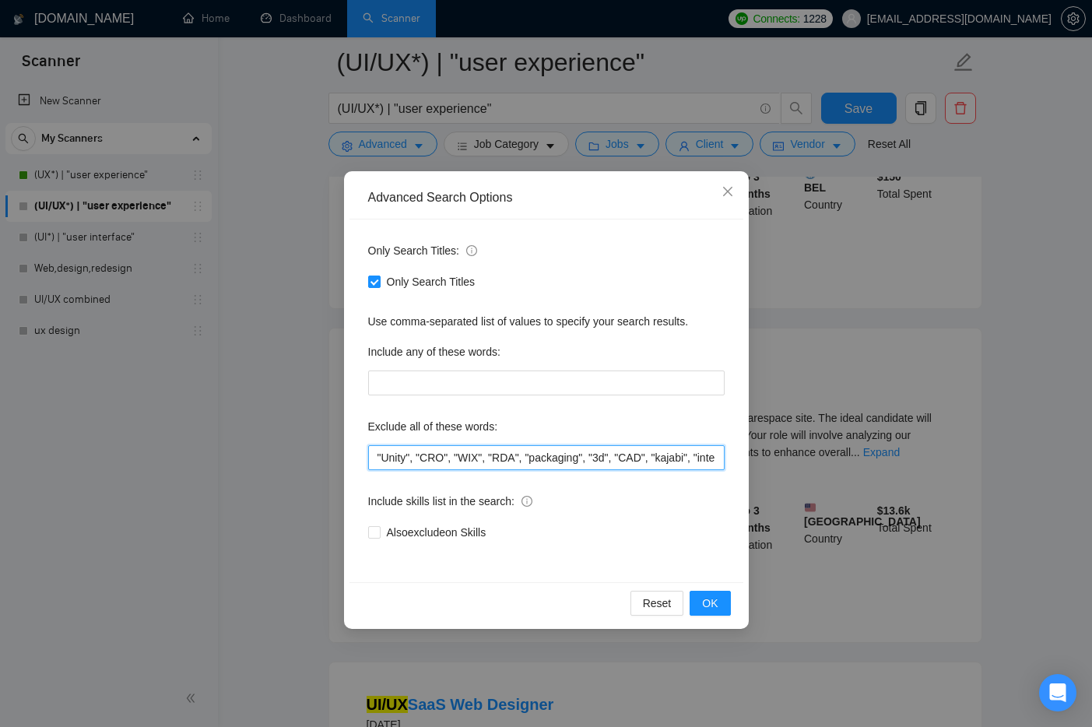
click at [374, 451] on input ""Unity", "CRO", "WIX", "RDA", "packaging", "3d", "CAD", "kajabi", "interior", "…" at bounding box center [546, 457] width 356 height 25
paste input "Squarespace"
click at [402, 459] on input ""Squarespace", "Unity", "CRO", "WIX", "RDA", "packaging", "3d", "CAD", "kajabi"…" at bounding box center [546, 457] width 356 height 25
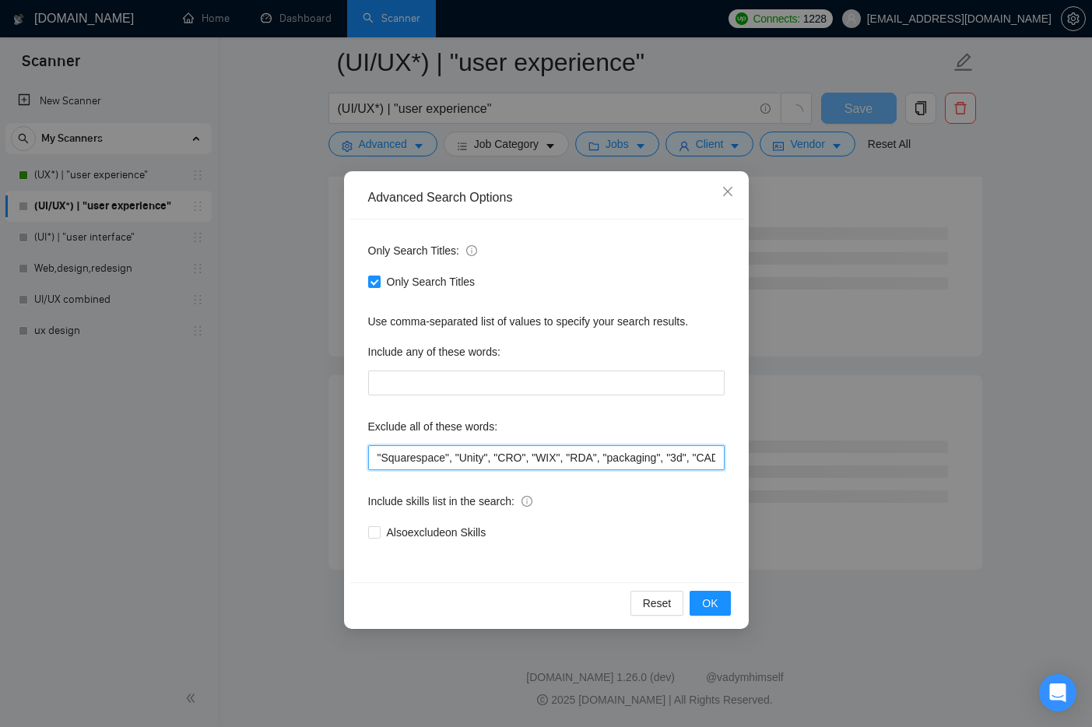
scroll to position [4002, 0]
type input ""Squarespace", "Unity", "CRO", "WIX", "RDA", "packaging", "3d", "CAD", "kajabi"…"
click at [708, 612] on button "OK" at bounding box center [710, 603] width 40 height 25
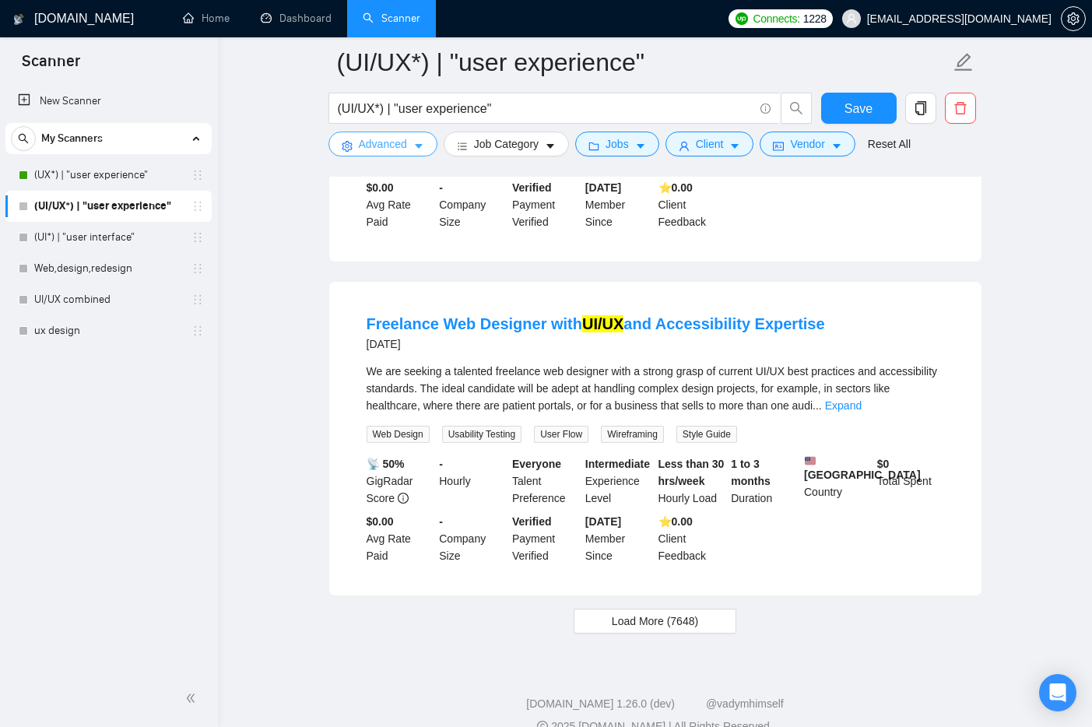
scroll to position [3049, 0]
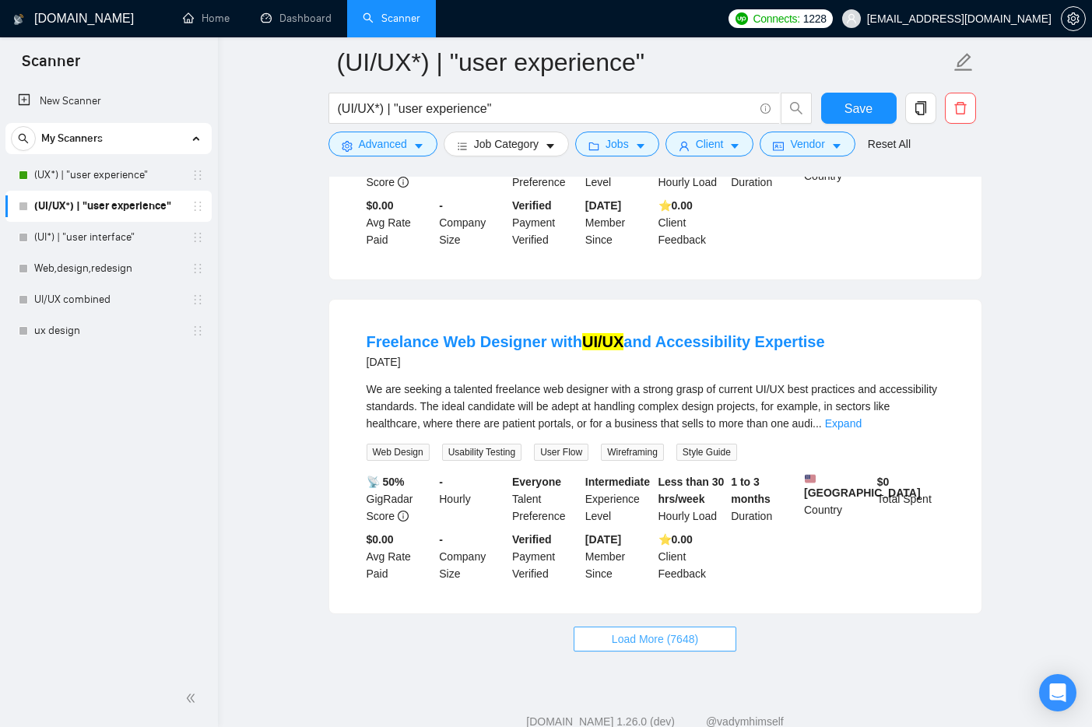
click at [637, 630] on span "Load More (7648)" at bounding box center [655, 638] width 86 height 17
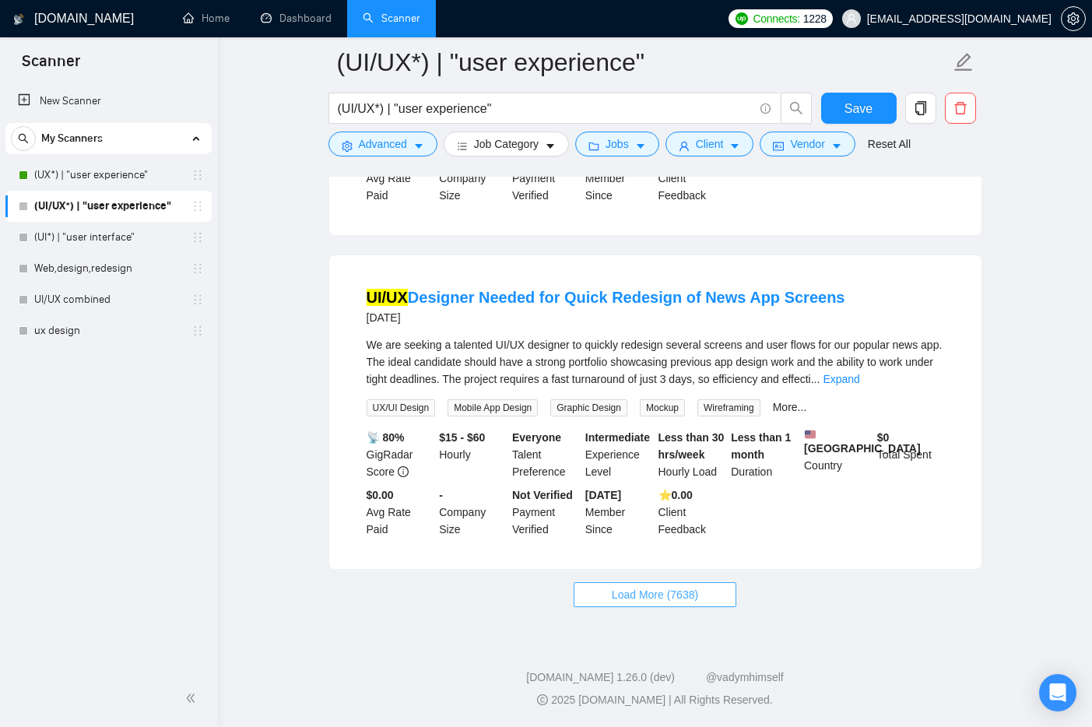
scroll to position [6528, 0]
click at [630, 592] on span "Load More (7638)" at bounding box center [655, 594] width 86 height 17
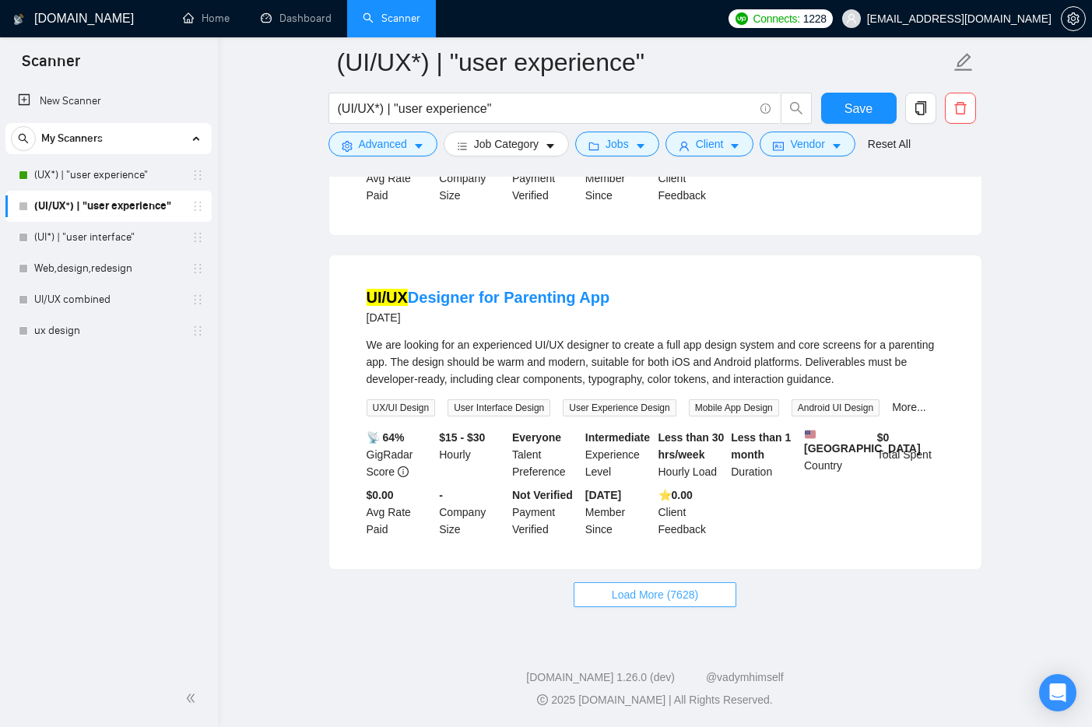
scroll to position [9939, 0]
click at [646, 595] on span "Load More (7628)" at bounding box center [655, 594] width 86 height 17
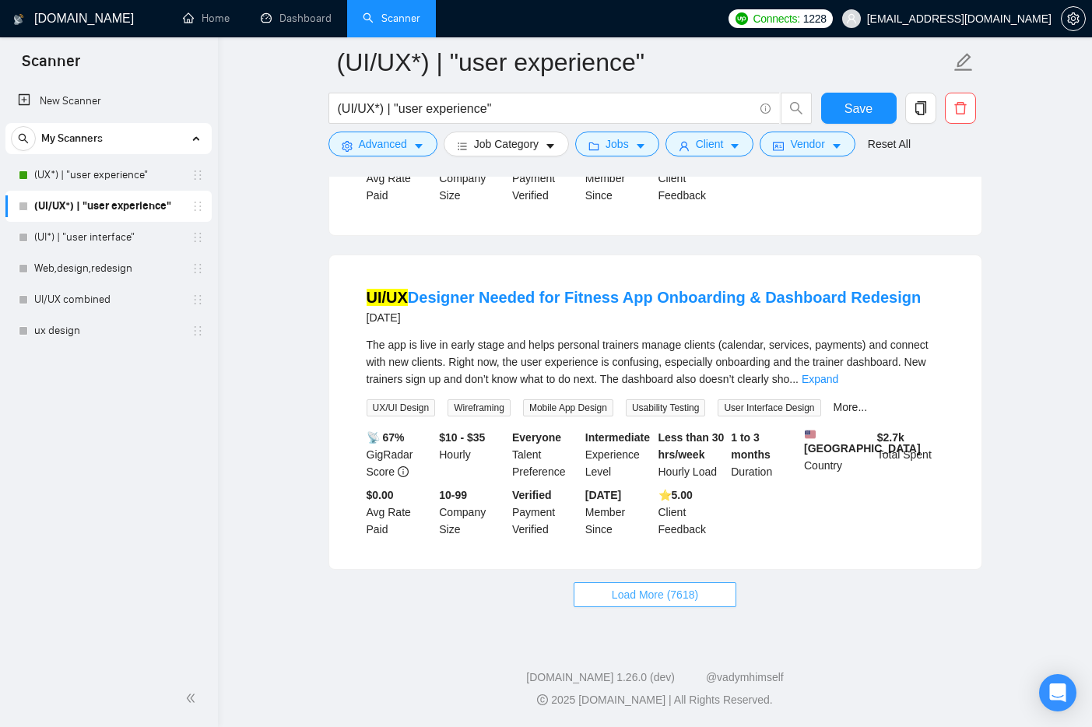
scroll to position [13354, 0]
click at [655, 605] on button "Load More (7618)" at bounding box center [655, 594] width 163 height 25
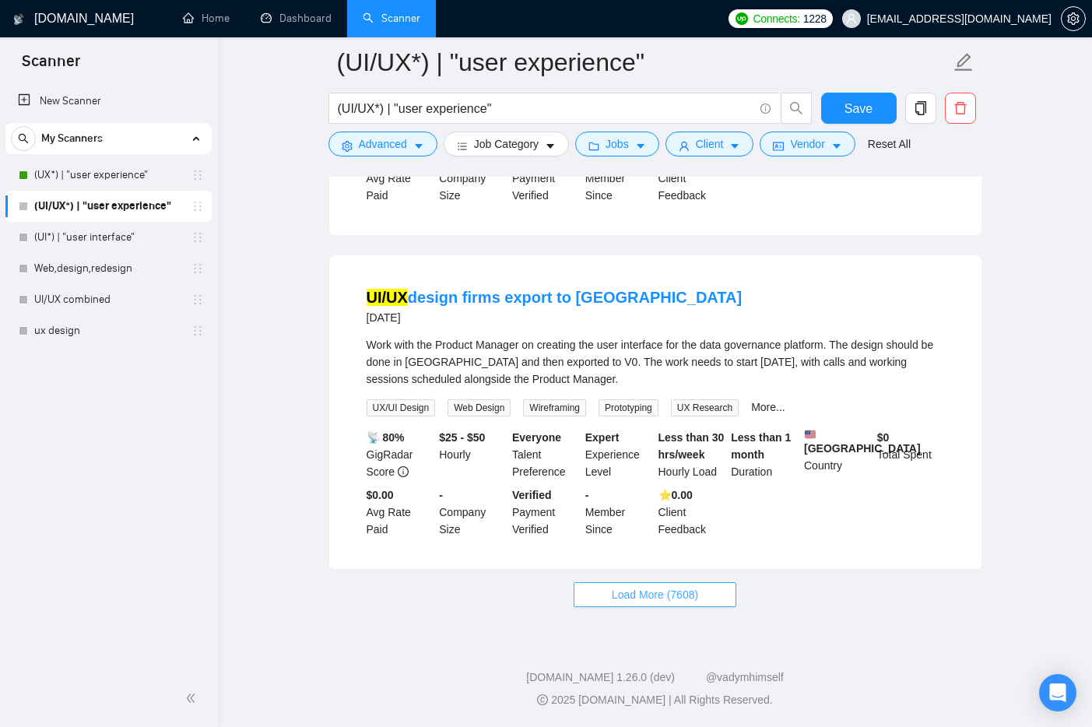
scroll to position [16748, 0]
click at [621, 595] on span "Load More (7608)" at bounding box center [655, 594] width 86 height 17
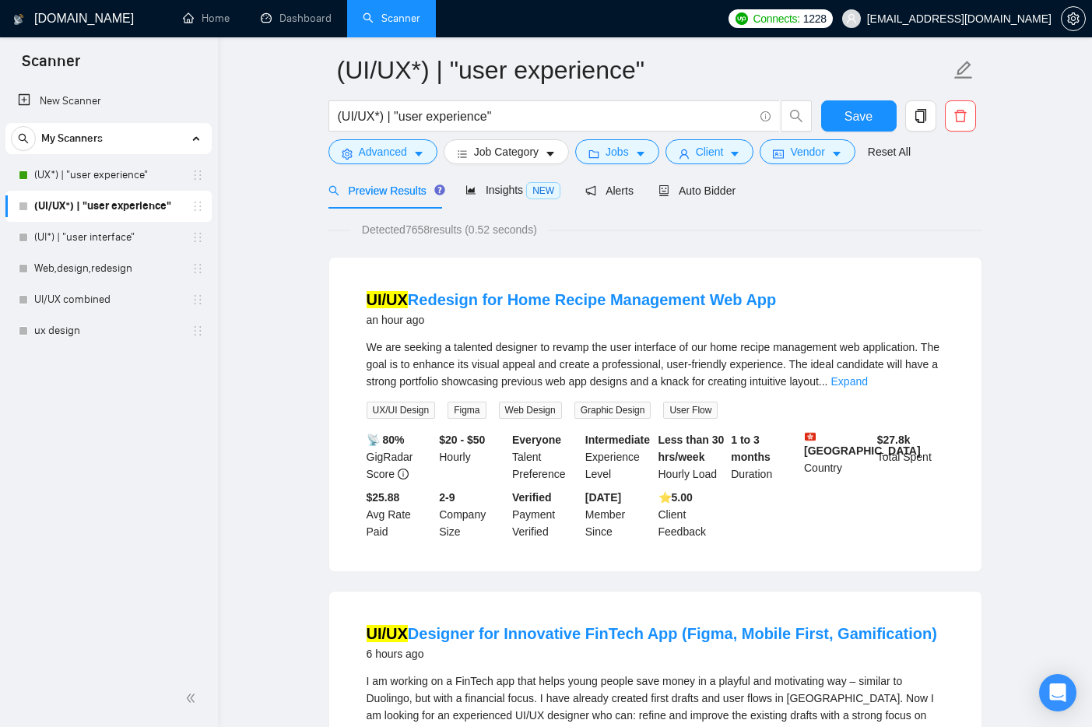
scroll to position [0, 0]
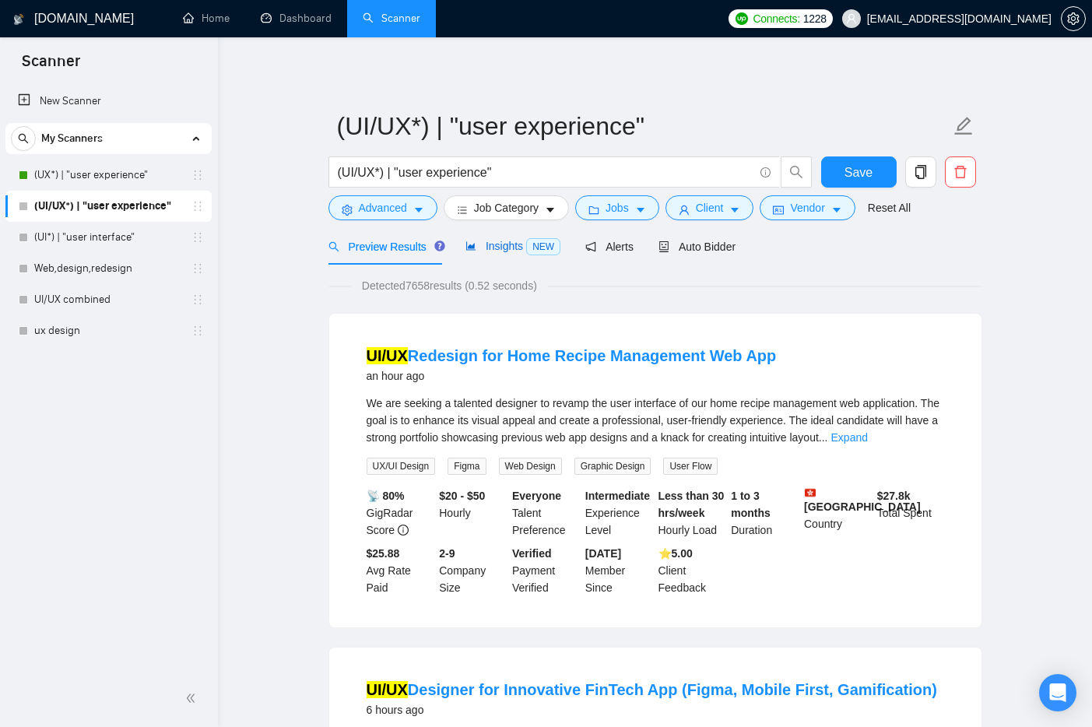
click at [509, 251] on span "Insights NEW" at bounding box center [512, 246] width 95 height 12
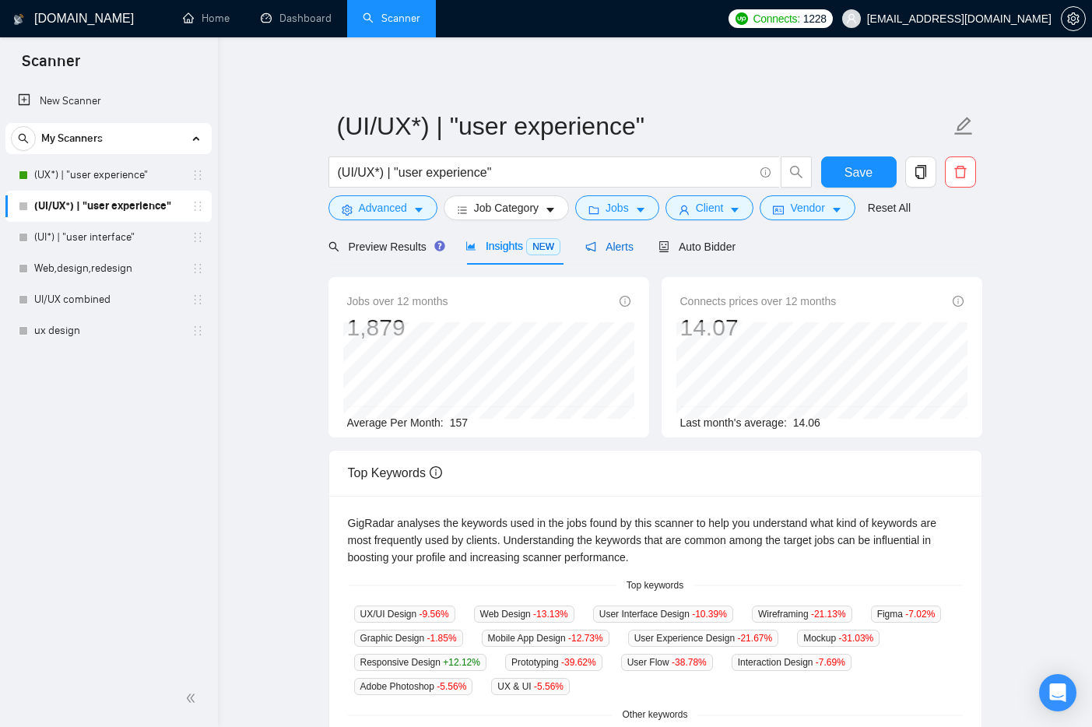
click at [600, 251] on span "Alerts" at bounding box center [609, 246] width 48 height 12
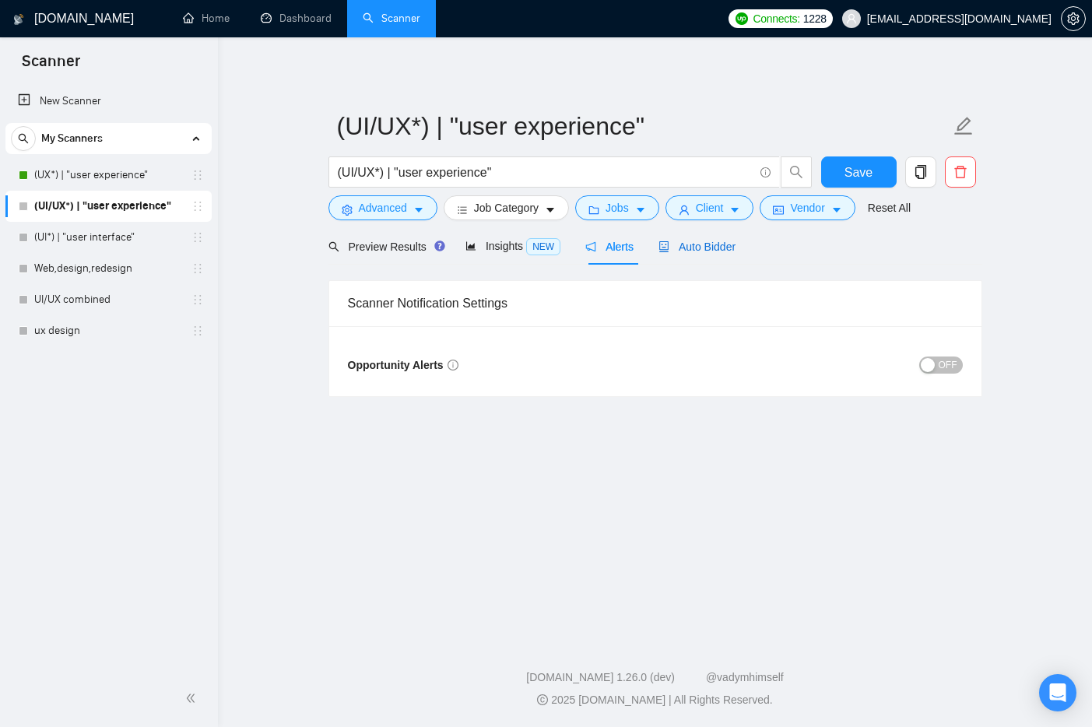
click at [676, 246] on span "Auto Bidder" at bounding box center [696, 246] width 77 height 12
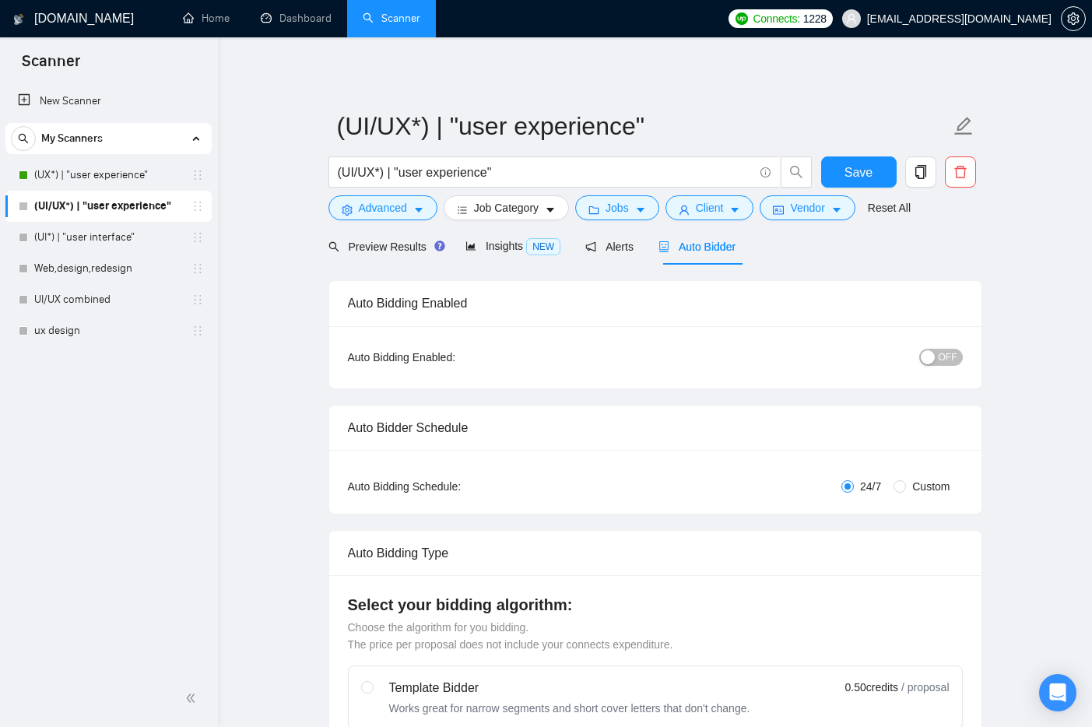
click at [947, 360] on span "OFF" at bounding box center [948, 357] width 19 height 17
click at [610, 262] on div "Alerts" at bounding box center [609, 246] width 48 height 37
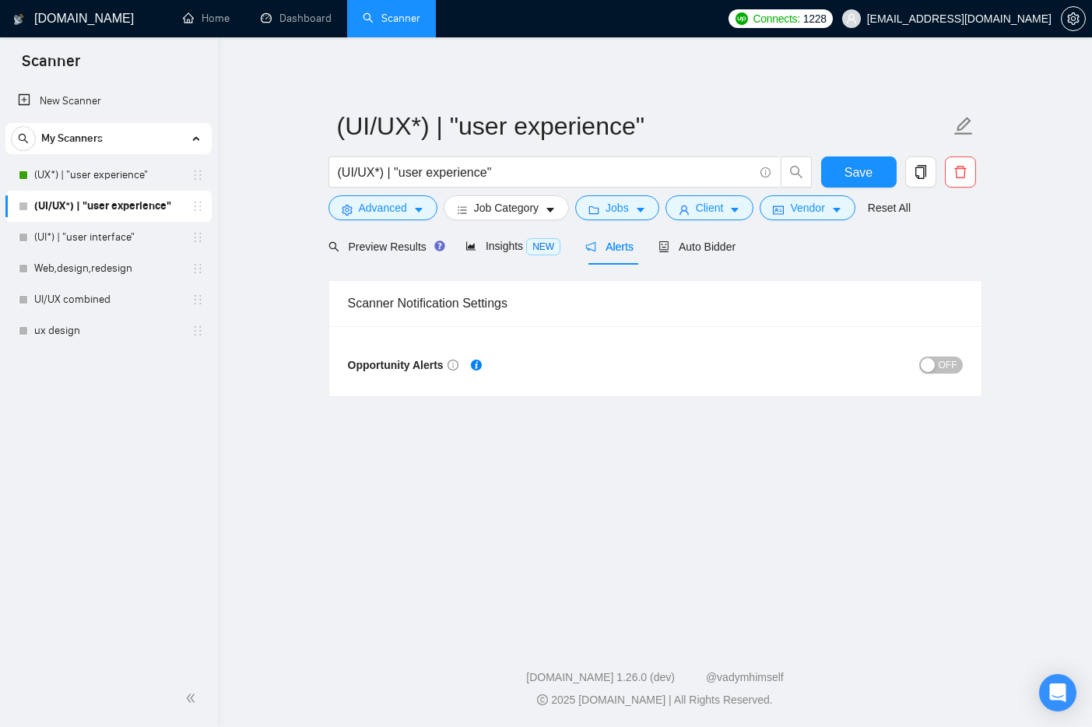
click at [947, 372] on span "OFF" at bounding box center [948, 364] width 19 height 17
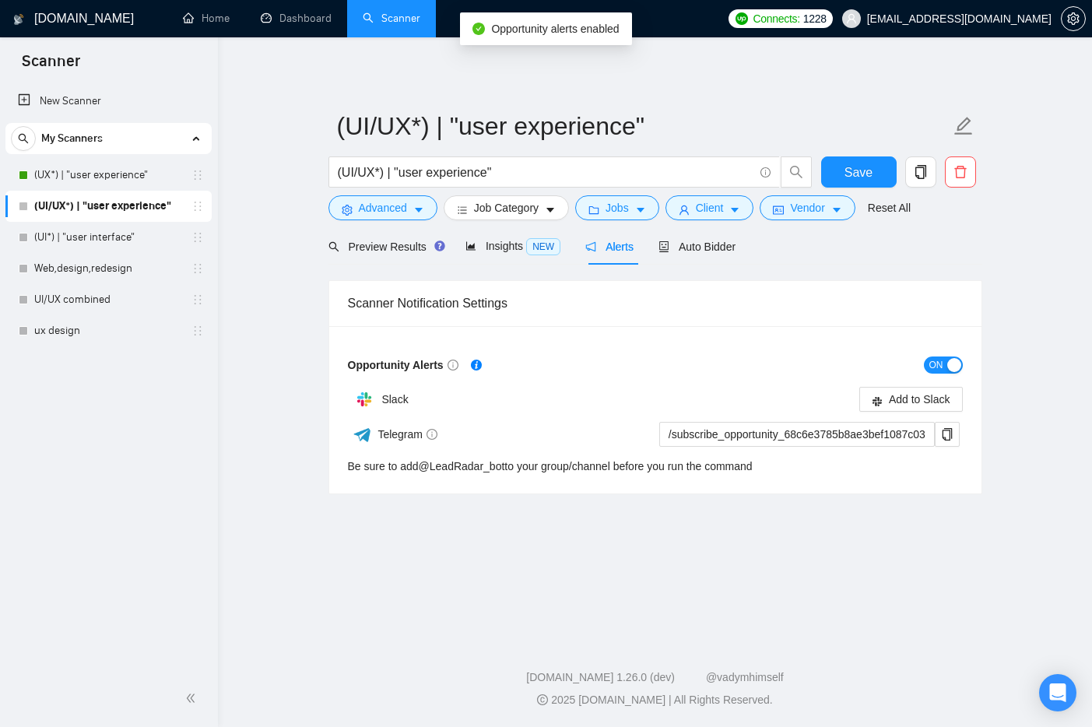
click at [944, 363] on button "ON" at bounding box center [943, 364] width 39 height 17
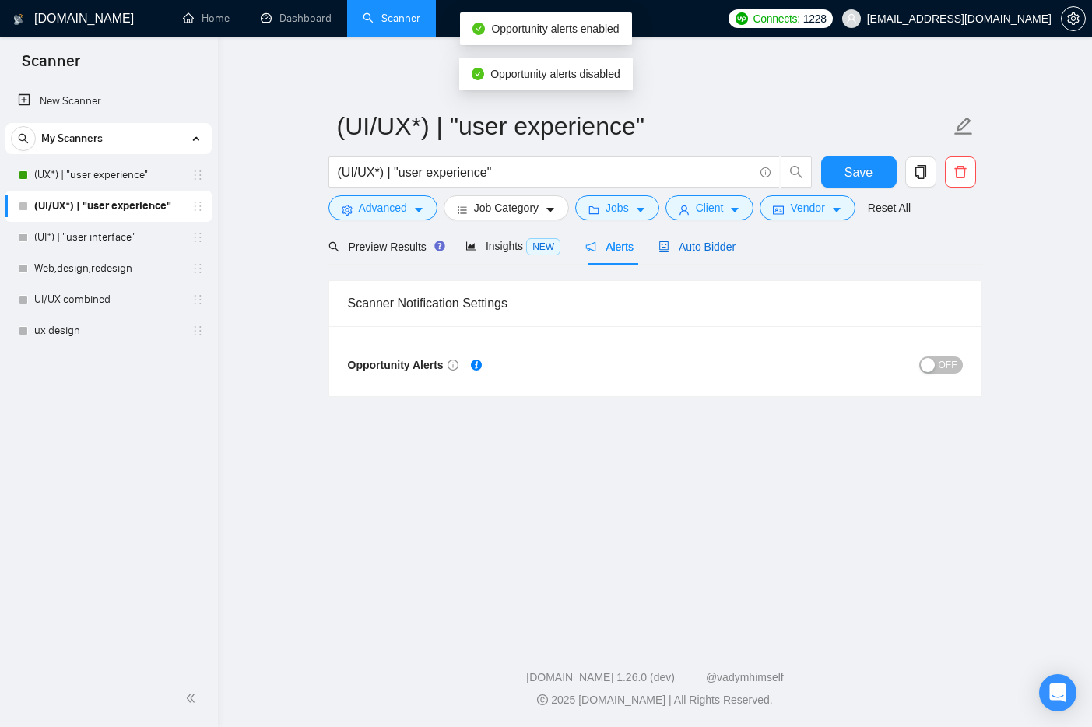
click at [728, 243] on span "Auto Bidder" at bounding box center [696, 246] width 77 height 12
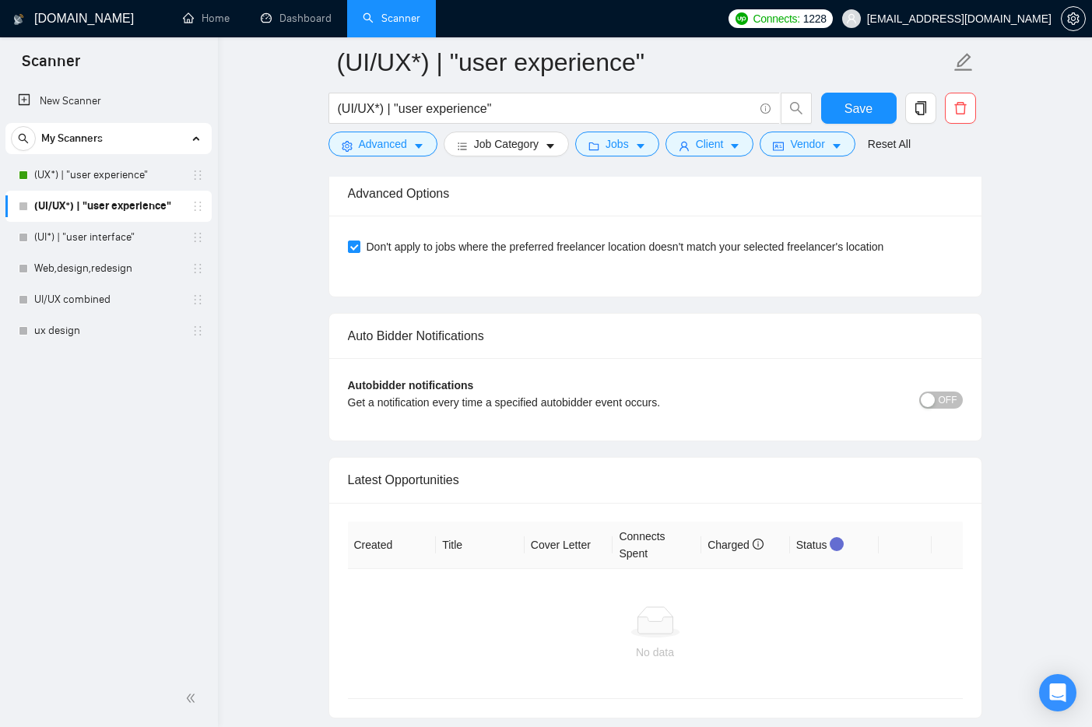
scroll to position [3625, 0]
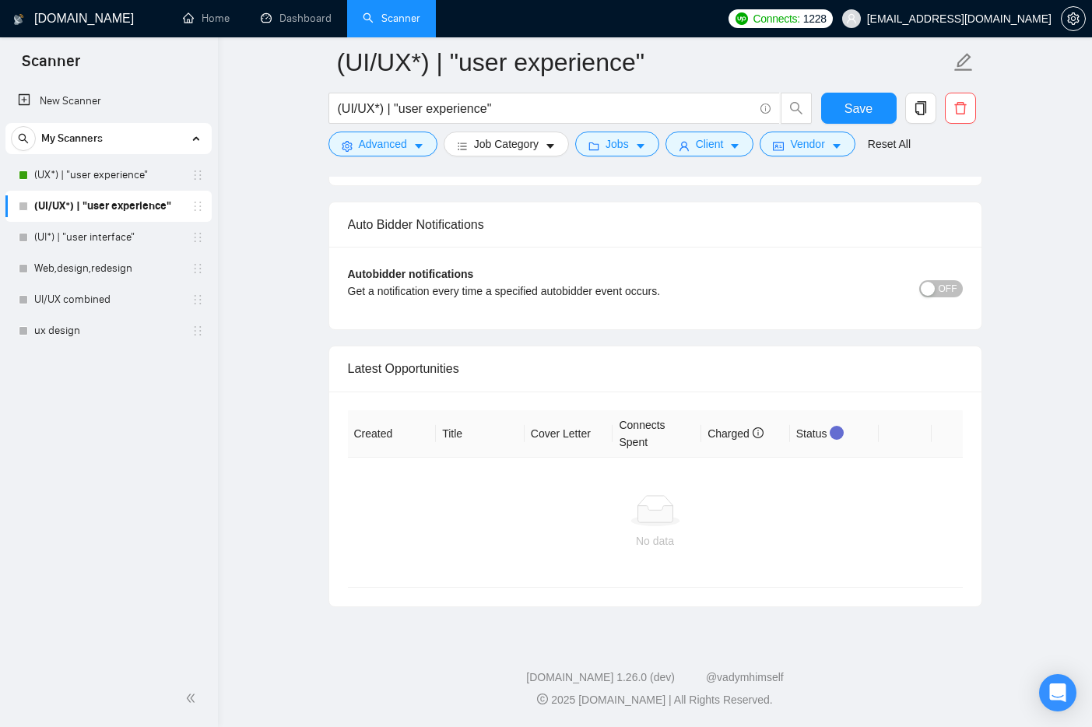
click at [937, 288] on button "OFF" at bounding box center [941, 288] width 44 height 17
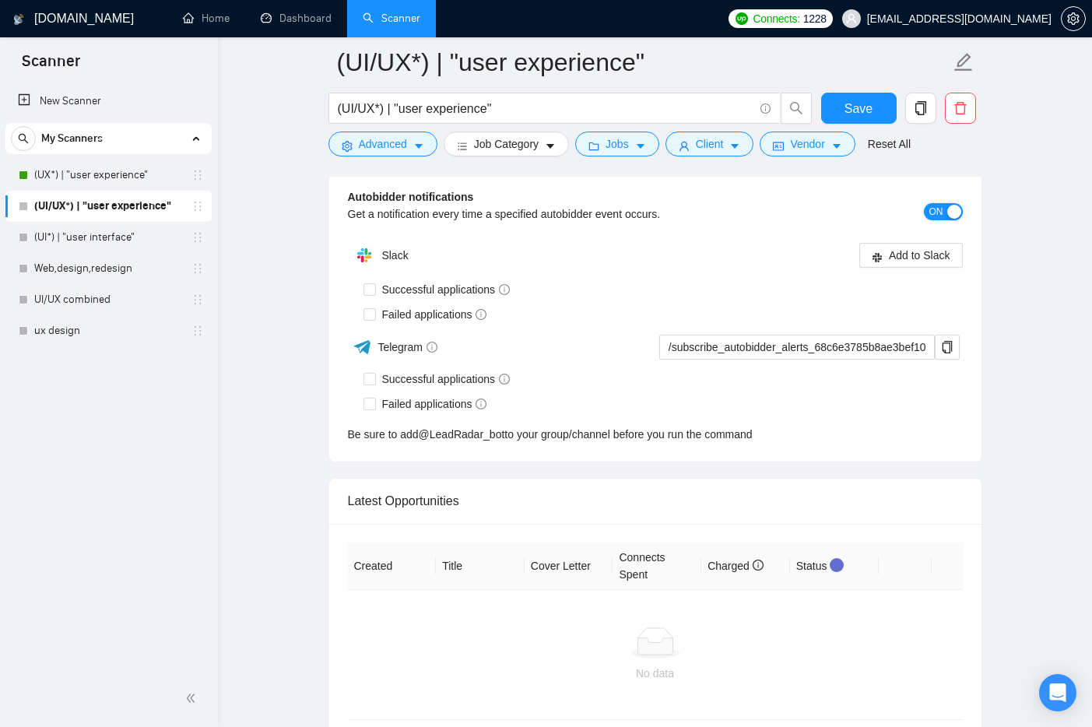
scroll to position [3635, 0]
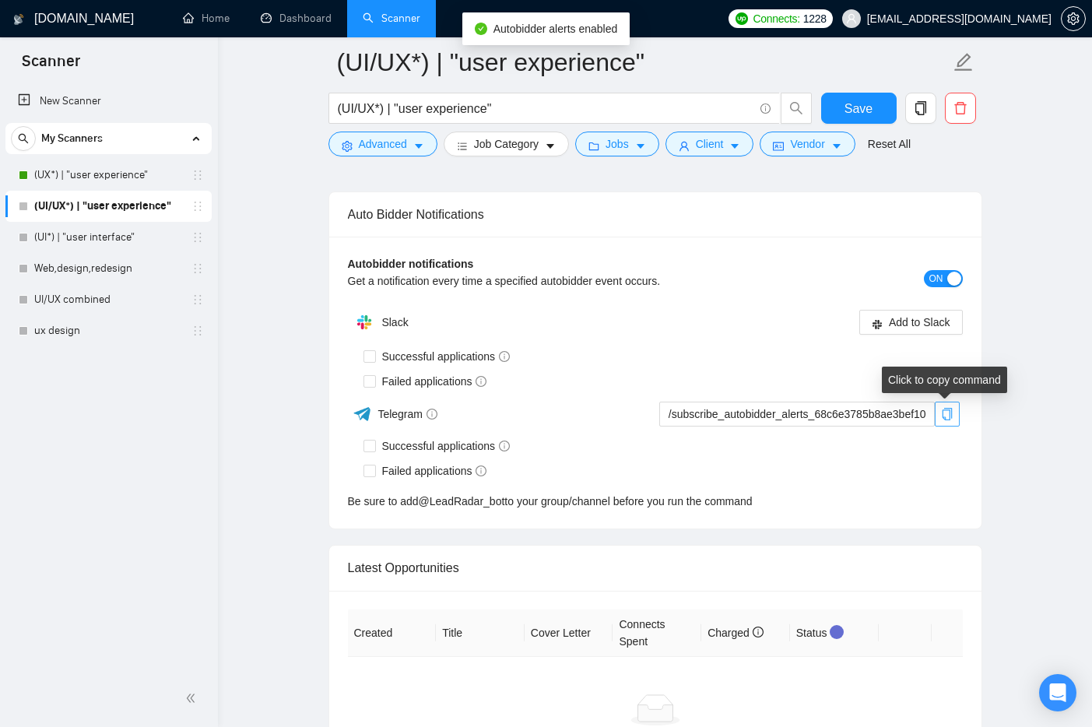
click at [940, 420] on button "button" at bounding box center [947, 414] width 25 height 25
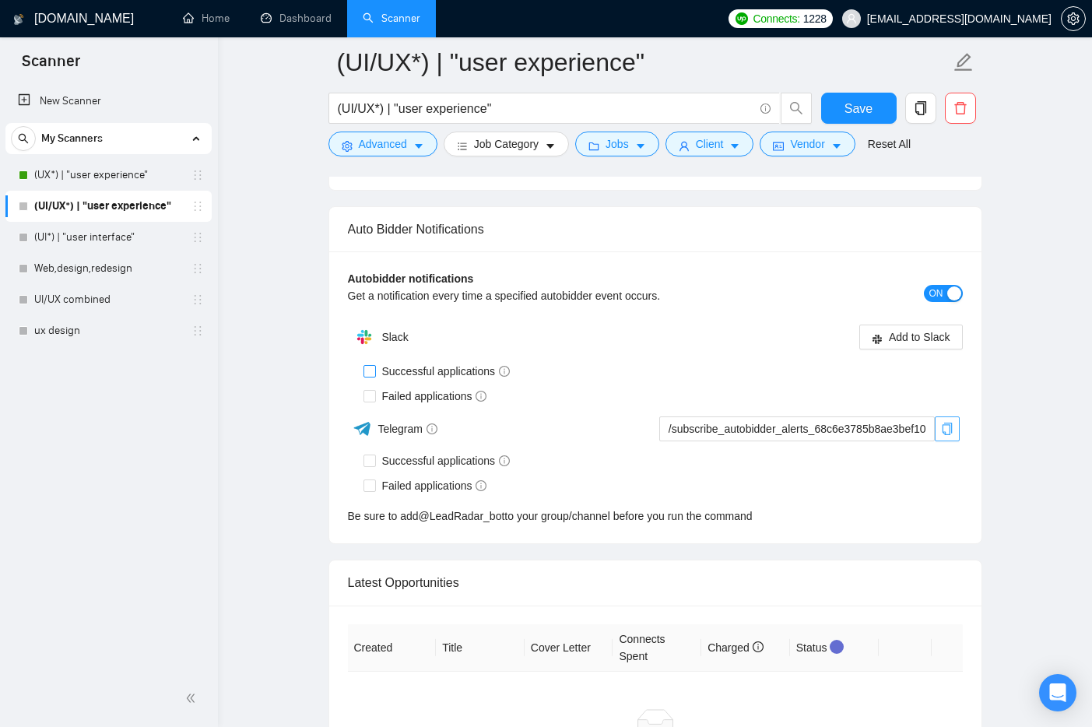
scroll to position [3683, 0]
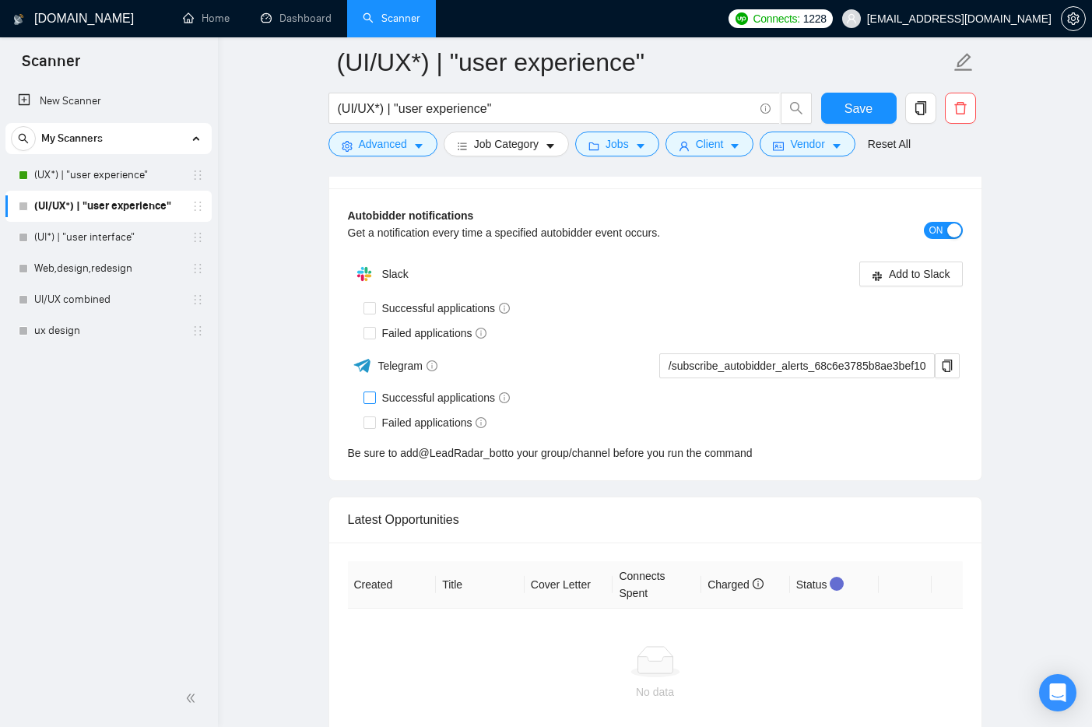
click at [376, 401] on span "Successful applications" at bounding box center [446, 397] width 141 height 17
click at [374, 401] on input "Successful applications" at bounding box center [368, 396] width 11 height 11
checkbox input "true"
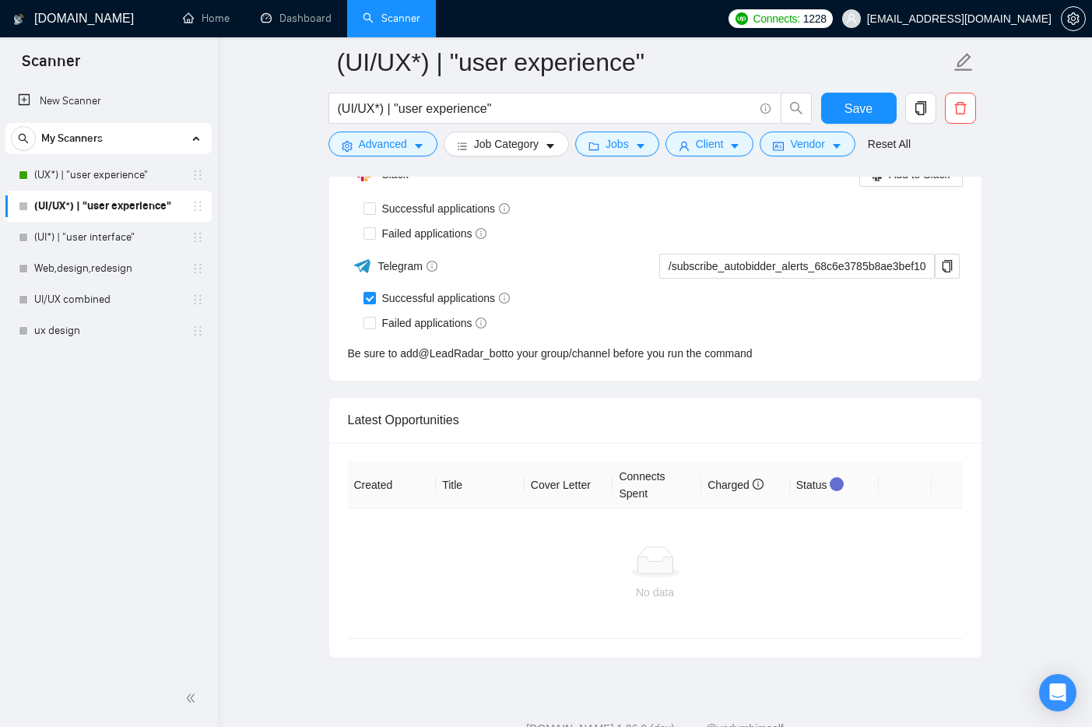
click at [367, 422] on div "Latest Opportunities" at bounding box center [655, 420] width 615 height 44
click at [368, 320] on div "Slack Add to Slack Successful applications Failed applications Telegram /subscr…" at bounding box center [655, 260] width 615 height 203
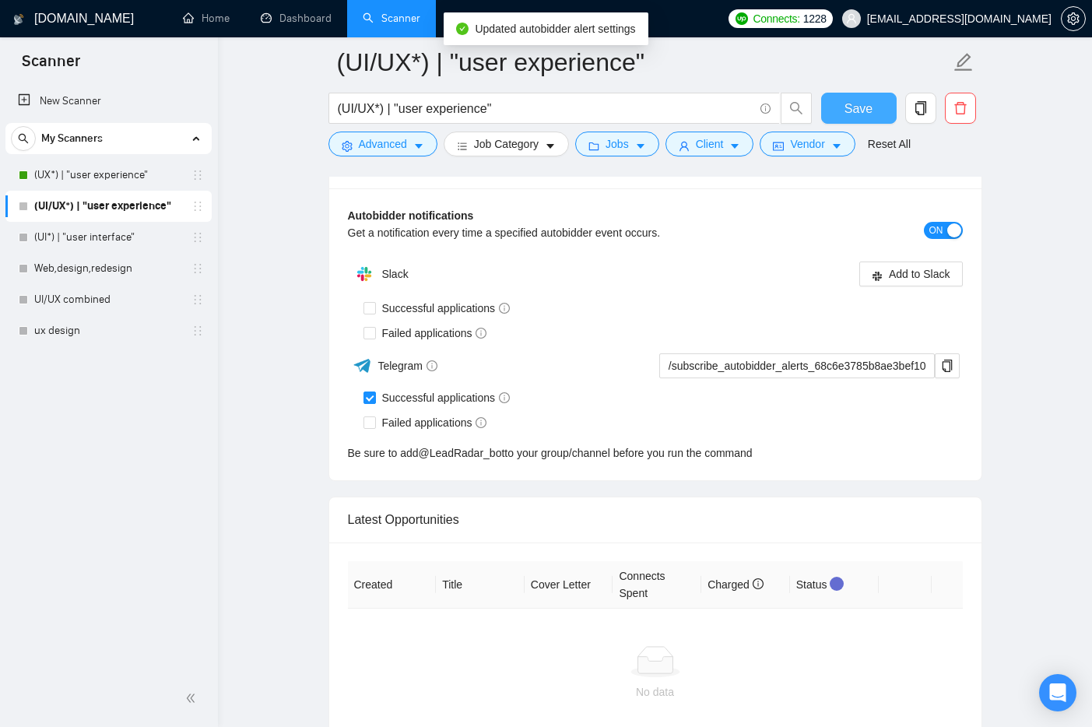
click at [860, 111] on span "Save" at bounding box center [858, 108] width 28 height 19
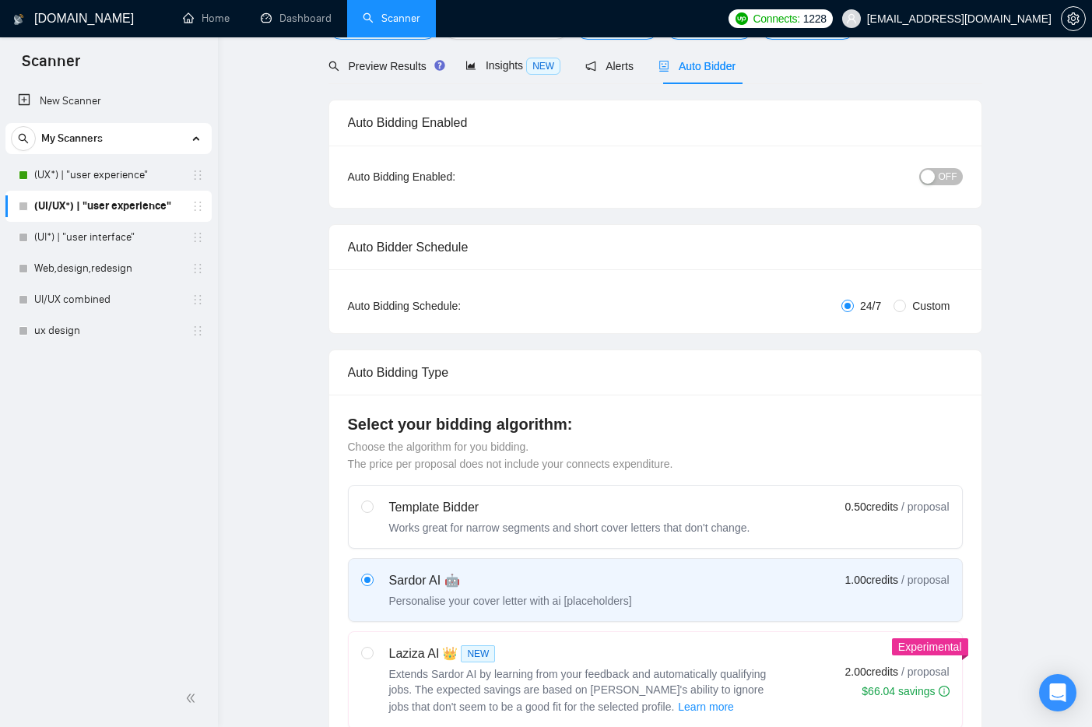
scroll to position [0, 0]
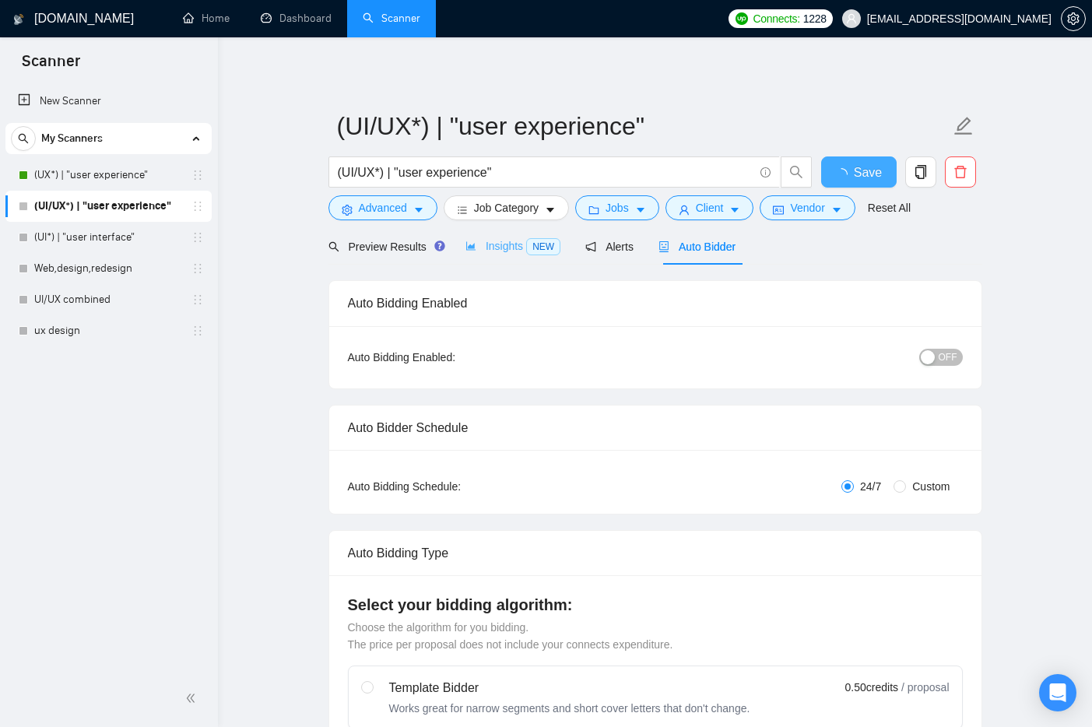
checkbox input "true"
click at [528, 248] on span "Insights NEW" at bounding box center [512, 246] width 95 height 12
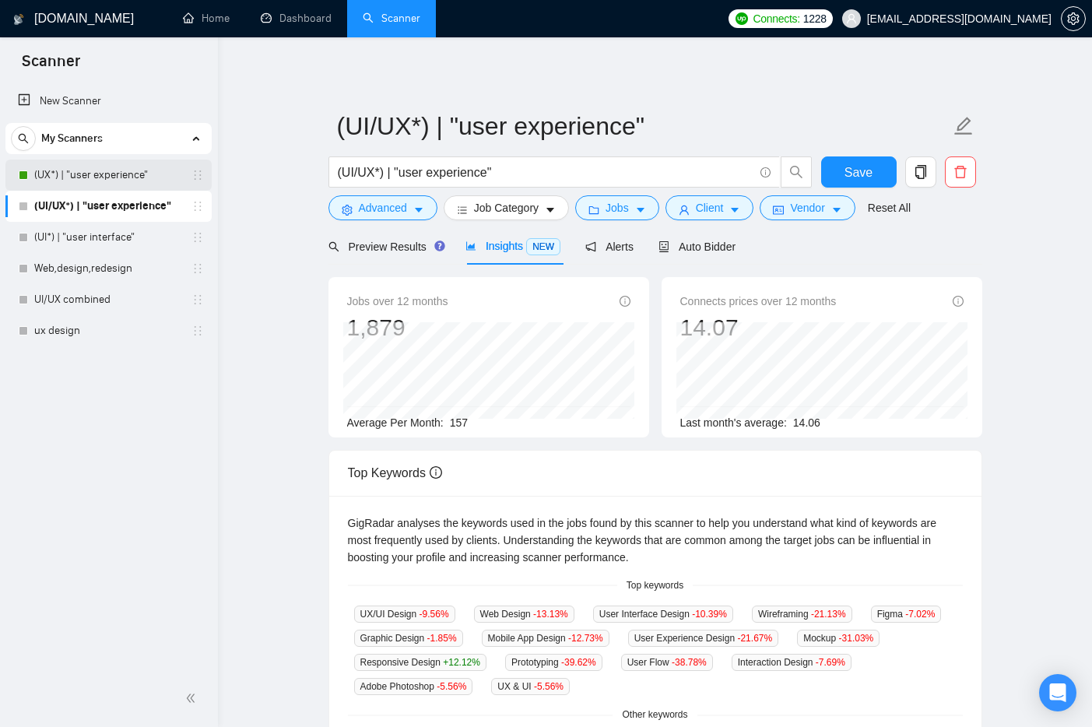
click at [95, 168] on link "(UX*) | "user experience"" at bounding box center [108, 175] width 148 height 31
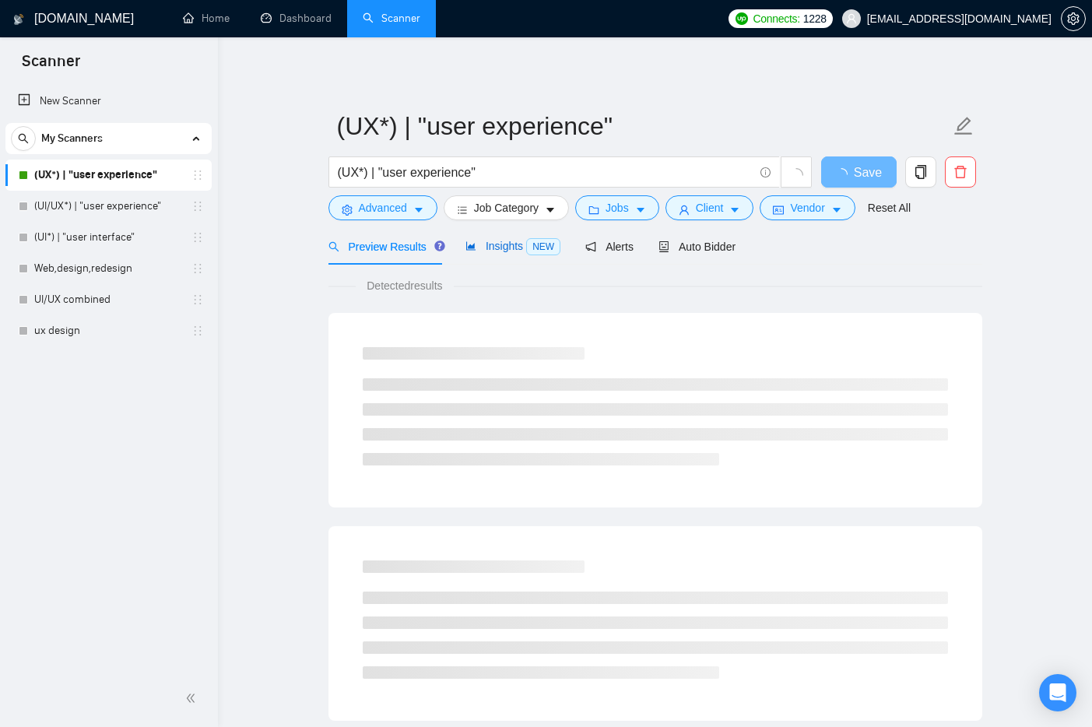
click at [524, 255] on div "Insights NEW" at bounding box center [512, 246] width 95 height 18
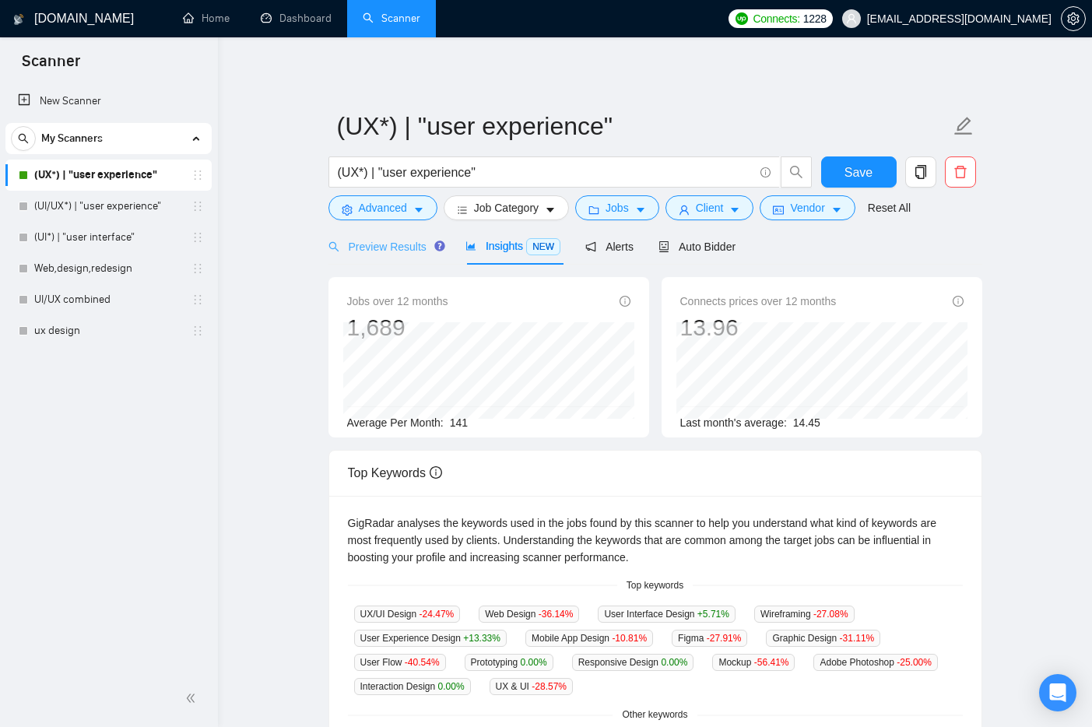
click at [360, 261] on div "Preview Results" at bounding box center [384, 246] width 112 height 37
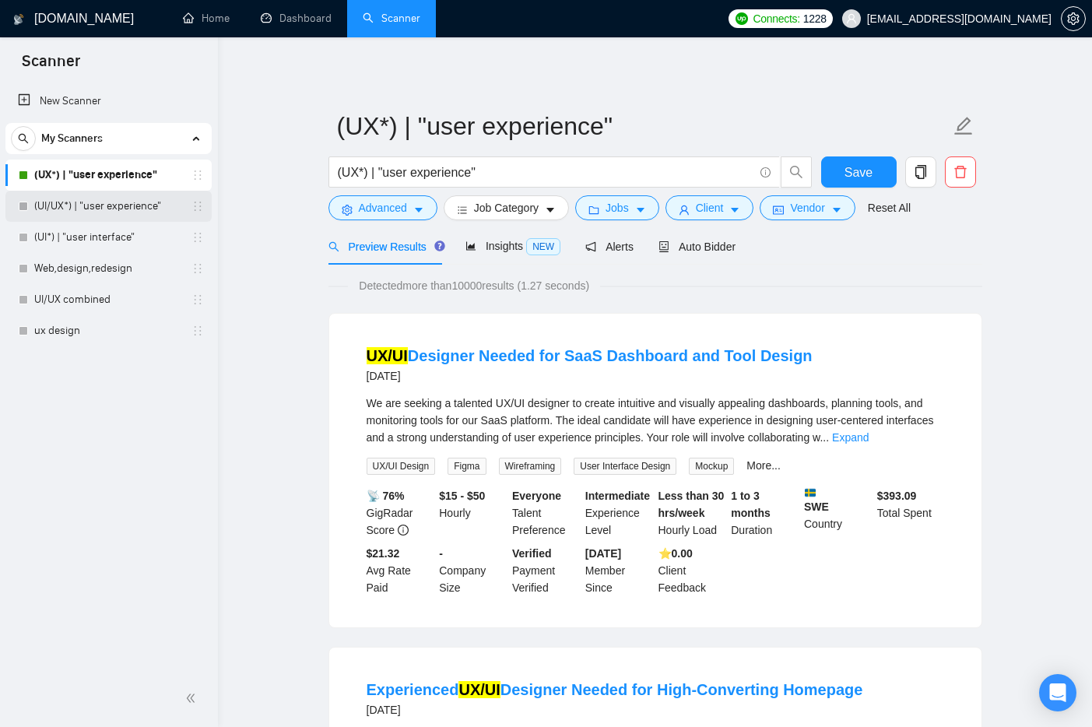
click at [92, 207] on link "(UI/UX*) | "user experience"" at bounding box center [108, 206] width 148 height 31
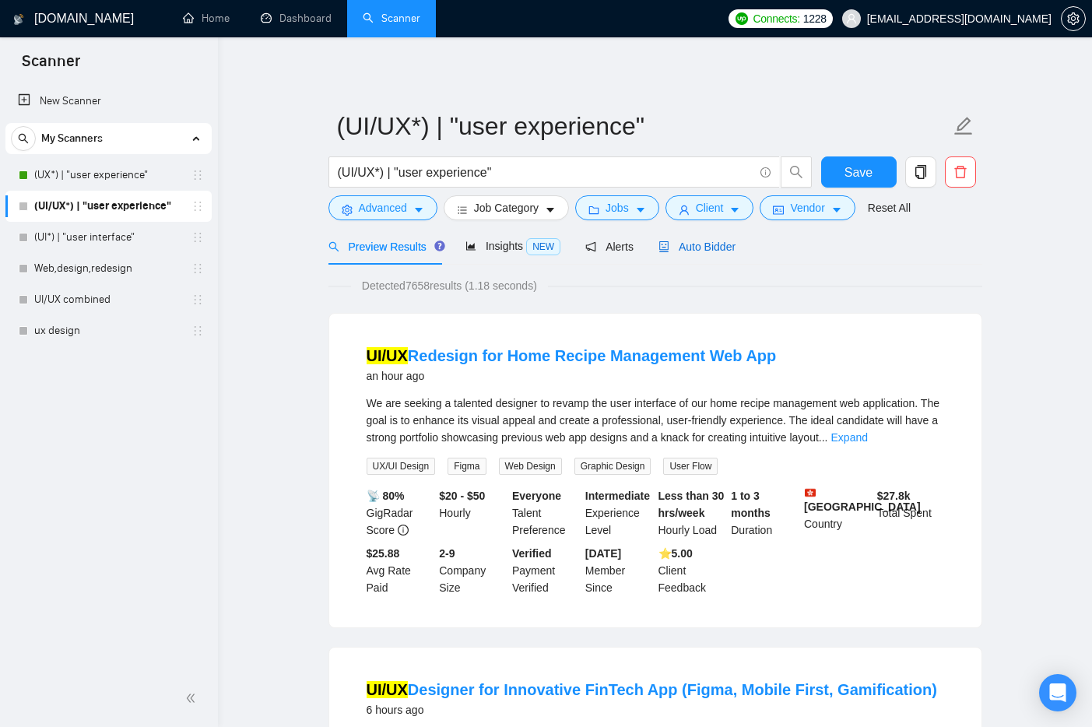
click at [725, 246] on span "Auto Bidder" at bounding box center [696, 246] width 77 height 12
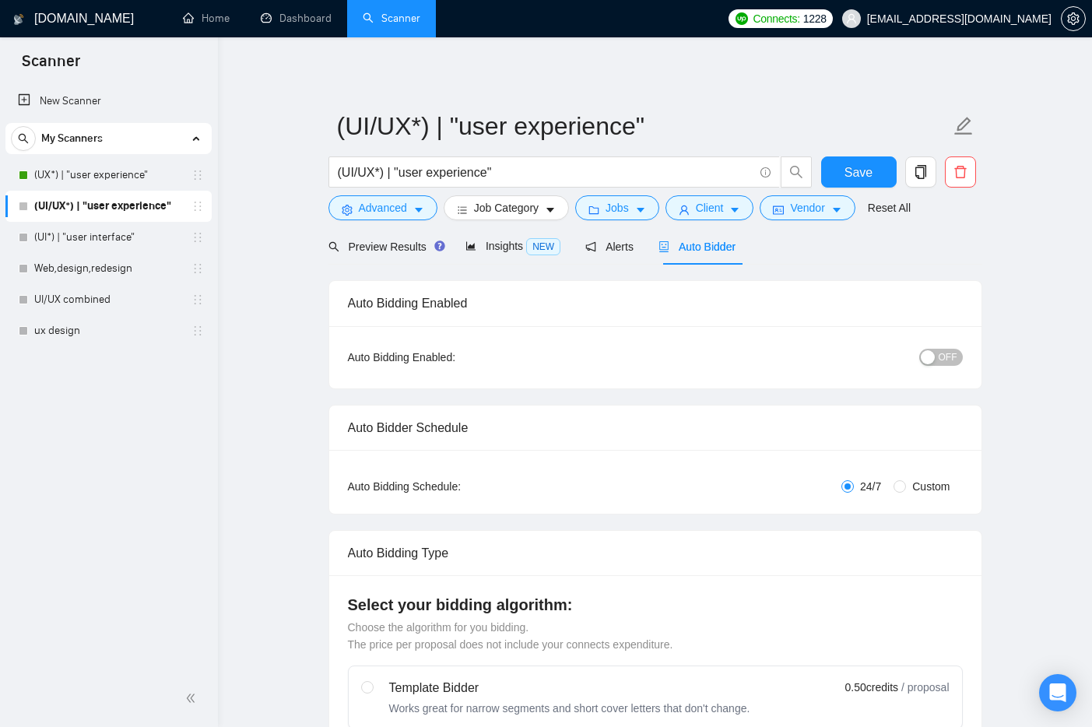
checkbox input "true"
click at [936, 362] on button "OFF" at bounding box center [941, 357] width 44 height 17
click at [613, 248] on span "Alerts" at bounding box center [609, 246] width 48 height 12
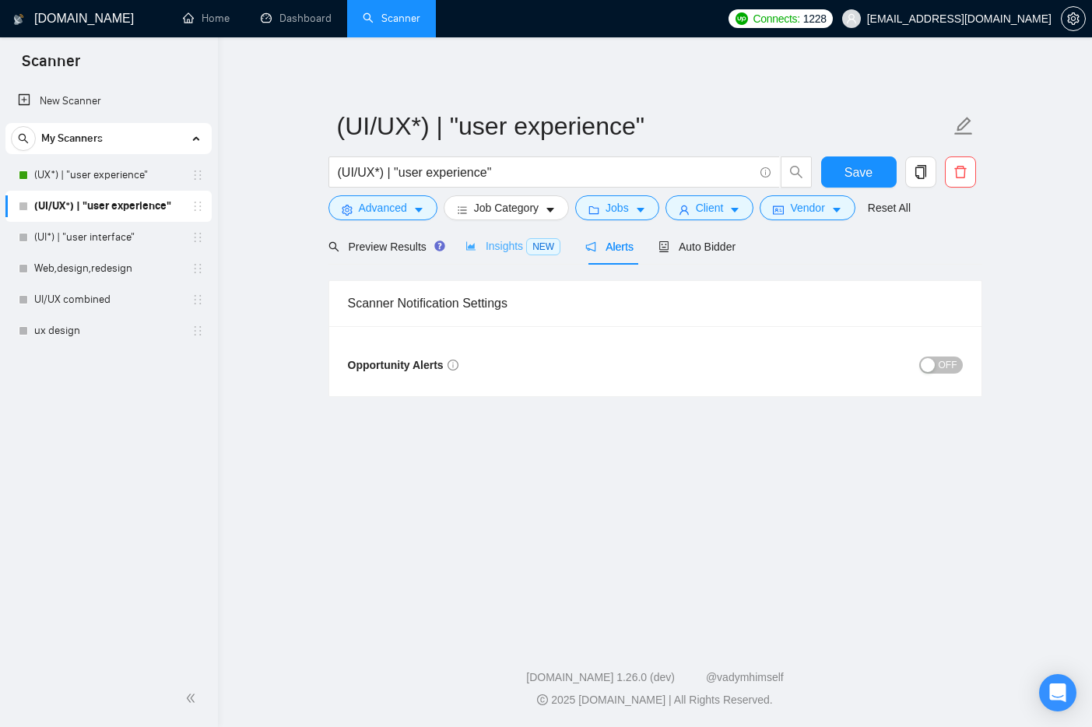
click at [479, 256] on div "Insights NEW" at bounding box center [512, 246] width 95 height 37
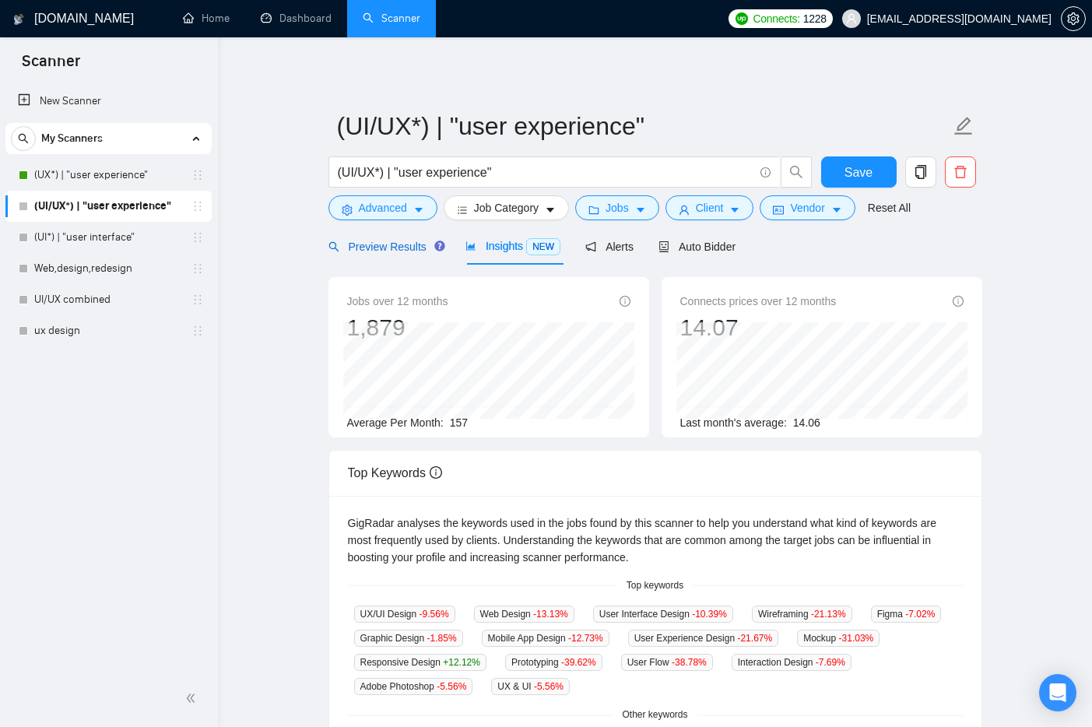
click at [407, 241] on span "Preview Results" at bounding box center [384, 246] width 112 height 12
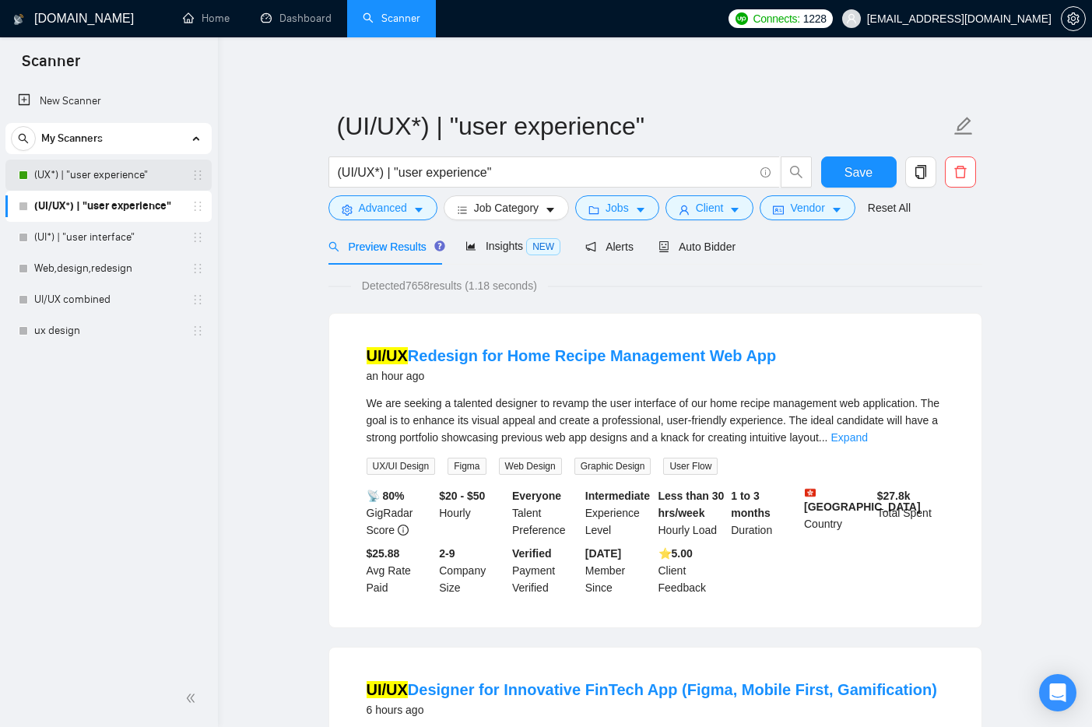
click at [114, 172] on link "(UX*) | "user experience"" at bounding box center [108, 175] width 148 height 31
click at [867, 166] on span "Save" at bounding box center [858, 172] width 28 height 19
click at [133, 175] on link "(UX*) | "user experience"" at bounding box center [108, 175] width 148 height 31
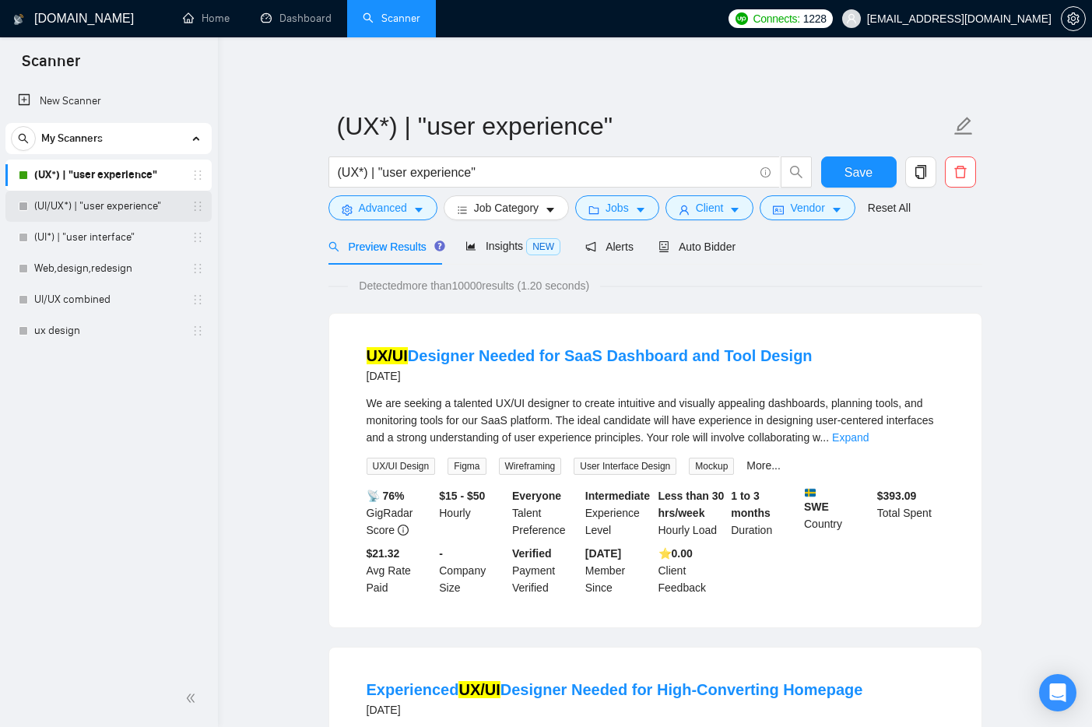
click at [82, 210] on link "(UI/UX*) | "user experience"" at bounding box center [108, 206] width 148 height 31
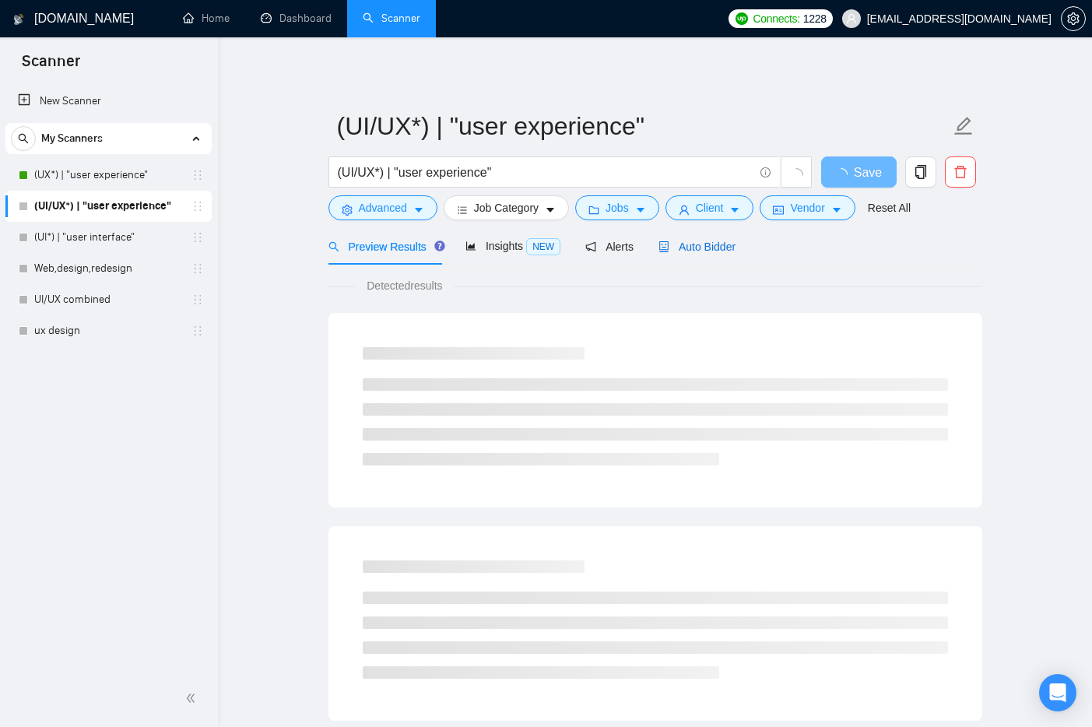
click at [676, 247] on span "Auto Bidder" at bounding box center [696, 246] width 77 height 12
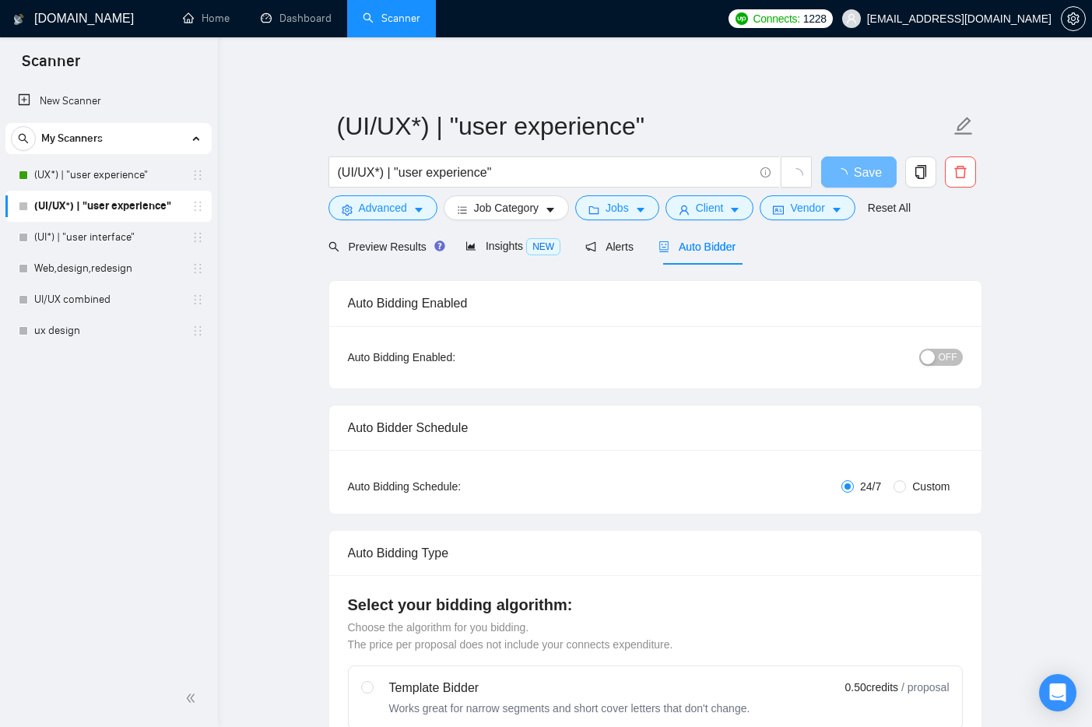
click at [946, 351] on span "OFF" at bounding box center [948, 357] width 19 height 17
click at [863, 165] on span "Save" at bounding box center [858, 172] width 28 height 19
